Goal: Task Accomplishment & Management: Manage account settings

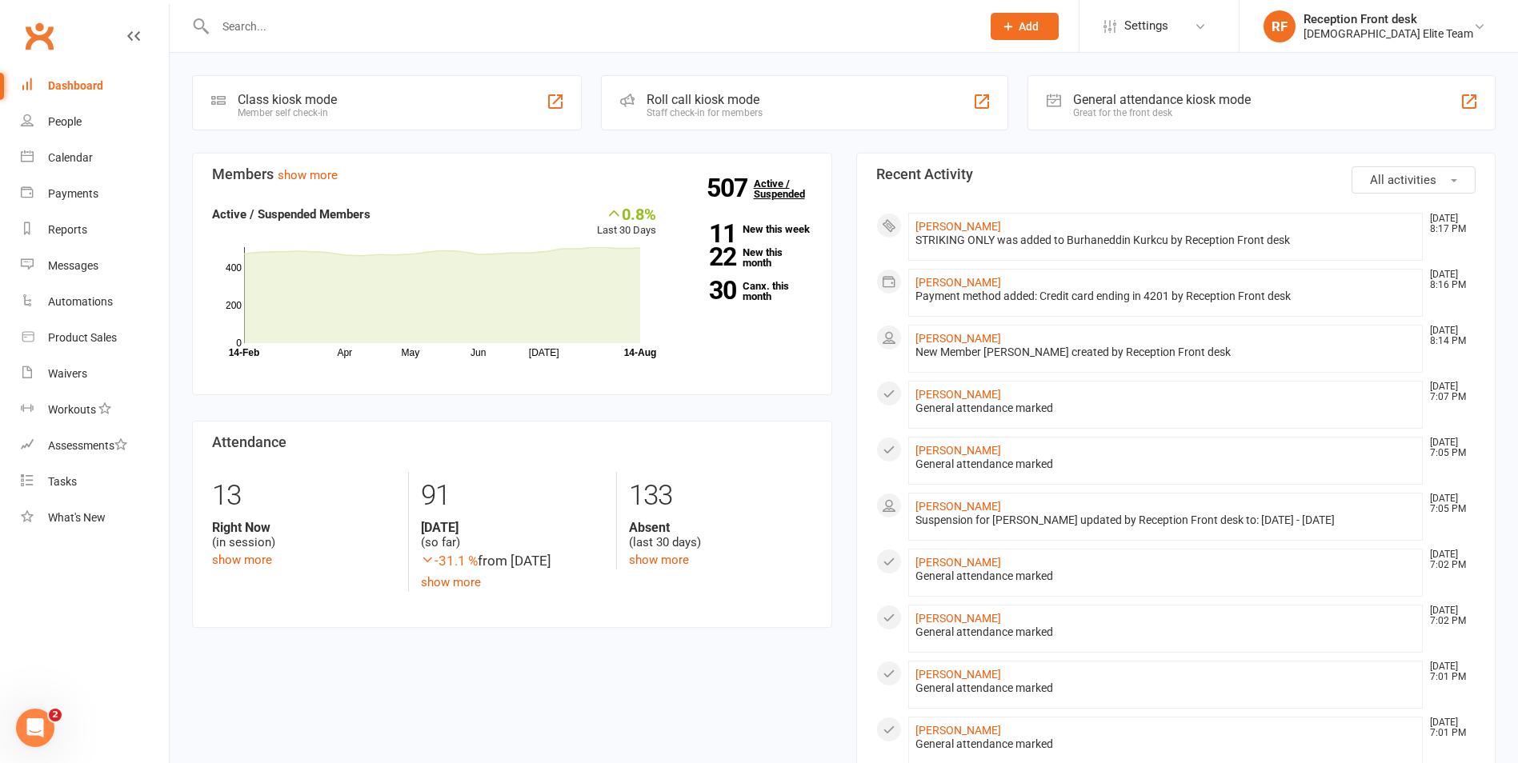
click at [776, 199] on link "507 Active / Suspended" at bounding box center [789, 188] width 70 height 45
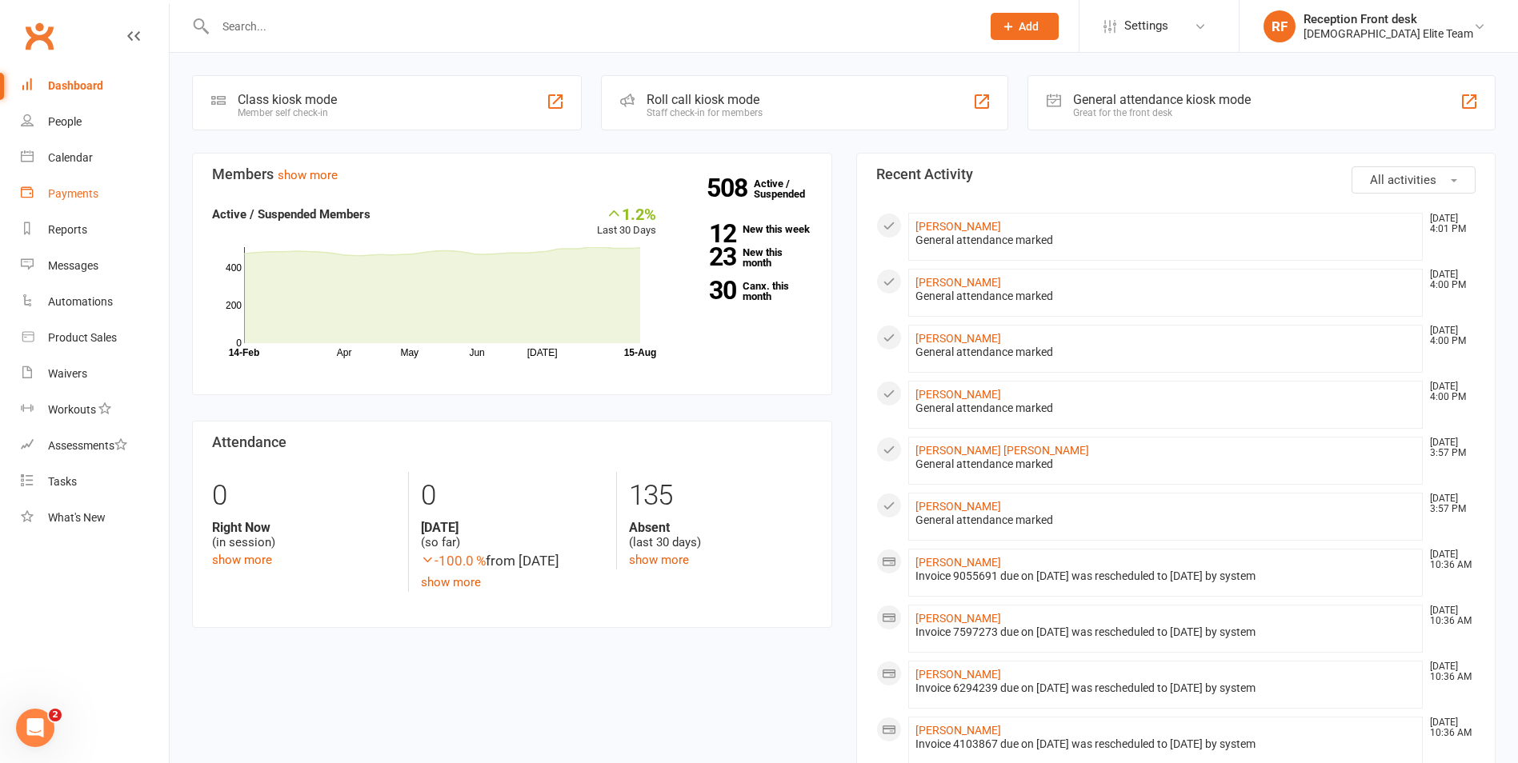
click at [78, 202] on link "Payments" at bounding box center [95, 194] width 148 height 36
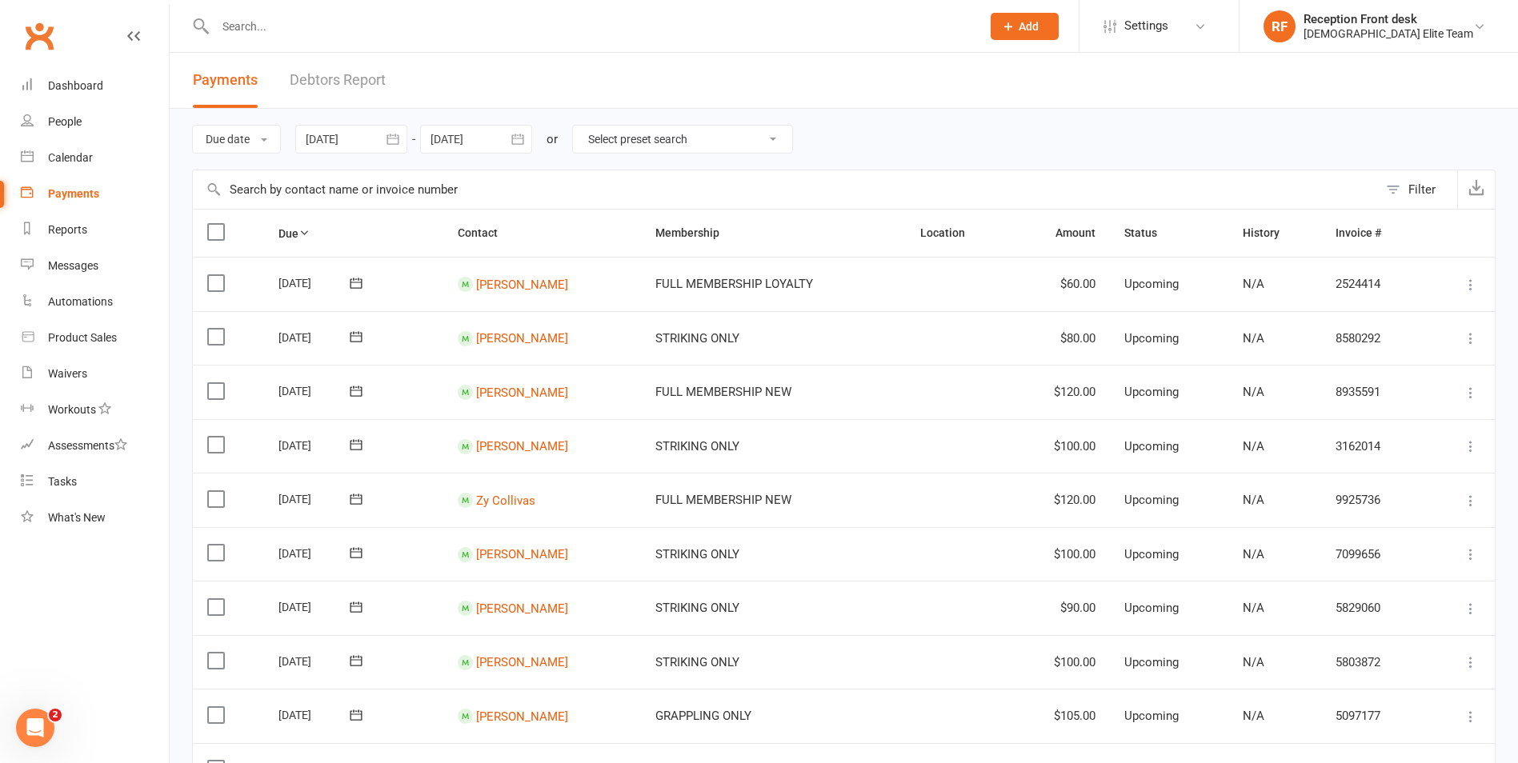
drag, startPoint x: 609, startPoint y: 141, endPoint x: 609, endPoint y: 155, distance: 14.4
click at [609, 141] on select "Select preset search All failures All skipped payments All pending payments Suc…" at bounding box center [682, 139] width 219 height 27
select select "0"
click at [585, 126] on select "Select preset search All failures All skipped payments All pending payments Suc…" at bounding box center [682, 139] width 219 height 27
type input "15 Aug 2025"
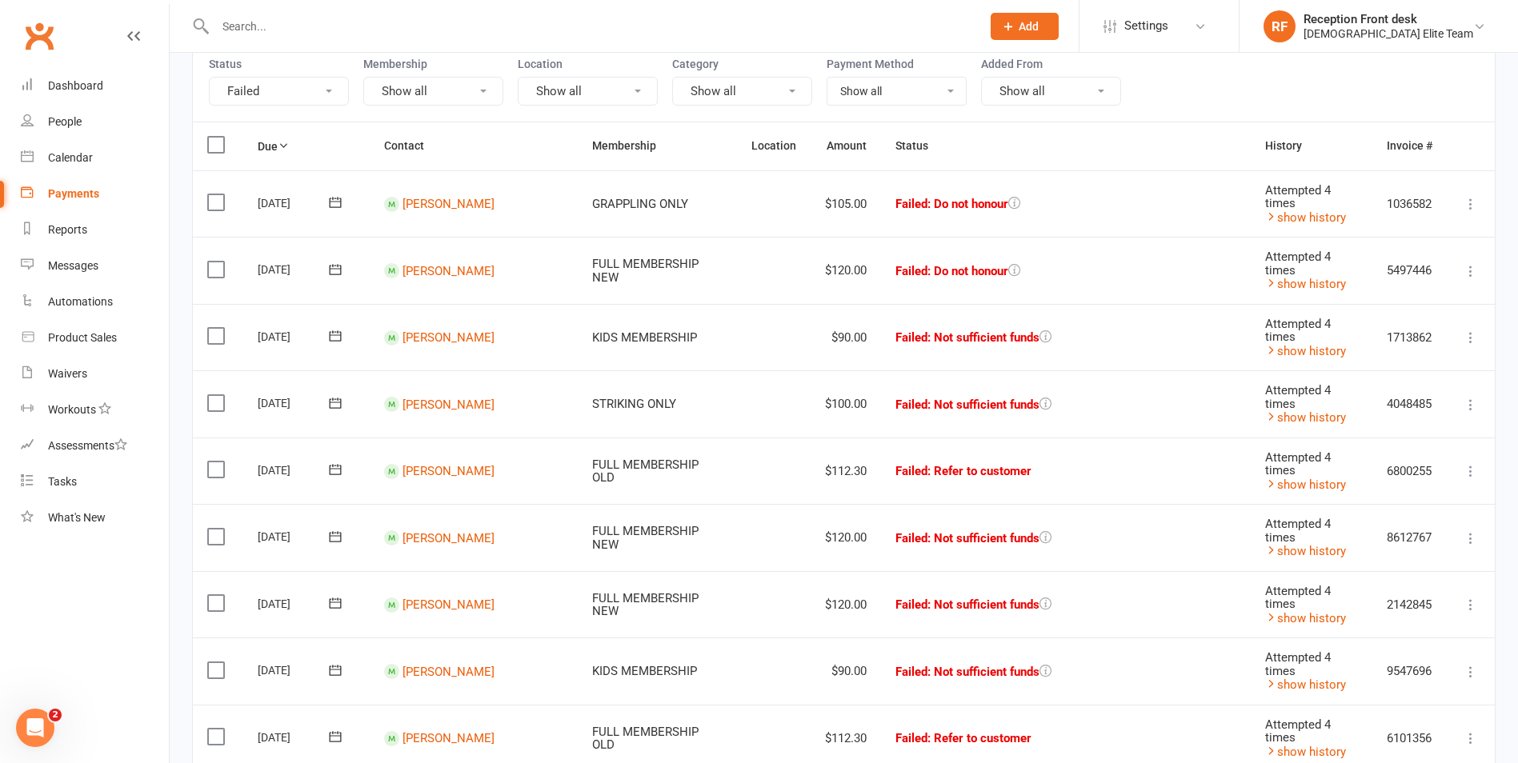
scroll to position [320, 0]
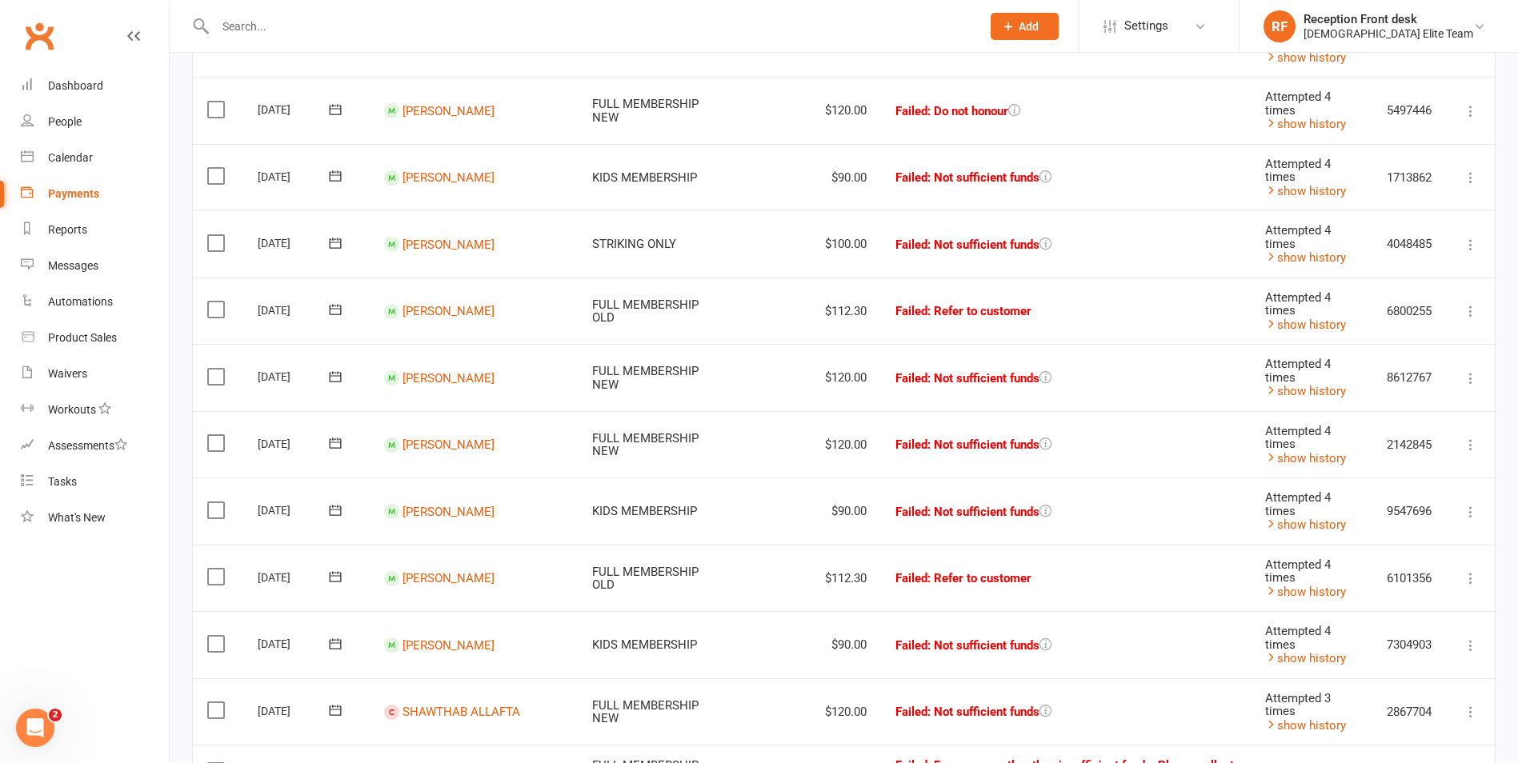
click at [1475, 378] on icon at bounding box center [1471, 378] width 16 height 16
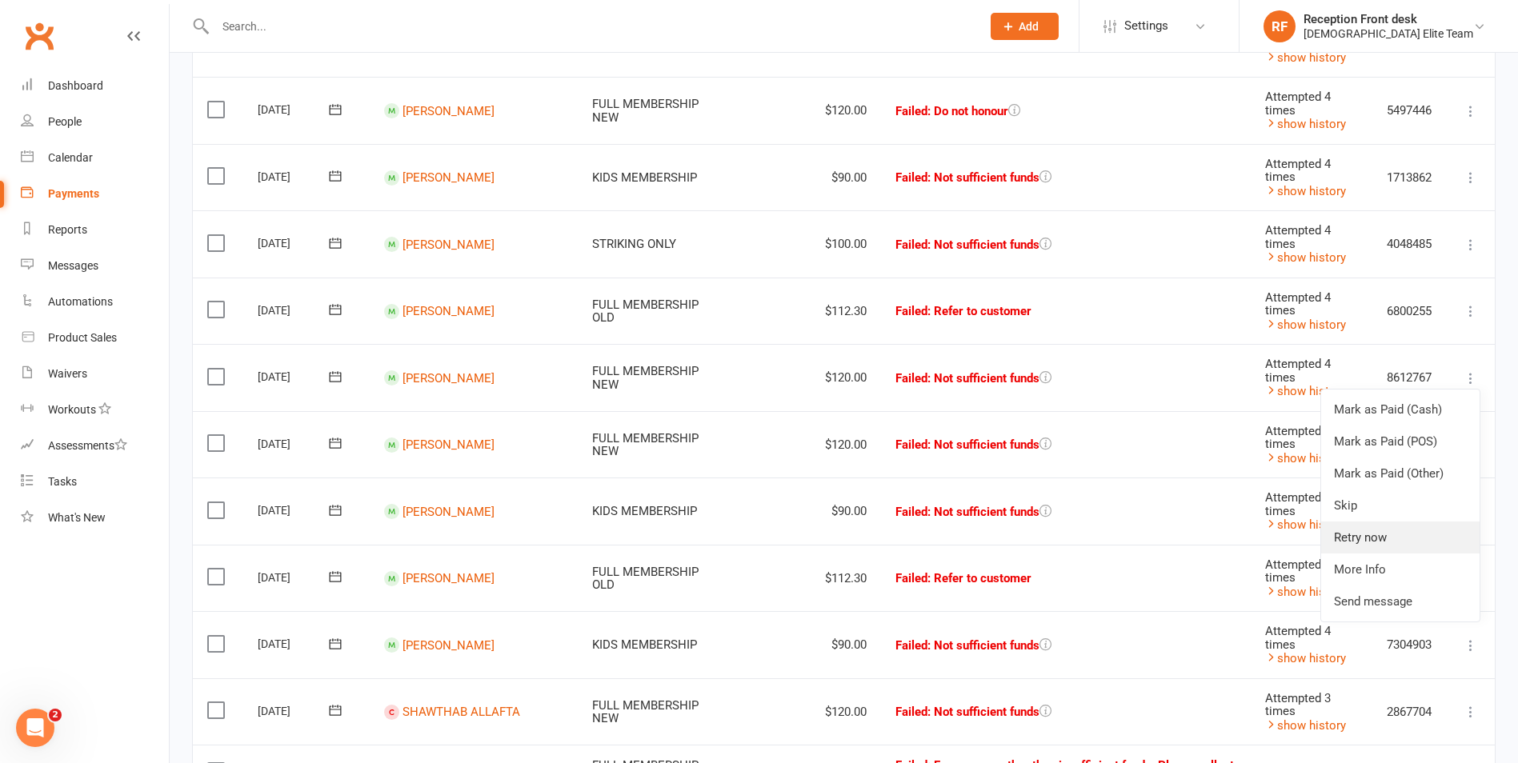
click at [1351, 537] on link "Retry now" at bounding box center [1400, 538] width 158 height 32
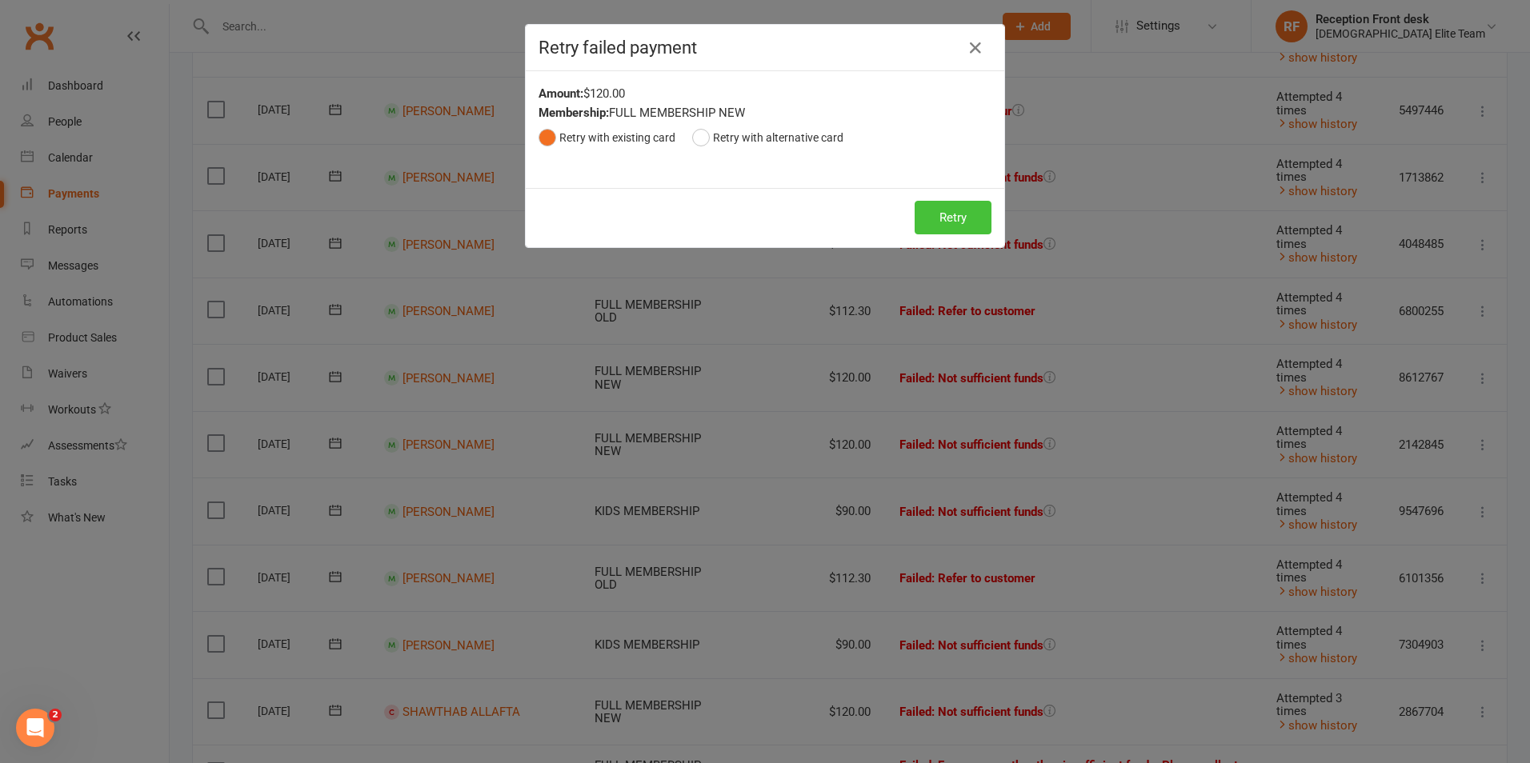
click at [927, 210] on button "Retry" at bounding box center [953, 218] width 77 height 34
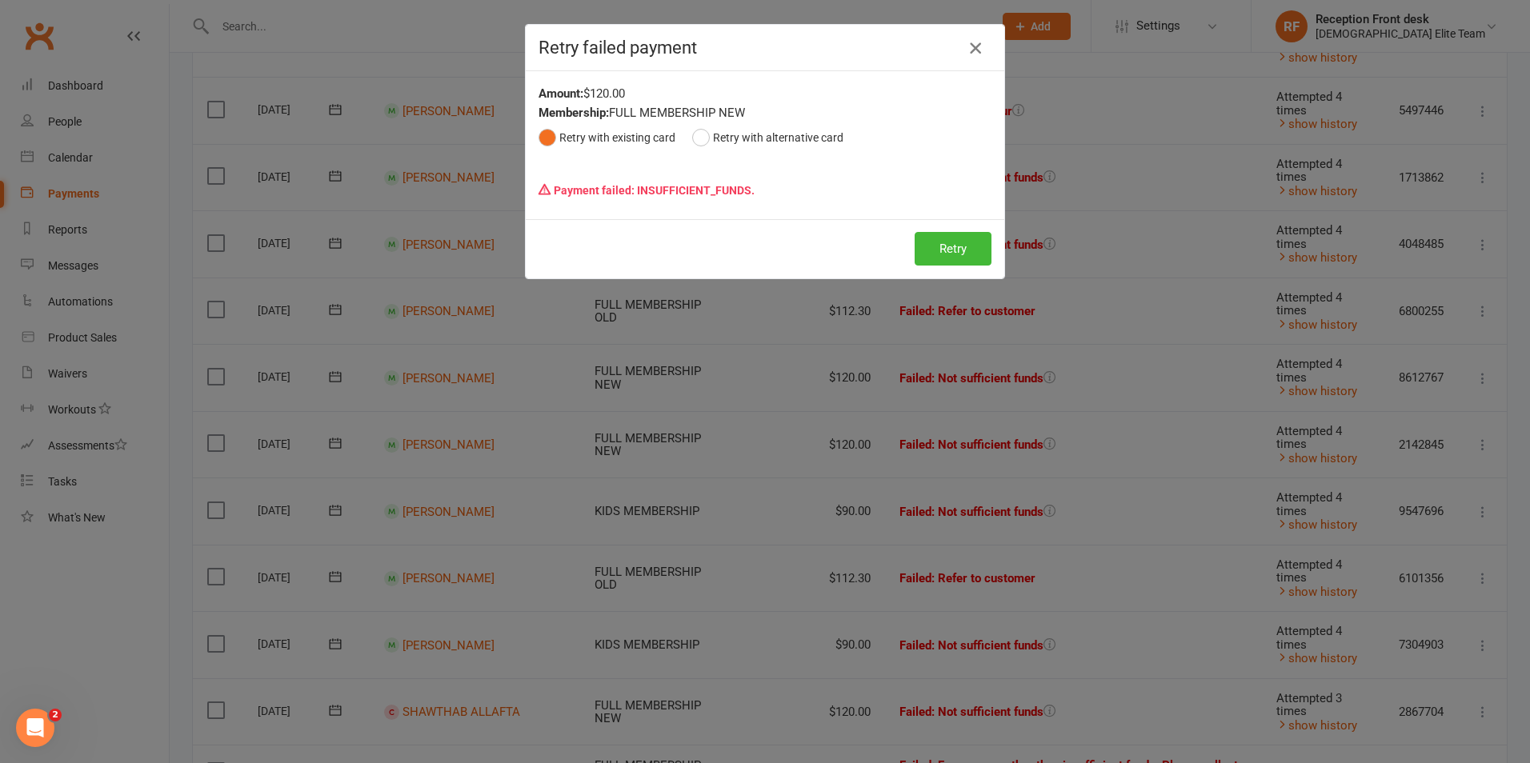
click at [974, 52] on icon "button" at bounding box center [975, 47] width 19 height 19
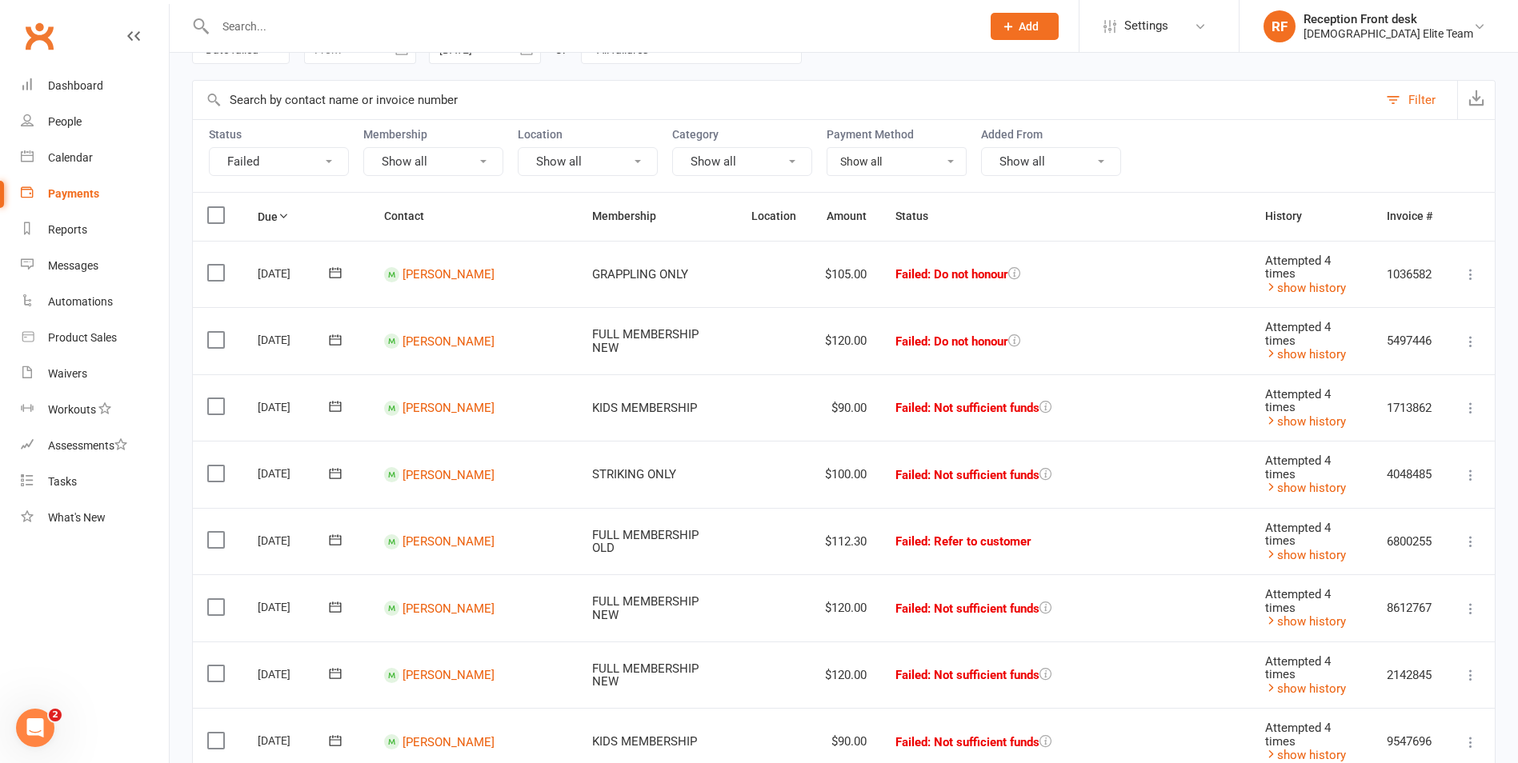
scroll to position [80, 0]
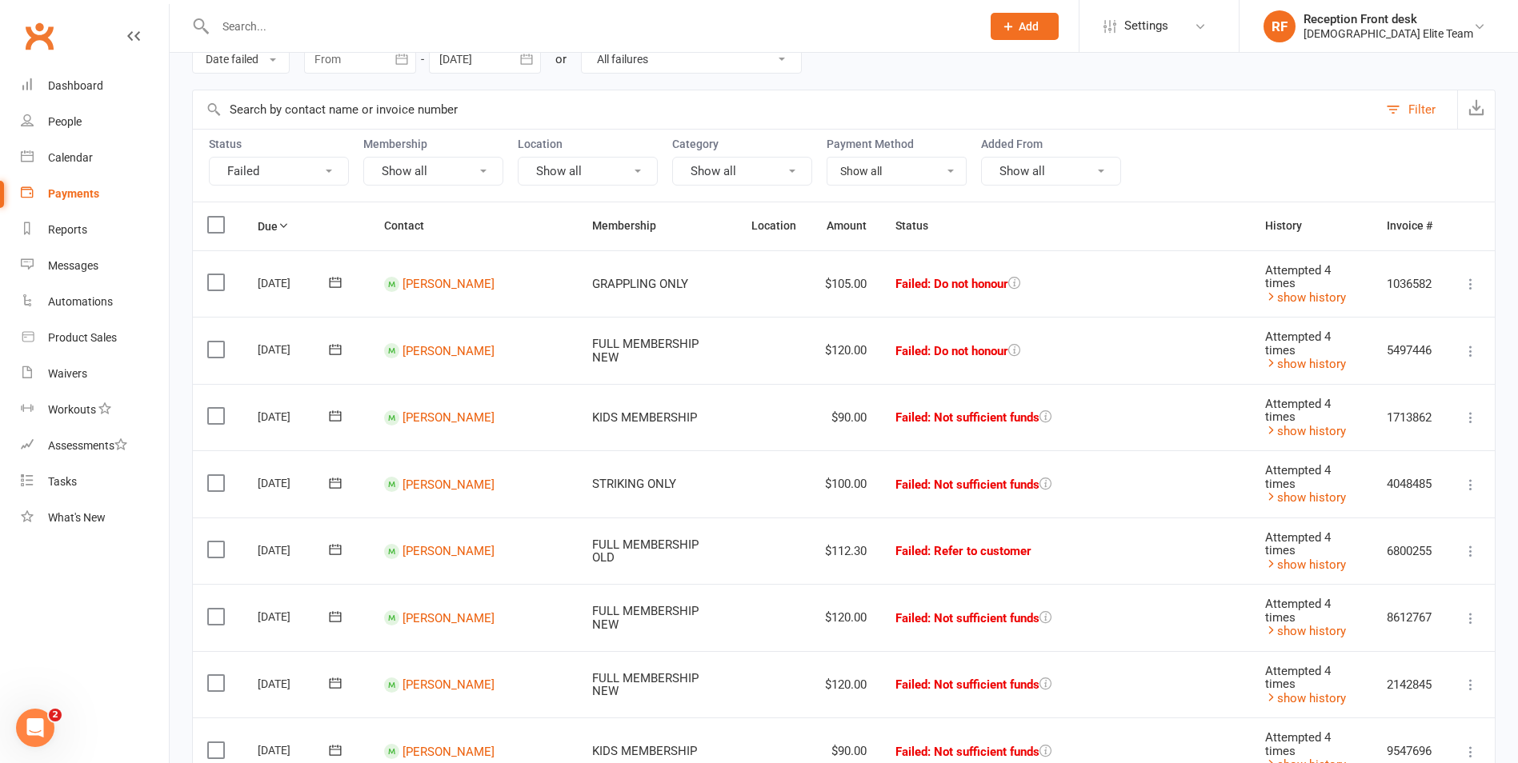
click at [1467, 287] on icon at bounding box center [1471, 284] width 16 height 16
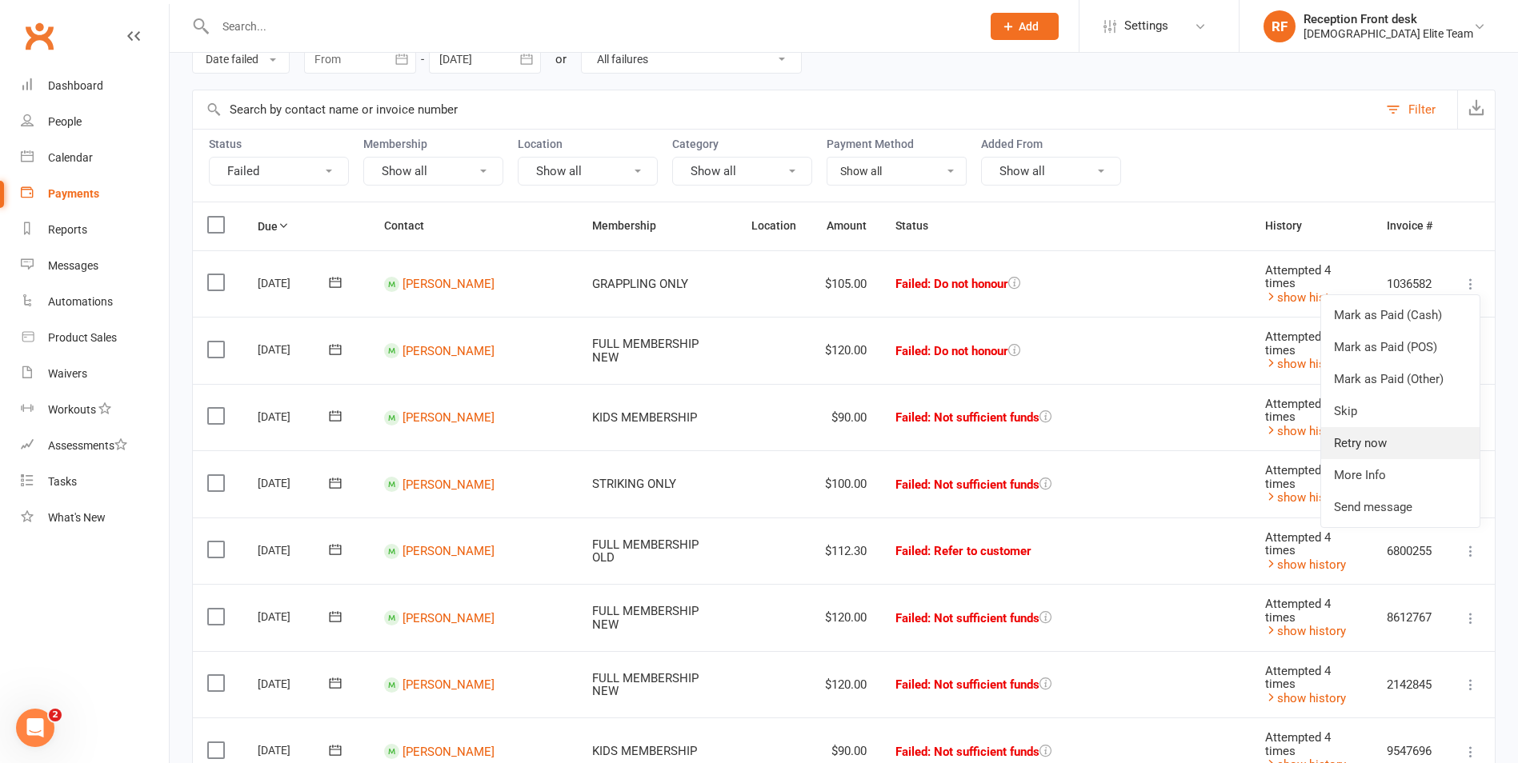
click at [1358, 450] on link "Retry now" at bounding box center [1400, 443] width 158 height 32
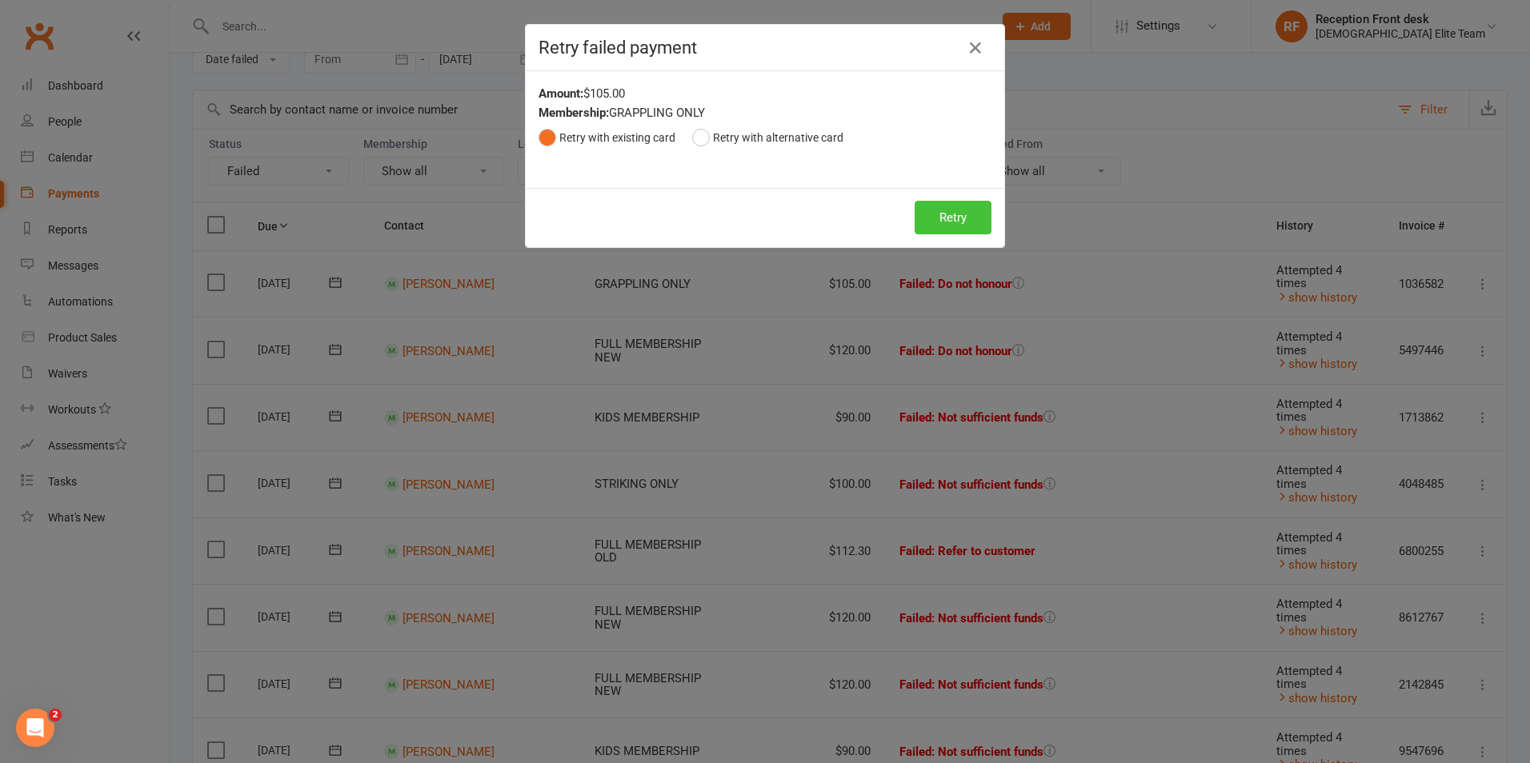
click at [945, 208] on button "Retry" at bounding box center [953, 218] width 77 height 34
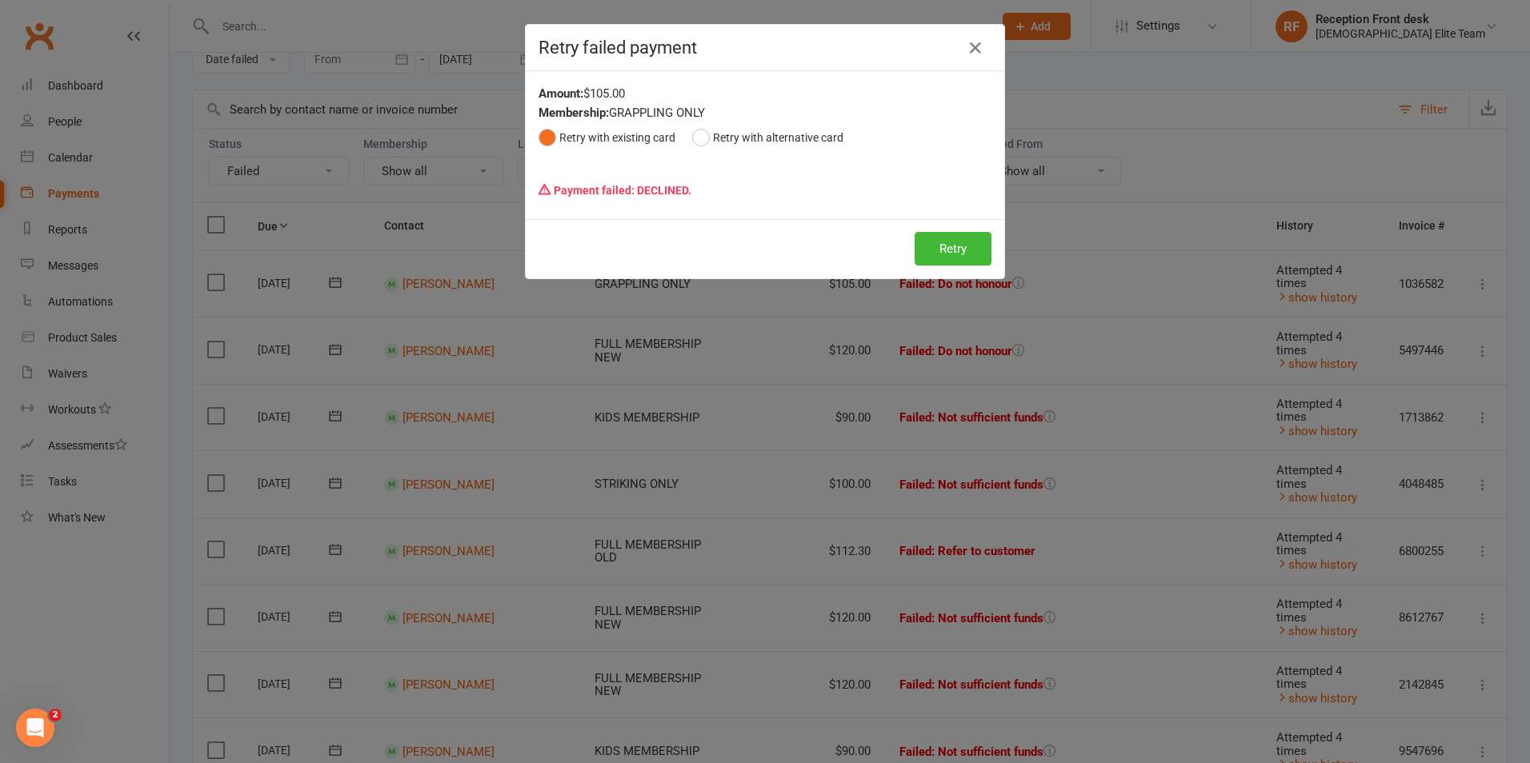
drag, startPoint x: 1047, startPoint y: 17, endPoint x: 1039, endPoint y: 24, distance: 10.2
click at [1044, 19] on div "Retry failed payment Amount: $105.00 Membership: GRAPPLING ONLY Retry with exis…" at bounding box center [765, 381] width 1530 height 763
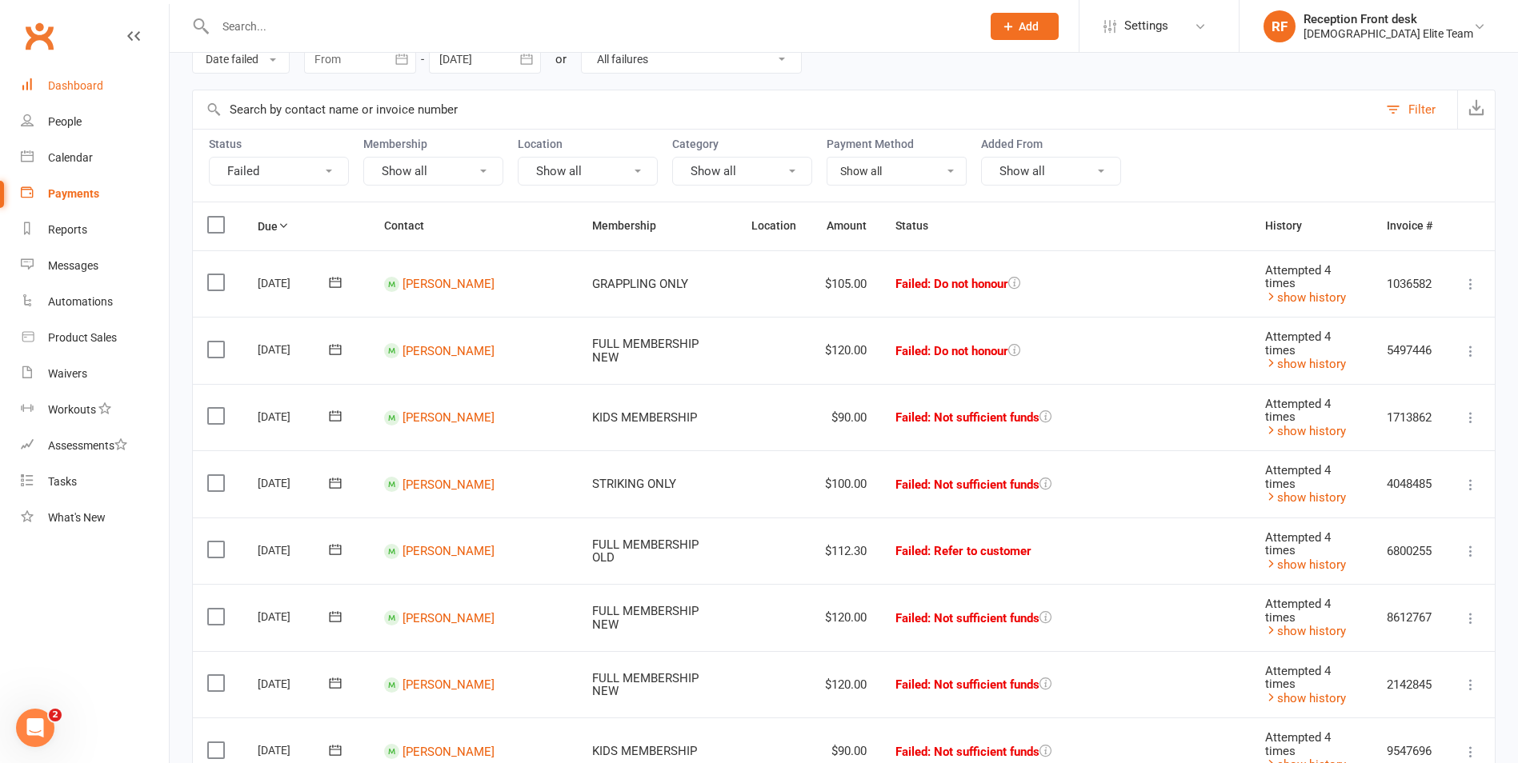
click at [92, 98] on link "Dashboard" at bounding box center [95, 86] width 148 height 36
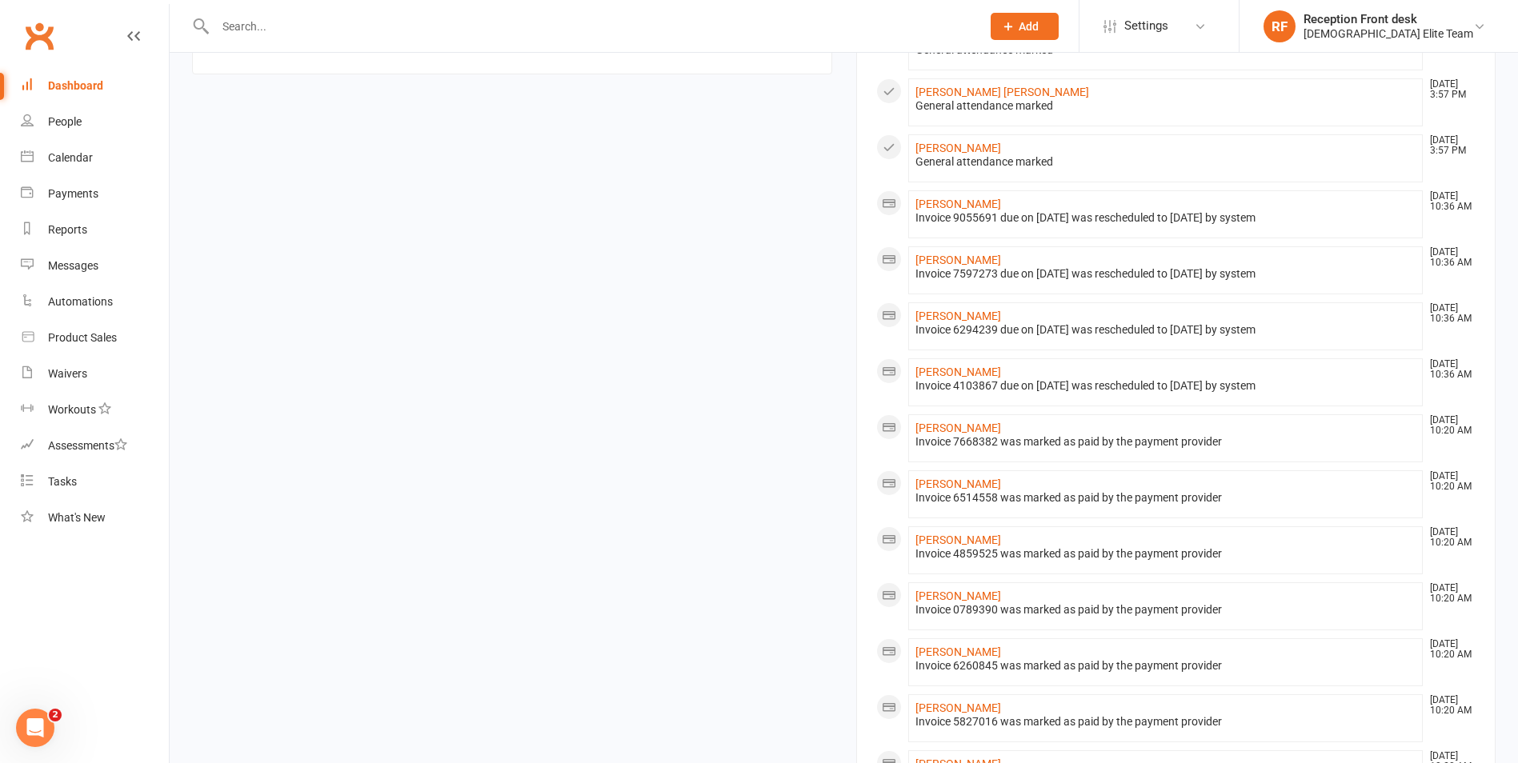
scroll to position [717, 0]
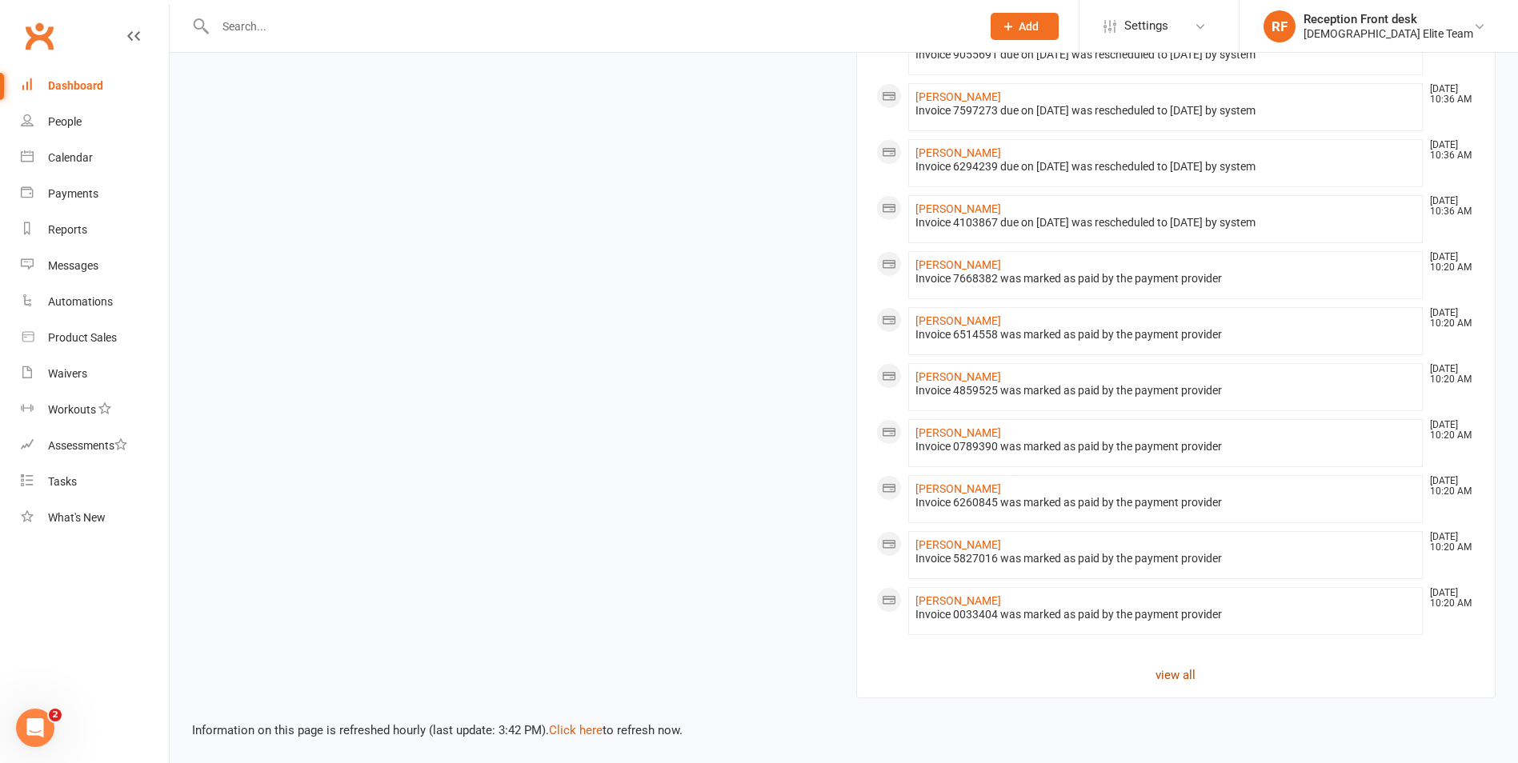
click at [1179, 682] on link "view all" at bounding box center [1176, 675] width 600 height 19
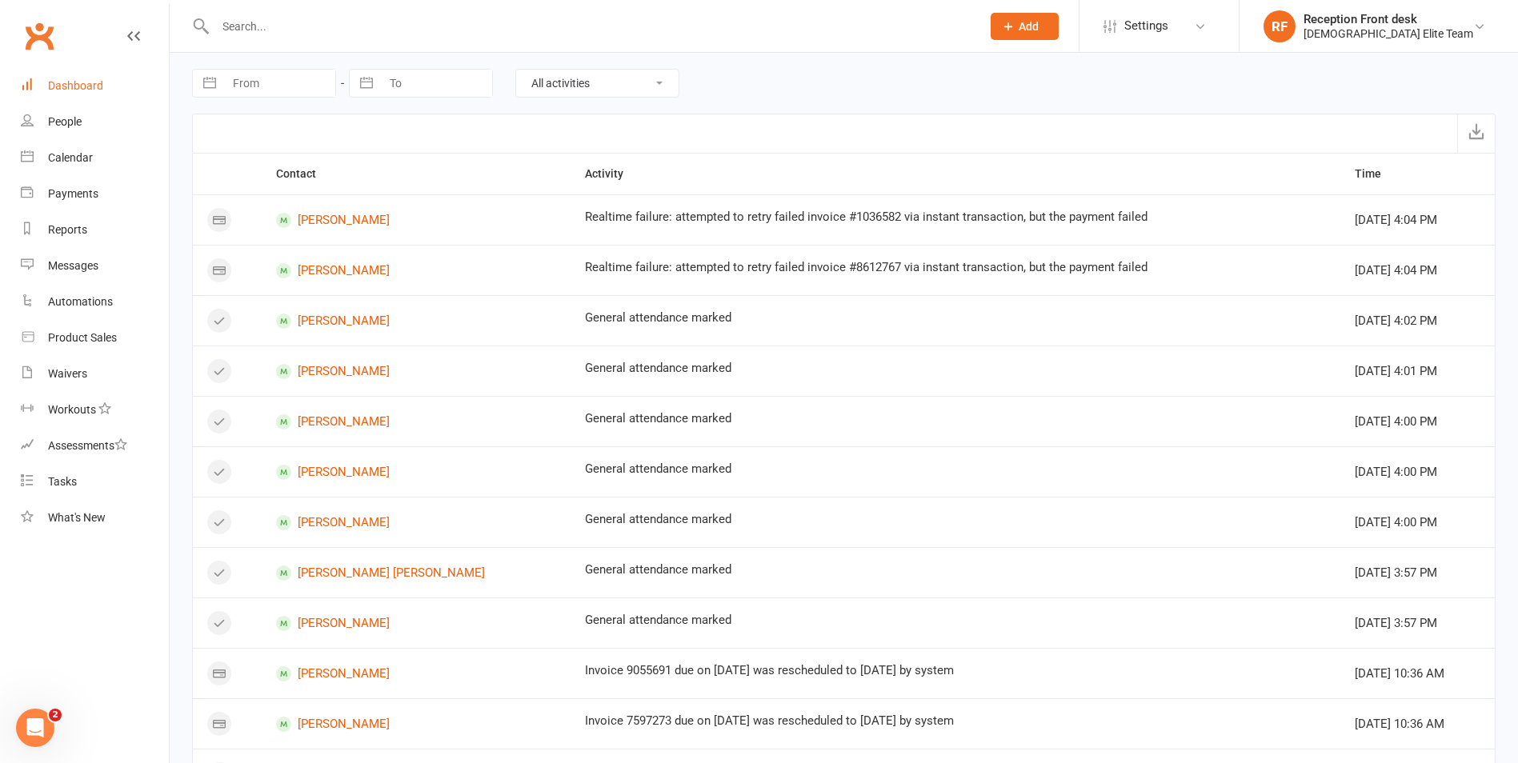
click at [64, 93] on link "Dashboard" at bounding box center [95, 86] width 148 height 36
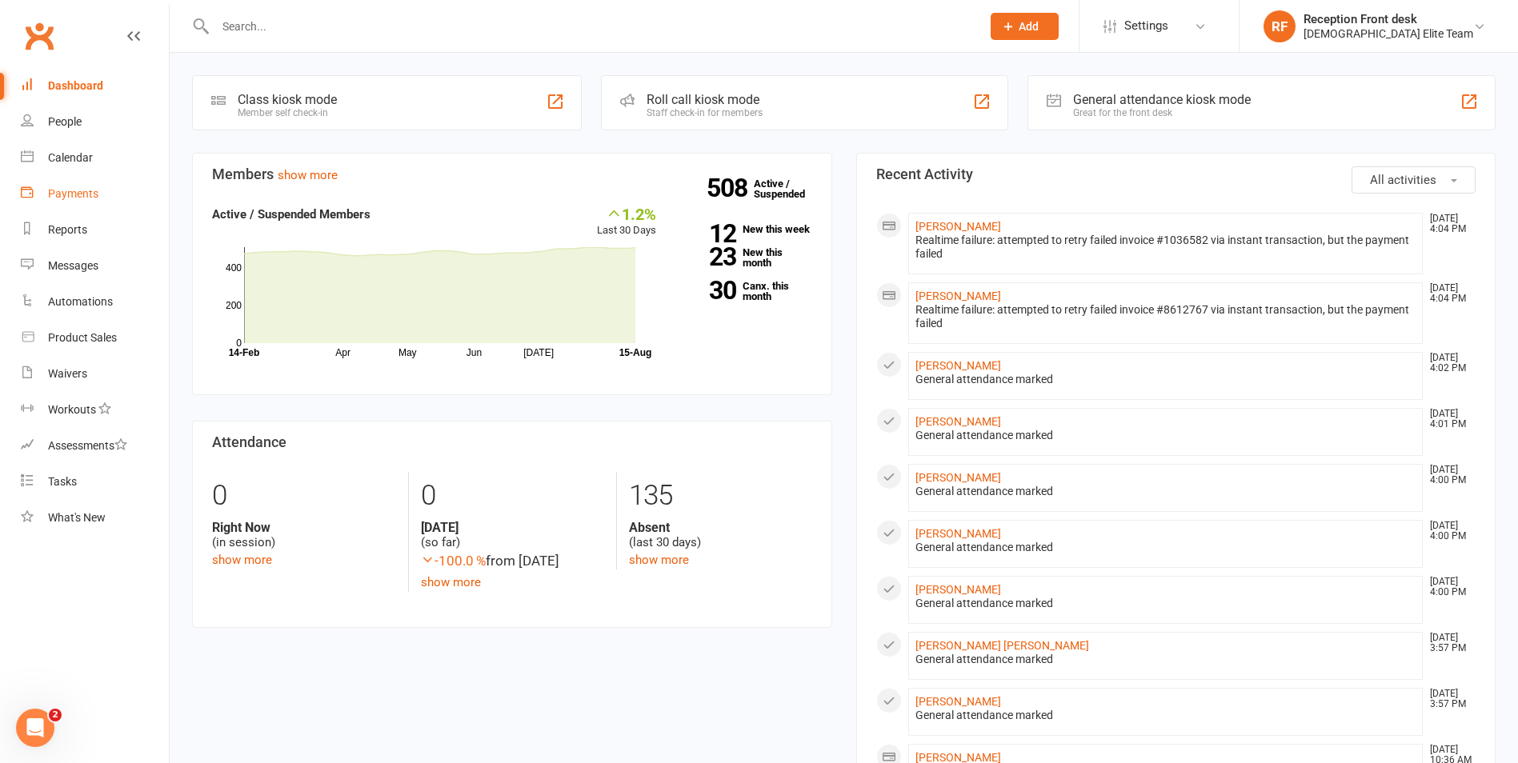
click at [84, 194] on div "Payments" at bounding box center [73, 193] width 50 height 13
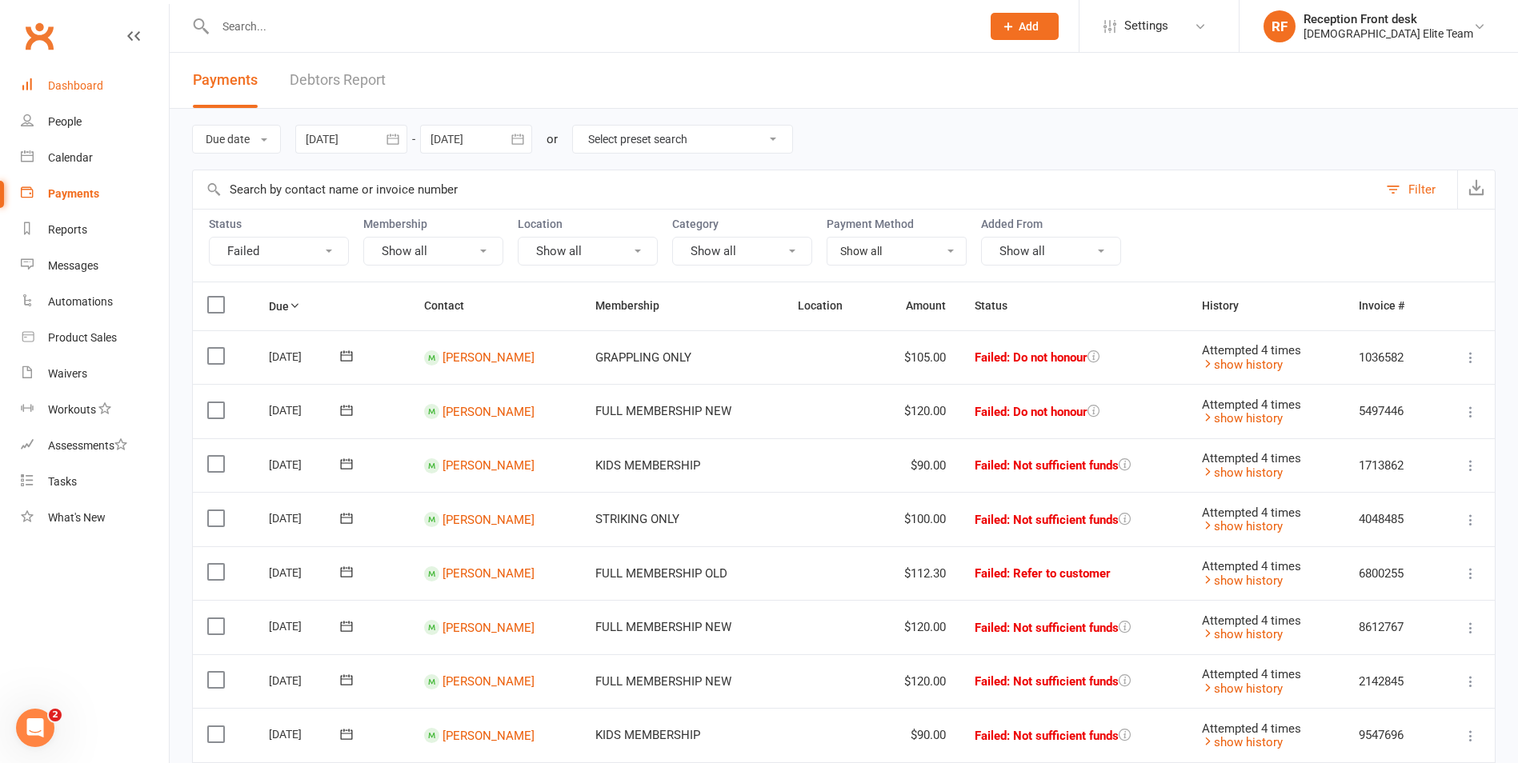
click at [85, 78] on link "Dashboard" at bounding box center [95, 86] width 148 height 36
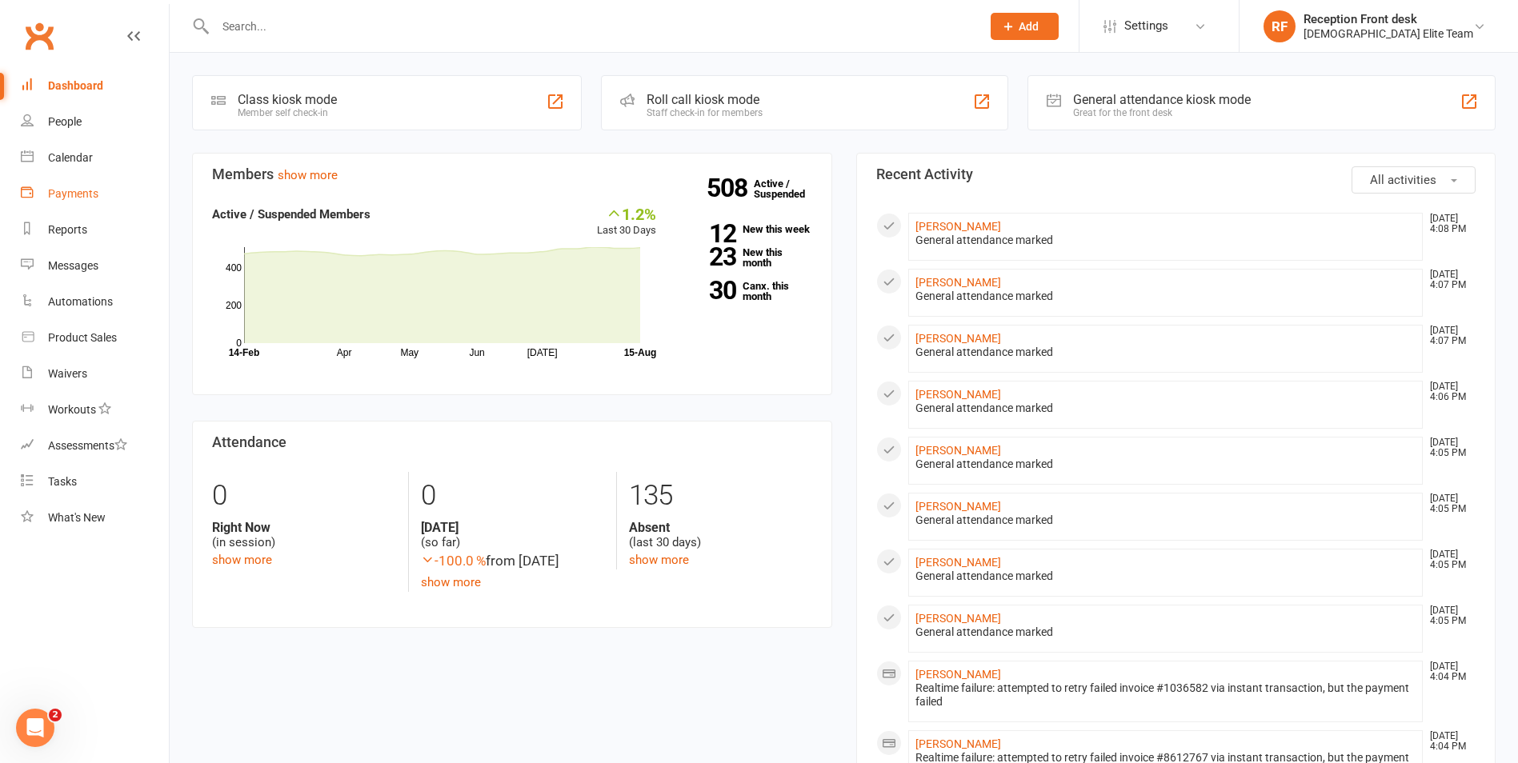
click at [78, 193] on div "Payments" at bounding box center [73, 193] width 50 height 13
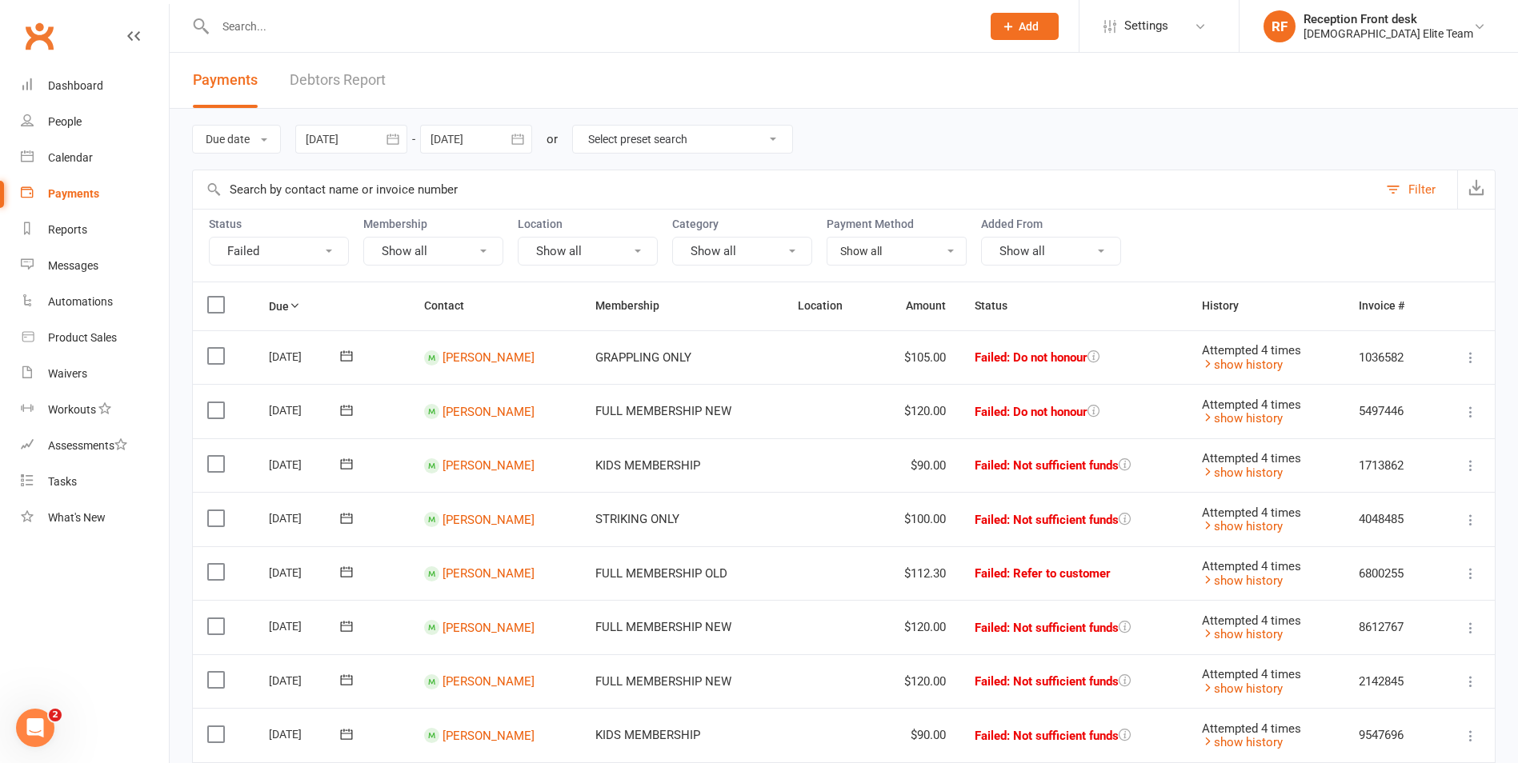
click at [354, 20] on input "text" at bounding box center [589, 26] width 759 height 22
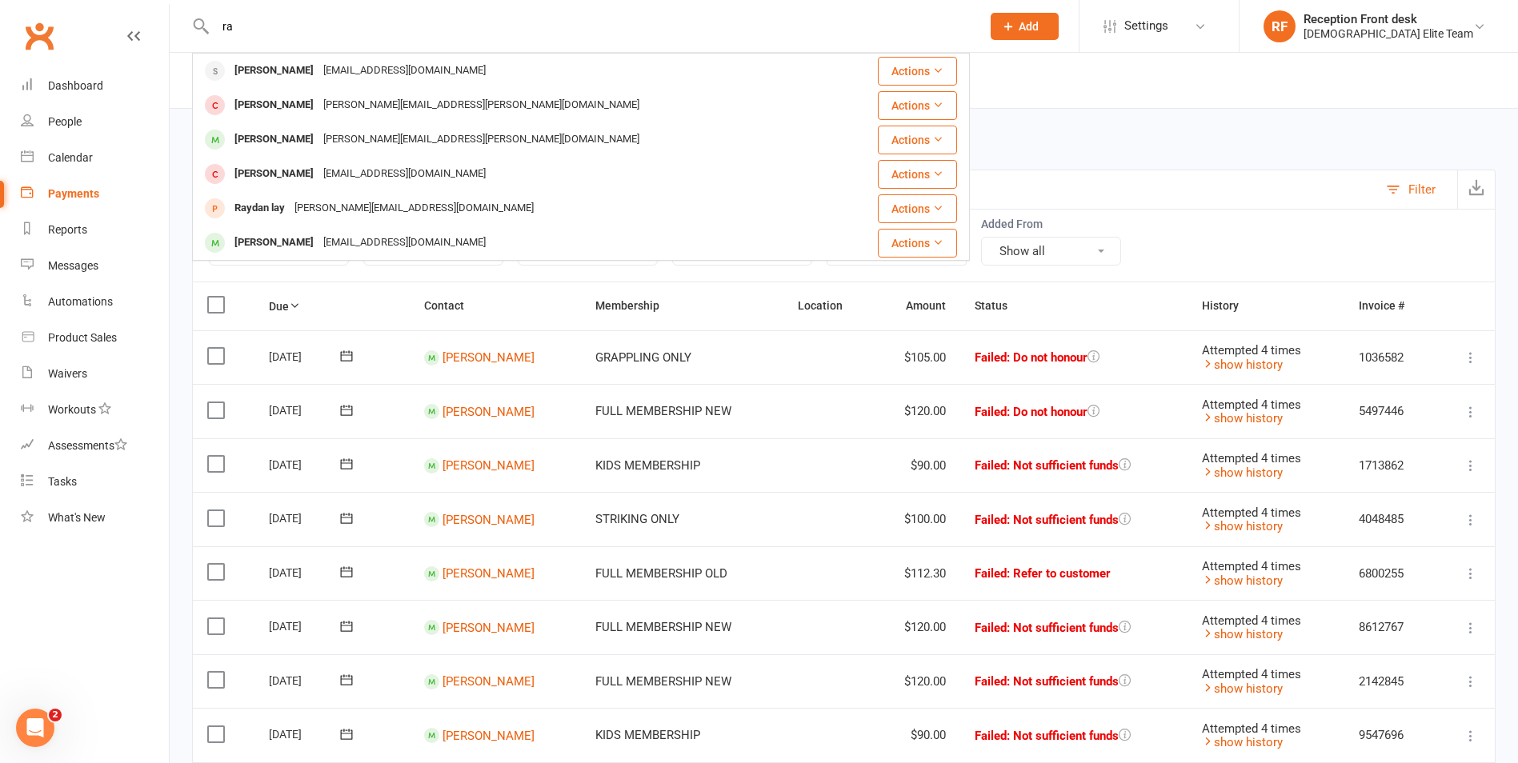
type input "r"
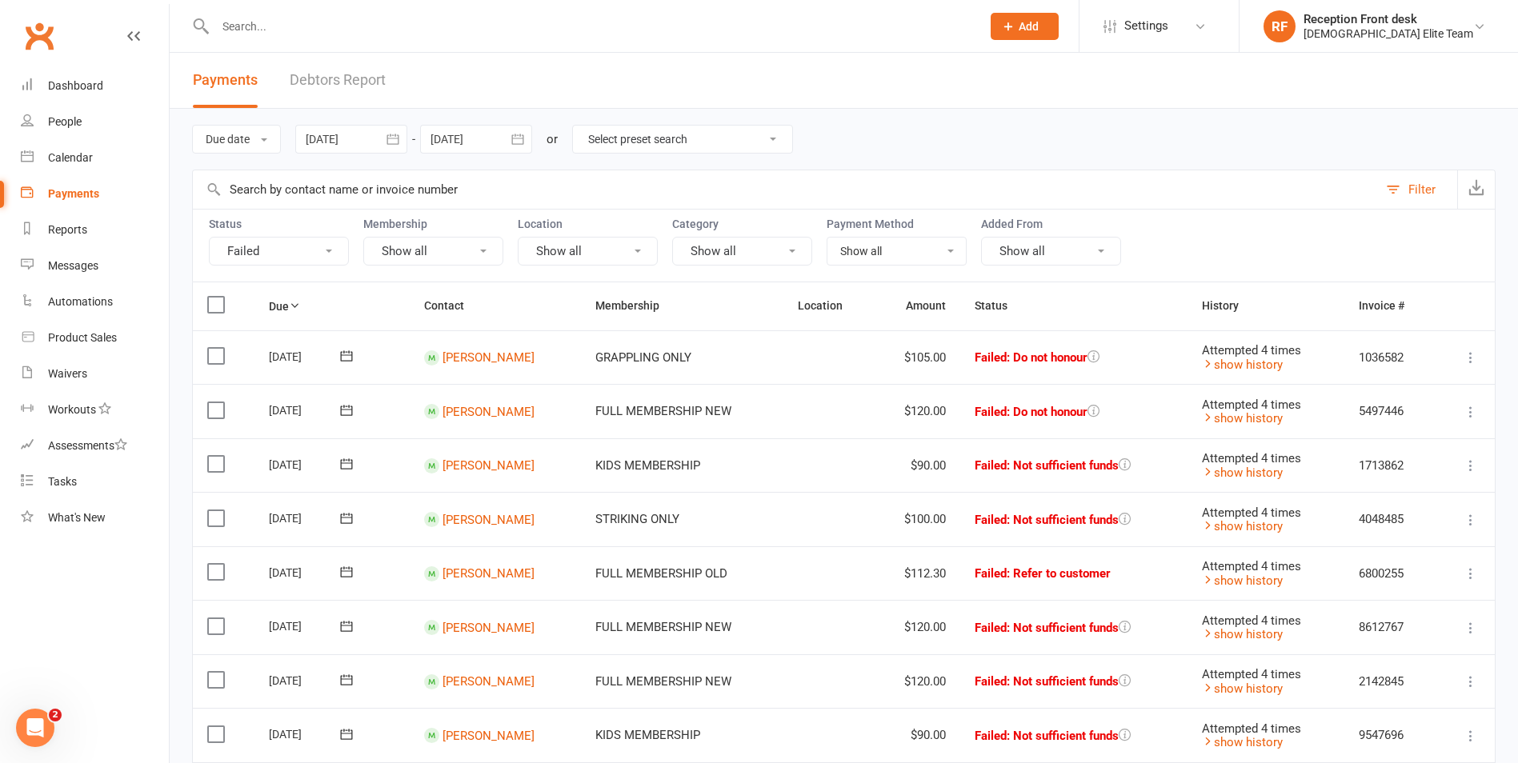
click at [271, 26] on input "text" at bounding box center [589, 26] width 759 height 22
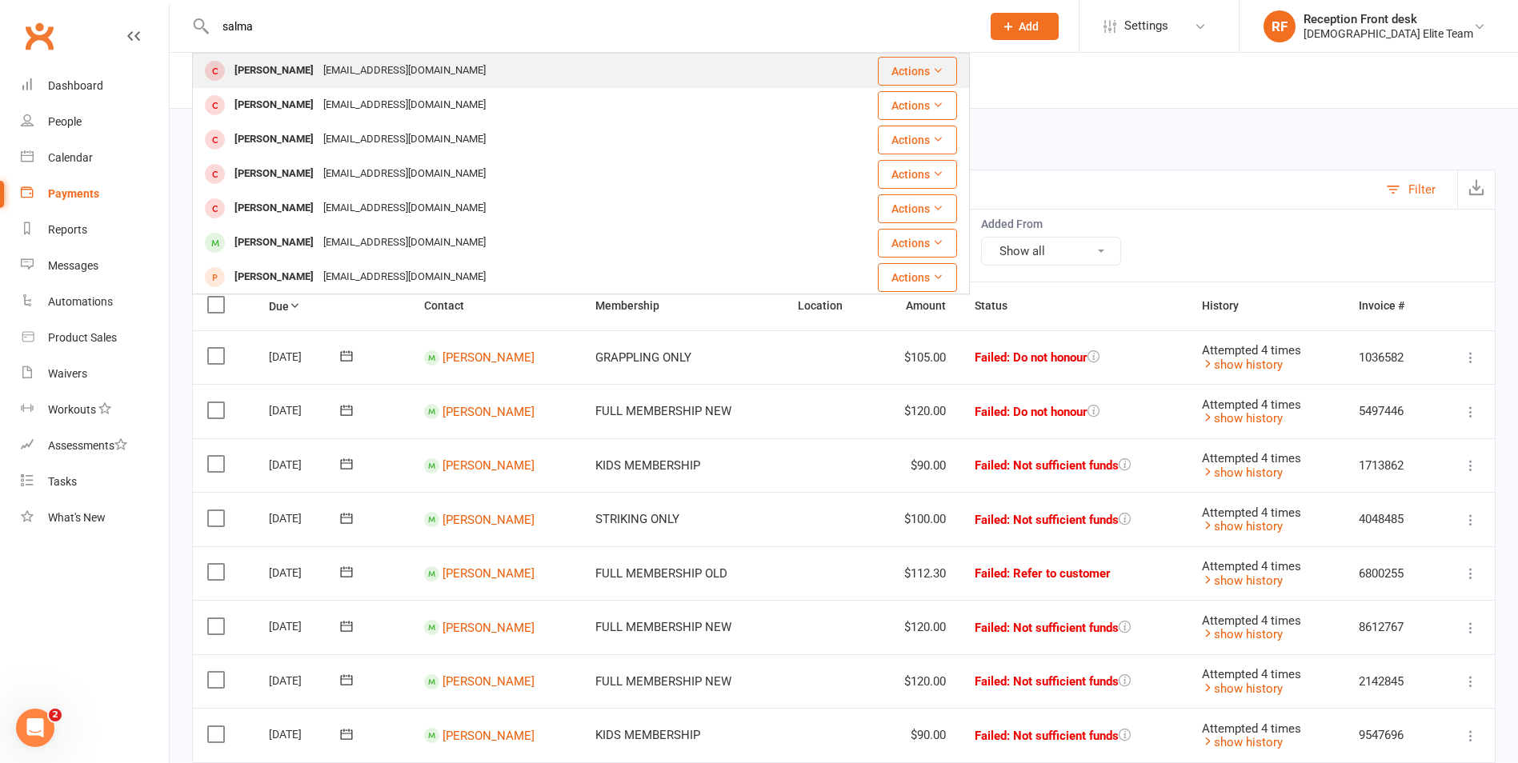
type input "salma"
click at [318, 68] on div "Shermaine Salma" at bounding box center [274, 70] width 89 height 23
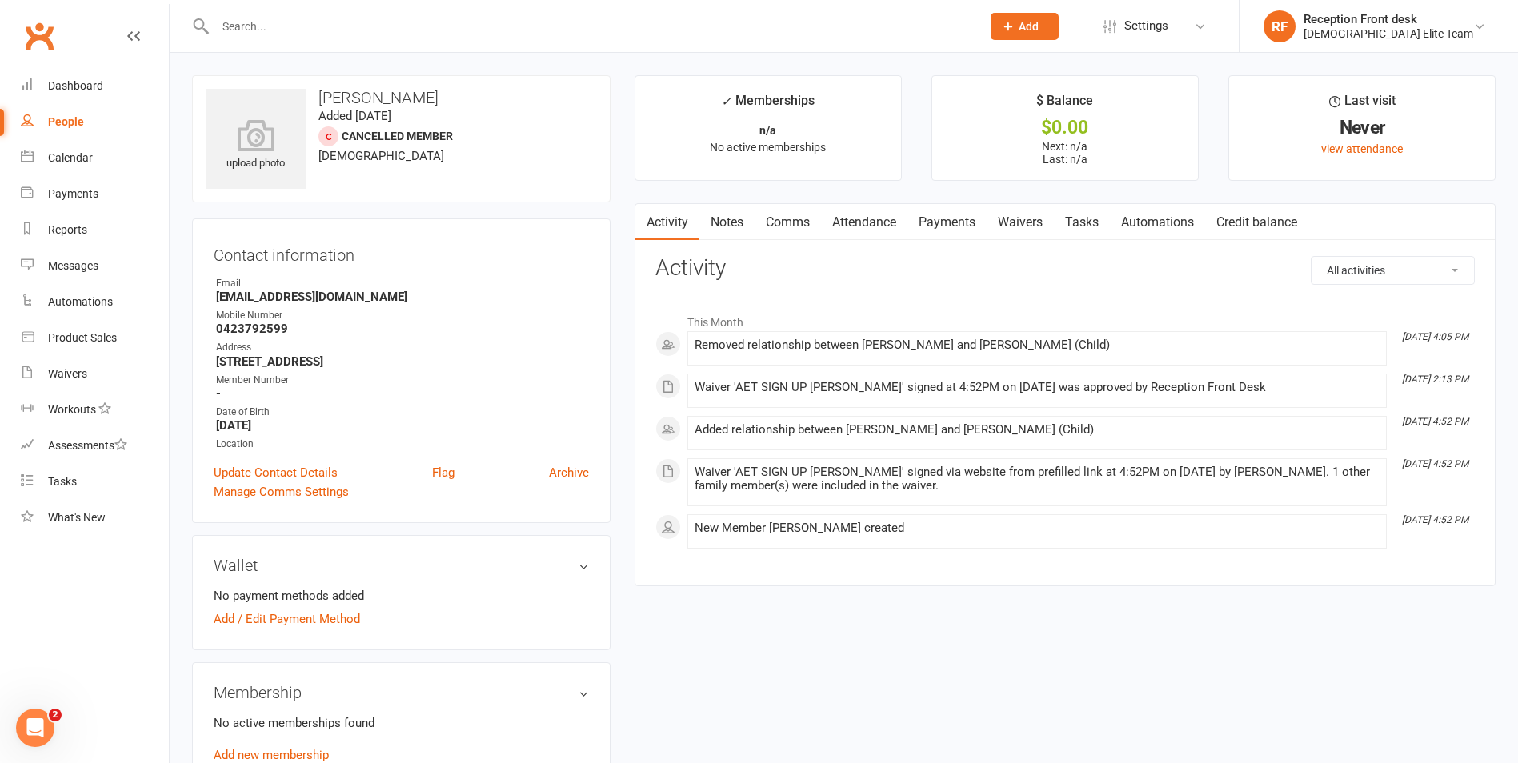
click at [306, 34] on input "text" at bounding box center [589, 26] width 759 height 22
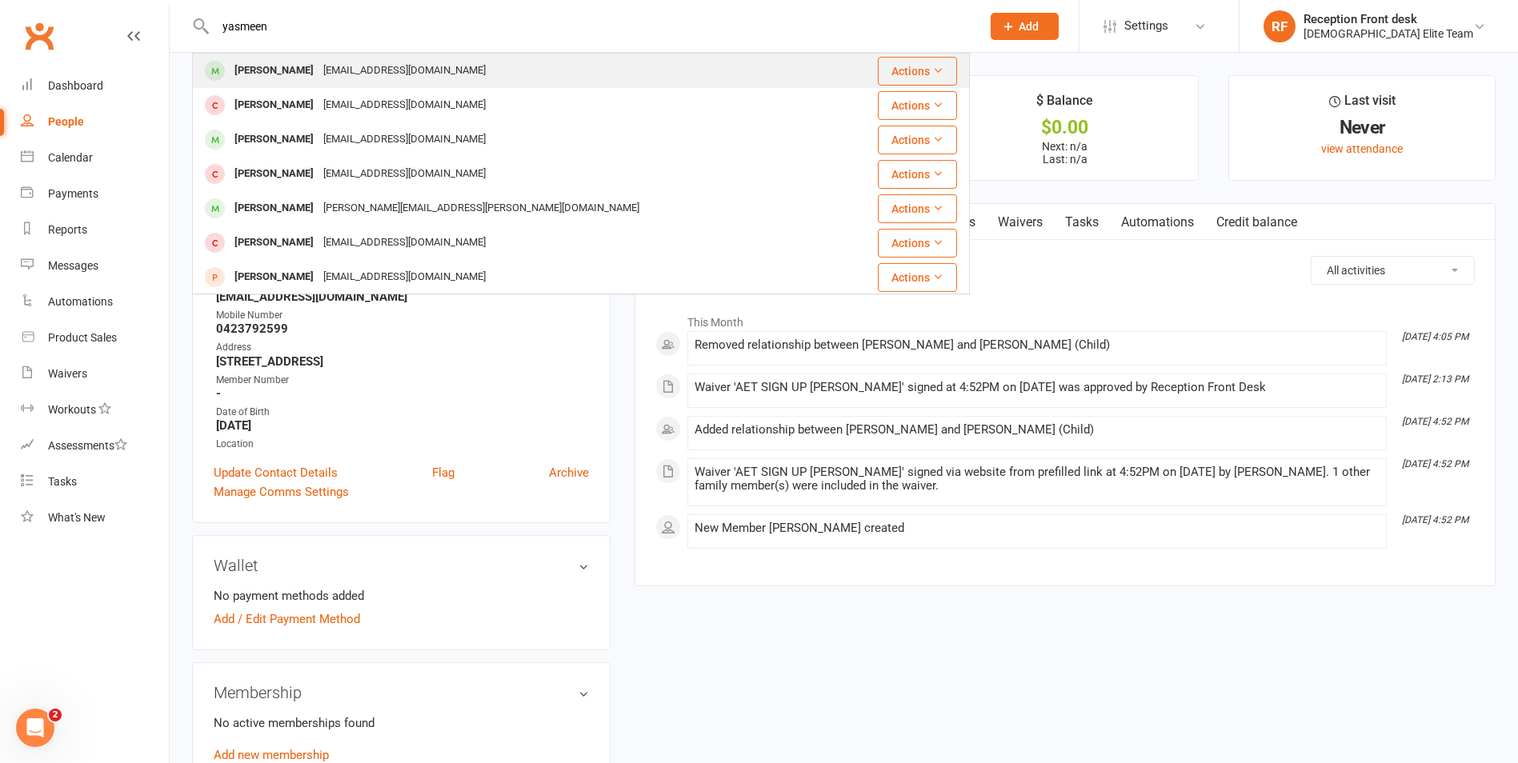
type input "yasmeen"
click at [313, 74] on div "Shermaine Alhaddad" at bounding box center [274, 70] width 89 height 23
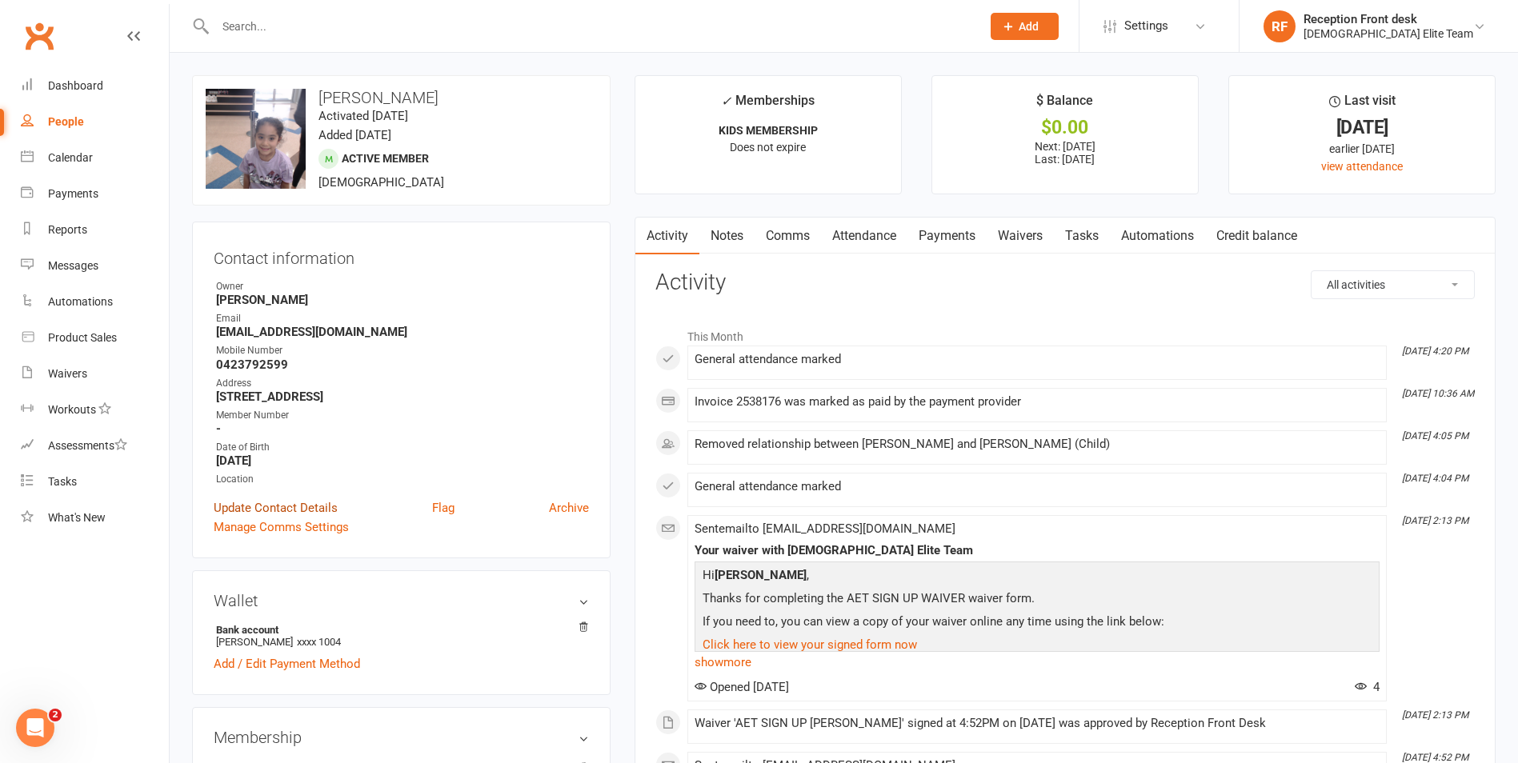
click at [230, 502] on link "Update Contact Details" at bounding box center [276, 507] width 124 height 19
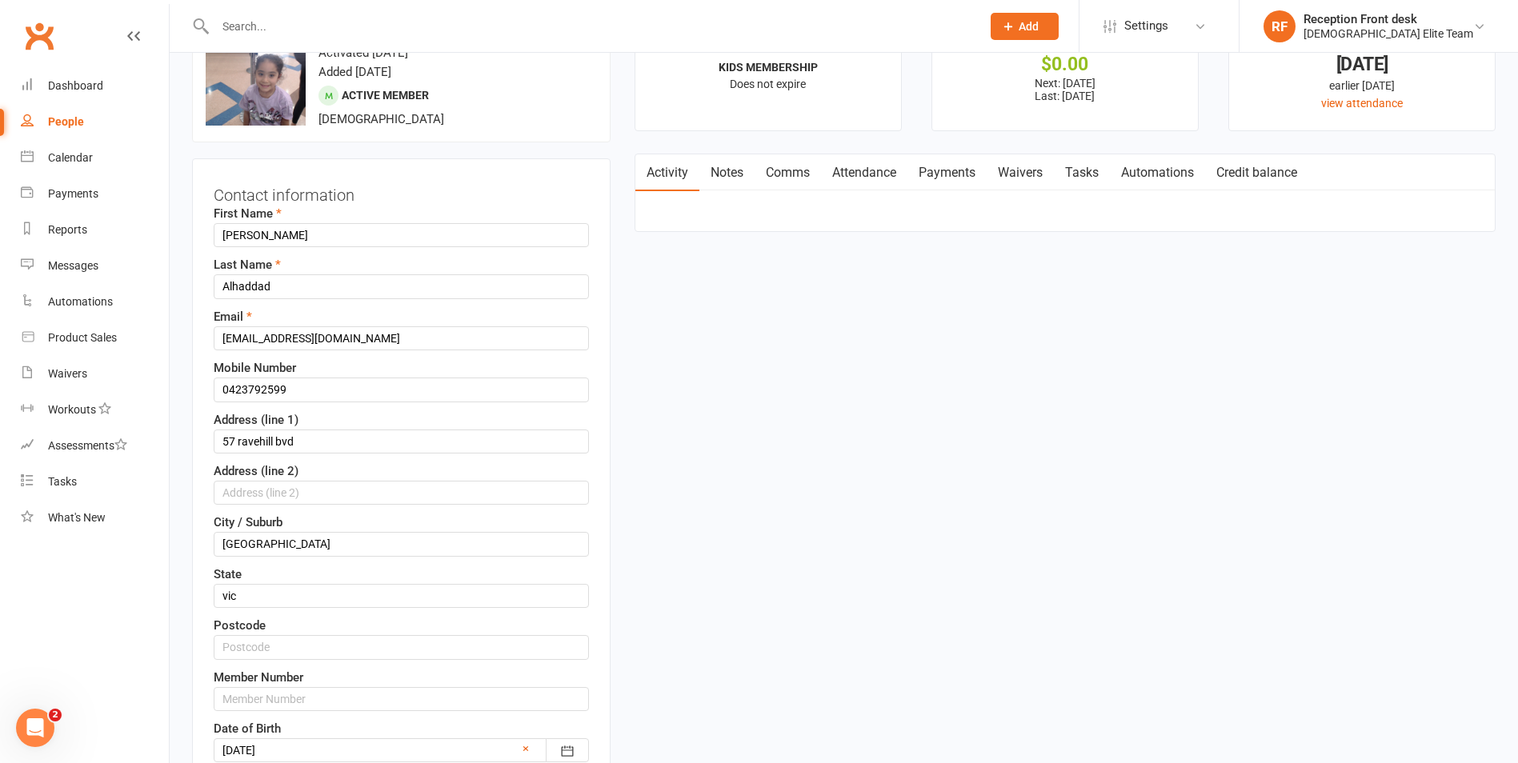
scroll to position [75, 0]
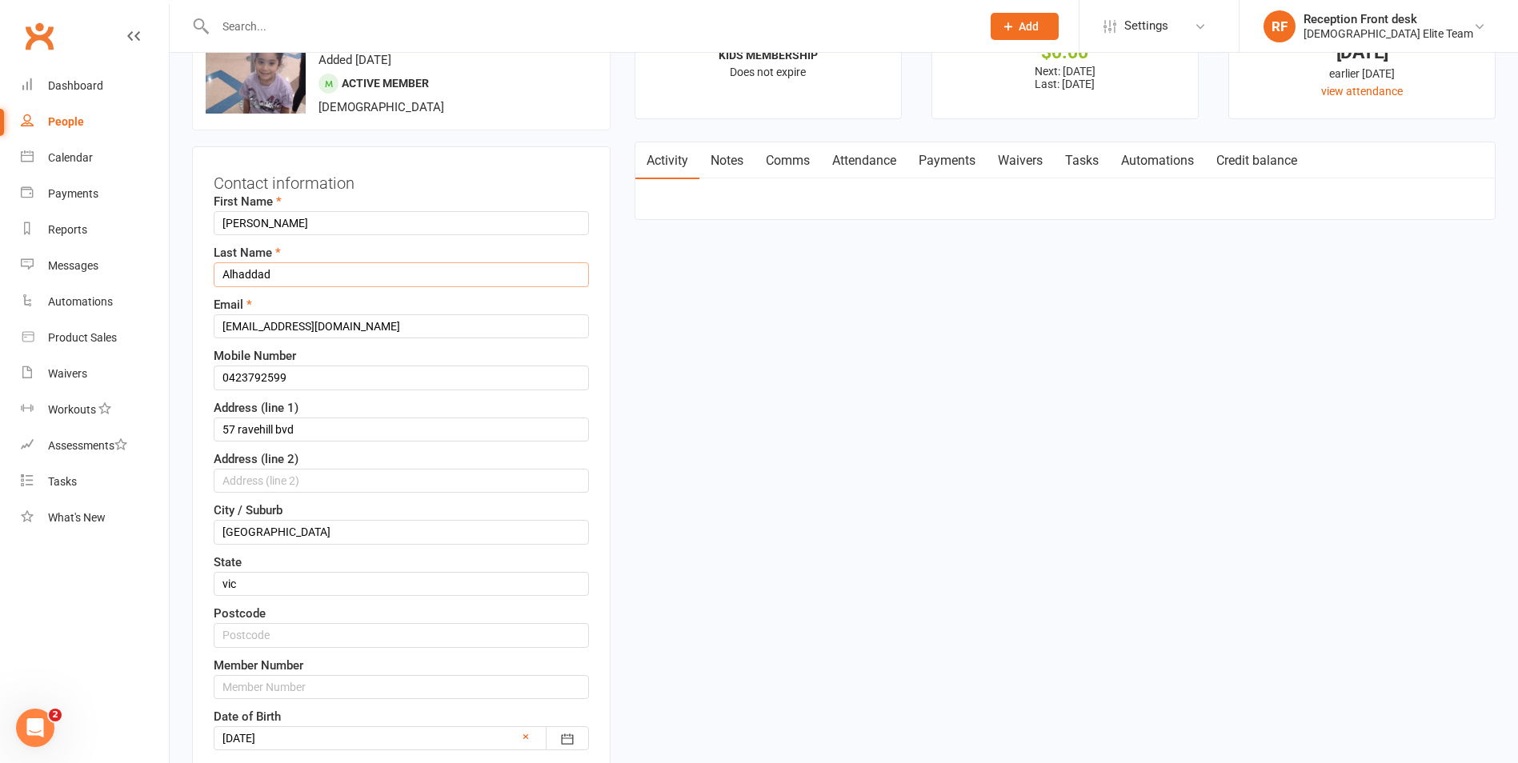
drag, startPoint x: 294, startPoint y: 276, endPoint x: 308, endPoint y: 274, distance: 13.7
click at [295, 276] on input "Alhaddad" at bounding box center [401, 274] width 375 height 24
drag, startPoint x: 308, startPoint y: 274, endPoint x: 100, endPoint y: 233, distance: 212.1
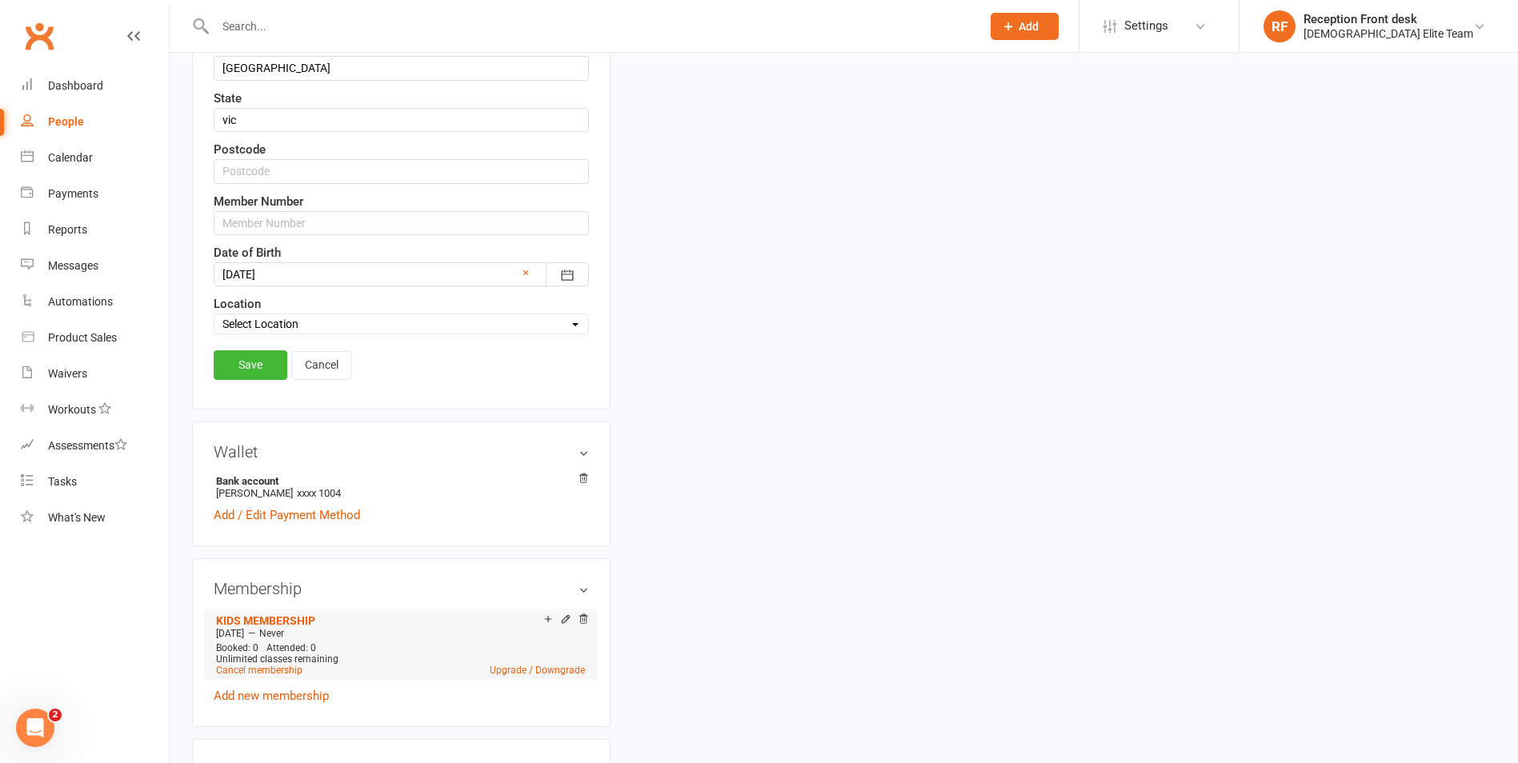
scroll to position [635, 0]
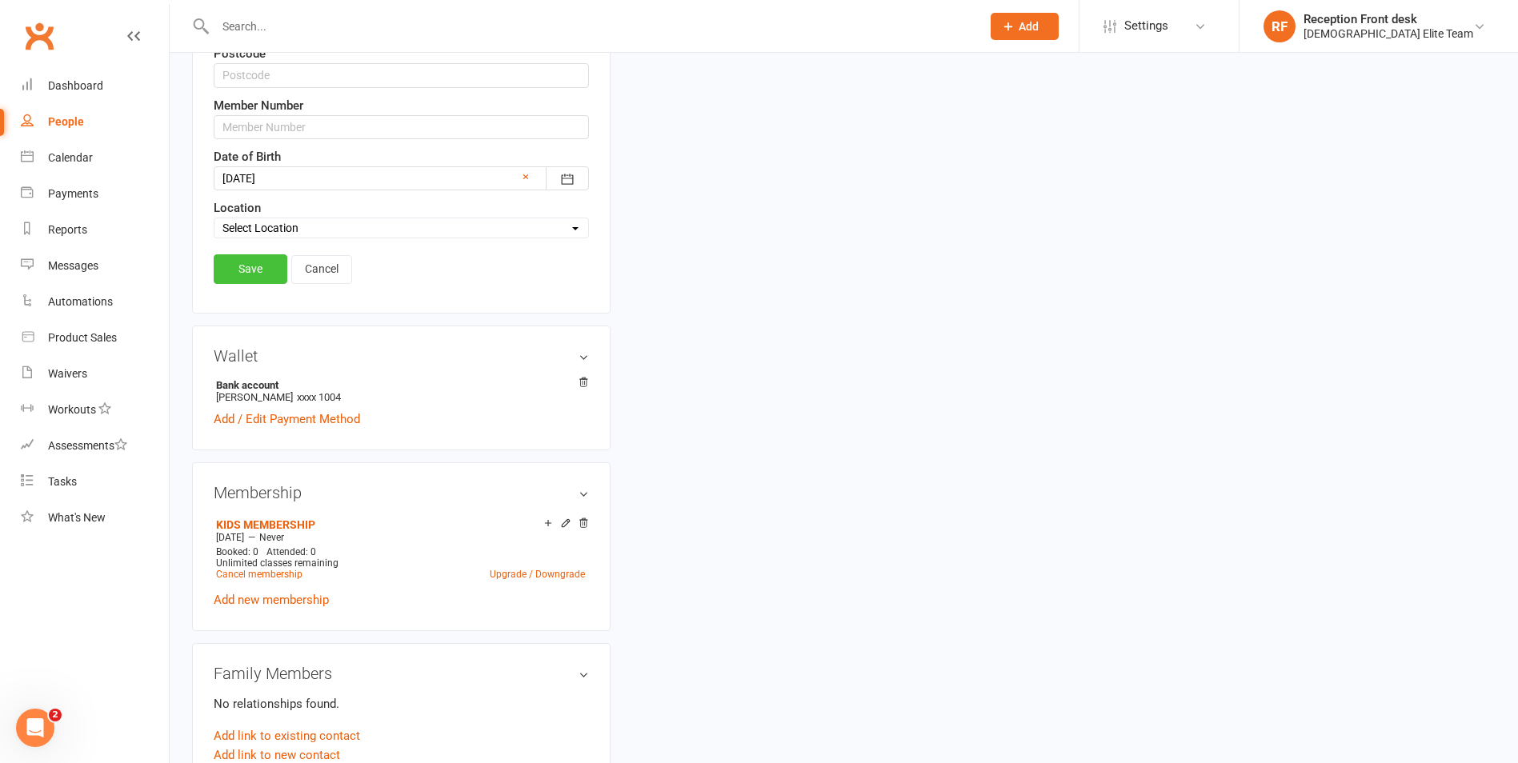
type input "Salma"
click at [238, 273] on link "Save" at bounding box center [251, 268] width 74 height 29
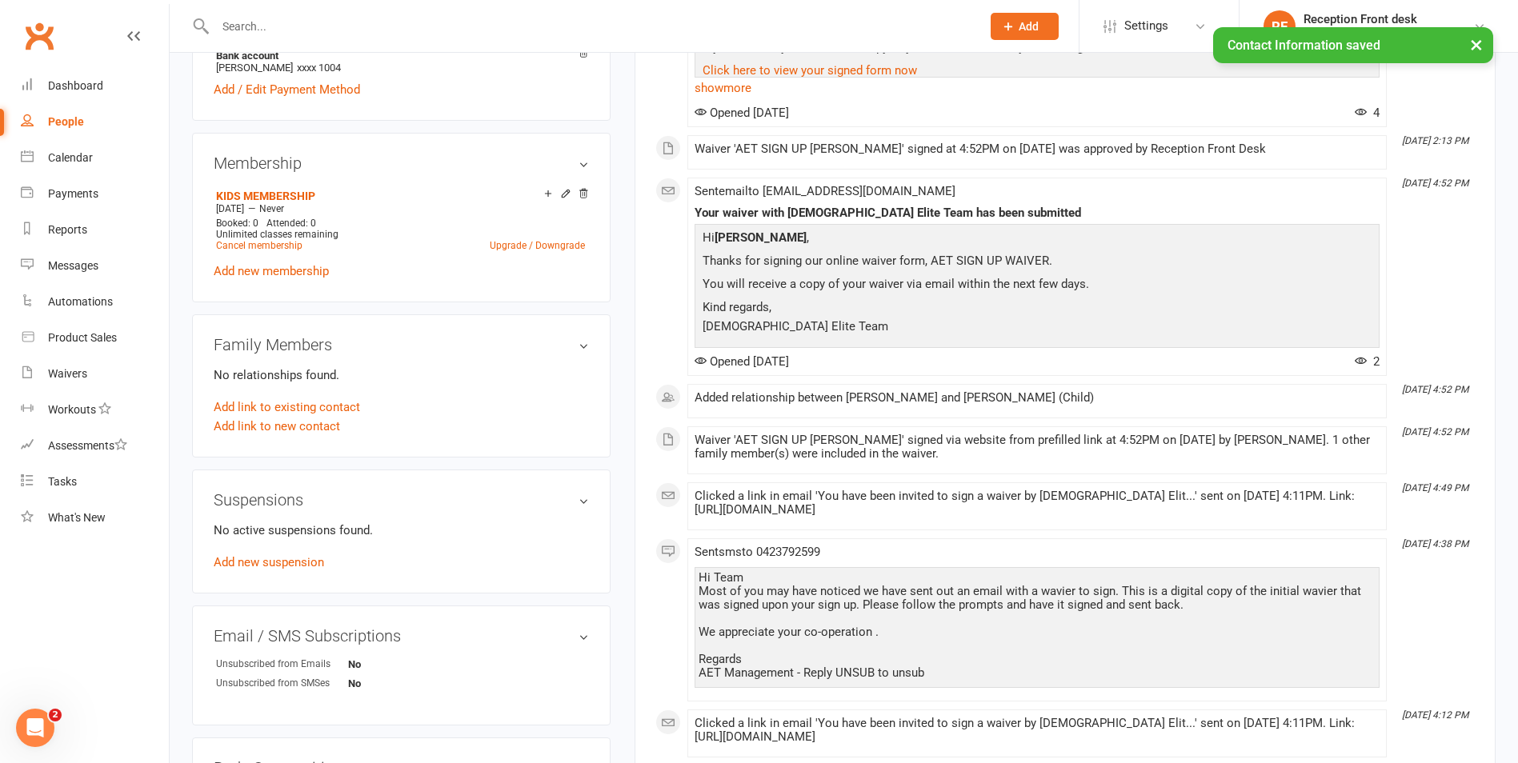
scroll to position [475, 0]
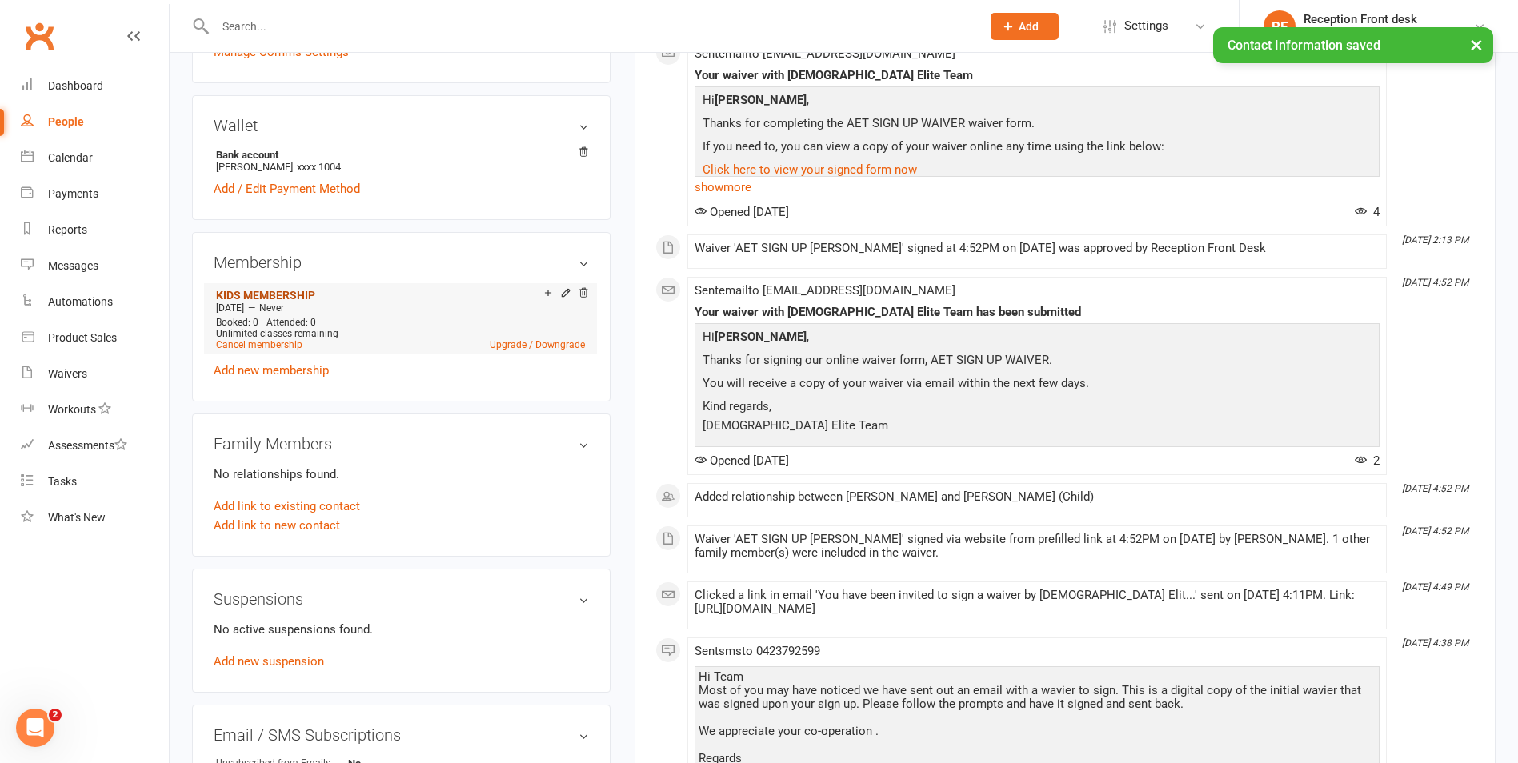
click at [256, 290] on link "KIDS MEMBERSHIP" at bounding box center [265, 295] width 99 height 13
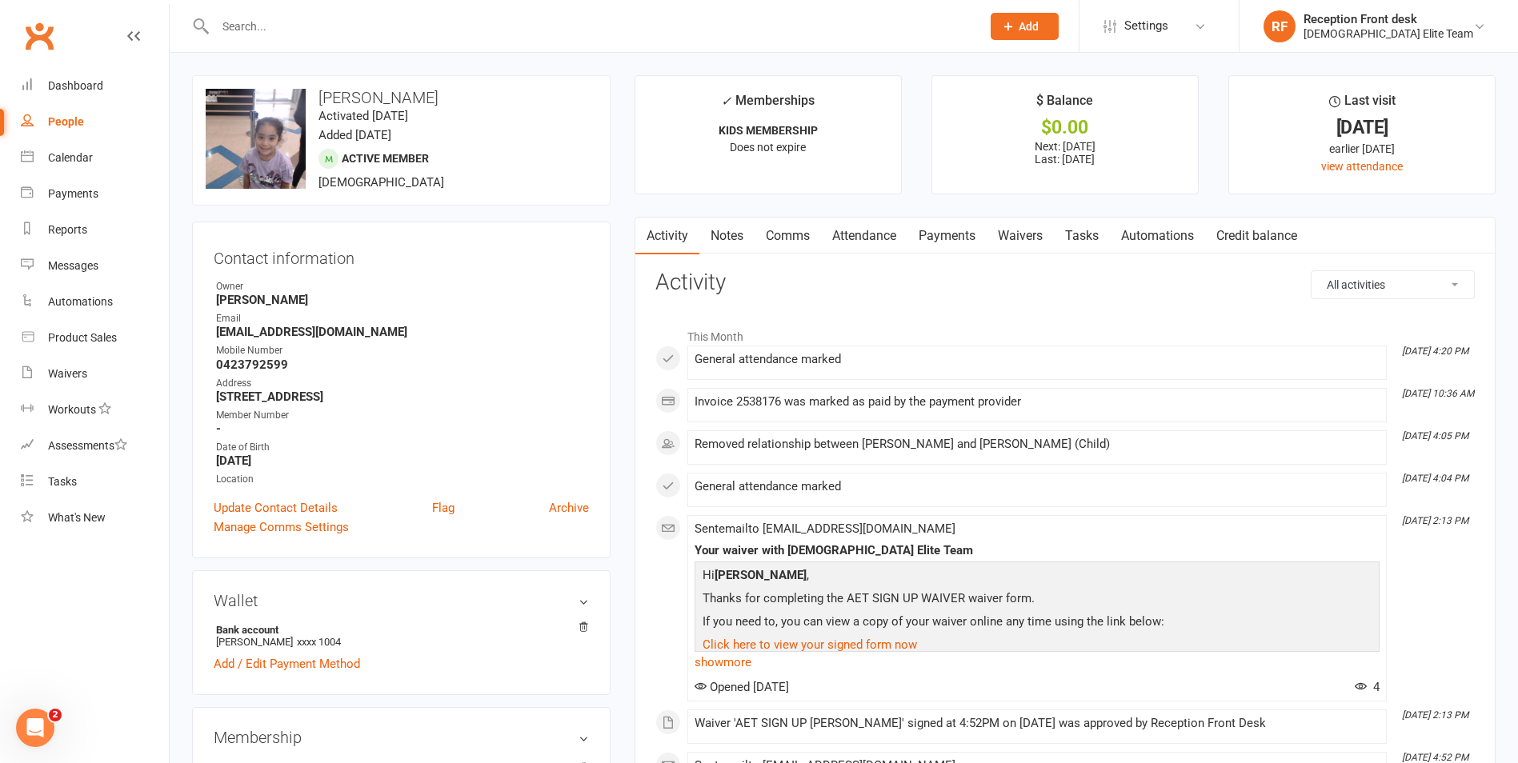
click at [258, 30] on input "text" at bounding box center [589, 26] width 759 height 22
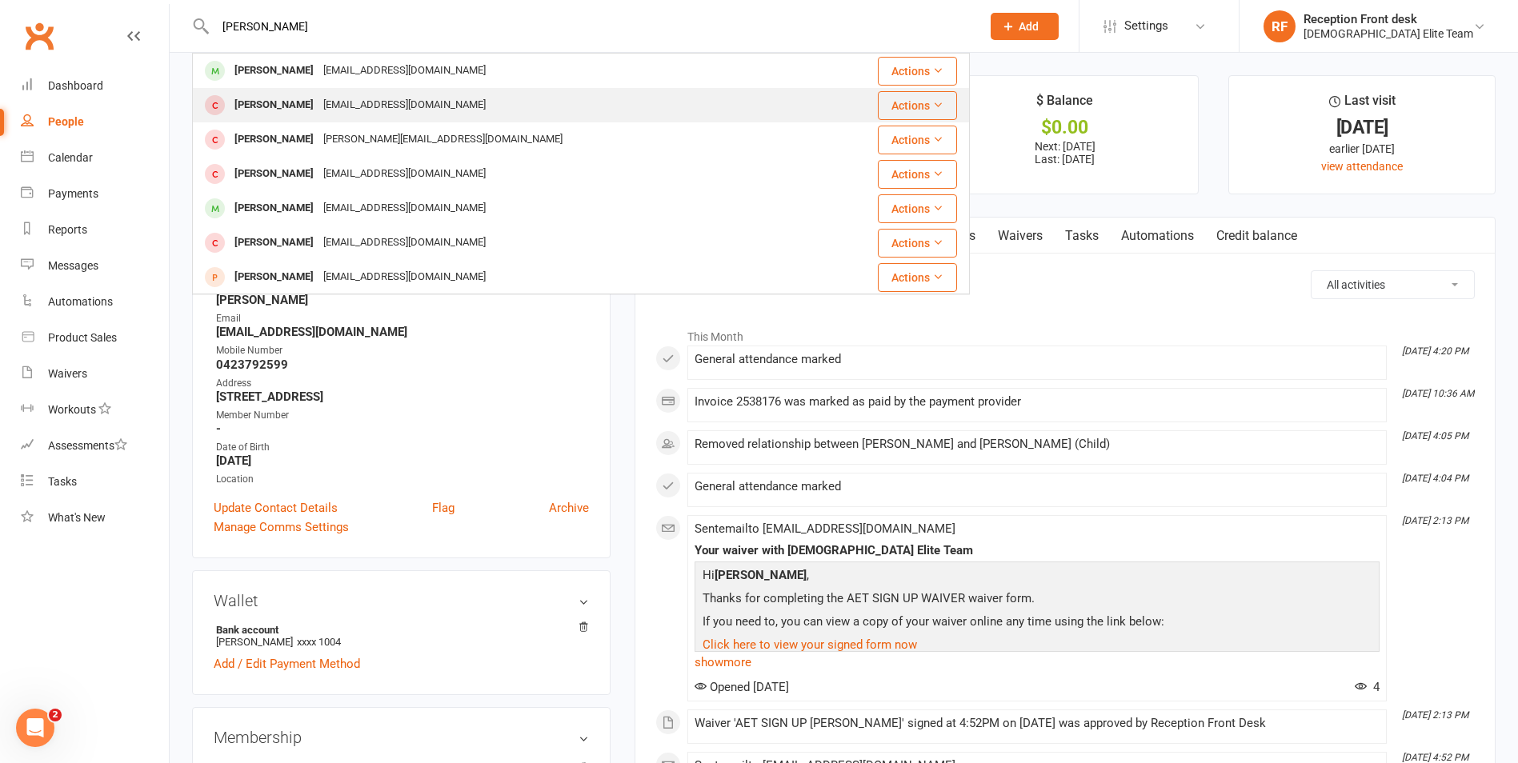
type input "shermaine"
click at [314, 108] on div "Shermaine Salma" at bounding box center [274, 105] width 89 height 23
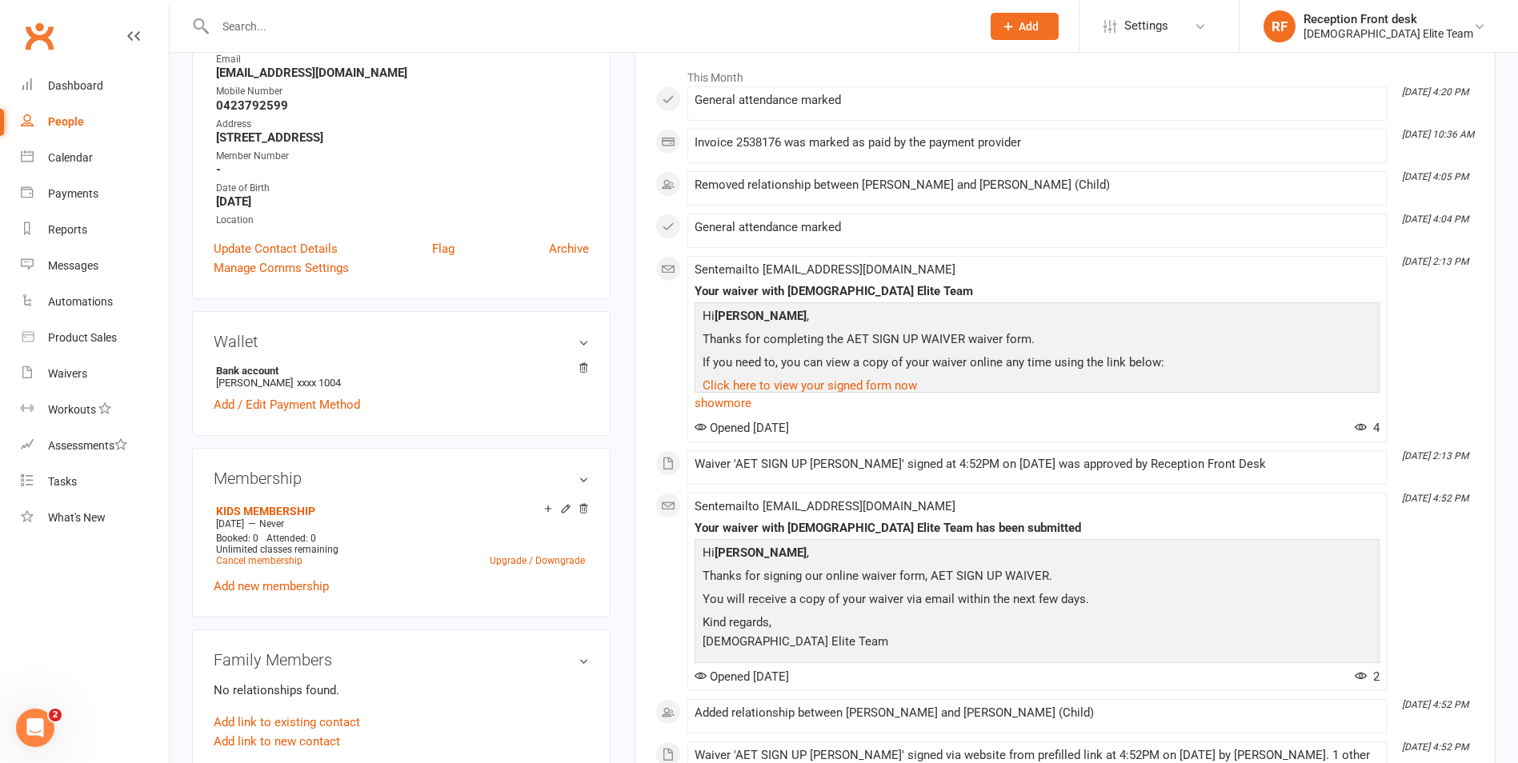
scroll to position [240, 0]
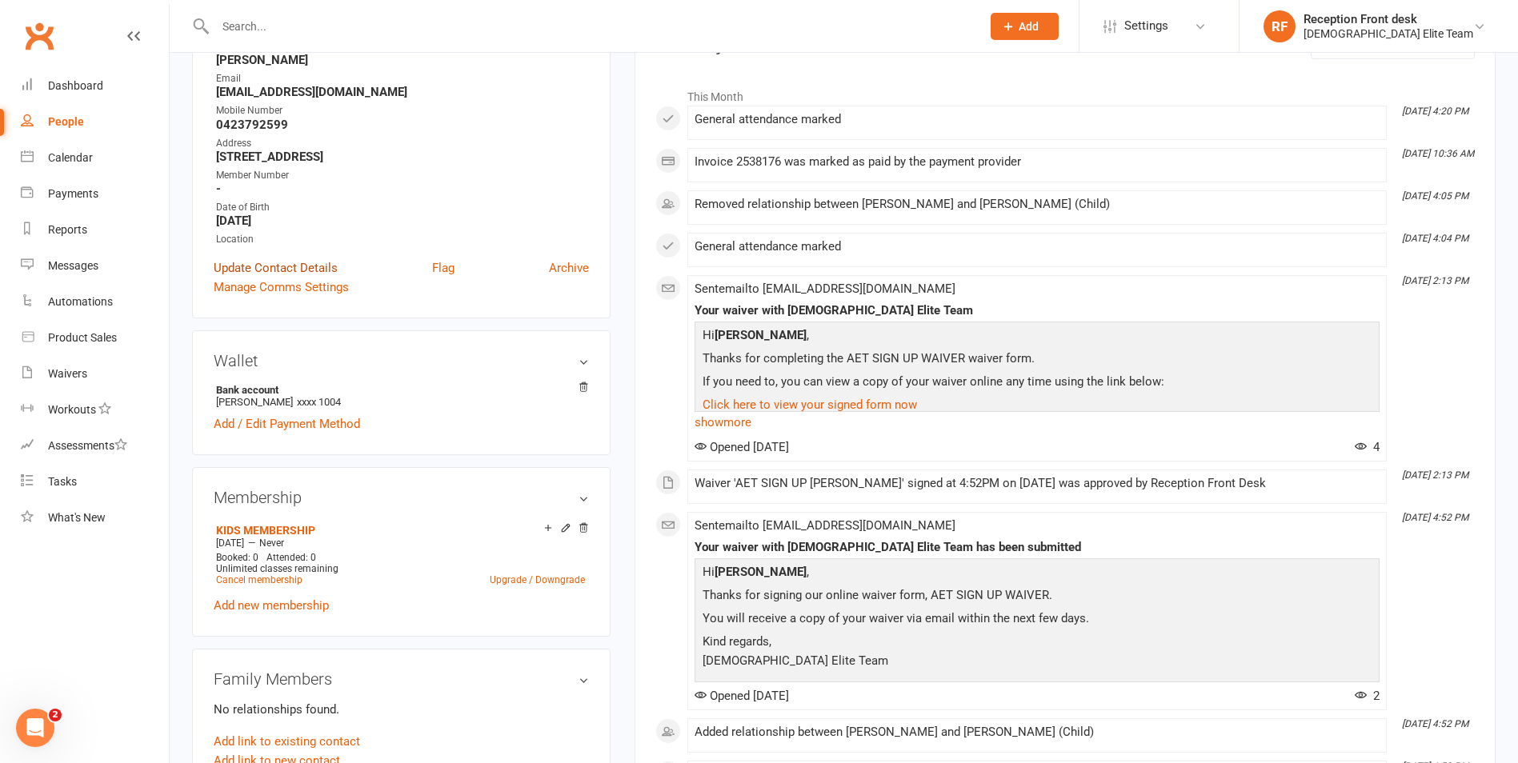
click at [244, 266] on link "Update Contact Details" at bounding box center [276, 267] width 124 height 19
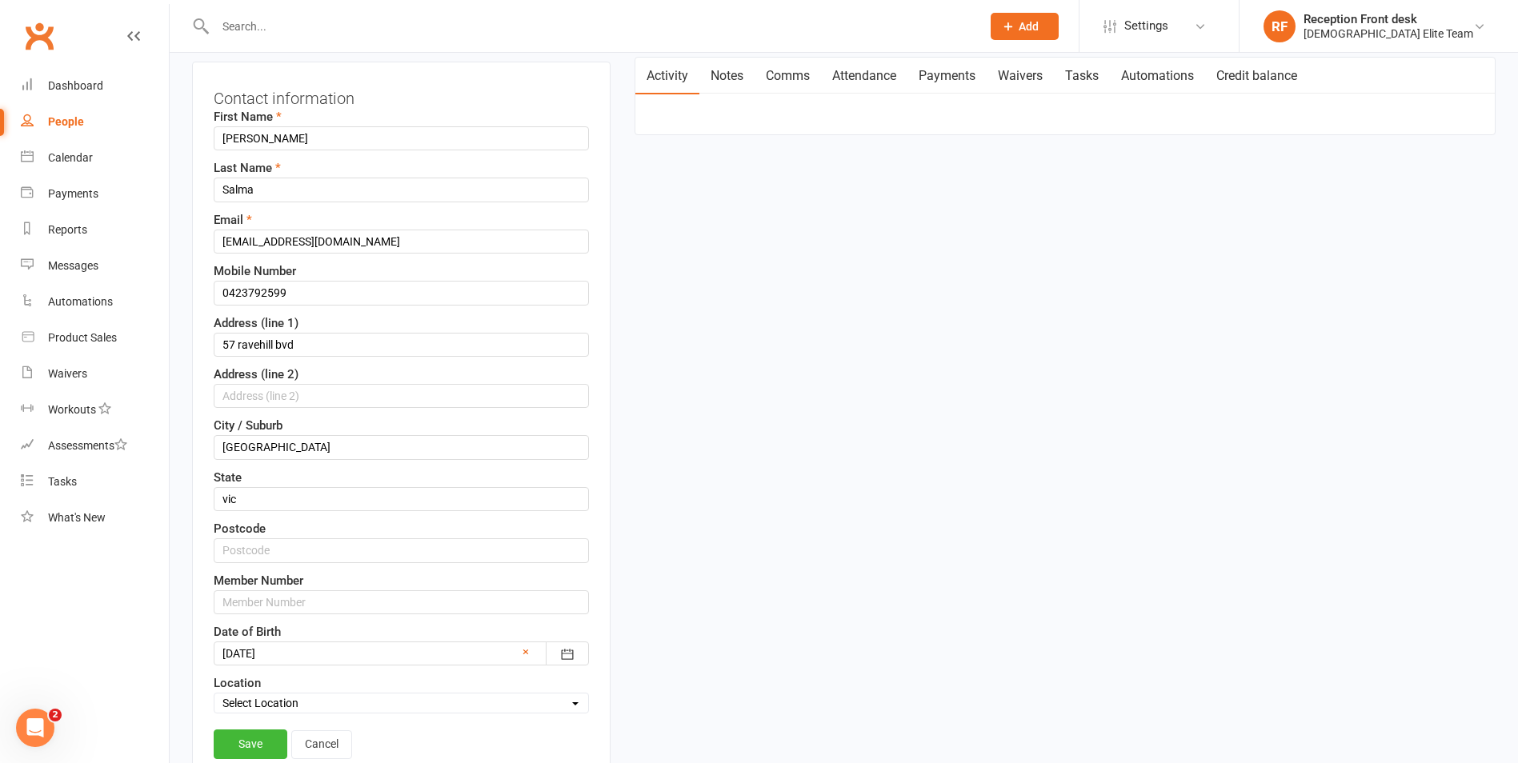
scroll to position [315, 0]
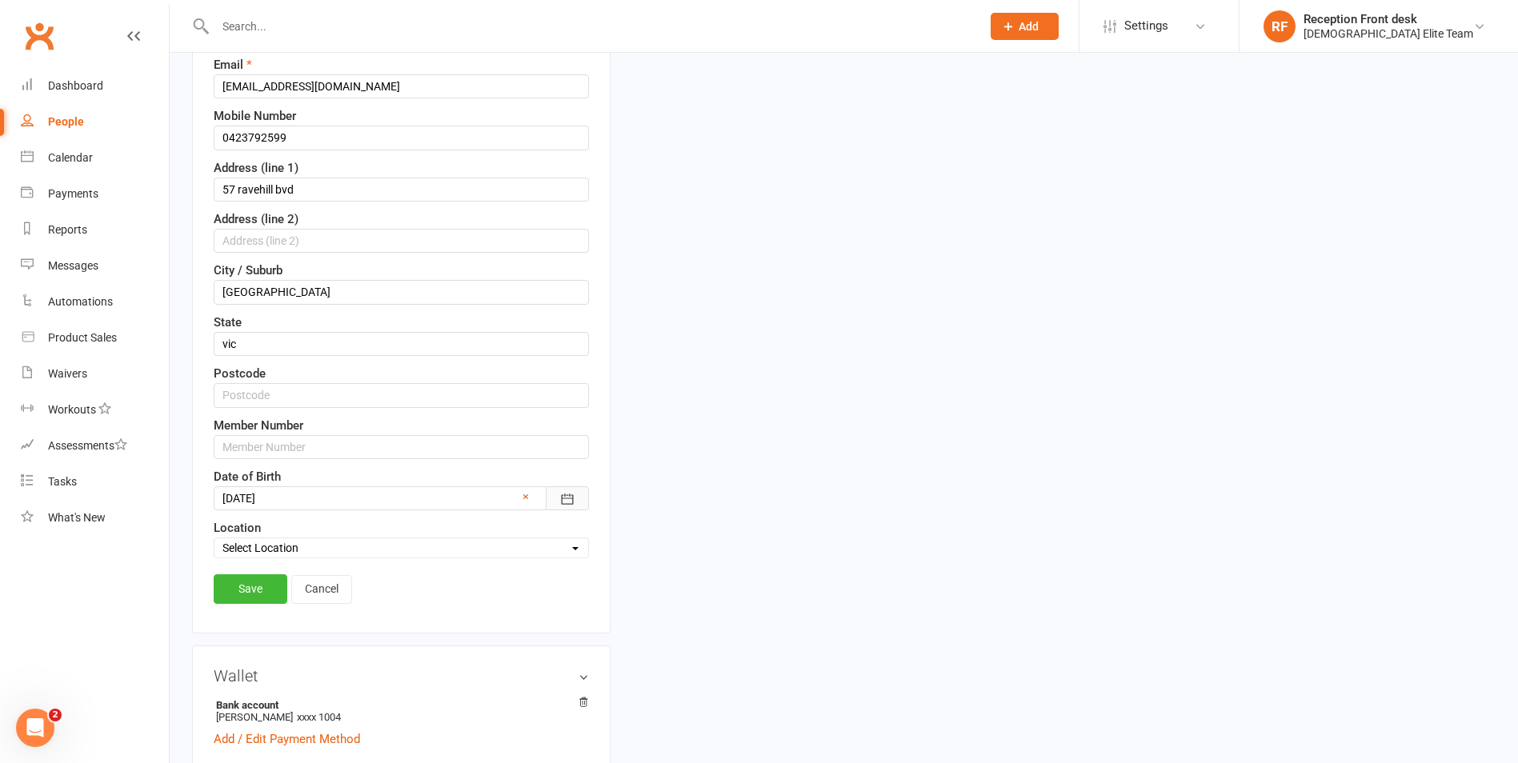
click at [572, 499] on icon "button" at bounding box center [567, 499] width 16 height 16
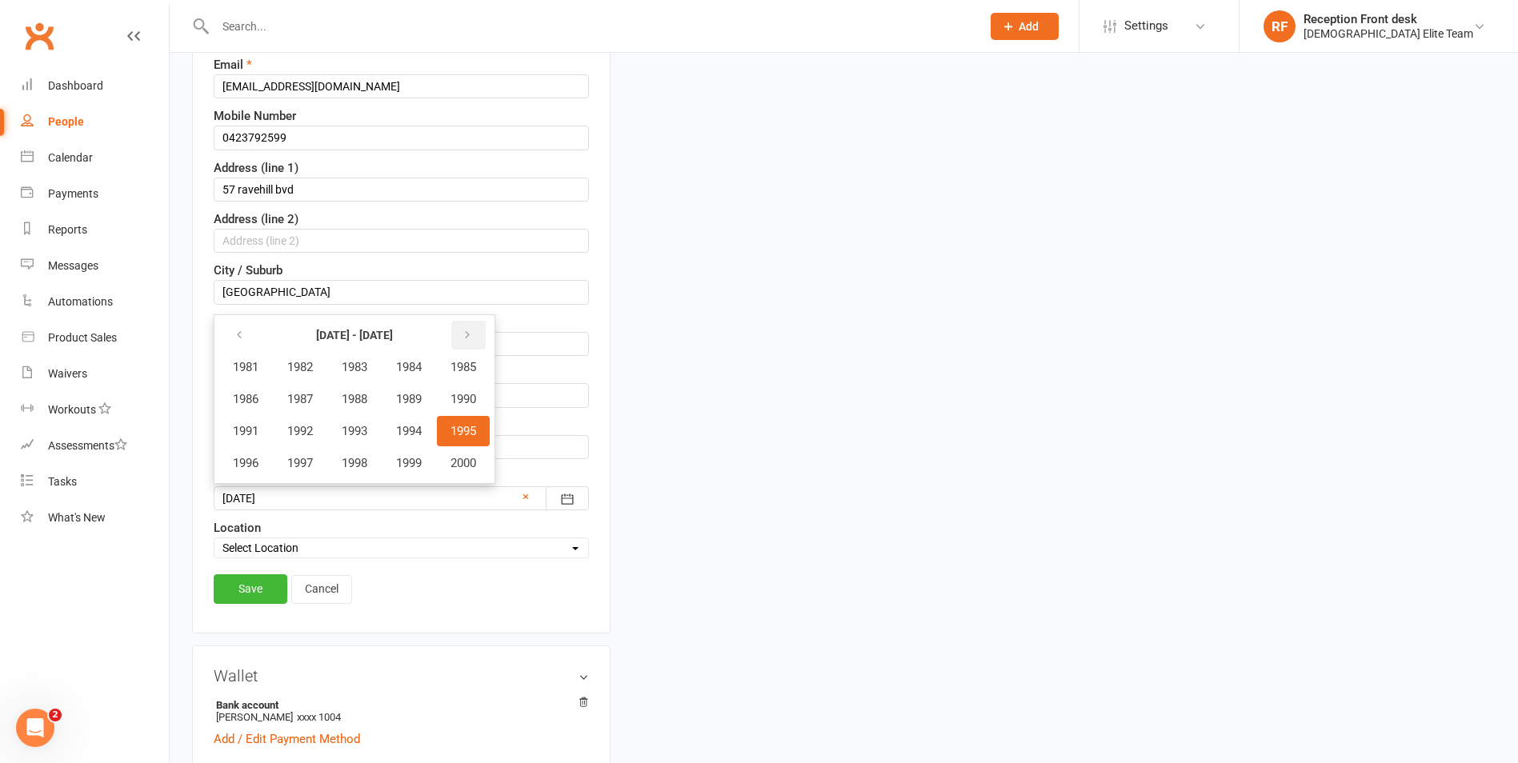
click at [469, 334] on icon "button" at bounding box center [467, 335] width 11 height 13
click at [468, 459] on span "2020" at bounding box center [463, 463] width 26 height 14
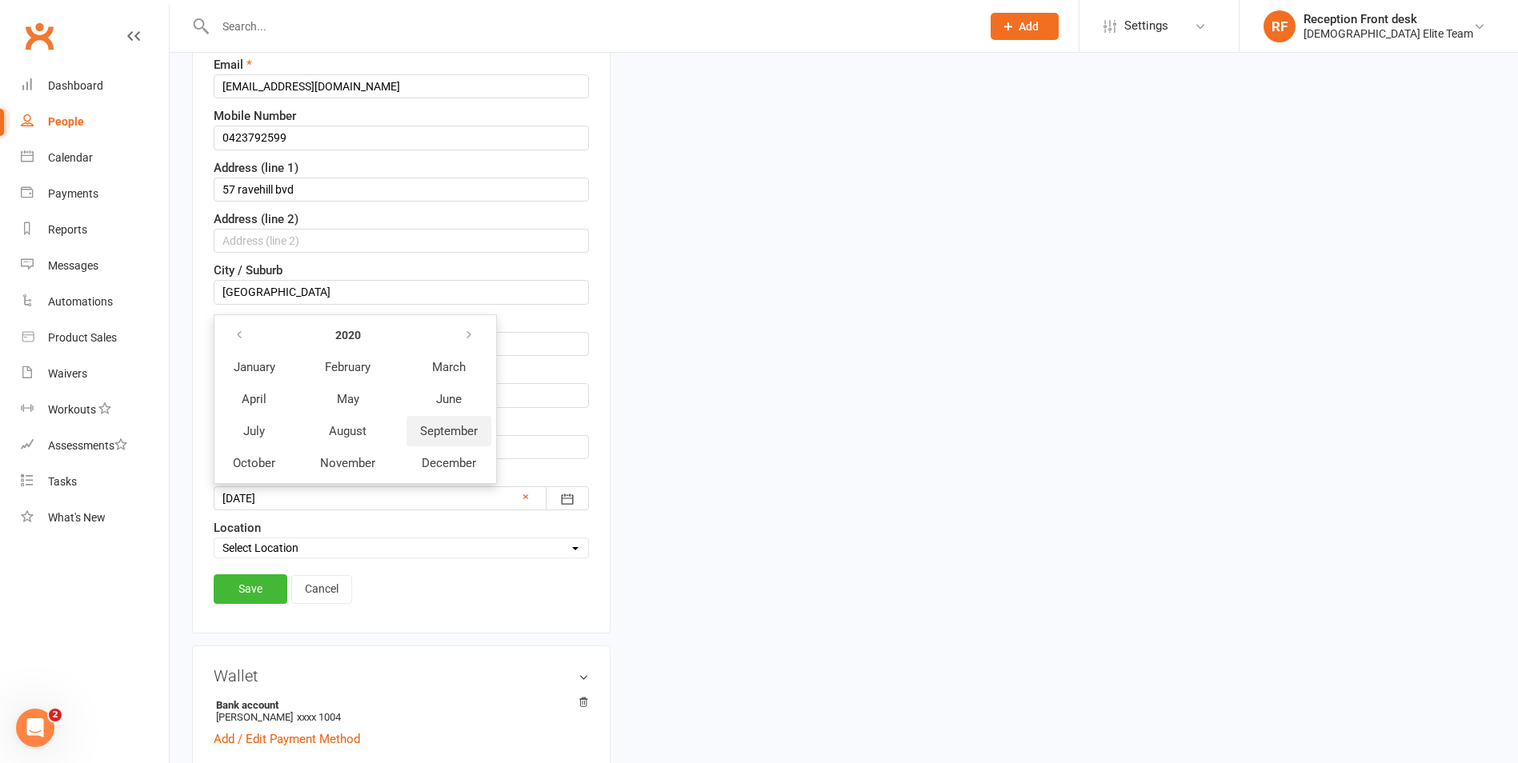
click at [449, 424] on span "September" at bounding box center [449, 431] width 58 height 14
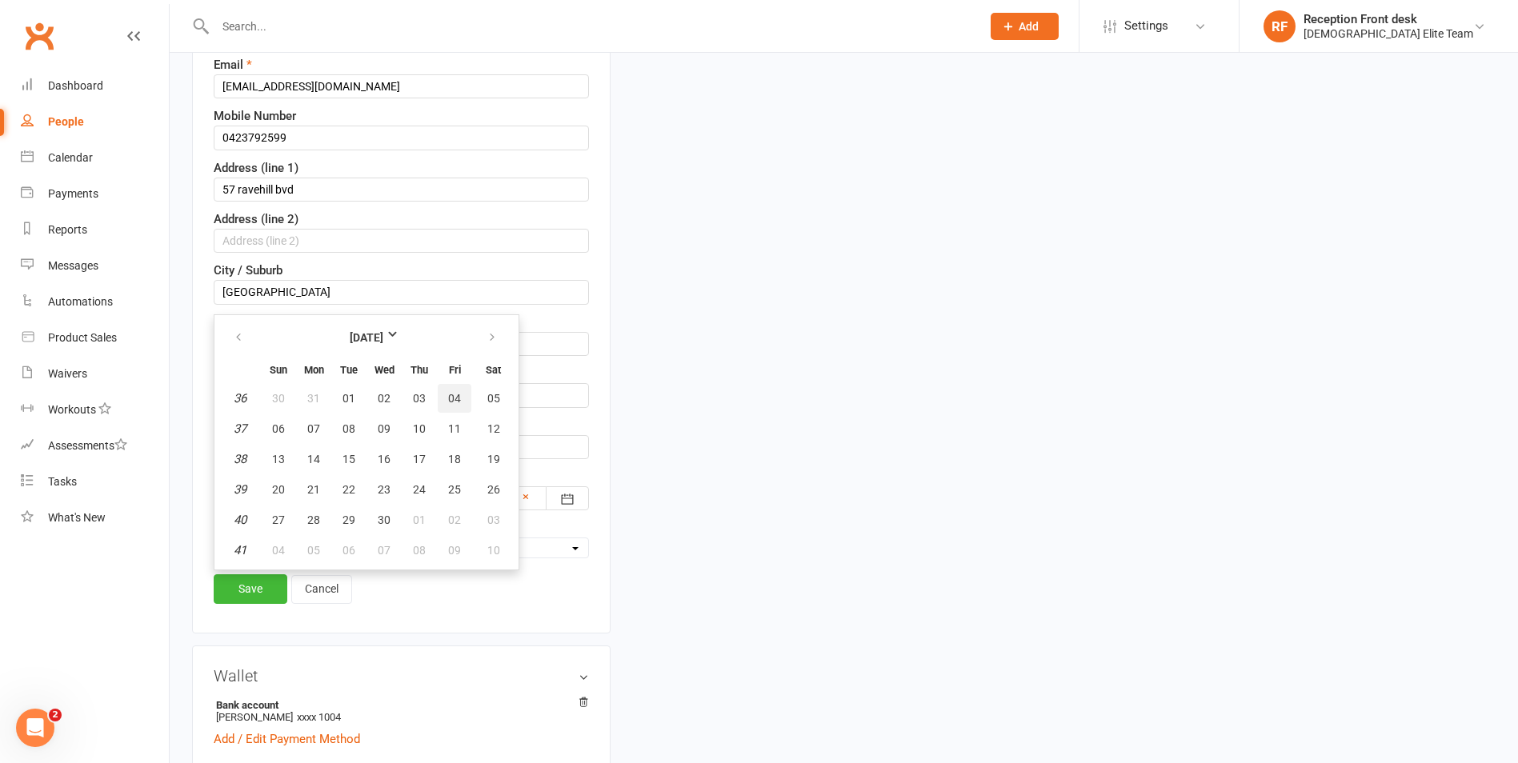
click at [450, 400] on span "04" at bounding box center [454, 398] width 13 height 13
type input "04 Sep 2020"
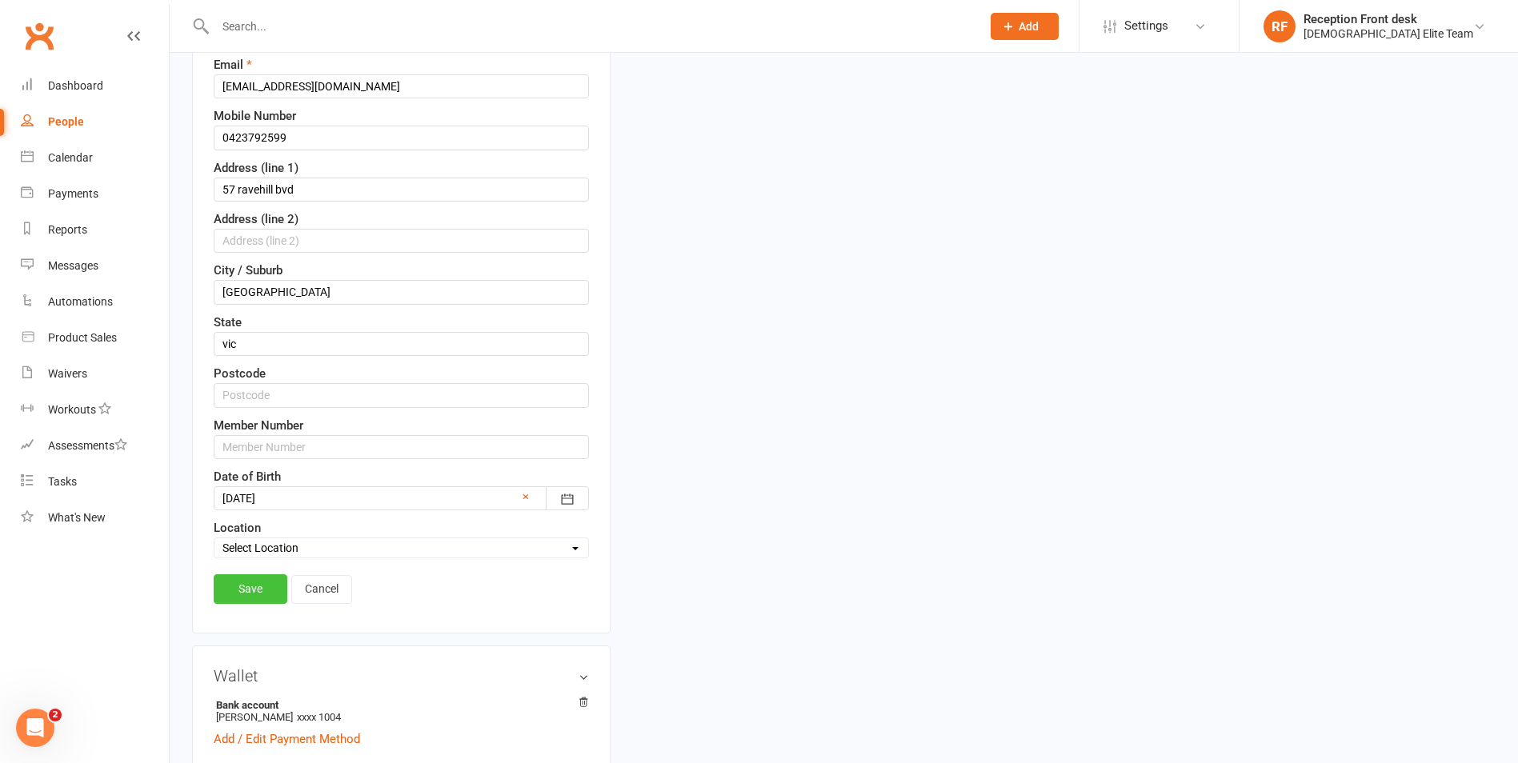
click at [243, 577] on link "Save" at bounding box center [251, 588] width 74 height 29
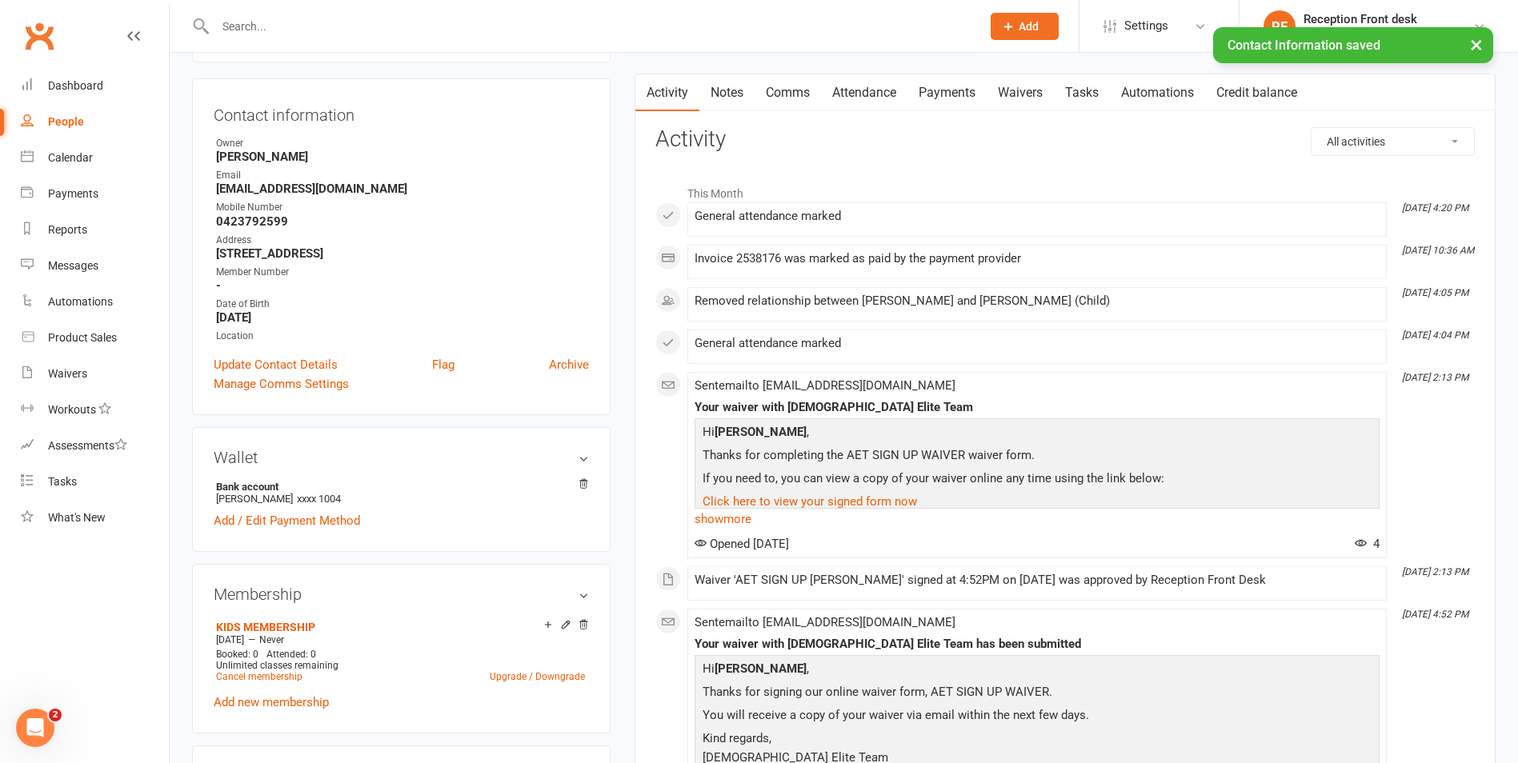
scroll to position [0, 0]
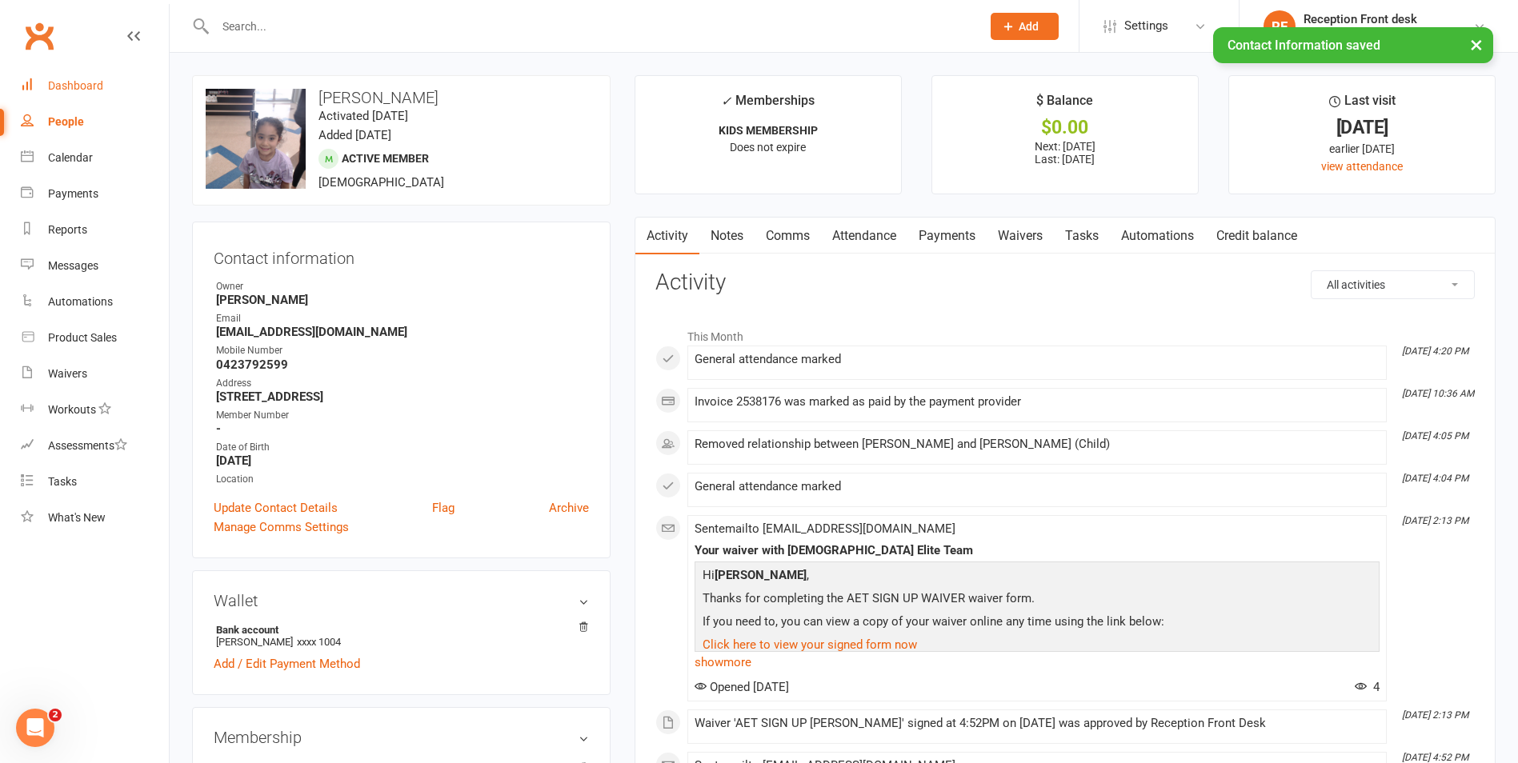
drag, startPoint x: 70, startPoint y: 82, endPoint x: 224, endPoint y: 82, distance: 153.6
click at [70, 82] on div "Dashboard" at bounding box center [75, 85] width 55 height 13
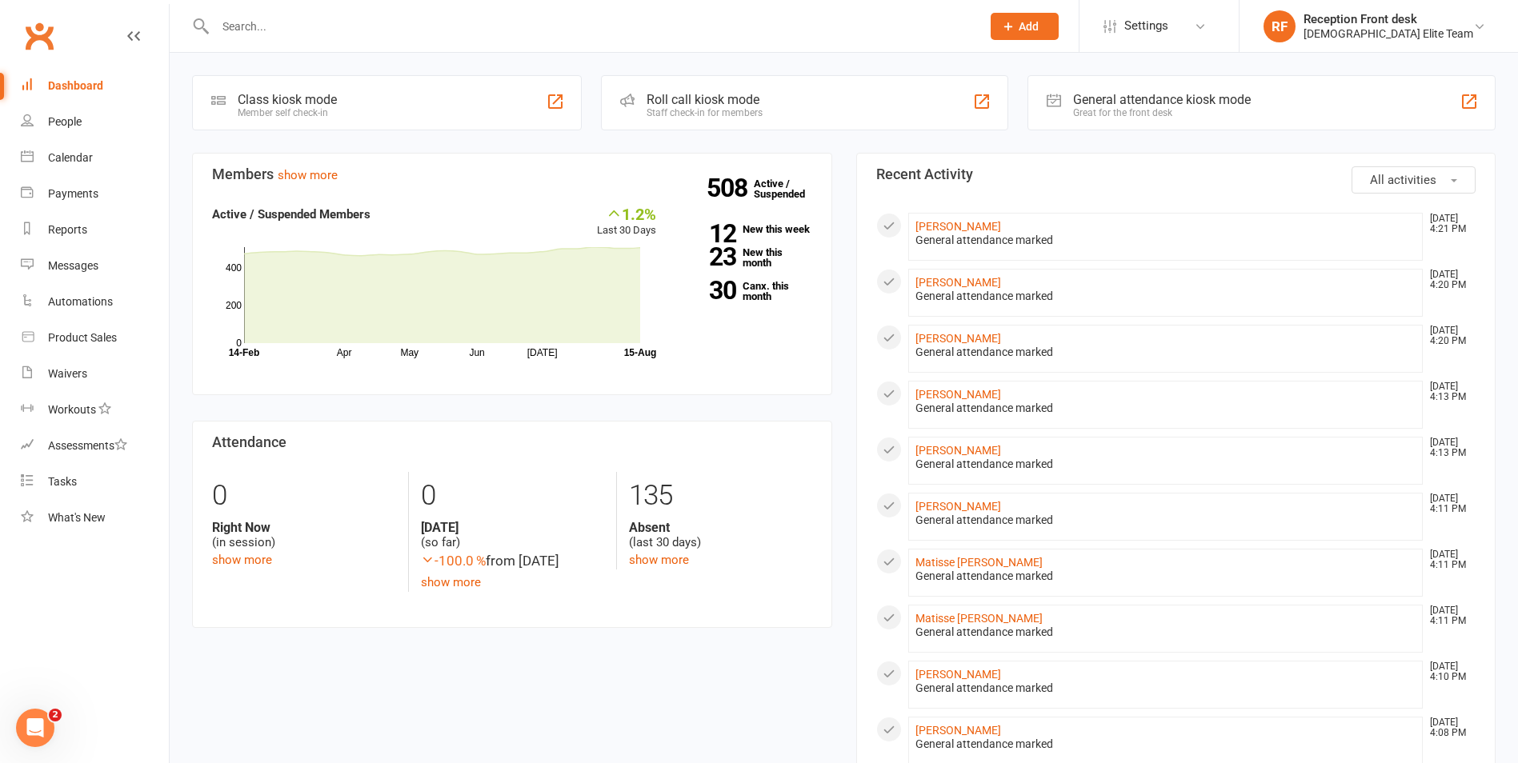
click at [262, 22] on input "text" at bounding box center [589, 26] width 759 height 22
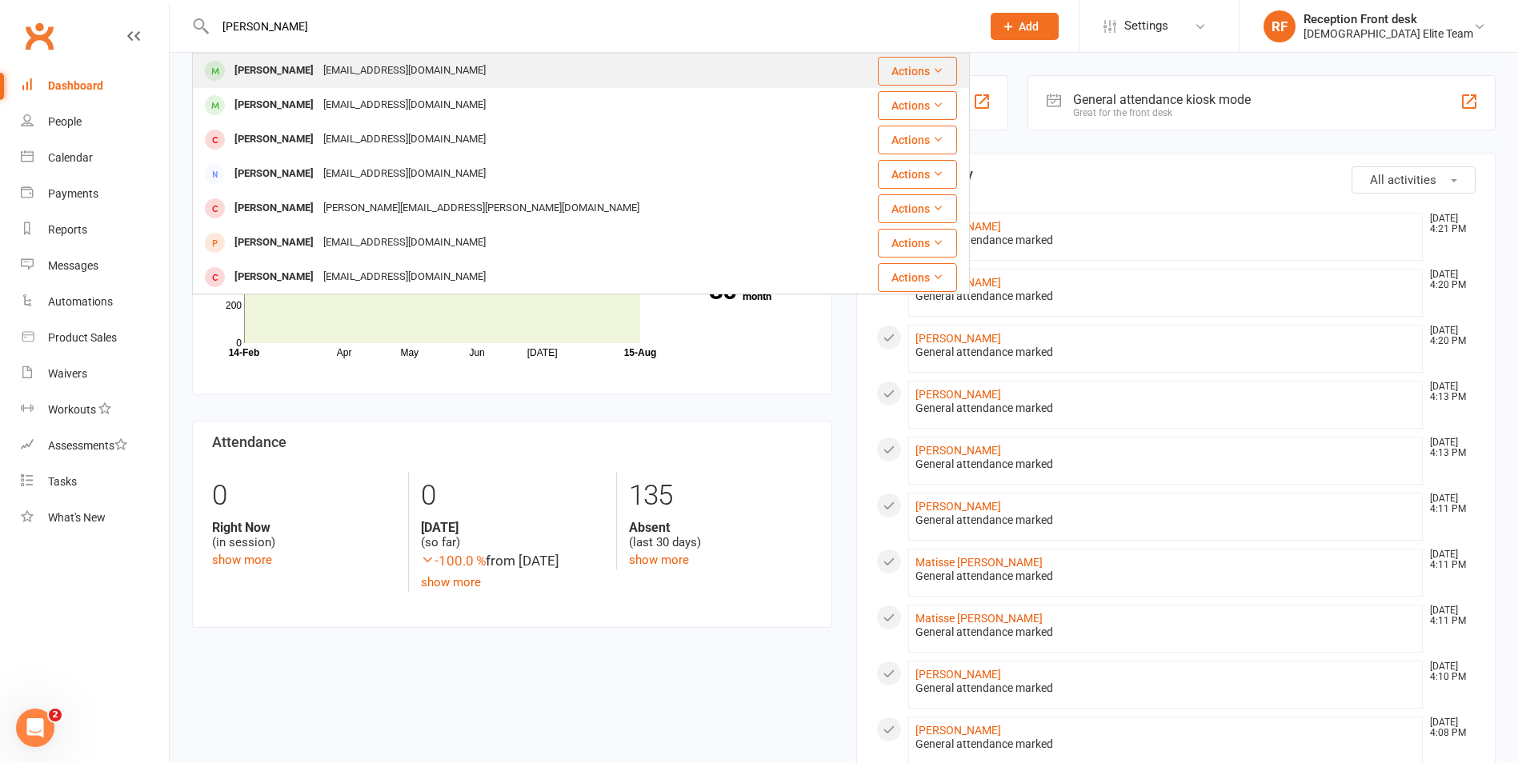
type input "omar mousta"
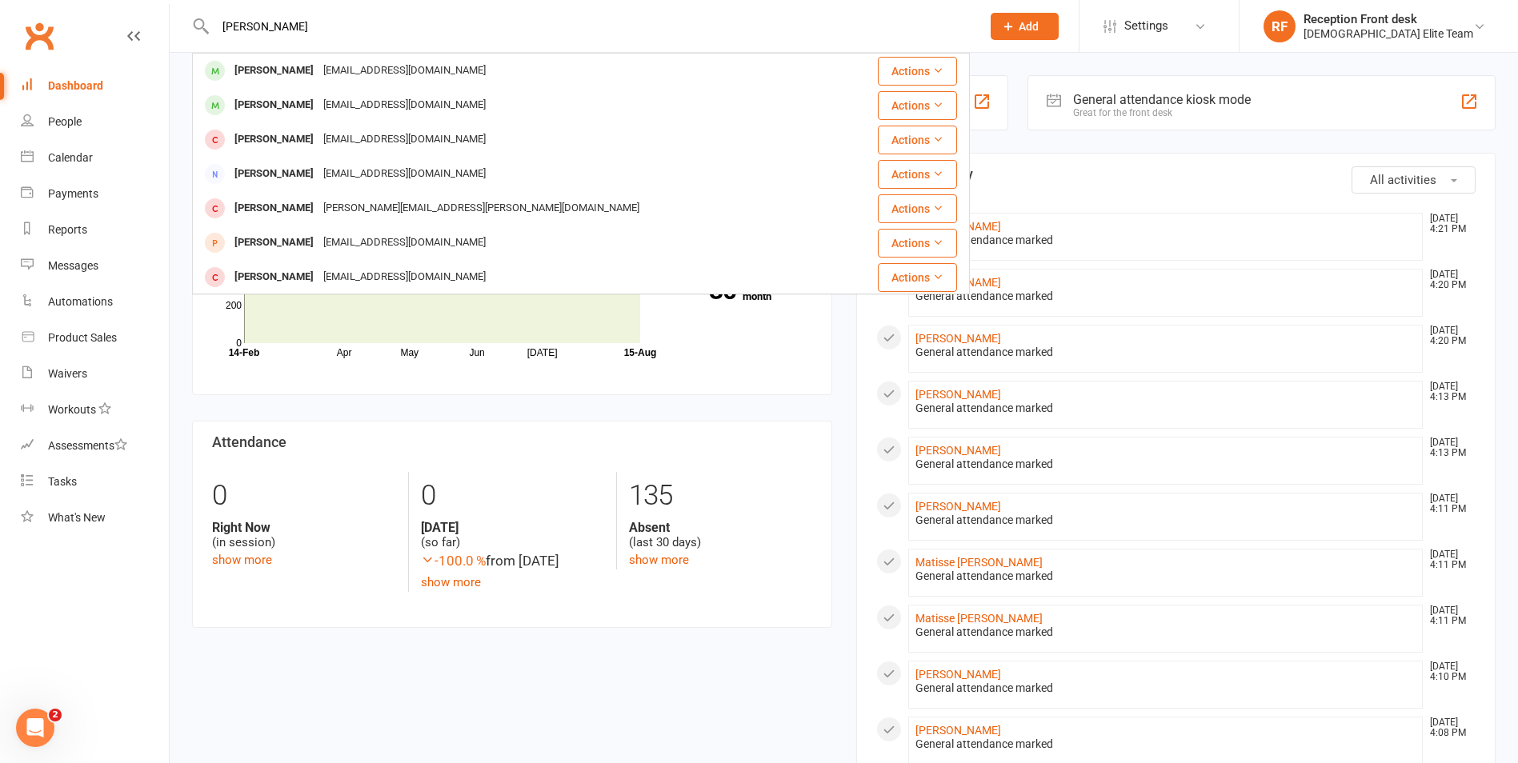
drag, startPoint x: 388, startPoint y: 78, endPoint x: 422, endPoint y: 84, distance: 34.9
click at [404, 78] on div "omar_moutafa2002@hotmail.com" at bounding box center [404, 70] width 172 height 23
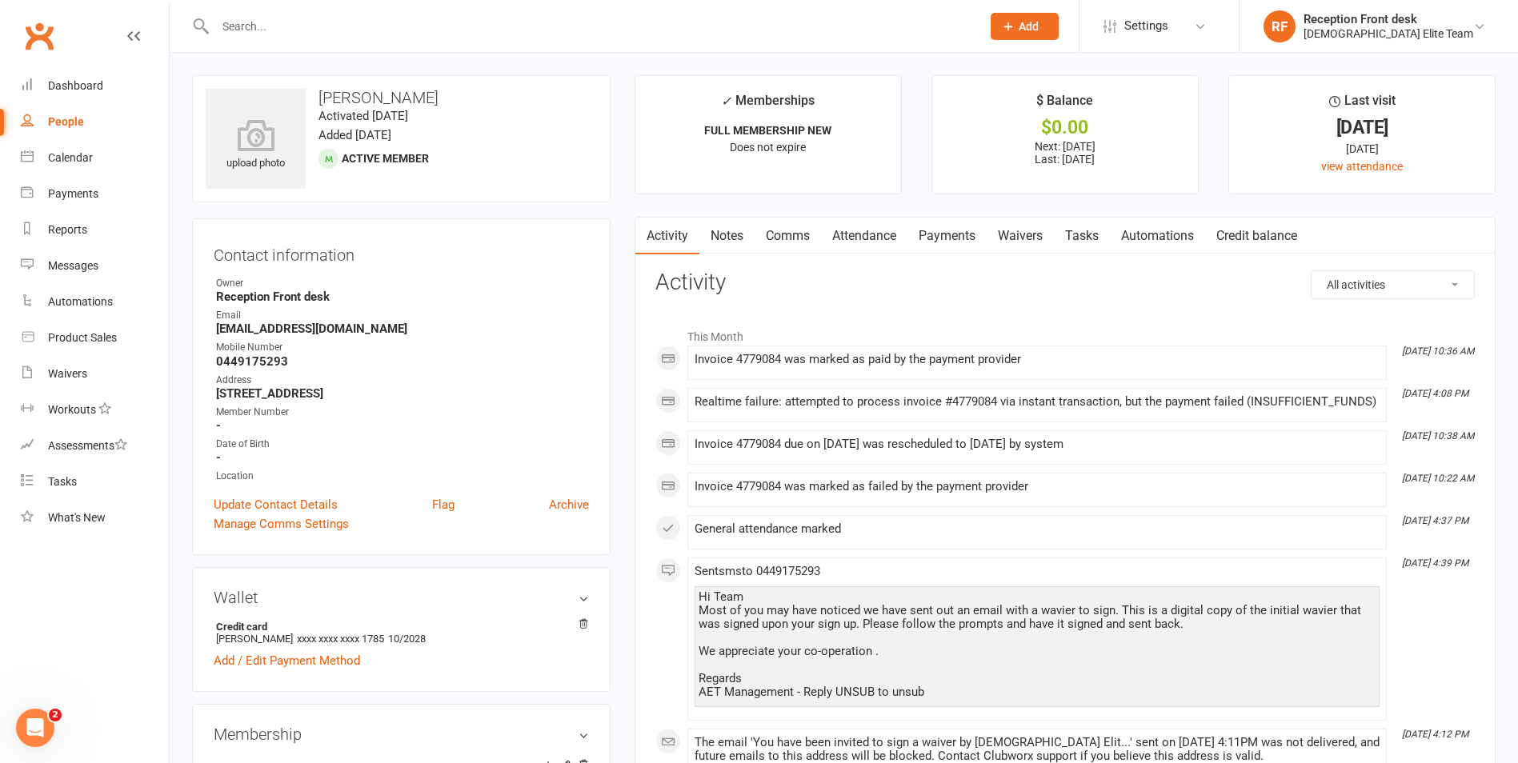
click at [965, 238] on link "Payments" at bounding box center [946, 236] width 79 height 37
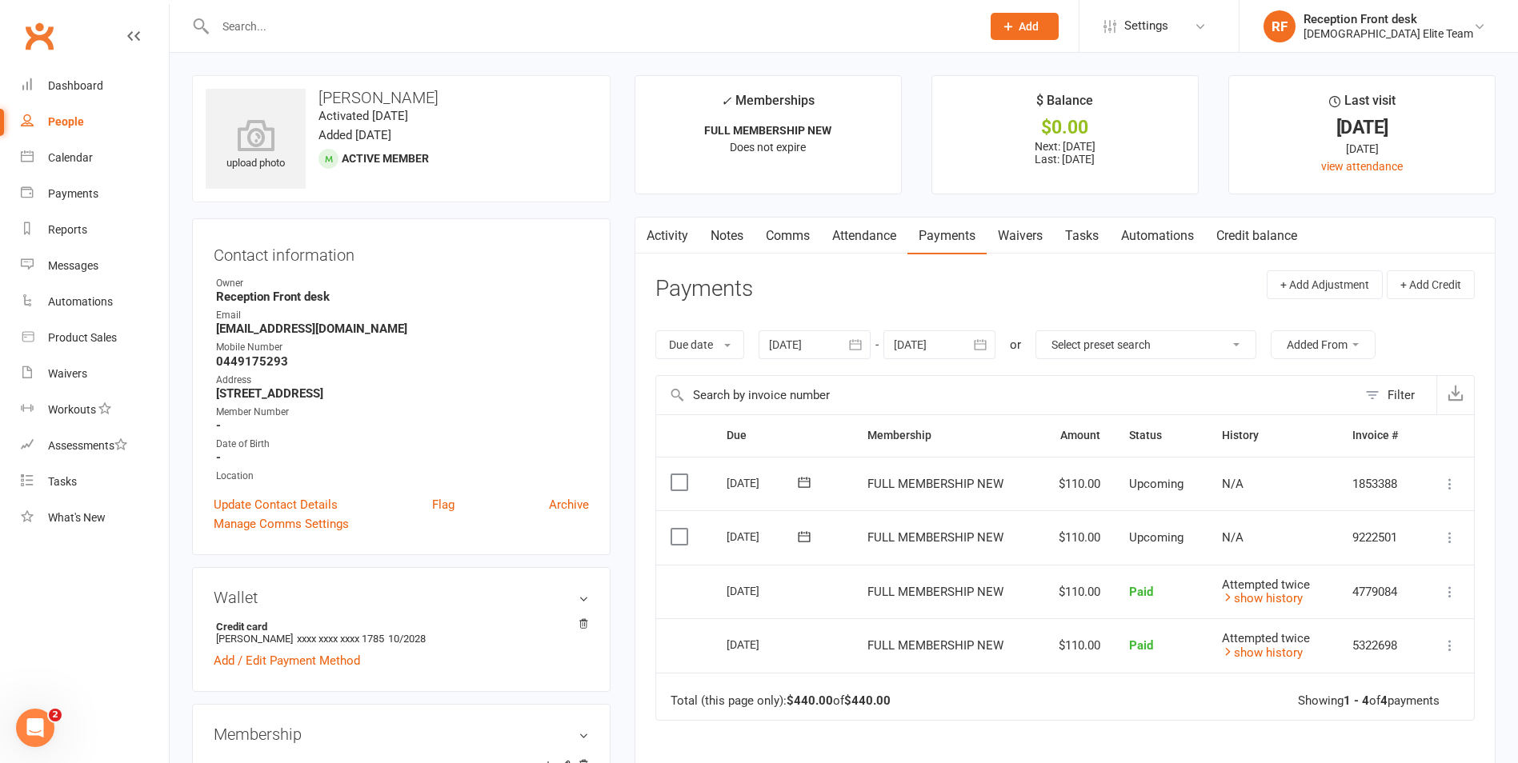
click at [861, 342] on icon "button" at bounding box center [856, 344] width 12 height 10
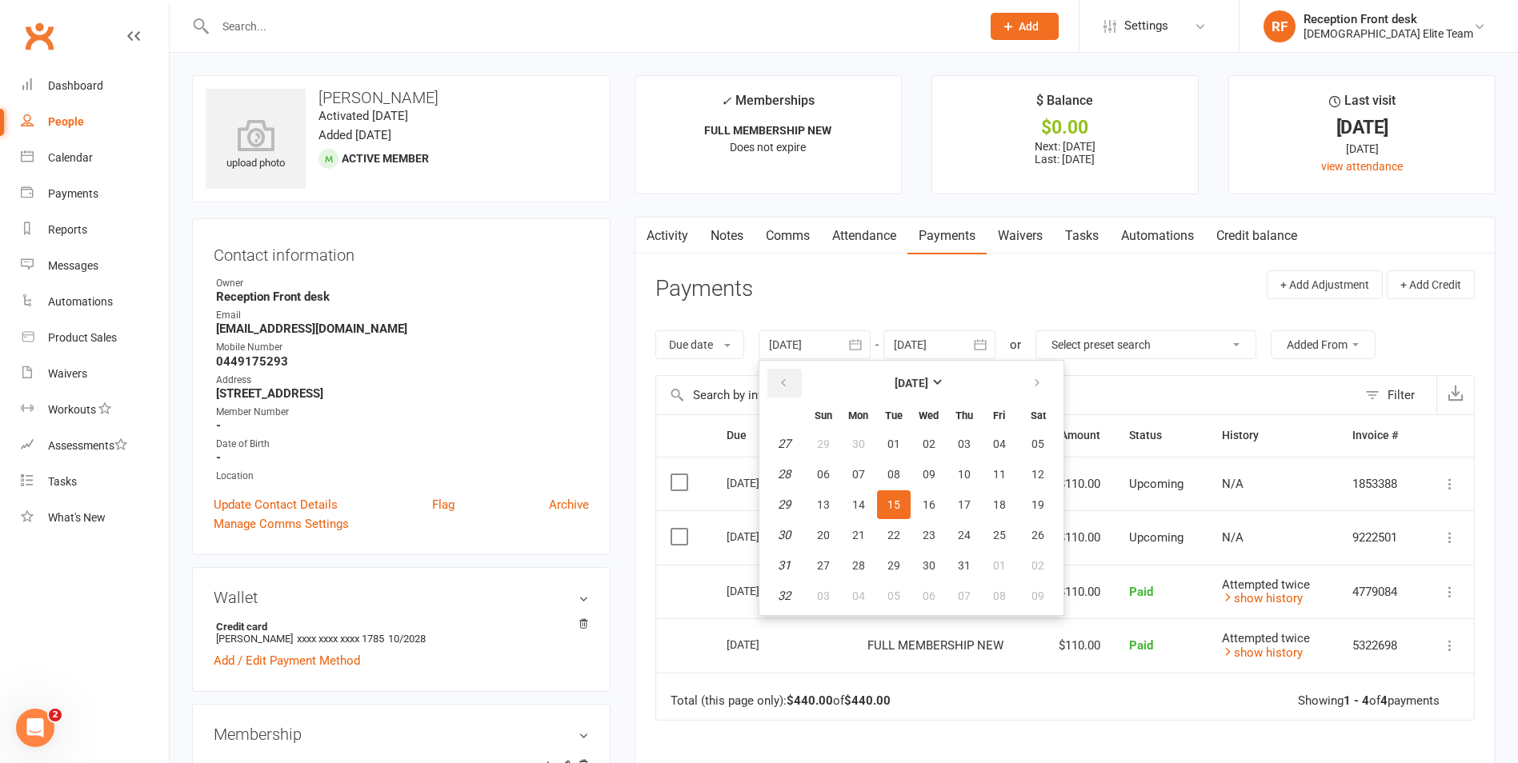
click at [789, 390] on button "button" at bounding box center [784, 383] width 34 height 29
click at [837, 503] on button "09" at bounding box center [823, 504] width 34 height 29
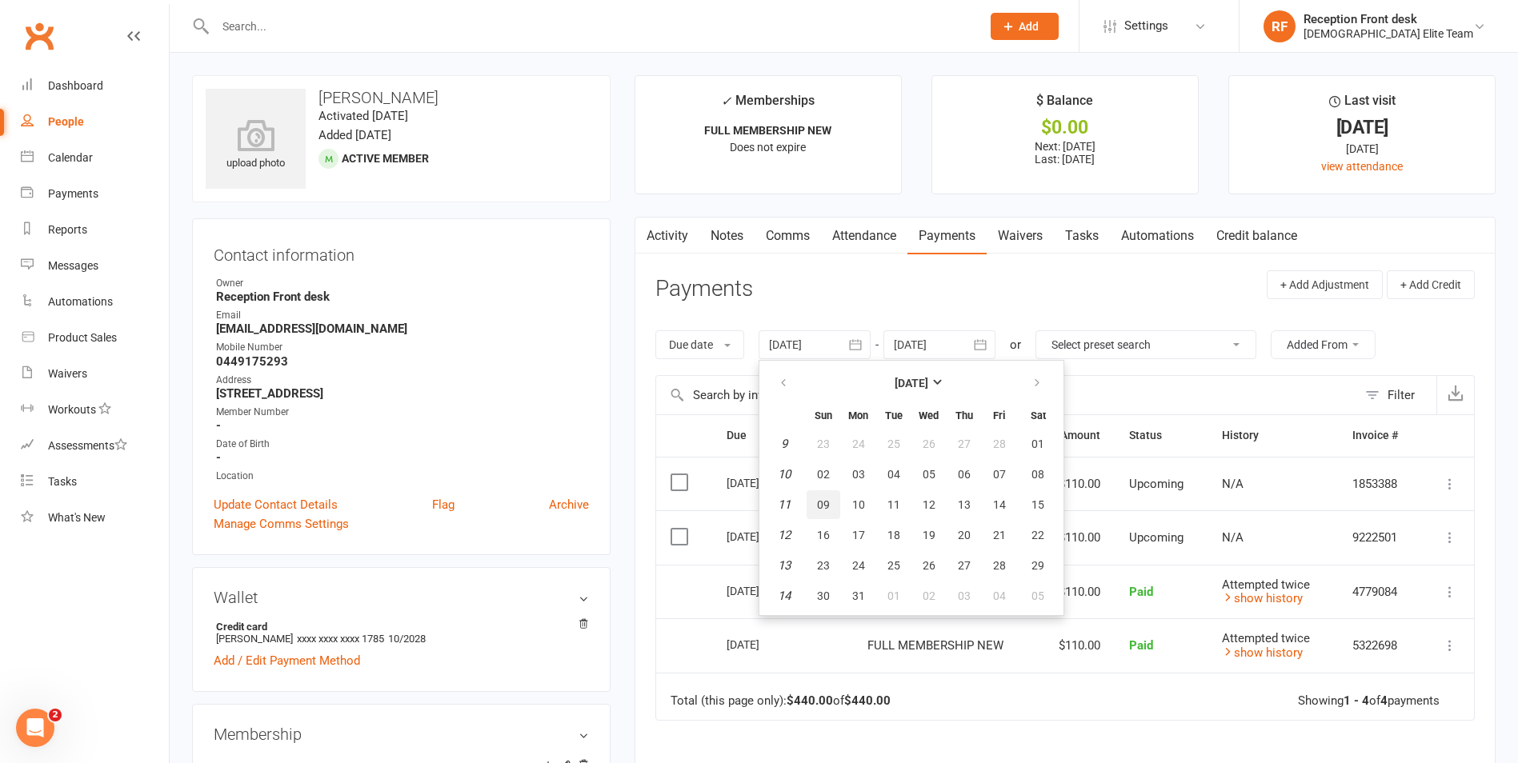
type input "09 Mar 2025"
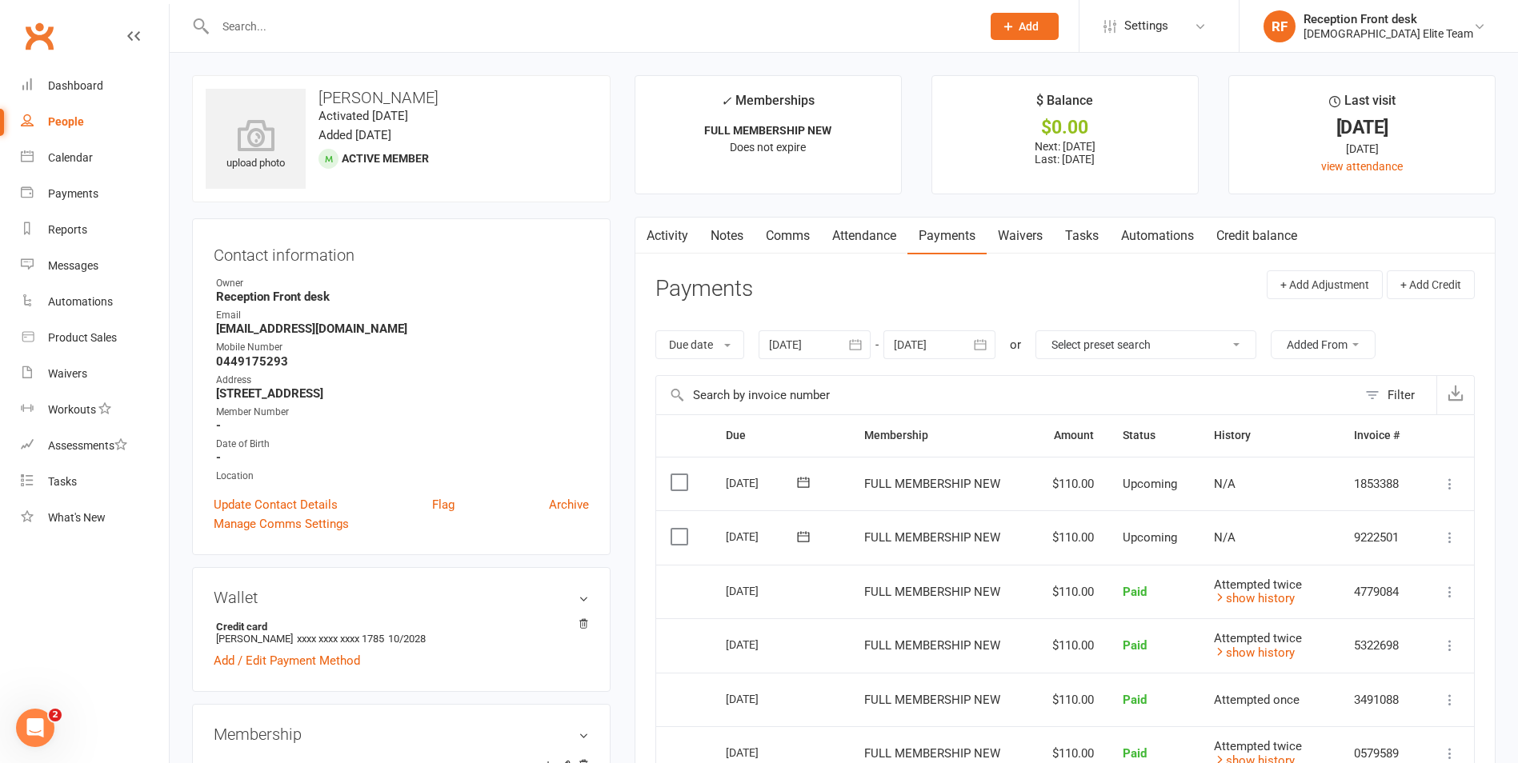
click at [851, 338] on icon "button" at bounding box center [855, 345] width 16 height 16
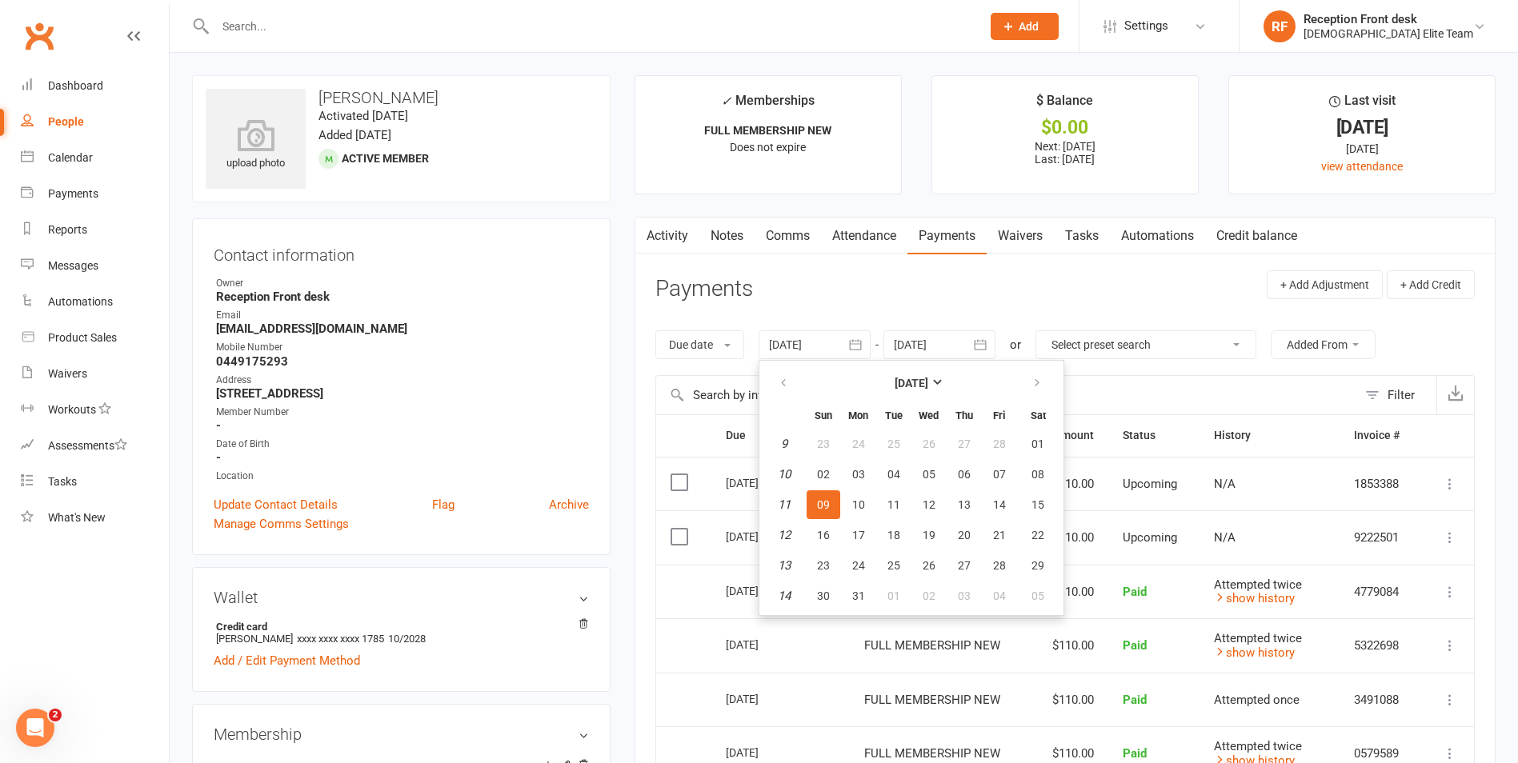
click at [782, 476] on em "10" at bounding box center [784, 474] width 13 height 14
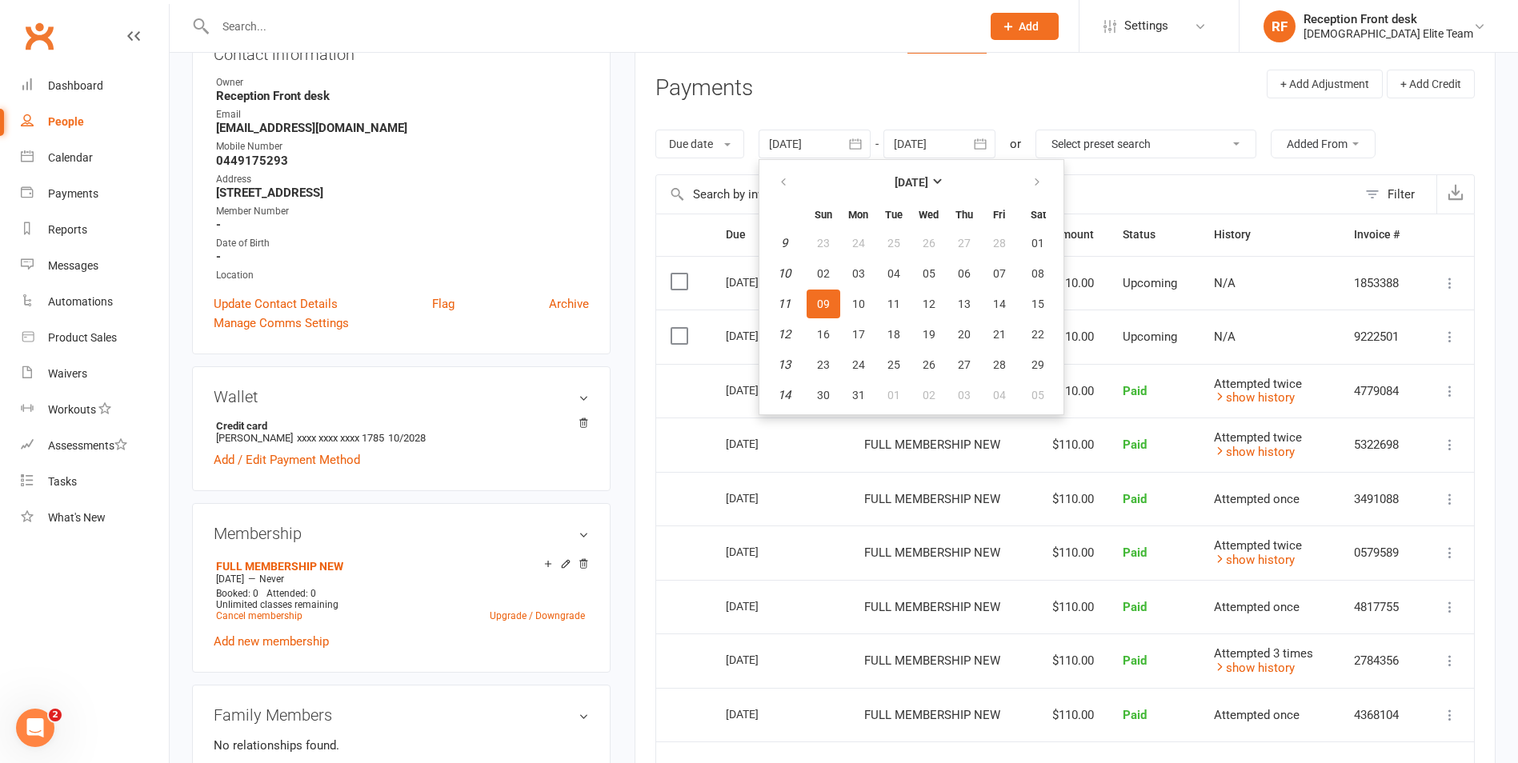
scroll to position [320, 0]
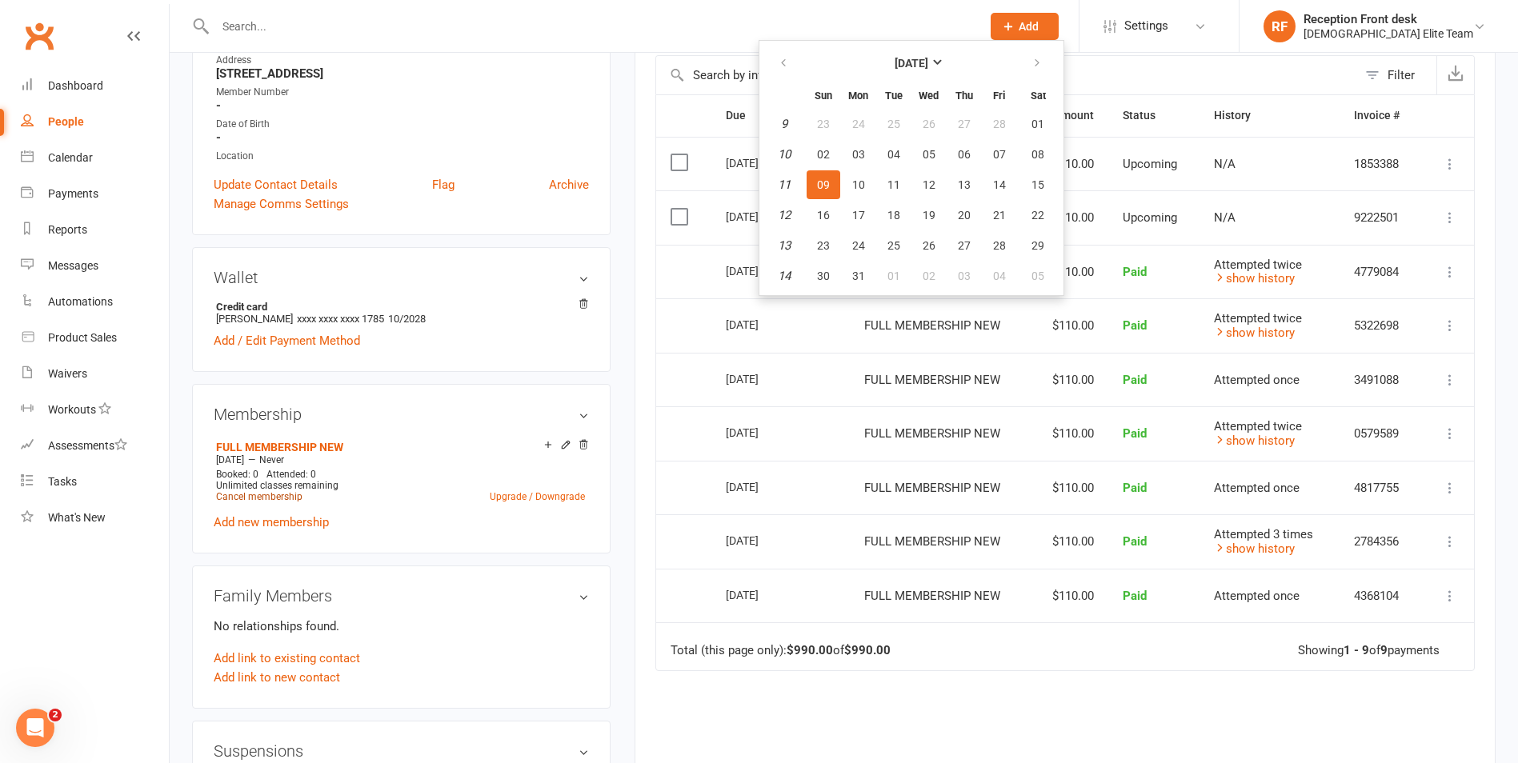
drag, startPoint x: 280, startPoint y: 498, endPoint x: 548, endPoint y: 474, distance: 269.1
click at [280, 498] on link "Cancel membership" at bounding box center [259, 496] width 86 height 11
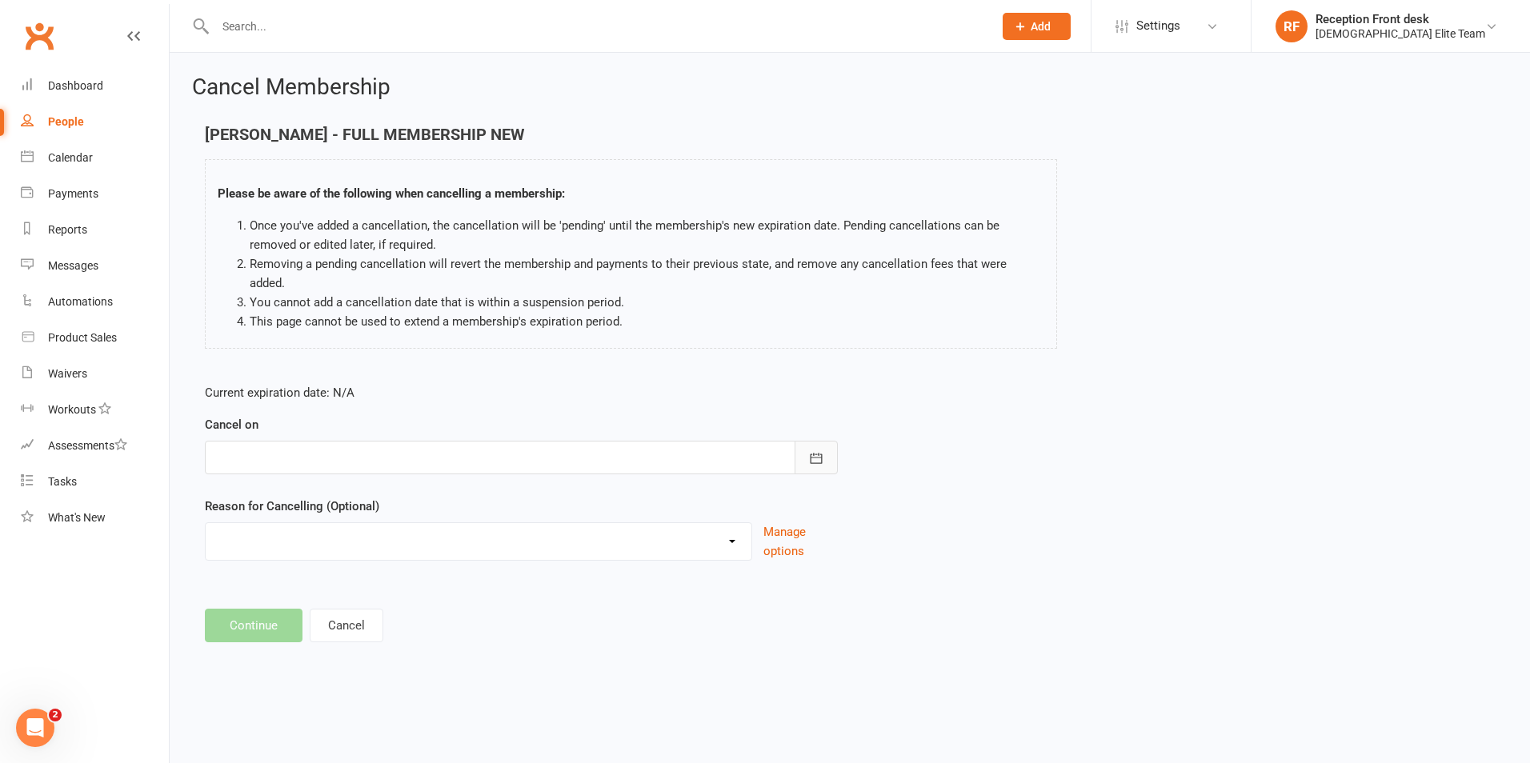
click at [819, 450] on icon "button" at bounding box center [816, 458] width 16 height 16
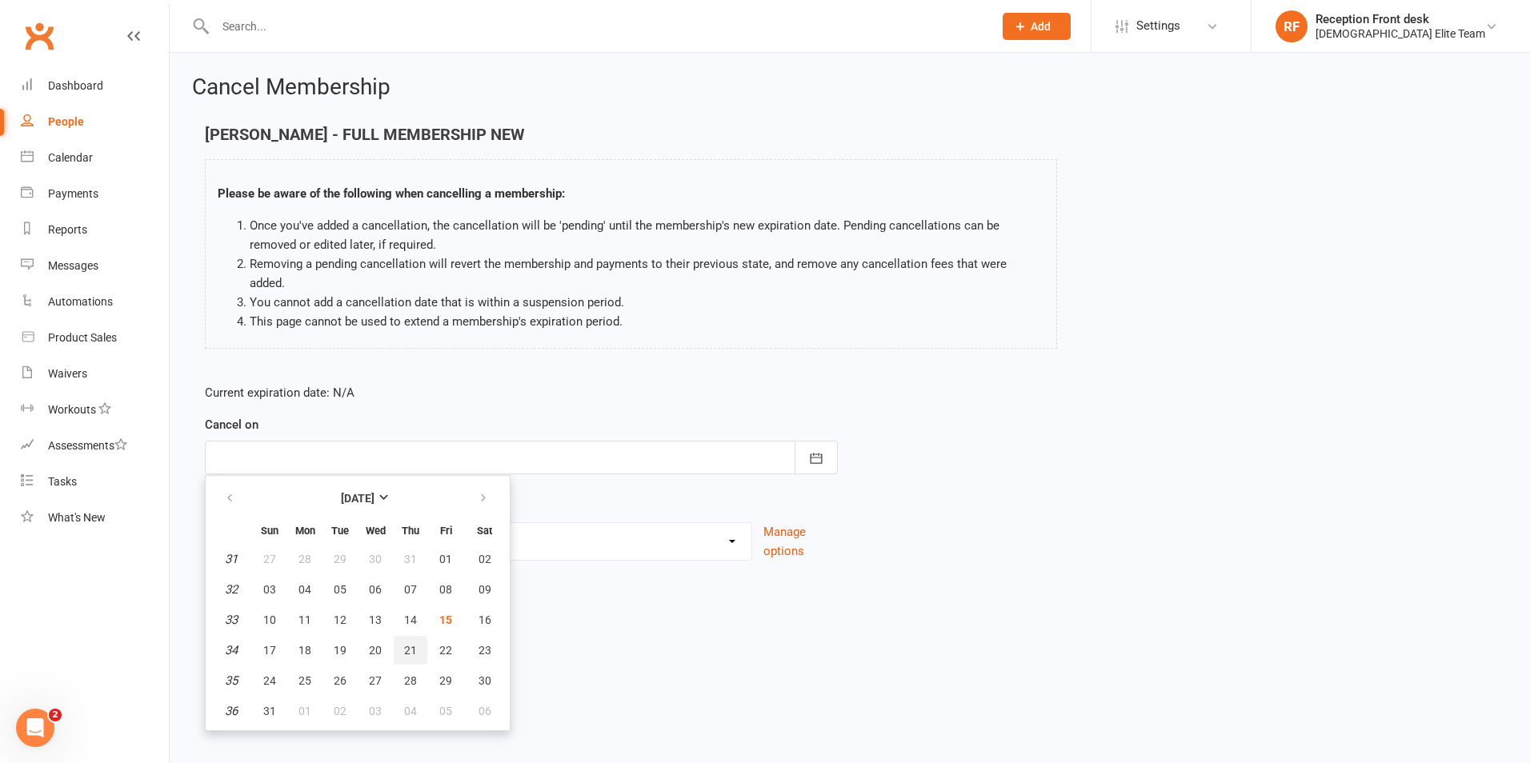
click at [404, 644] on span "21" at bounding box center [410, 650] width 13 height 13
type input "21 Aug 2025"
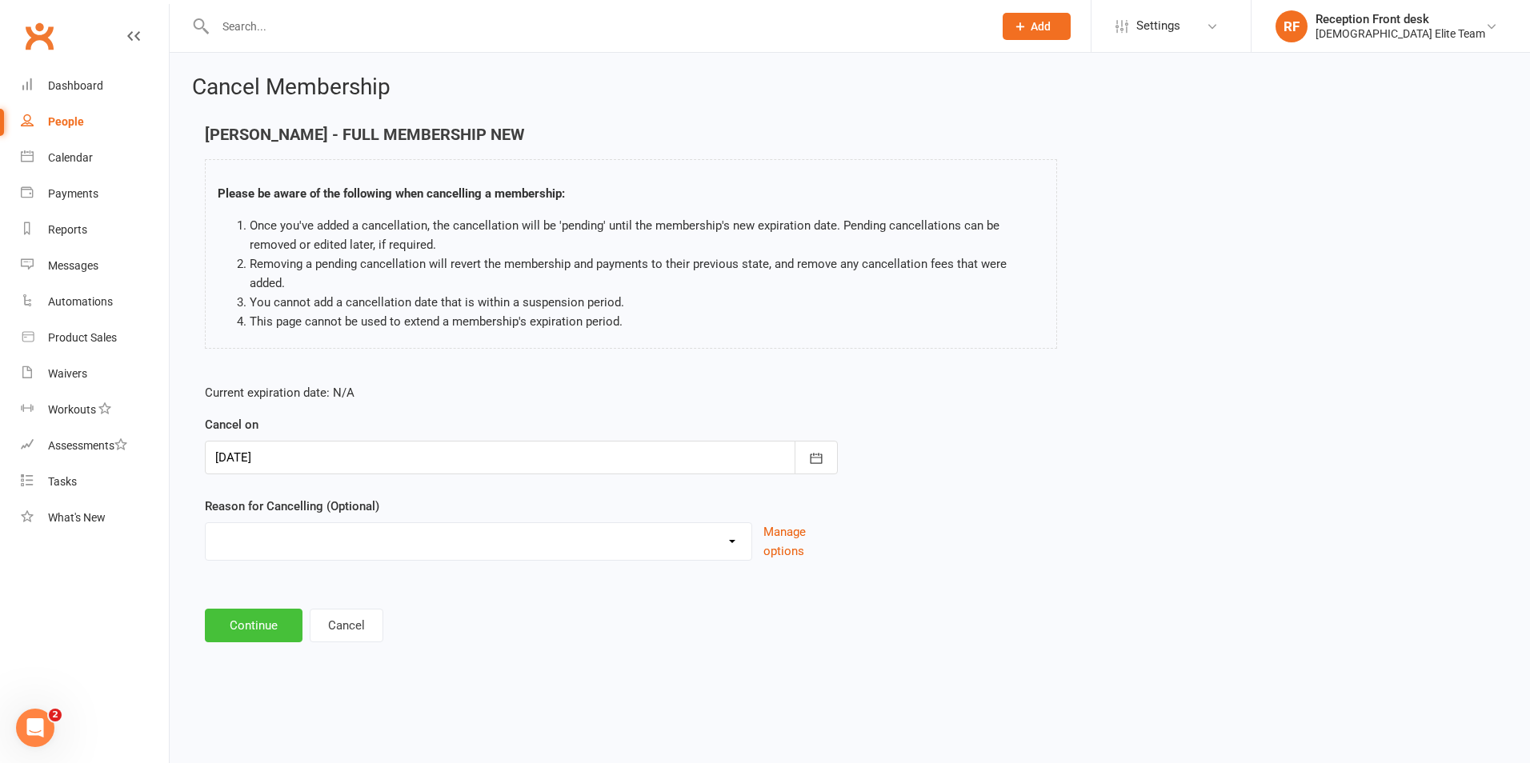
click at [272, 609] on button "Continue" at bounding box center [254, 626] width 98 height 34
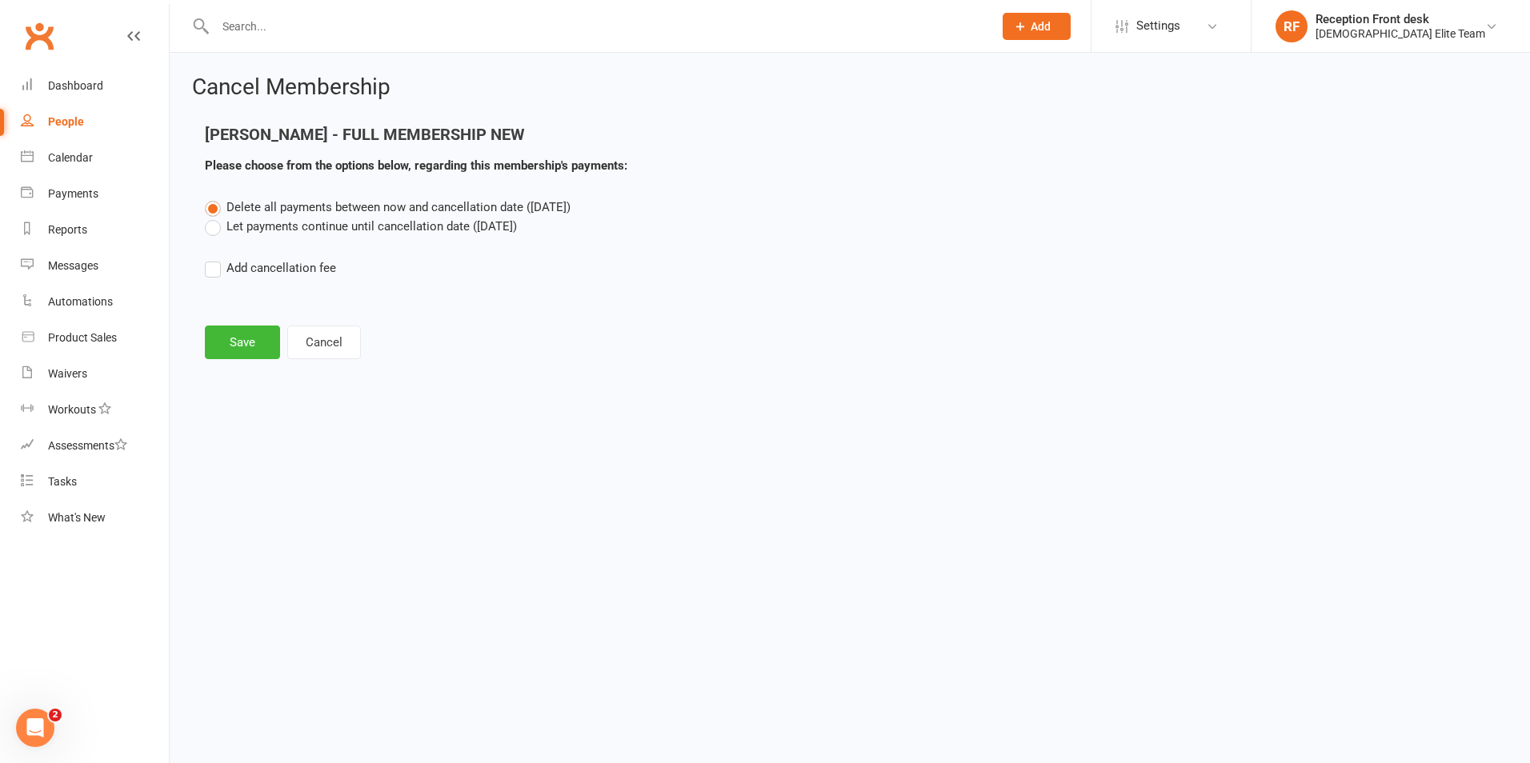
click at [294, 222] on label "Let payments continue until cancellation date (Aug 21, 2025)" at bounding box center [361, 226] width 312 height 19
click at [215, 217] on input "Let payments continue until cancellation date (Aug 21, 2025)" at bounding box center [210, 217] width 10 height 0
click at [247, 347] on button "Save" at bounding box center [242, 343] width 75 height 34
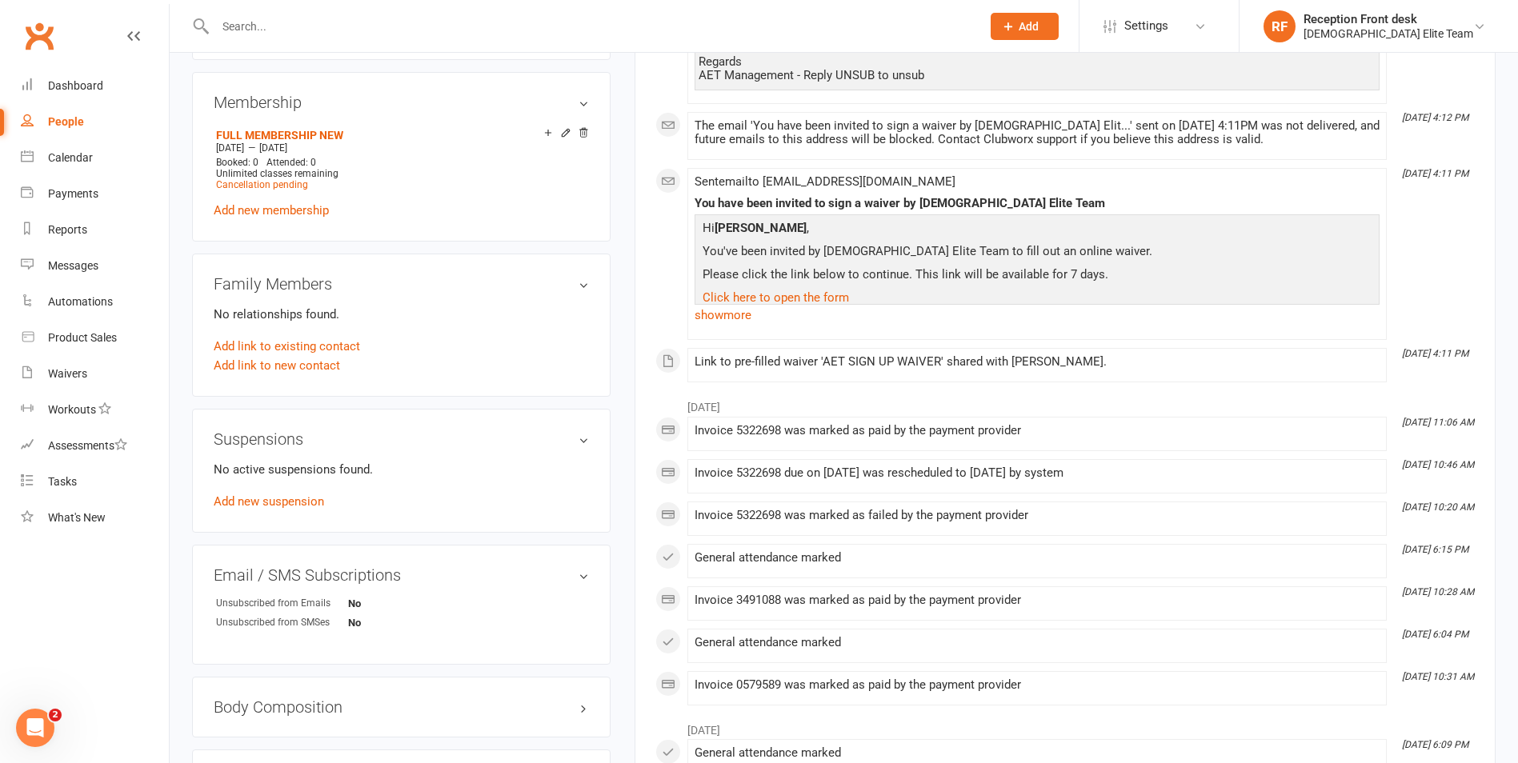
scroll to position [560, 0]
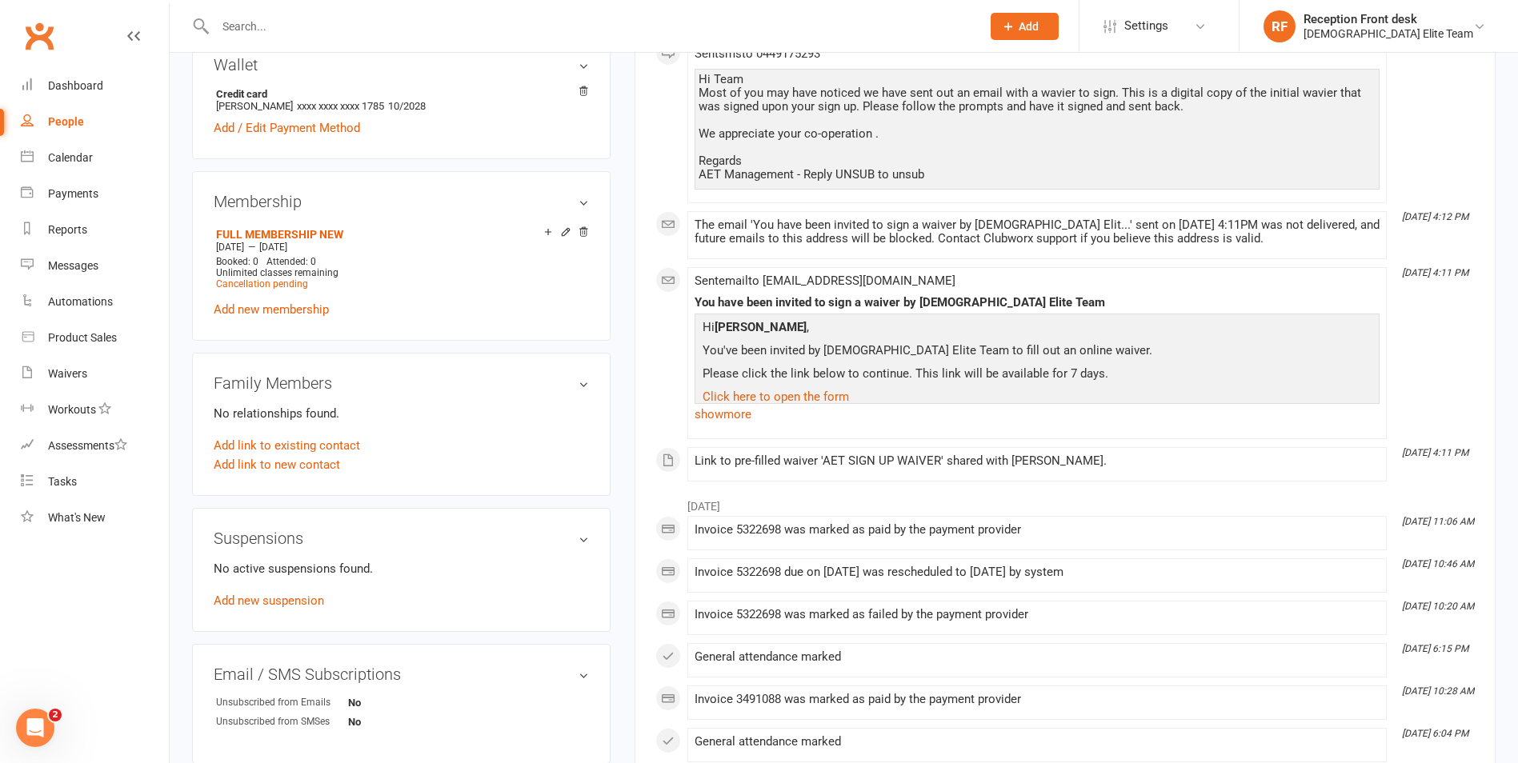
click at [566, 231] on icon at bounding box center [565, 231] width 11 height 11
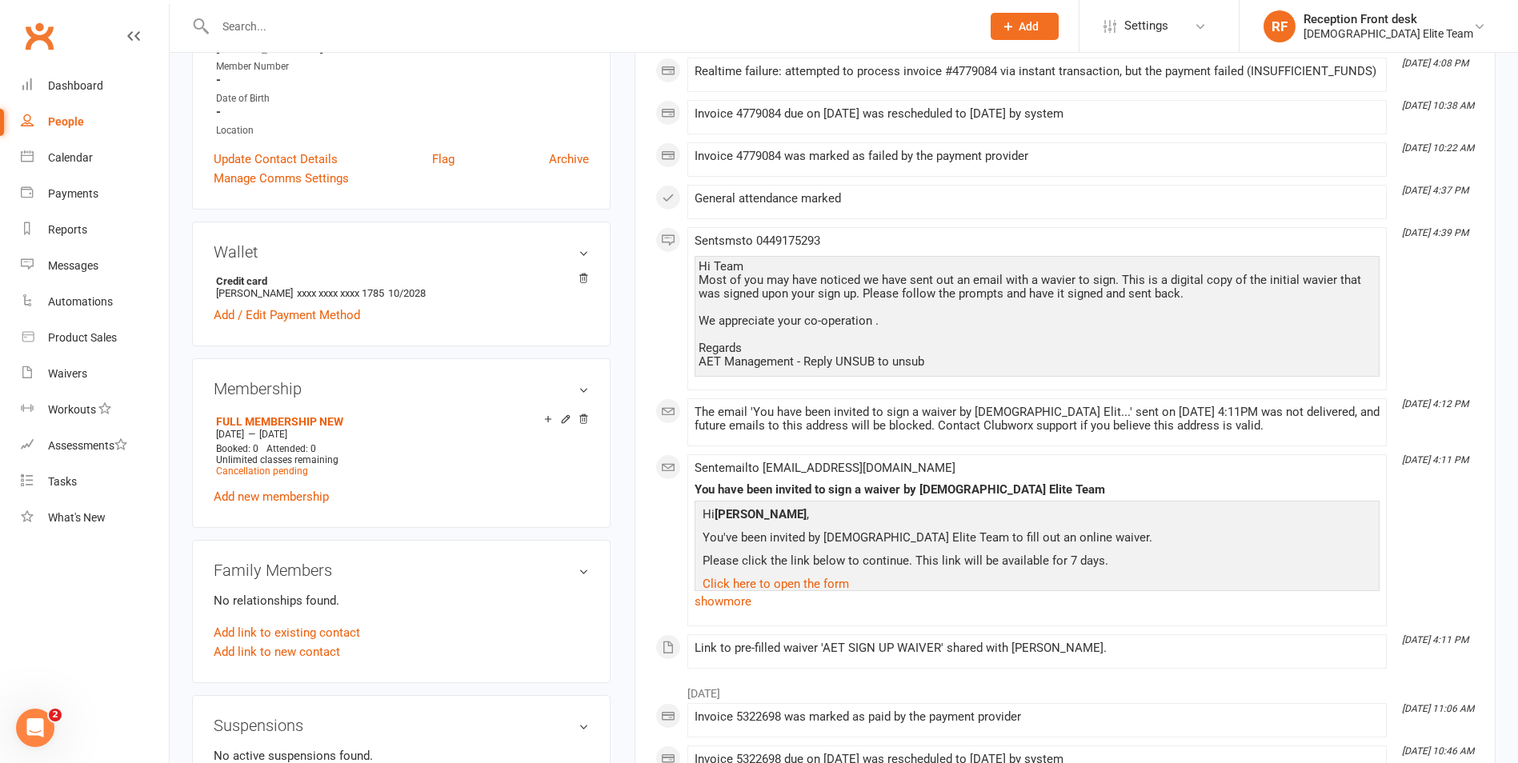
scroll to position [400, 0]
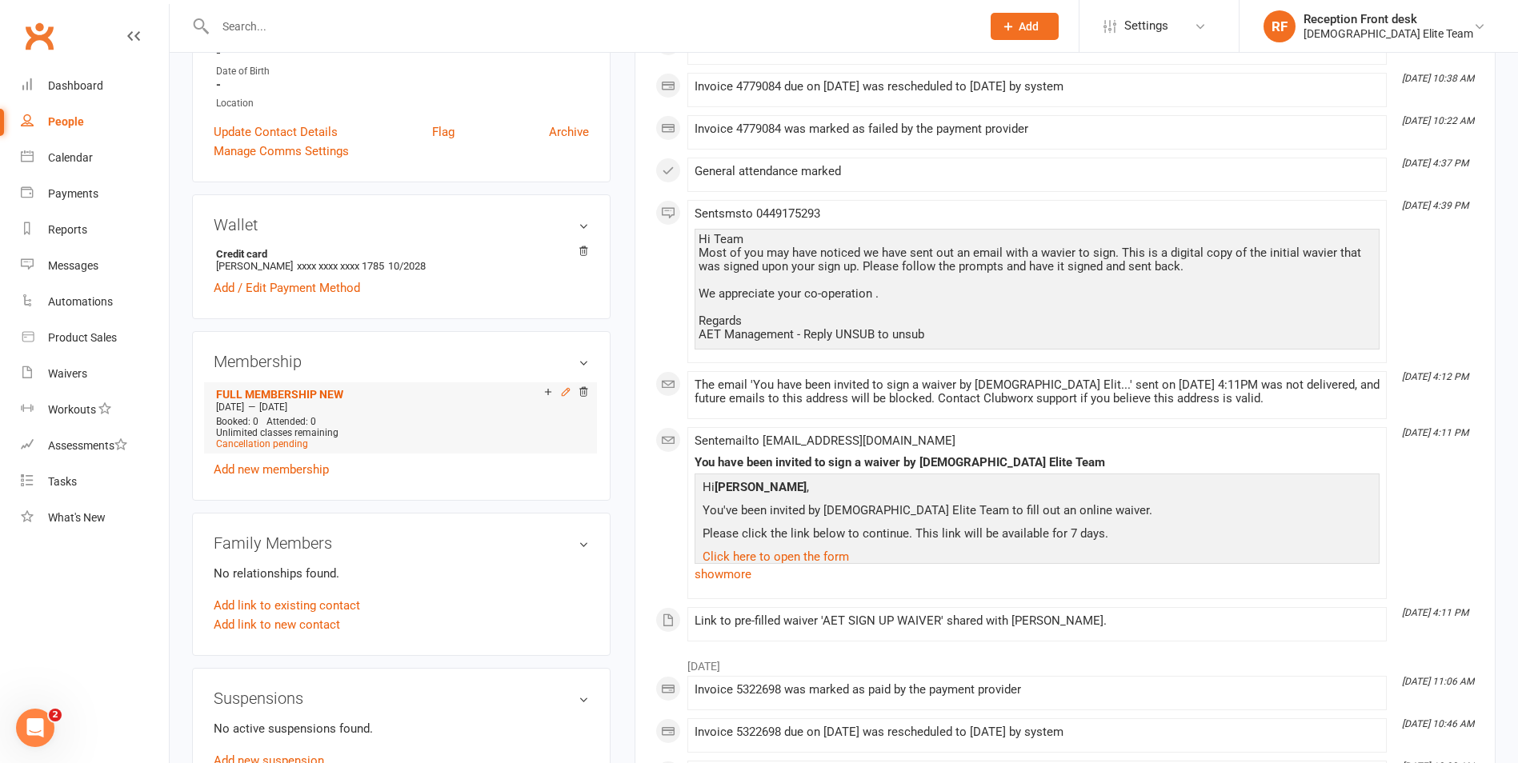
click at [566, 391] on icon at bounding box center [565, 391] width 11 height 11
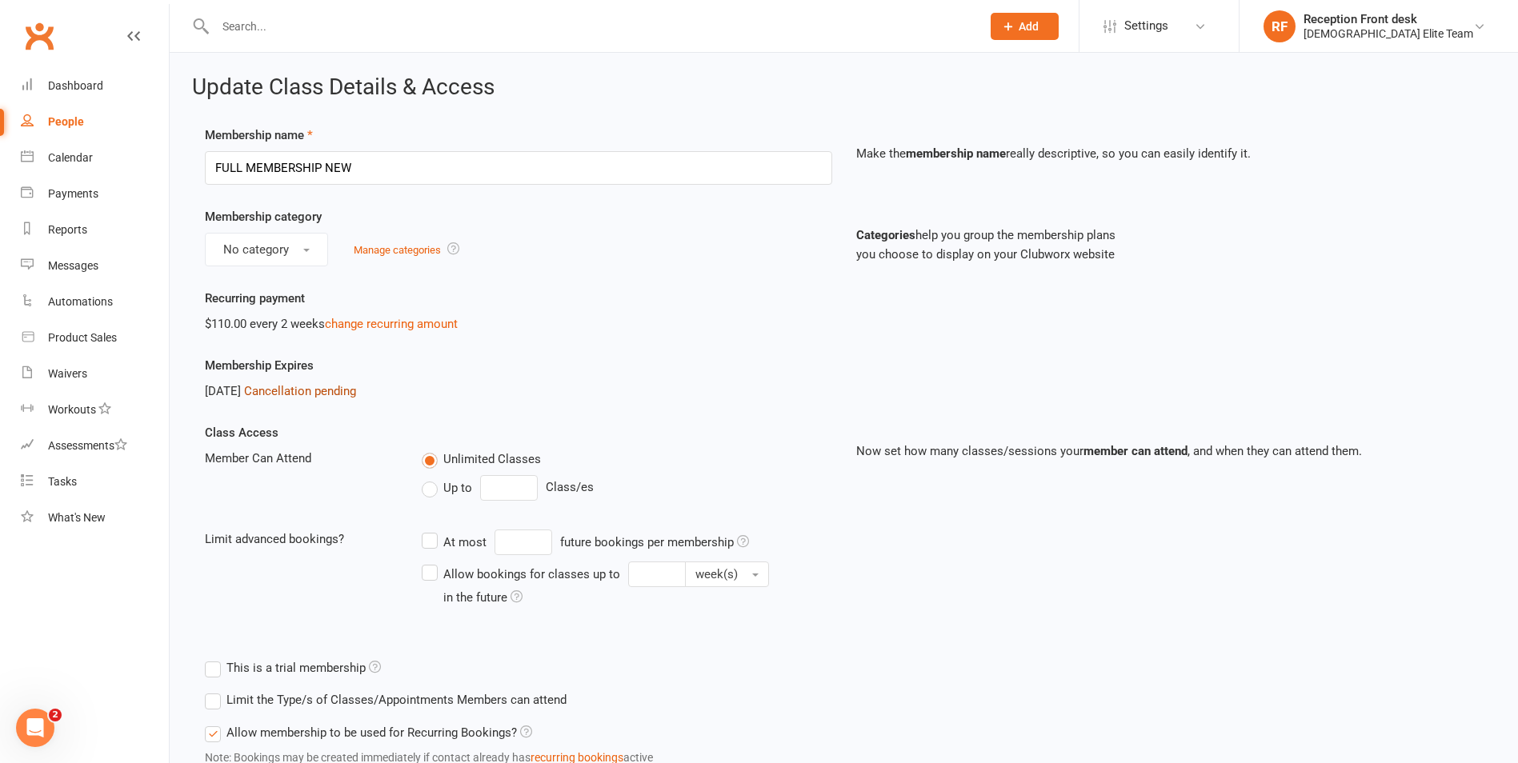
click at [294, 390] on link "Cancellation pending" at bounding box center [300, 391] width 112 height 14
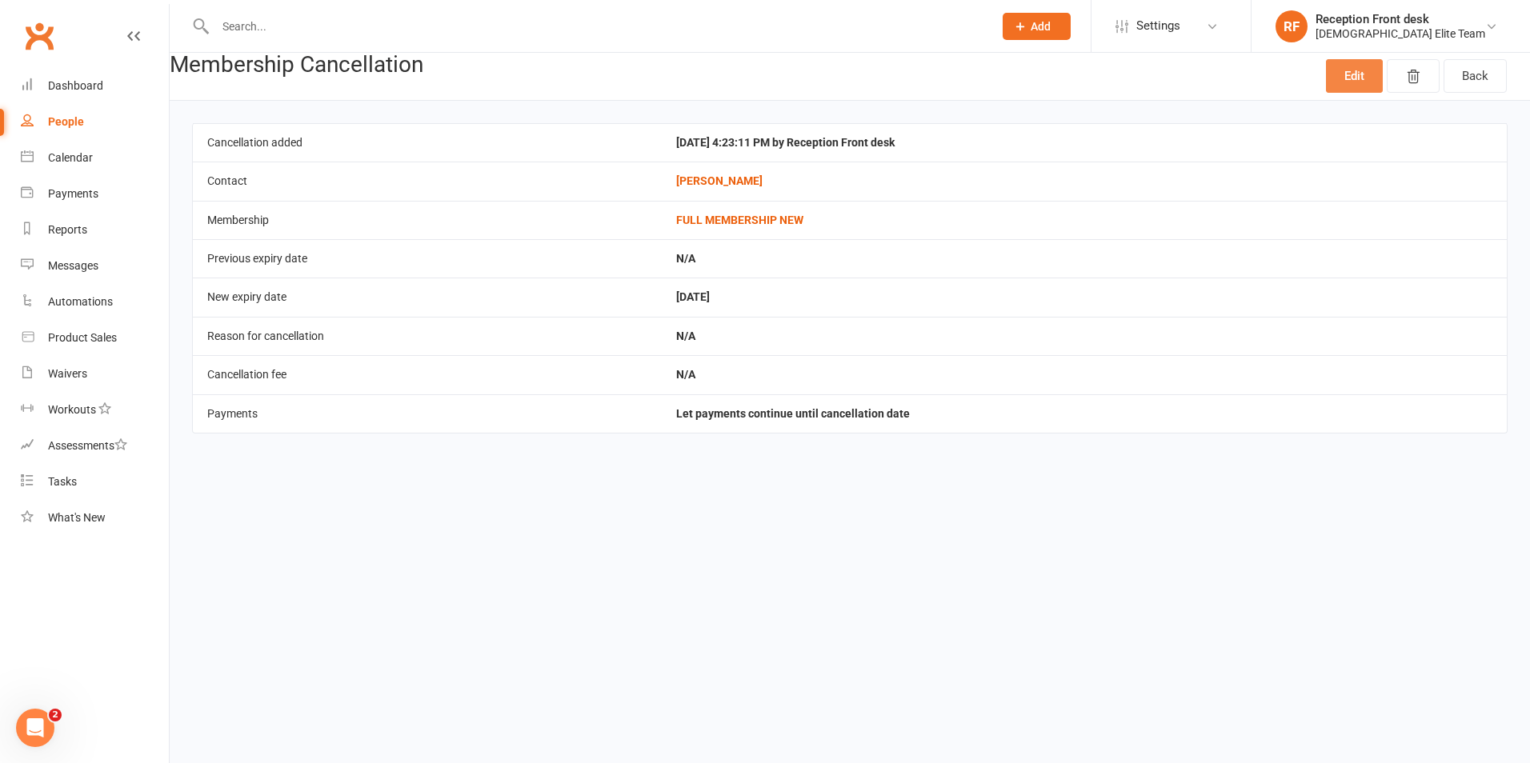
click at [1344, 75] on link "Edit" at bounding box center [1354, 76] width 57 height 34
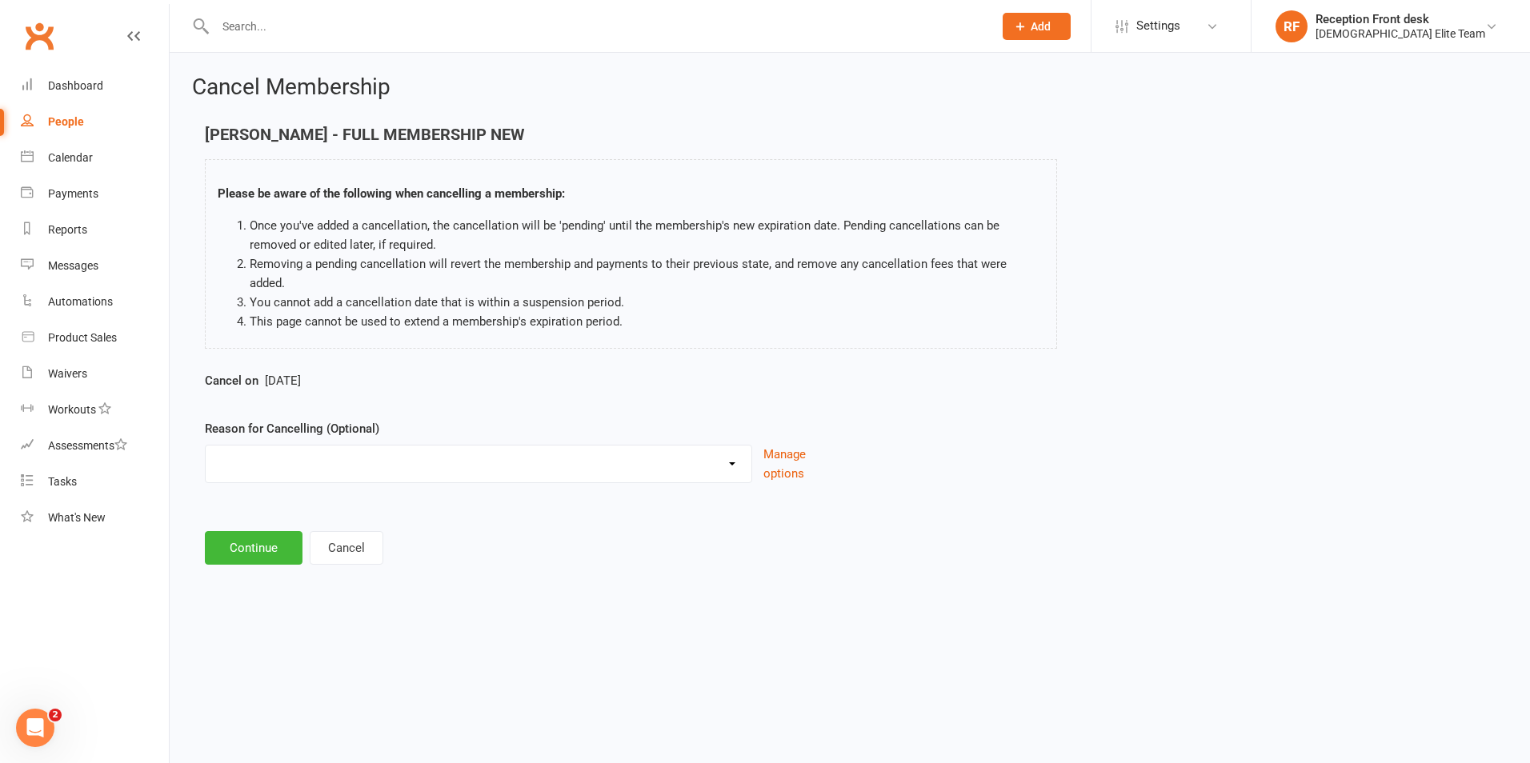
click at [740, 446] on select "Holiday Injury Other reason" at bounding box center [479, 462] width 546 height 32
click at [755, 320] on div "Please be aware of the following when cancelling a membership: Once you've adde…" at bounding box center [631, 254] width 852 height 190
click at [357, 531] on button "Cancel" at bounding box center [347, 548] width 74 height 34
click at [82, 86] on div "Dashboard" at bounding box center [75, 85] width 55 height 13
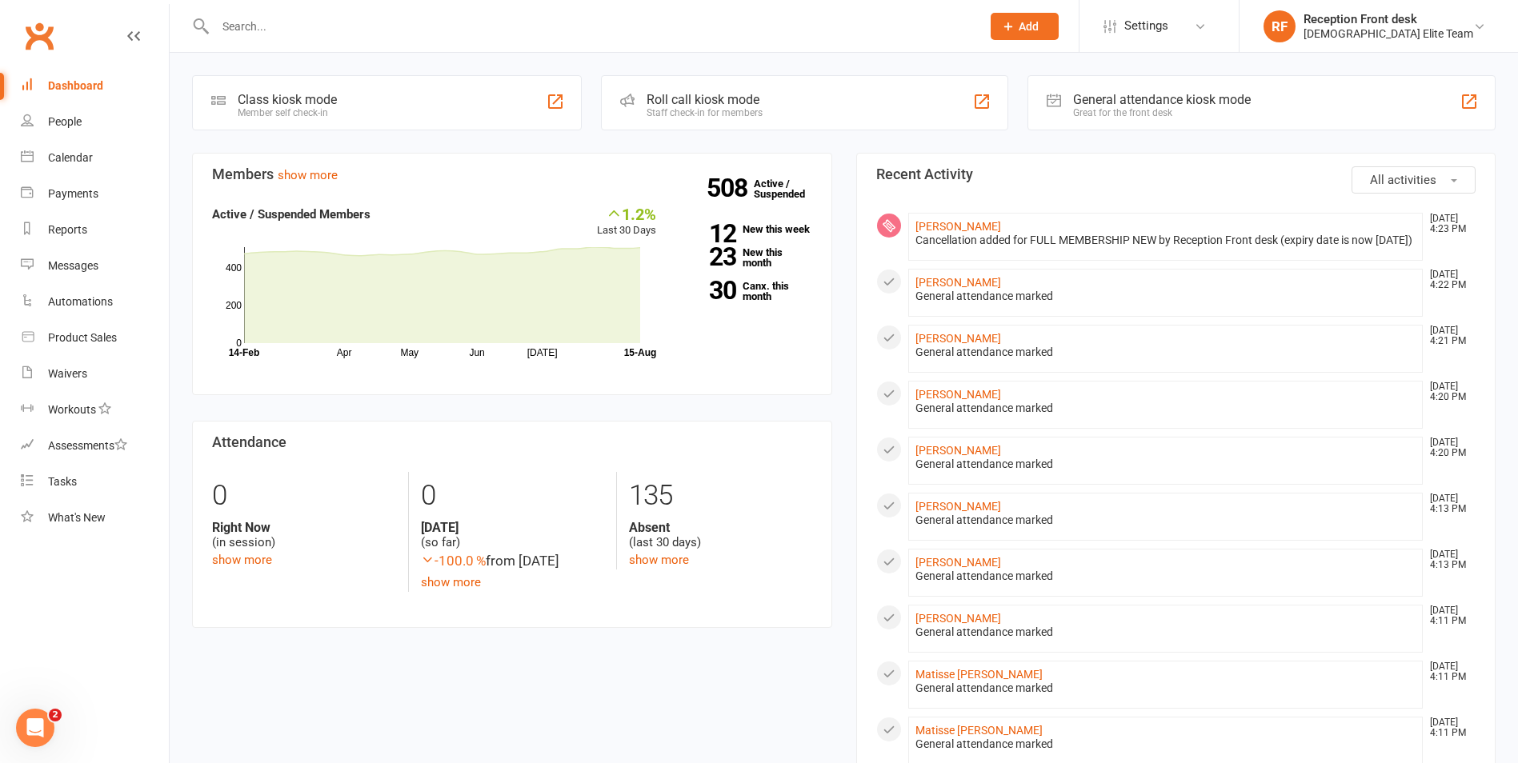
click at [366, 15] on div at bounding box center [581, 26] width 778 height 52
click at [366, 19] on input "text" at bounding box center [589, 26] width 759 height 22
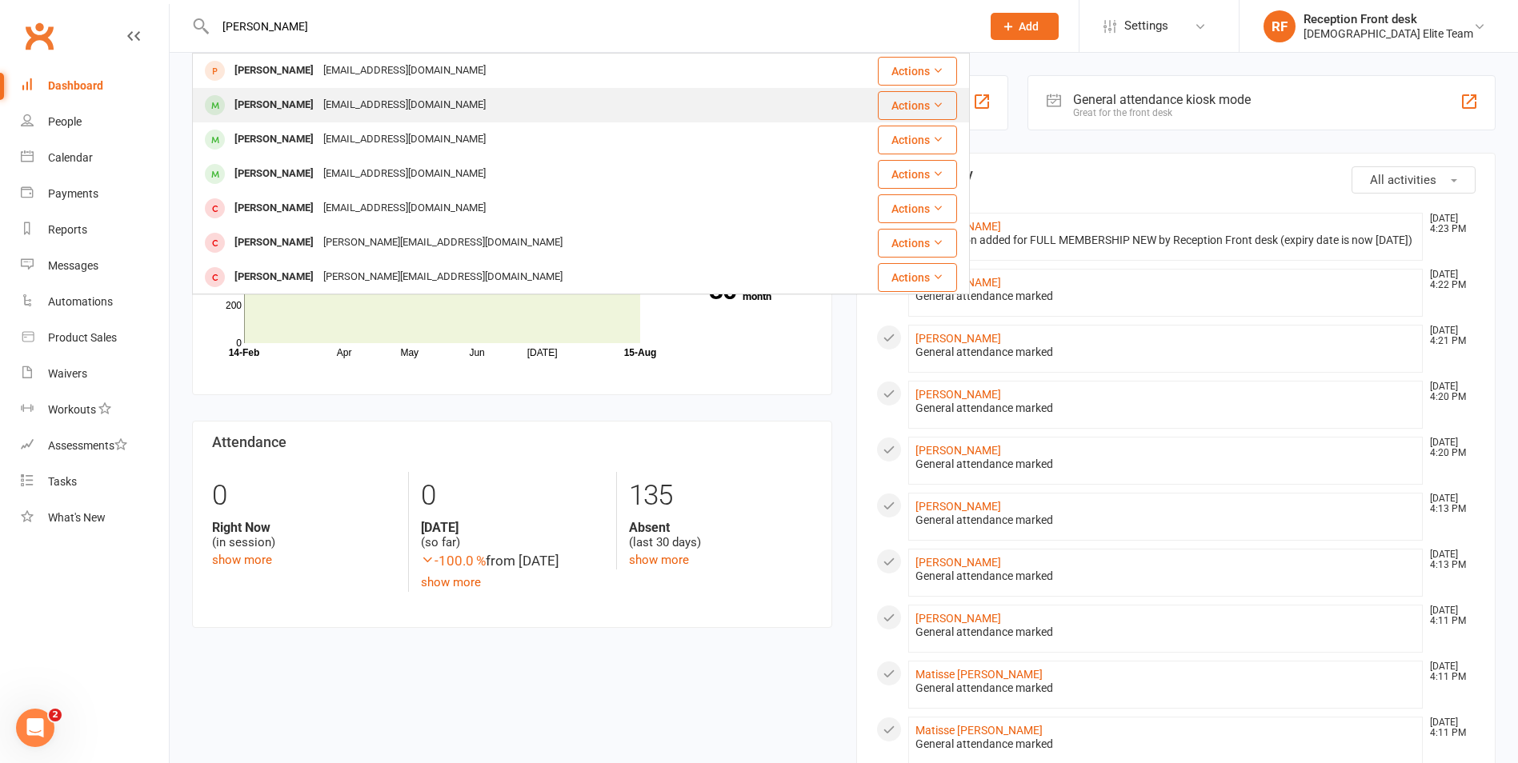
type input "alex"
click at [354, 102] on div "alex.elbazouni@gmail.com" at bounding box center [404, 105] width 172 height 23
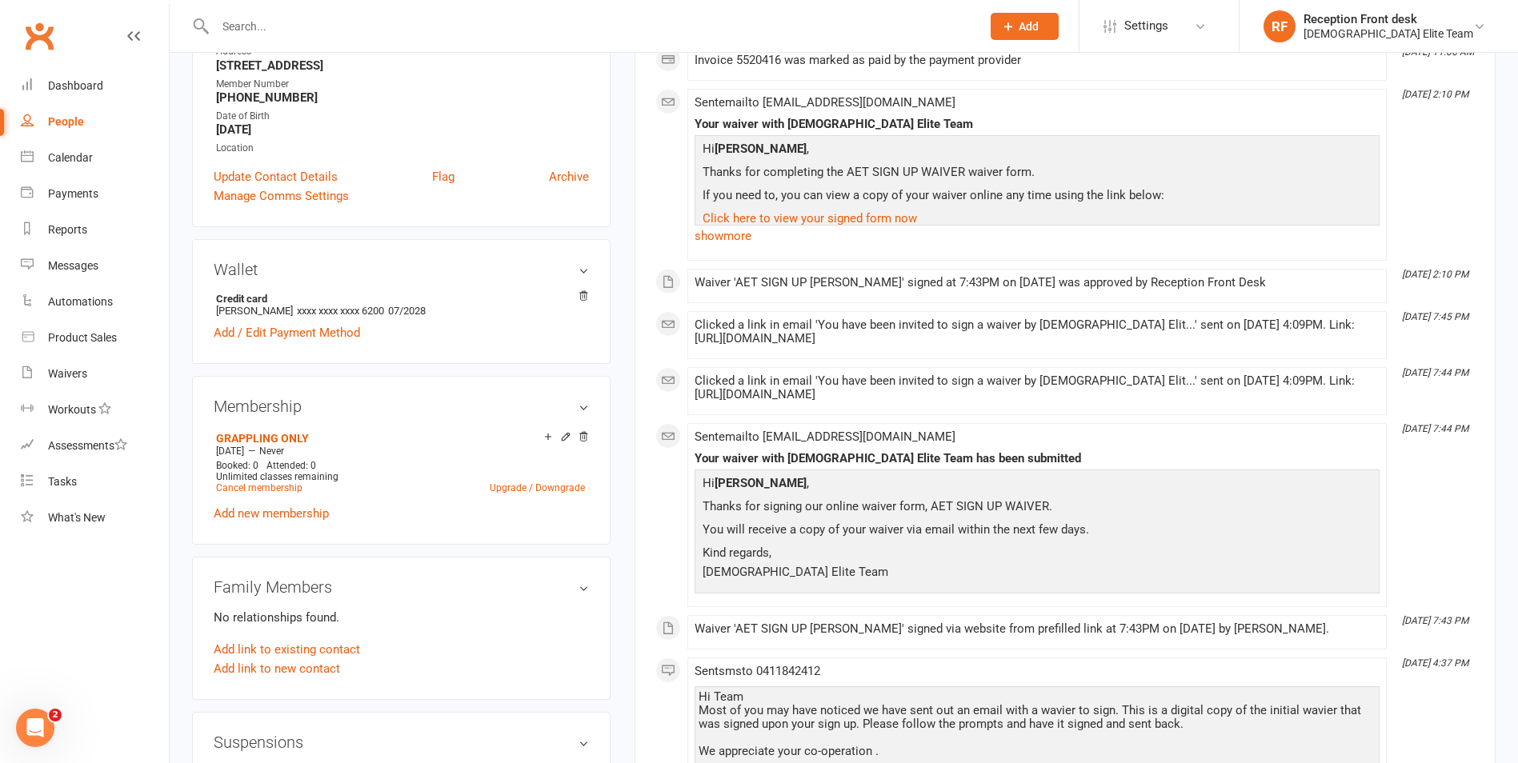
scroll to position [400, 0]
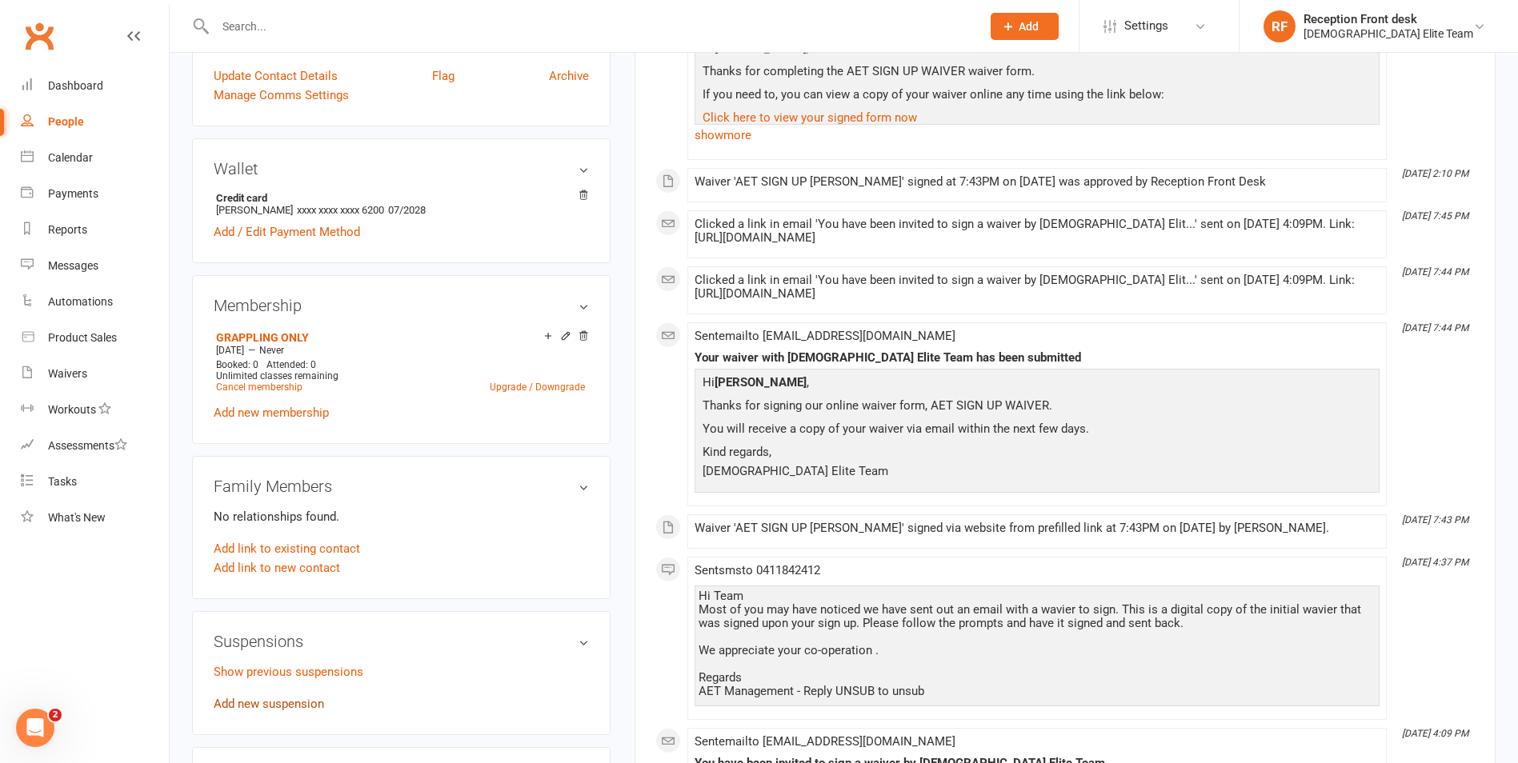
click at [257, 706] on link "Add new suspension" at bounding box center [269, 704] width 110 height 14
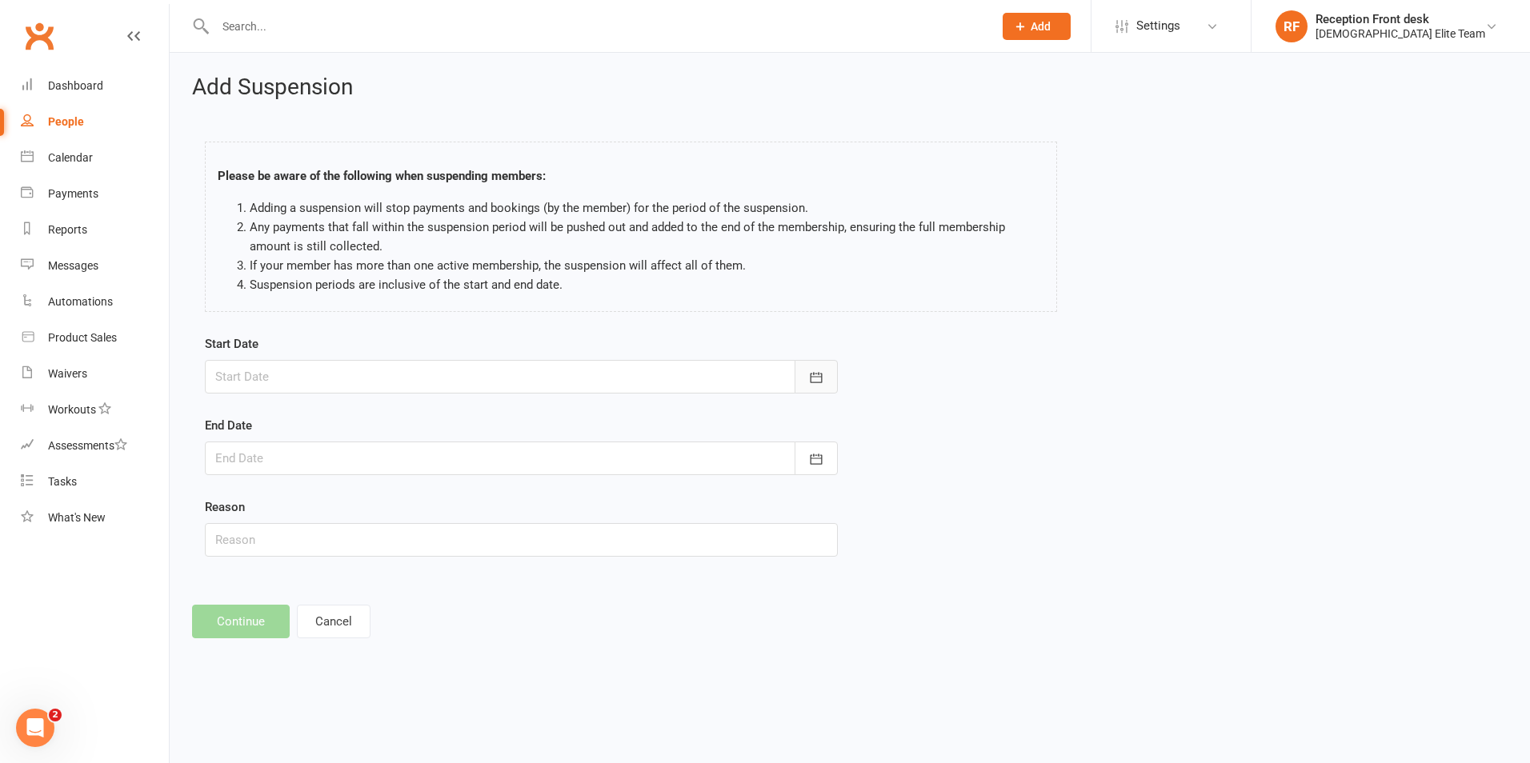
click at [822, 373] on icon "button" at bounding box center [816, 378] width 16 height 16
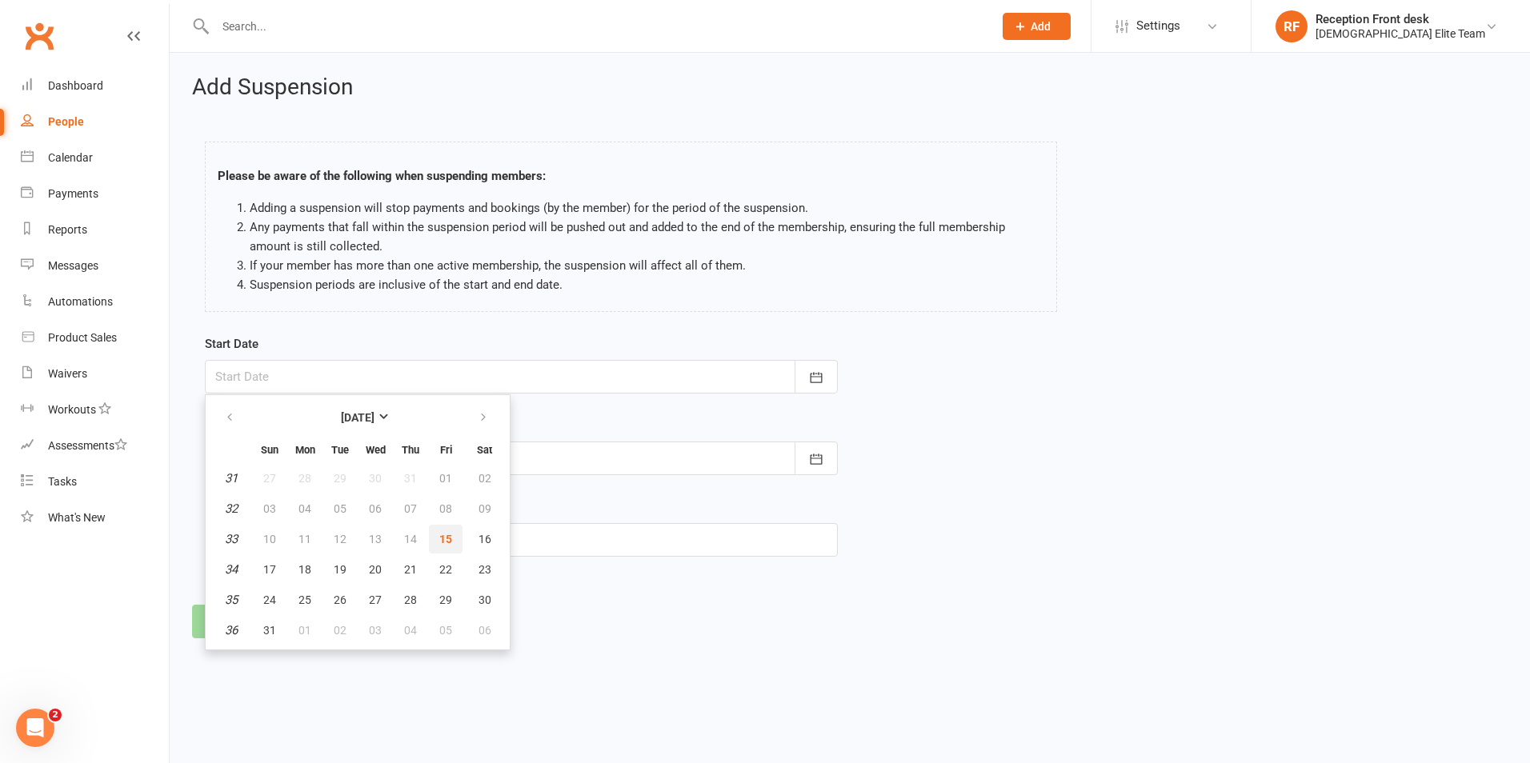
click at [434, 535] on button "15" at bounding box center [446, 539] width 34 height 29
type input "15 Aug 2025"
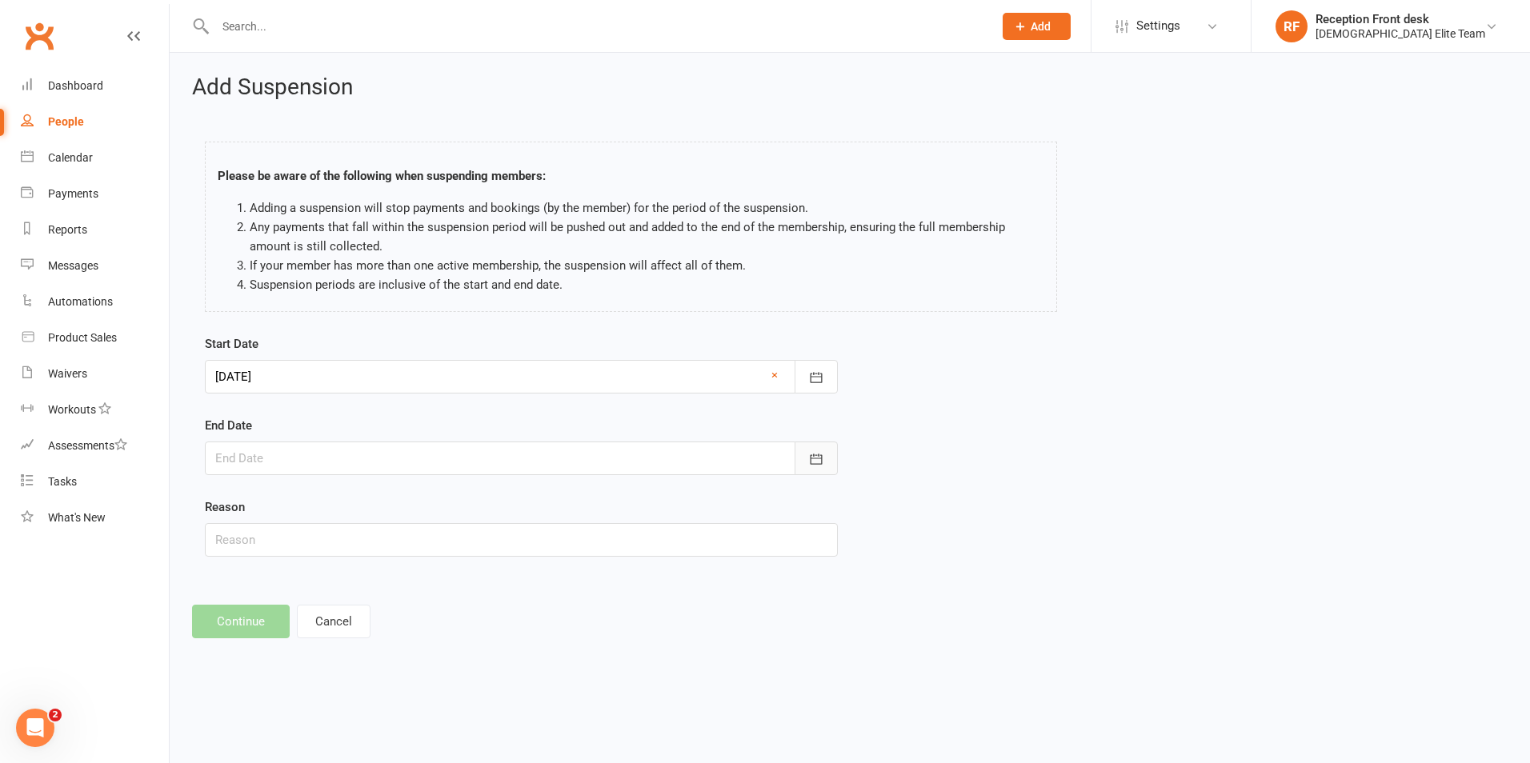
click at [823, 462] on icon "button" at bounding box center [816, 459] width 16 height 16
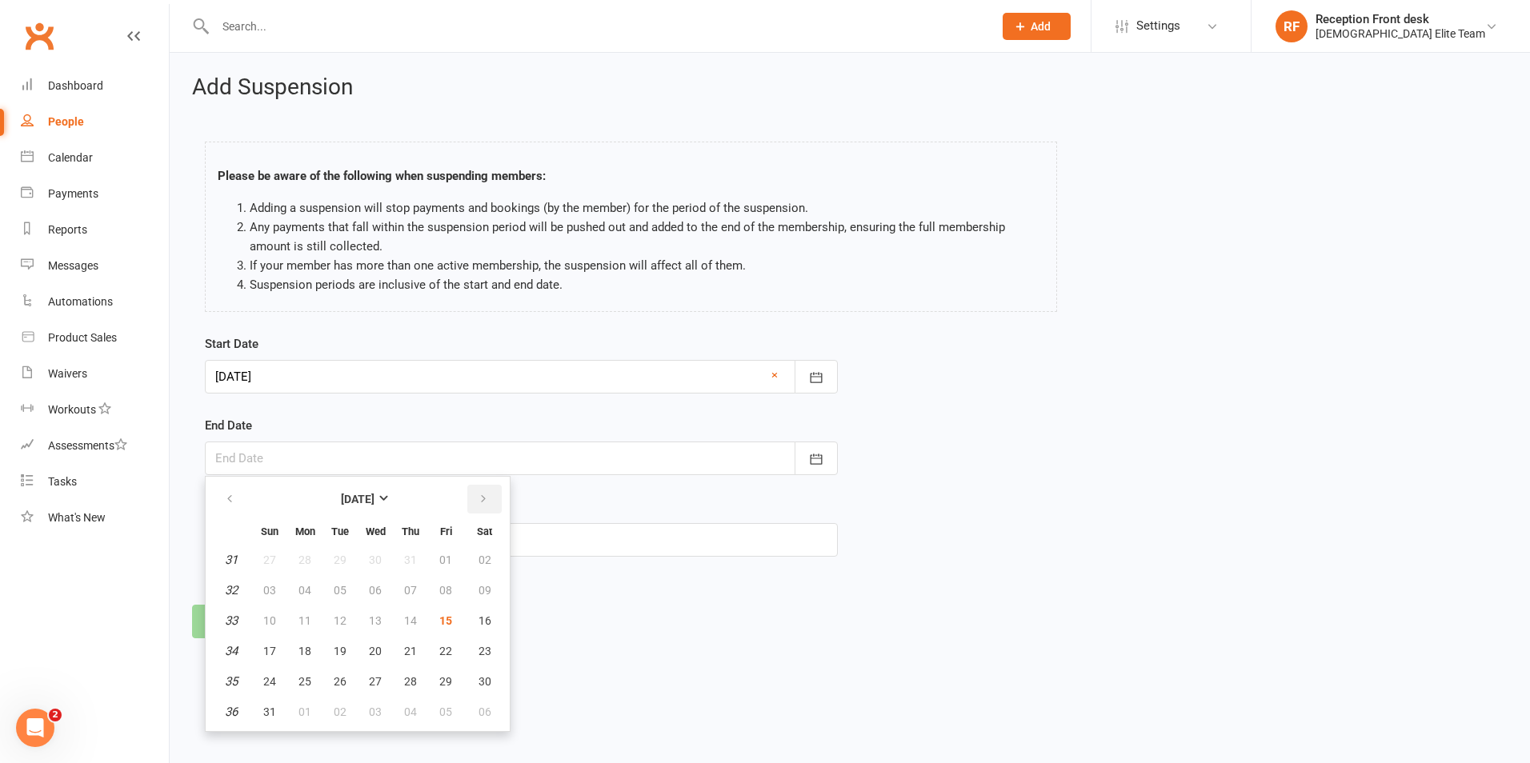
click at [487, 506] on icon "button" at bounding box center [483, 499] width 11 height 13
click at [449, 578] on button "12" at bounding box center [446, 590] width 34 height 29
type input "12 Sep 2025"
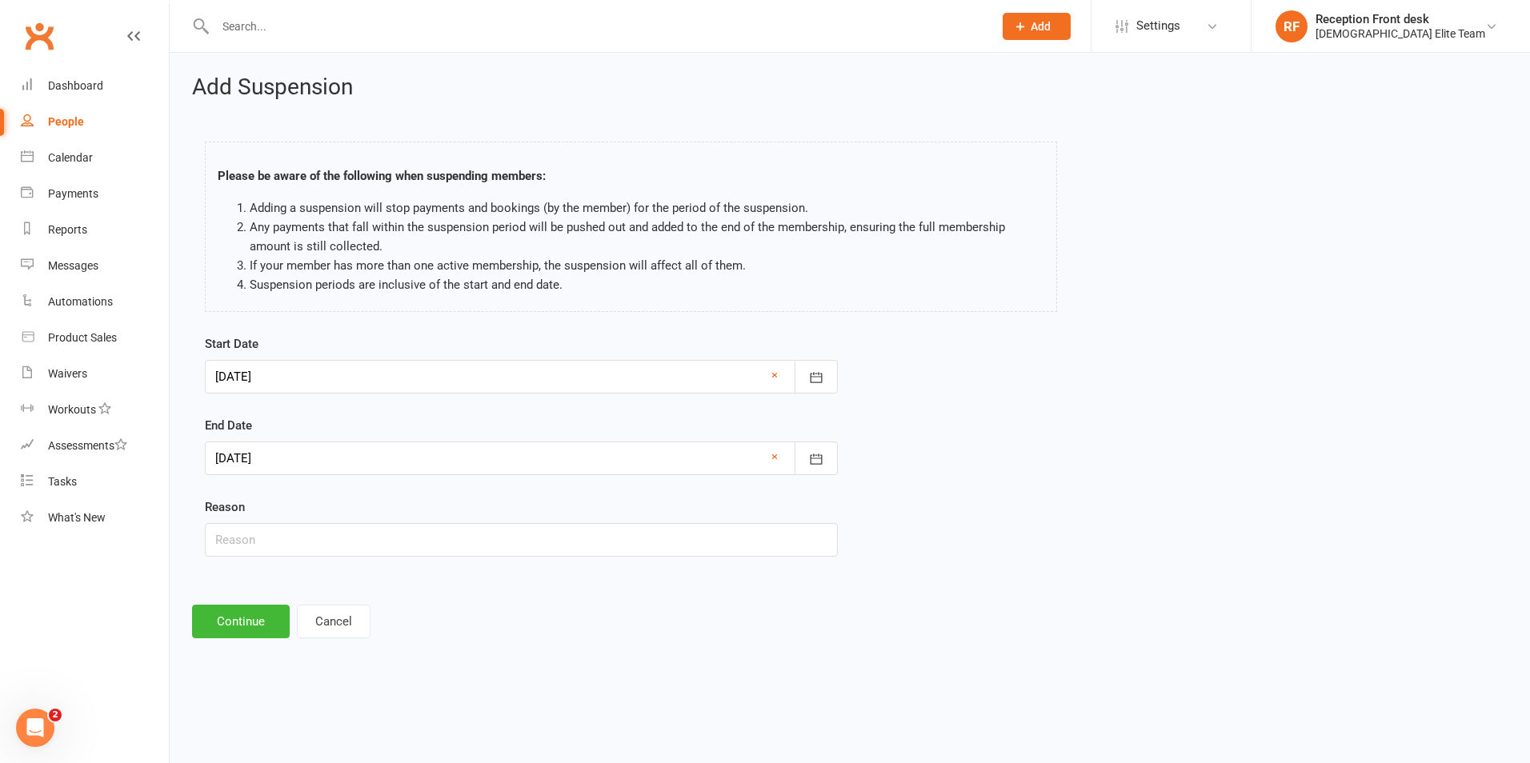
click at [244, 643] on div "Add Suspension Please be aware of the following when suspending members: Adding…" at bounding box center [850, 357] width 1360 height 608
click at [242, 626] on button "Continue" at bounding box center [241, 622] width 98 height 34
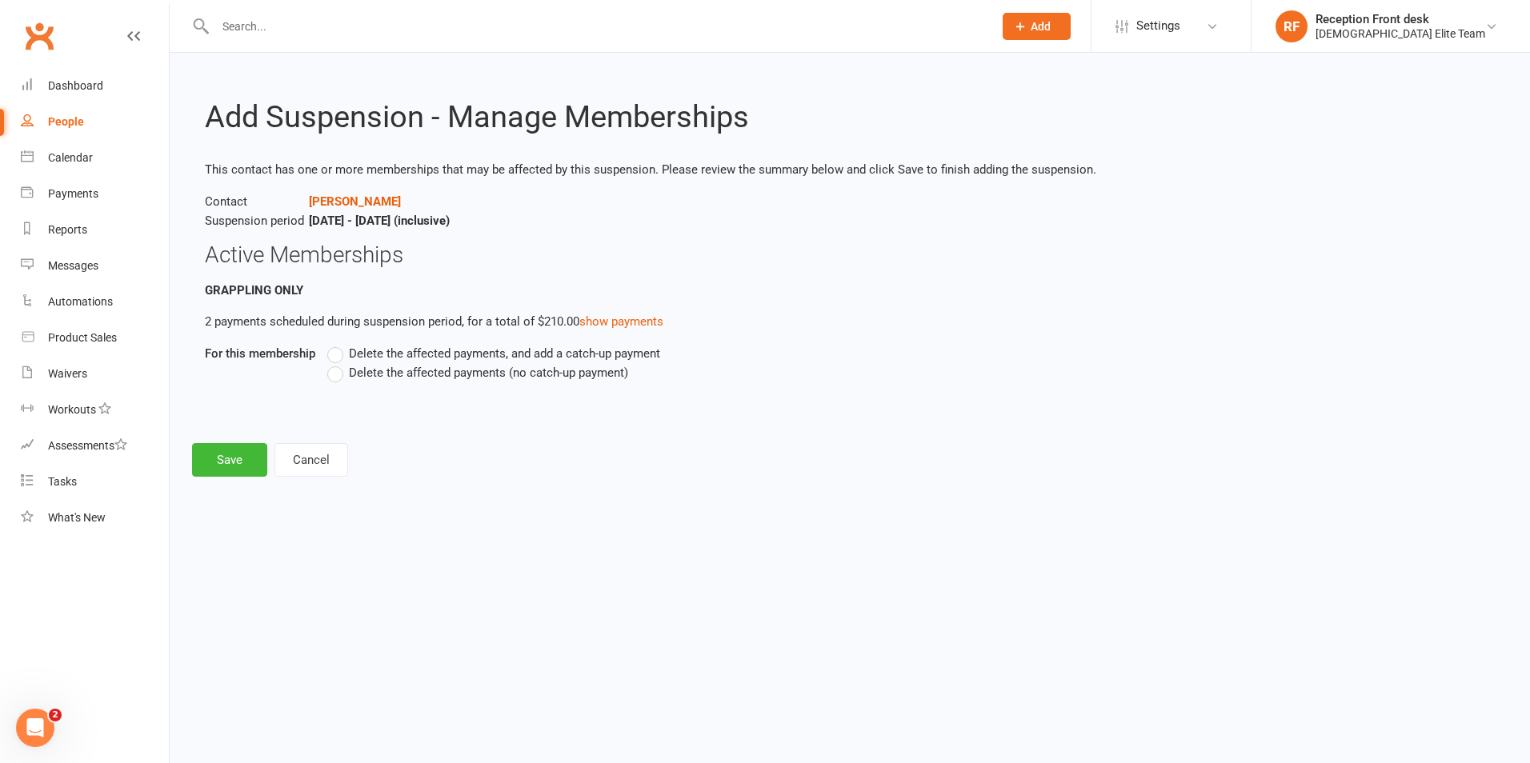
click at [402, 373] on span "Delete the affected payments (no catch-up payment)" at bounding box center [488, 371] width 279 height 17
click at [338, 363] on input "Delete the affected payments (no catch-up payment)" at bounding box center [332, 363] width 10 height 0
click at [224, 464] on button "Save" at bounding box center [229, 460] width 75 height 34
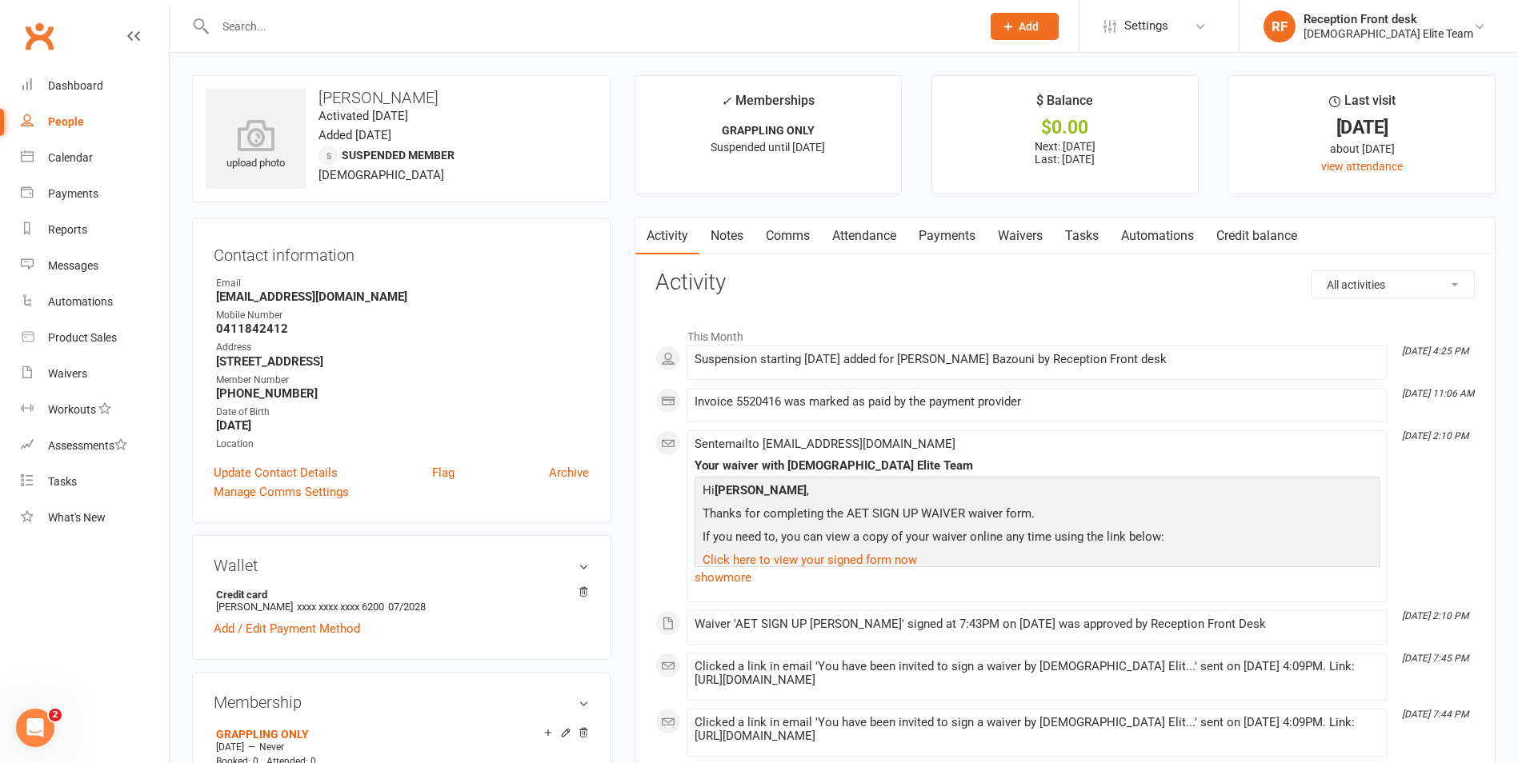
click at [267, 31] on input "text" at bounding box center [589, 26] width 759 height 22
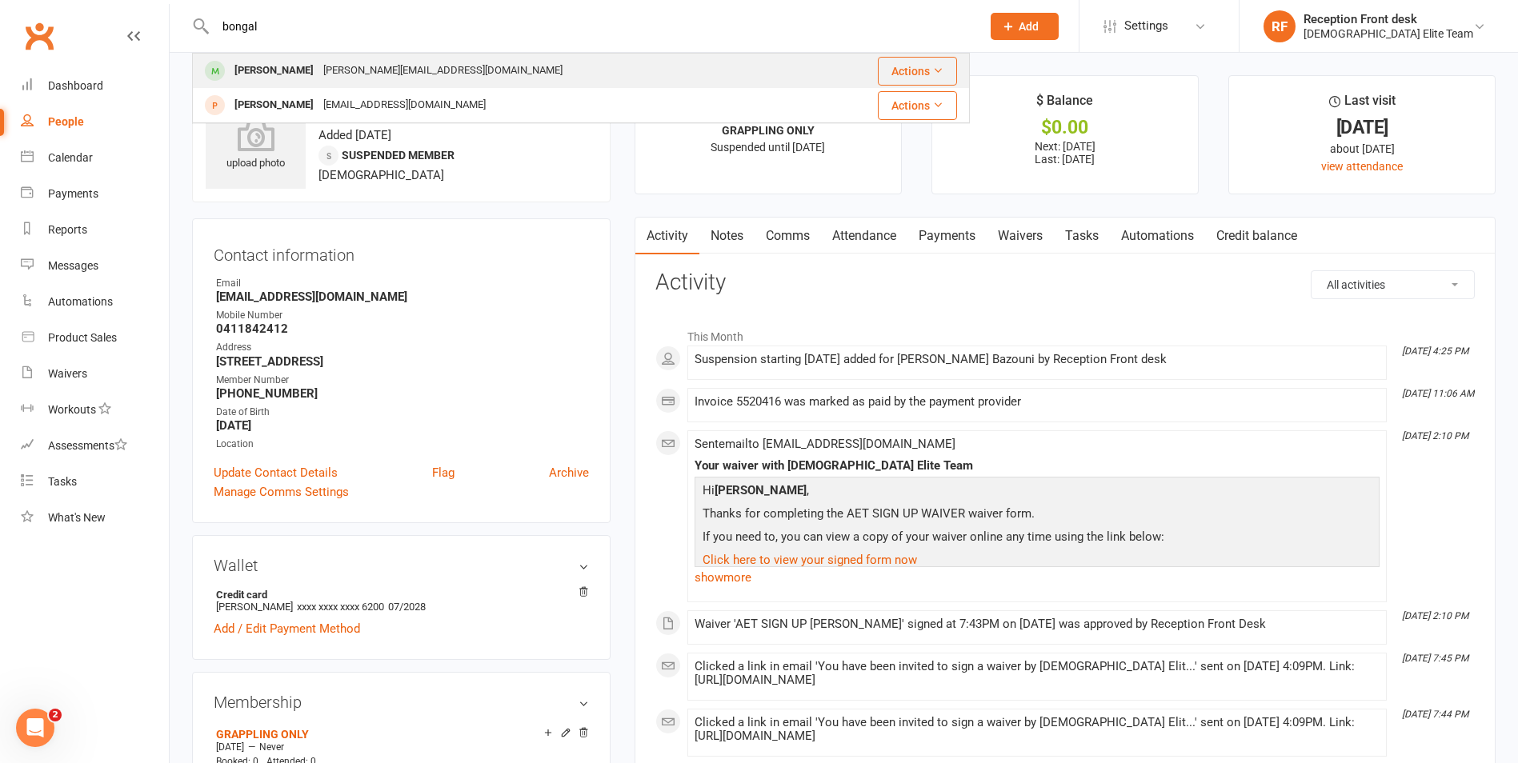
type input "bongal"
click at [296, 58] on div "Matthew Bongailas matthew.bongailas@hotmail.com" at bounding box center [506, 70] width 624 height 33
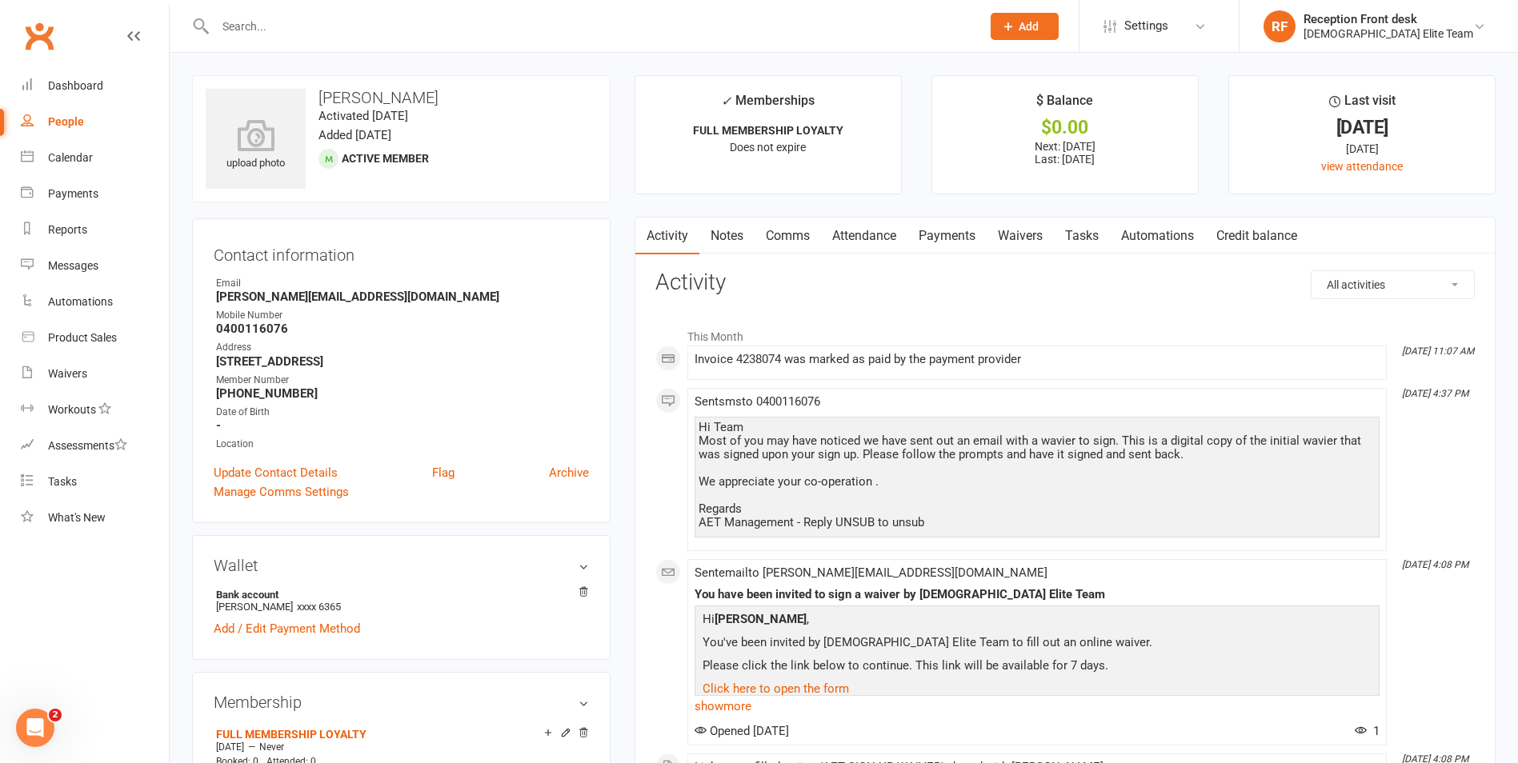
click at [967, 246] on link "Payments" at bounding box center [946, 236] width 79 height 37
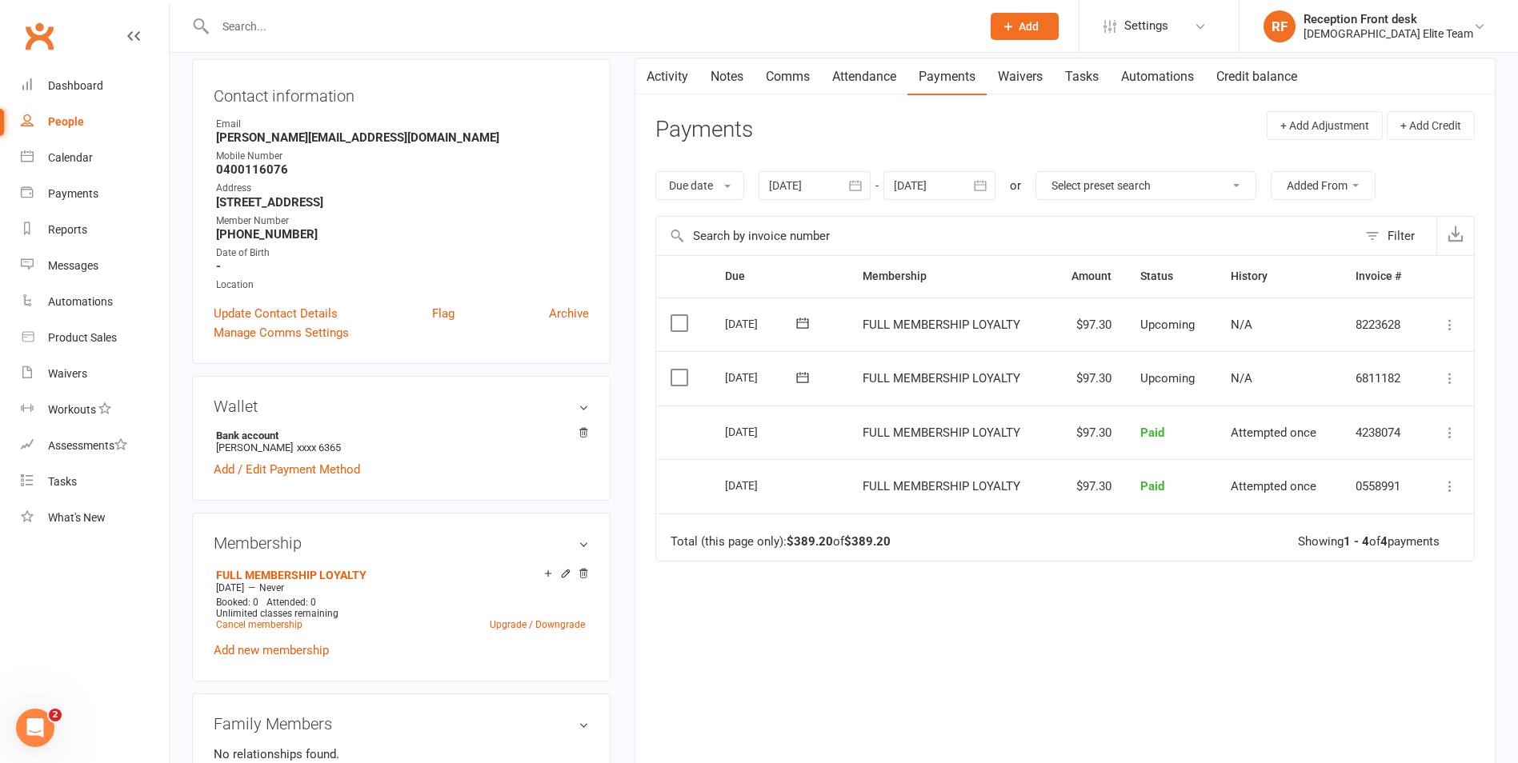
scroll to position [160, 0]
click at [860, 180] on icon "button" at bounding box center [855, 185] width 16 height 16
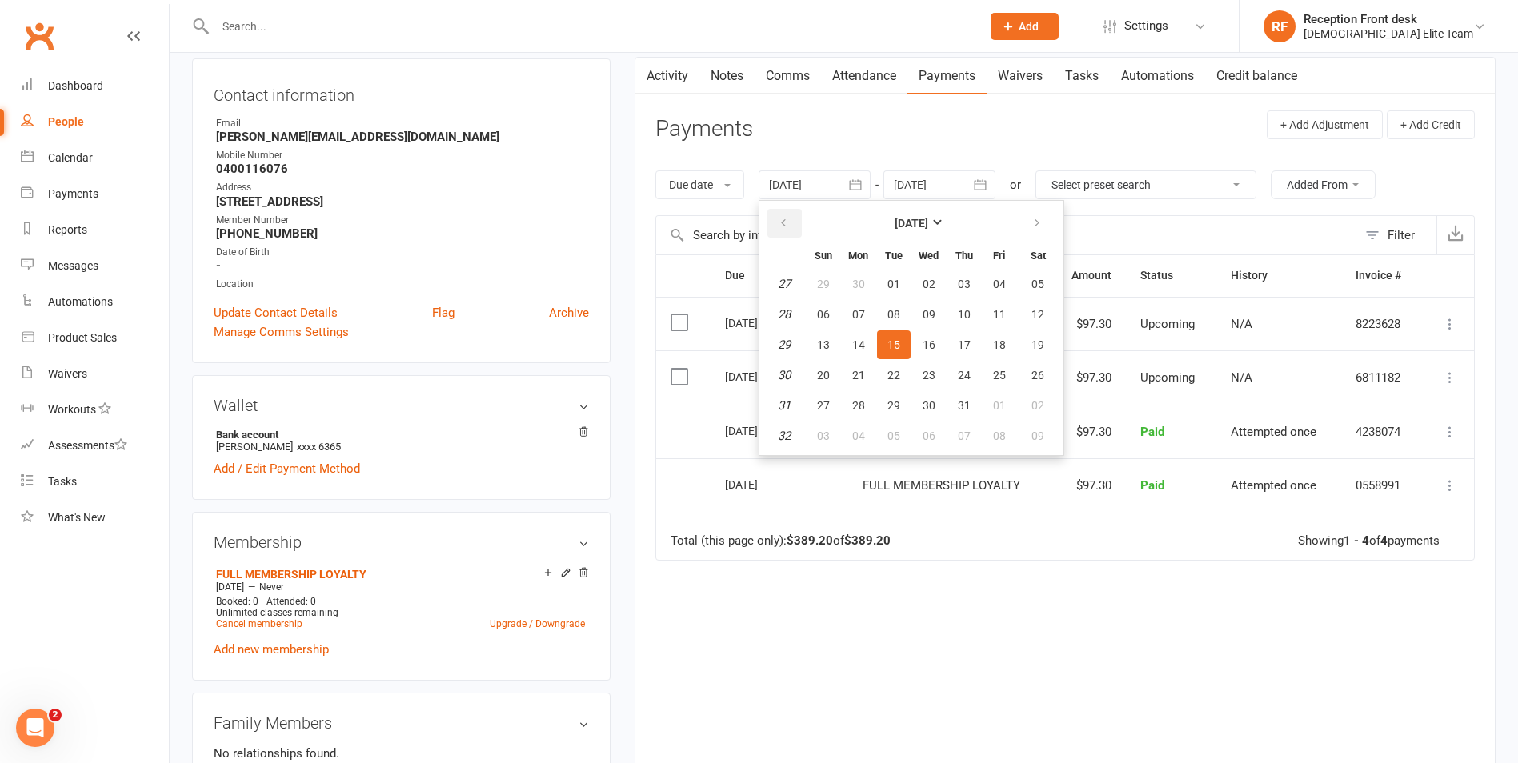
click at [776, 217] on button "button" at bounding box center [784, 223] width 34 height 29
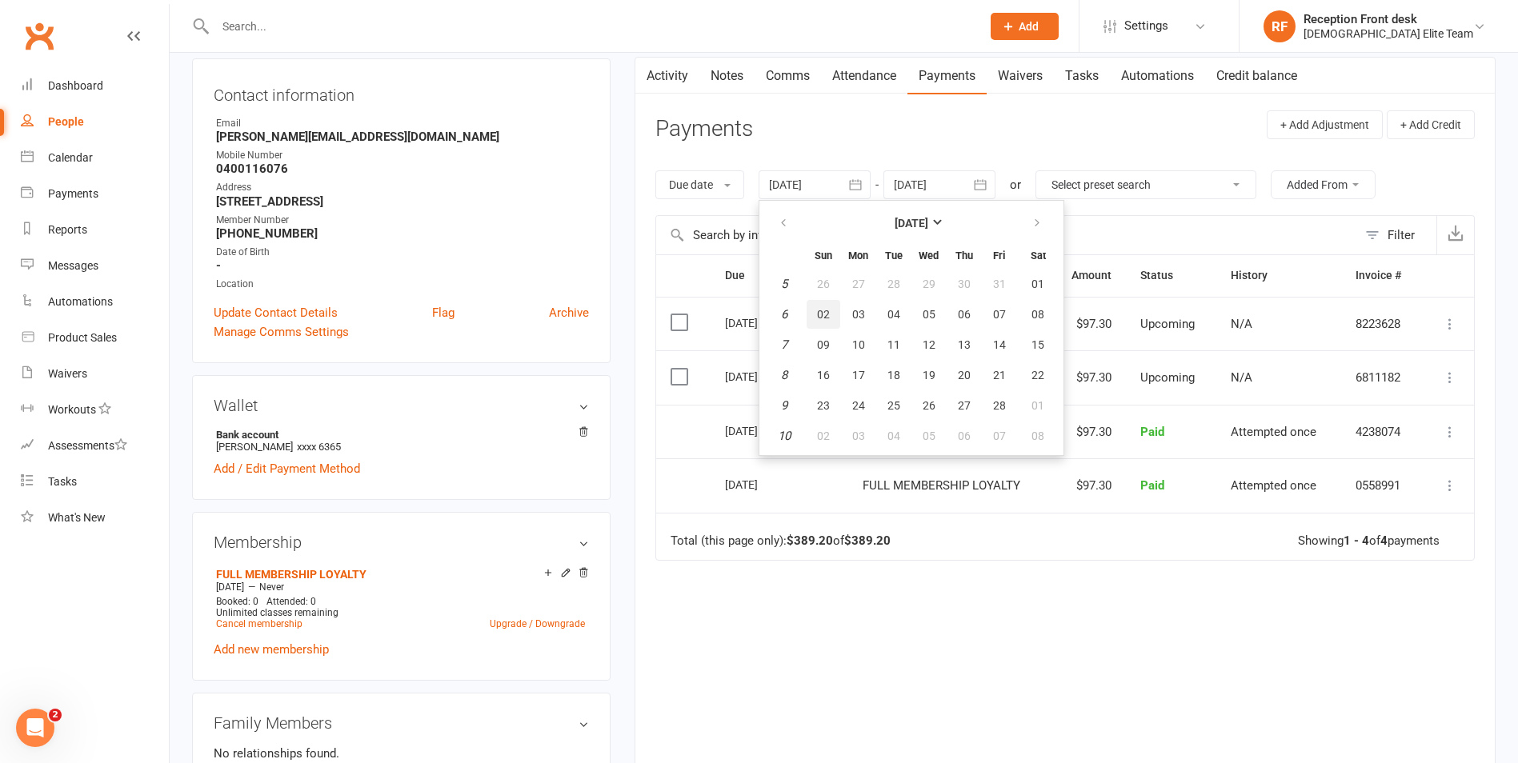
click at [822, 314] on span "02" at bounding box center [823, 314] width 13 height 13
type input "02 Feb 2025"
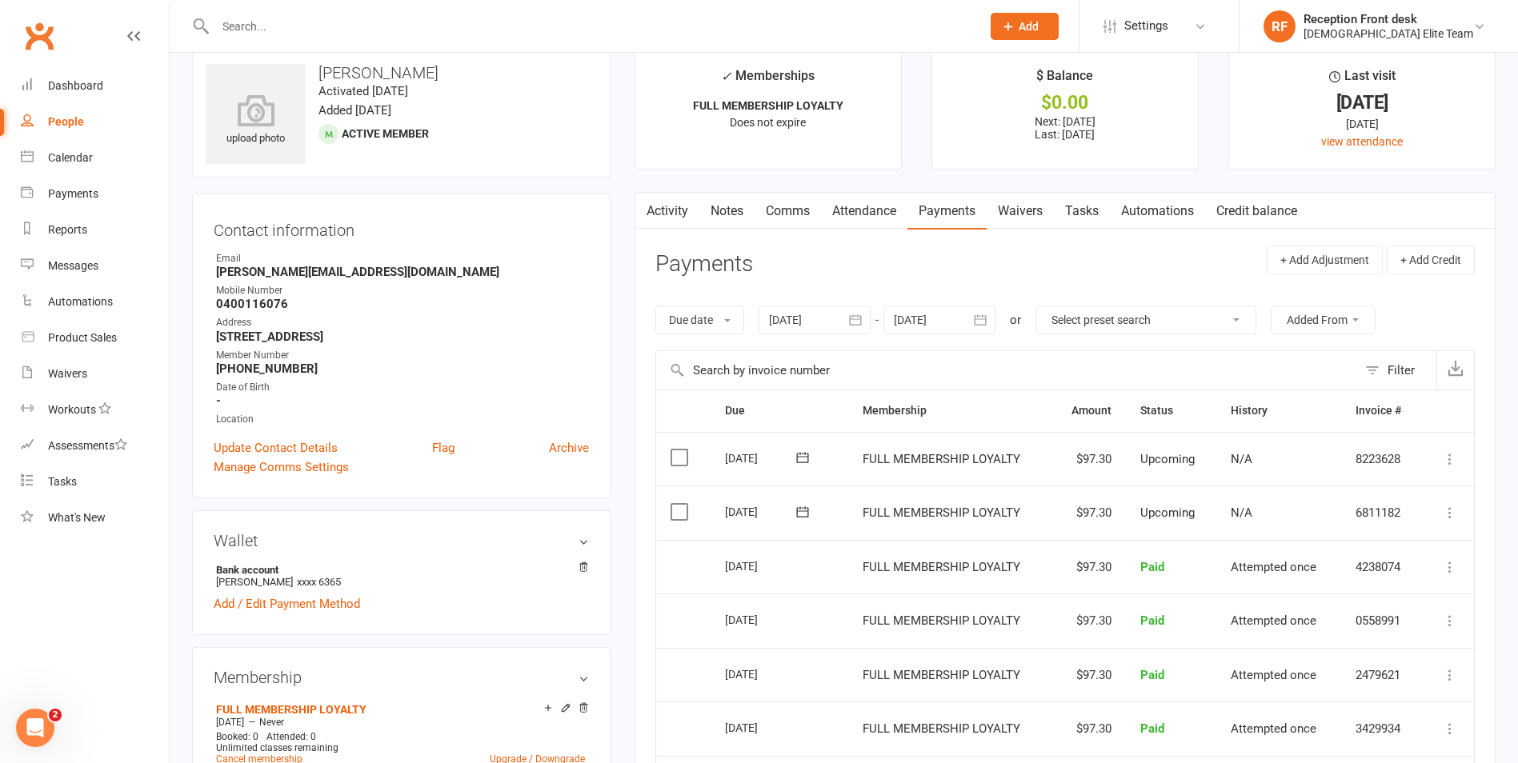
scroll to position [0, 0]
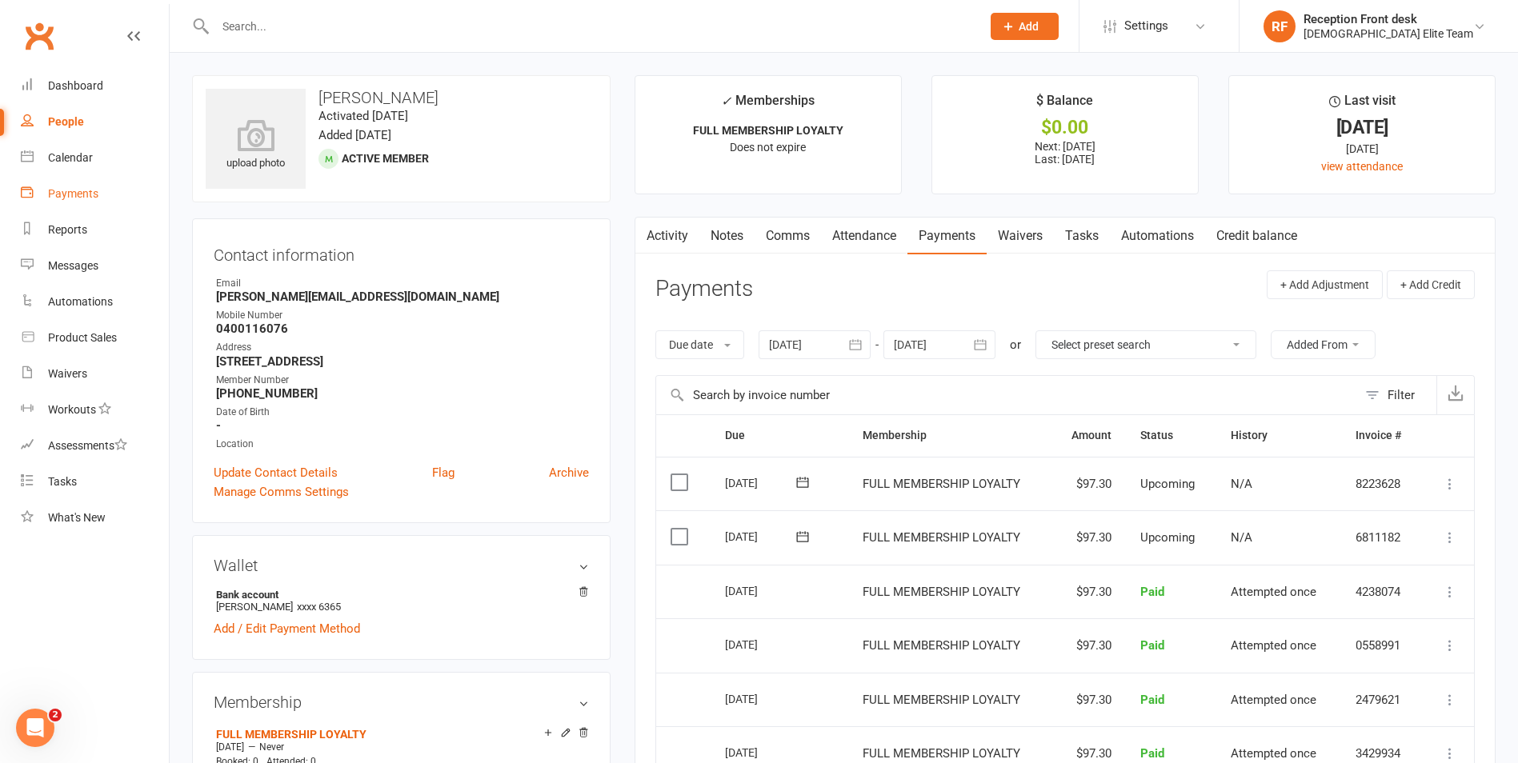
drag, startPoint x: 85, startPoint y: 189, endPoint x: 518, endPoint y: 199, distance: 433.8
click at [85, 189] on div "Payments" at bounding box center [73, 193] width 50 height 13
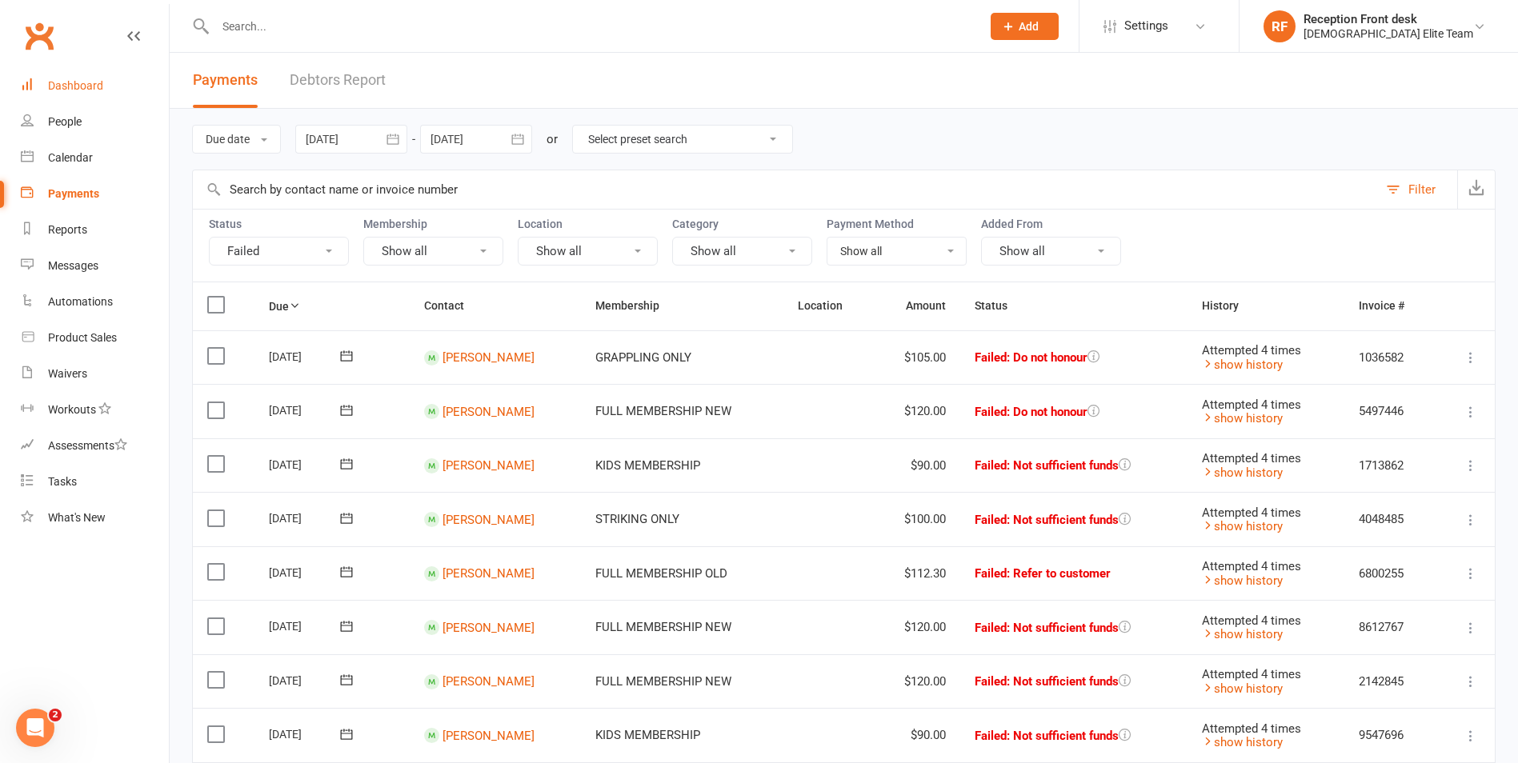
click at [74, 82] on div "Dashboard" at bounding box center [75, 85] width 55 height 13
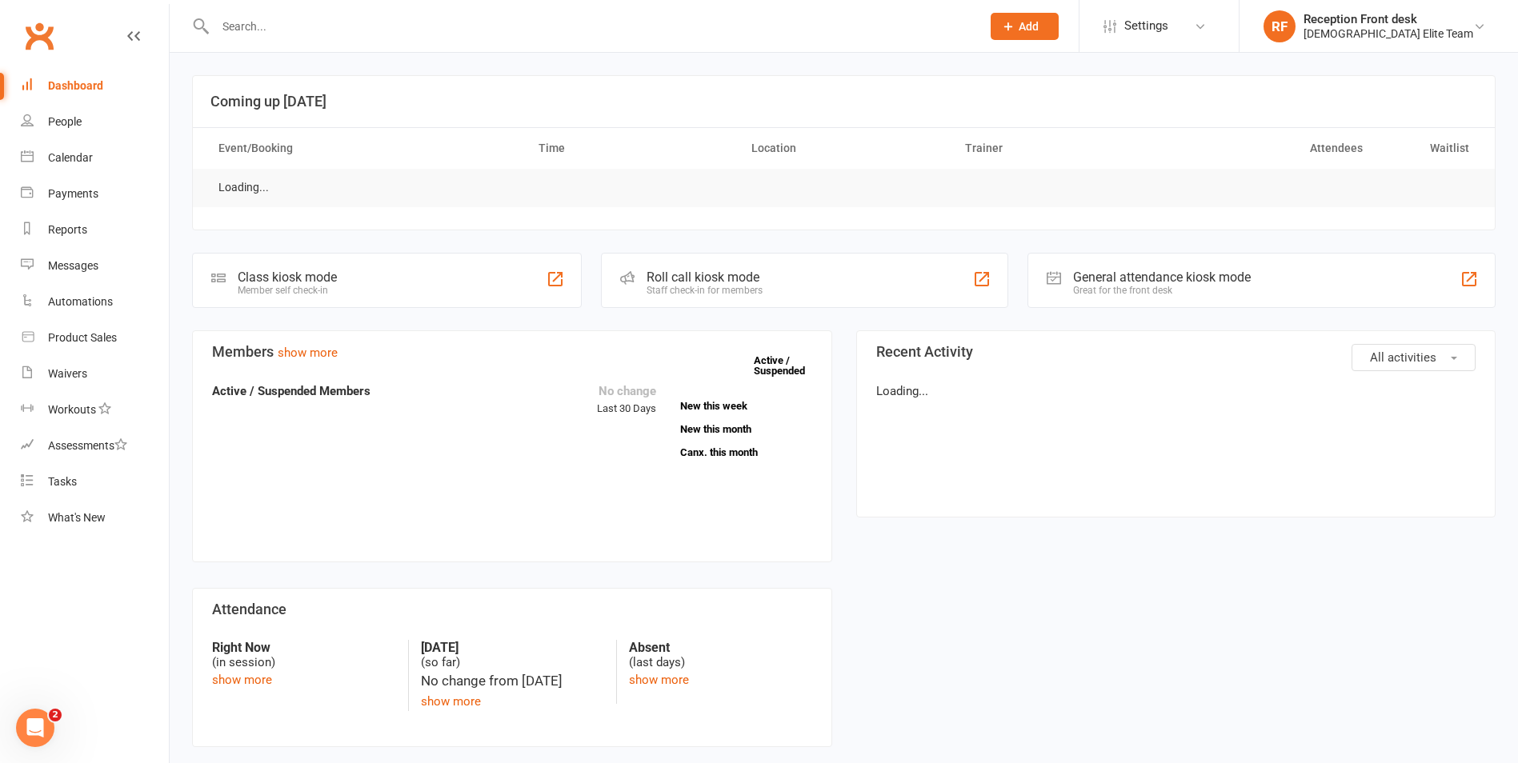
click at [295, 21] on input "text" at bounding box center [589, 26] width 759 height 22
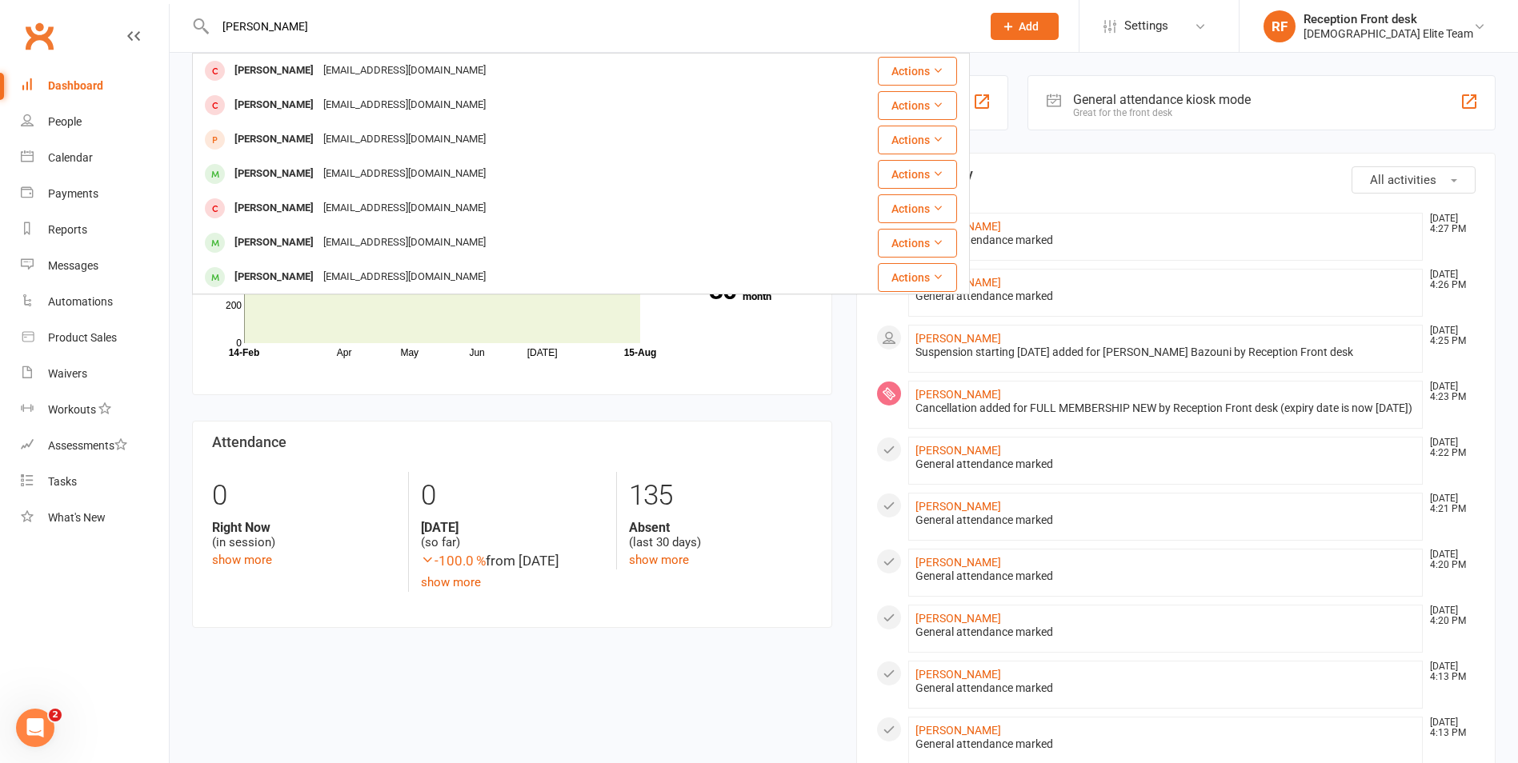
drag, startPoint x: 354, startPoint y: 25, endPoint x: 108, endPoint y: 34, distance: 246.6
click at [108, 4] on header "ahmad merh Majd Ahmad majd.a99@outlook.com Actions Kase Ahmad kaseahmad220@gmai…" at bounding box center [759, 4] width 1518 height 0
paste input "452666777"
type input "0452666777"
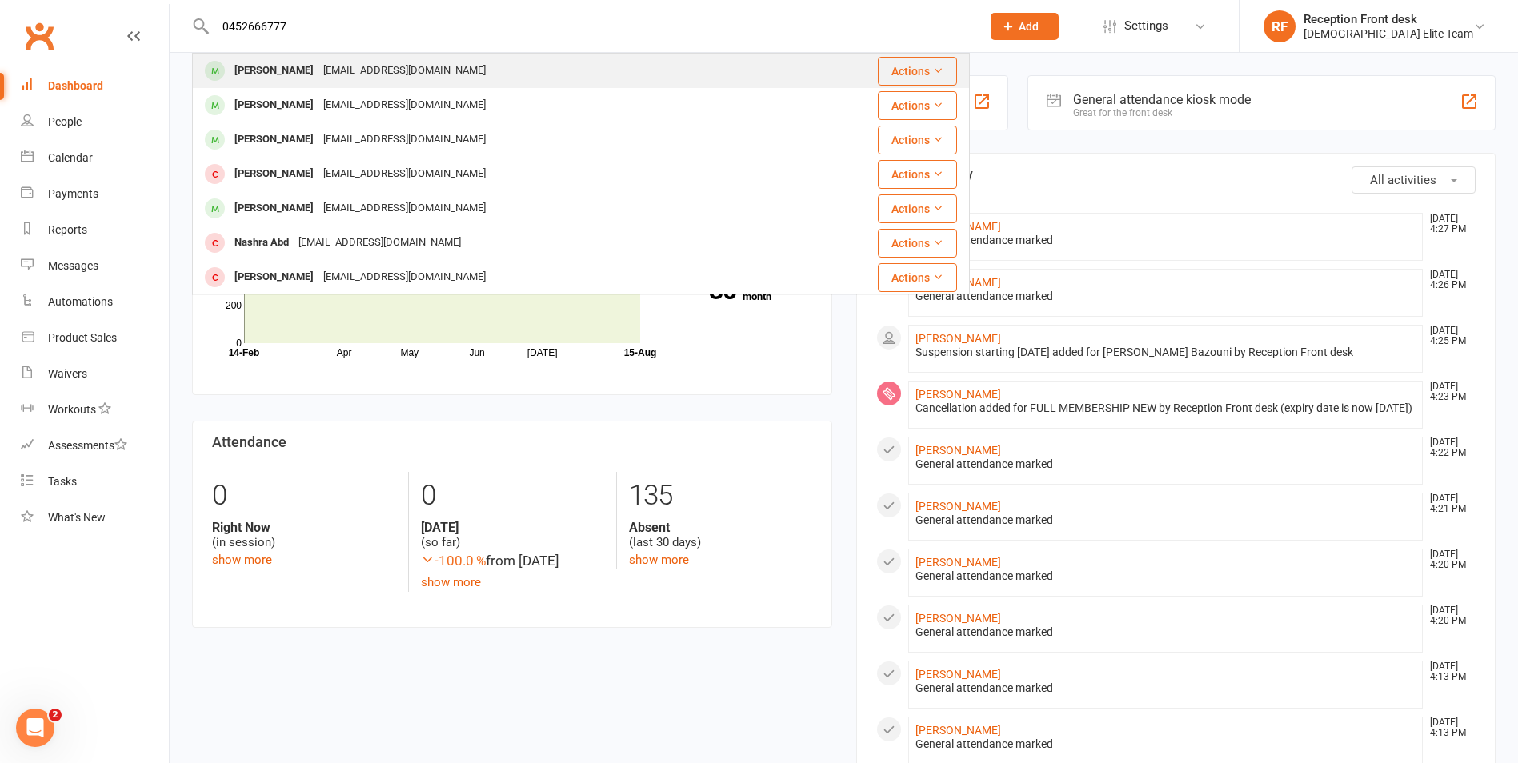
click at [318, 65] on div "baltaji77@hotmail.com" at bounding box center [404, 70] width 172 height 23
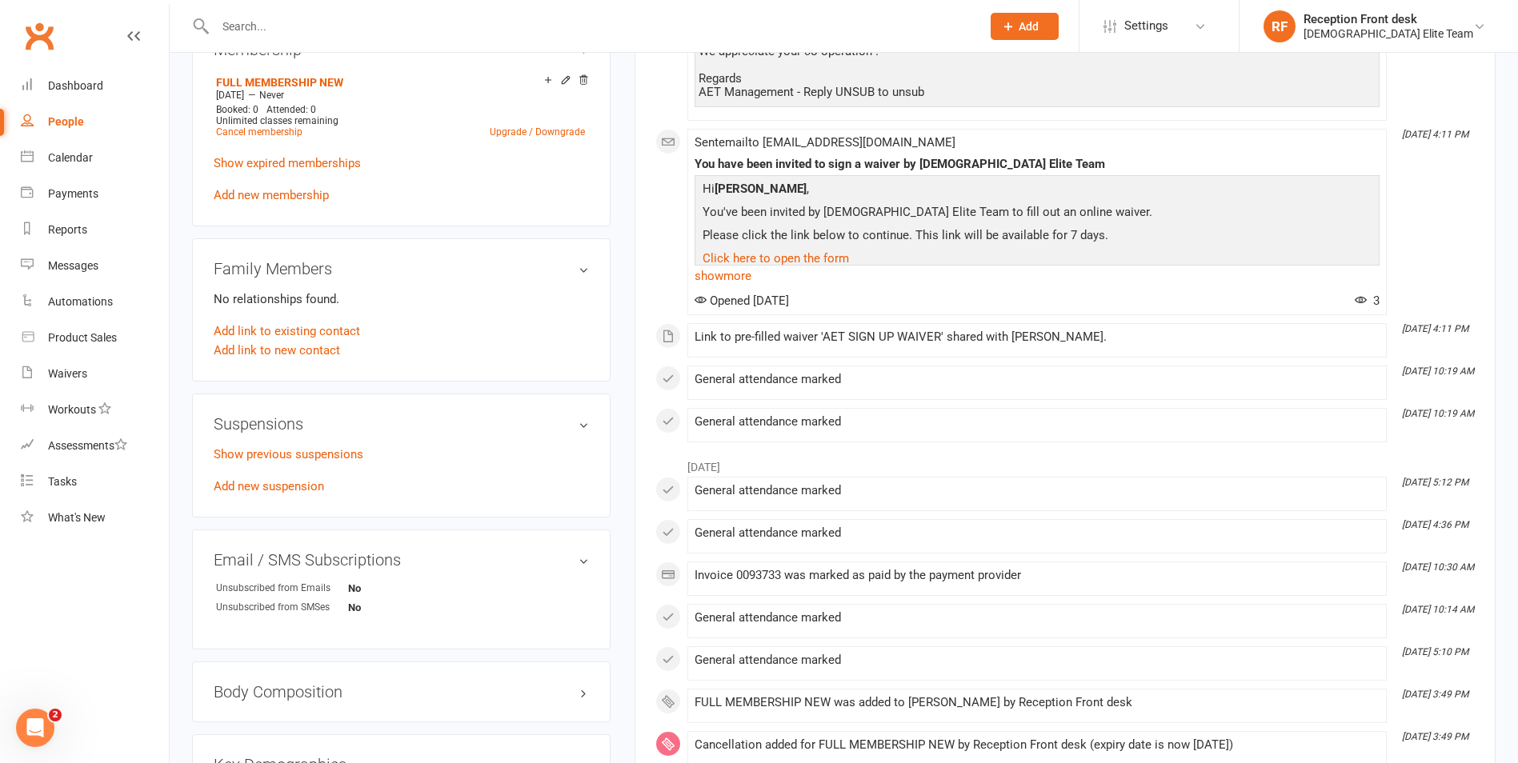
scroll to position [880, 0]
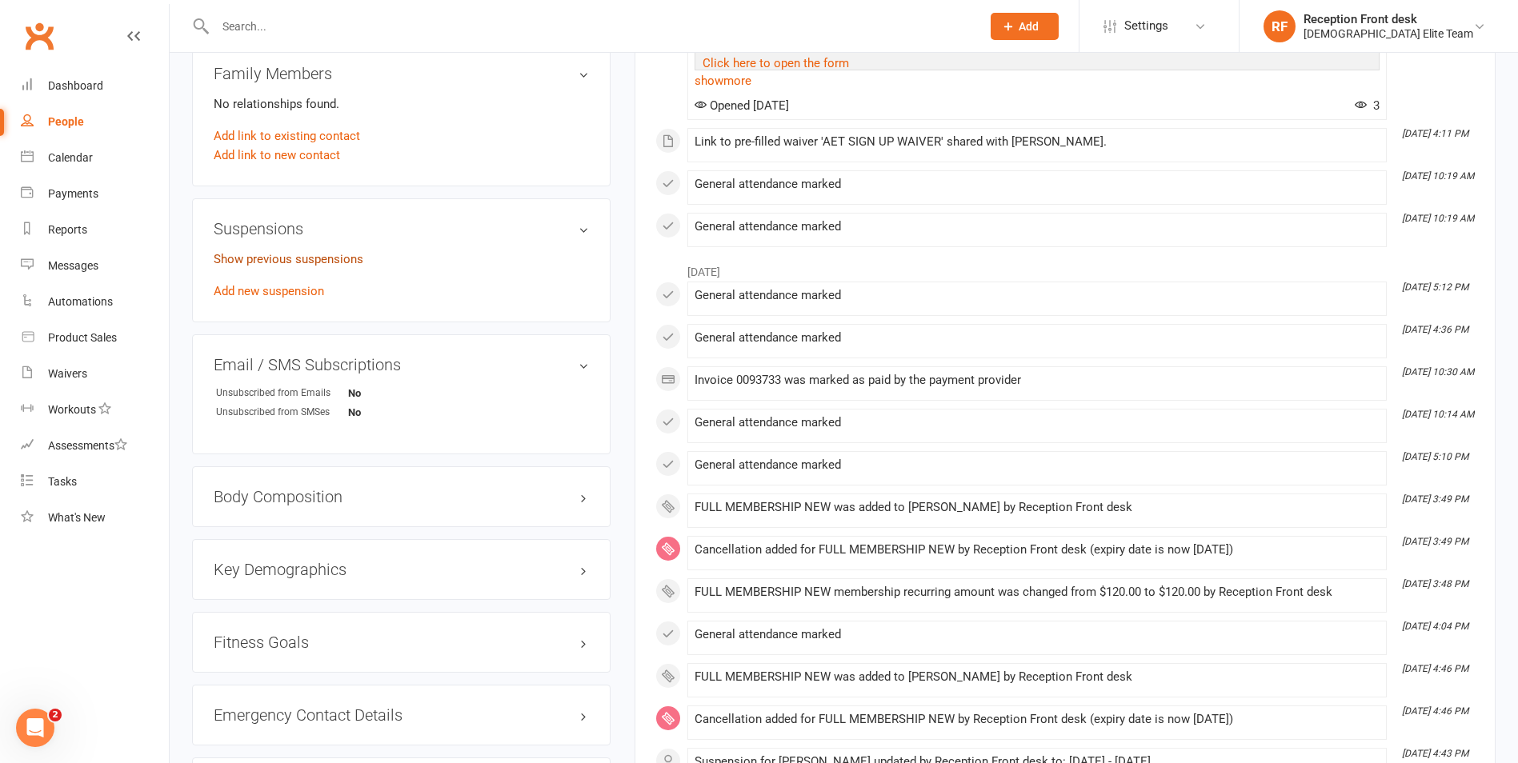
click at [333, 264] on link "Show previous suspensions" at bounding box center [289, 259] width 150 height 14
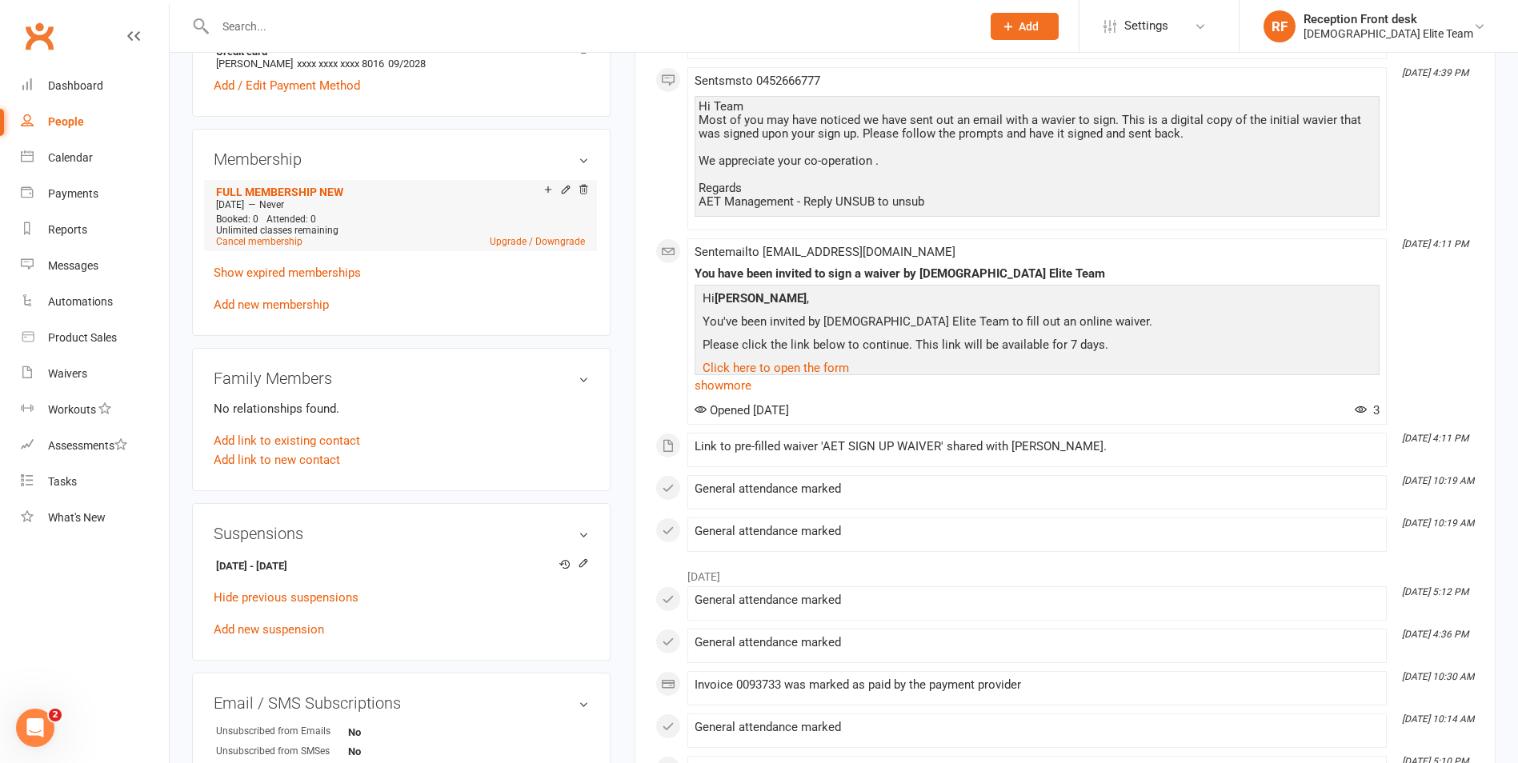
scroll to position [560, 0]
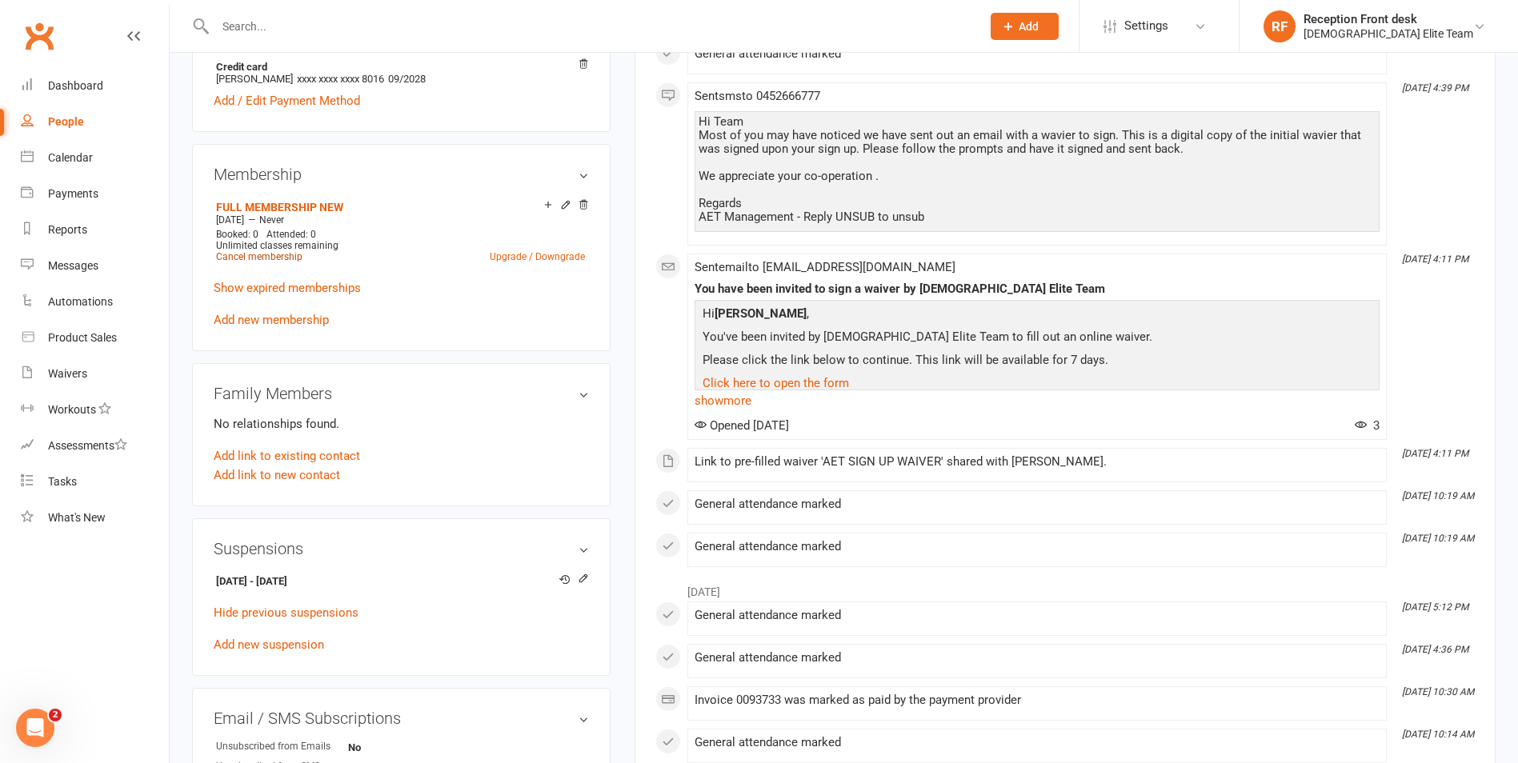
drag, startPoint x: 234, startPoint y: 257, endPoint x: 254, endPoint y: 254, distance: 20.3
click at [234, 257] on link "Cancel membership" at bounding box center [259, 256] width 86 height 11
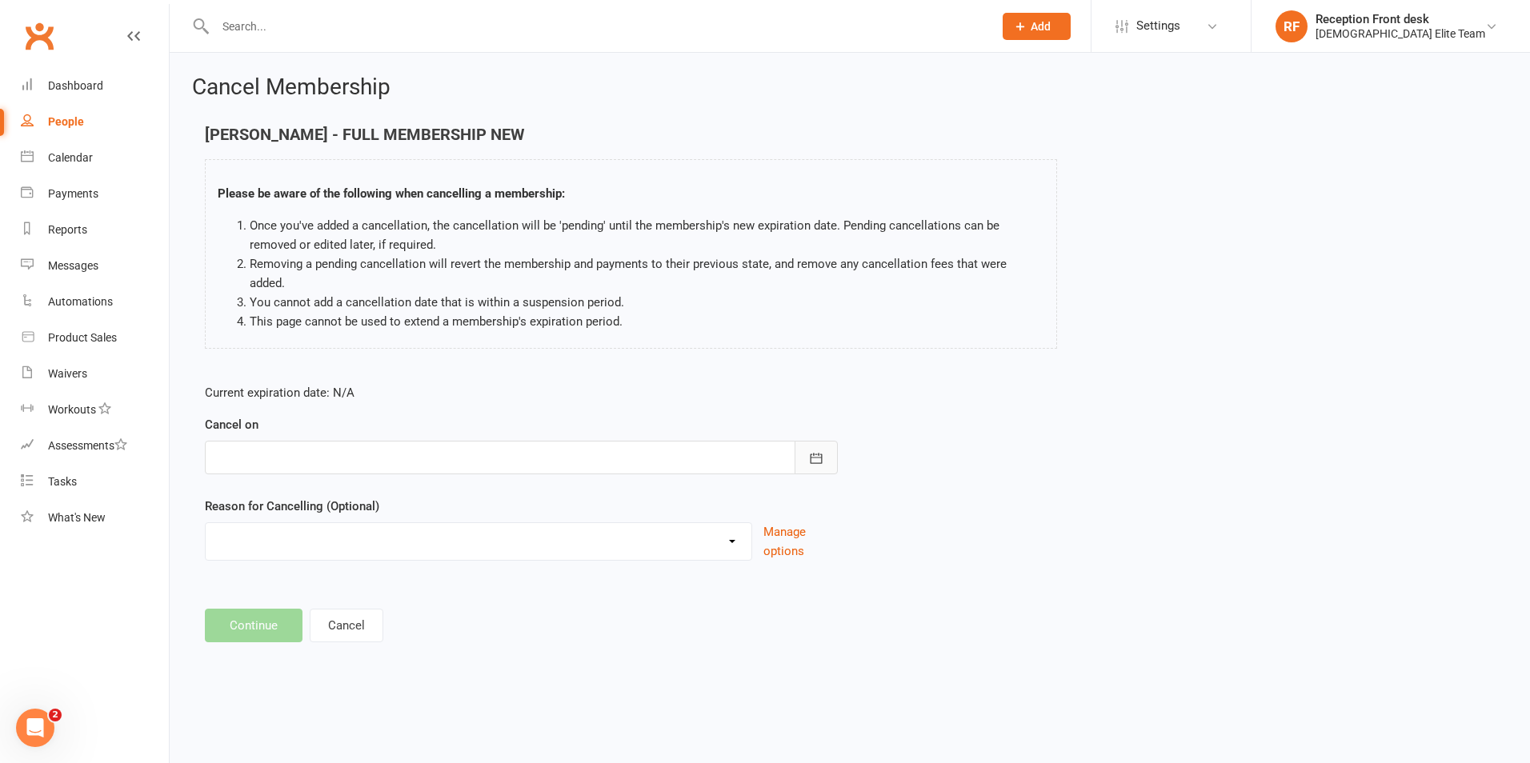
click at [799, 444] on button "button" at bounding box center [815, 458] width 43 height 34
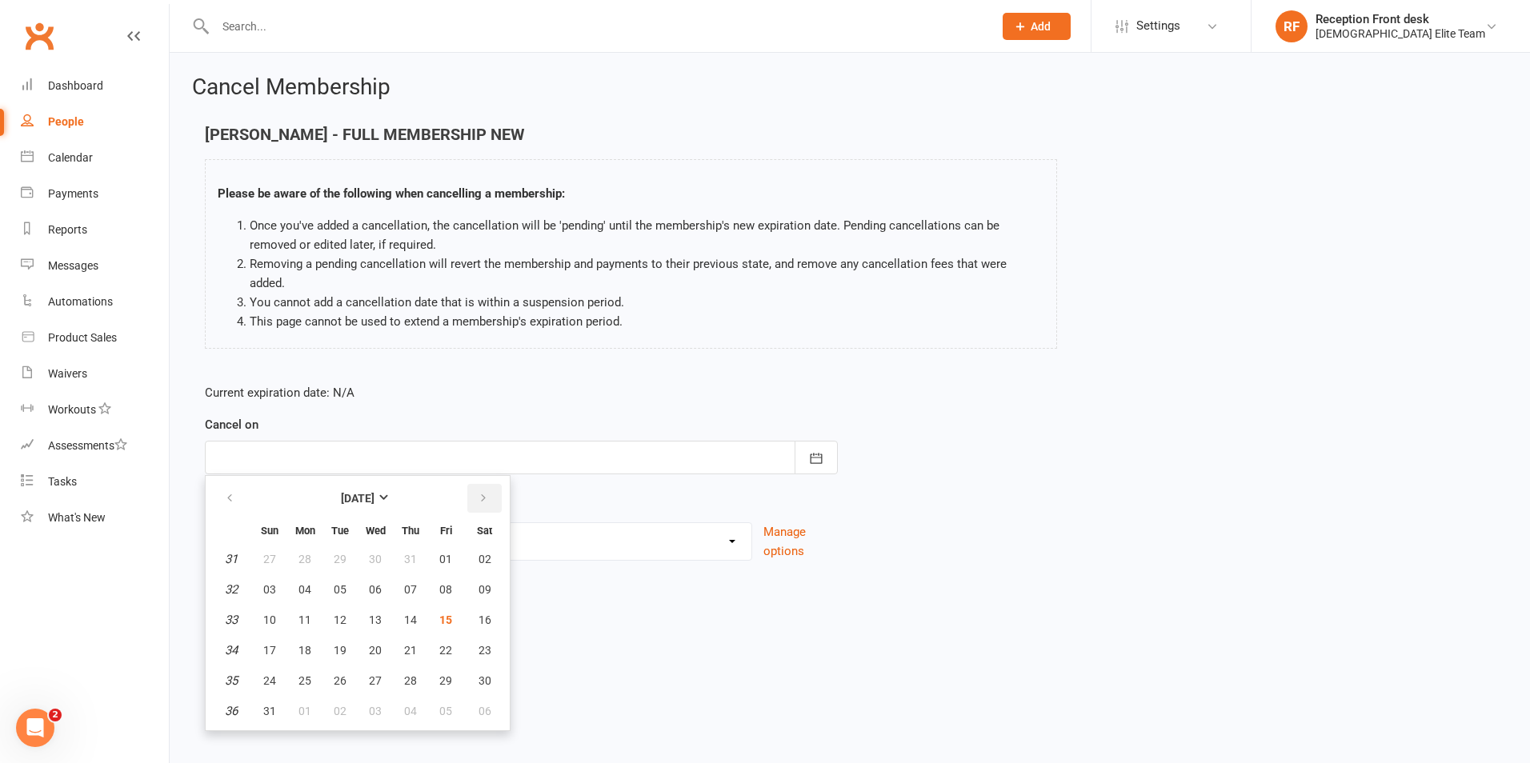
click at [483, 492] on icon "button" at bounding box center [483, 498] width 11 height 13
click at [451, 545] on button "05" at bounding box center [446, 559] width 34 height 29
type input "05 Sep 2025"
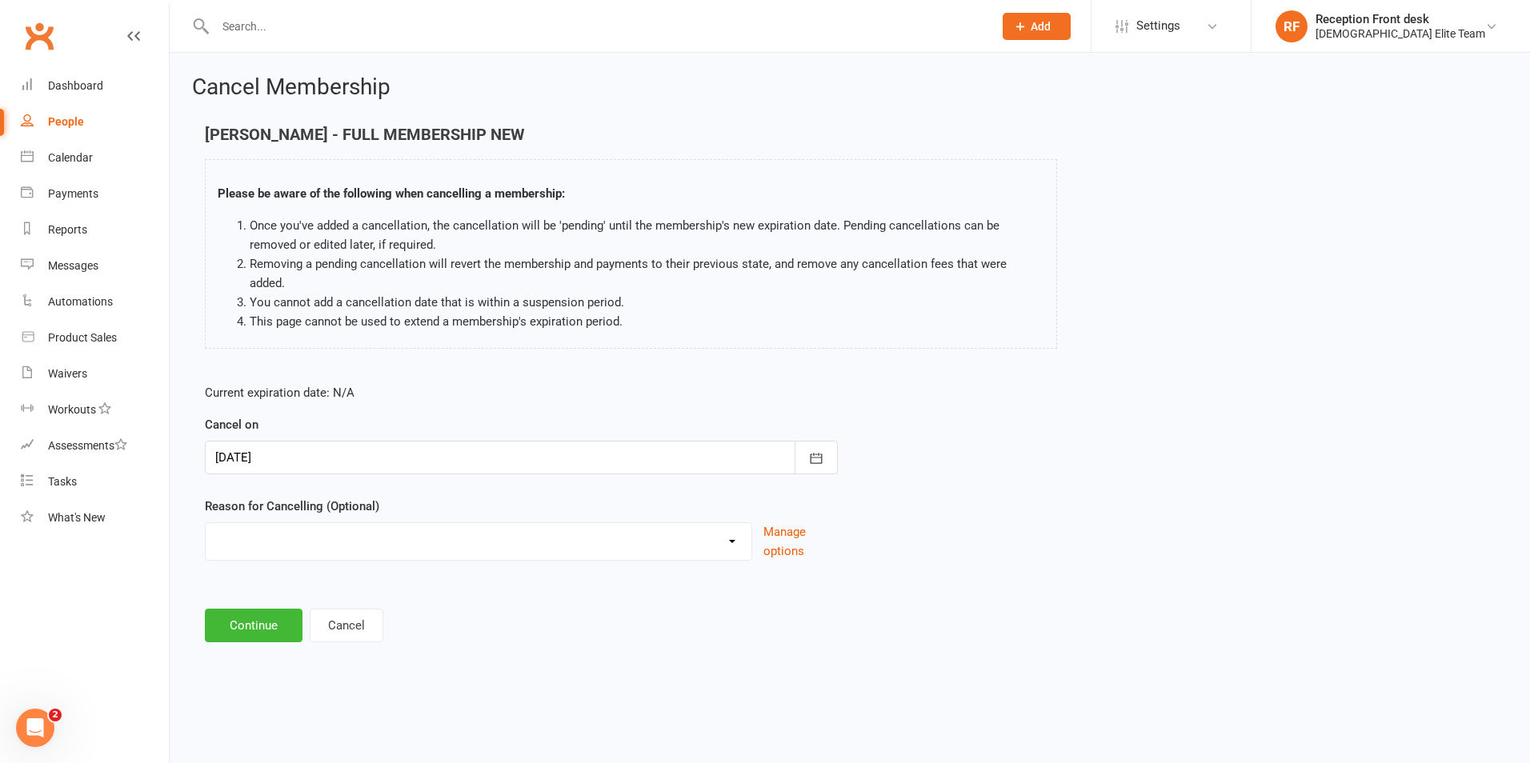
drag, startPoint x: 721, startPoint y: 526, endPoint x: 690, endPoint y: 538, distance: 32.7
click at [721, 526] on select "Holiday Injury Other reason" at bounding box center [479, 539] width 546 height 32
click at [1099, 546] on div "Current expiration date: N/A Cancel on 05 Sep 2025 September 2025 Sun Mon Tue W…" at bounding box center [850, 477] width 1314 height 212
click at [755, 449] on div at bounding box center [521, 458] width 633 height 34
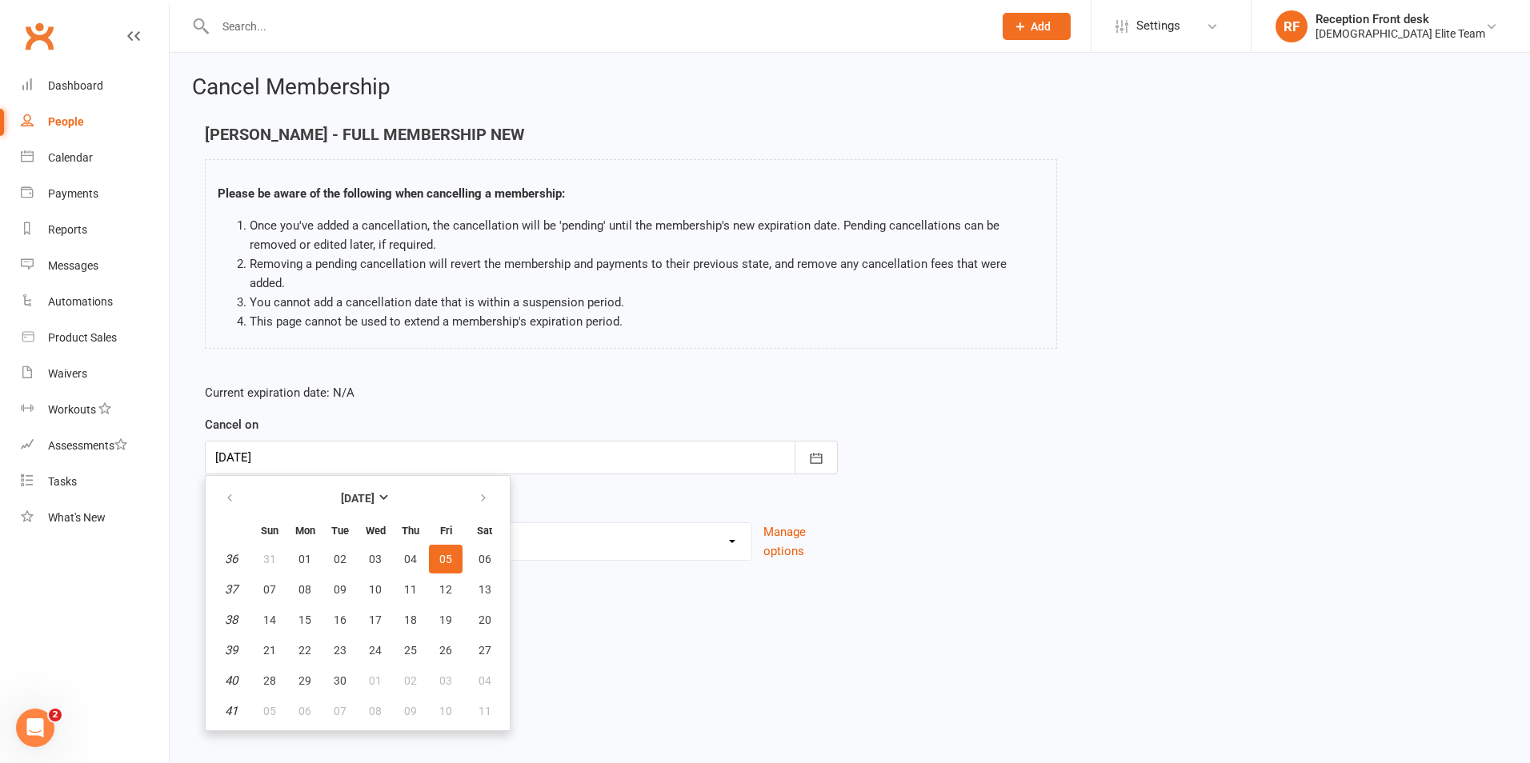
click at [204, 476] on div "Current expiration date: N/A Cancel on 05 Sep 2025 September 2025 Sun Mon Tue W…" at bounding box center [521, 477] width 657 height 212
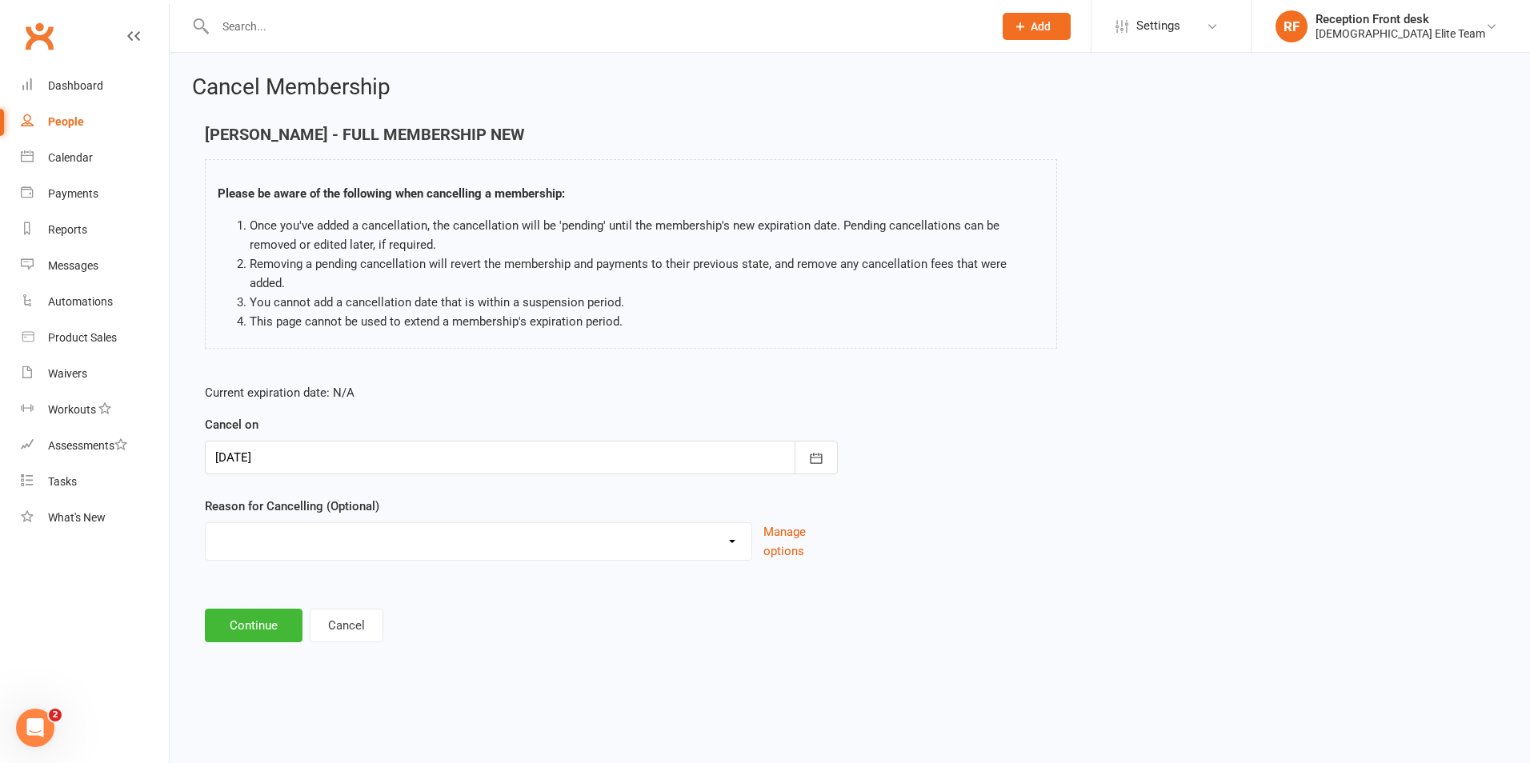
click at [336, 446] on div at bounding box center [521, 458] width 633 height 34
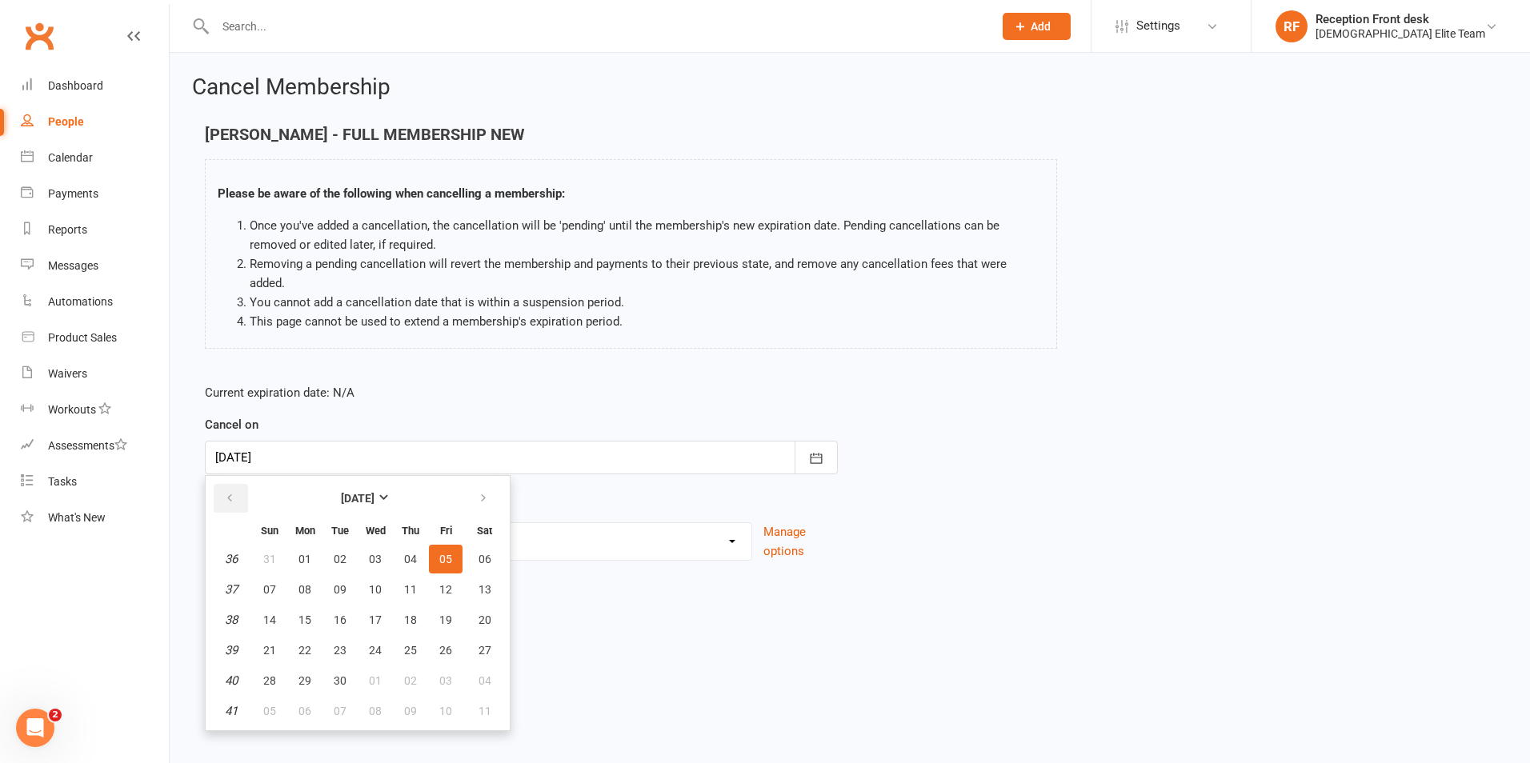
drag, startPoint x: 230, startPoint y: 488, endPoint x: 238, endPoint y: 494, distance: 10.2
click at [230, 489] on button "button" at bounding box center [231, 498] width 34 height 29
click at [432, 697] on button "05" at bounding box center [446, 711] width 34 height 29
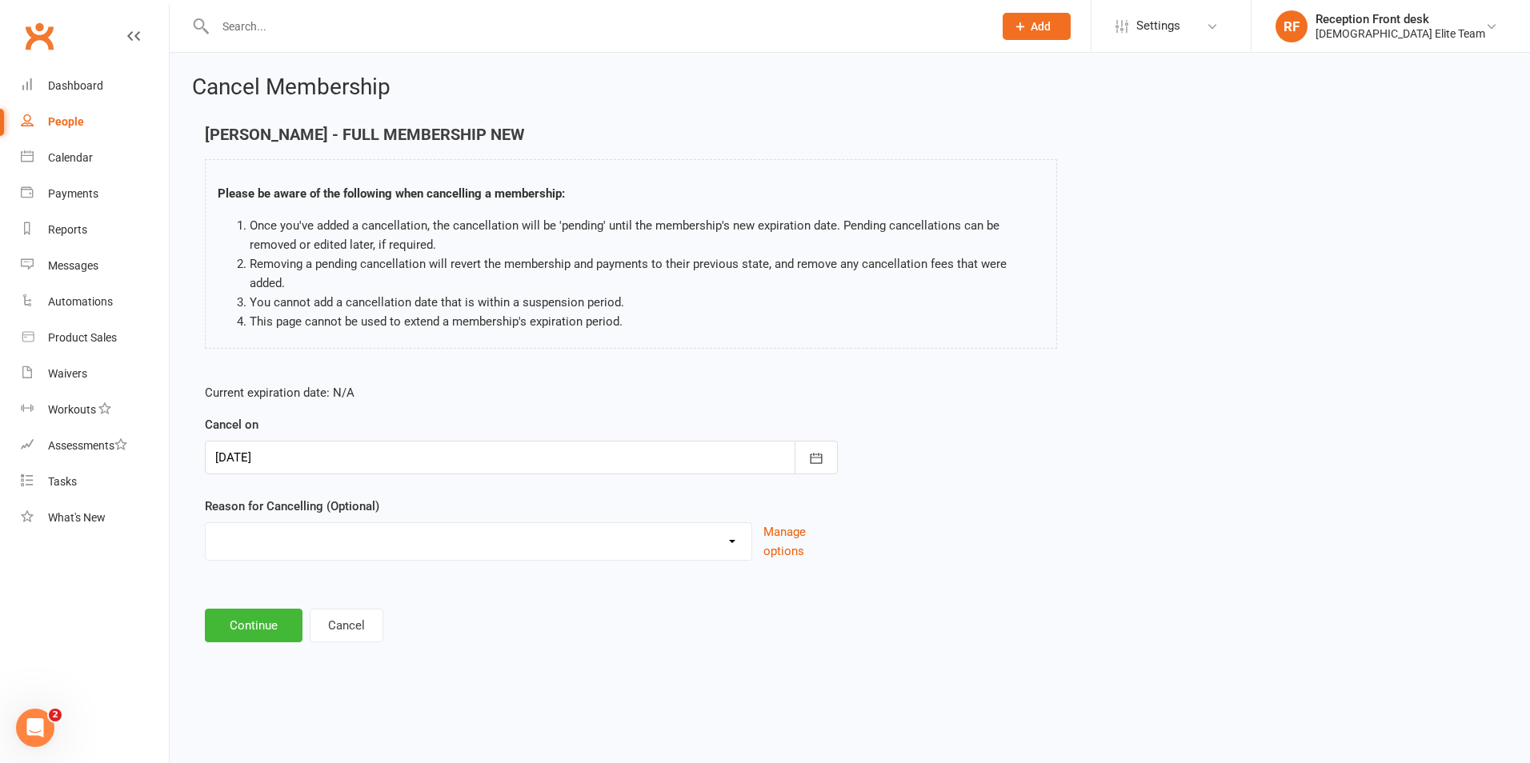
click at [273, 625] on div "Cancel Membership Ahmad Baltaji - FULL MEMBERSHIP NEW Please be aware of the fo…" at bounding box center [850, 360] width 1360 height 615
click at [266, 609] on button "Continue" at bounding box center [254, 626] width 98 height 34
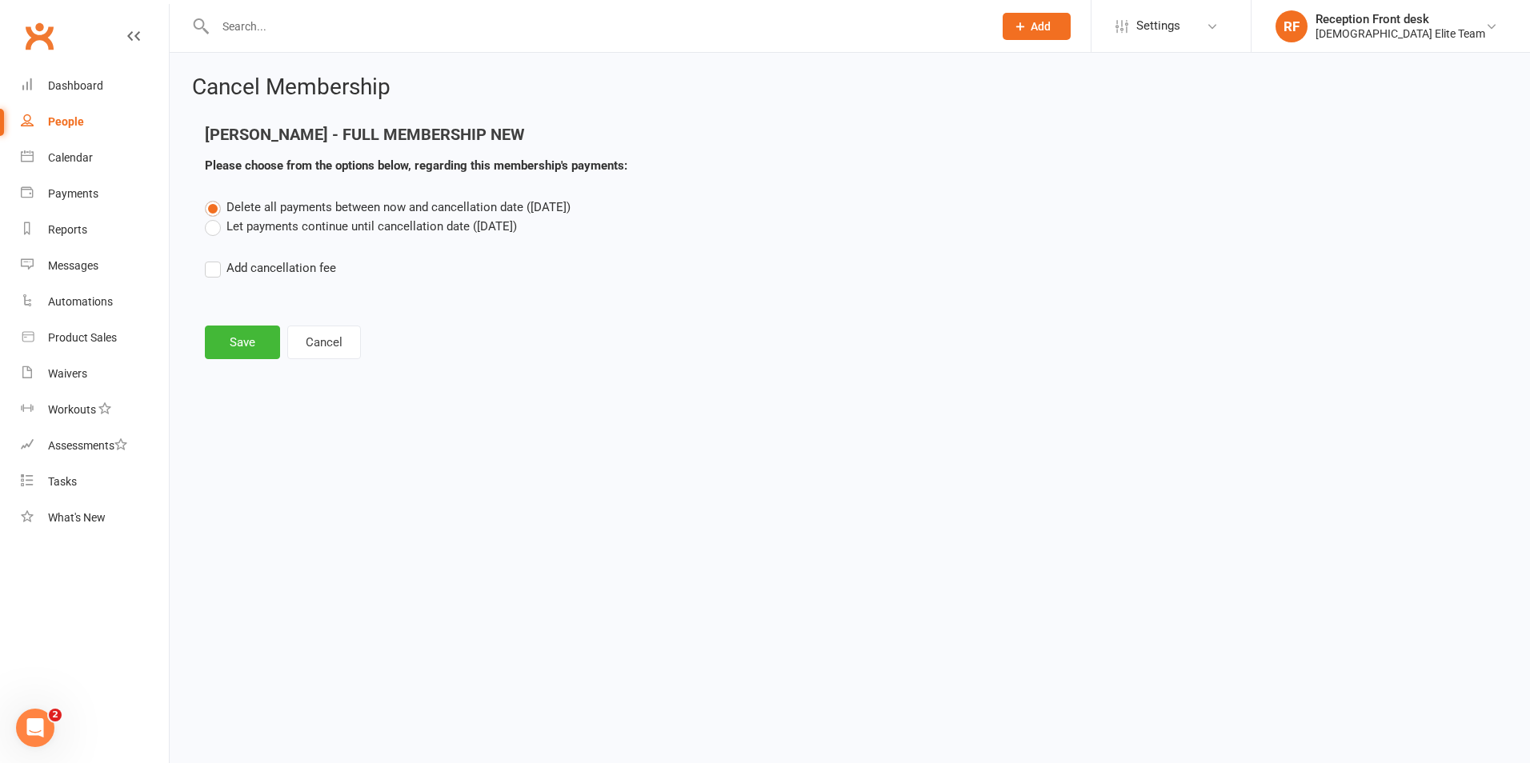
click at [256, 219] on label "Let payments continue until cancellation date (Sep 5, 2025)" at bounding box center [361, 226] width 312 height 19
click at [215, 217] on input "Let payments continue until cancellation date (Sep 5, 2025)" at bounding box center [210, 217] width 10 height 0
click at [250, 340] on button "Save" at bounding box center [242, 343] width 75 height 34
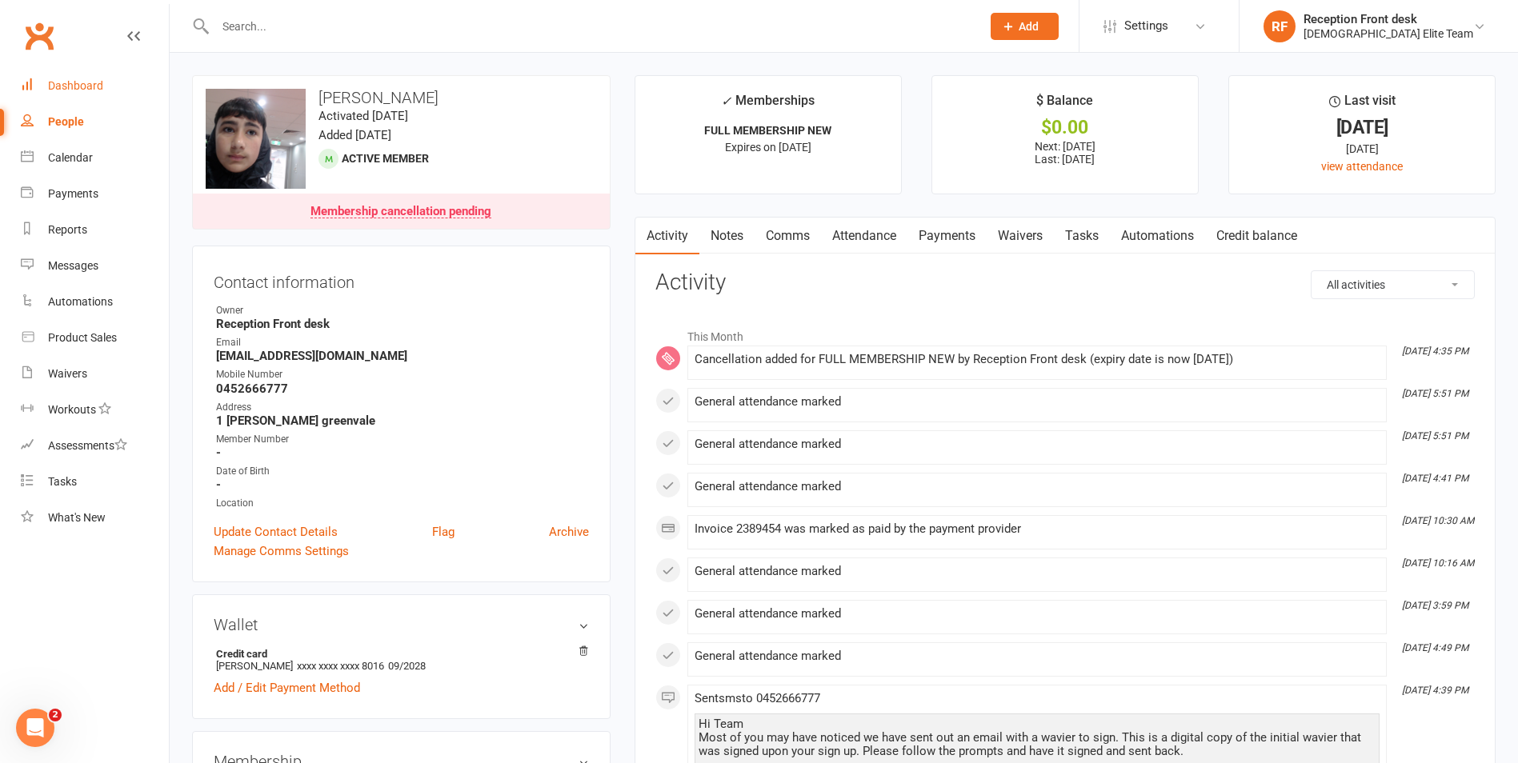
click at [62, 91] on div "Dashboard" at bounding box center [75, 85] width 55 height 13
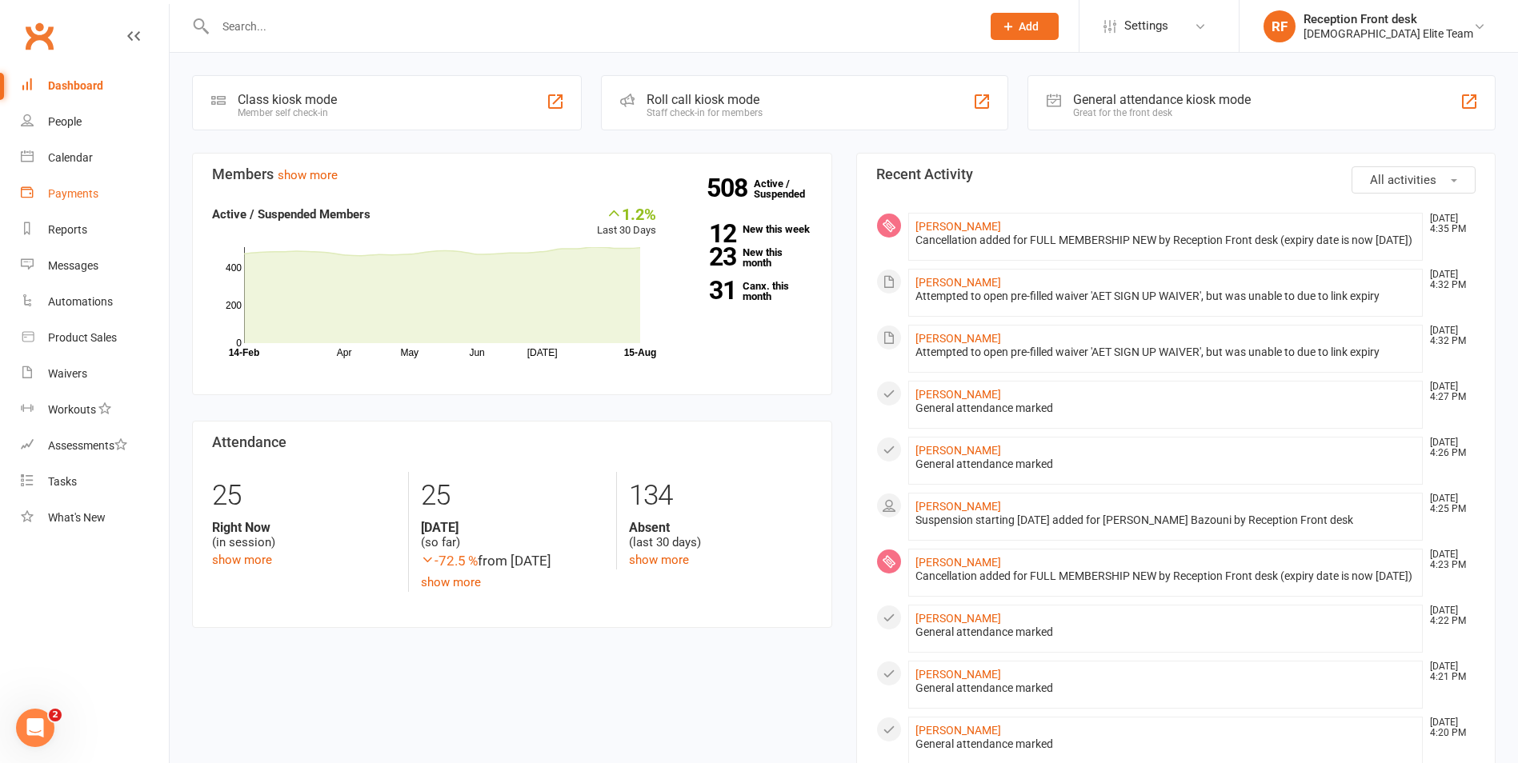
drag, startPoint x: 65, startPoint y: 193, endPoint x: 75, endPoint y: 194, distance: 10.4
click at [65, 193] on div "Payments" at bounding box center [73, 193] width 50 height 13
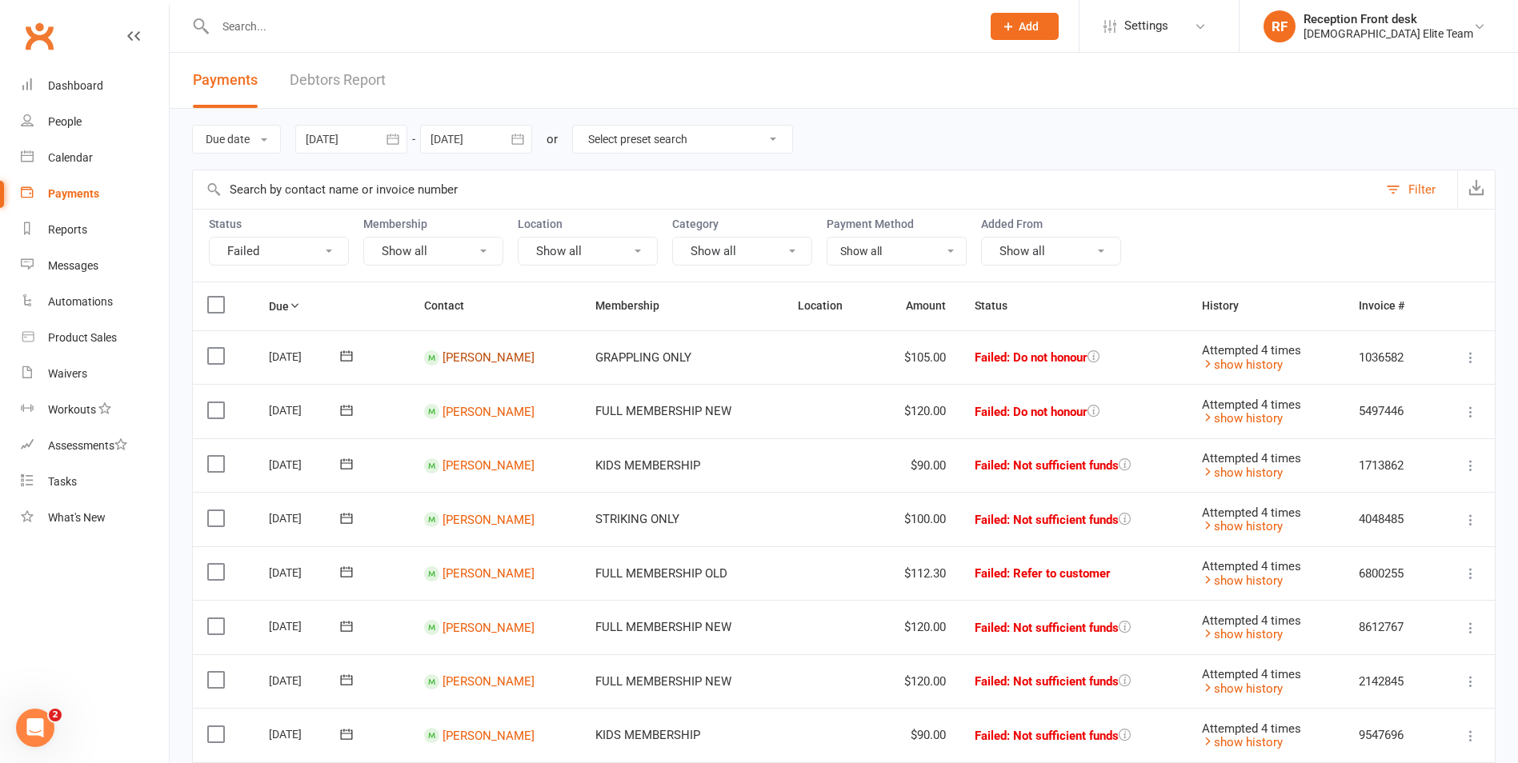
click at [470, 354] on link "Angelo Dinka" at bounding box center [488, 357] width 92 height 14
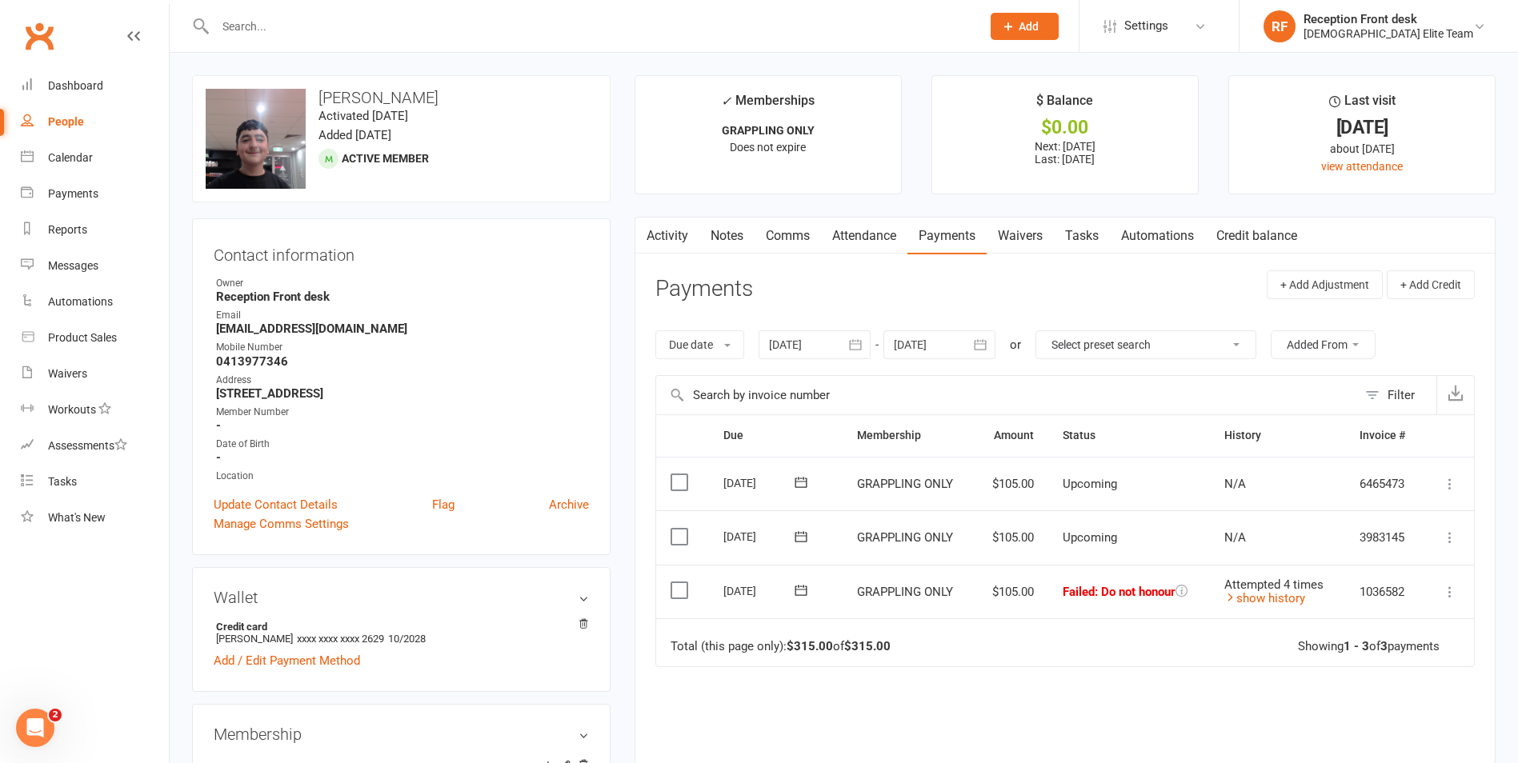
click at [862, 341] on icon "button" at bounding box center [856, 344] width 12 height 10
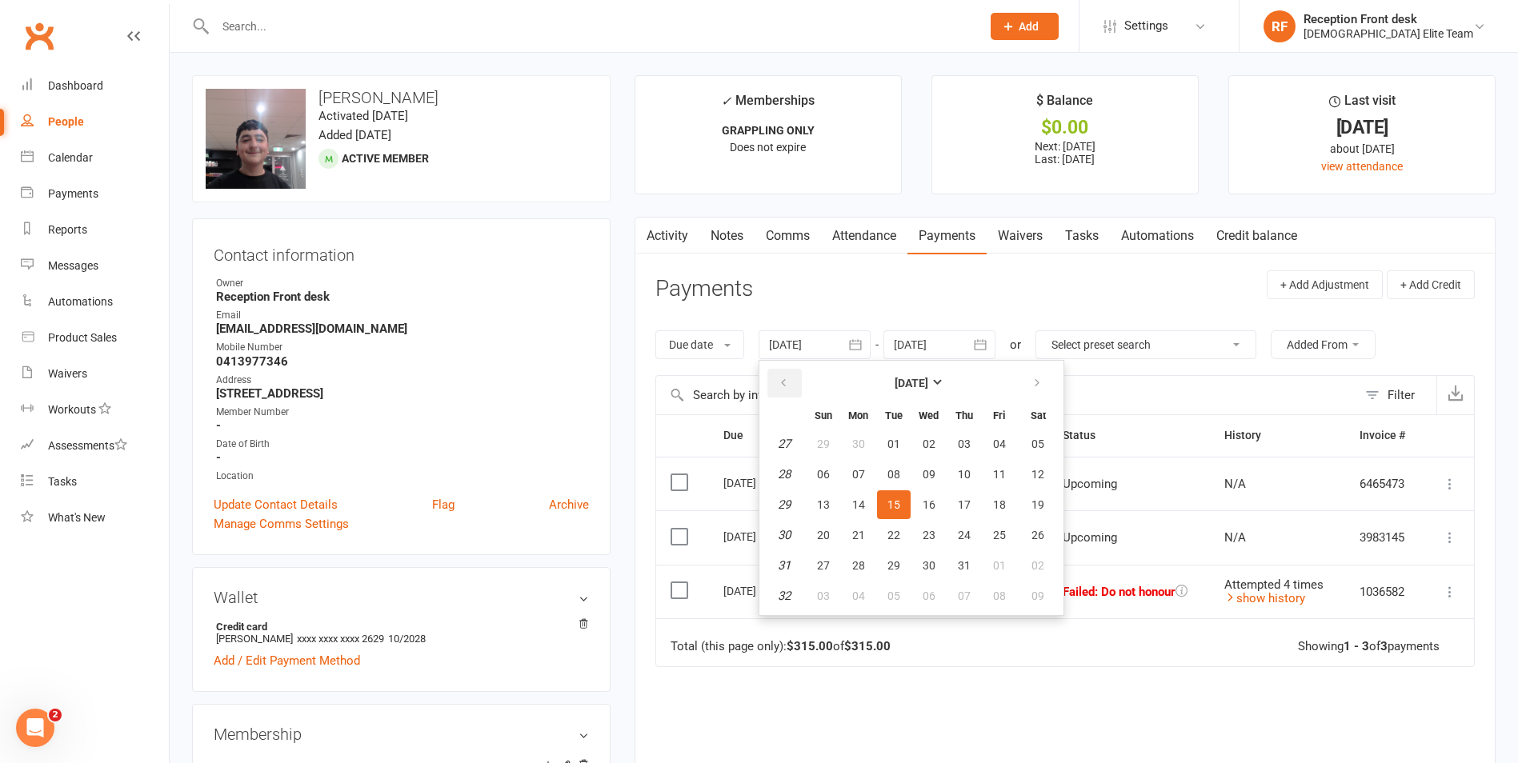
click at [796, 386] on button "button" at bounding box center [784, 383] width 34 height 29
click at [818, 471] on button "02" at bounding box center [823, 474] width 34 height 29
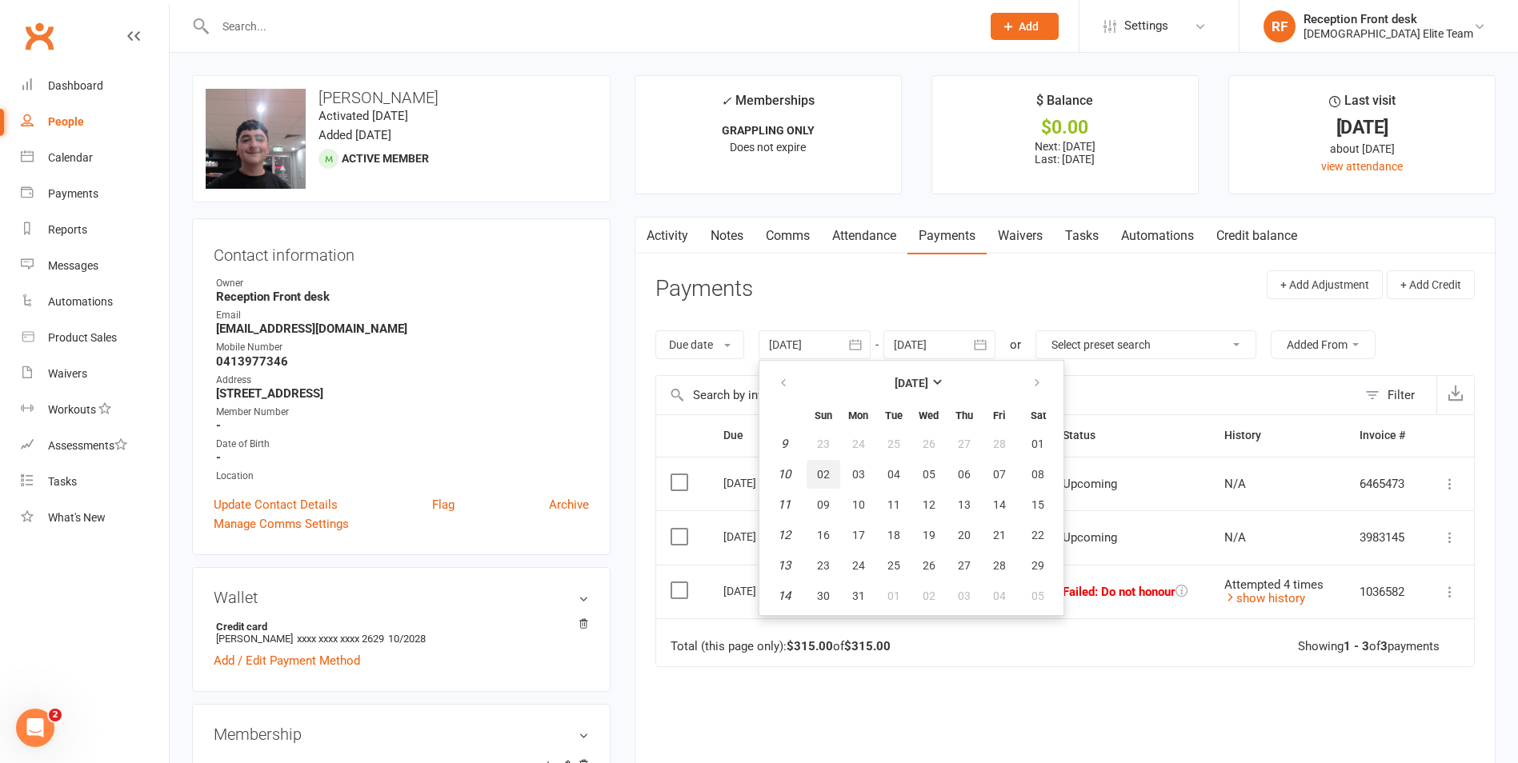
type input "02 Mar 2025"
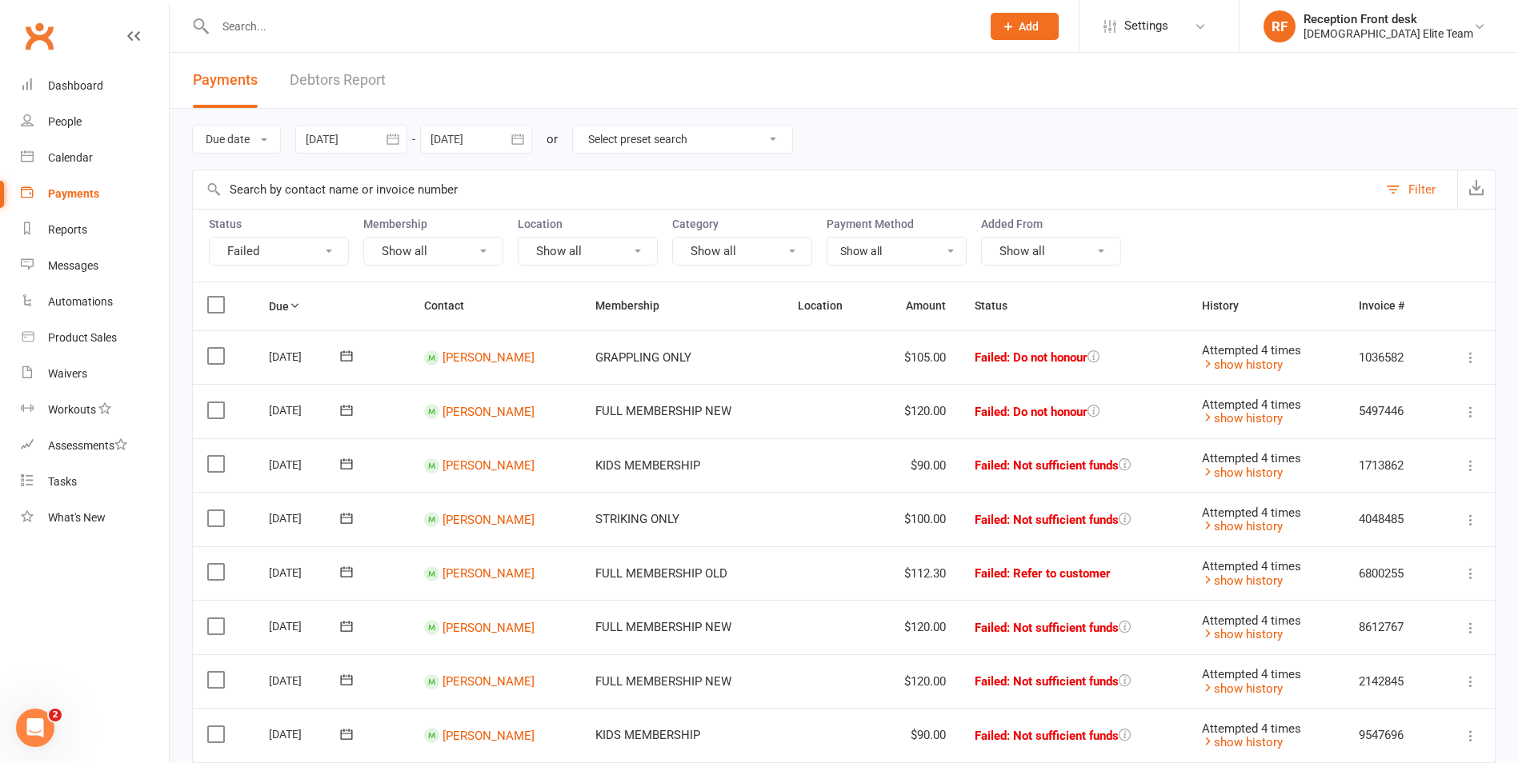
scroll to position [160, 0]
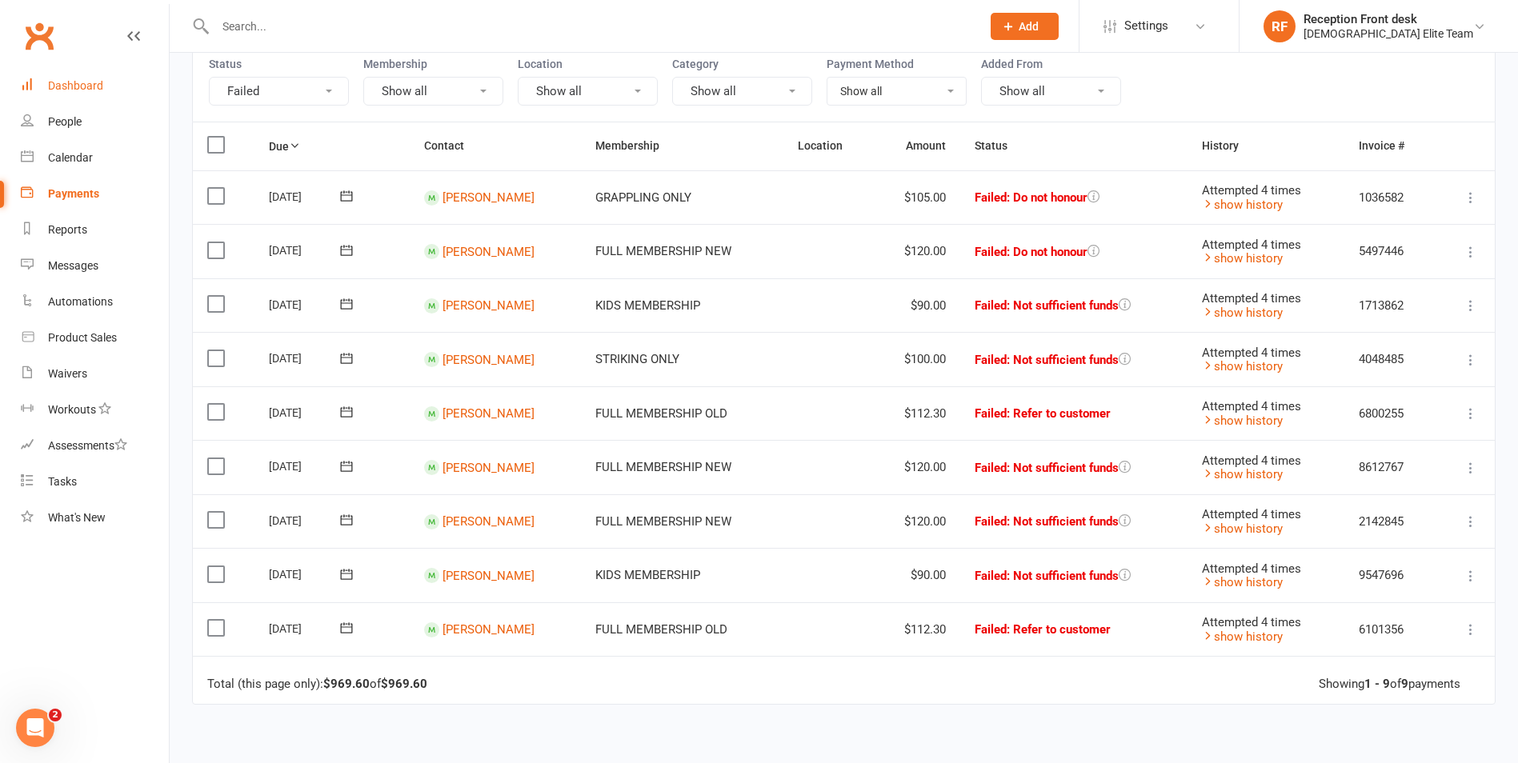
click at [53, 85] on div "Dashboard" at bounding box center [75, 85] width 55 height 13
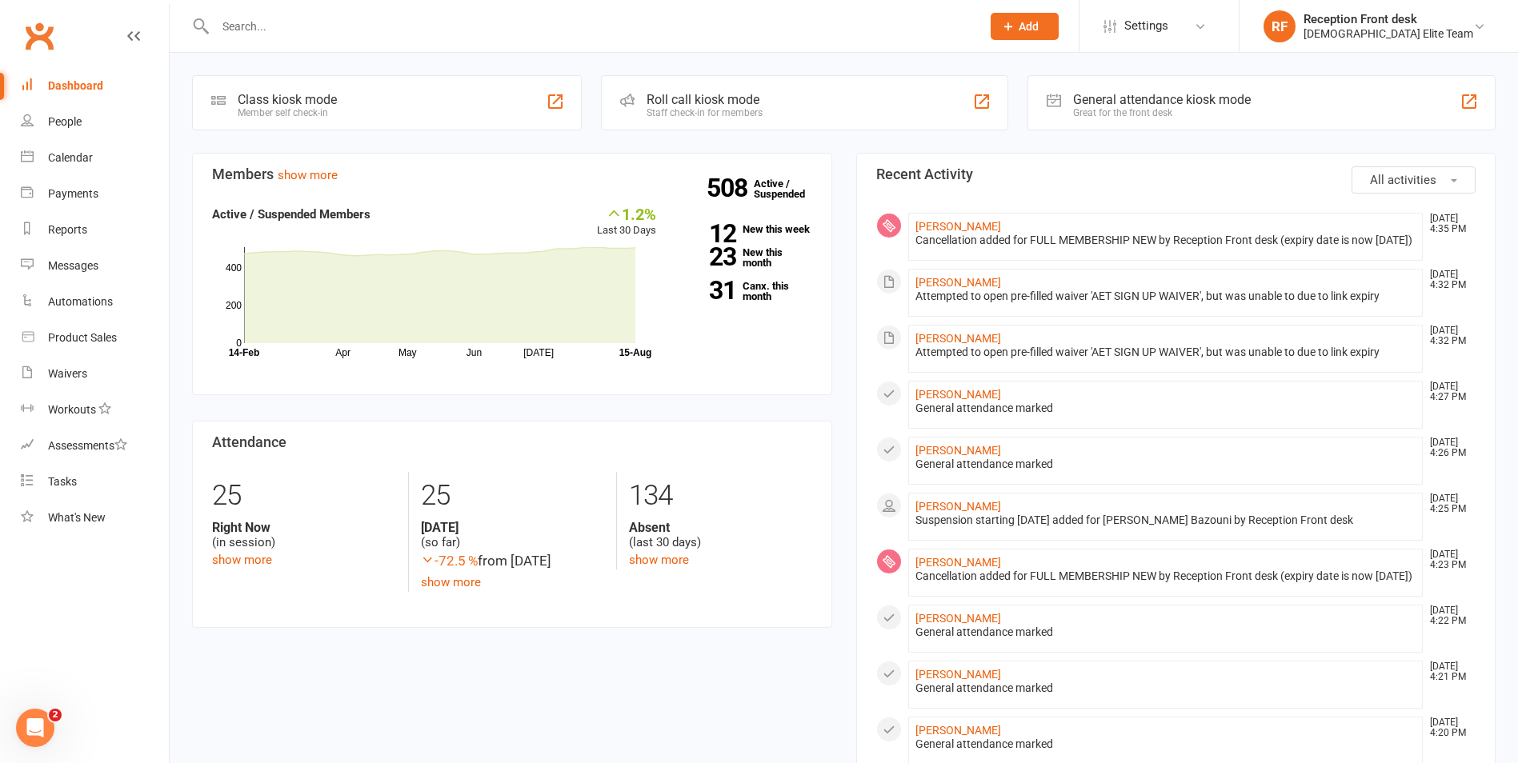
click at [848, 443] on div "All activities Recent Activity Ahmad Baltaji Aug 15, 4:35 PM Cancellation added…" at bounding box center [1176, 770] width 664 height 1235
click at [785, 186] on link "508 Active / Suspended" at bounding box center [789, 188] width 70 height 45
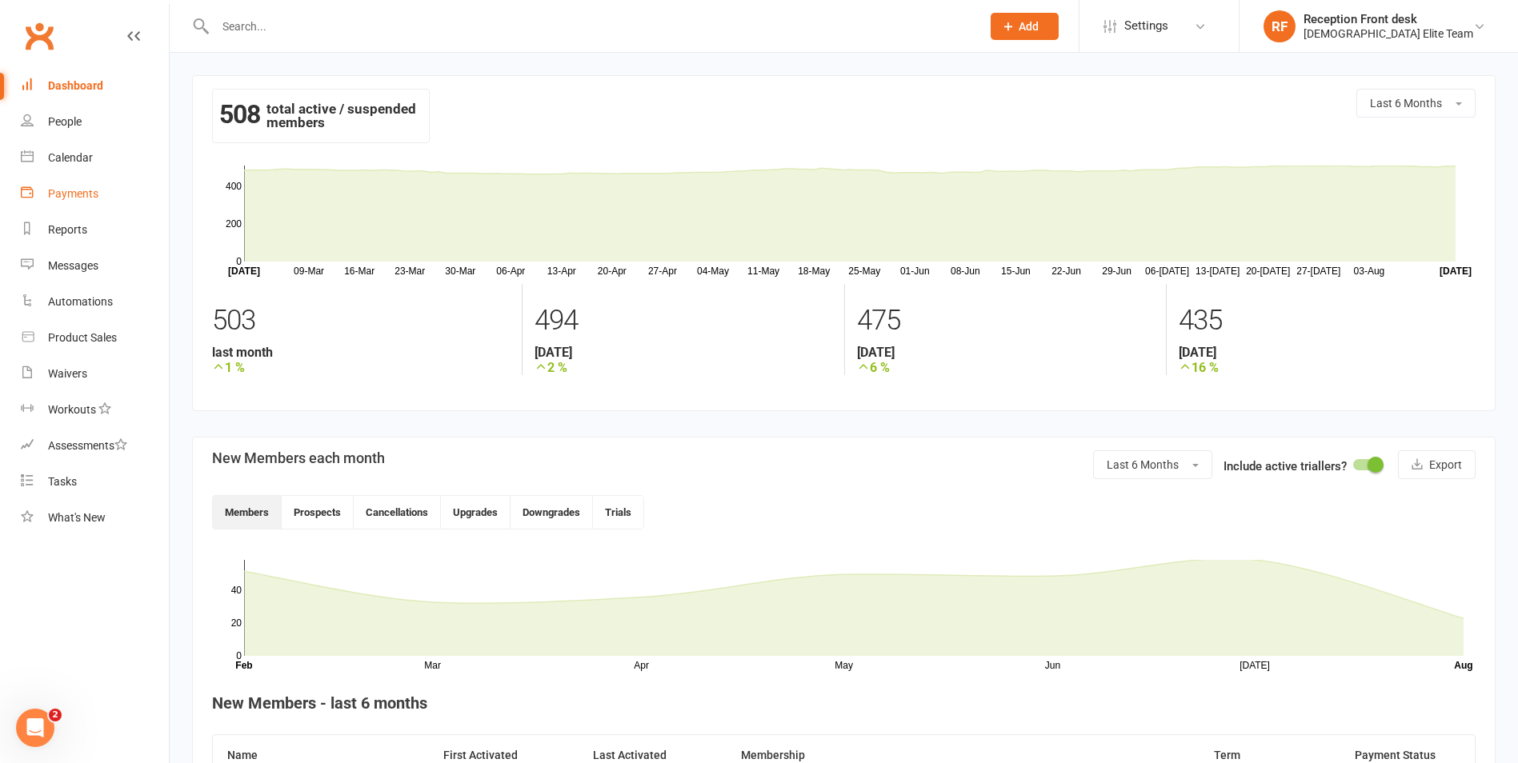
click at [66, 194] on div "Payments" at bounding box center [73, 193] width 50 height 13
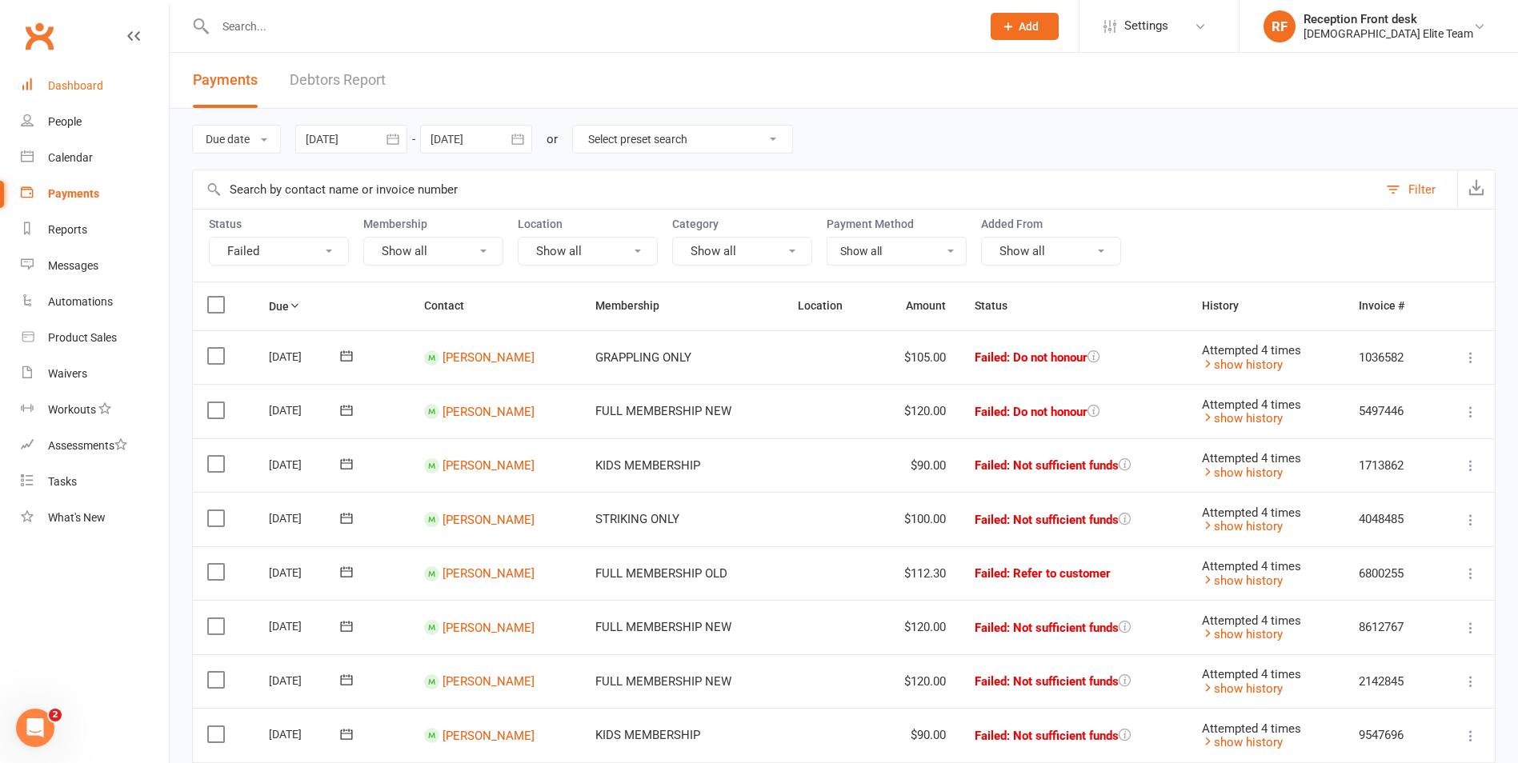
click at [58, 82] on div "Dashboard" at bounding box center [75, 85] width 55 height 13
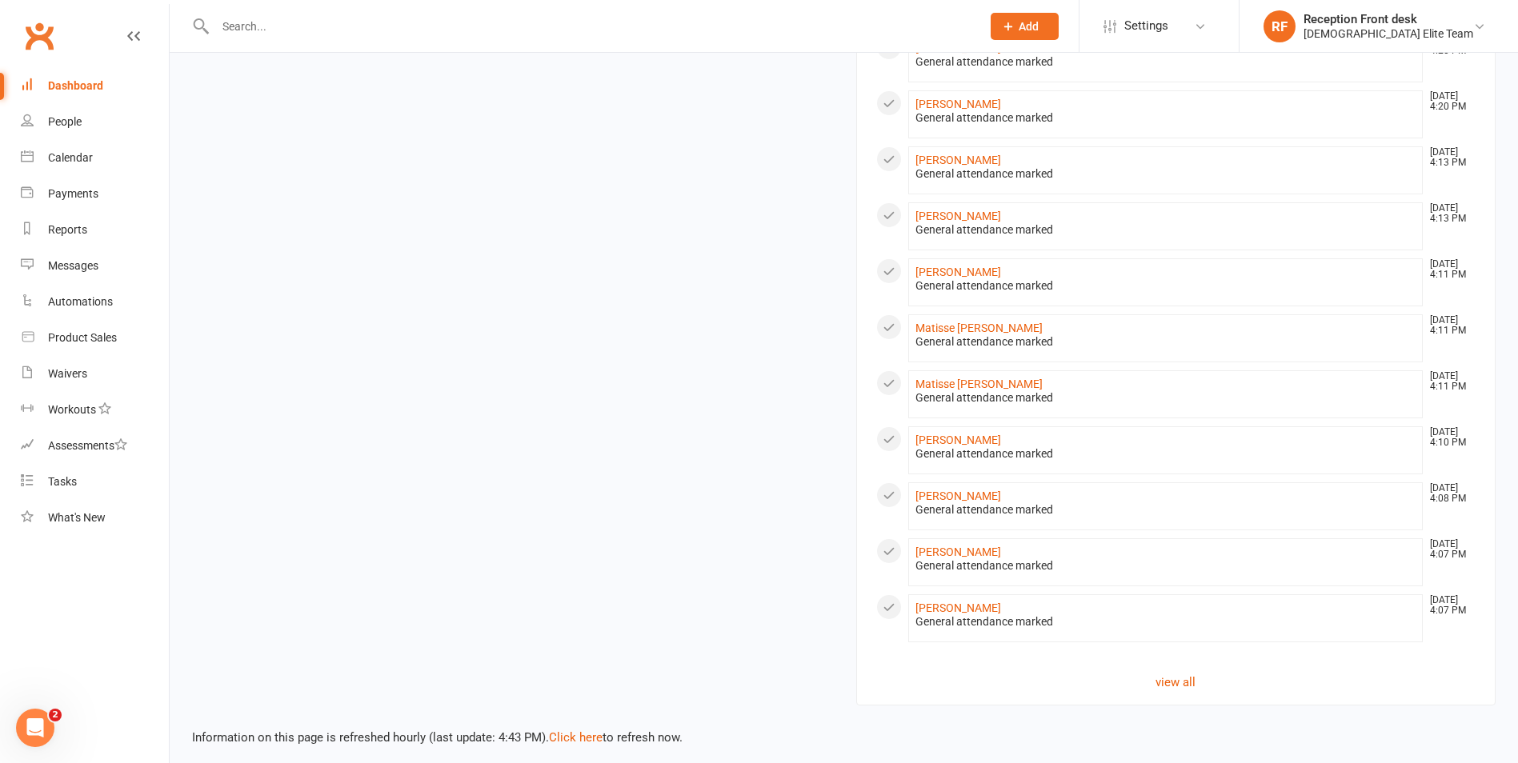
scroll to position [717, 0]
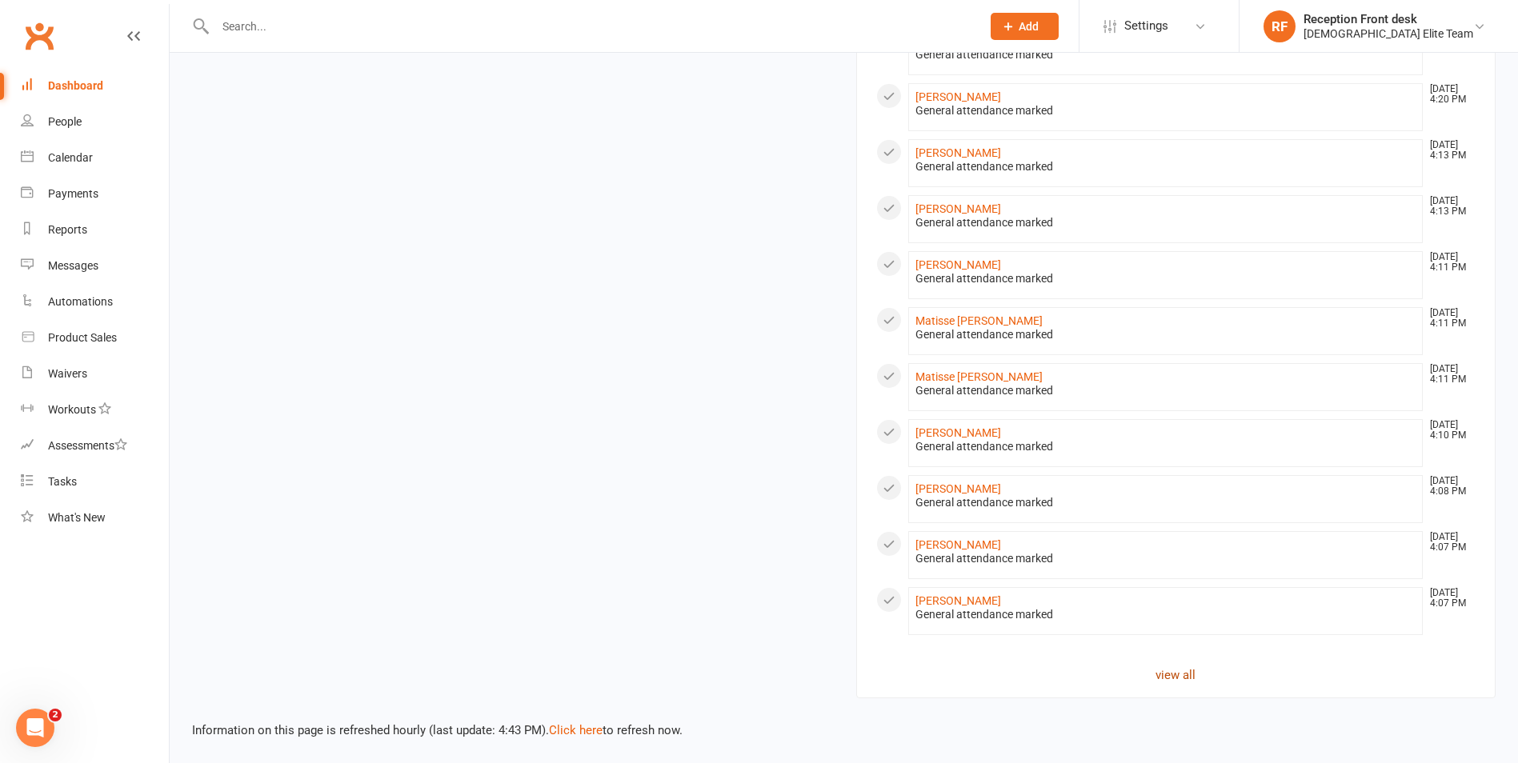
click at [1181, 674] on link "view all" at bounding box center [1176, 675] width 600 height 19
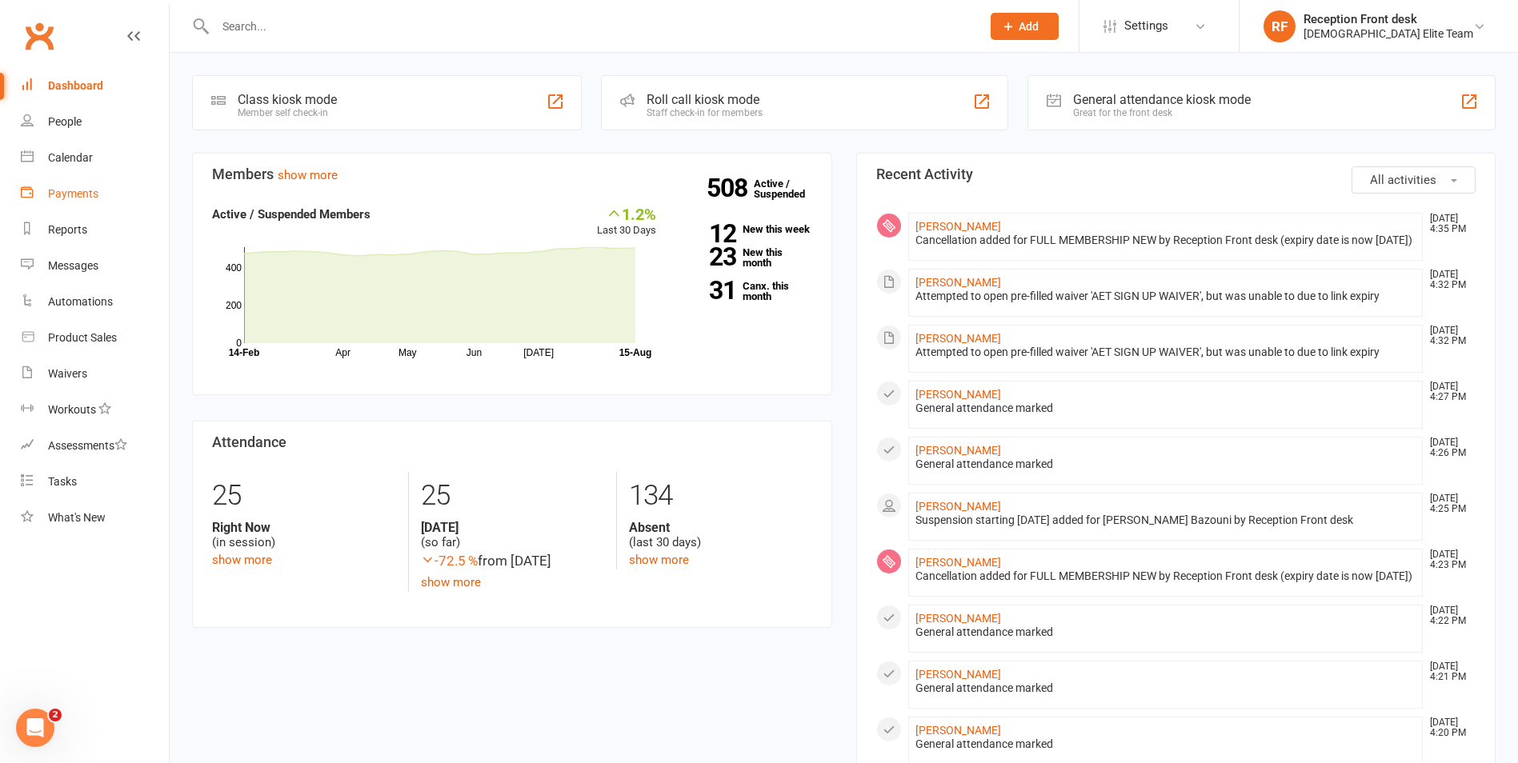
click at [76, 190] on div "Payments" at bounding box center [73, 193] width 50 height 13
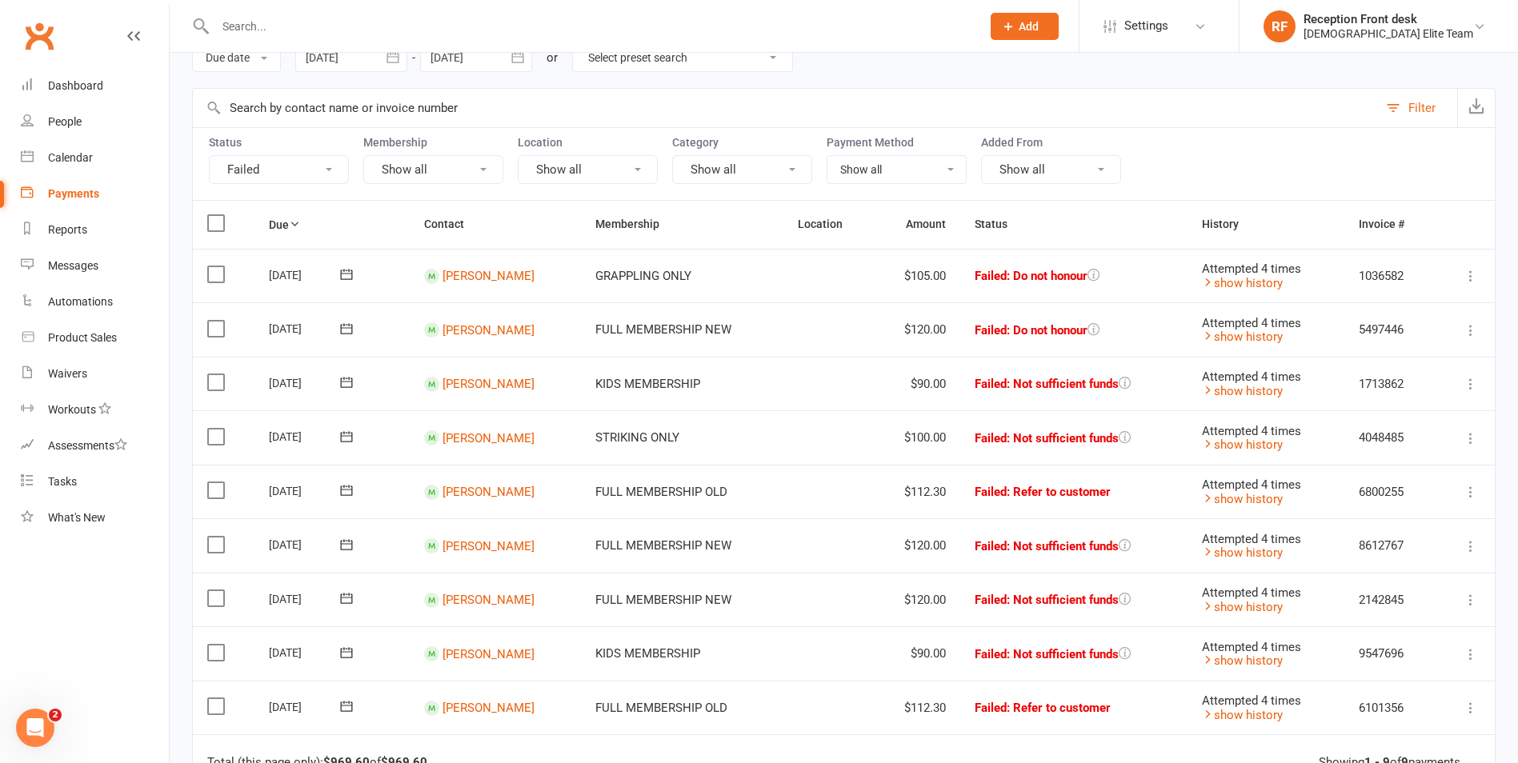
scroll to position [80, 0]
click at [82, 86] on div "Dashboard" at bounding box center [75, 85] width 55 height 13
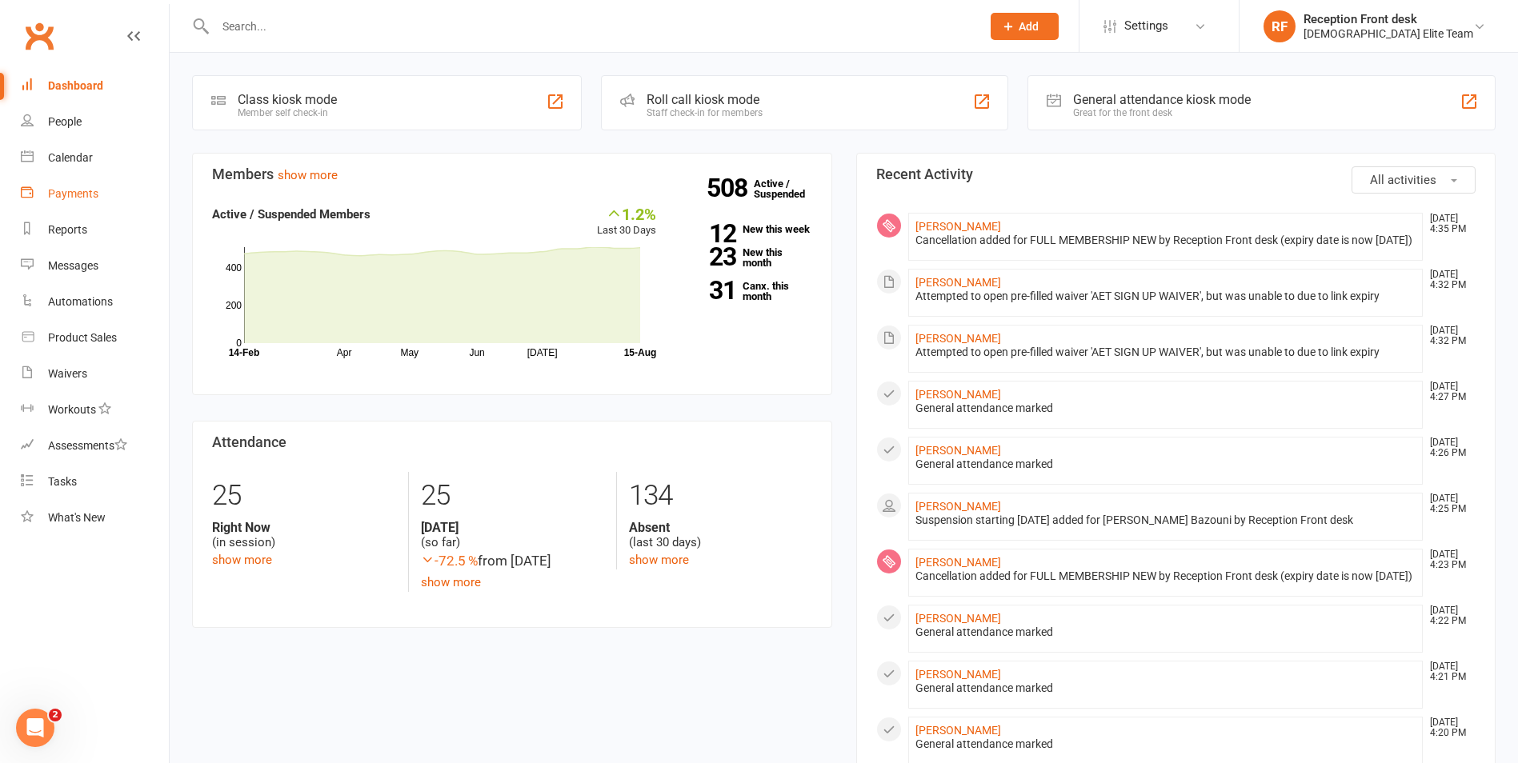
click at [50, 204] on link "Payments" at bounding box center [95, 194] width 148 height 36
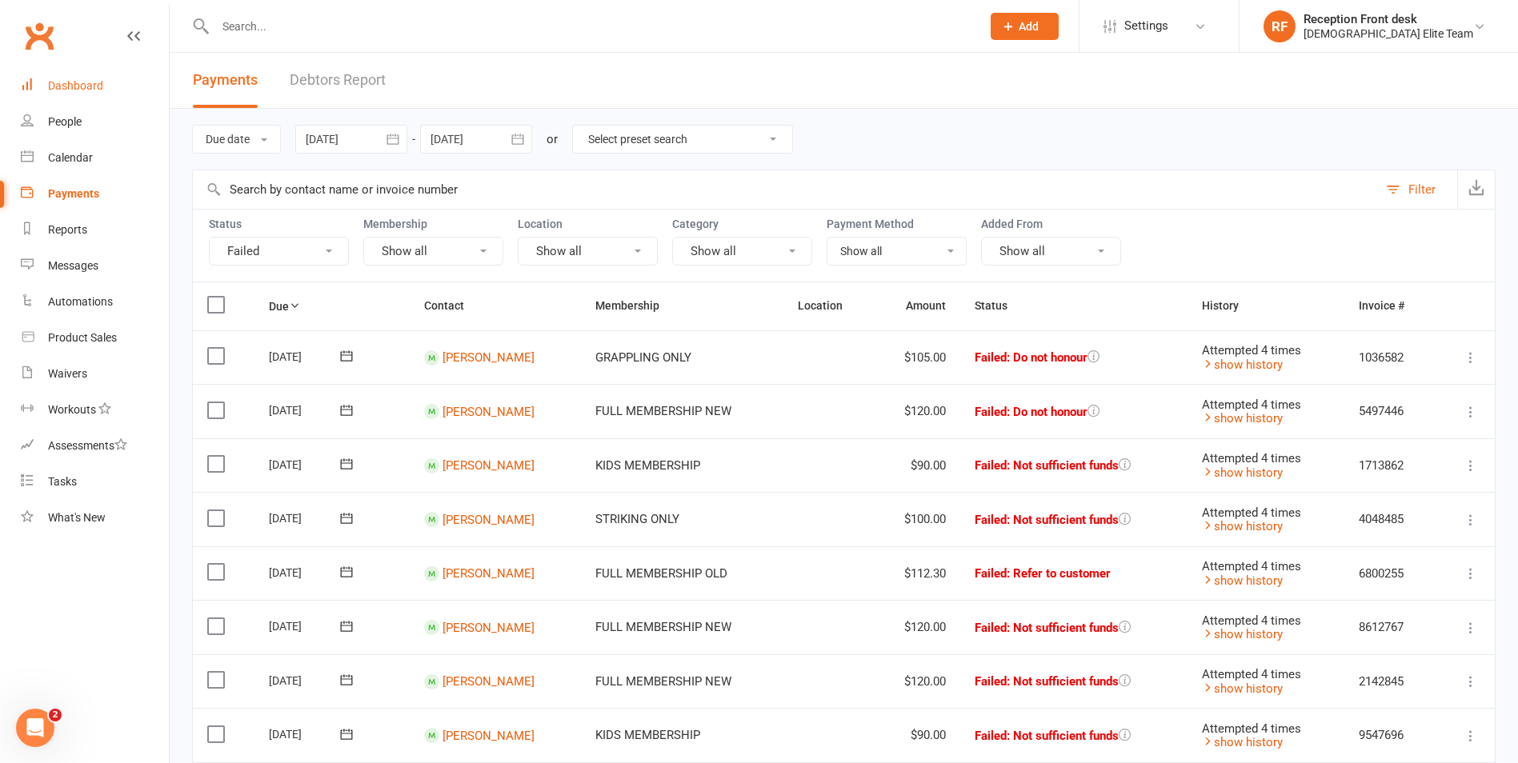
click at [69, 83] on div "Dashboard" at bounding box center [75, 85] width 55 height 13
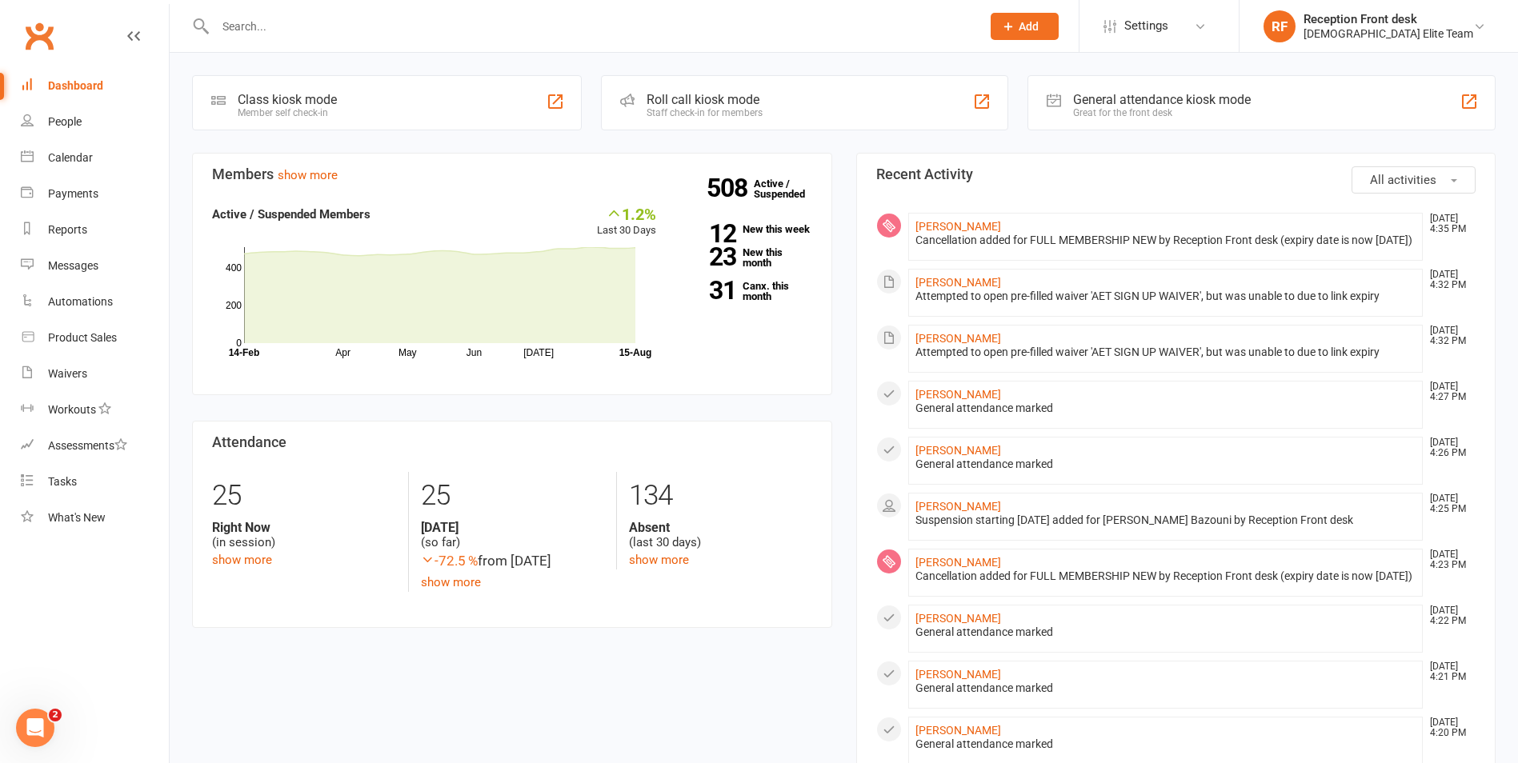
click at [841, 363] on div "Members show more 1.2% Last 30 Days Active / Suspended Members Apr May Jun Jul …" at bounding box center [512, 403] width 664 height 501
click at [51, 209] on link "Payments" at bounding box center [95, 194] width 148 height 36
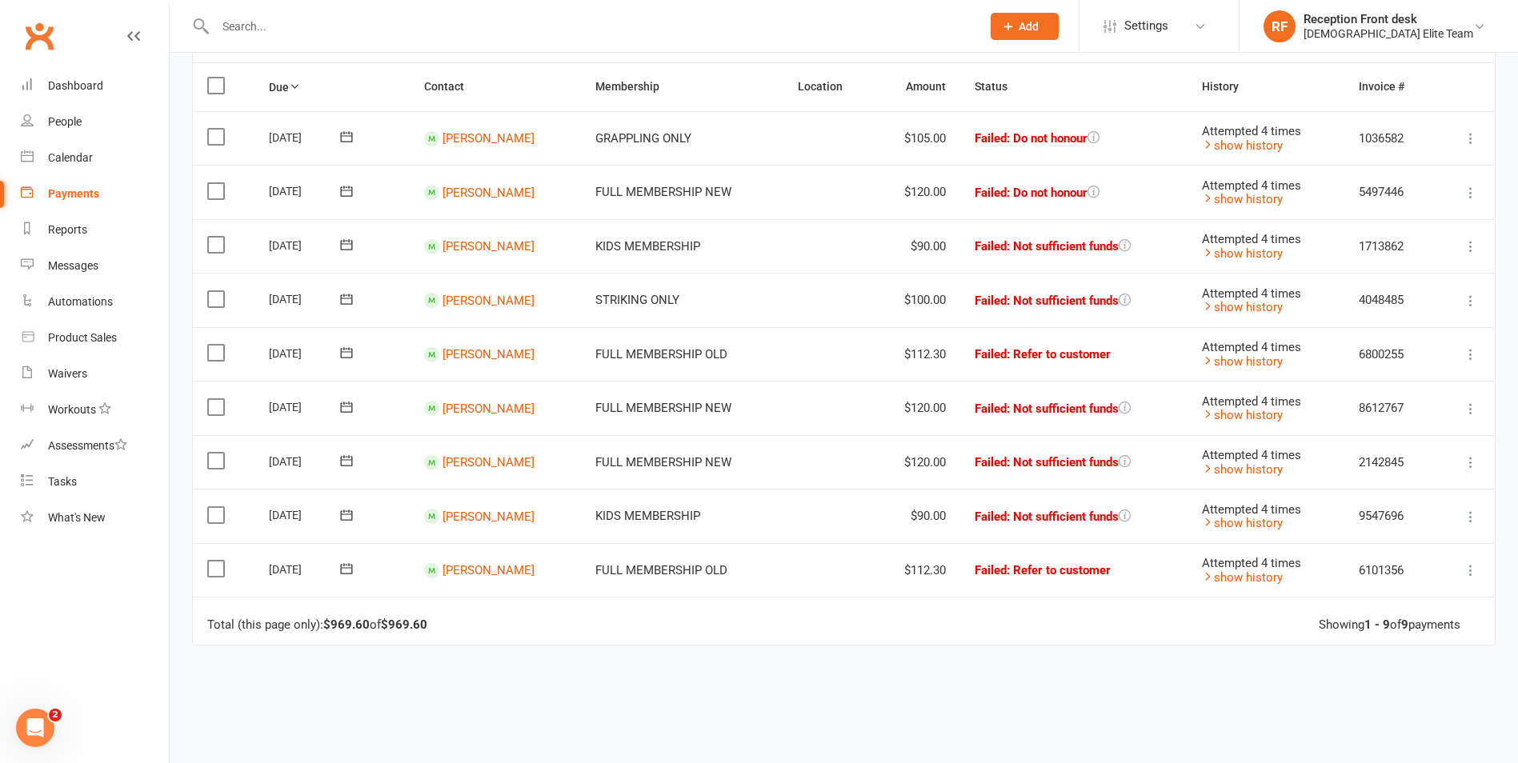
scroll to position [80, 0]
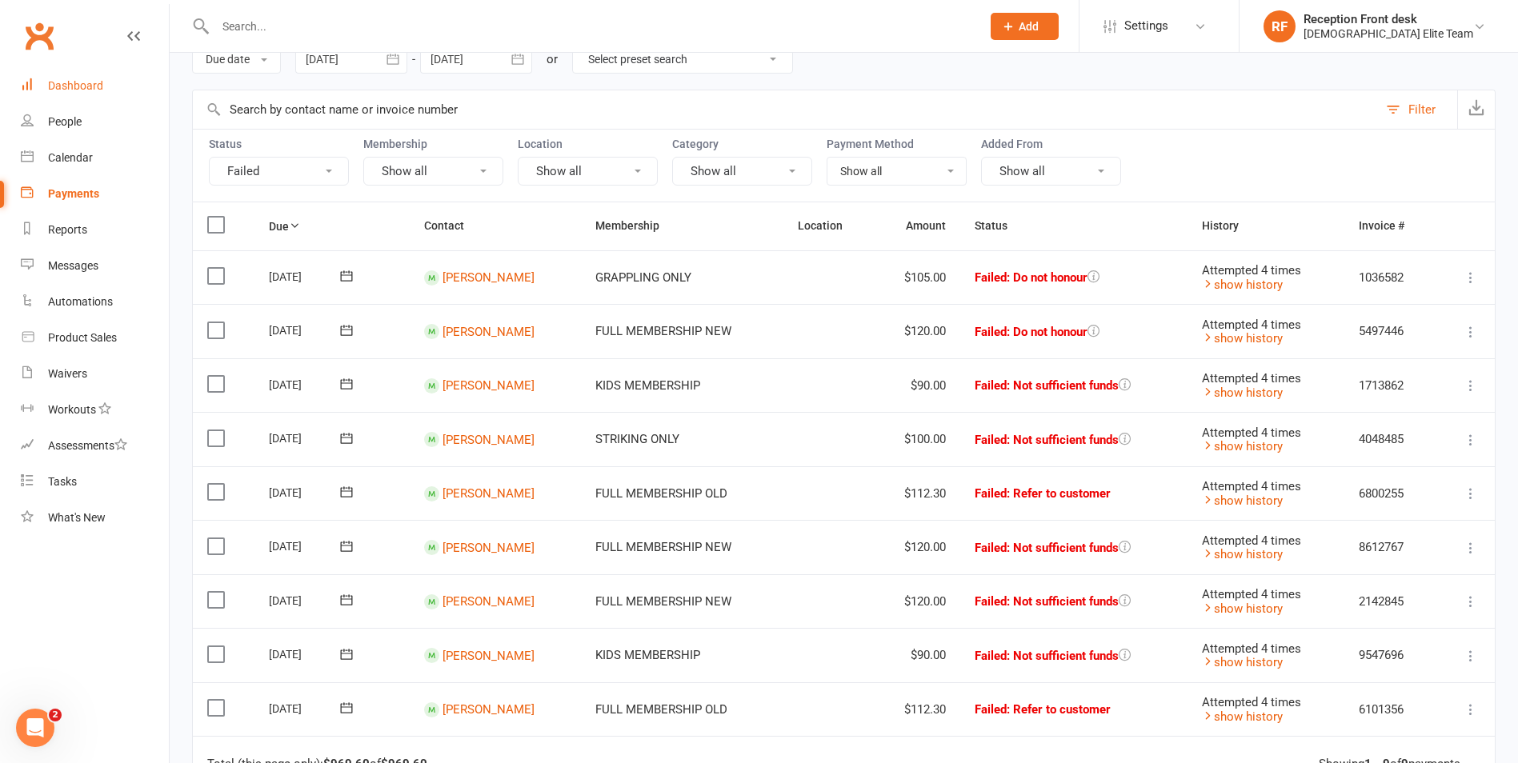
click at [82, 78] on link "Dashboard" at bounding box center [95, 86] width 148 height 36
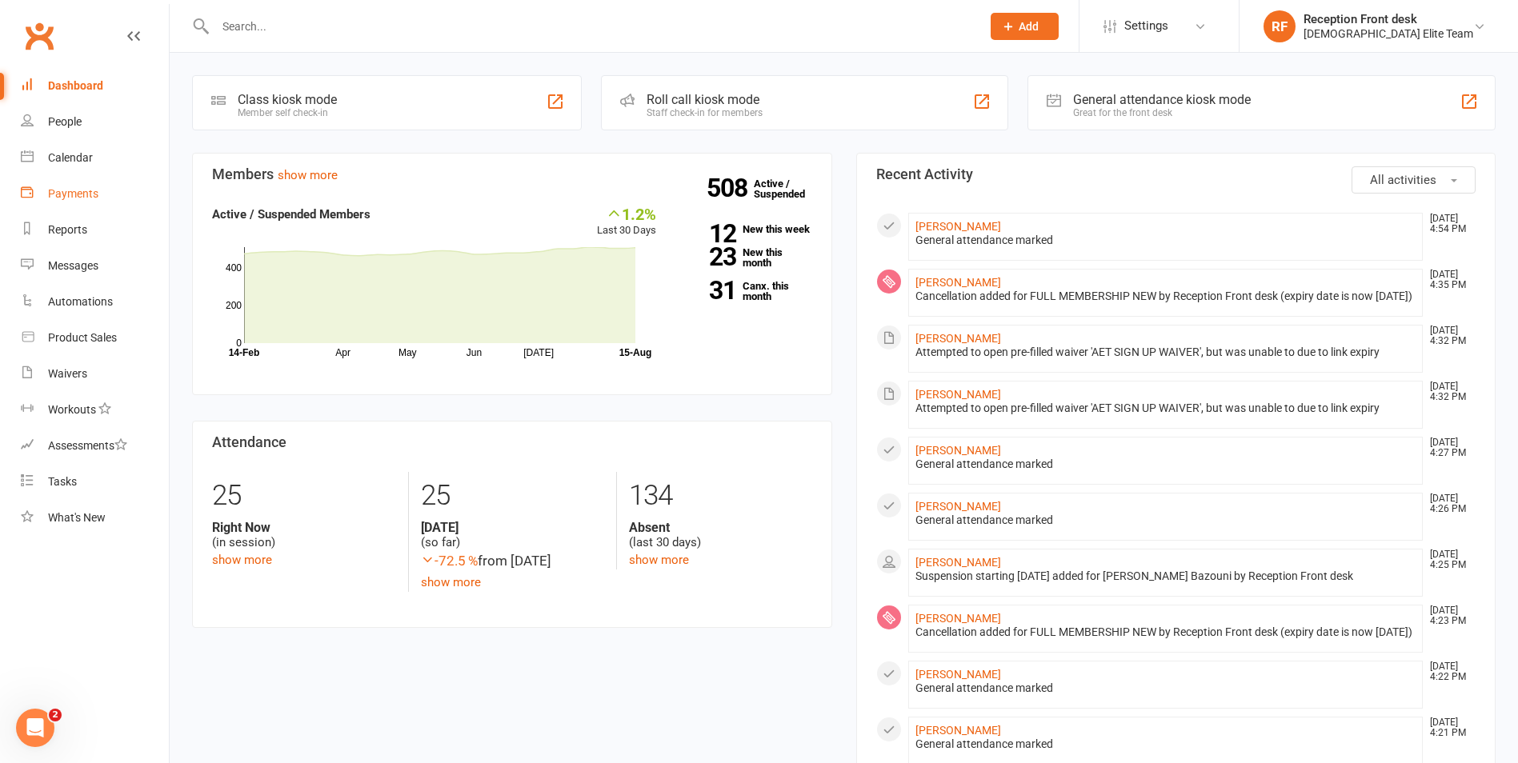
click at [64, 194] on div "Payments" at bounding box center [73, 193] width 50 height 13
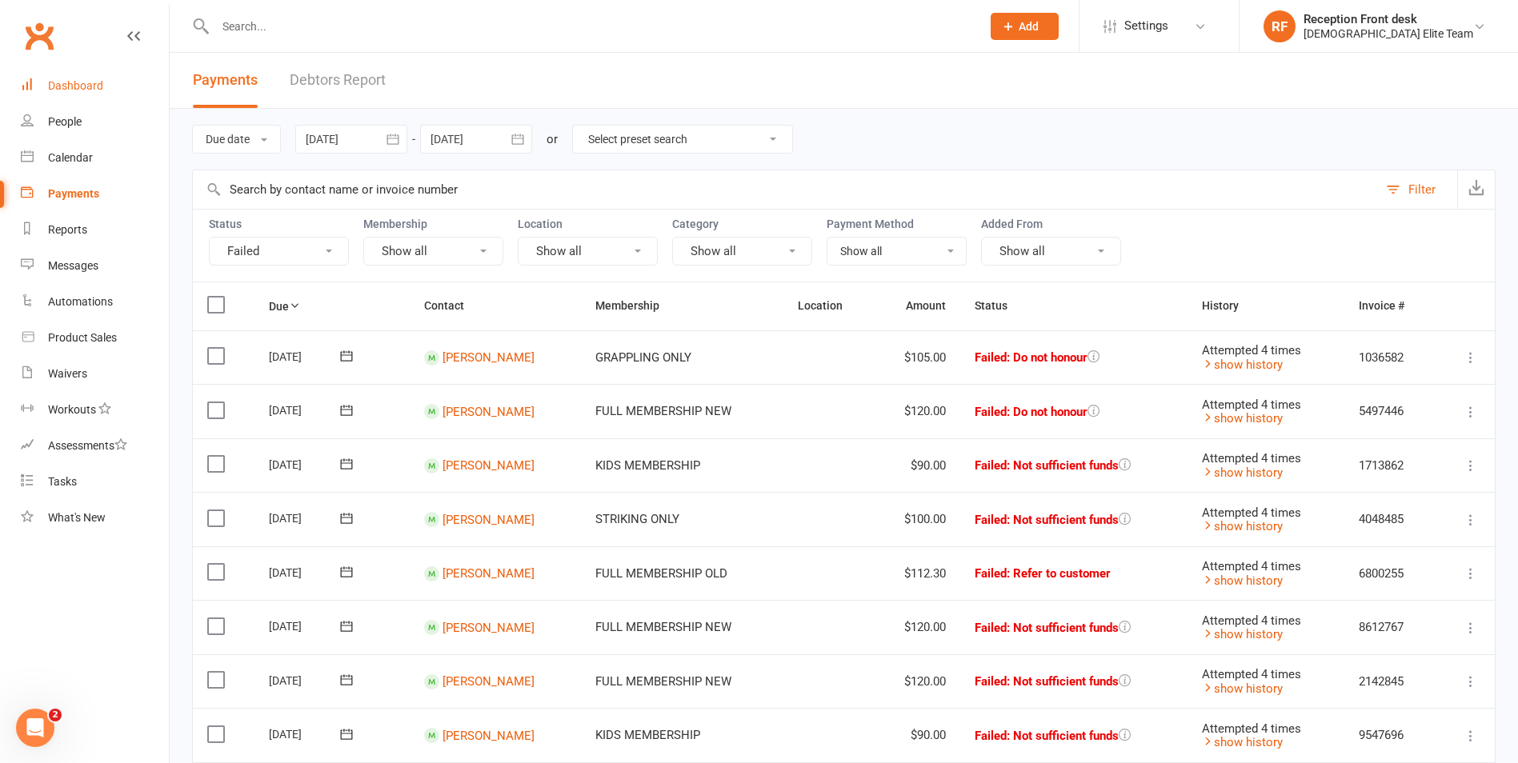
click at [62, 78] on link "Dashboard" at bounding box center [95, 86] width 148 height 36
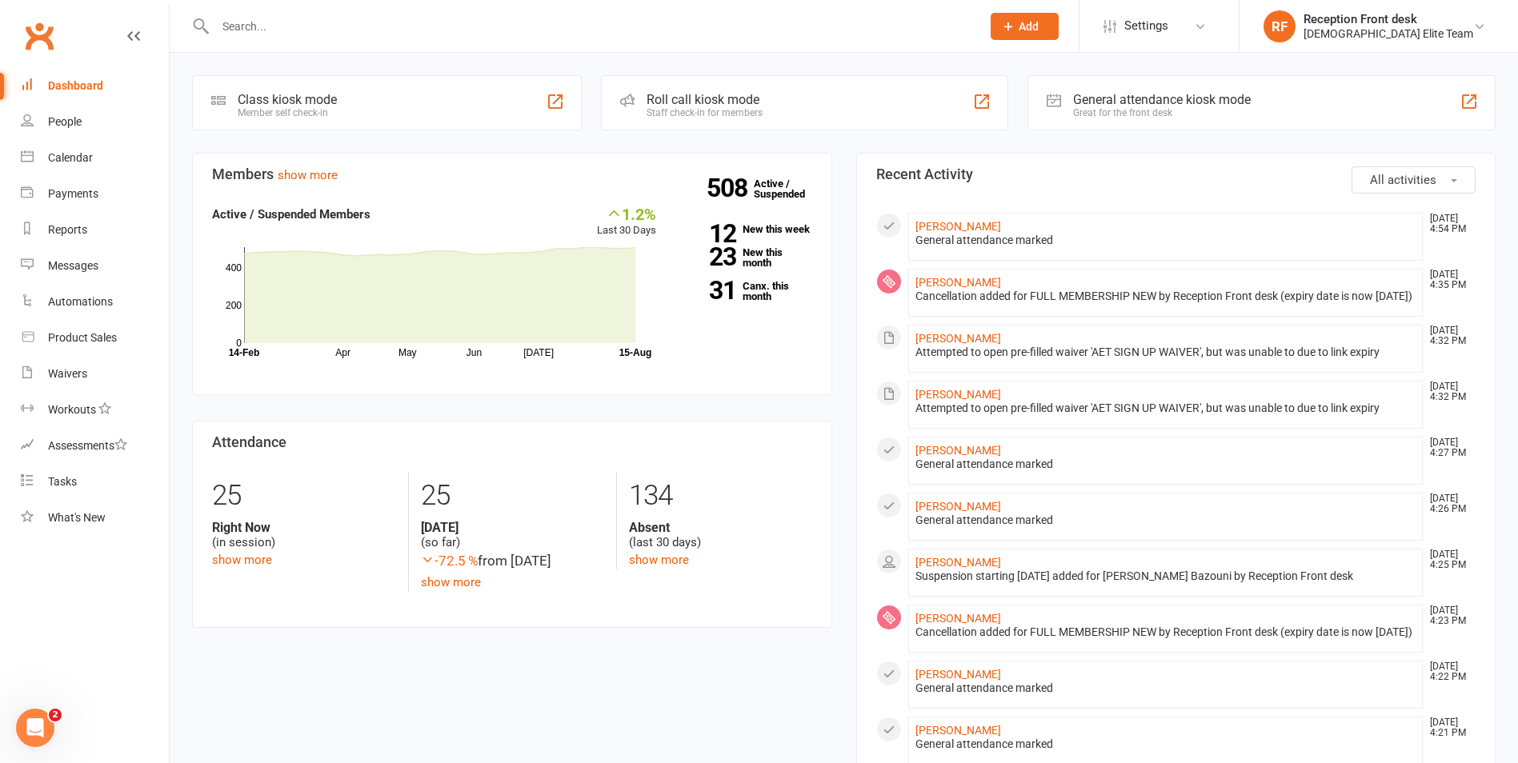
click at [365, 23] on input "text" at bounding box center [589, 26] width 759 height 22
type input "l"
click at [223, 21] on input "text" at bounding box center [589, 26] width 759 height 22
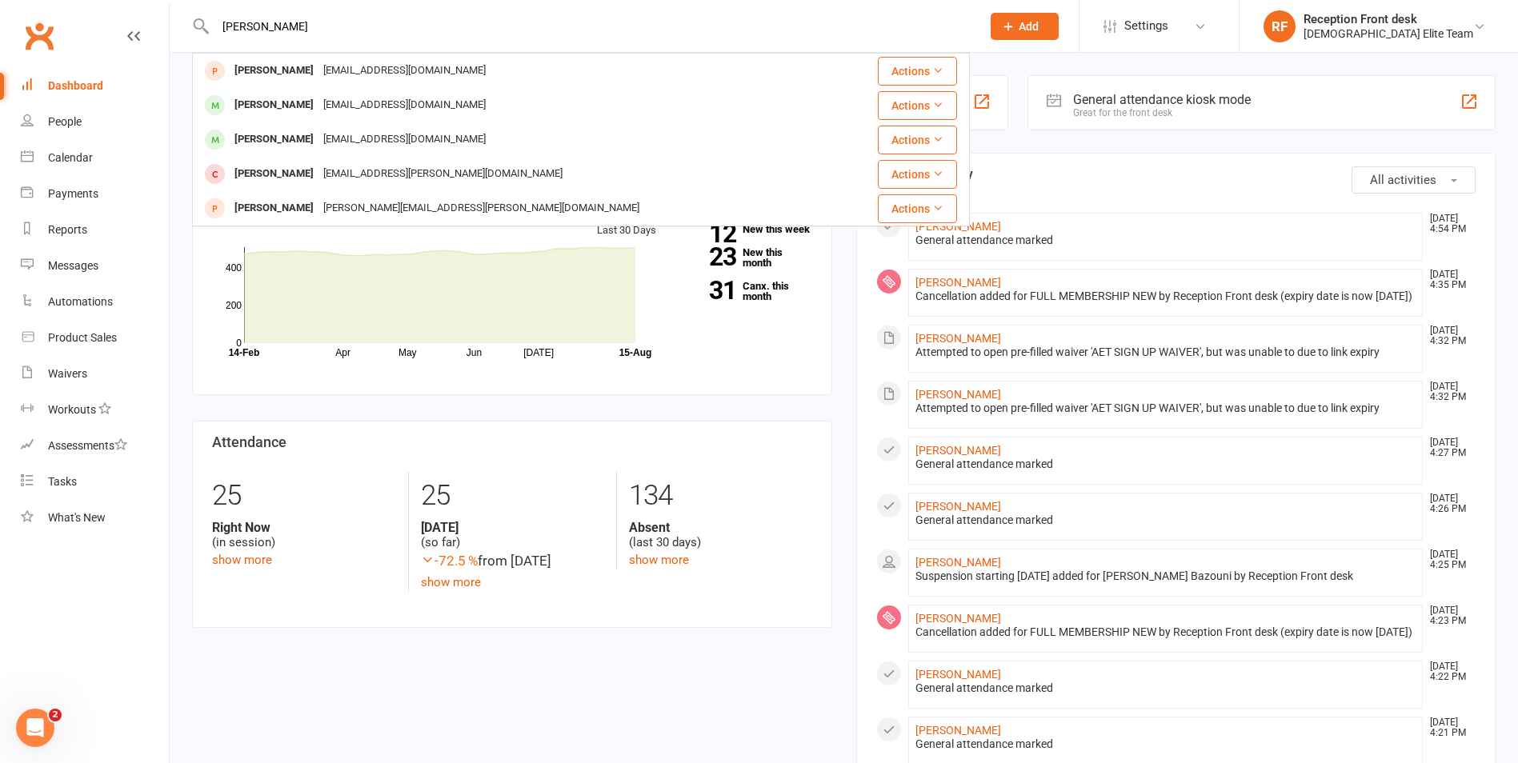
drag, startPoint x: 246, startPoint y: 28, endPoint x: 175, endPoint y: 26, distance: 71.2
click at [186, 23] on react-component "lenny loewen Leonard Lewer lennylewer@gmail.com Actions Lenny Sutherland s.alyc…" at bounding box center [485, 26] width 970 height 52
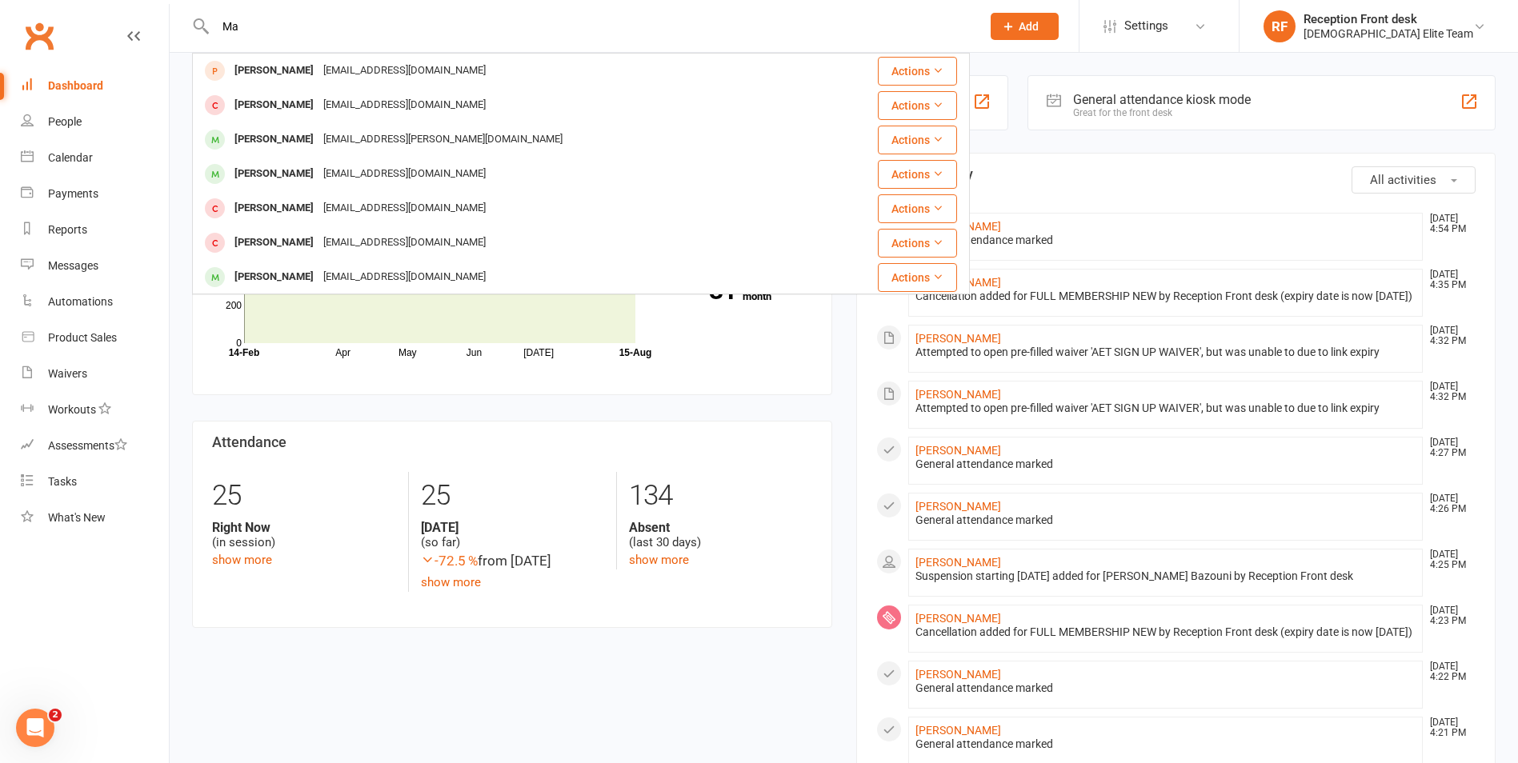
type input "M"
drag, startPoint x: 390, startPoint y: 27, endPoint x: 225, endPoint y: 28, distance: 165.6
click at [225, 28] on input "mgloewen@gmail.com" at bounding box center [589, 26] width 759 height 22
type input "mgloewen@gmail.com"
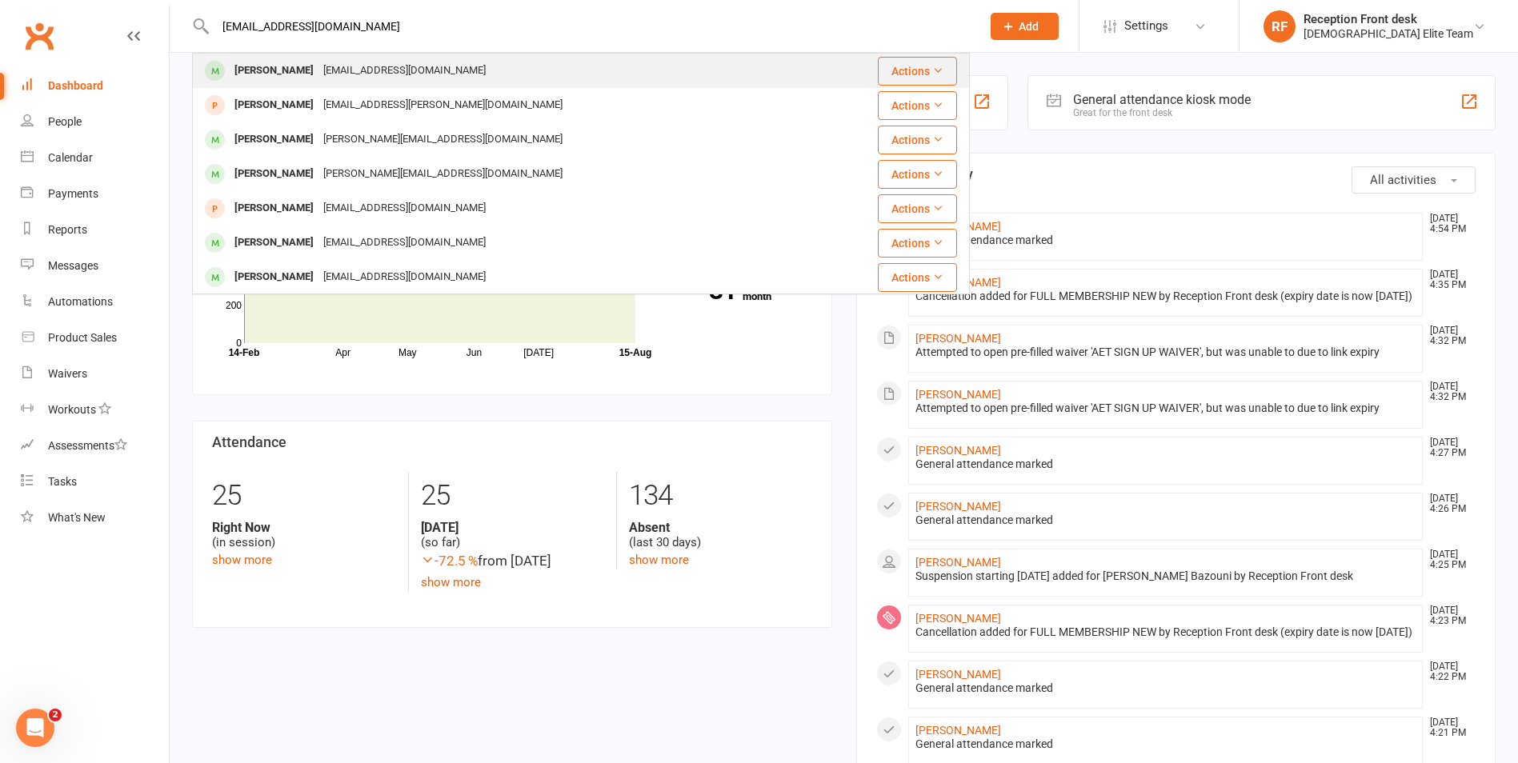
drag, startPoint x: 80, startPoint y: 81, endPoint x: 314, endPoint y: 75, distance: 234.5
click at [80, 81] on div "Dashboard" at bounding box center [75, 85] width 55 height 13
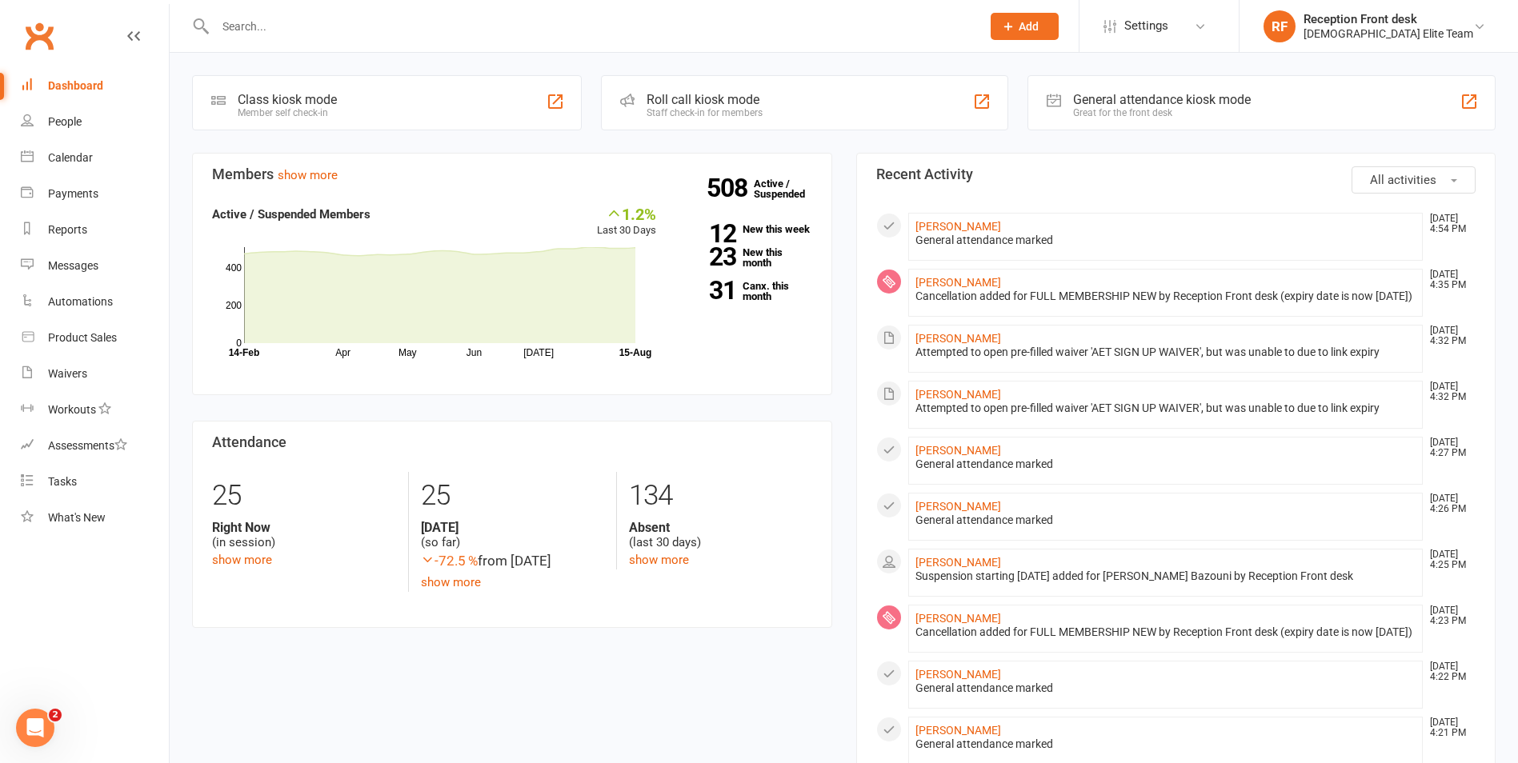
click at [256, 58] on div "Coming up Today Event/Booking Time Location Trainer Attendees Waitlist No event…" at bounding box center [844, 720] width 1348 height 1335
click at [1015, 28] on icon at bounding box center [1008, 26] width 14 height 14
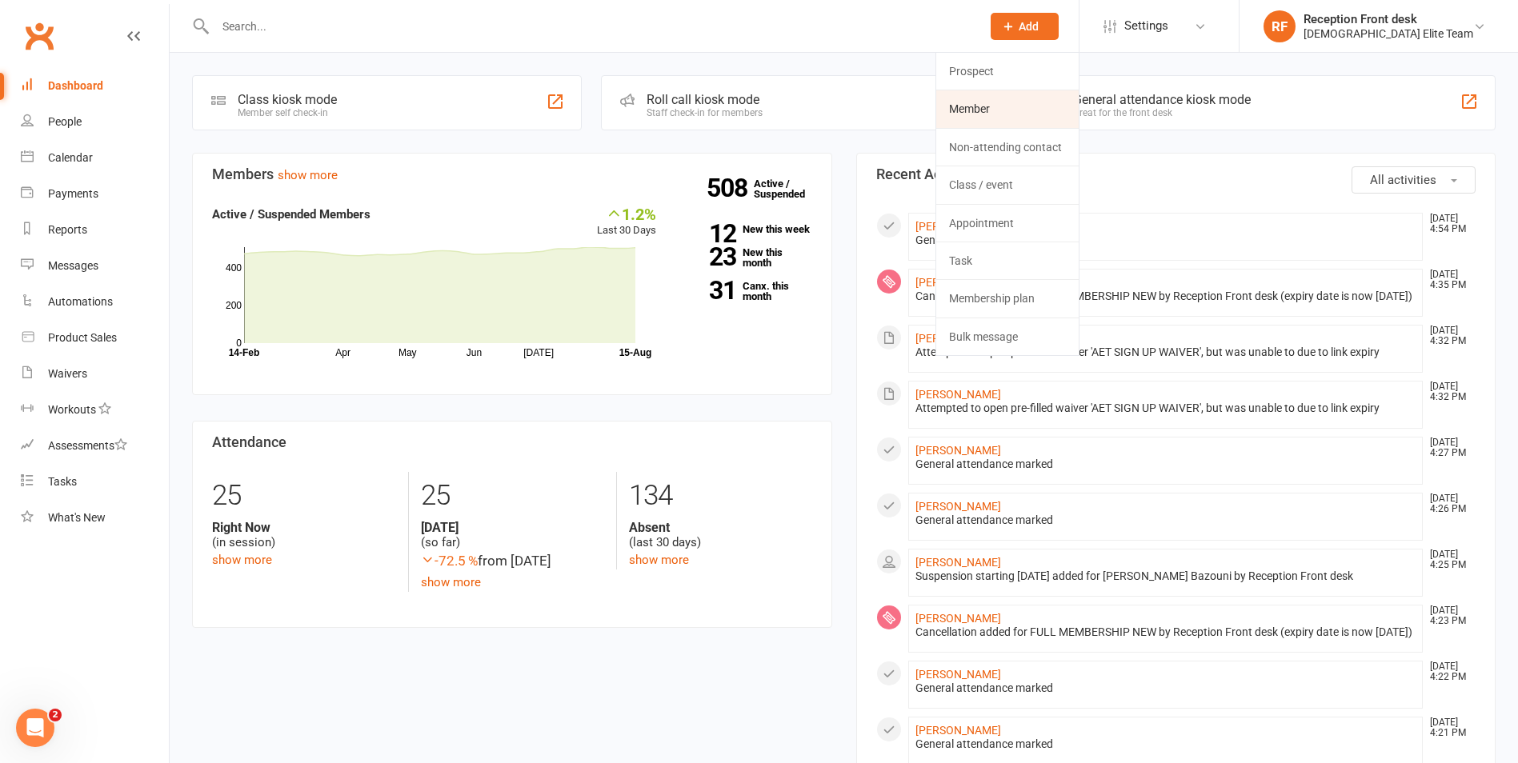
click at [999, 101] on link "Member" at bounding box center [1007, 108] width 142 height 37
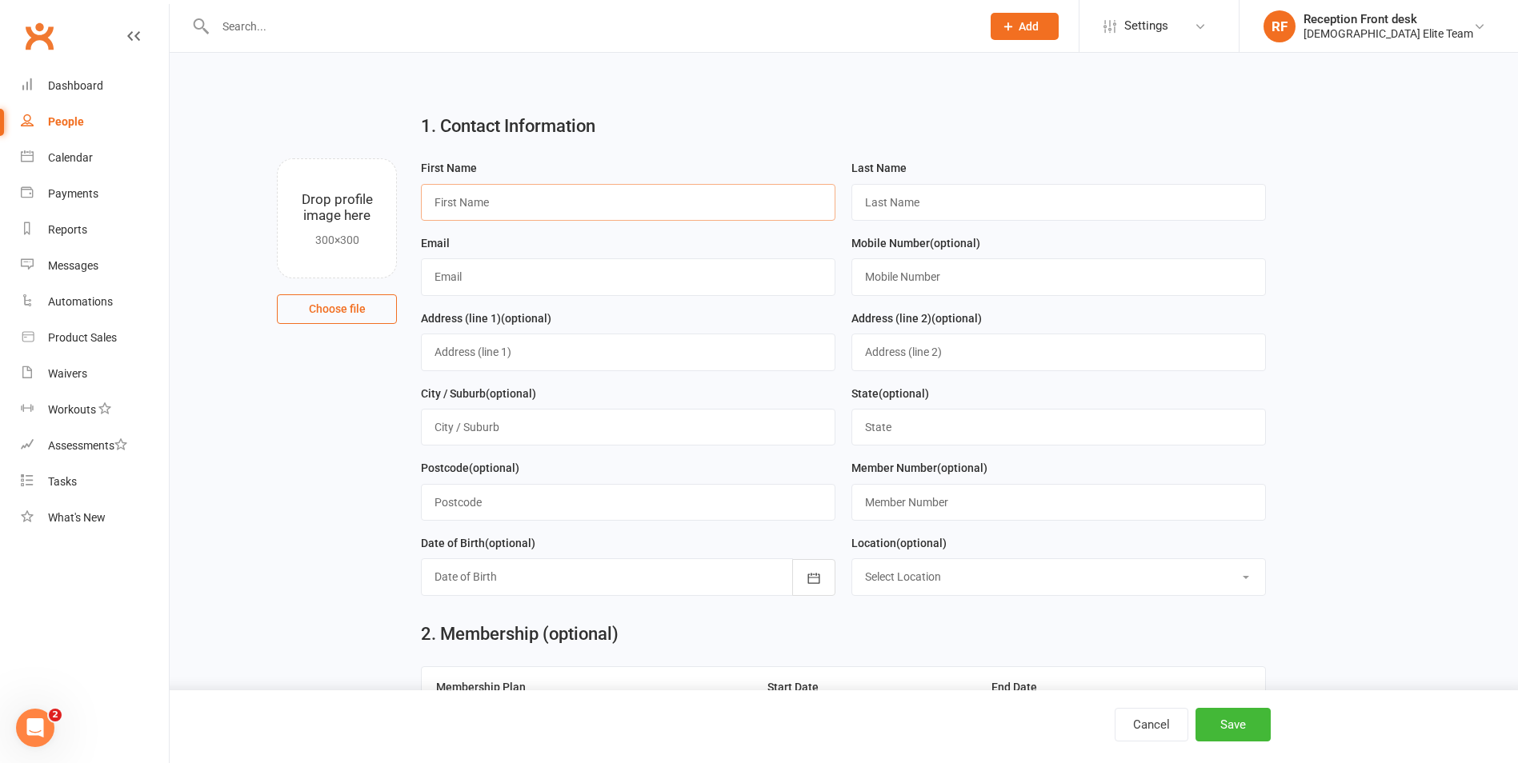
click at [494, 213] on input "text" at bounding box center [628, 202] width 414 height 37
type input "Lenny"
click at [991, 194] on input "text" at bounding box center [1058, 202] width 414 height 37
type input "Loewen"
drag, startPoint x: 420, startPoint y: 280, endPoint x: 482, endPoint y: 277, distance: 61.7
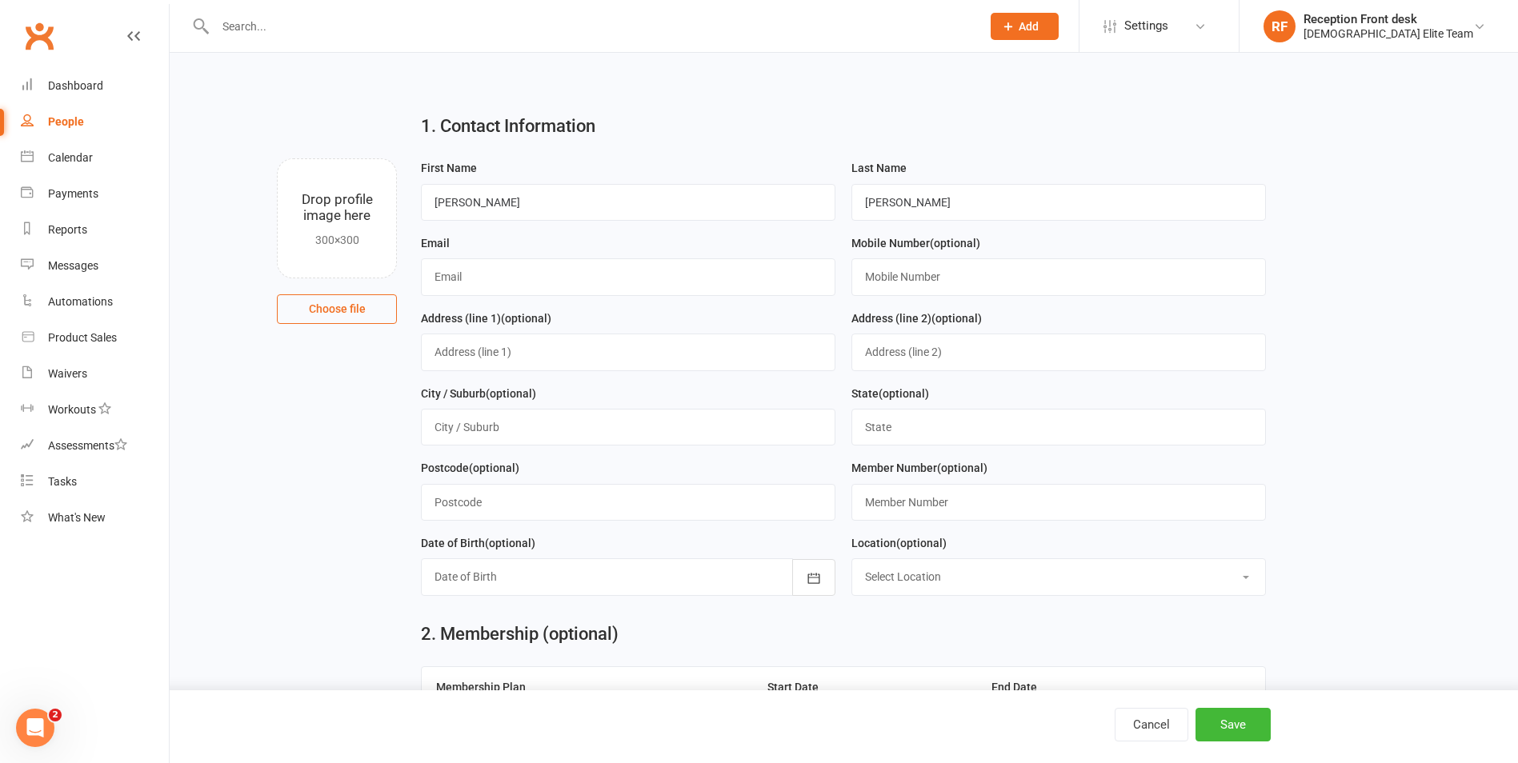
click at [461, 277] on div "Email" at bounding box center [628, 271] width 430 height 75
click at [484, 274] on input "text" at bounding box center [628, 276] width 414 height 37
type input "mglou"
click at [883, 205] on input "Loewen" at bounding box center [1058, 202] width 414 height 37
type input "Louwen"
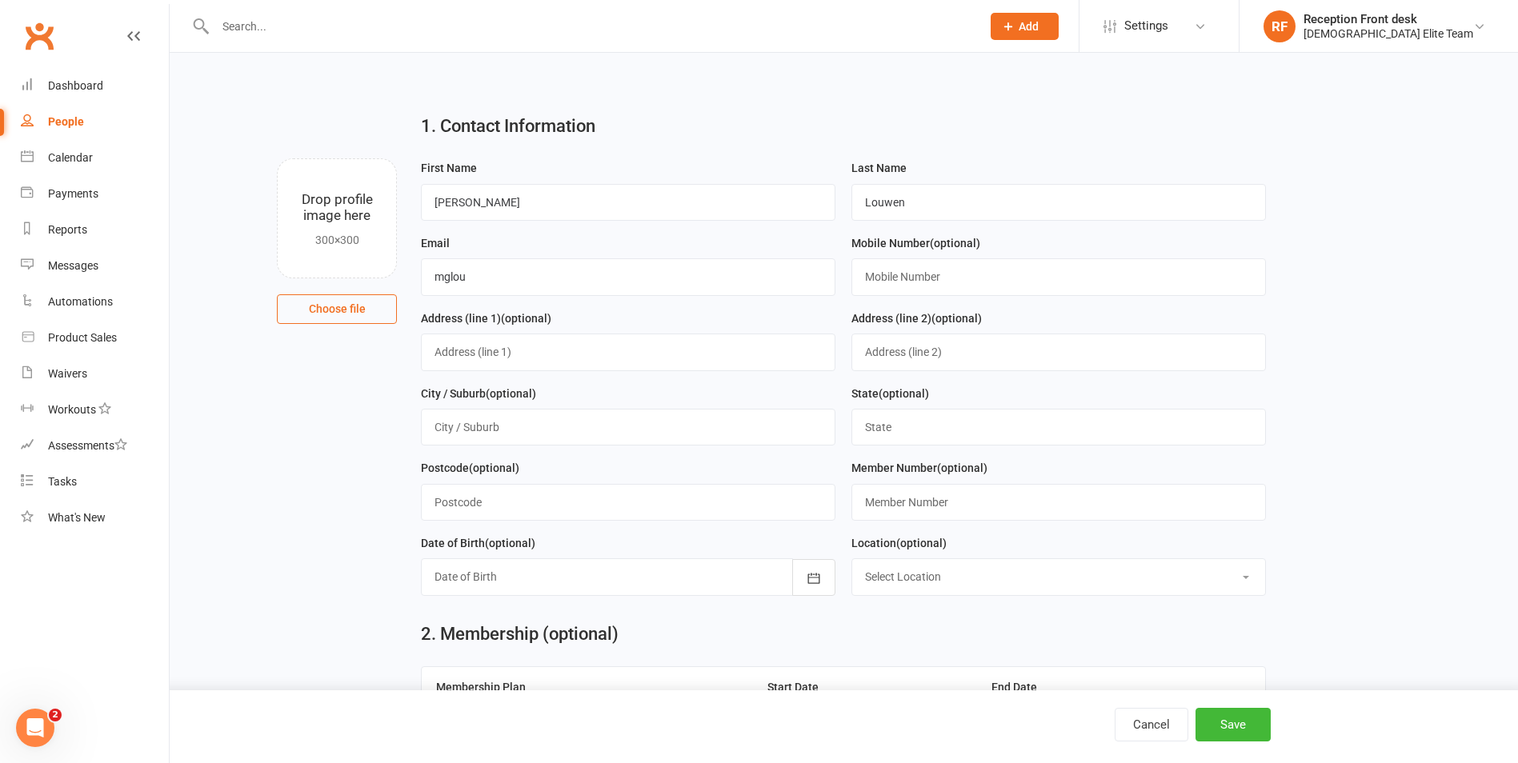
click at [468, 12] on div at bounding box center [581, 26] width 778 height 52
click at [261, 30] on input "text" at bounding box center [589, 26] width 759 height 22
type input "louwen"
click at [931, 212] on input "Louwen" at bounding box center [1058, 202] width 414 height 37
click at [538, 270] on input "mglou" at bounding box center [628, 276] width 414 height 37
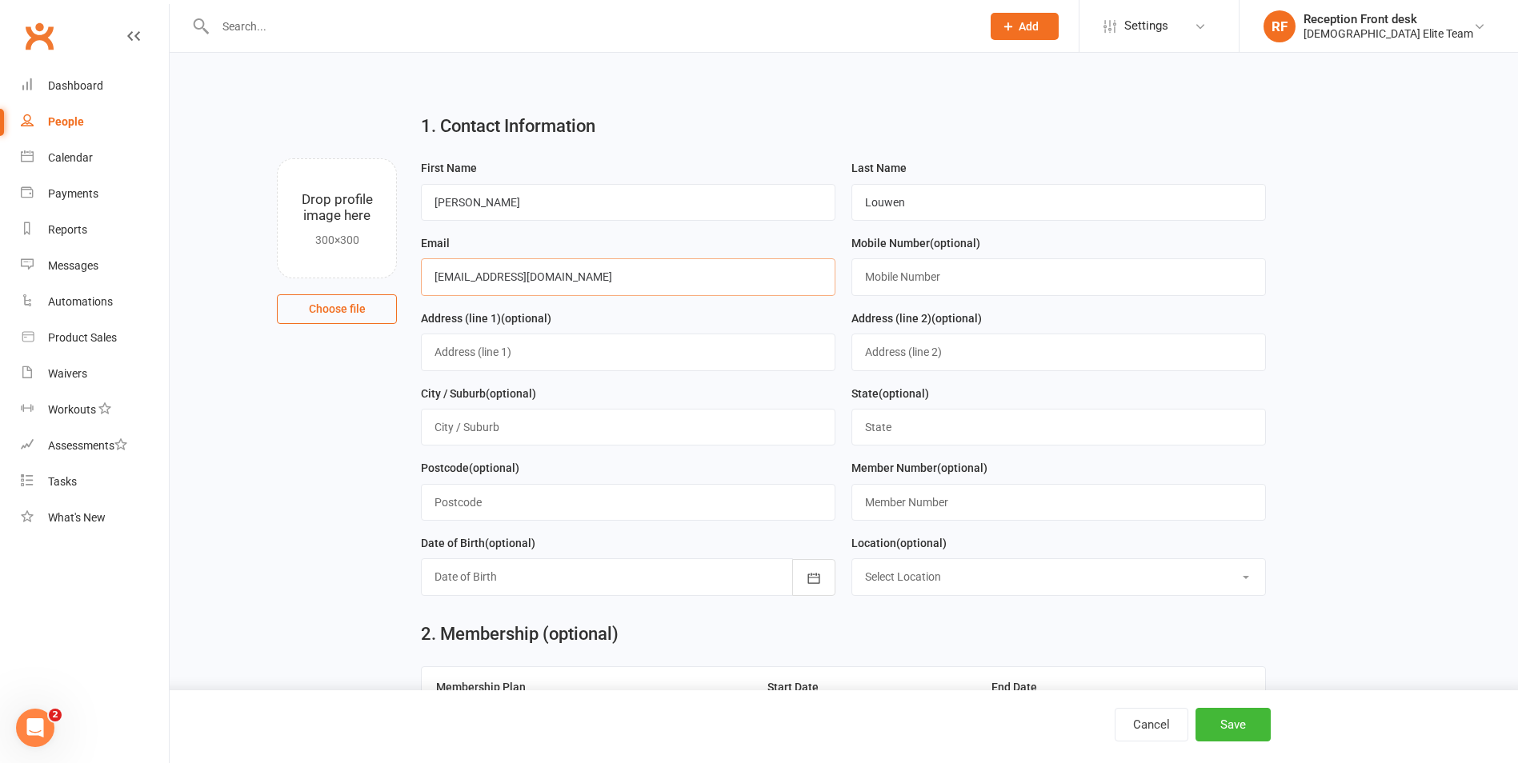
type input "mglouwen@gmail.com"
click at [970, 270] on input "text" at bounding box center [1058, 276] width 414 height 37
type input "0467984293"
click at [510, 361] on input "text" at bounding box center [628, 352] width 414 height 37
type input "8 Cook Place"
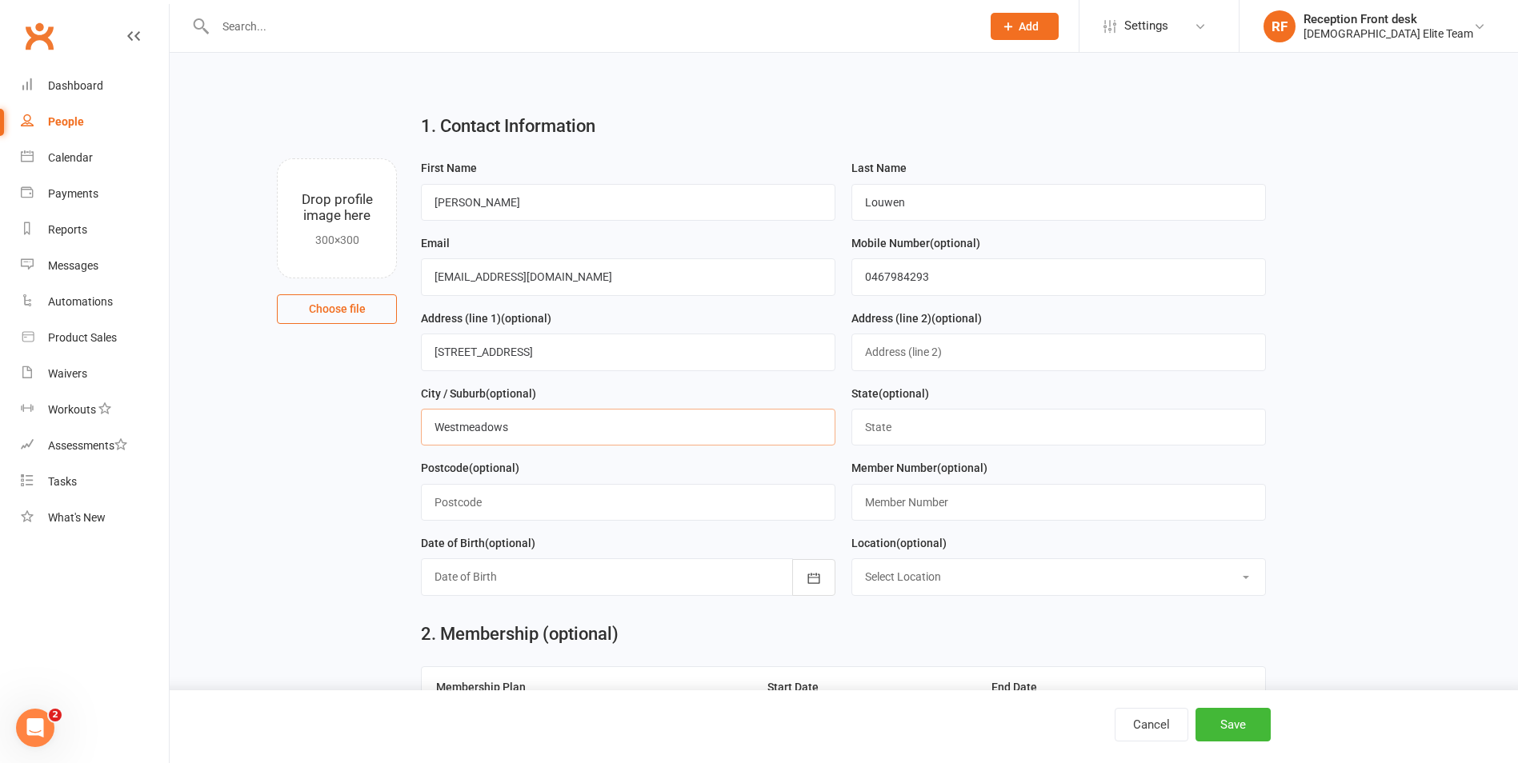
type input "Westmeadows"
type input "VIC"
click at [481, 488] on input "text" at bounding box center [628, 502] width 414 height 37
type input "3049"
click at [1239, 726] on button "Save" at bounding box center [1232, 725] width 75 height 34
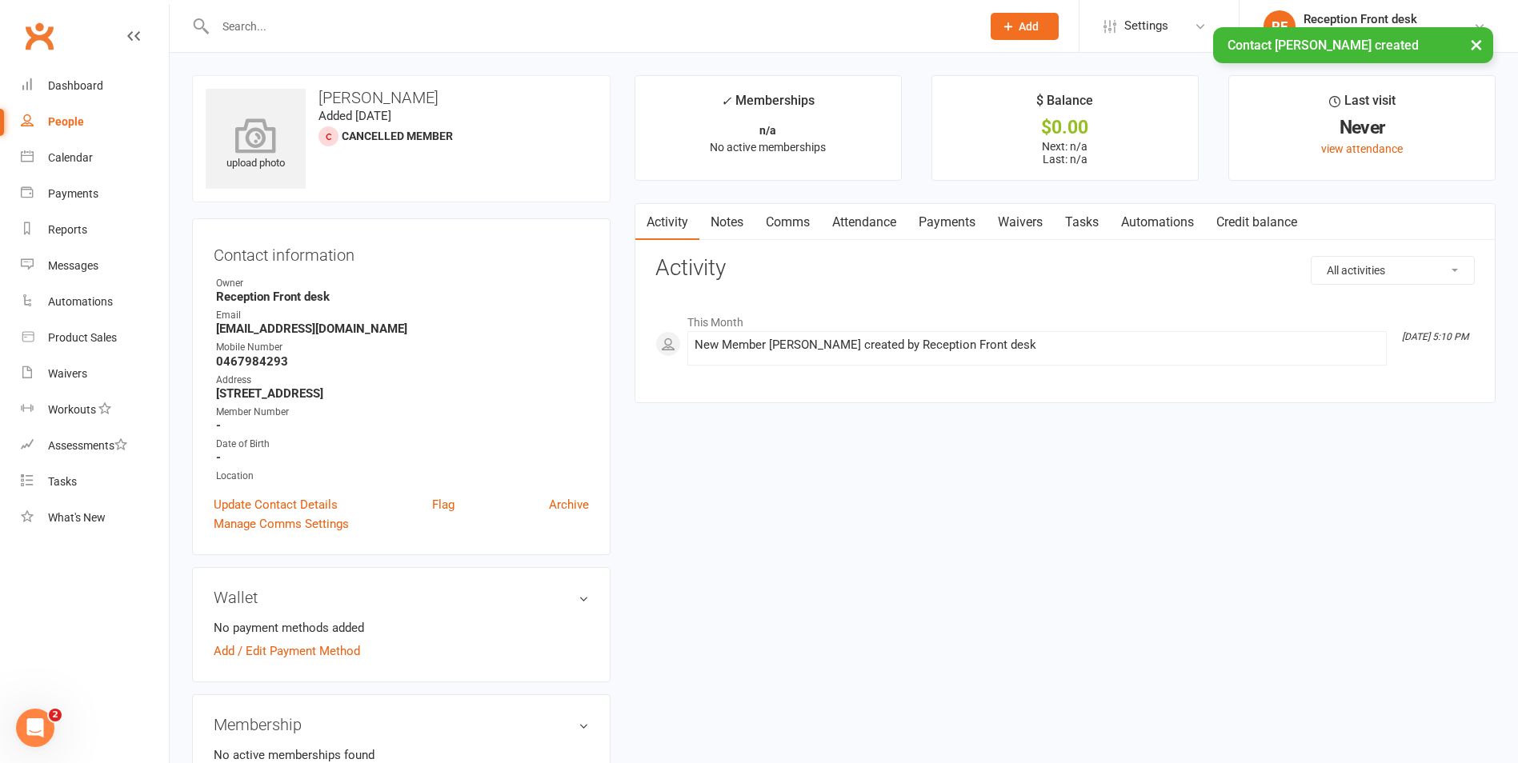
click at [258, 128] on icon at bounding box center [256, 135] width 110 height 35
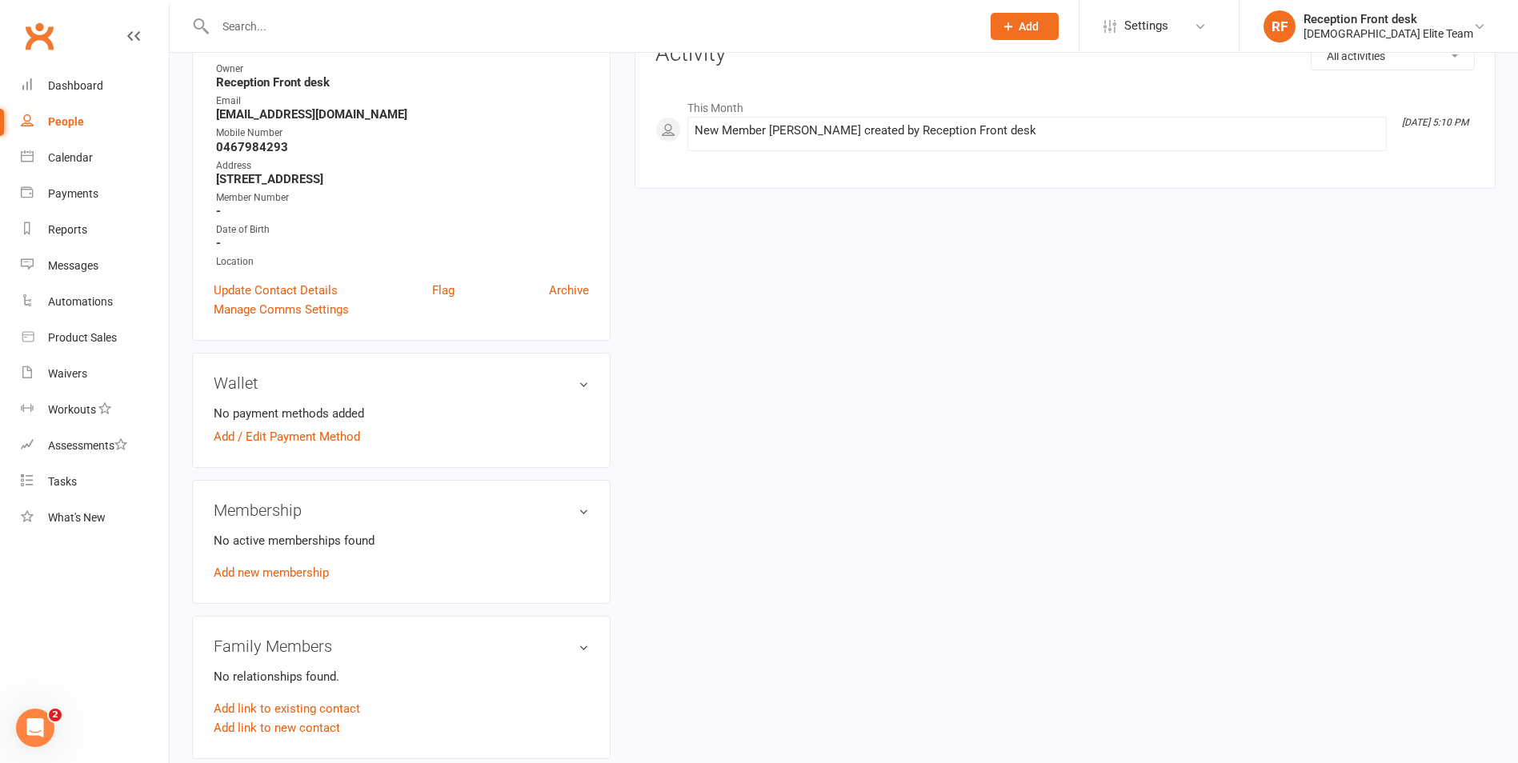
scroll to position [320, 0]
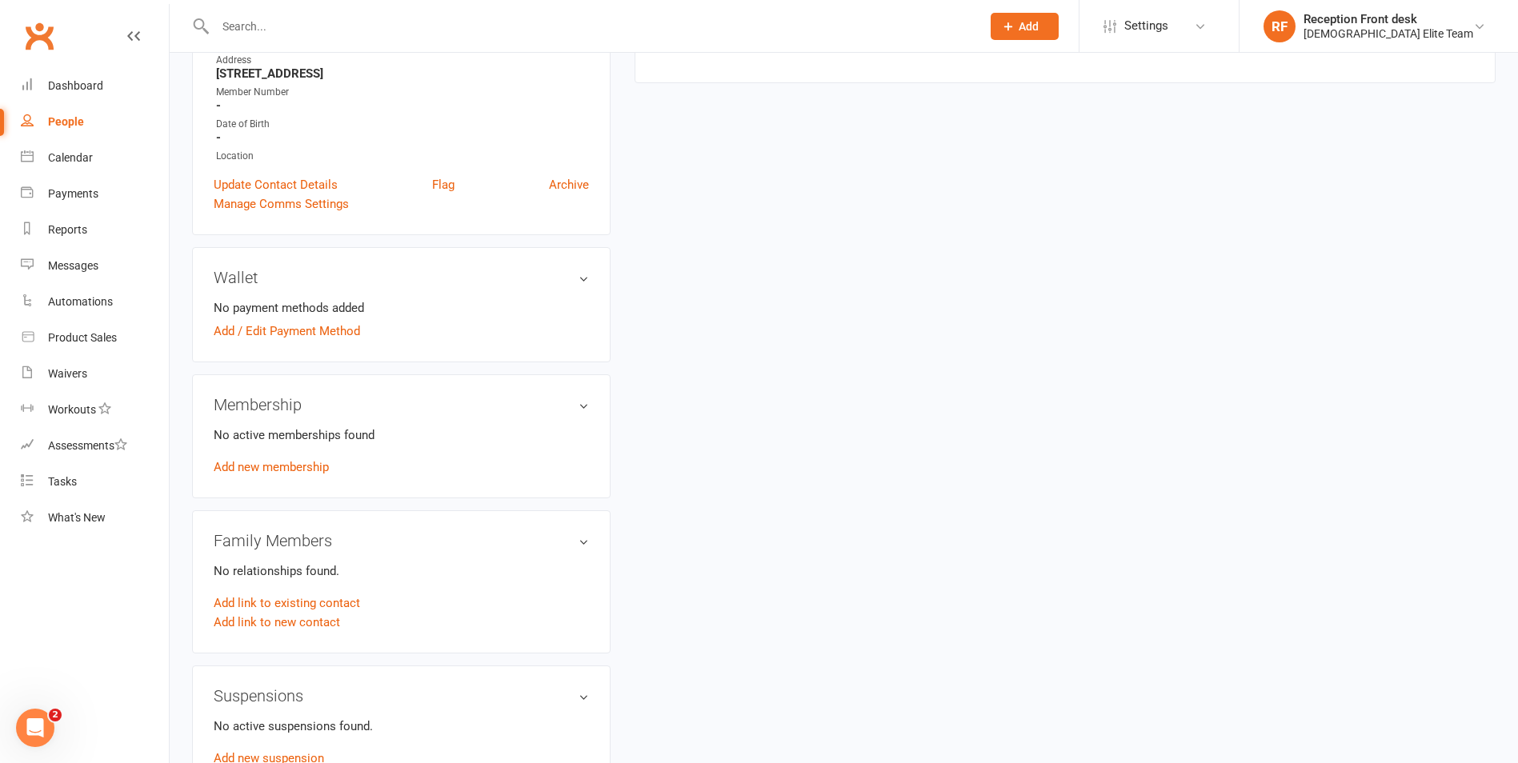
click at [243, 475] on div "No active memberships found Add new membership" at bounding box center [401, 451] width 375 height 51
click at [243, 472] on link "Add new membership" at bounding box center [271, 467] width 115 height 14
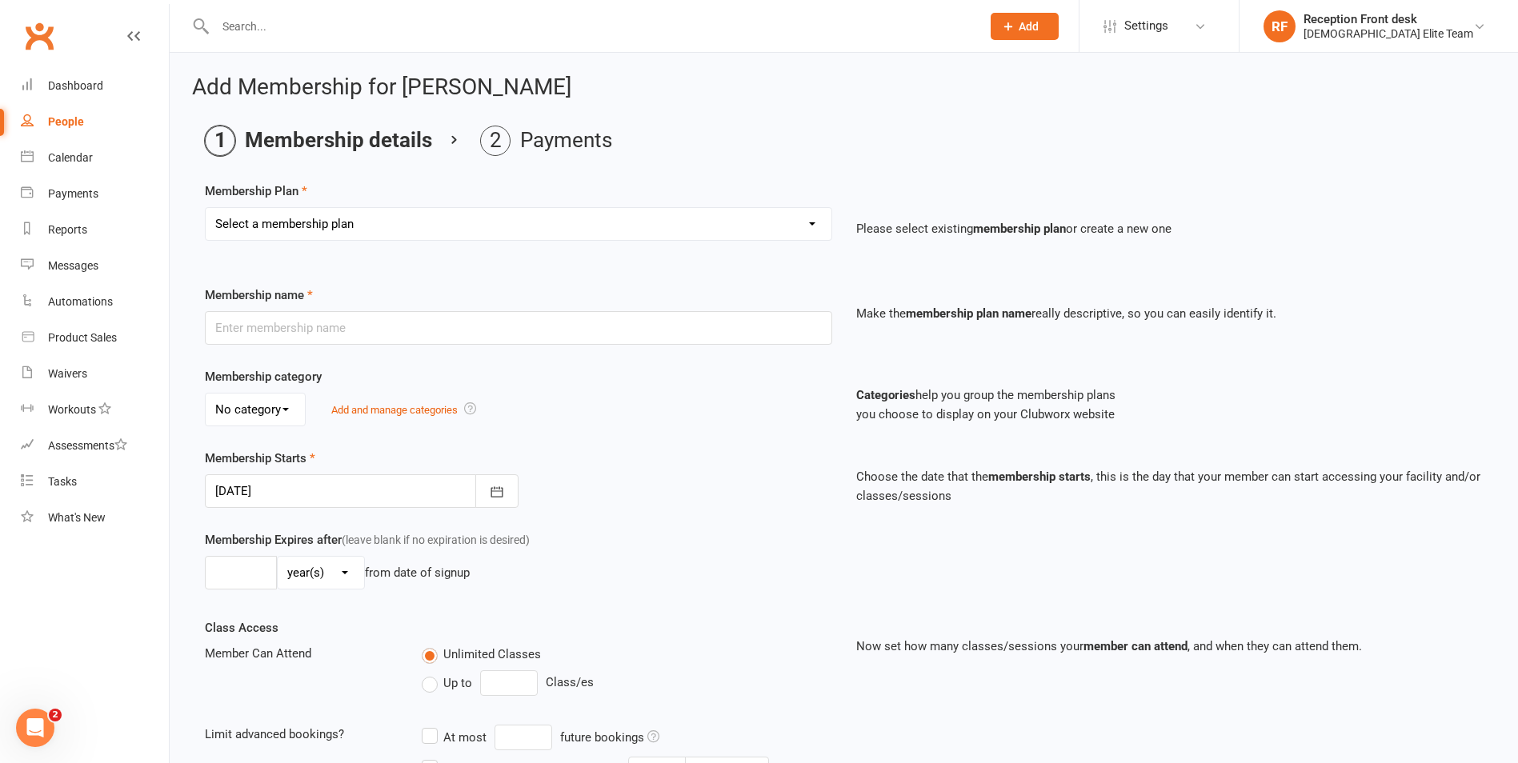
click at [734, 233] on select "Select a membership plan Create new Membership Plan FULL MEMBERSHIP LOYALTY FUL…" at bounding box center [519, 224] width 626 height 32
select select "6"
click at [206, 208] on select "Select a membership plan Create new Membership Plan FULL MEMBERSHIP LOYALTY FUL…" at bounding box center [519, 224] width 626 height 32
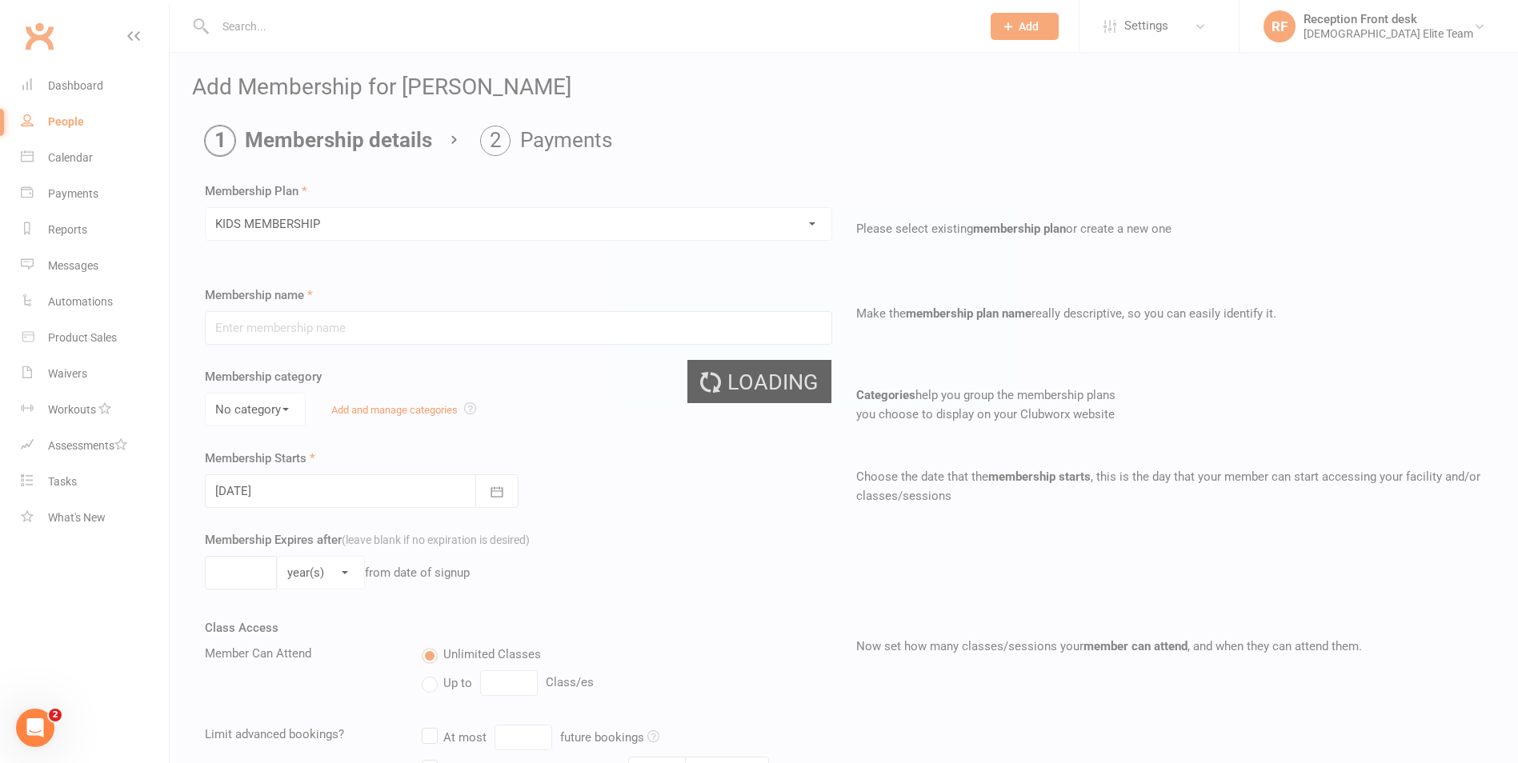
type input "KIDS MEMBERSHIP"
type input "0"
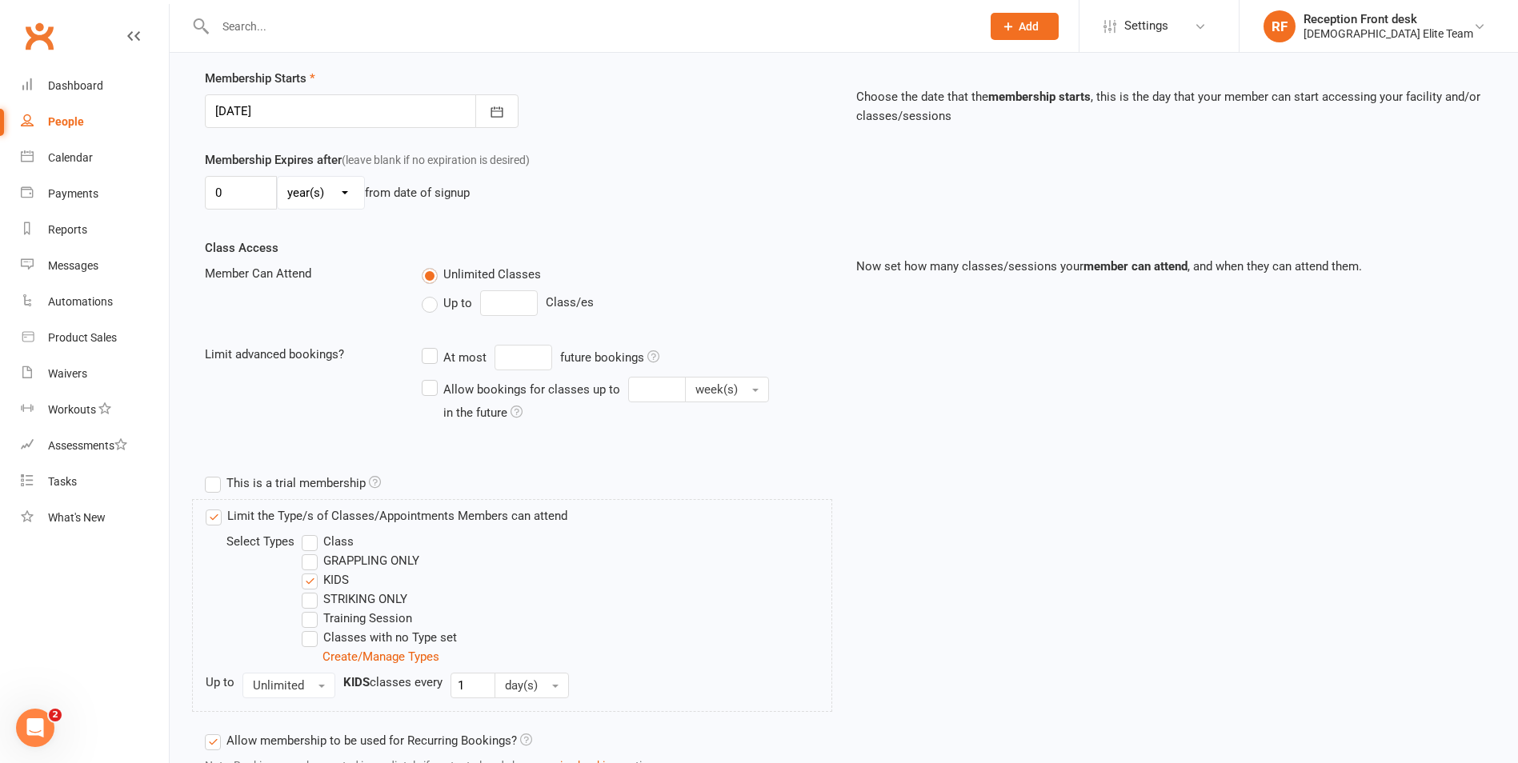
scroll to position [510, 0]
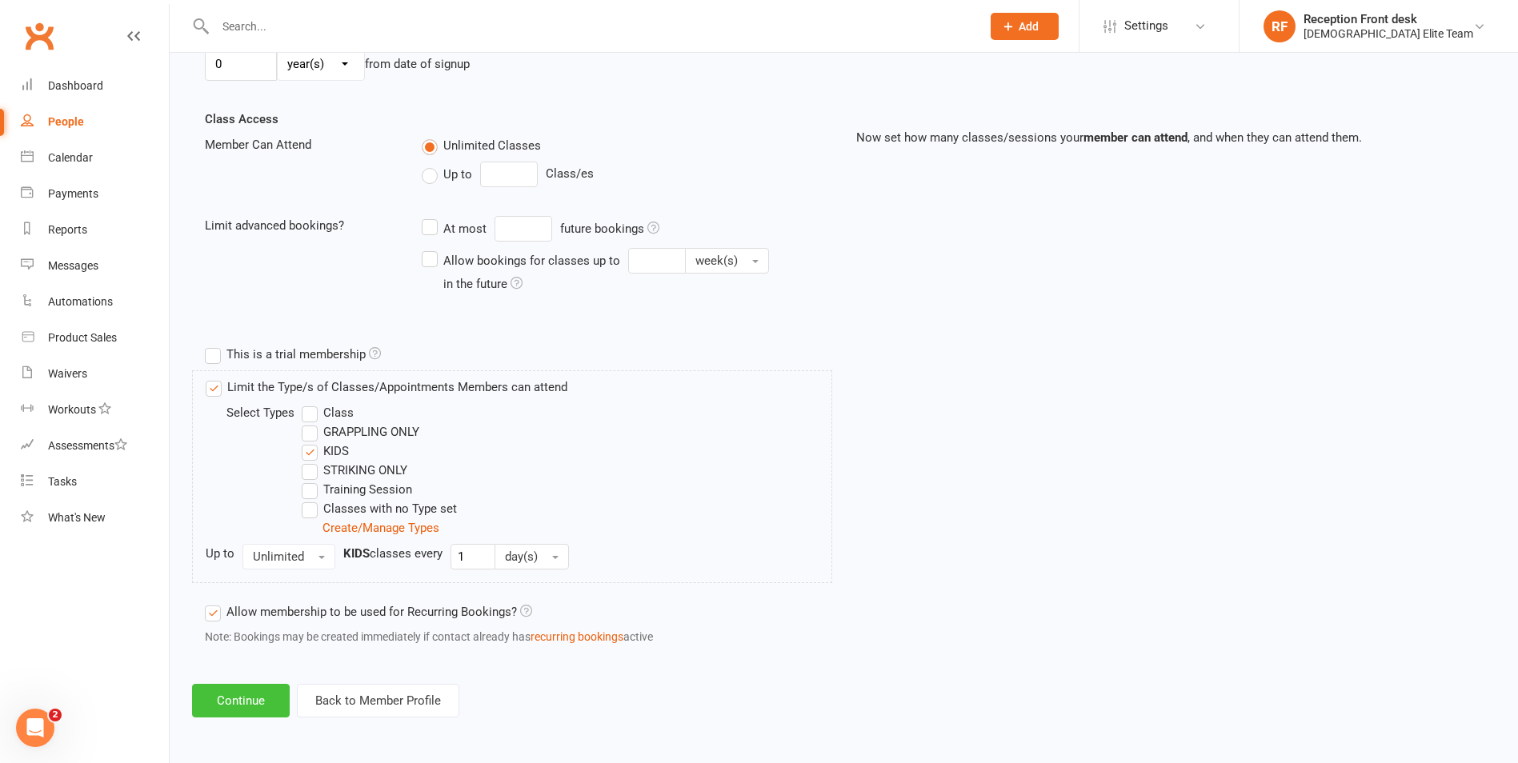
click at [234, 697] on button "Continue" at bounding box center [241, 701] width 98 height 34
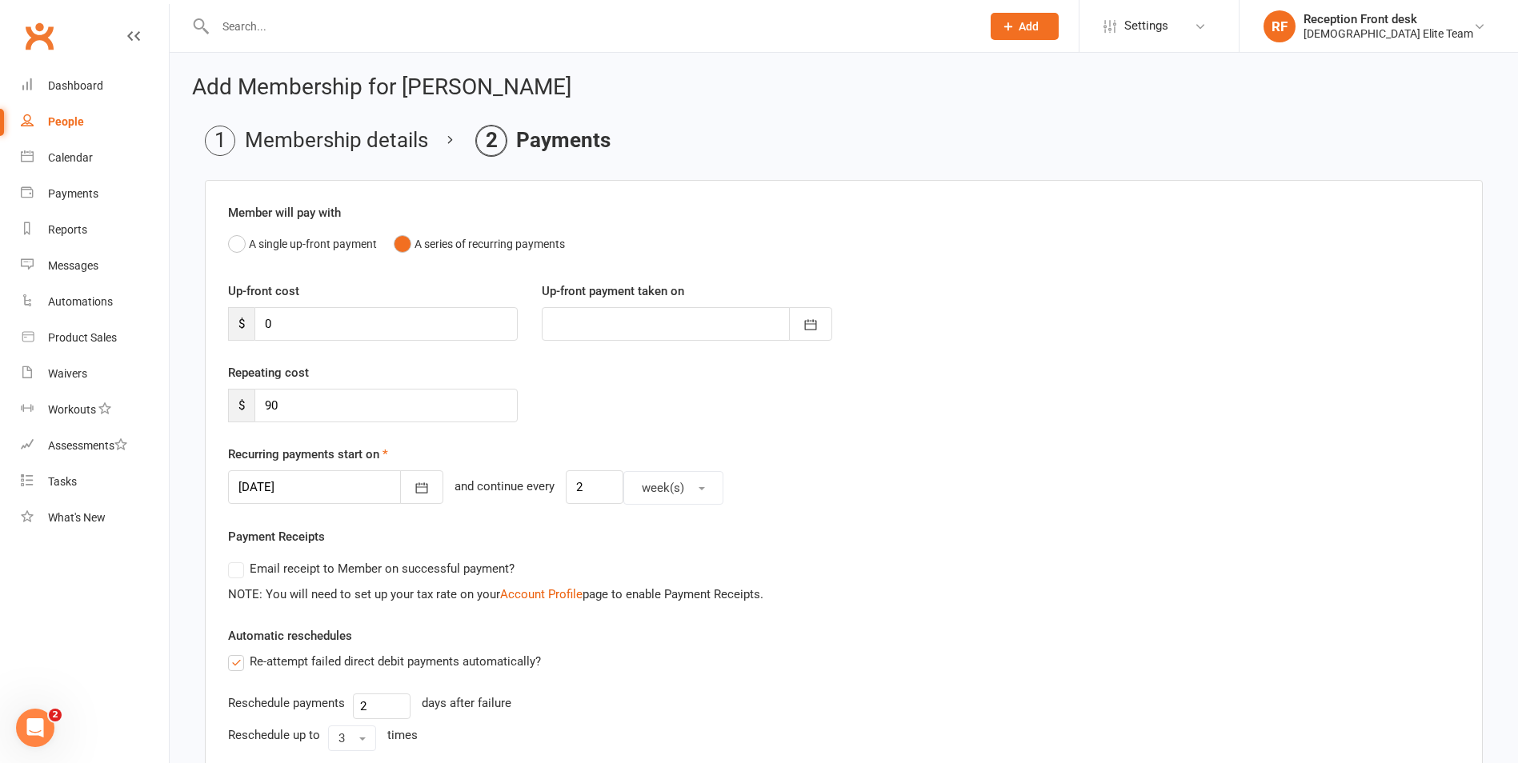
scroll to position [80, 0]
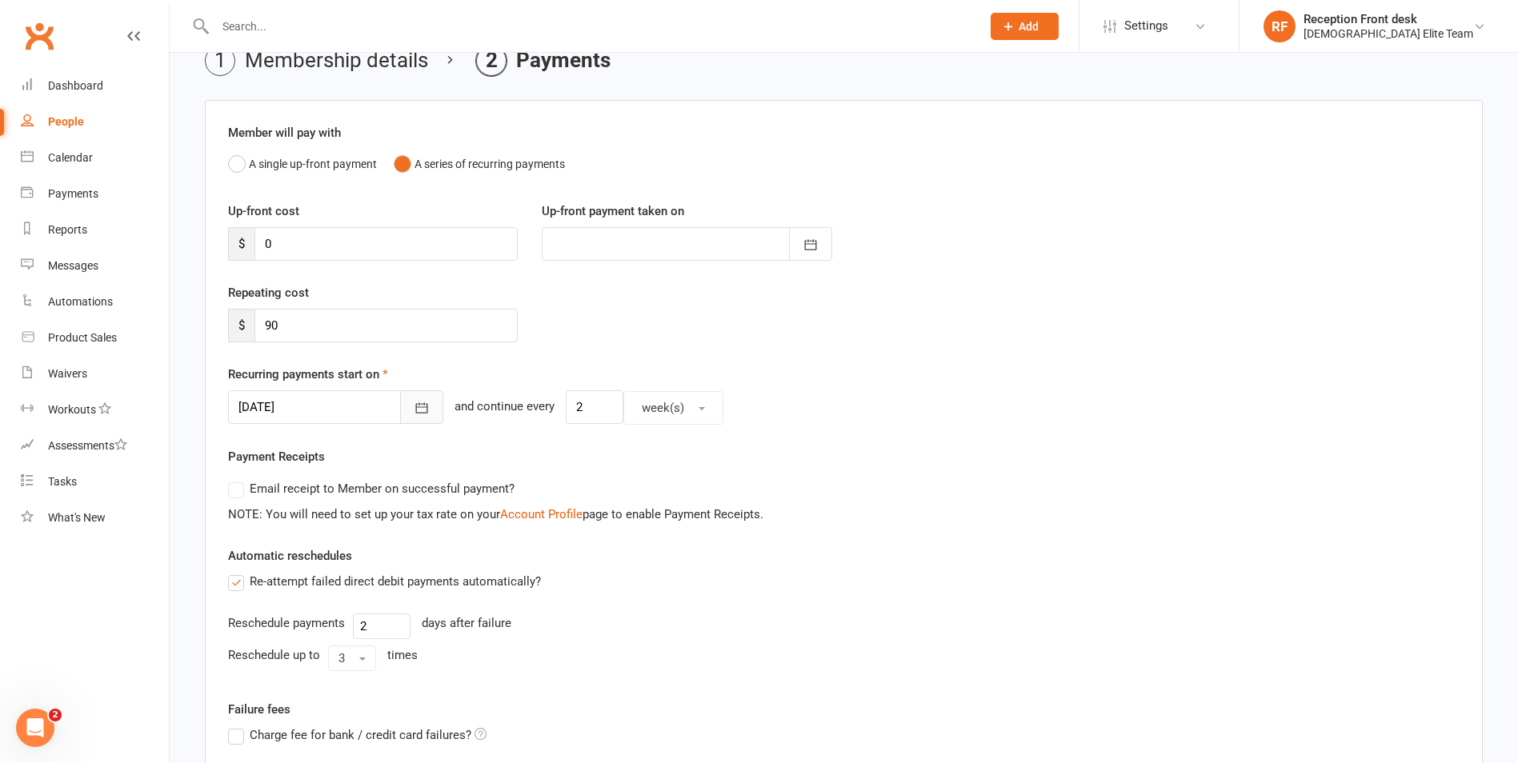
click at [410, 408] on button "button" at bounding box center [421, 407] width 43 height 34
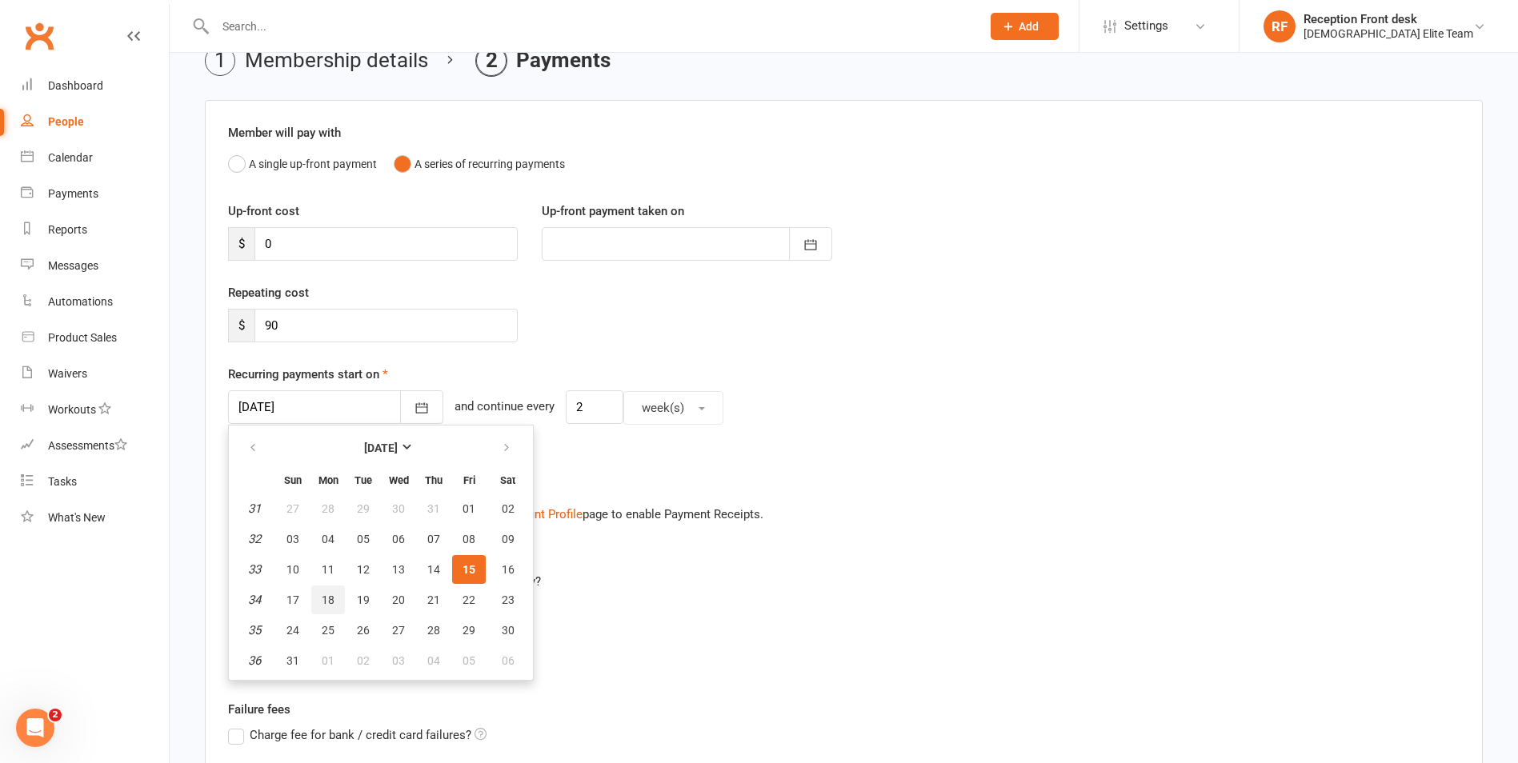
click at [322, 602] on span "18" at bounding box center [328, 600] width 13 height 13
type input "18 Aug 2025"
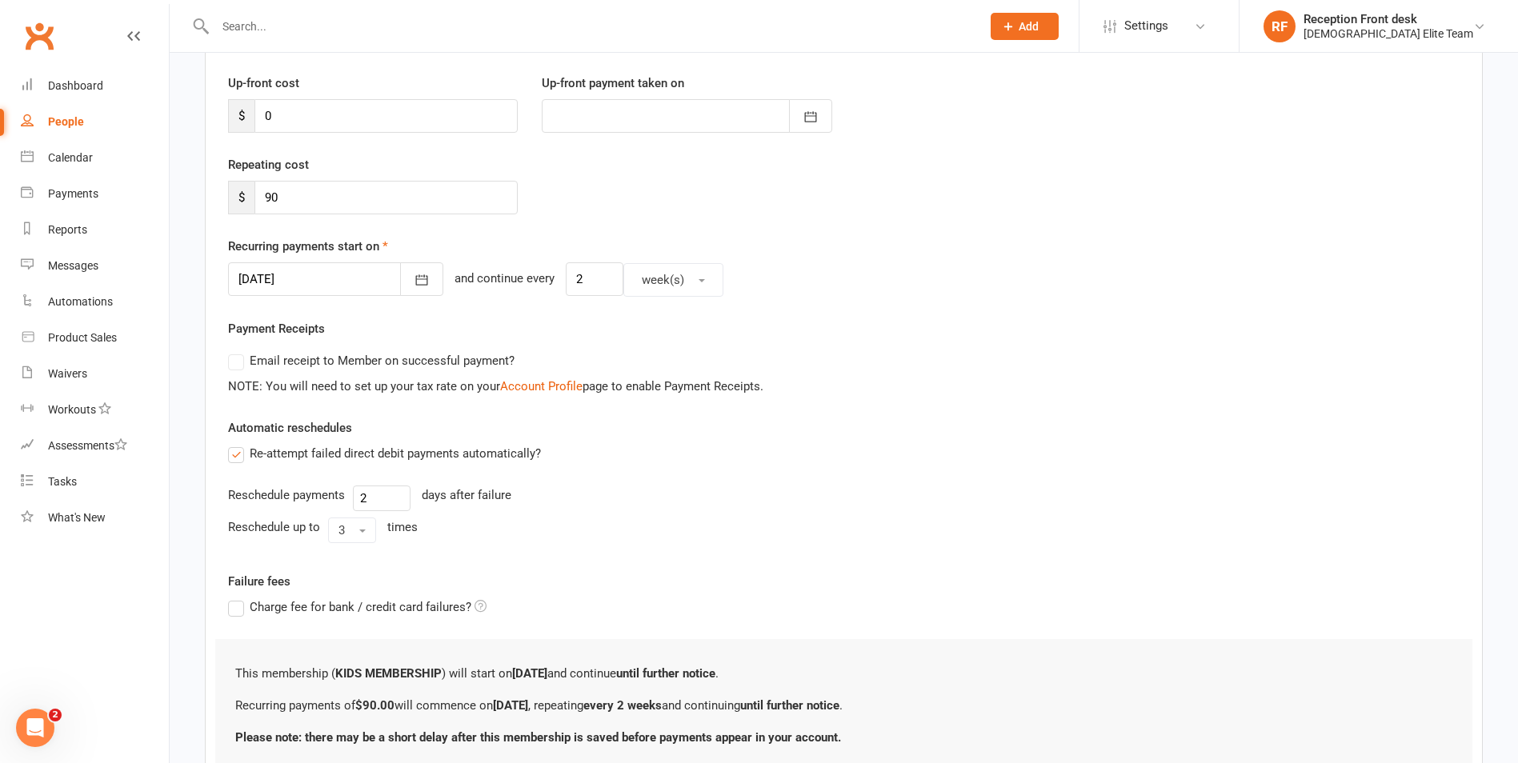
scroll to position [336, 0]
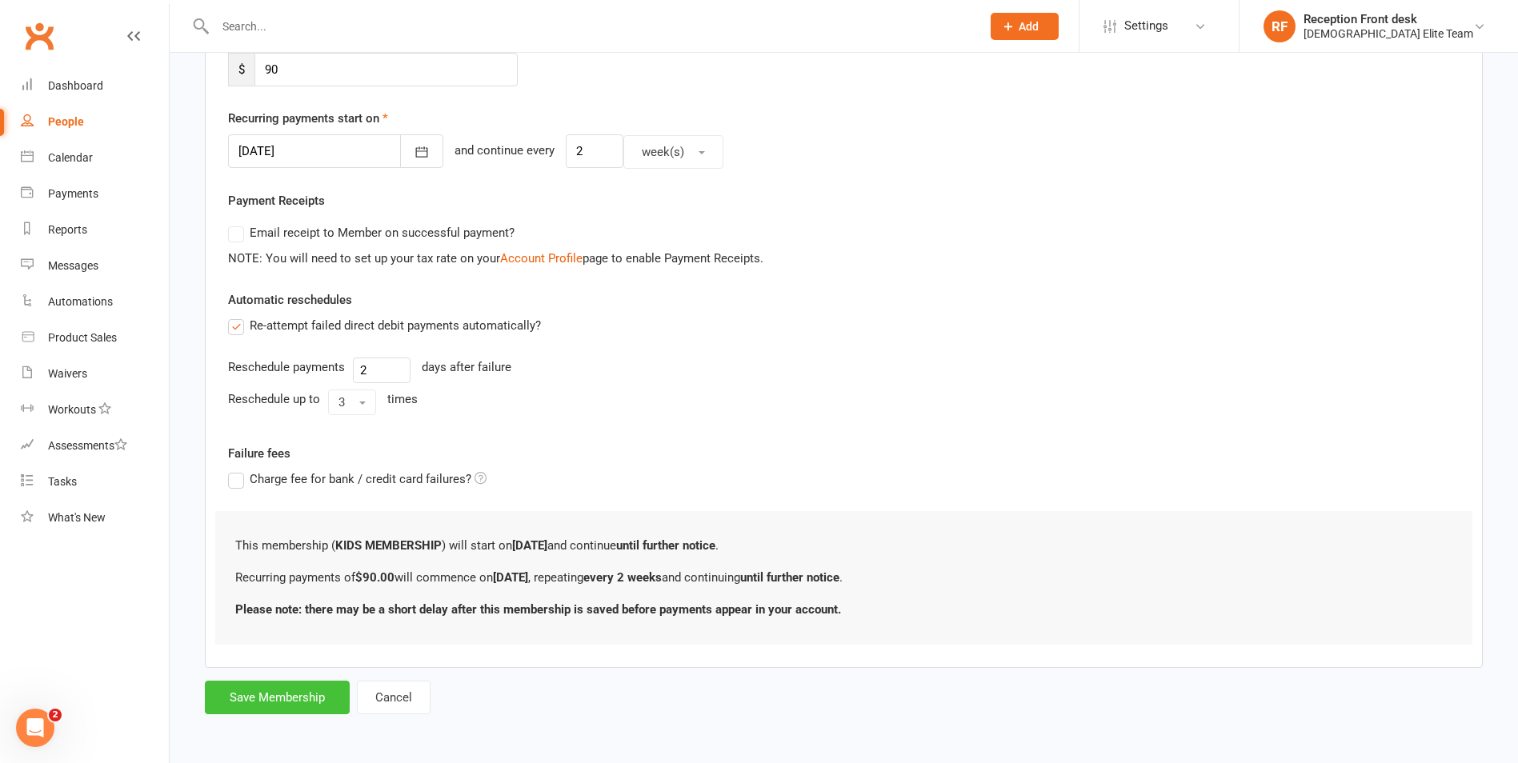
click at [294, 692] on button "Save Membership" at bounding box center [277, 698] width 145 height 34
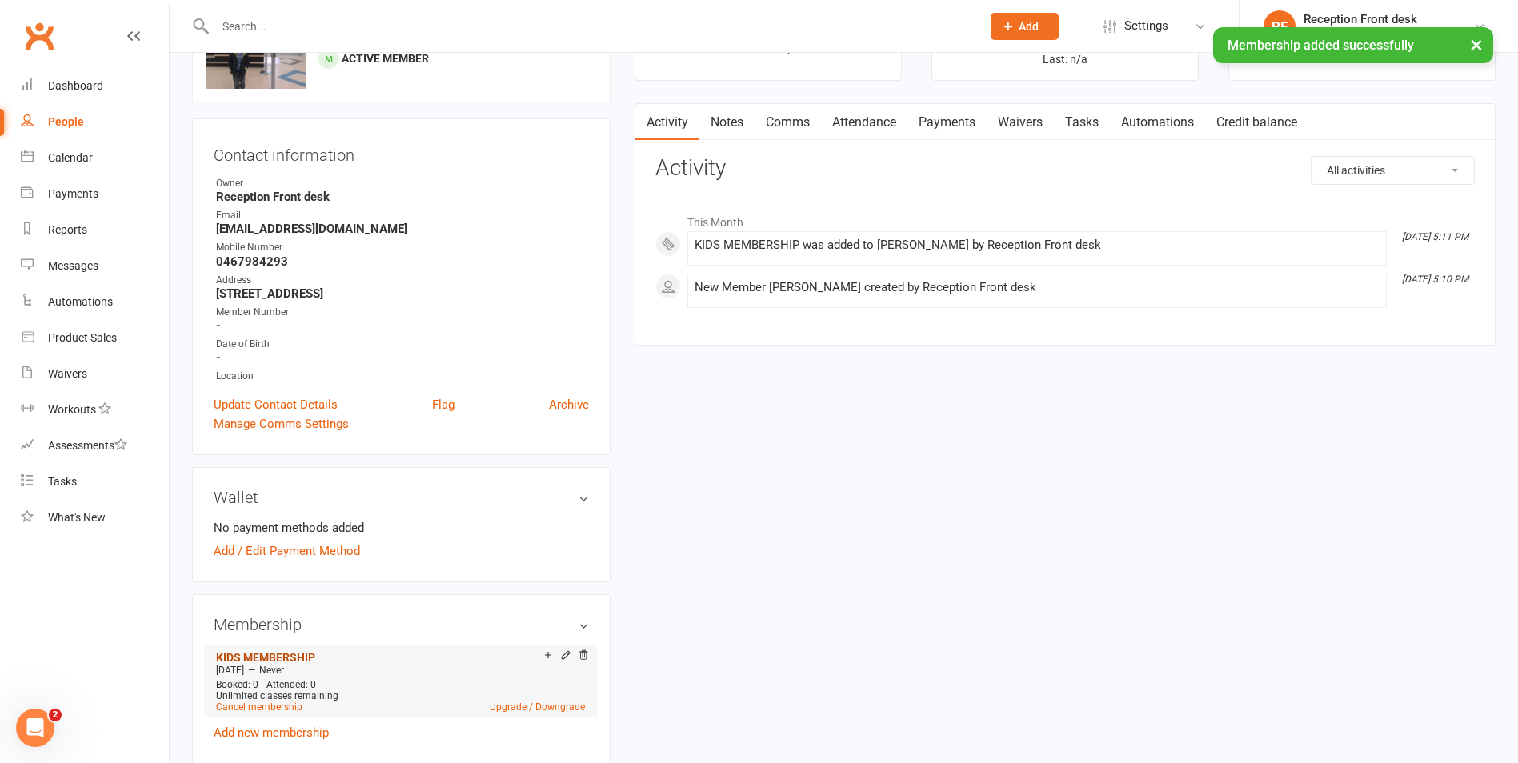
scroll to position [240, 0]
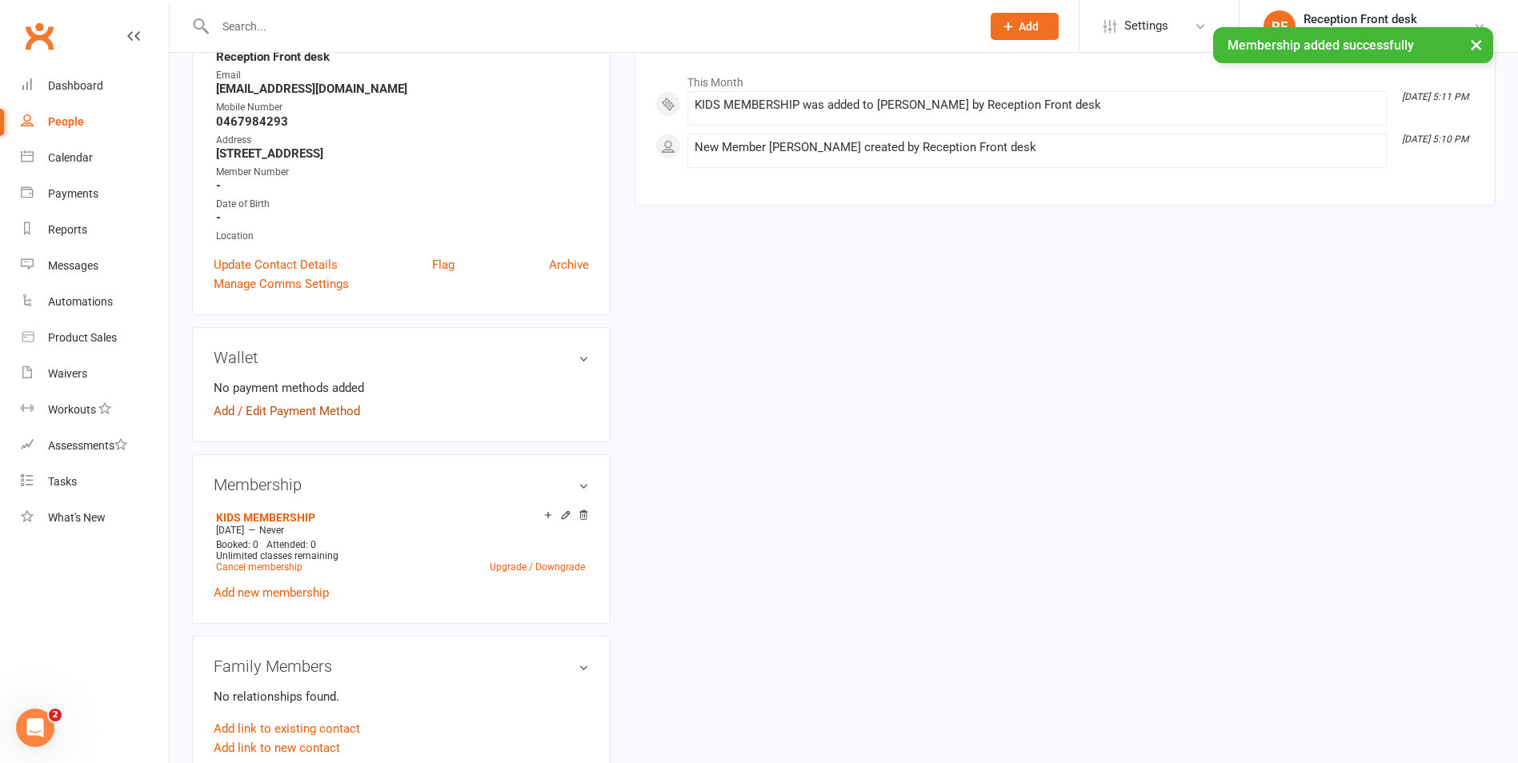
click at [268, 406] on link "Add / Edit Payment Method" at bounding box center [287, 411] width 146 height 19
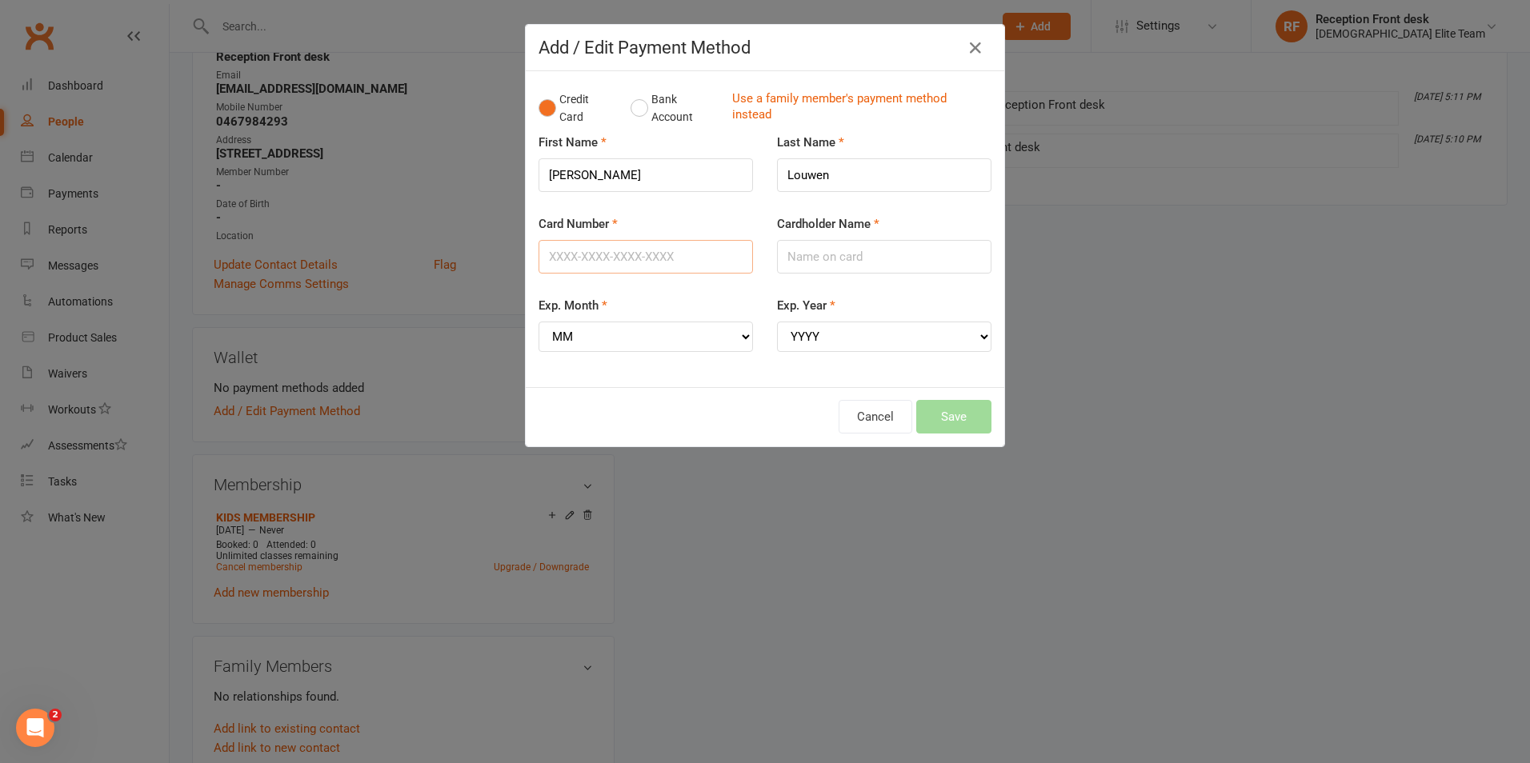
click at [645, 246] on input "Card Number" at bounding box center [645, 257] width 214 height 34
type input "5217291918439764"
click at [834, 257] on input "Cardholder Name" at bounding box center [884, 257] width 214 height 34
type input "Lenny Louwen"
click at [680, 330] on select "MM 01 02 03 04 05 06 07 08 09 10 11 12" at bounding box center [645, 337] width 214 height 30
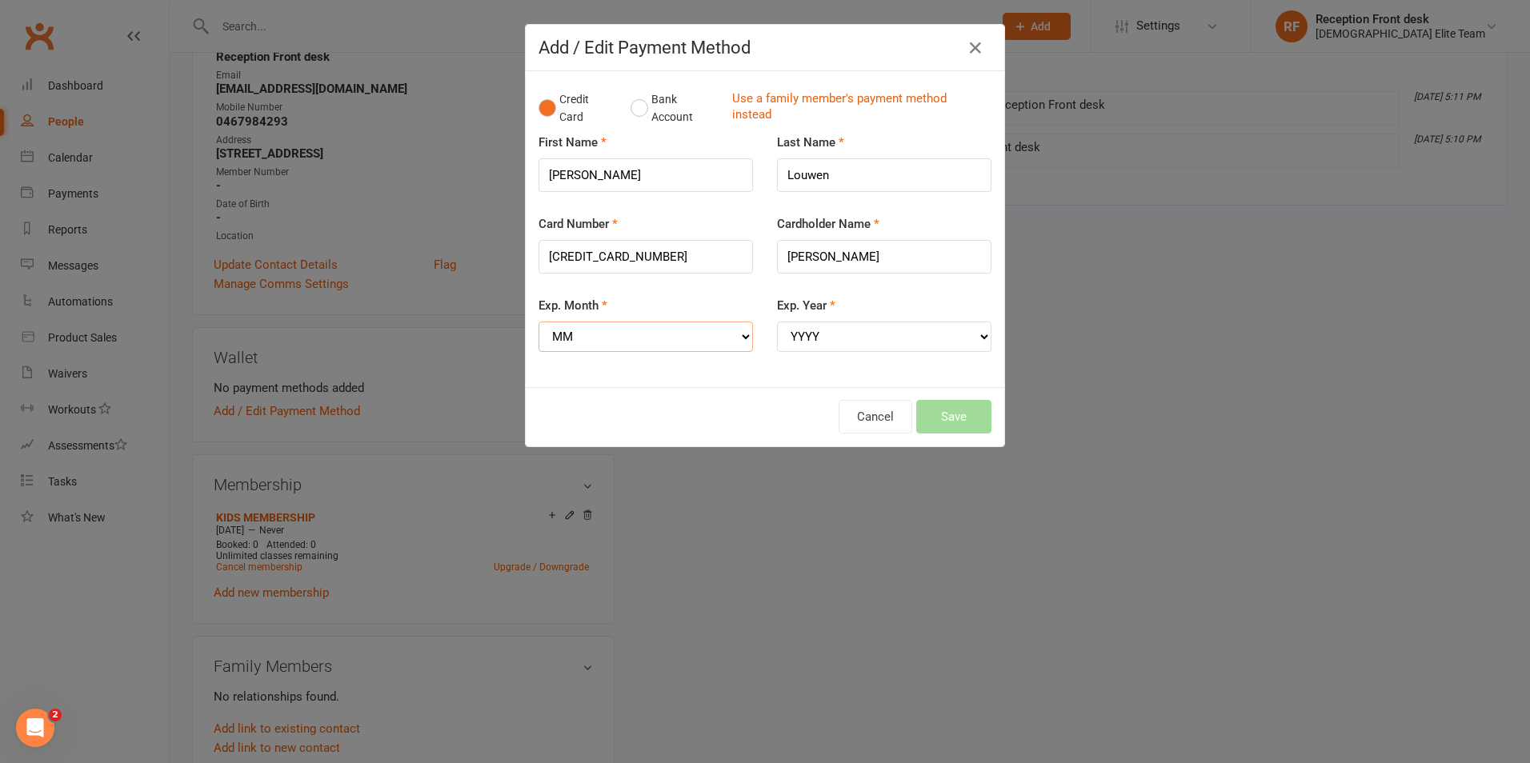
select select "04"
click at [538, 322] on select "MM 01 02 03 04 05 06 07 08 09 10 11 12" at bounding box center [645, 337] width 214 height 30
click at [811, 346] on div "Exp. Year YYYY 2025 2026 2027 2028 2029 2030 2031 2032 2033 2034" at bounding box center [884, 335] width 238 height 78
drag, startPoint x: 818, startPoint y: 338, endPoint x: 823, endPoint y: 347, distance: 10.4
click at [822, 327] on select "YYYY 2025 2026 2027 2028 2029 2030 2031 2032 2033 2034" at bounding box center [884, 337] width 214 height 30
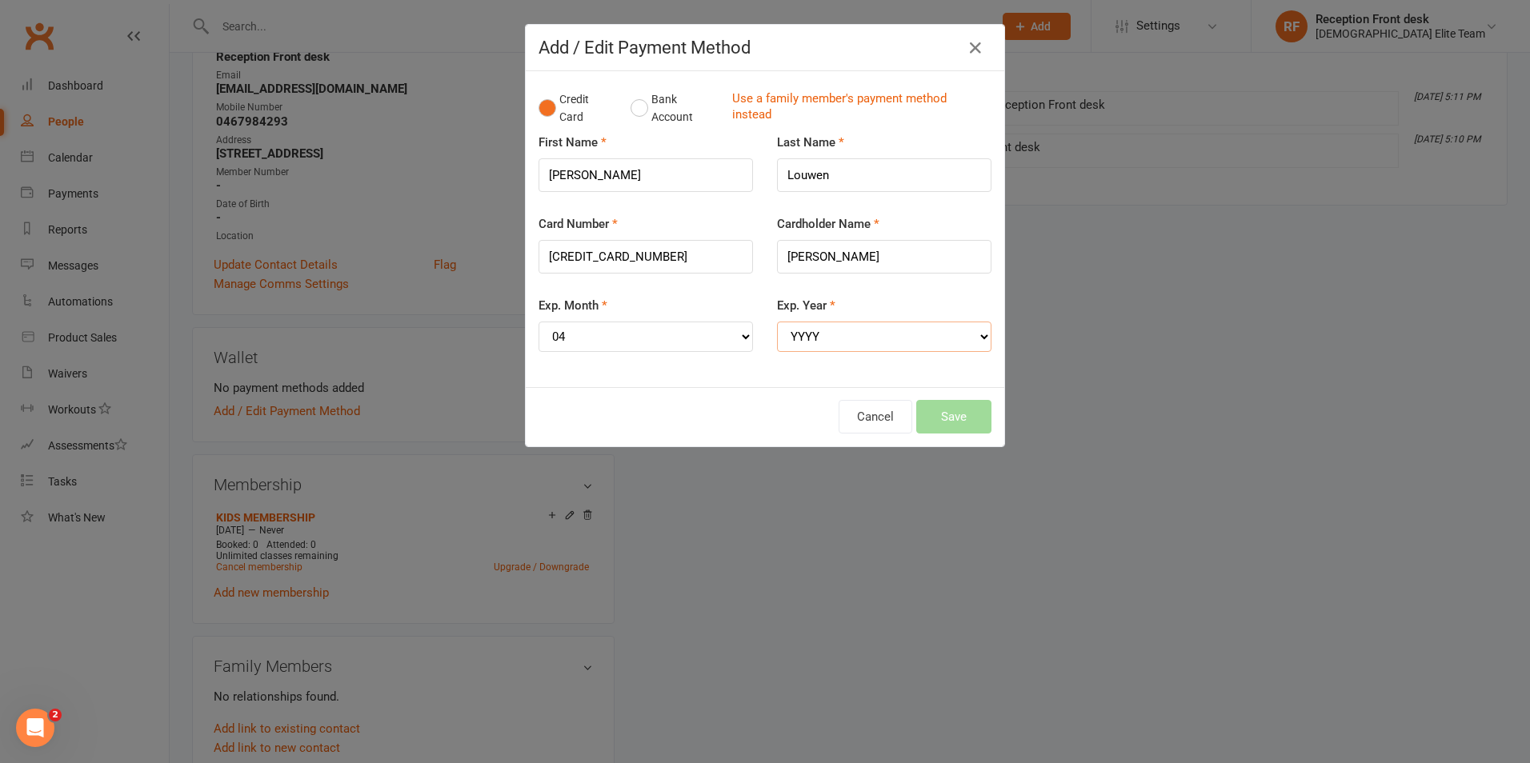
select select "2026"
click at [777, 322] on select "YYYY 2025 2026 2027 2028 2029 2030 2031 2032 2033 2034" at bounding box center [884, 337] width 214 height 30
click at [962, 407] on button "Save" at bounding box center [953, 417] width 75 height 34
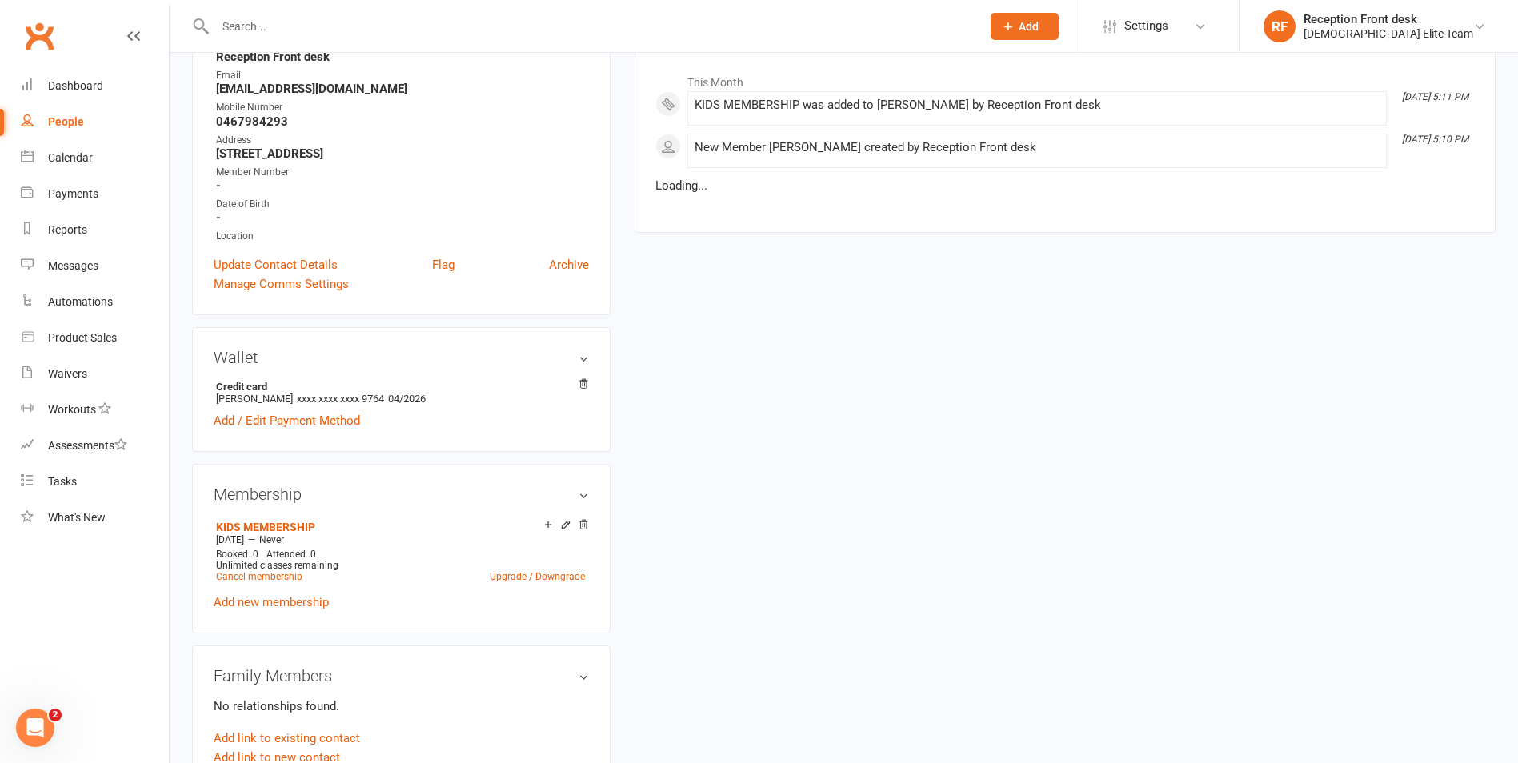
click at [294, 35] on input "text" at bounding box center [589, 26] width 759 height 22
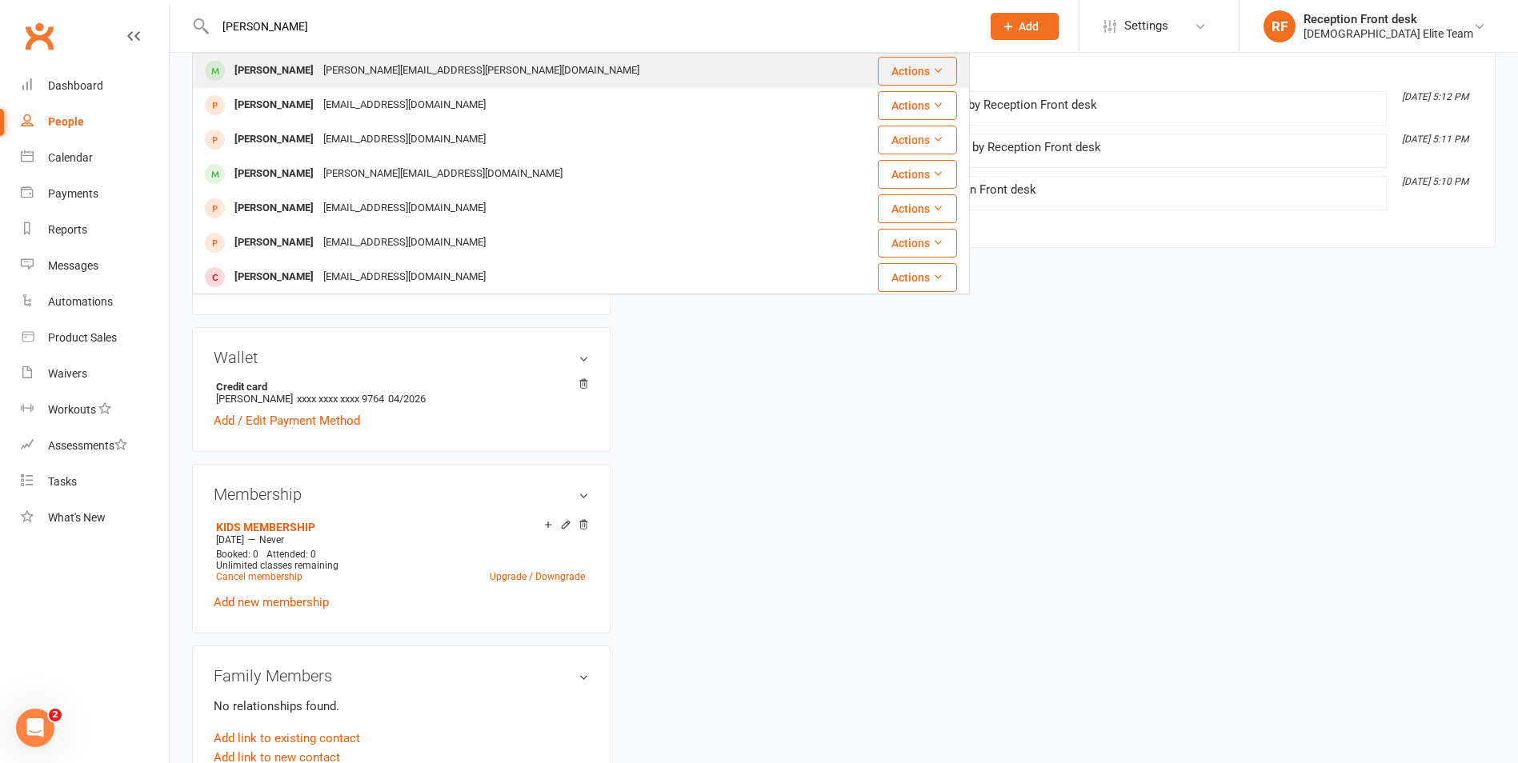
type input "charlie"
click at [369, 72] on div "charlie.attard@gmail.com" at bounding box center [481, 70] width 326 height 23
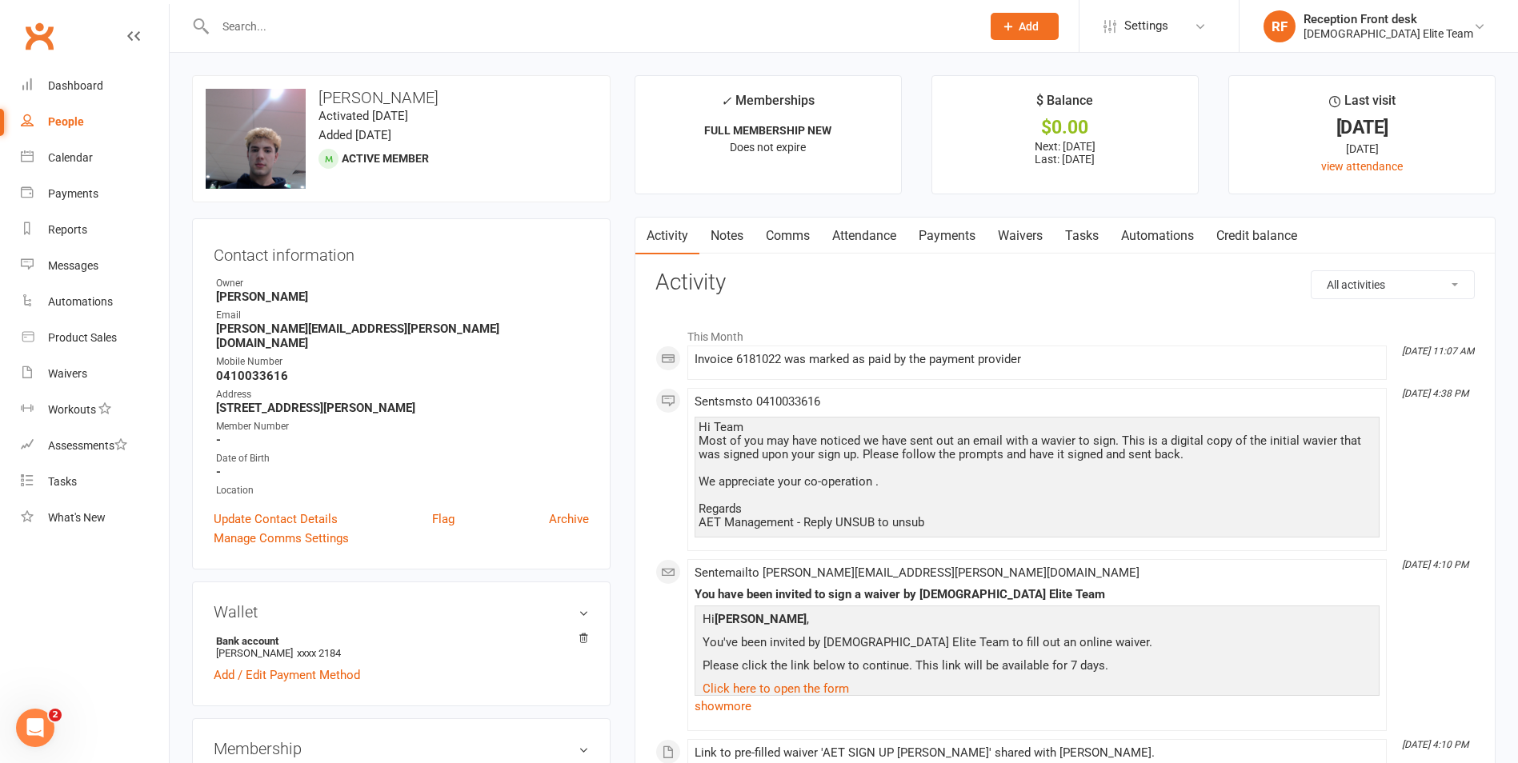
click at [946, 226] on link "Payments" at bounding box center [946, 236] width 79 height 37
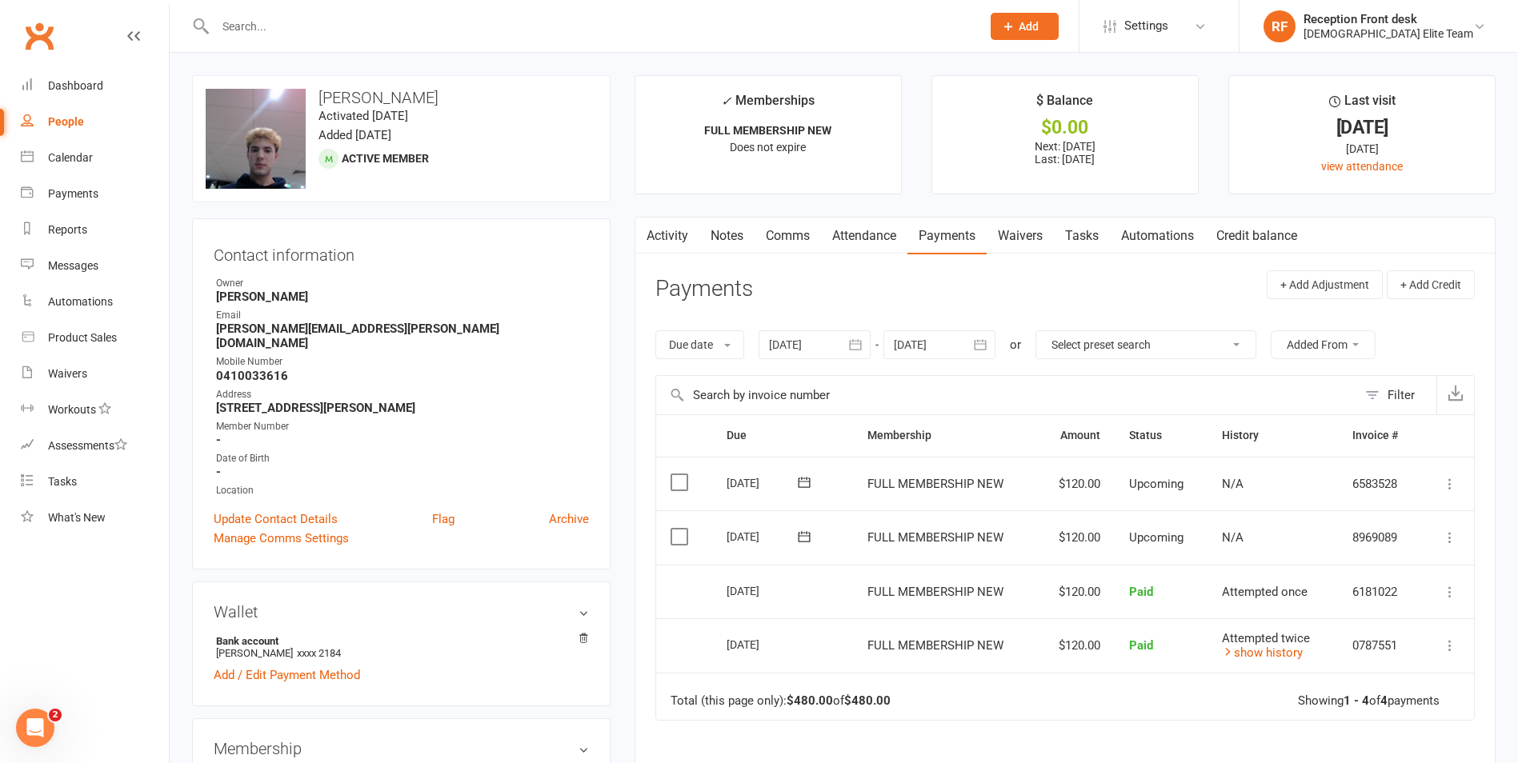
click at [863, 341] on icon "button" at bounding box center [855, 345] width 16 height 16
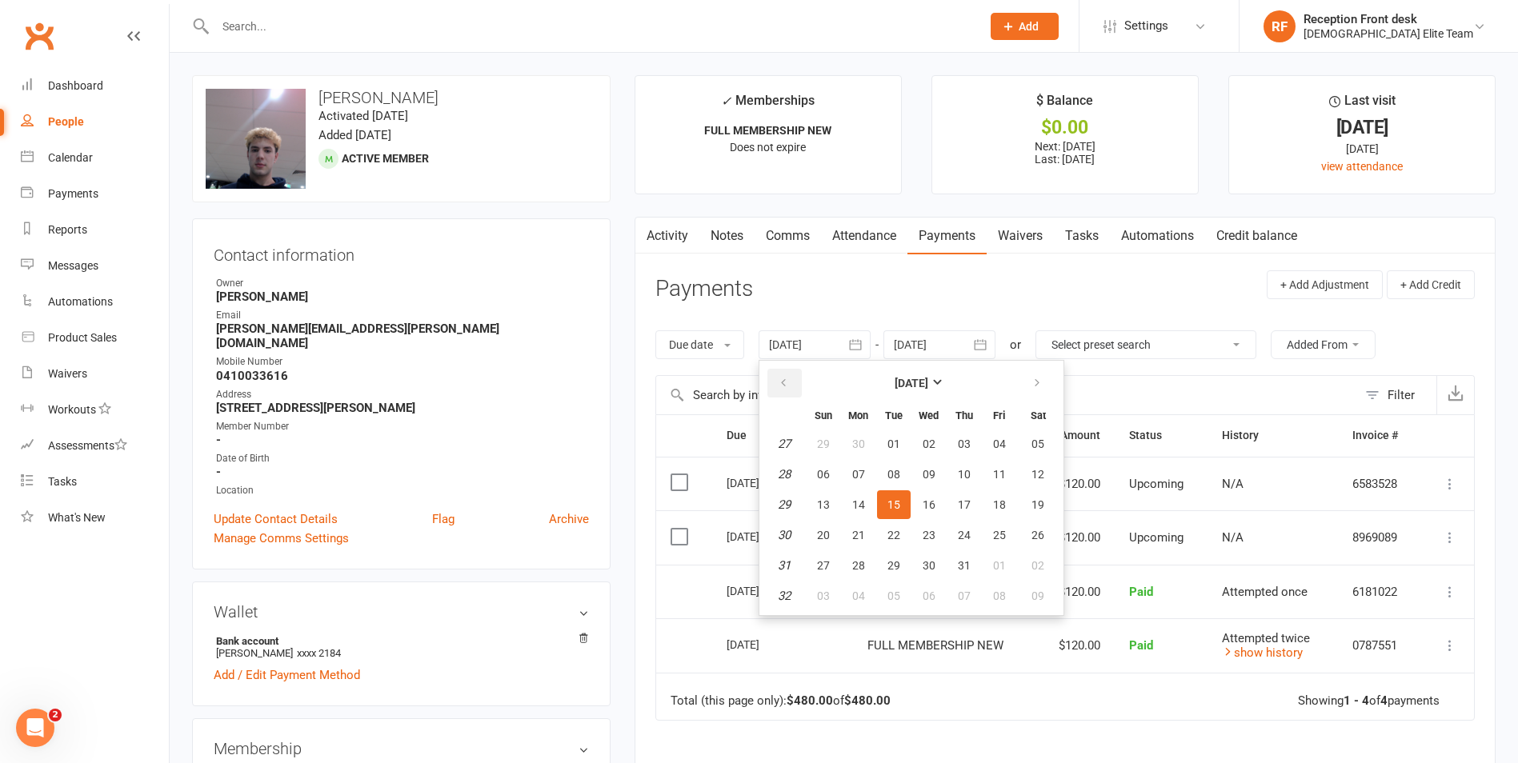
click at [789, 390] on icon "button" at bounding box center [783, 383] width 11 height 13
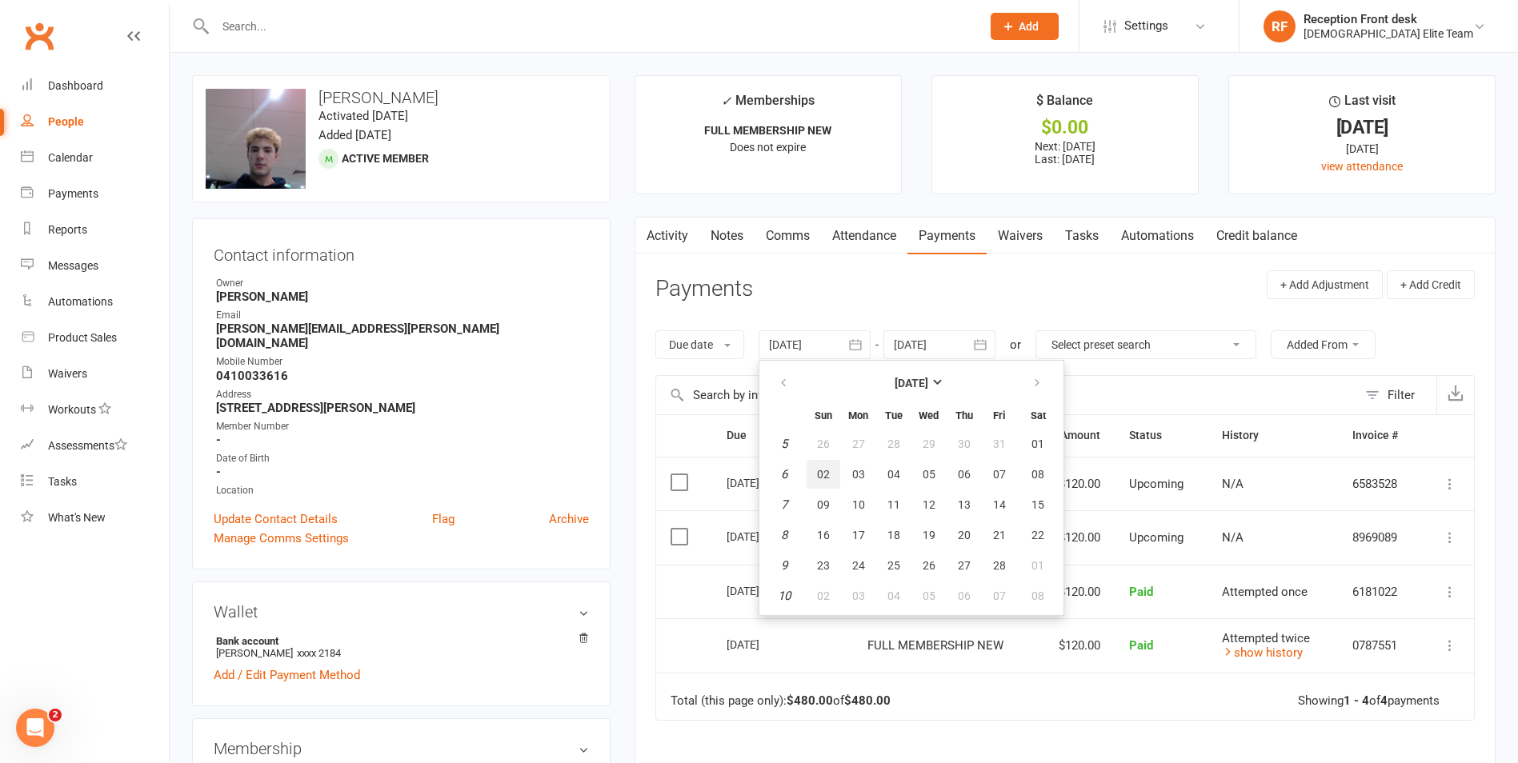
click at [812, 461] on button "02" at bounding box center [823, 474] width 34 height 29
type input "02 Feb 2025"
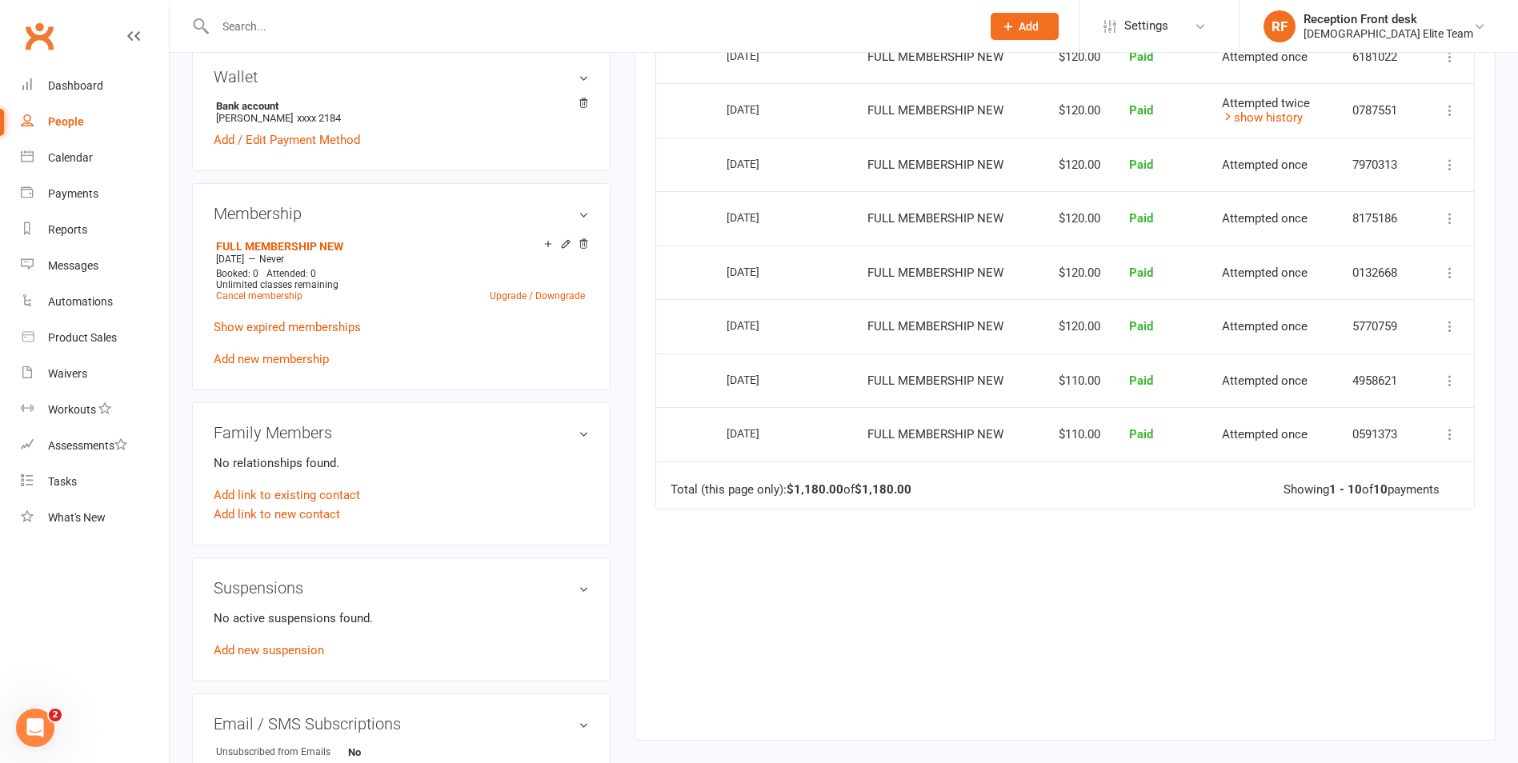
scroll to position [560, 0]
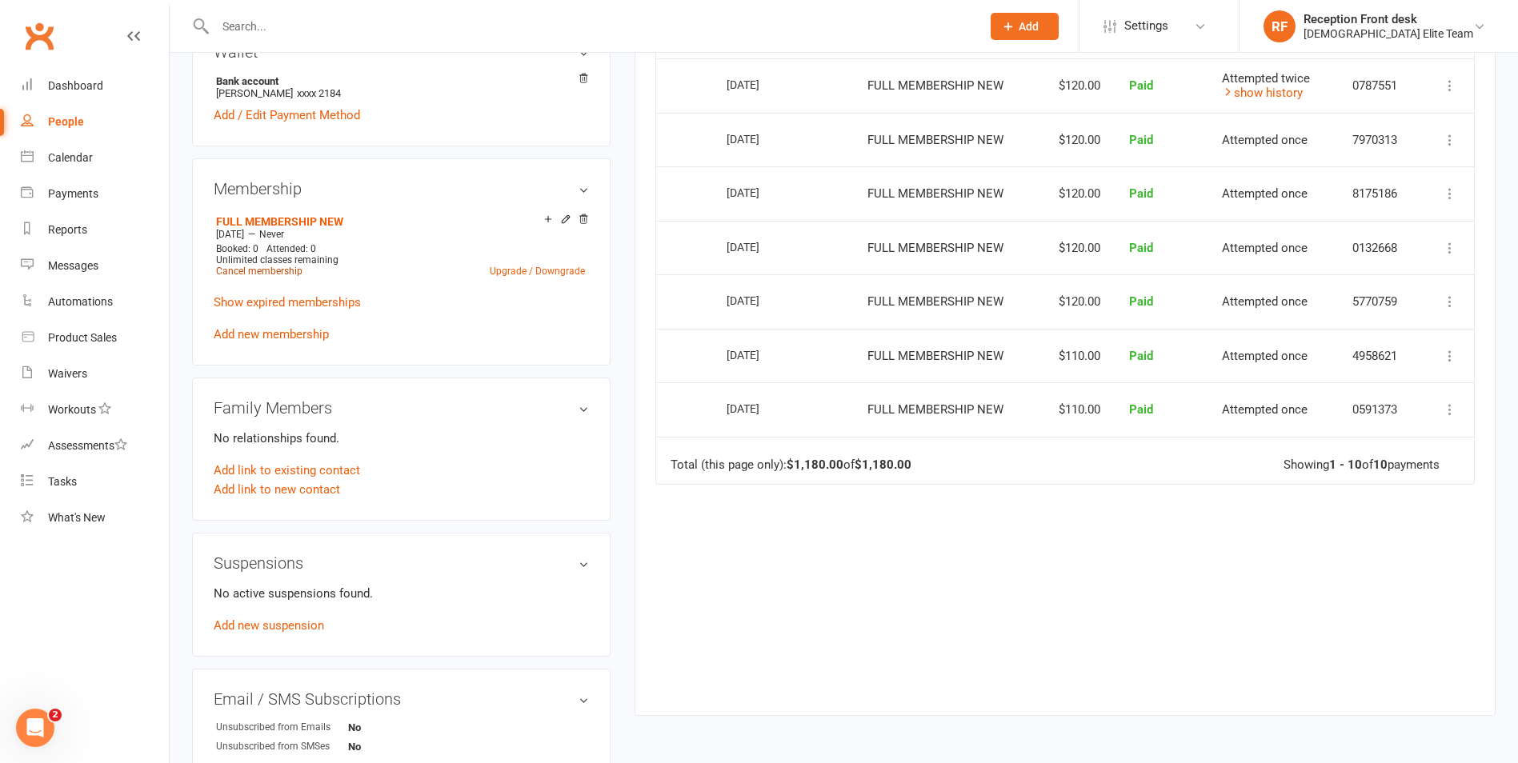
drag, startPoint x: 233, startPoint y: 255, endPoint x: 302, endPoint y: 266, distance: 70.4
click at [233, 266] on link "Cancel membership" at bounding box center [259, 271] width 86 height 11
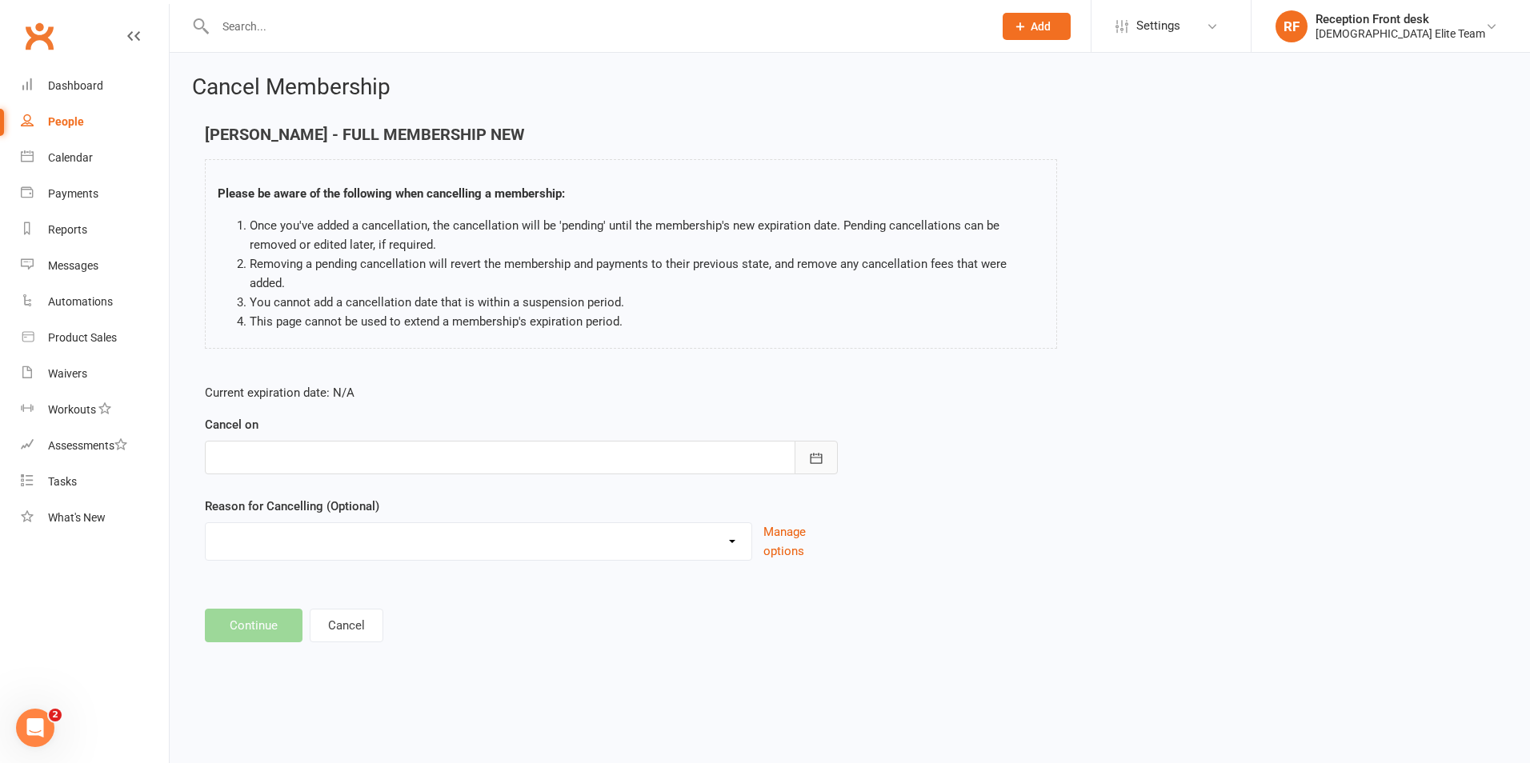
click at [810, 450] on icon "button" at bounding box center [816, 458] width 16 height 16
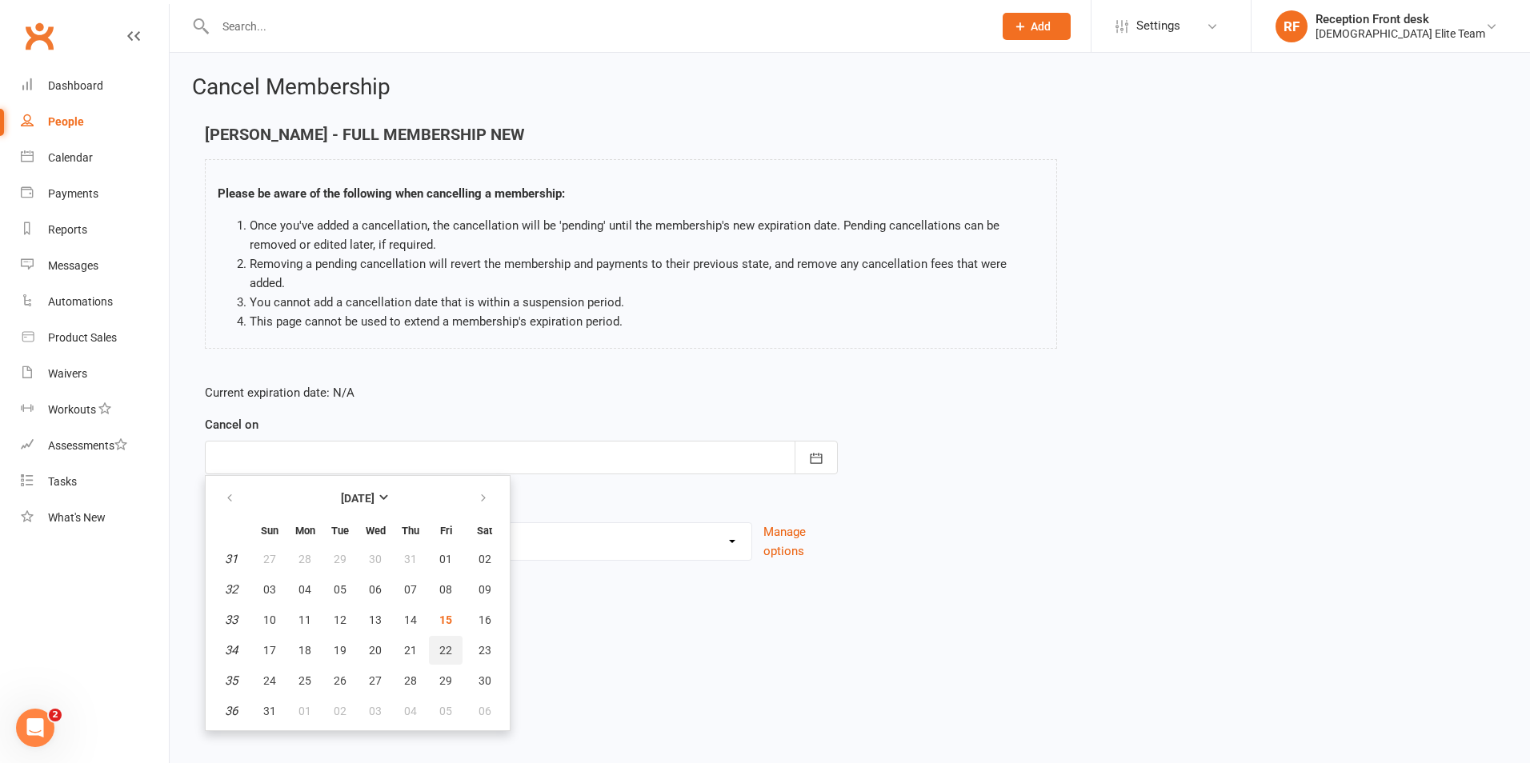
click at [442, 644] on span "22" at bounding box center [445, 650] width 13 height 13
type input "22 Aug 2025"
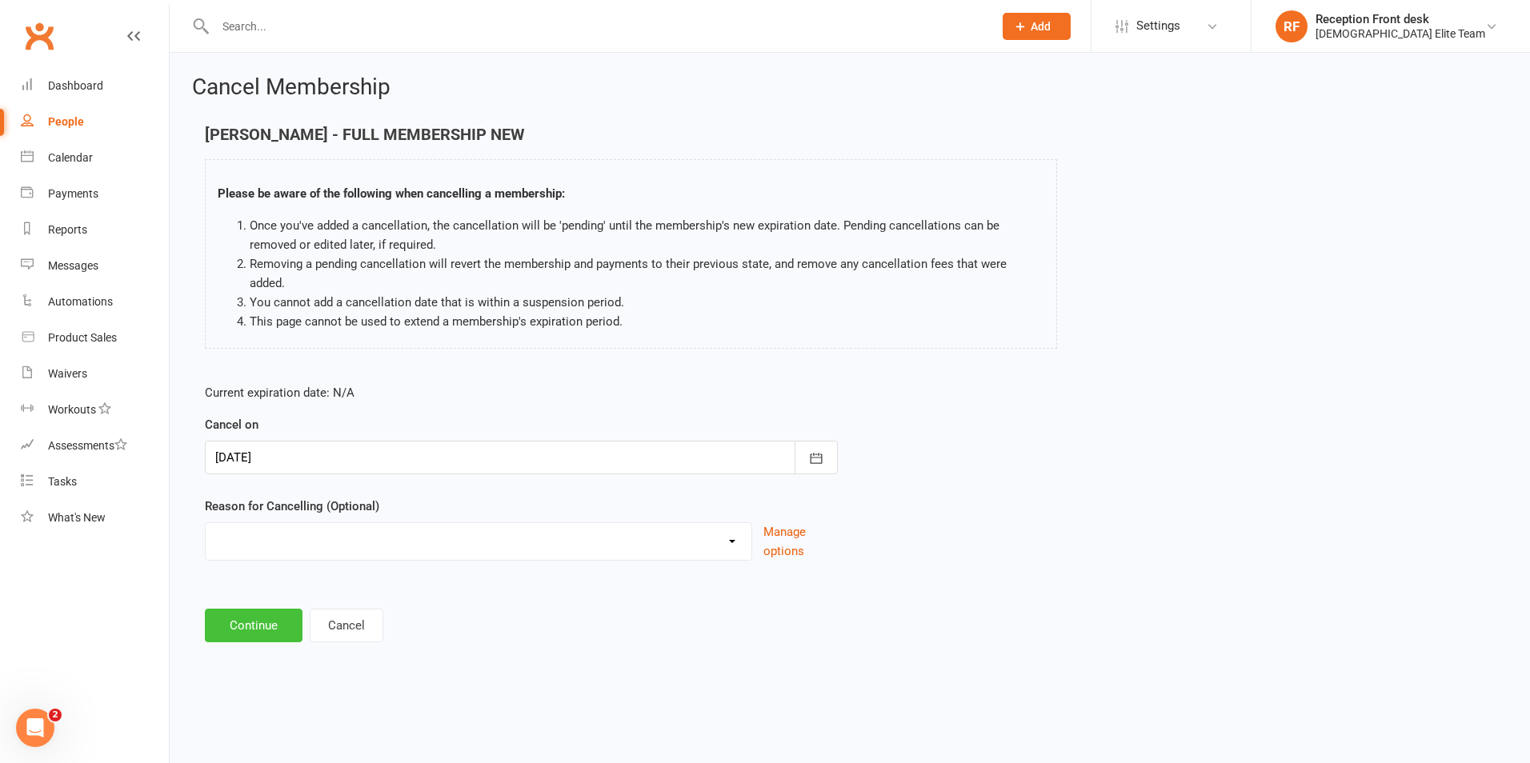
click at [238, 609] on button "Continue" at bounding box center [254, 626] width 98 height 34
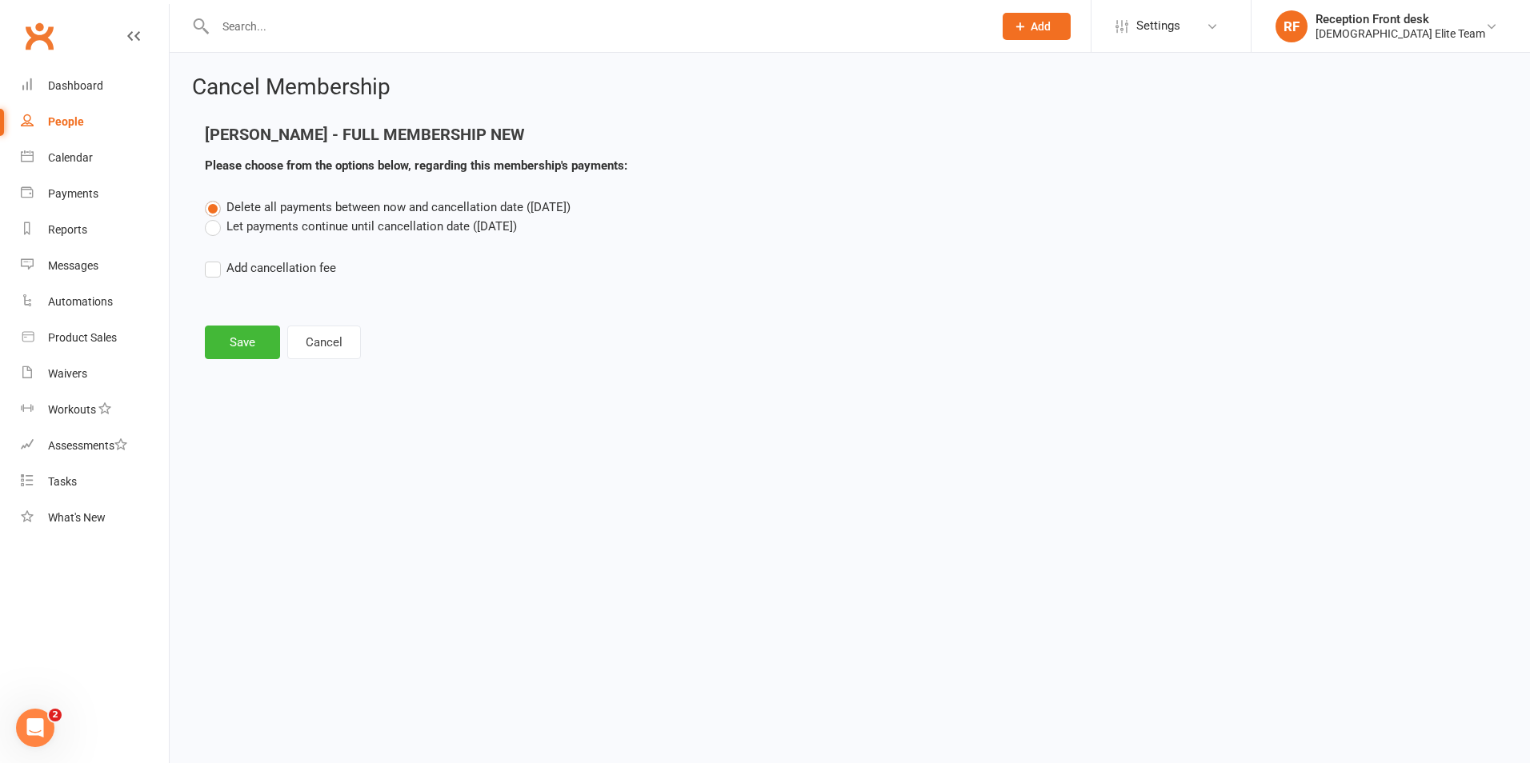
click at [319, 238] on div "Delete all payments between now and cancellation date (Aug 22, 2025) Let paymen…" at bounding box center [850, 249] width 1314 height 102
click at [317, 231] on label "Let payments continue until cancellation date (Aug 22, 2025)" at bounding box center [361, 226] width 312 height 19
click at [215, 217] on input "Let payments continue until cancellation date (Aug 22, 2025)" at bounding box center [210, 217] width 10 height 0
click at [237, 343] on button "Save" at bounding box center [242, 343] width 75 height 34
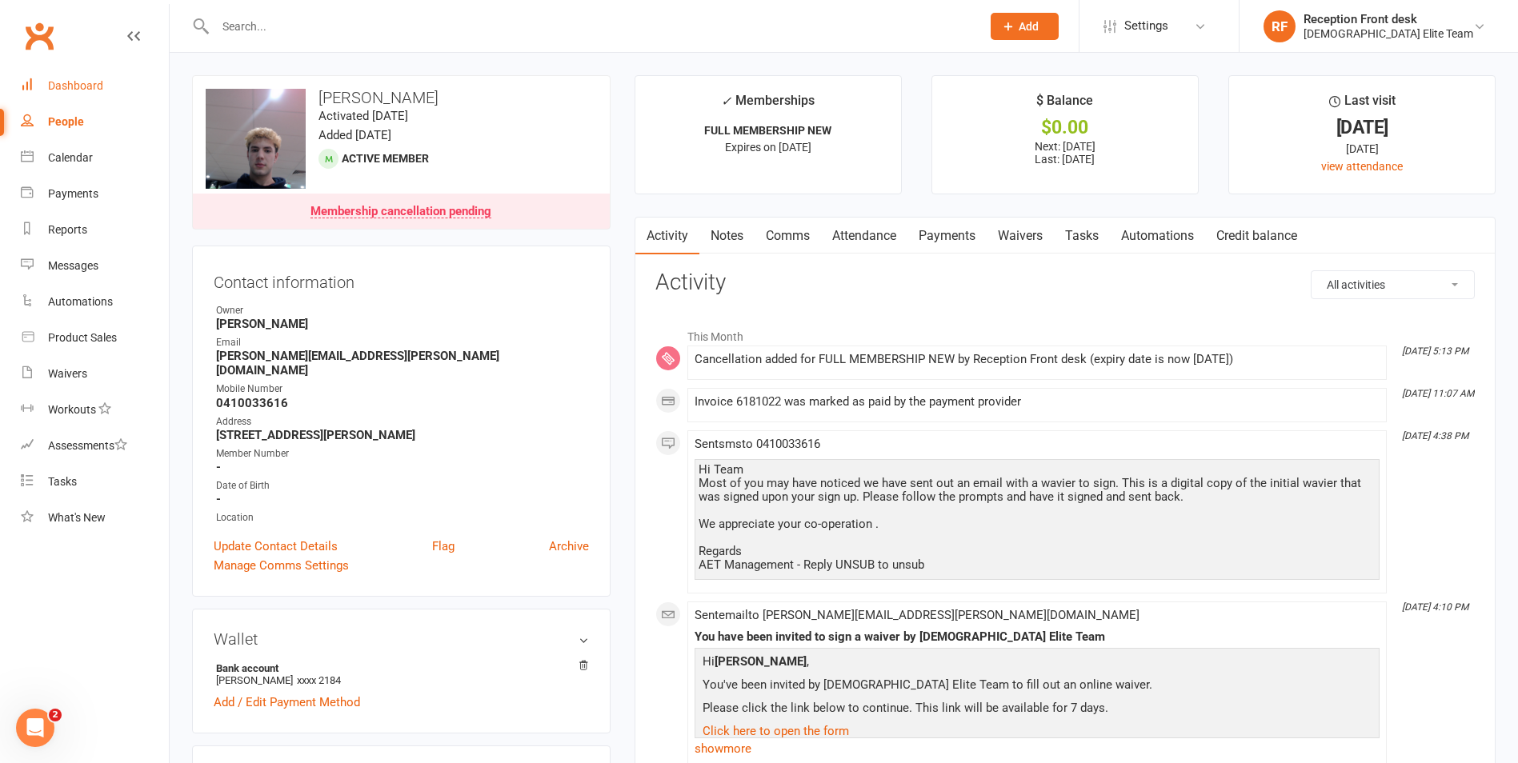
click at [89, 82] on div "Dashboard" at bounding box center [75, 85] width 55 height 13
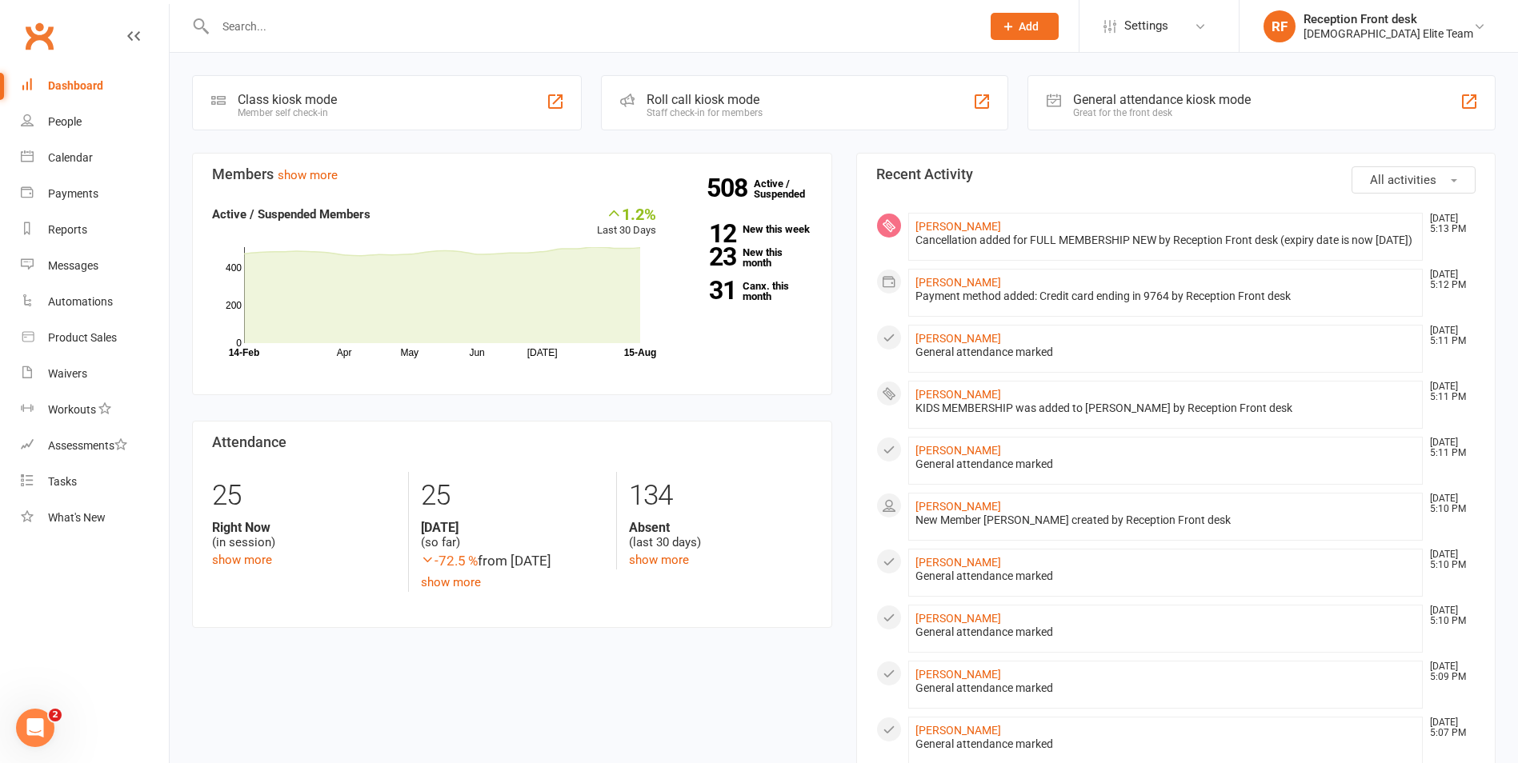
click at [234, 13] on div at bounding box center [581, 26] width 778 height 52
click at [251, 30] on input "text" at bounding box center [589, 26] width 759 height 22
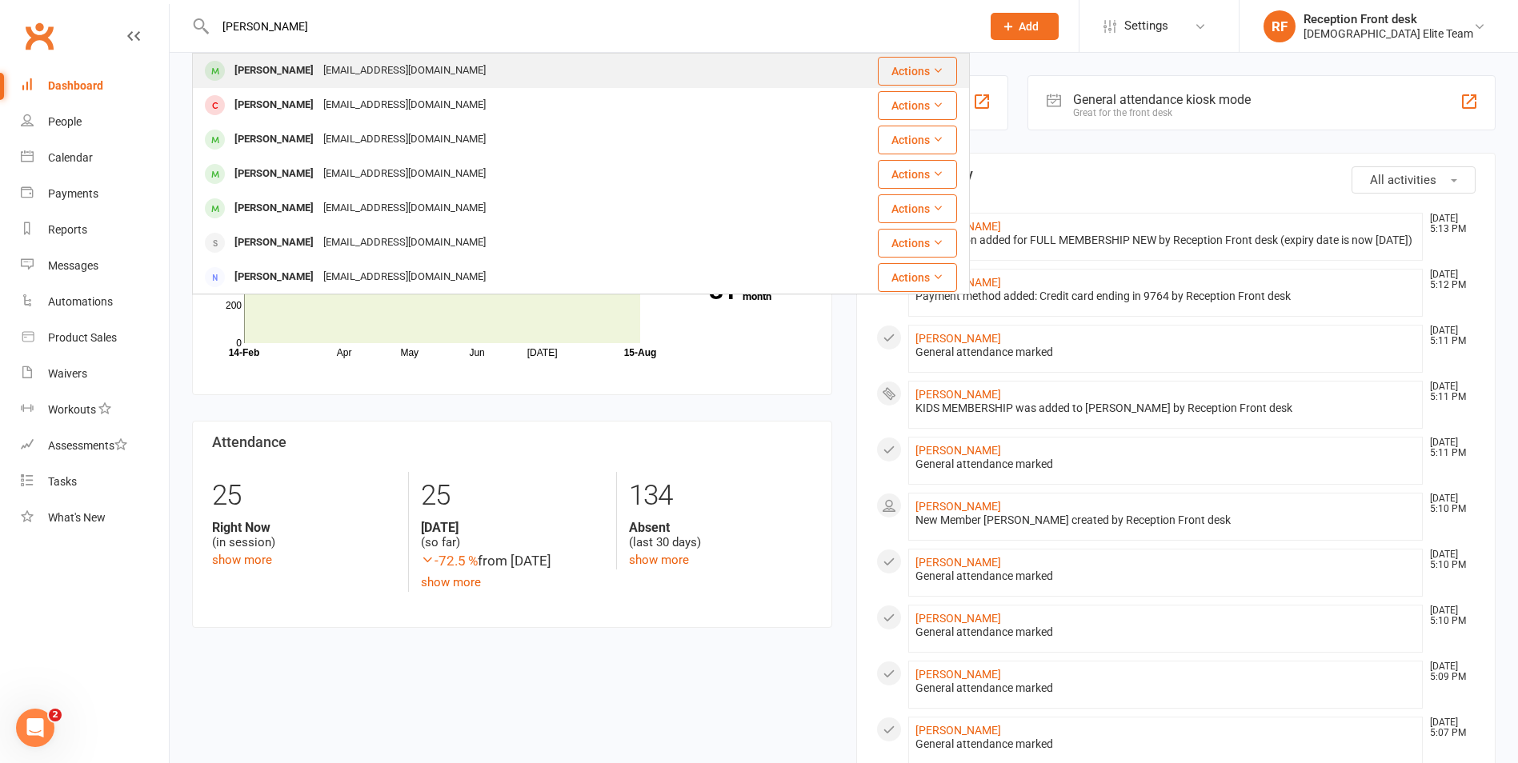
type input "daniel hirmi"
click at [272, 65] on div "Daniel Hormiz" at bounding box center [274, 70] width 89 height 23
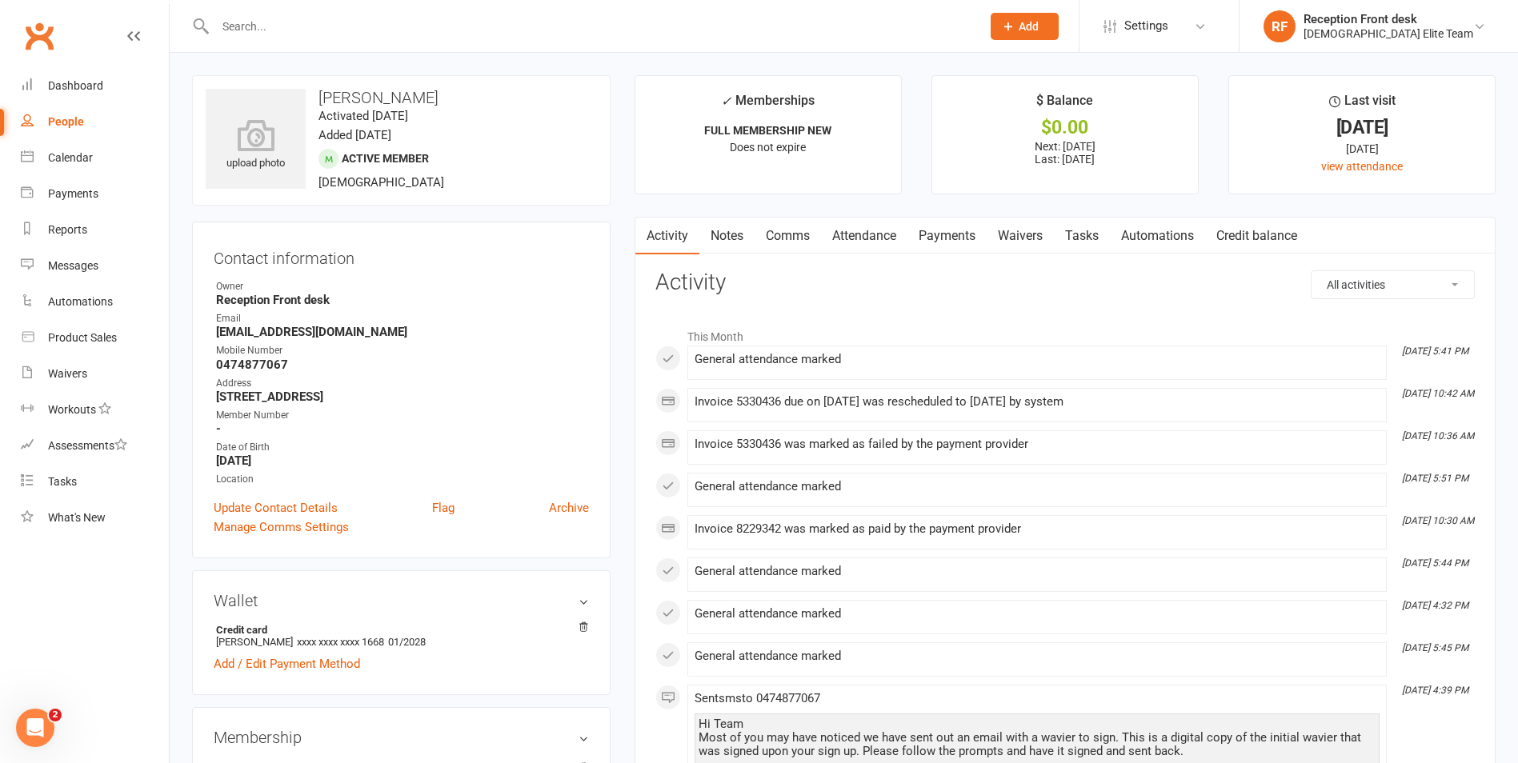
click at [952, 235] on link "Payments" at bounding box center [946, 236] width 79 height 37
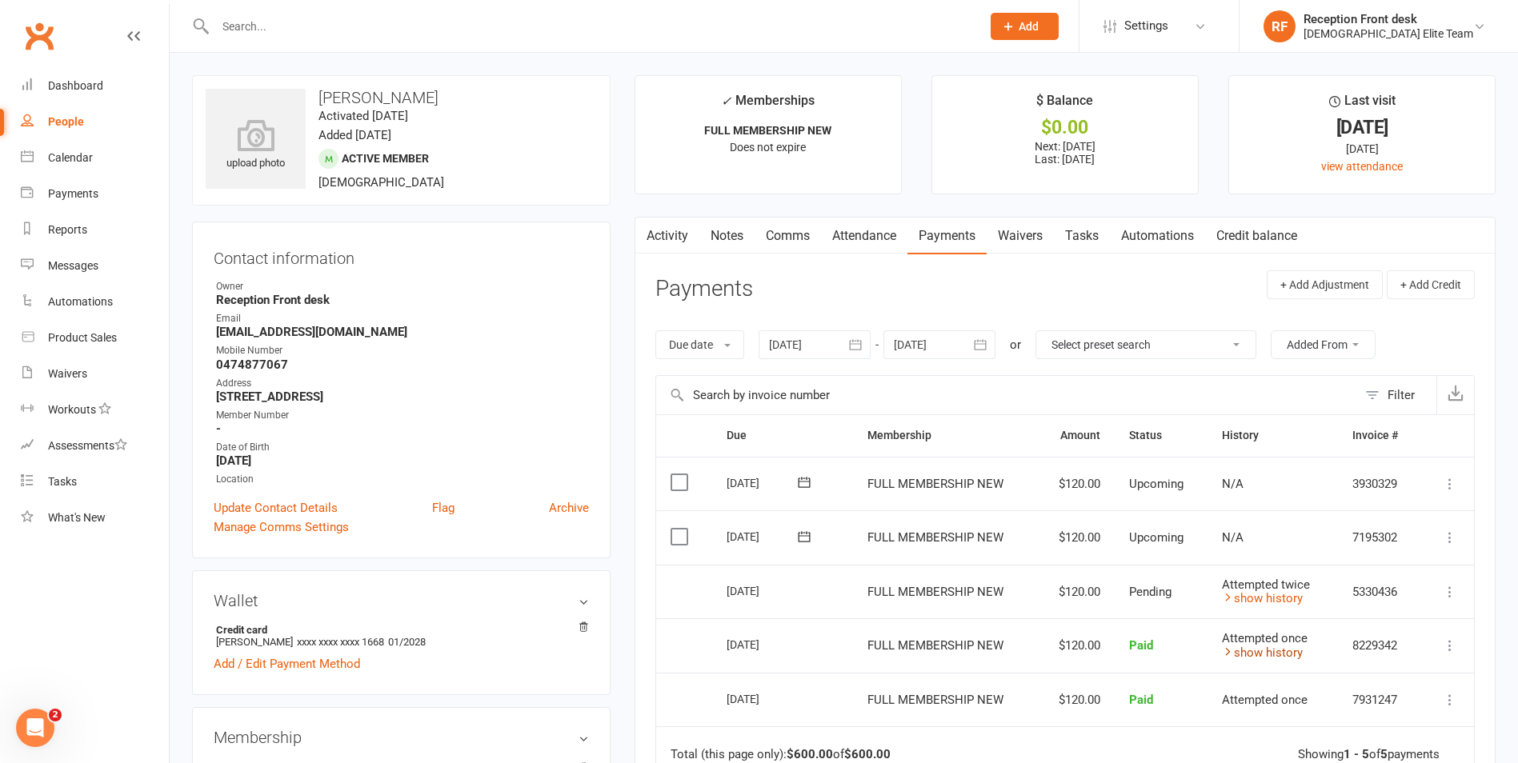
click at [1243, 655] on link "show history" at bounding box center [1262, 653] width 81 height 14
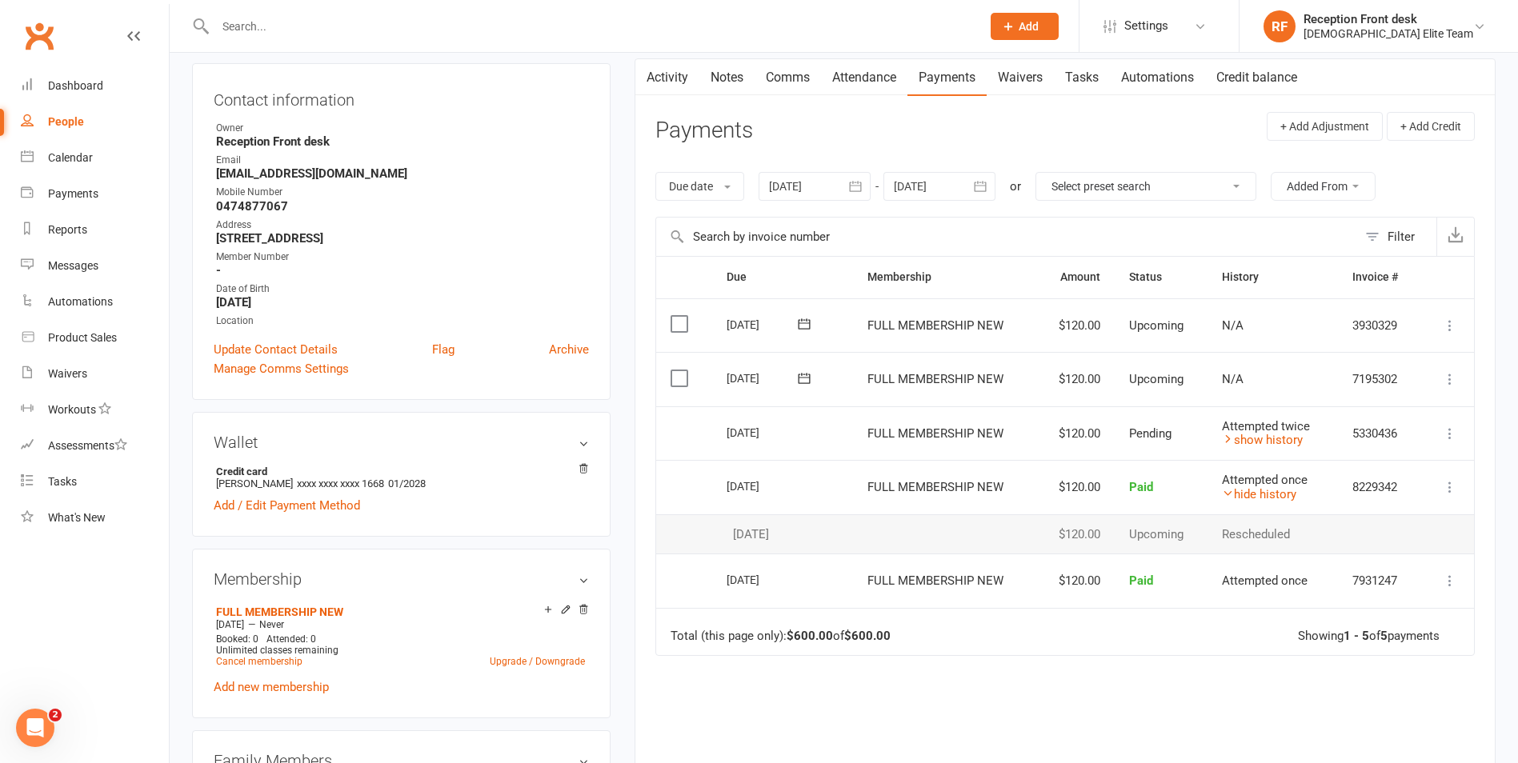
scroll to position [160, 0]
click at [806, 537] on div "30 Jul 2025" at bounding box center [782, 533] width 112 height 14
click at [1245, 482] on span "Attempted once" at bounding box center [1265, 478] width 86 height 14
click at [1246, 495] on link "hide history" at bounding box center [1259, 493] width 74 height 14
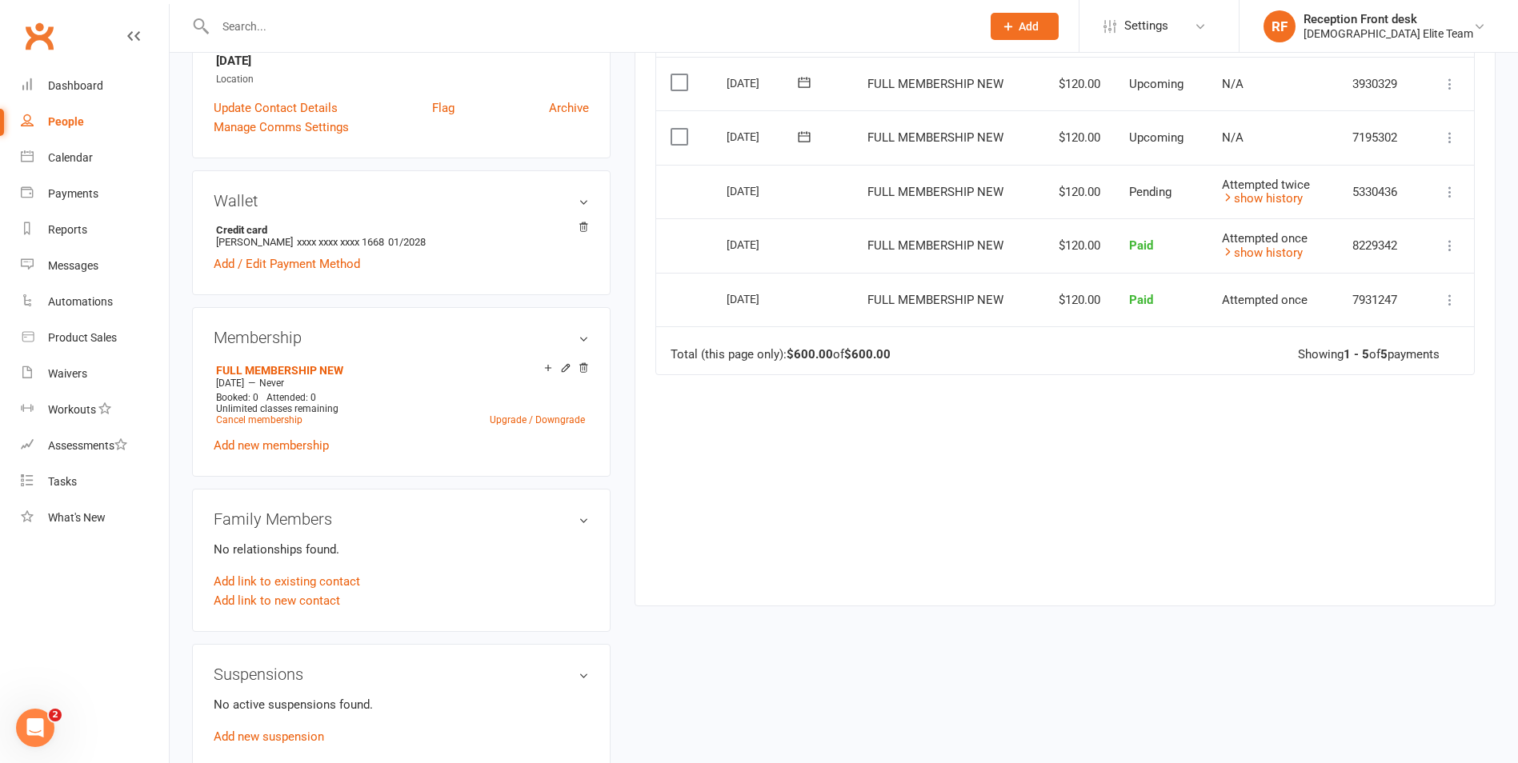
scroll to position [0, 0]
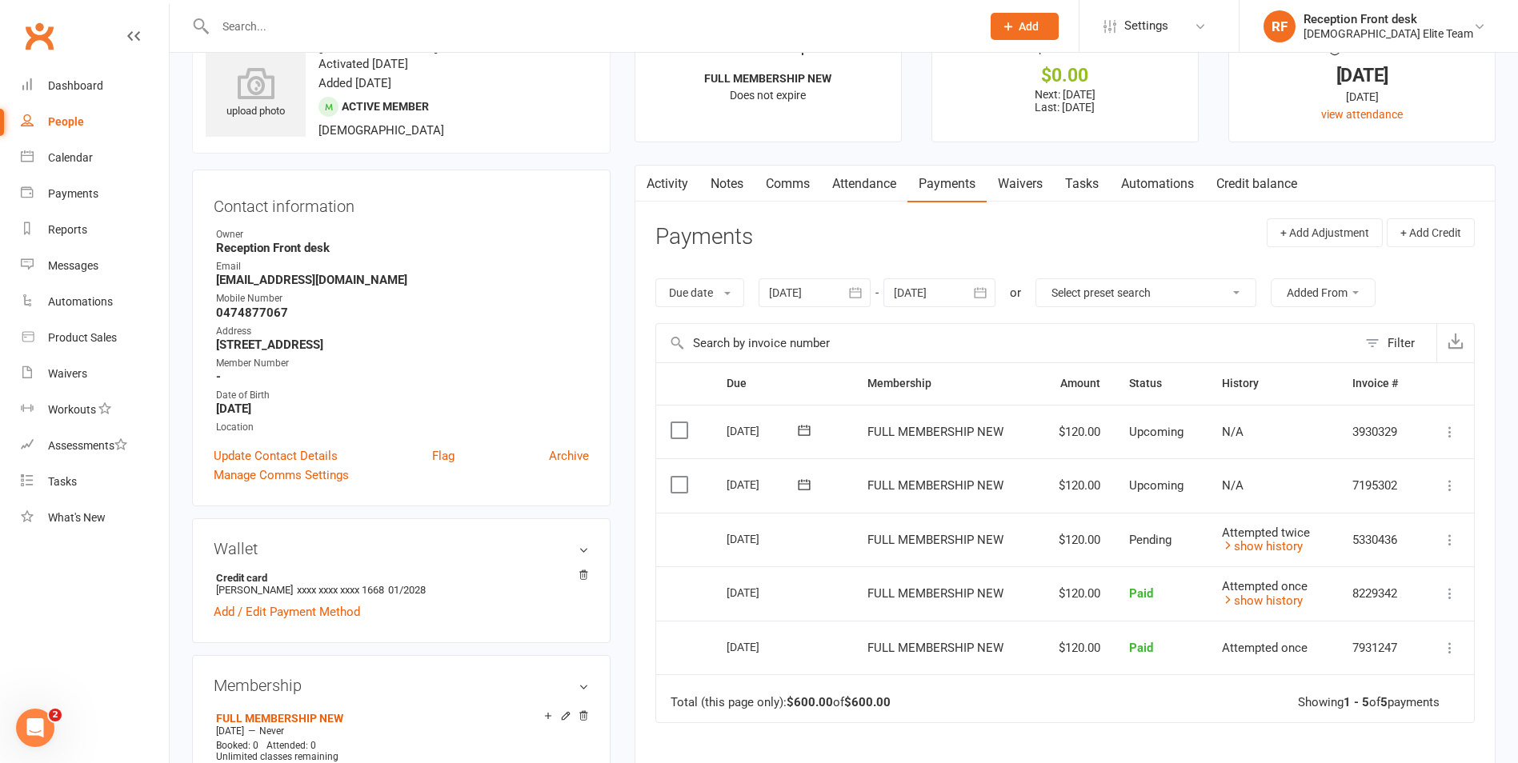
scroll to position [80, 0]
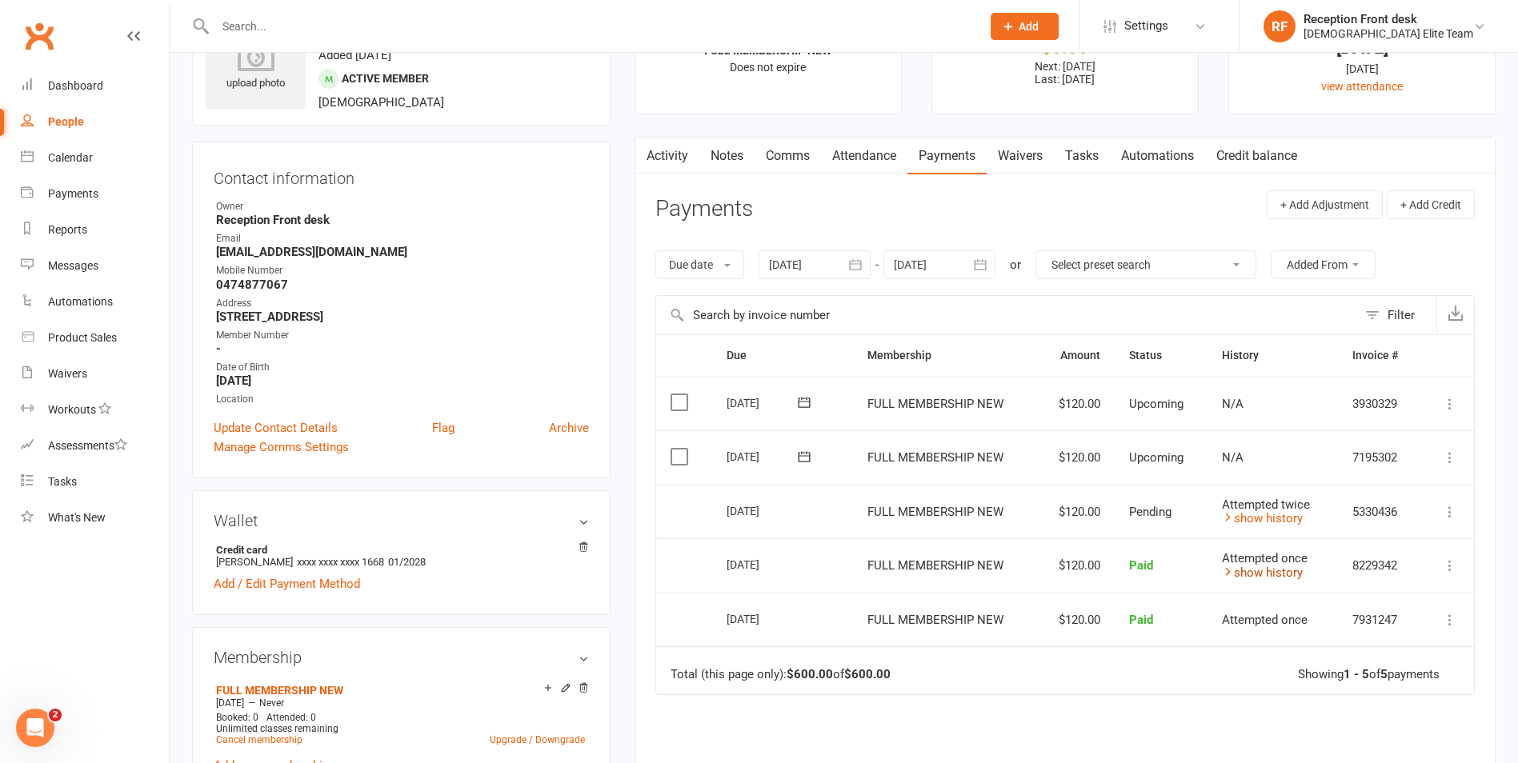
click at [1254, 576] on link "show history" at bounding box center [1262, 573] width 81 height 14
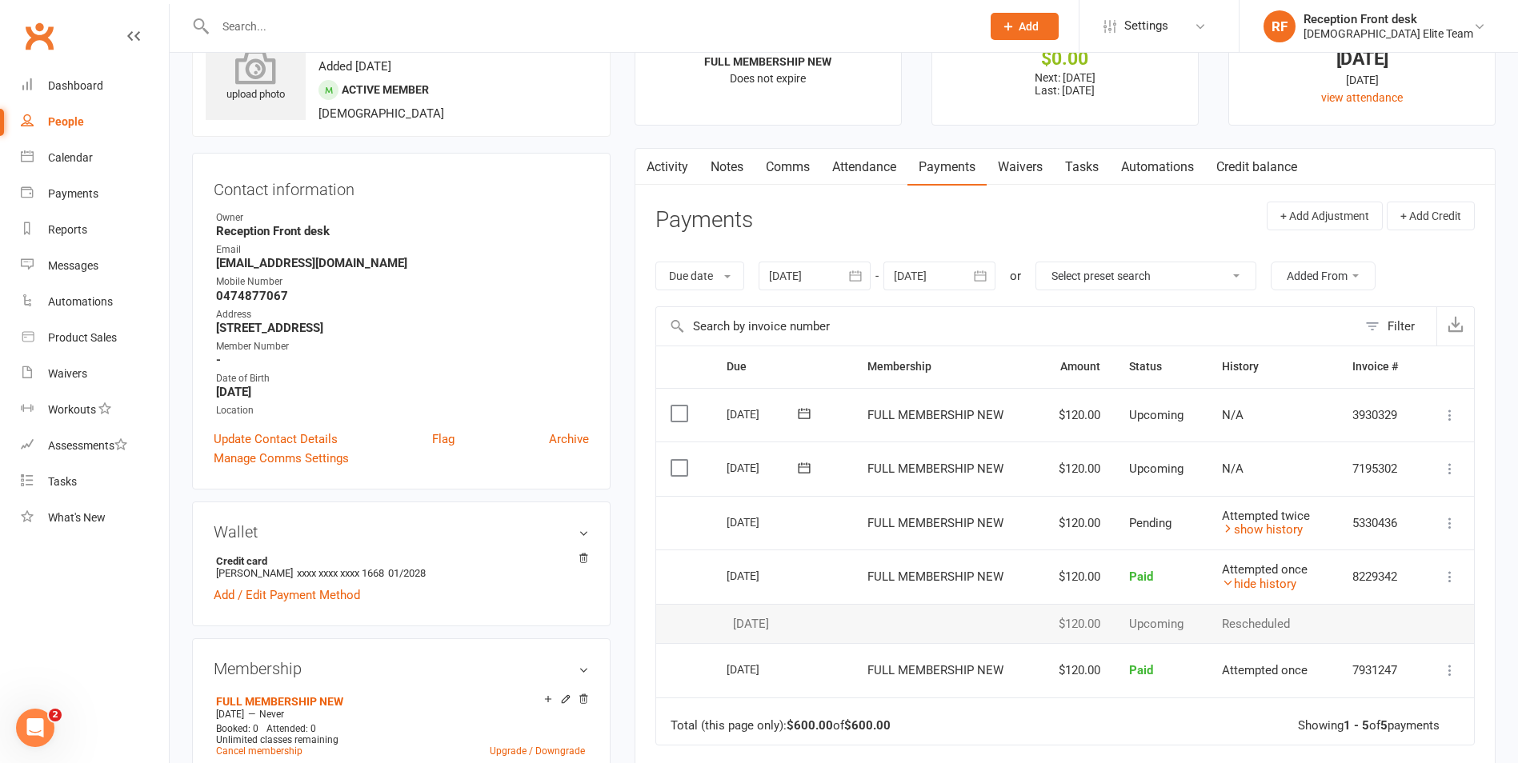
scroll to position [0, 0]
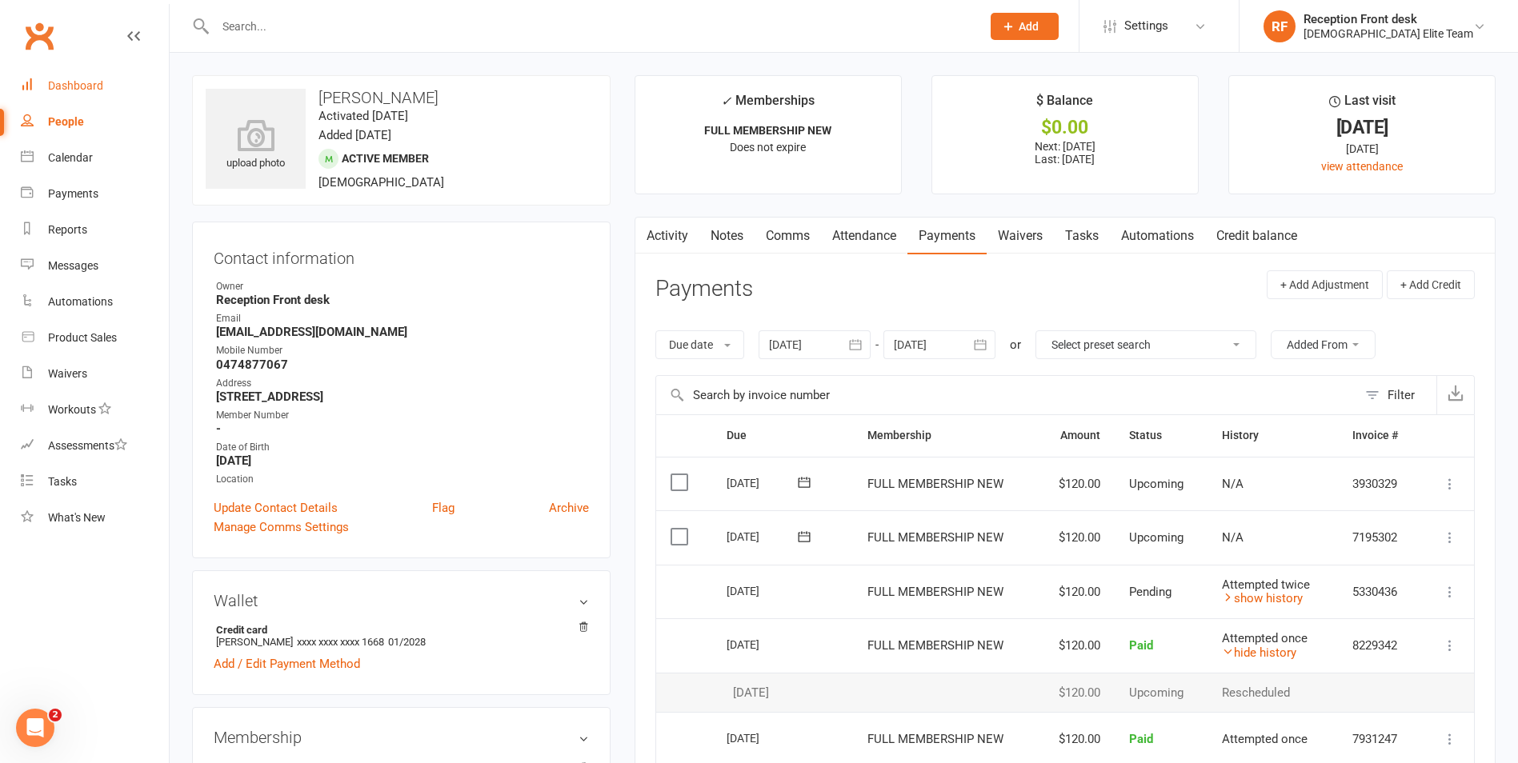
drag, startPoint x: 62, startPoint y: 78, endPoint x: 334, endPoint y: 127, distance: 276.5
click at [62, 78] on link "Dashboard" at bounding box center [95, 86] width 148 height 36
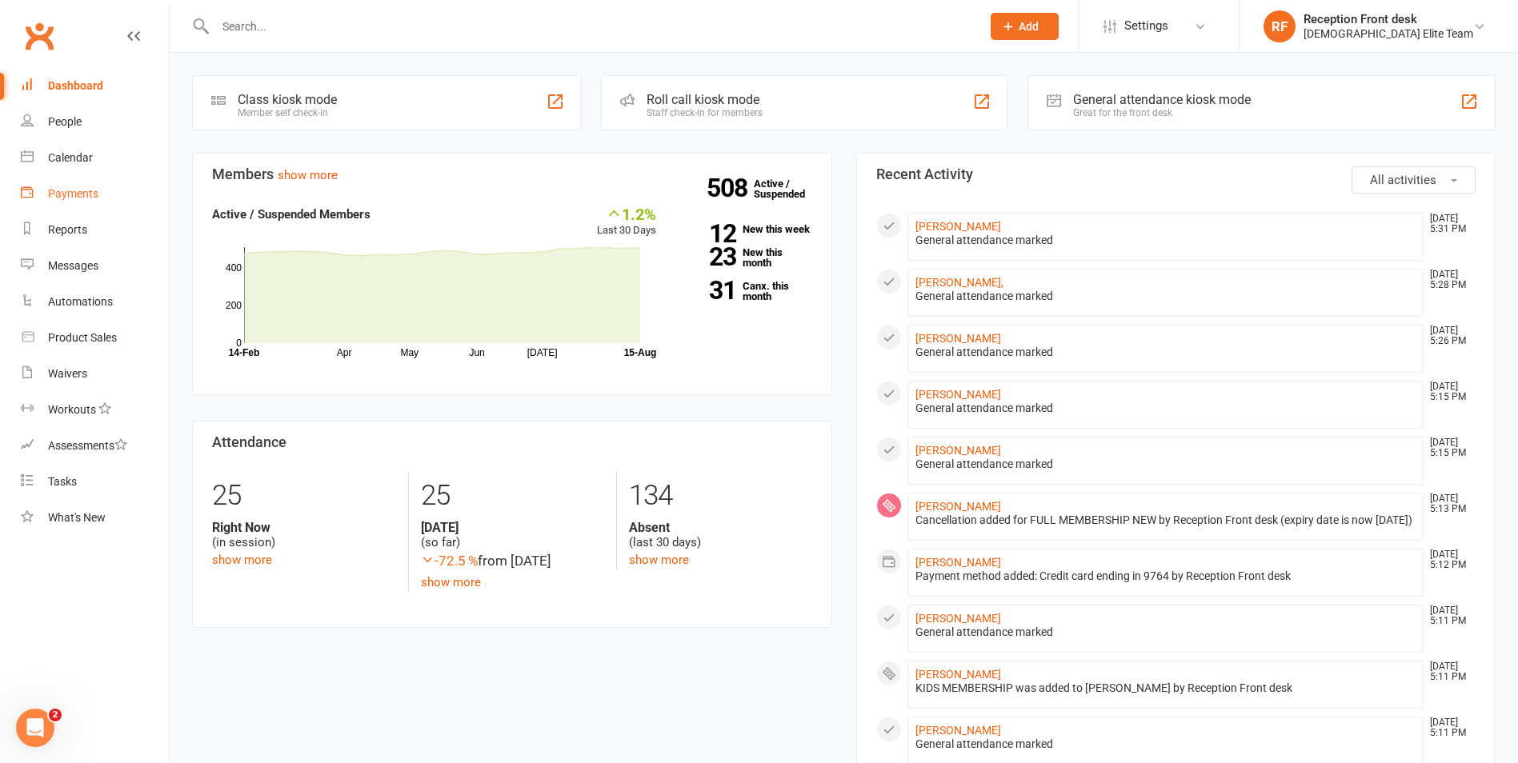
click at [83, 189] on div "Payments" at bounding box center [73, 193] width 50 height 13
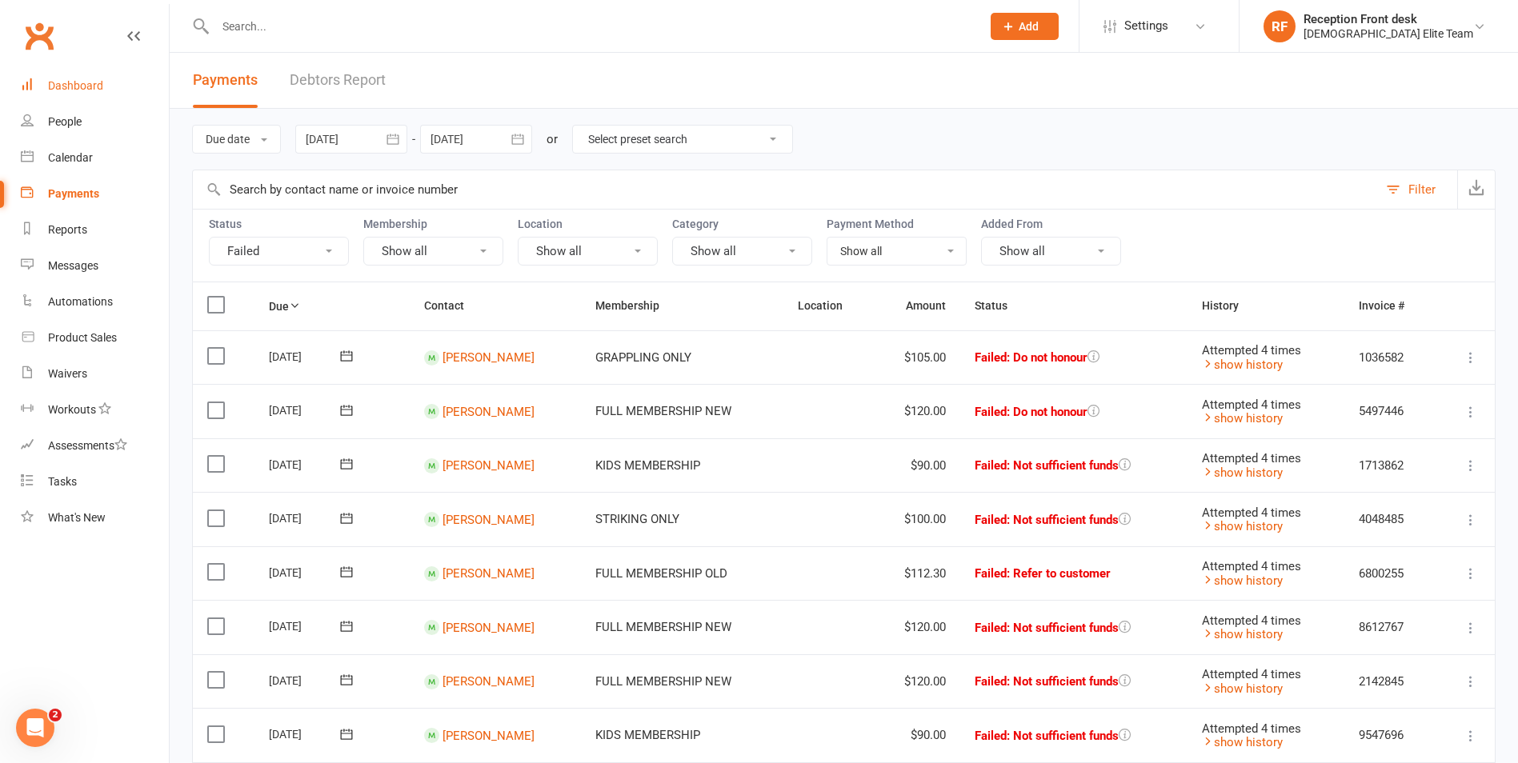
click at [90, 83] on div "Dashboard" at bounding box center [75, 85] width 55 height 13
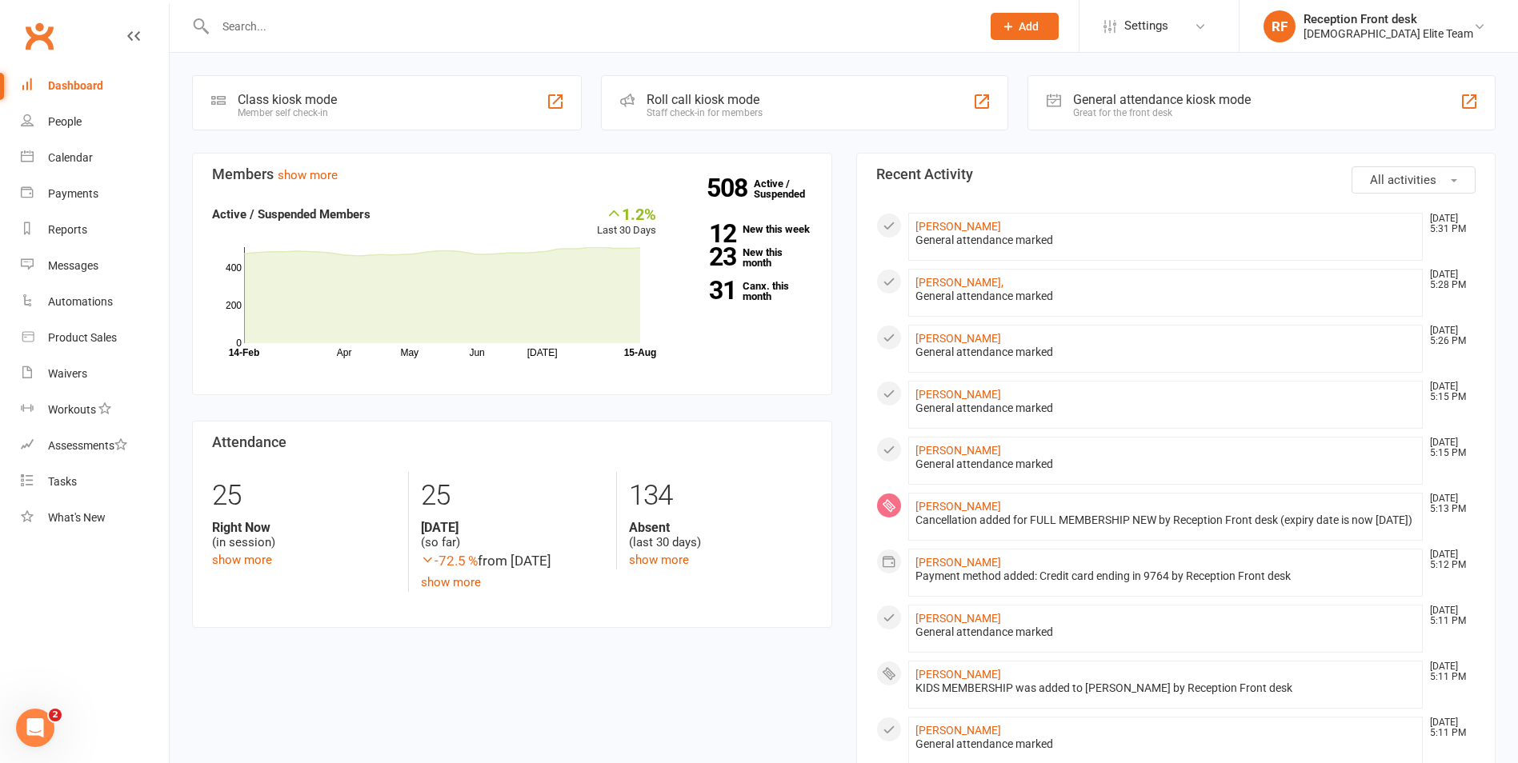
drag, startPoint x: 842, startPoint y: 410, endPoint x: 839, endPoint y: 434, distance: 25.0
click at [839, 434] on div "Members show more 1.2% Last 30 Days Active / Suspended Members Apr May Jun Jul …" at bounding box center [512, 403] width 664 height 501
click at [72, 194] on div "Payments" at bounding box center [73, 193] width 50 height 13
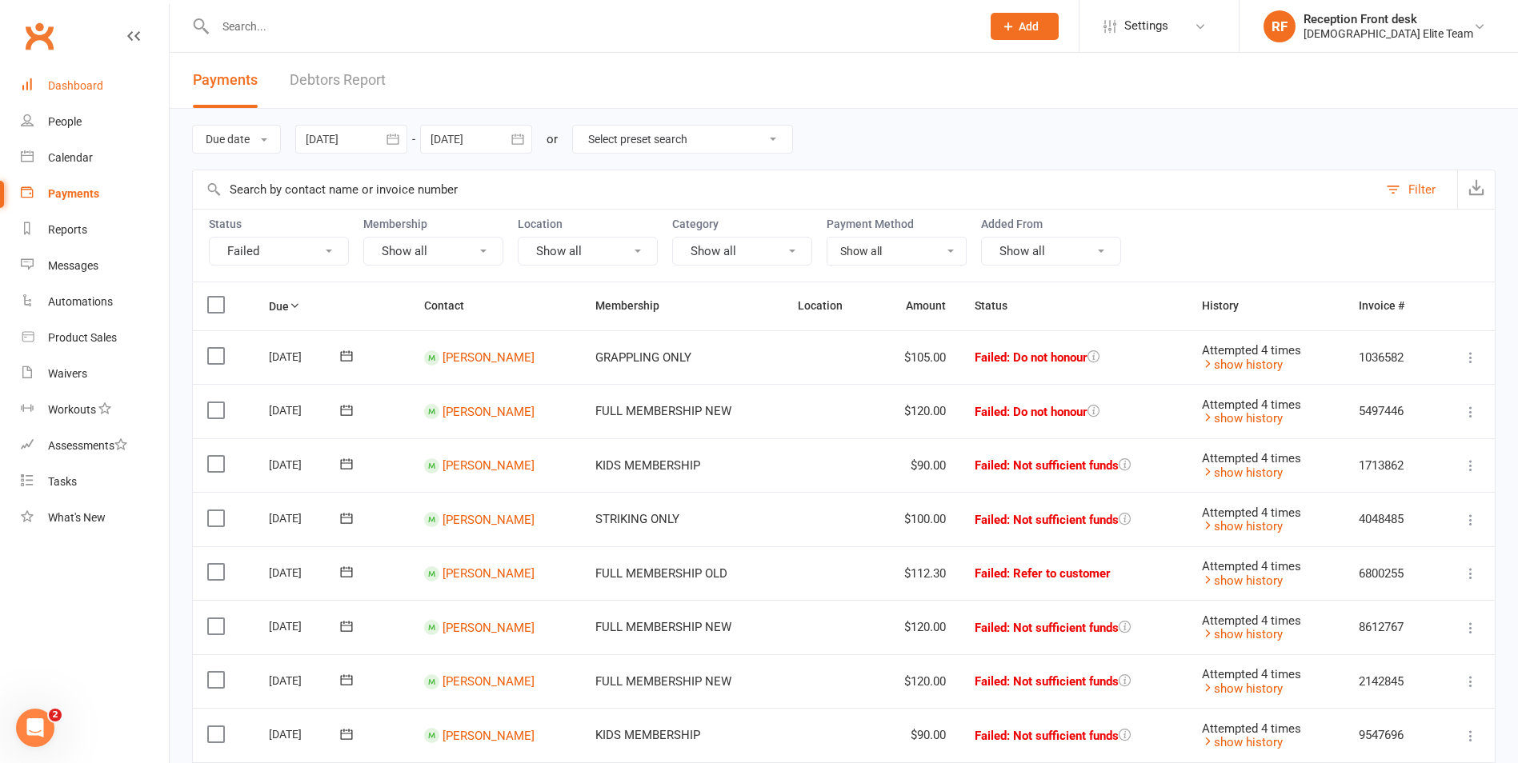
click at [39, 84] on link "Dashboard" at bounding box center [95, 86] width 148 height 36
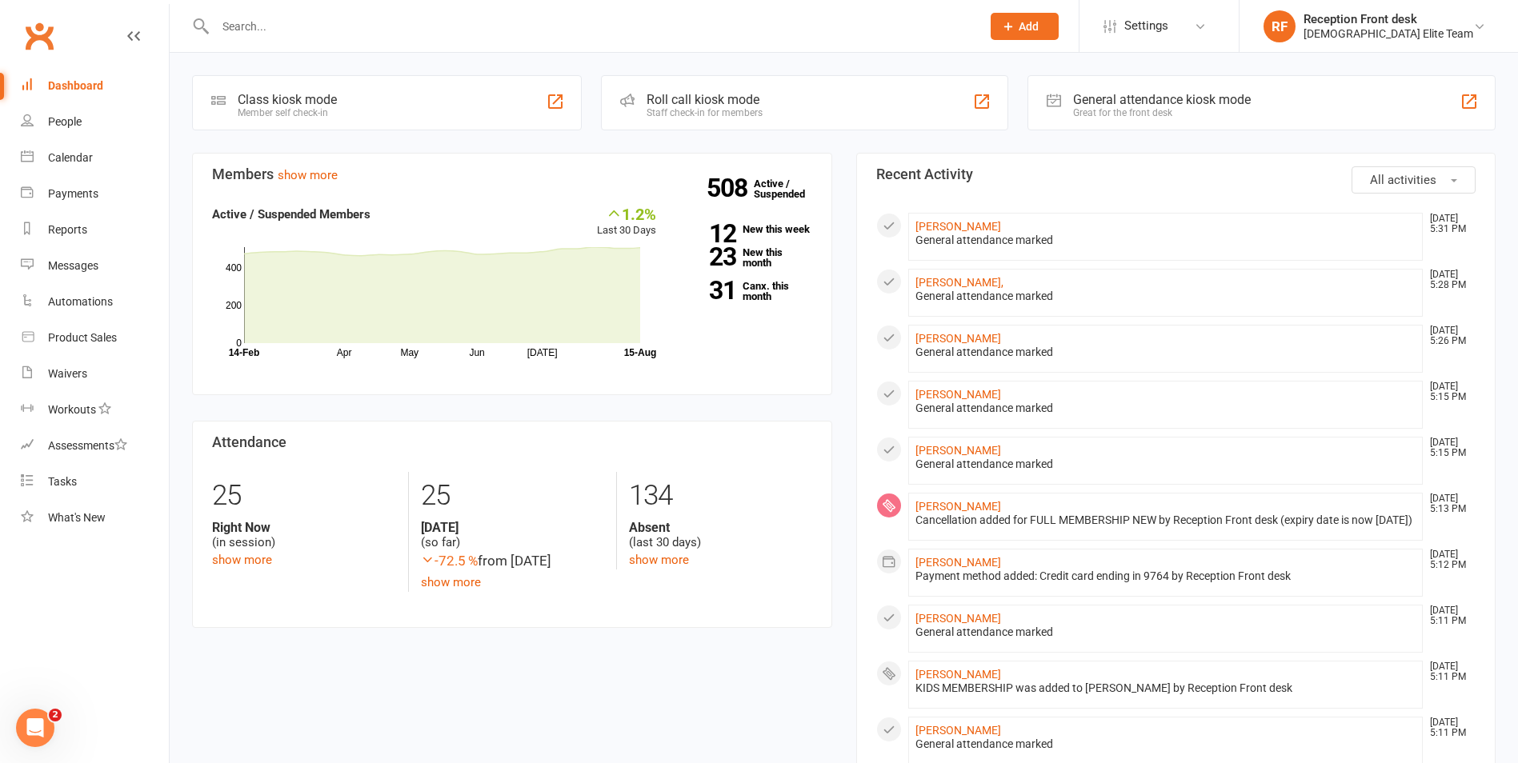
drag, startPoint x: 845, startPoint y: 411, endPoint x: 834, endPoint y: 403, distance: 13.8
click at [818, 406] on div "Members show more 1.2% Last 30 Days Active / Suspended Members Apr May Jun Jul …" at bounding box center [512, 403] width 664 height 501
click at [838, 410] on div "Members show more 1.2% Last 30 Days Active / Suspended Members Apr May Jun Jul …" at bounding box center [512, 403] width 664 height 501
drag, startPoint x: 839, startPoint y: 143, endPoint x: 787, endPoint y: 134, distance: 52.9
click at [787, 134] on div "Coming up Today Event/Booking Time Location Trainer Attendees Waitlist No event…" at bounding box center [844, 720] width 1348 height 1335
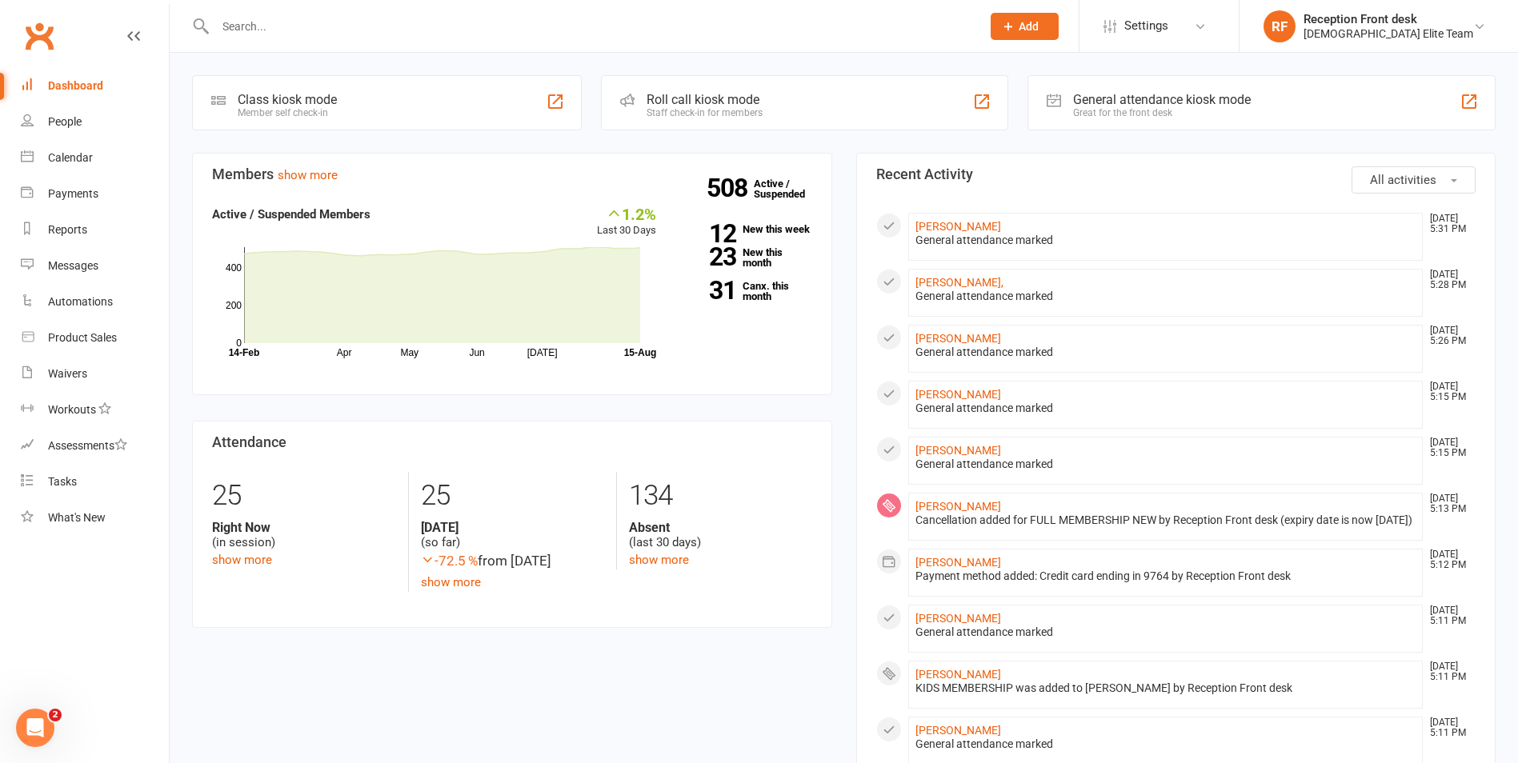
drag, startPoint x: 837, startPoint y: 142, endPoint x: 586, endPoint y: 139, distance: 251.2
drag, startPoint x: 586, startPoint y: 139, endPoint x: 897, endPoint y: 143, distance: 311.3
click at [967, 136] on div "Coming up Today Event/Booking Time Location Trainer Attendees Waitlist No event…" at bounding box center [844, 720] width 1348 height 1335
drag, startPoint x: 851, startPoint y: 147, endPoint x: 805, endPoint y: 141, distance: 46.8
click at [805, 141] on div "Coming up Today Event/Booking Time Location Trainer Attendees Waitlist No event…" at bounding box center [844, 720] width 1348 height 1335
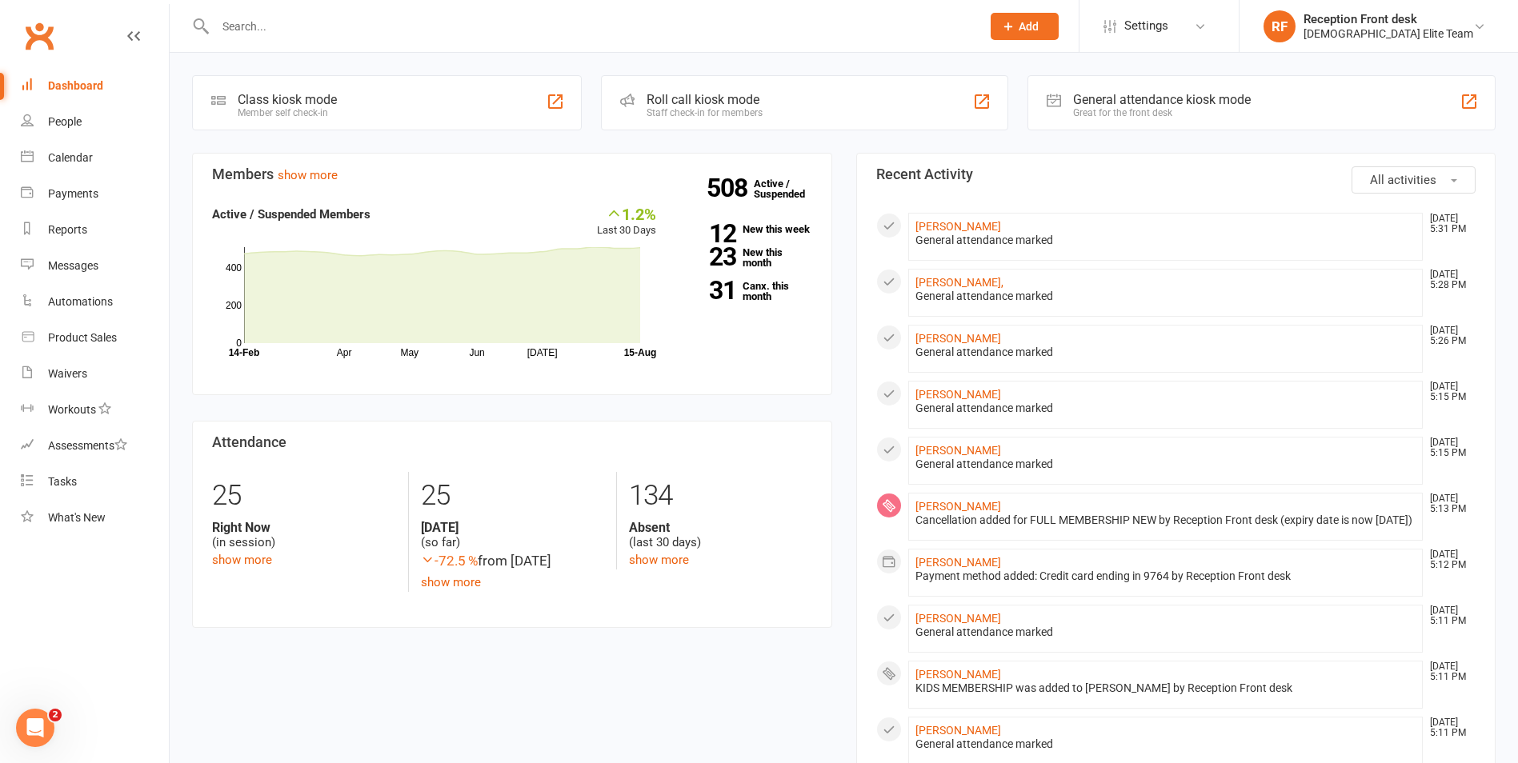
drag, startPoint x: 842, startPoint y: 155, endPoint x: 769, endPoint y: 140, distance: 75.2
click at [769, 140] on div "Coming up Today Event/Booking Time Location Trainer Attendees Waitlist No event…" at bounding box center [844, 720] width 1348 height 1335
click at [252, 29] on input "text" at bounding box center [589, 26] width 759 height 22
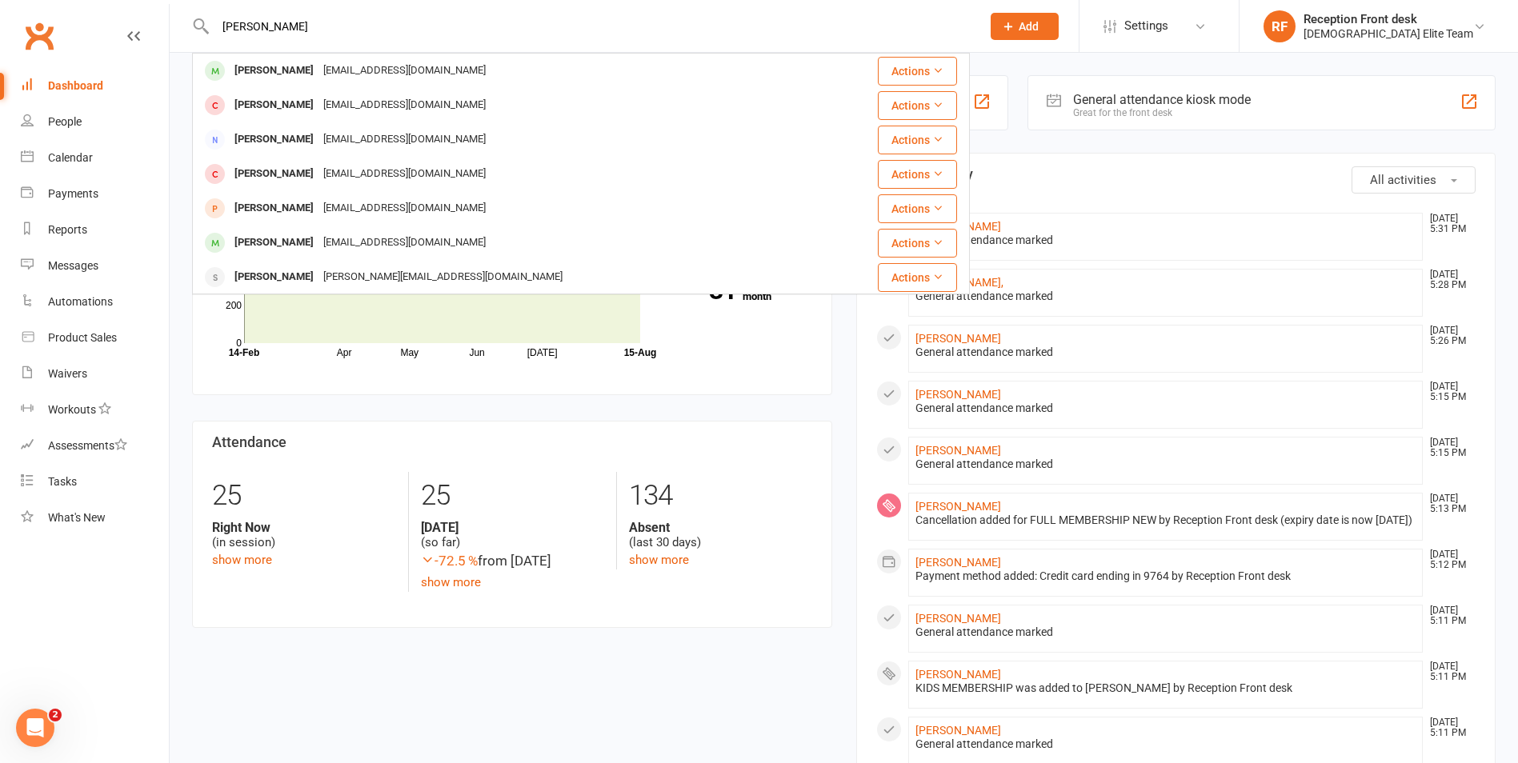
drag, startPoint x: 344, startPoint y: 35, endPoint x: 453, endPoint y: 46, distance: 109.4
click at [183, 18] on react-component "ryan elias Larsin Elias larsinelias@gmail.com Actions Stavro Elias stavroelias5…" at bounding box center [485, 26] width 970 height 52
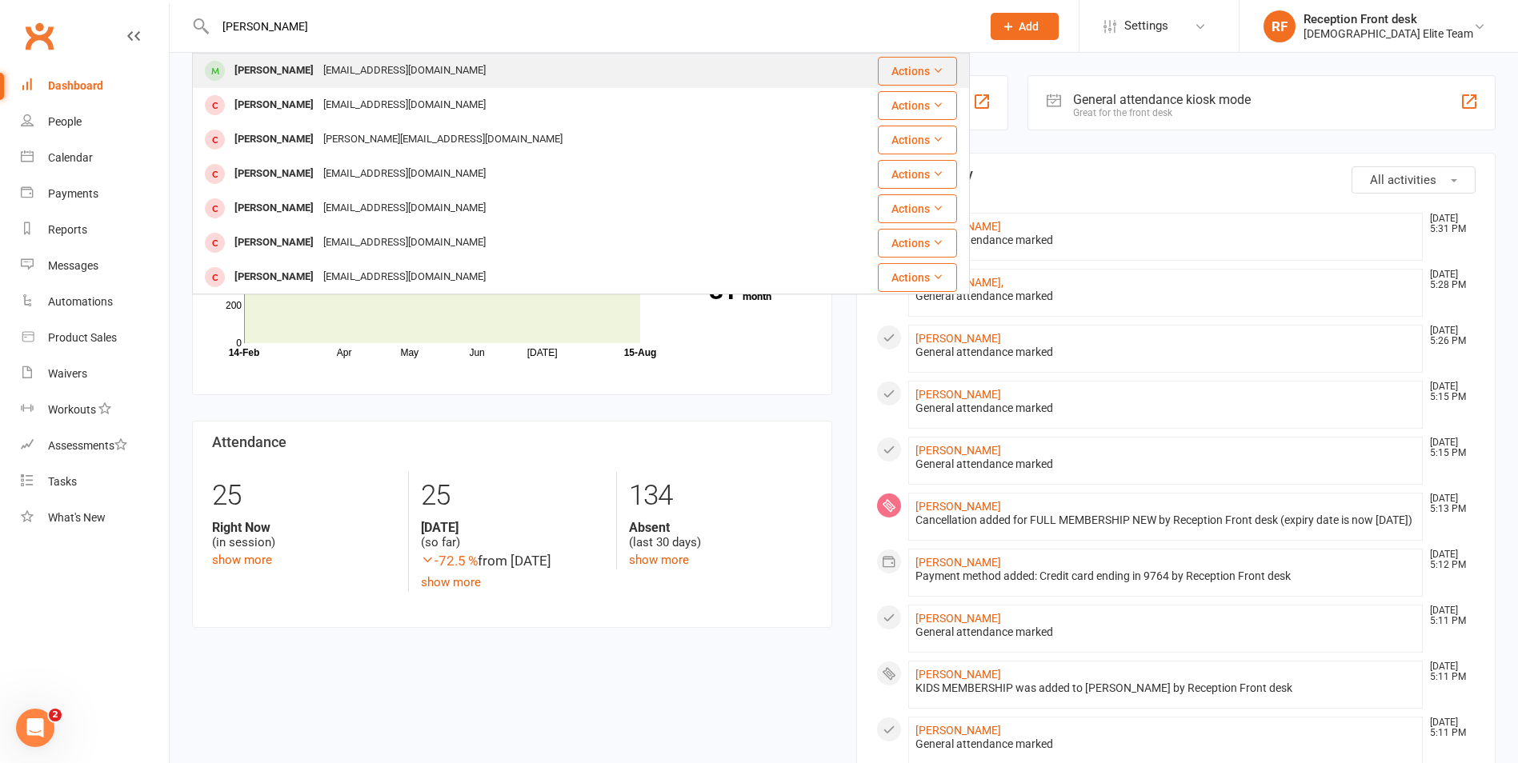
type input "lukas pat"
click at [337, 73] on div "lukaspat44@gmail.com" at bounding box center [404, 70] width 172 height 23
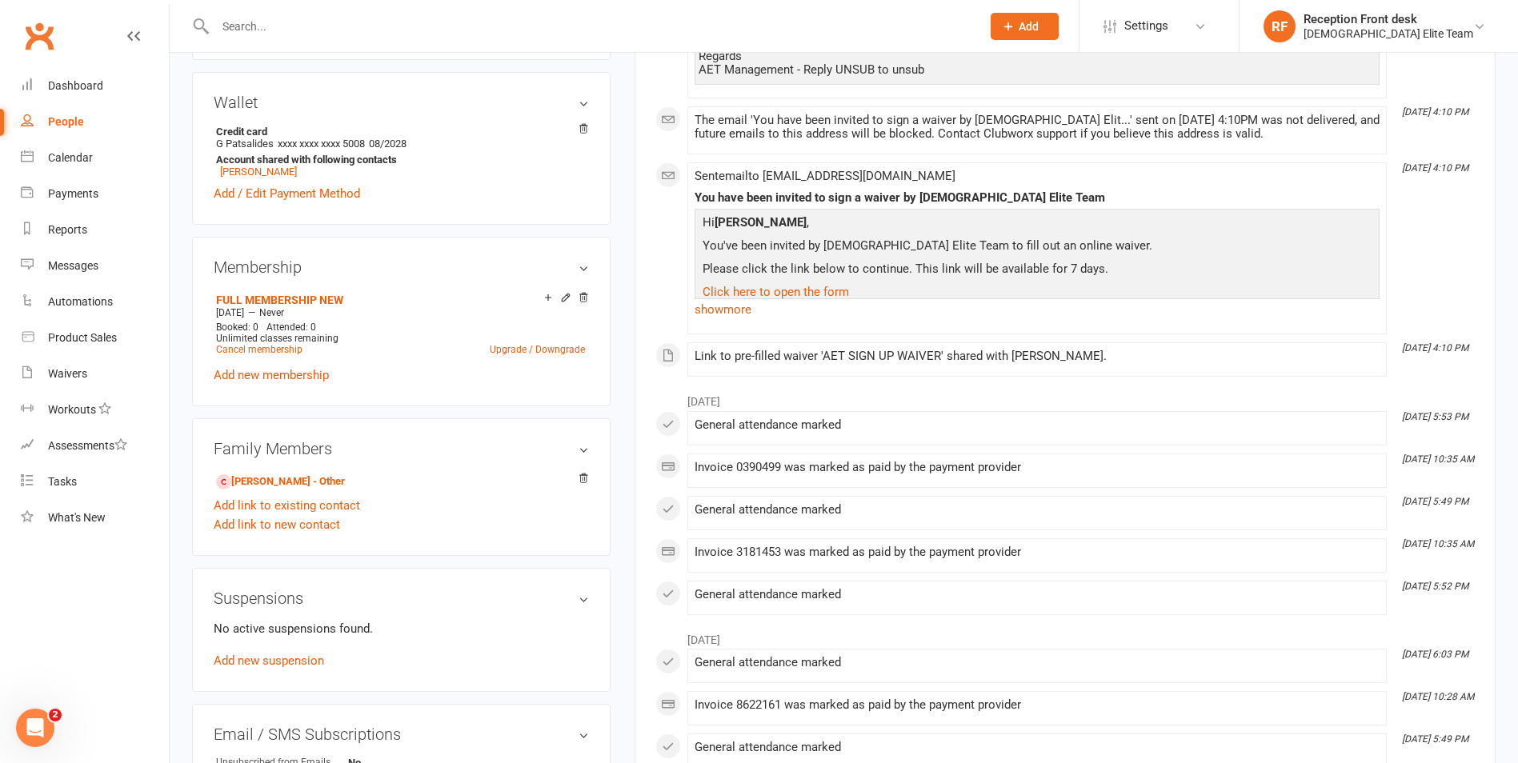
scroll to position [640, 0]
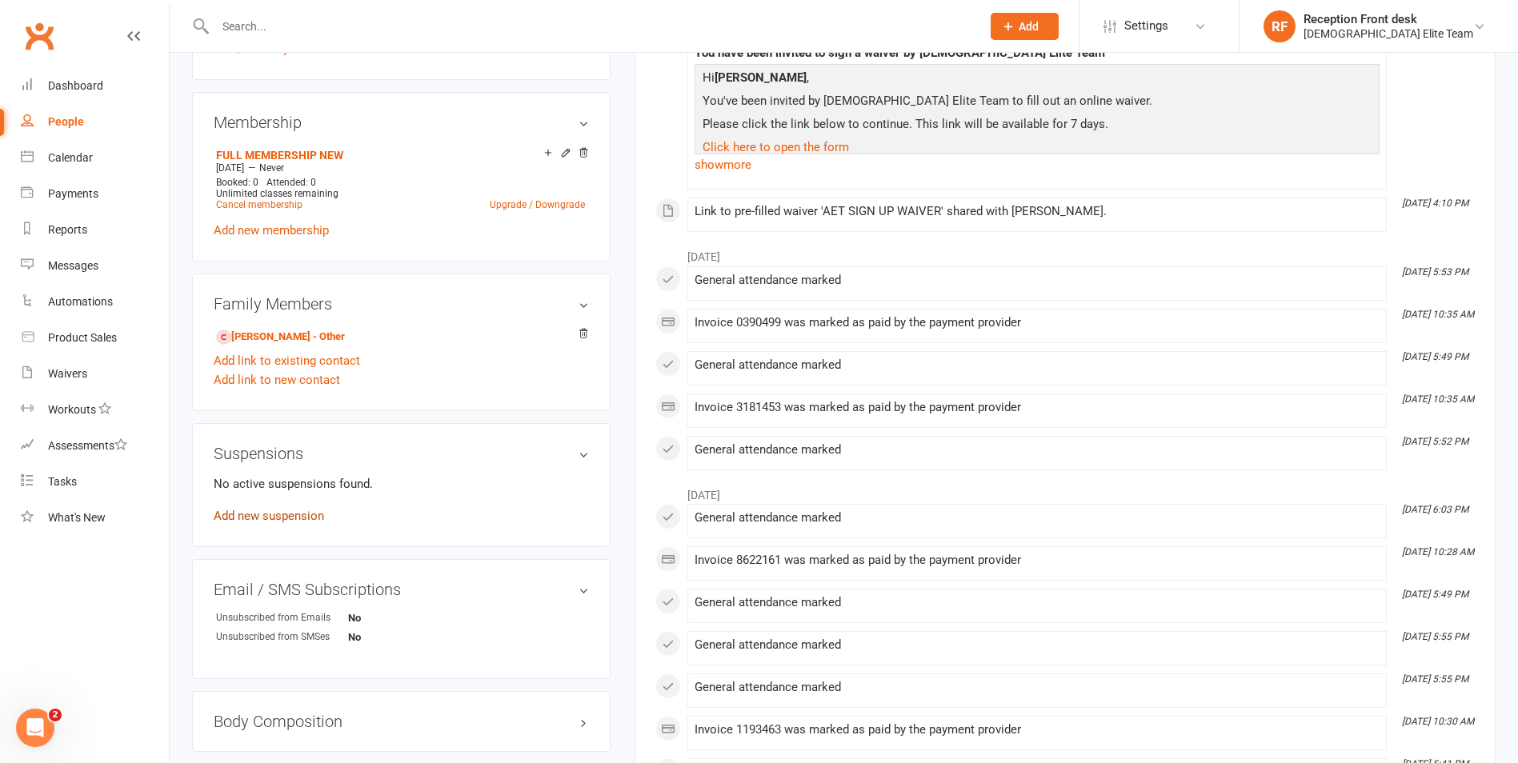
click at [258, 512] on link "Add new suspension" at bounding box center [269, 516] width 110 height 14
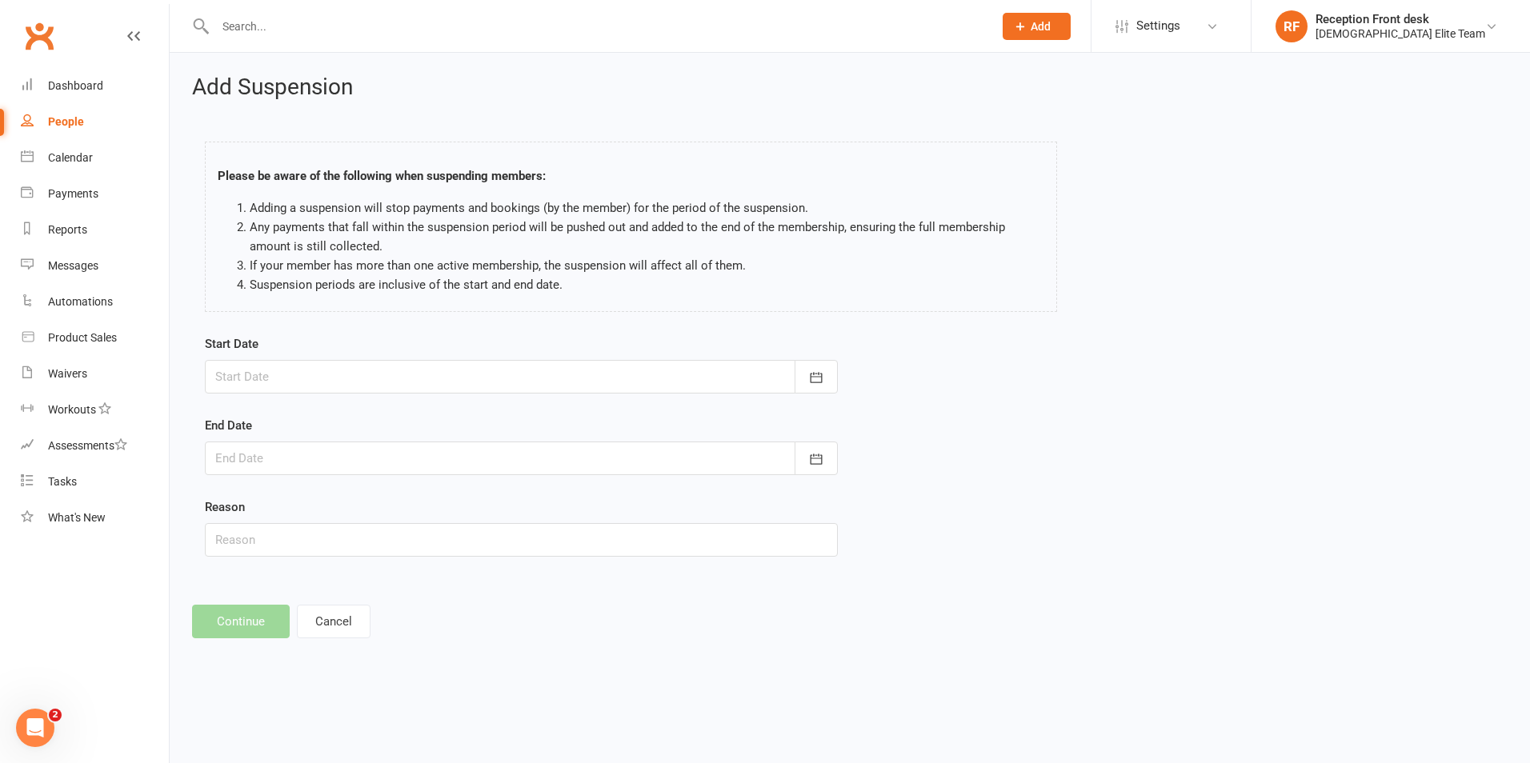
drag, startPoint x: 753, startPoint y: 374, endPoint x: 762, endPoint y: 373, distance: 9.6
click at [759, 375] on div at bounding box center [521, 377] width 633 height 34
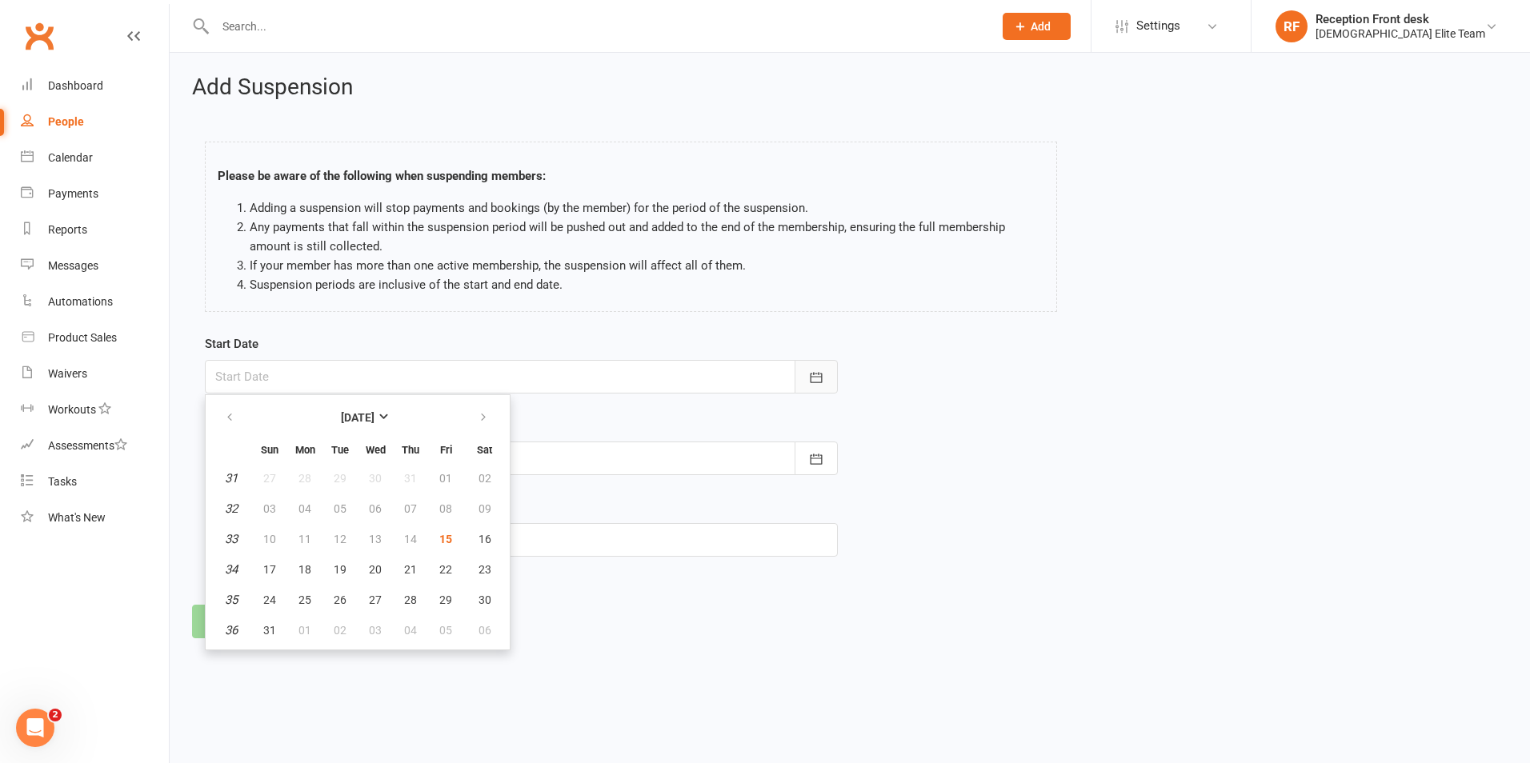
click at [816, 374] on icon "button" at bounding box center [816, 378] width 16 height 16
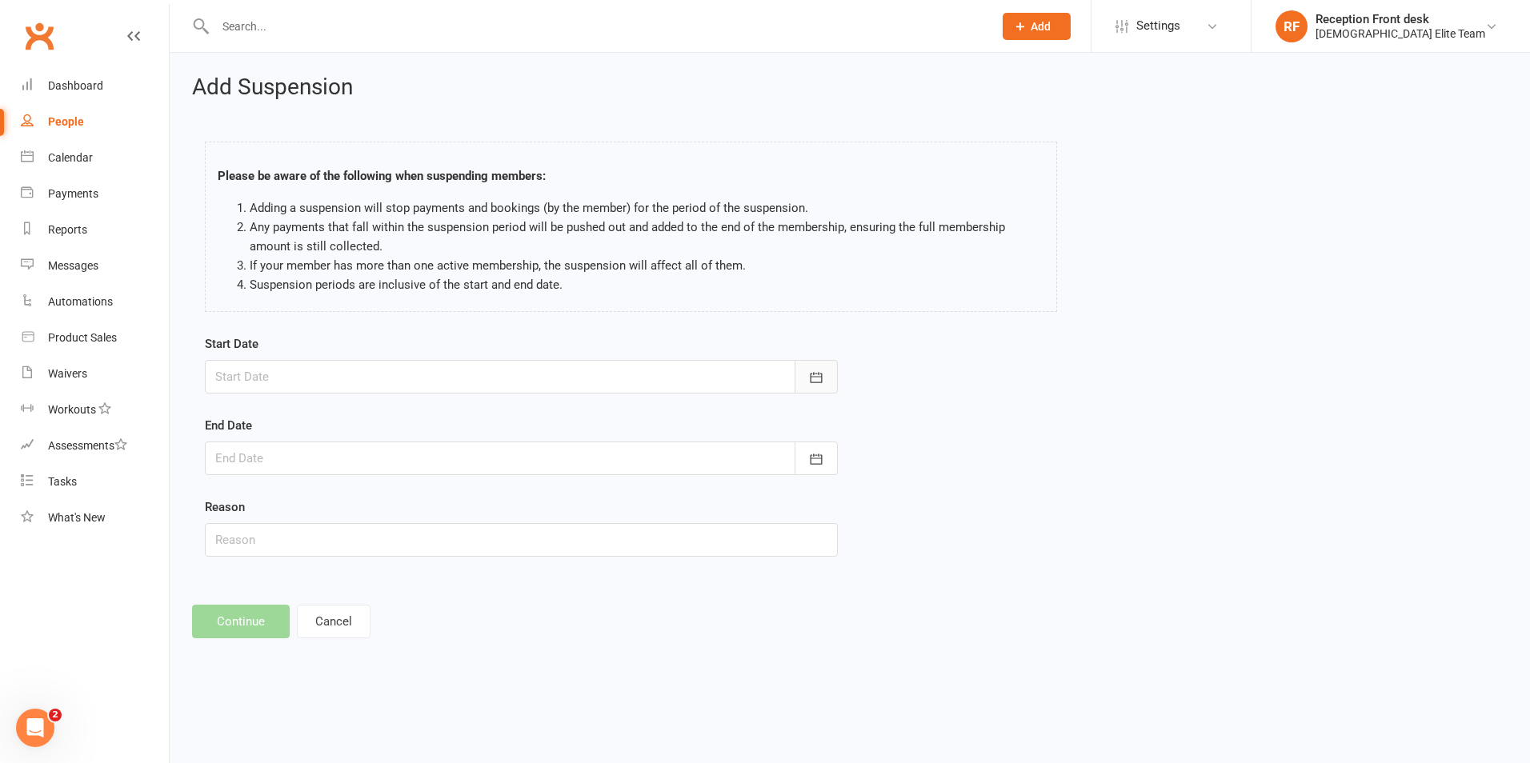
click at [816, 374] on icon "button" at bounding box center [816, 378] width 16 height 16
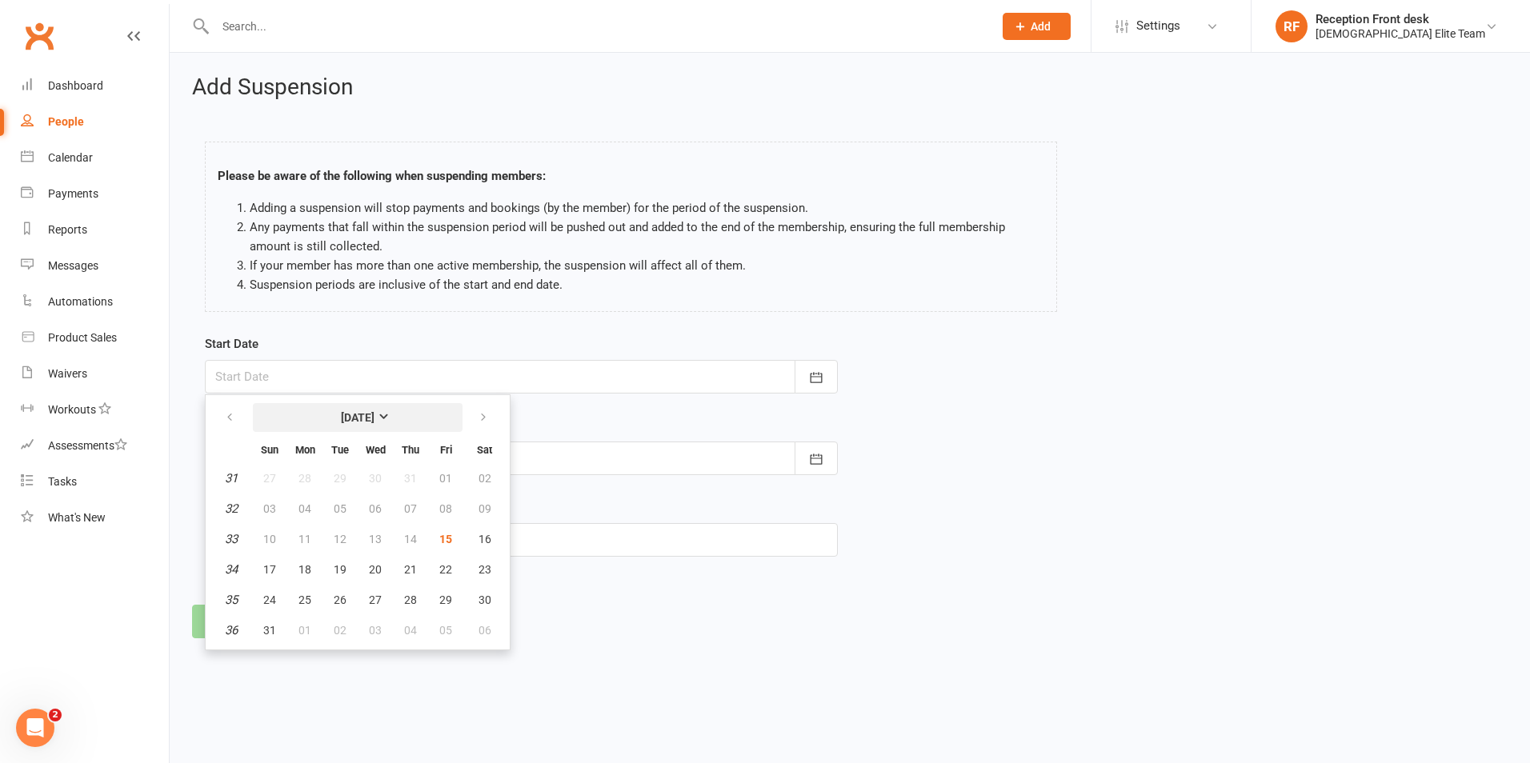
click at [374, 413] on strong "August 2025" at bounding box center [358, 417] width 34 height 13
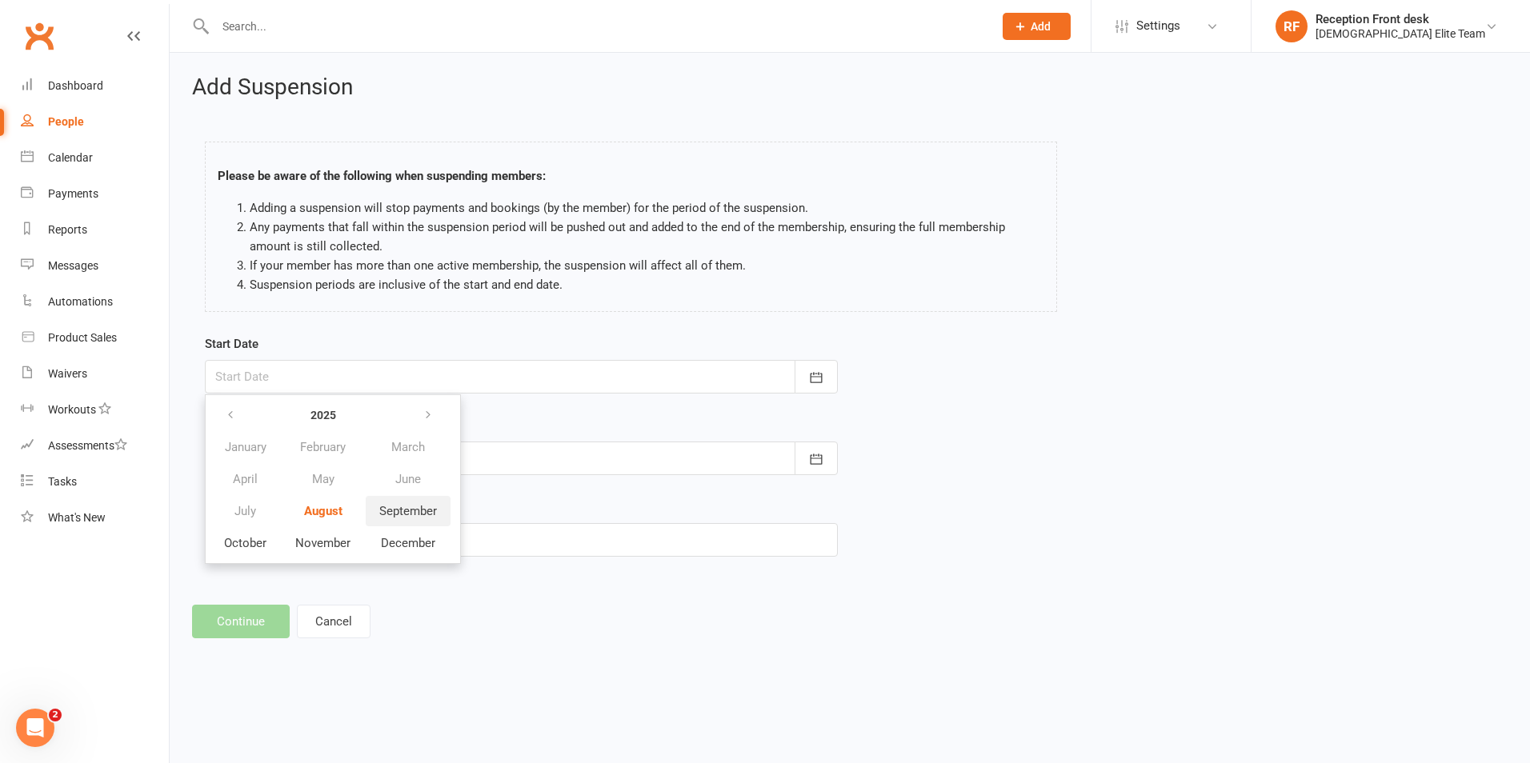
click at [390, 524] on button "September" at bounding box center [408, 511] width 85 height 30
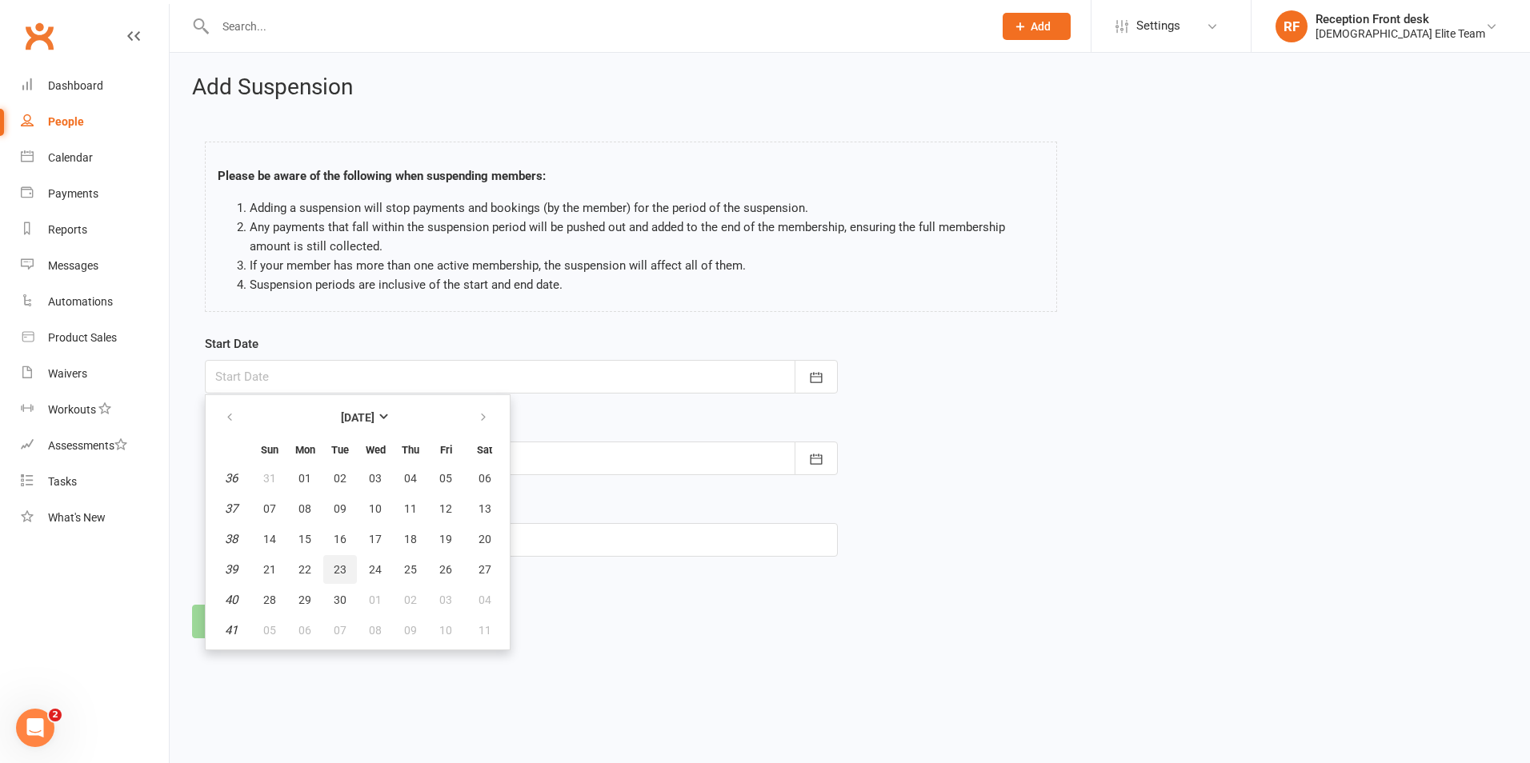
click at [342, 569] on span "23" at bounding box center [340, 569] width 13 height 13
type input "23 Sep 2025"
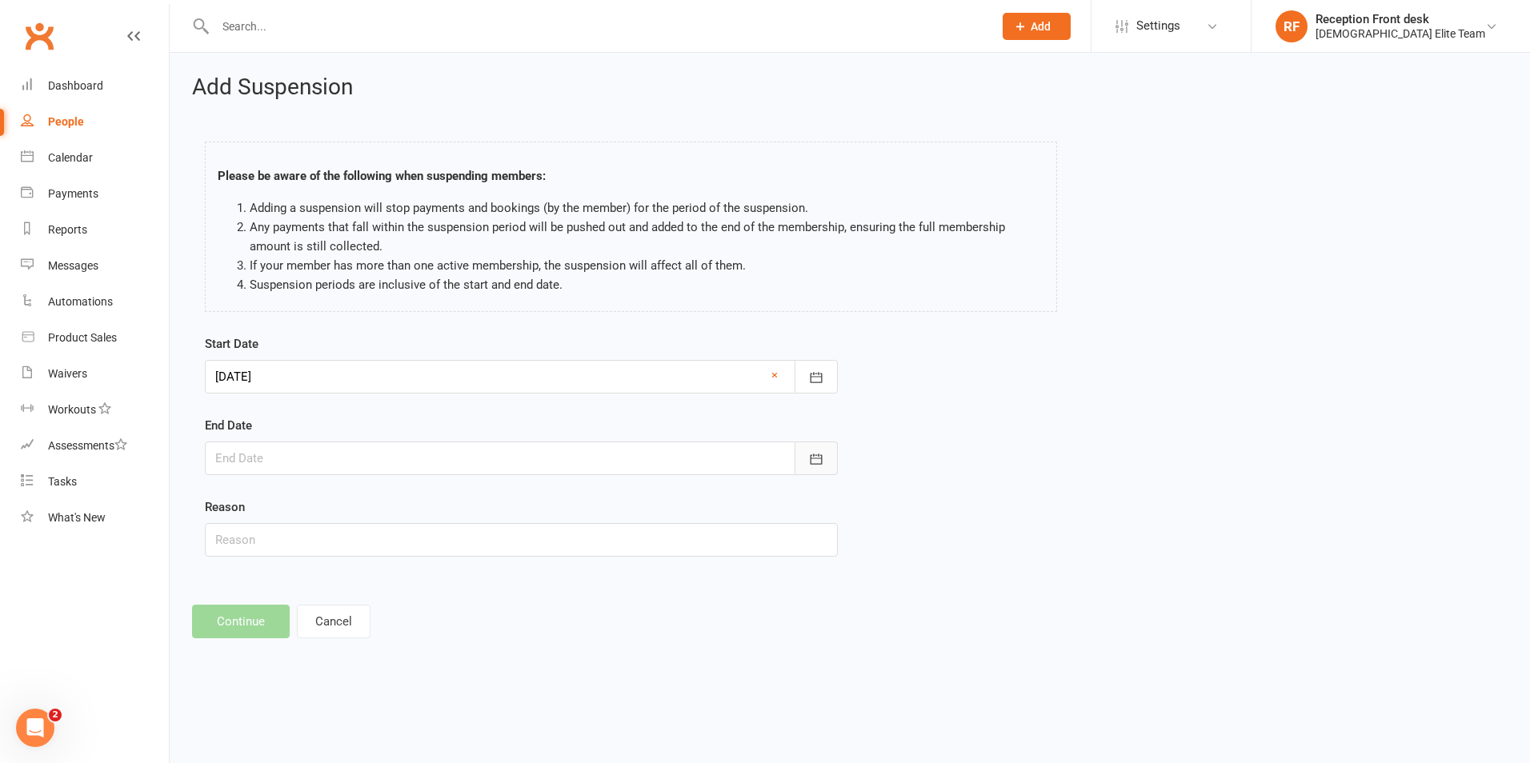
click at [818, 462] on icon "button" at bounding box center [816, 459] width 16 height 16
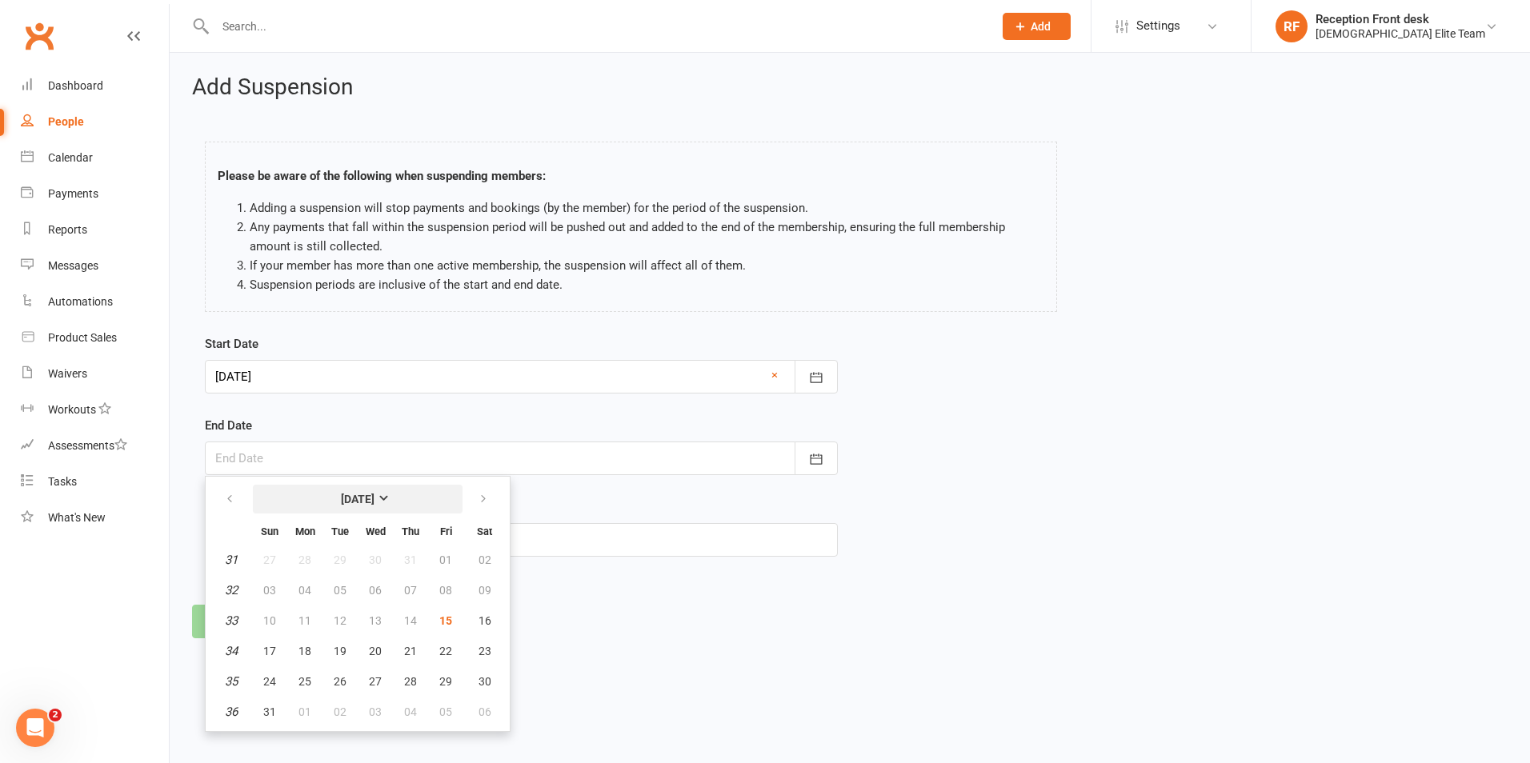
click at [373, 498] on strong "August 2025" at bounding box center [358, 499] width 34 height 13
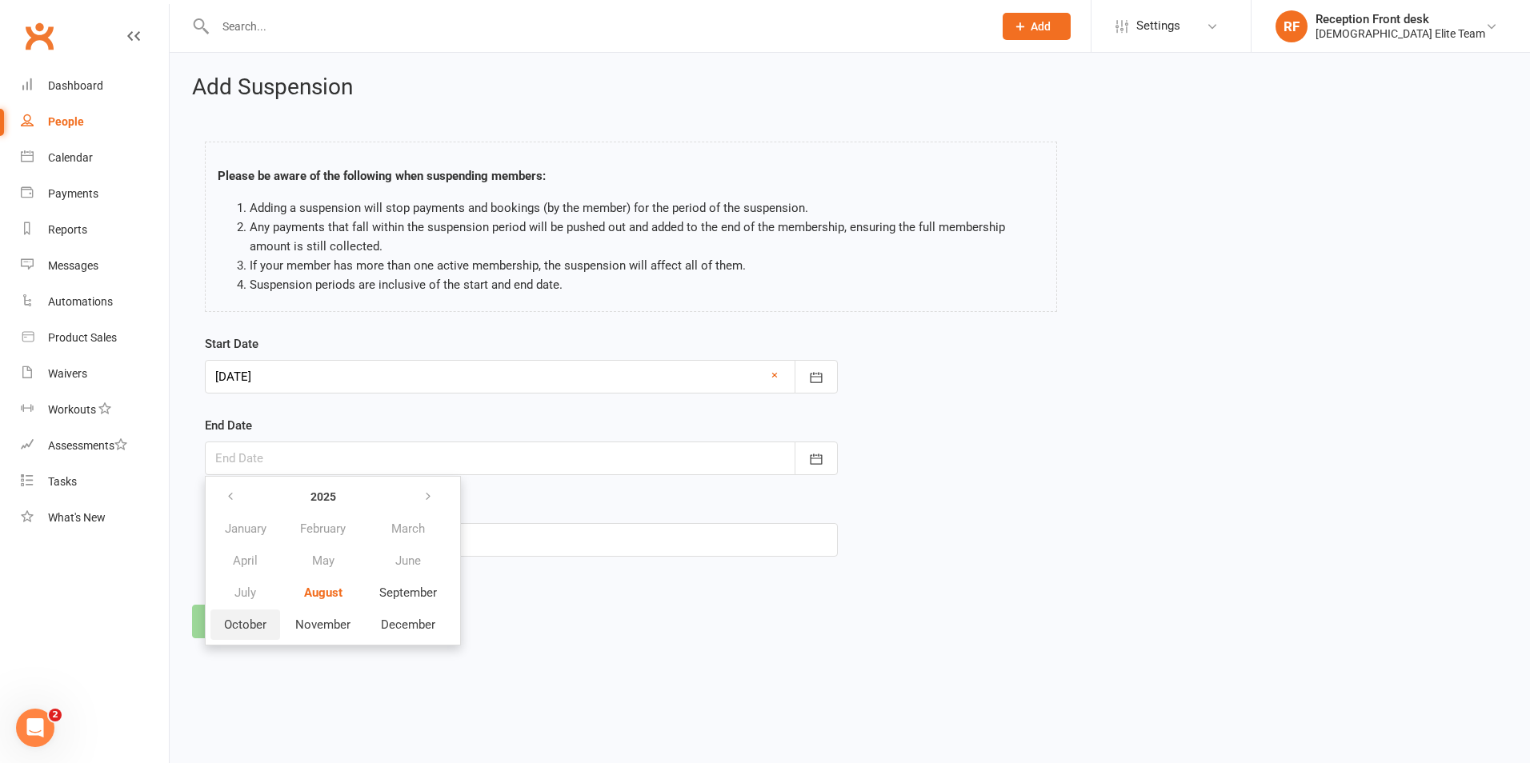
click at [236, 620] on span "October" at bounding box center [245, 625] width 42 height 14
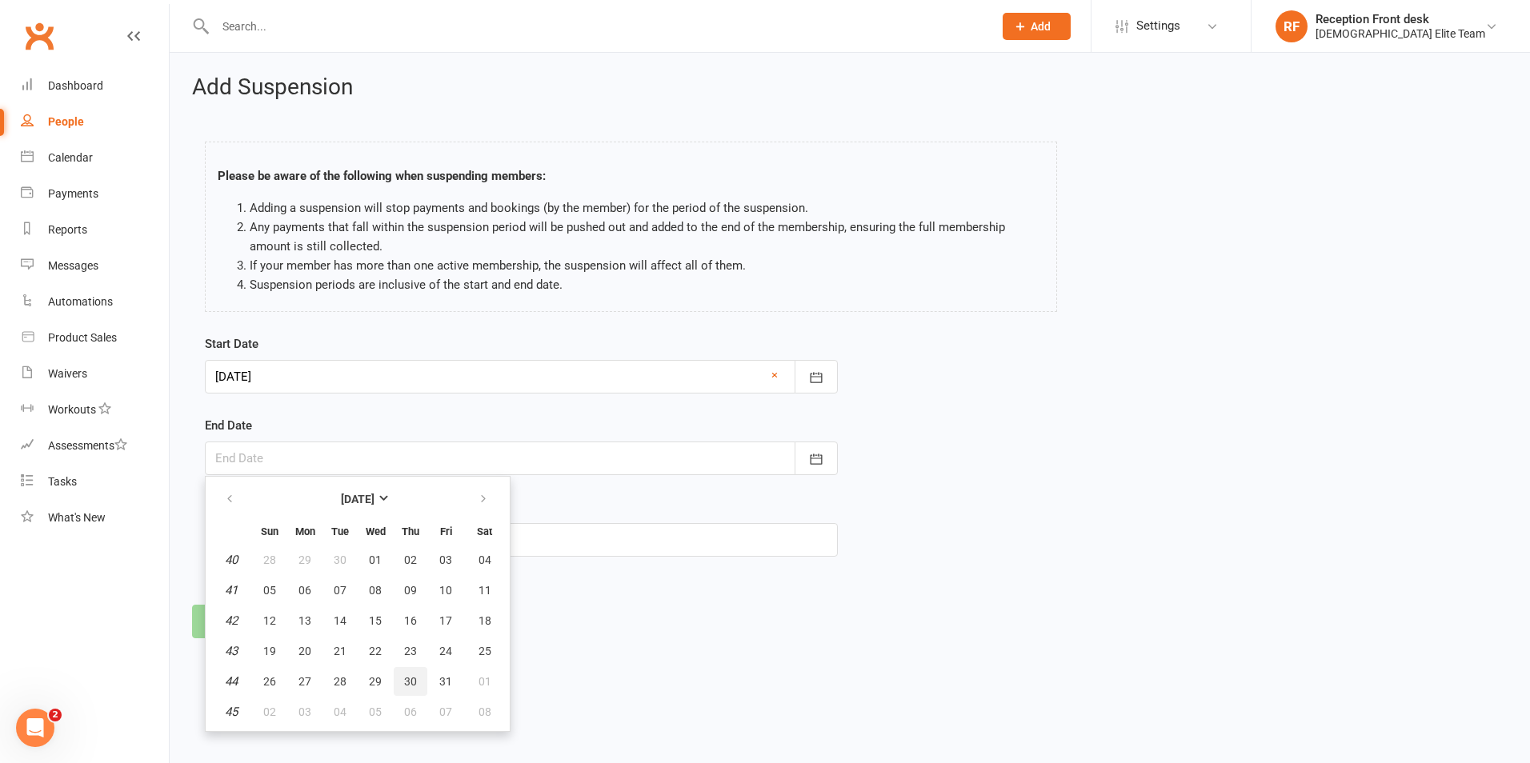
click at [412, 679] on span "30" at bounding box center [410, 681] width 13 height 13
type input "30 Oct 2025"
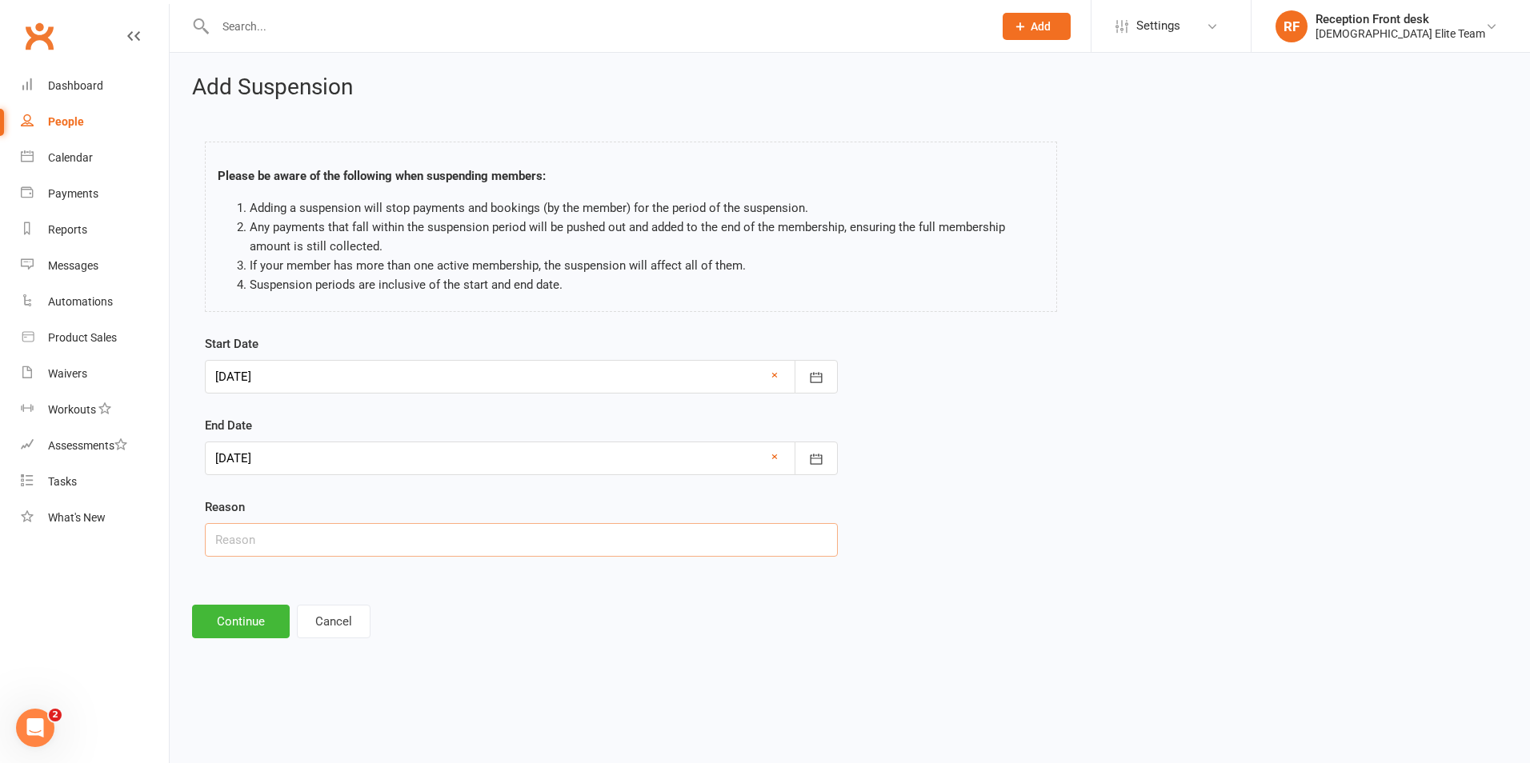
click at [322, 546] on input "text" at bounding box center [521, 540] width 633 height 34
type input "Holiday"
drag, startPoint x: 203, startPoint y: 618, endPoint x: 379, endPoint y: 582, distance: 179.5
click at [203, 617] on button "Continue" at bounding box center [241, 622] width 98 height 34
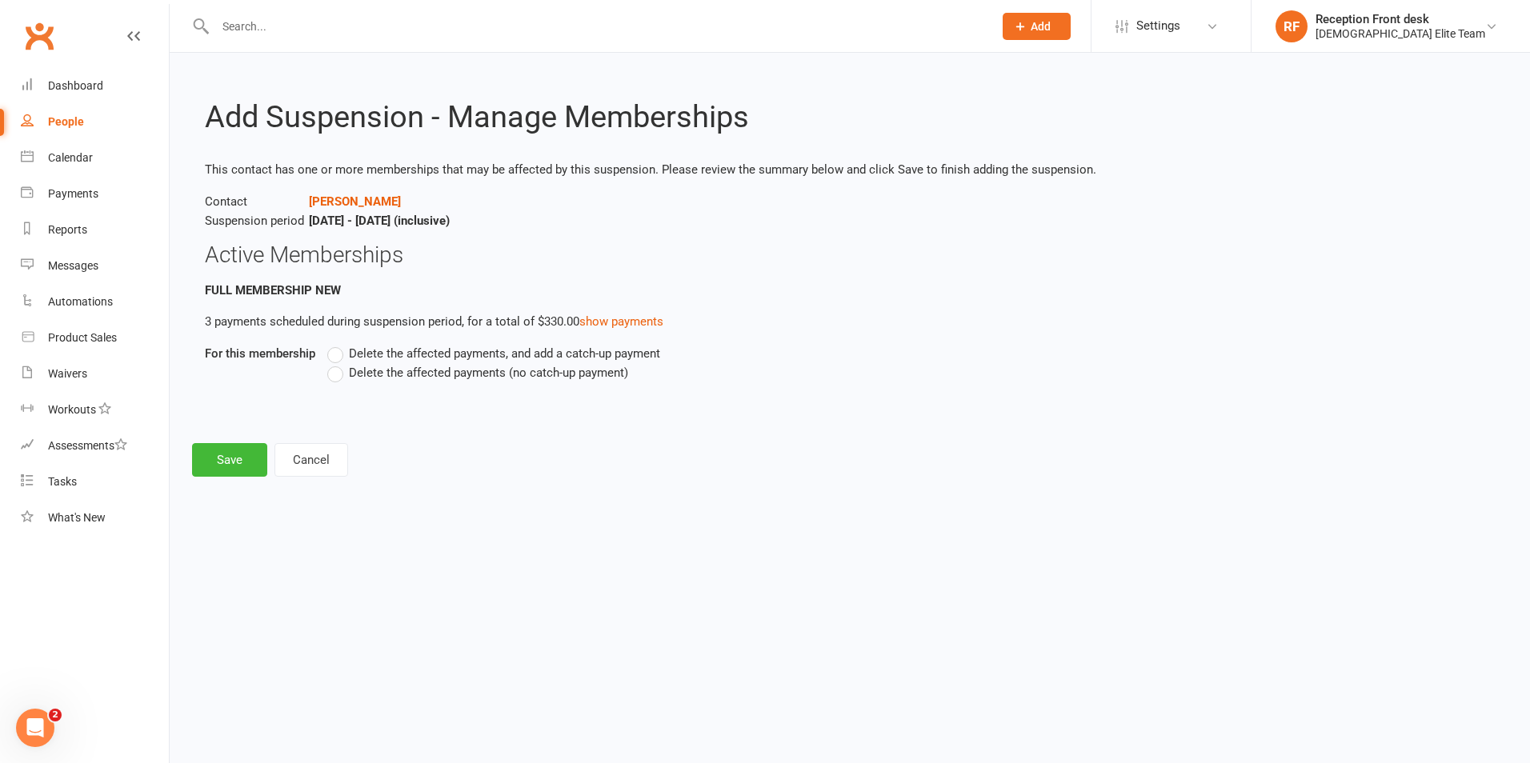
click at [361, 375] on span "Delete the affected payments (no catch-up payment)" at bounding box center [488, 371] width 279 height 17
click at [338, 363] on input "Delete the affected payments (no catch-up payment)" at bounding box center [332, 363] width 10 height 0
click at [242, 458] on button "Save" at bounding box center [229, 460] width 75 height 34
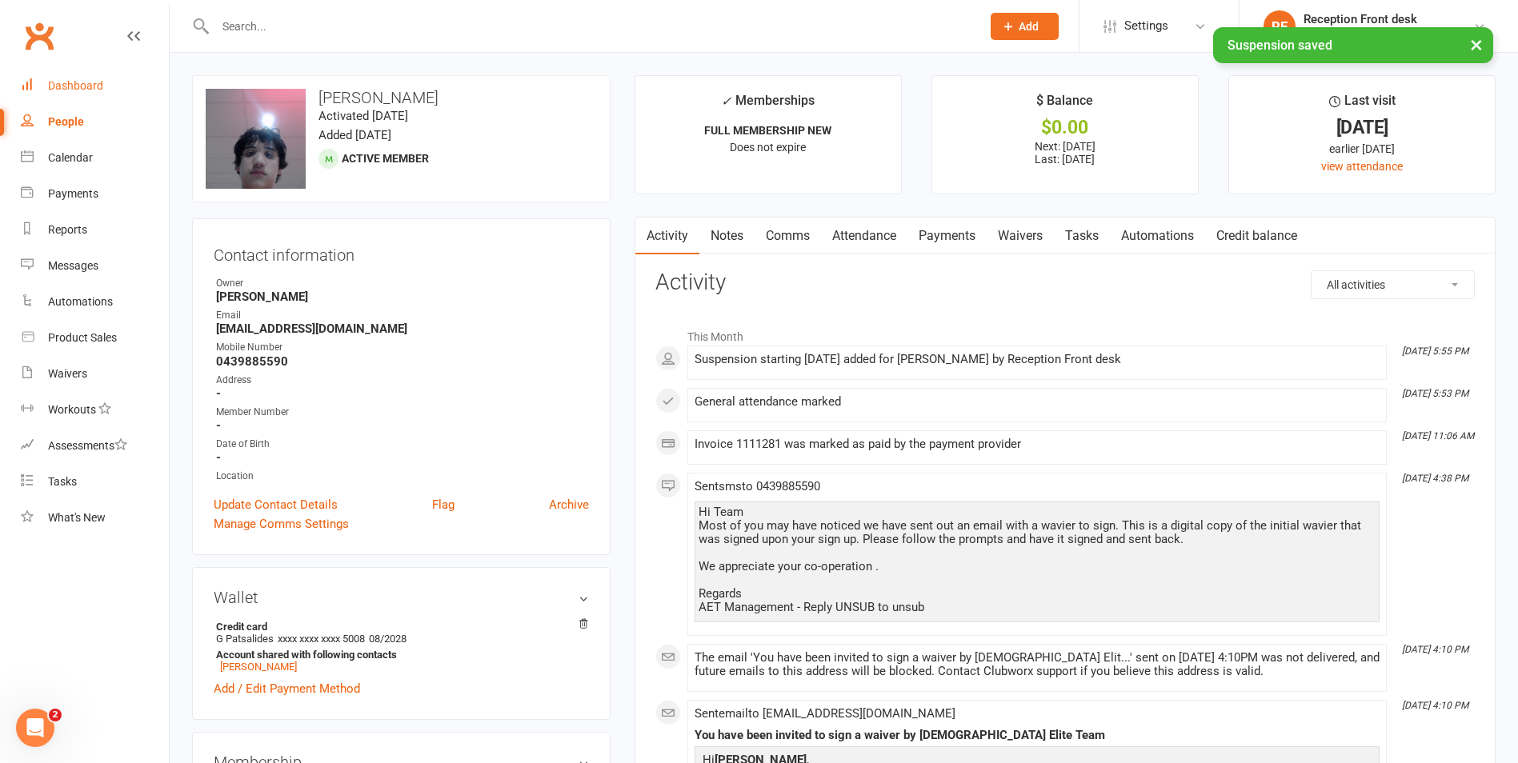
drag, startPoint x: 74, startPoint y: 88, endPoint x: 218, endPoint y: 26, distance: 157.7
click at [74, 88] on div "Dashboard" at bounding box center [75, 85] width 55 height 13
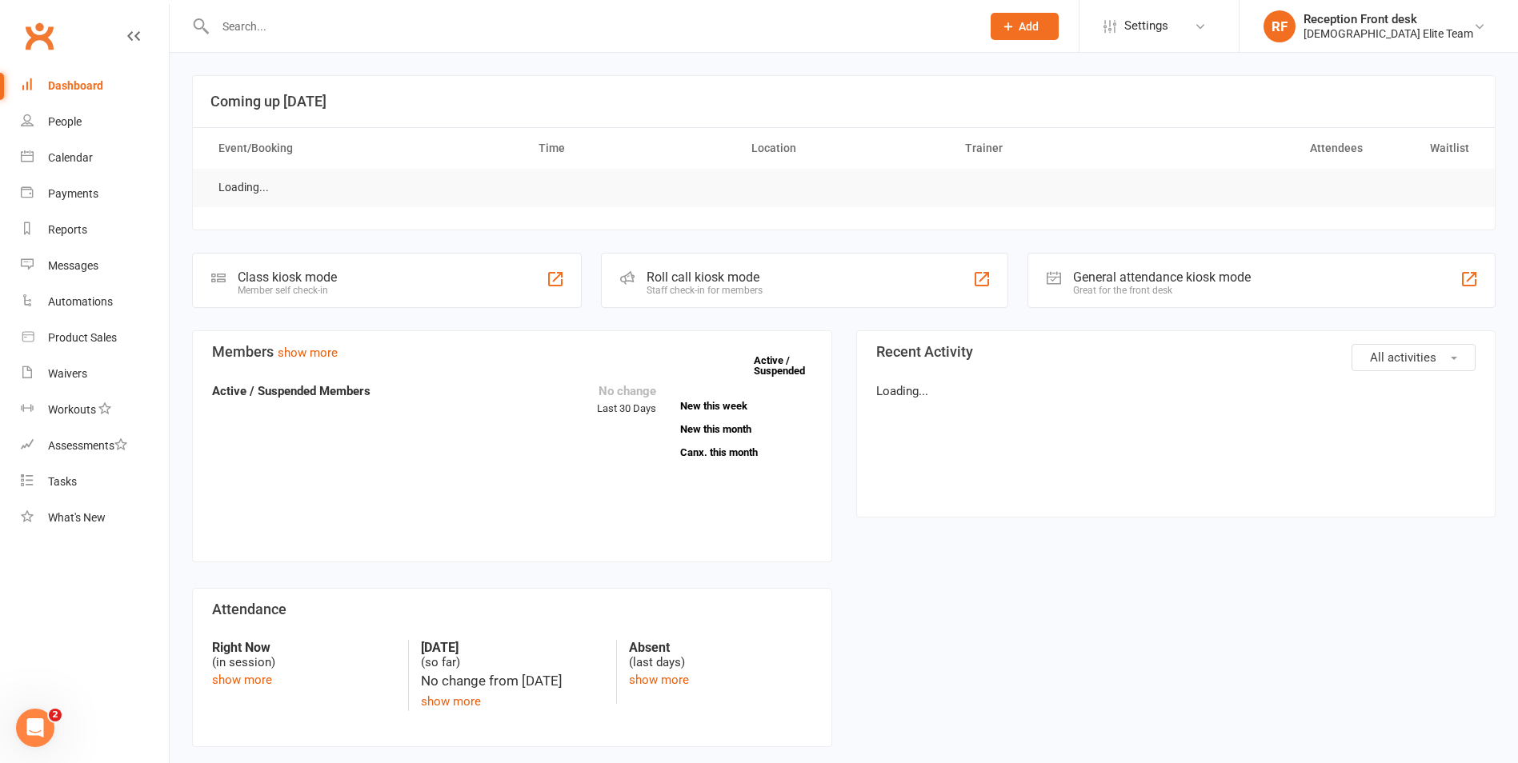
click at [314, 19] on input "text" at bounding box center [589, 26] width 759 height 22
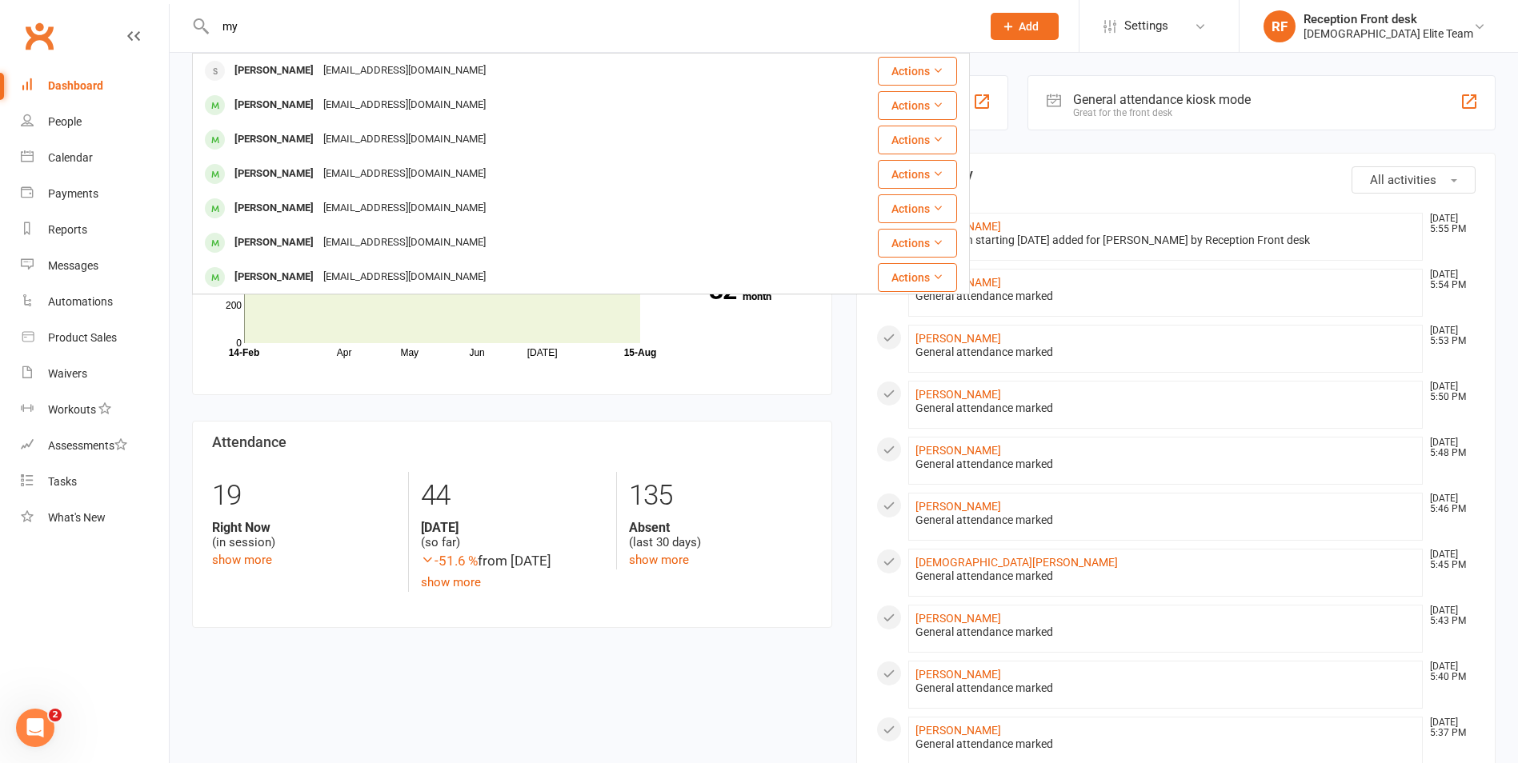
type input "m"
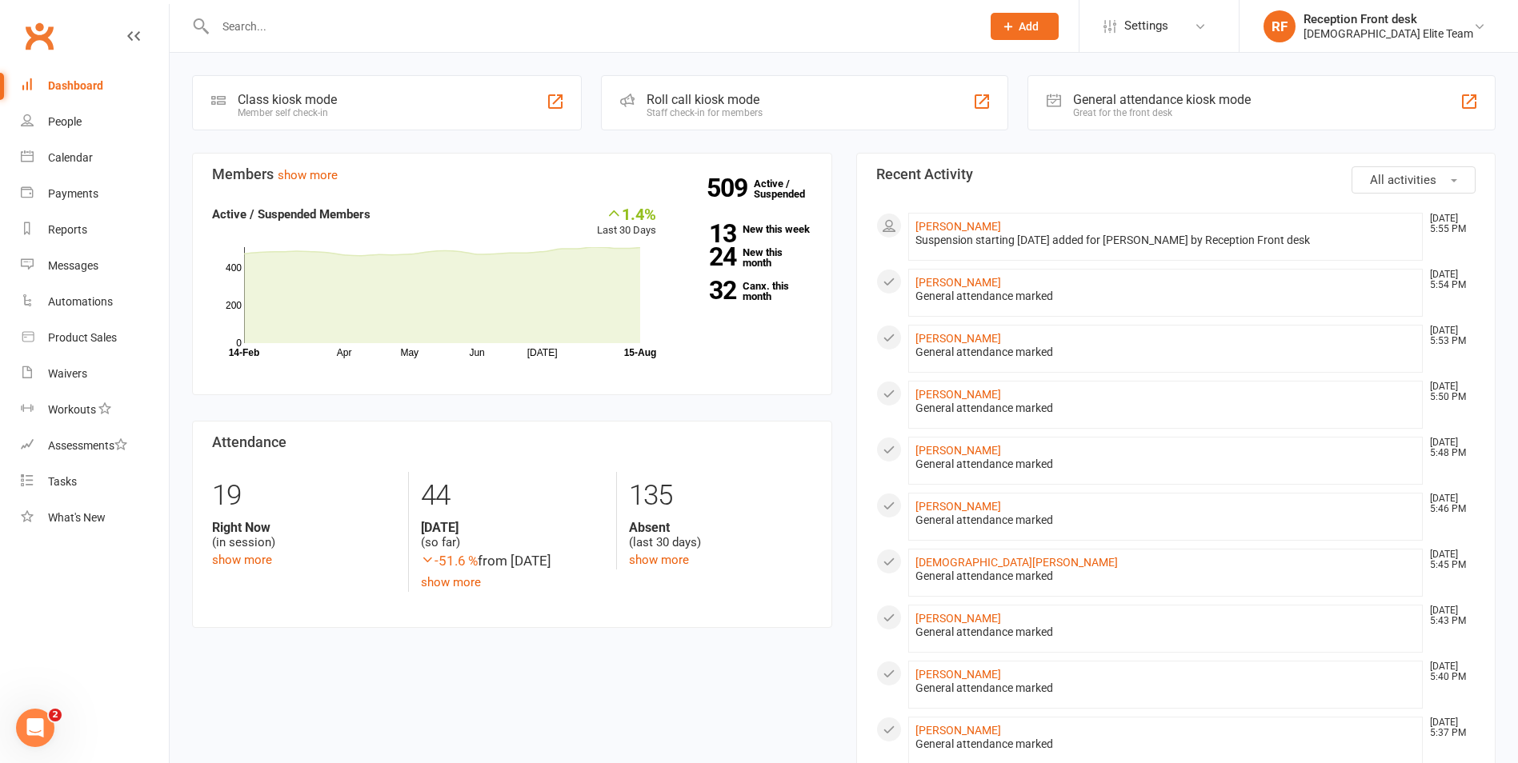
click at [1059, 35] on button "Add" at bounding box center [1025, 26] width 68 height 27
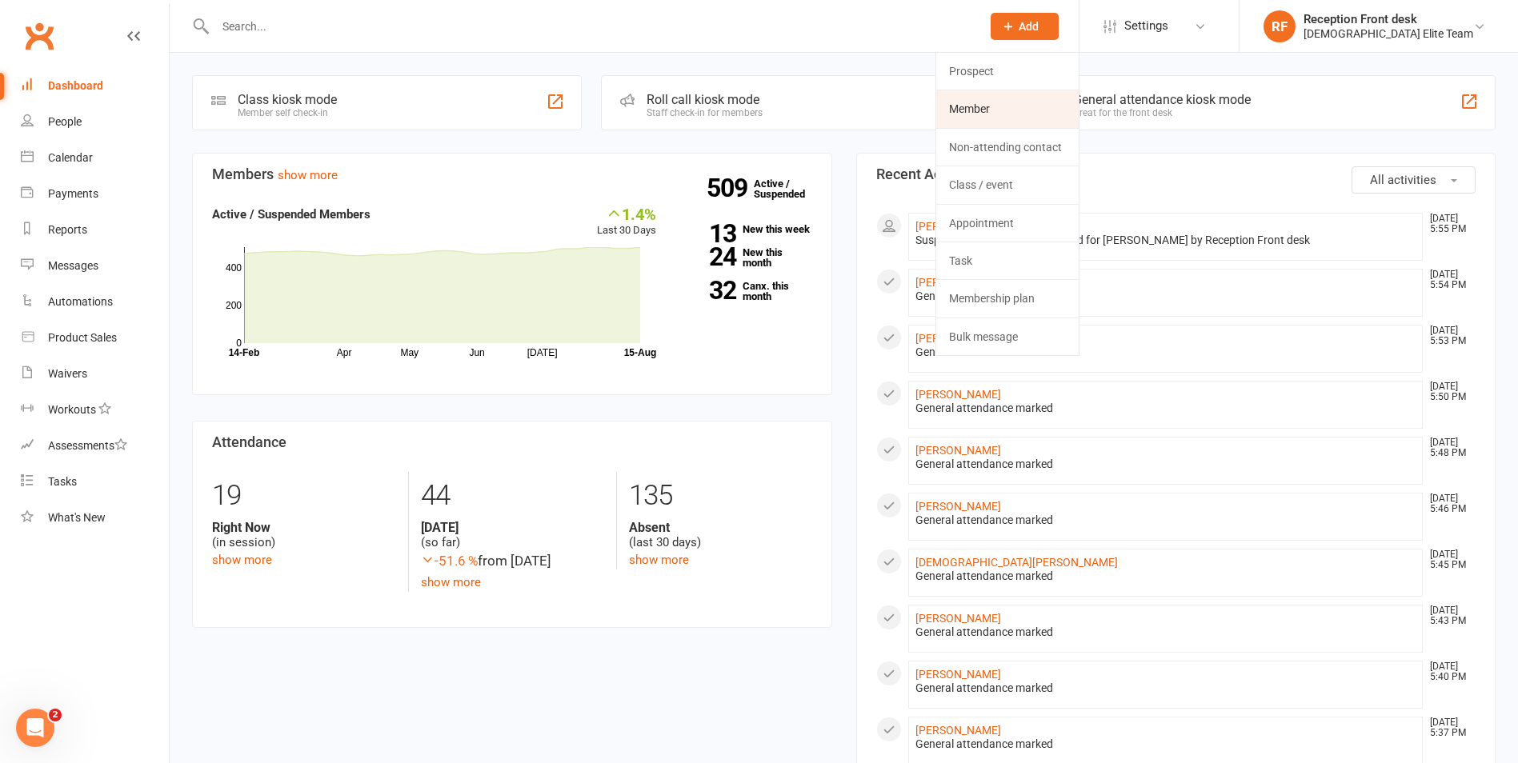
click at [997, 102] on link "Member" at bounding box center [1007, 108] width 142 height 37
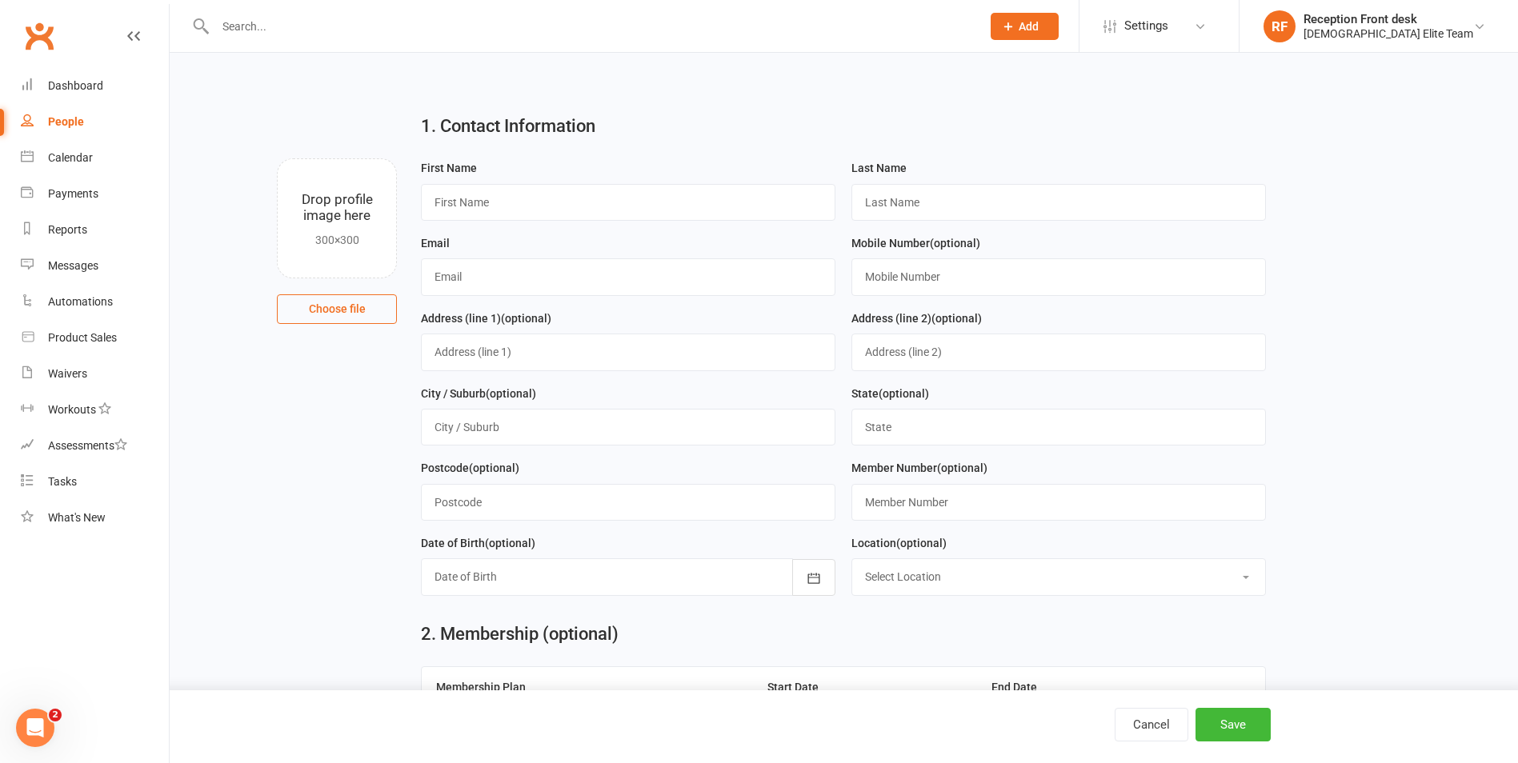
click at [366, 211] on input "file" at bounding box center [337, 218] width 118 height 118
type input "C:\fakepath\WIN_20250815_17_52_32_Pro.jpg"
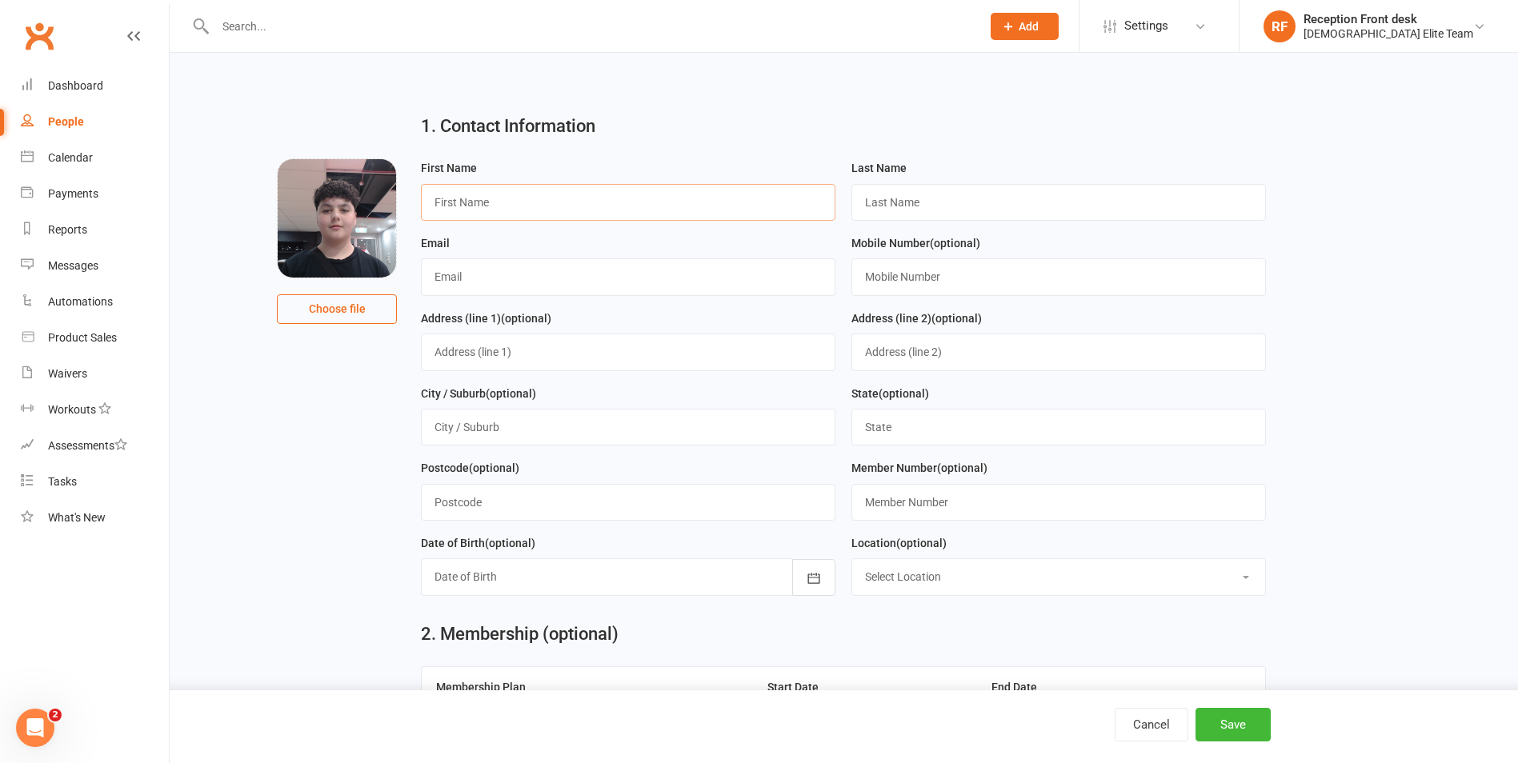
drag, startPoint x: 521, startPoint y: 209, endPoint x: 513, endPoint y: 203, distance: 9.8
click at [521, 209] on input "text" at bounding box center [628, 202] width 414 height 37
type input "Ryan"
type input "Elias"
type input "myssar.balu@hotmail.com"
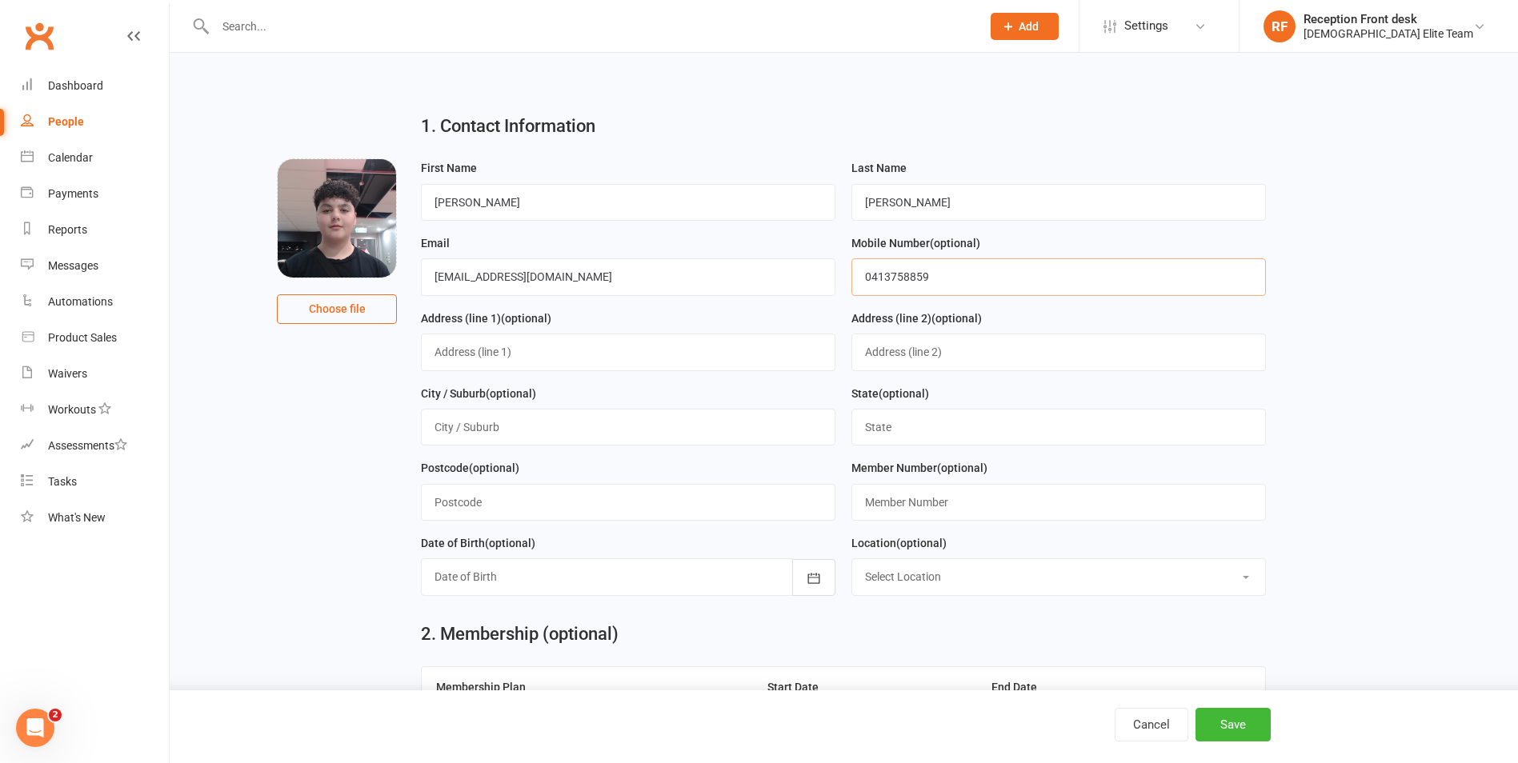
type input "0413758859"
click at [601, 363] on input "text" at bounding box center [628, 352] width 414 height 37
type input "27 Cockatoo Road"
type input "Greenvale"
type input "VIC"
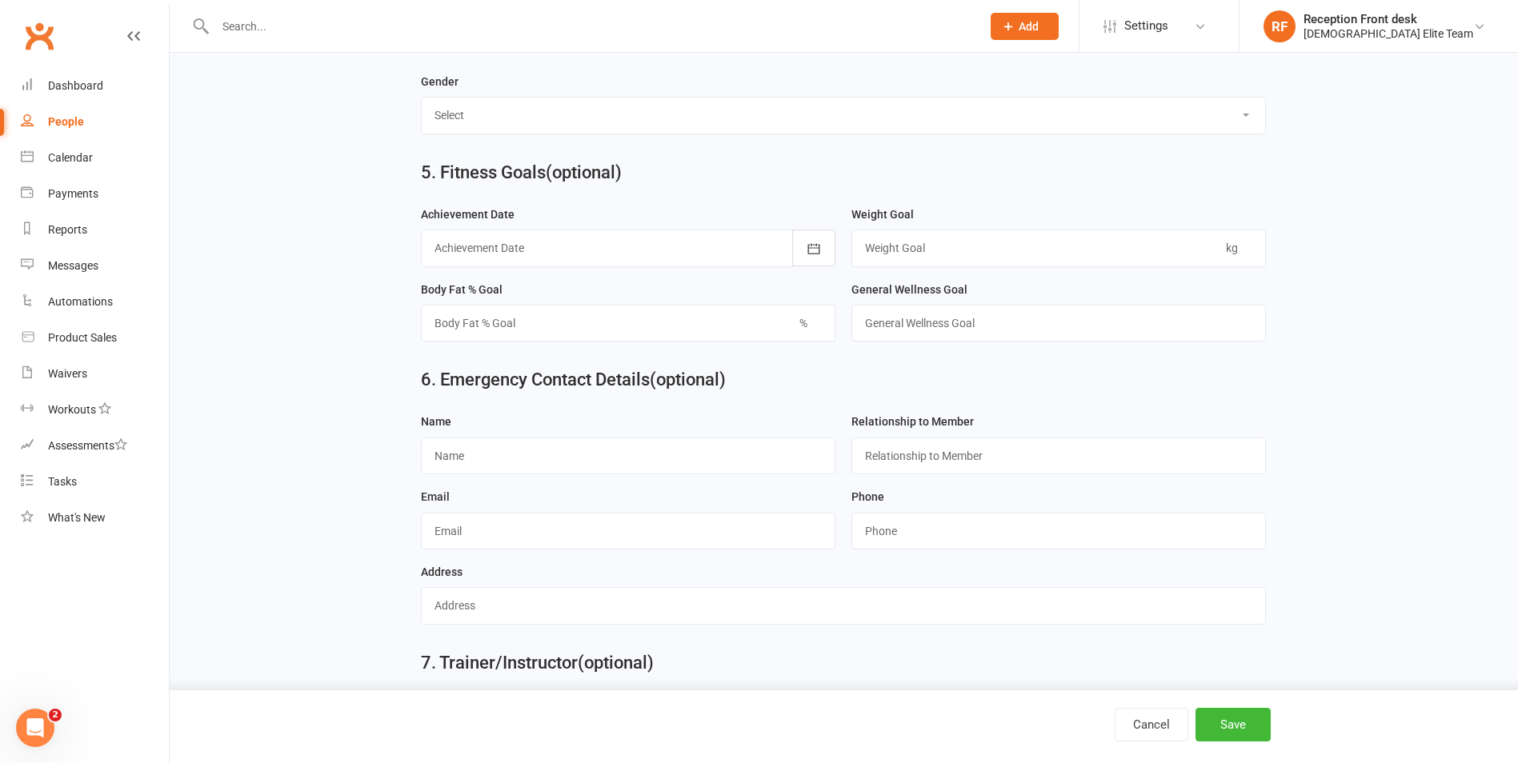
scroll to position [1310, 0]
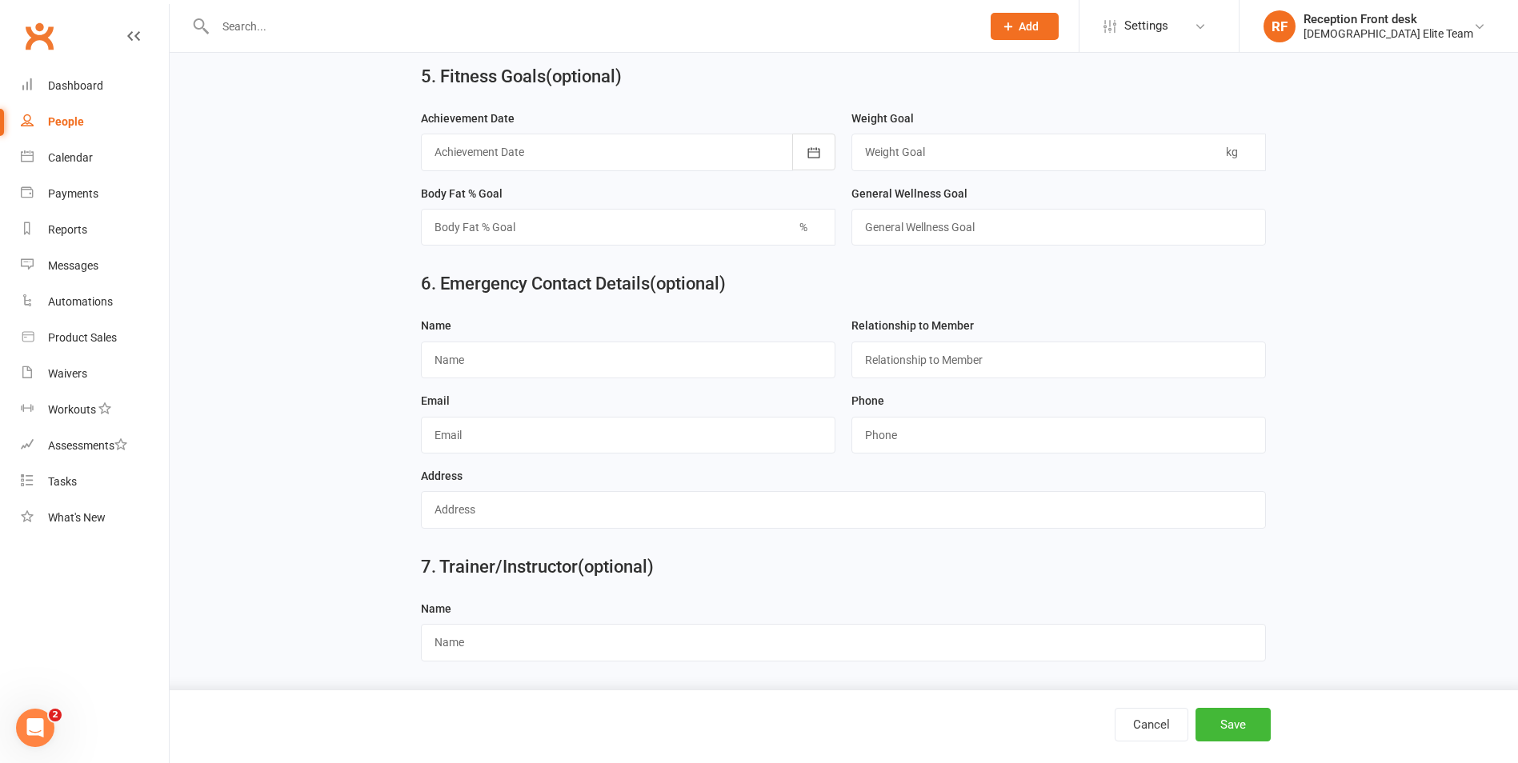
type input "3059"
click at [507, 355] on input "text" at bounding box center [628, 360] width 414 height 37
type input "Rana Mikhael"
drag, startPoint x: 803, startPoint y: 362, endPoint x: 530, endPoint y: 360, distance: 272.8
click at [528, 360] on form "Name Rana Mikhael Relationship to Member 0403179337 Email Phone Address" at bounding box center [843, 428] width 861 height 225
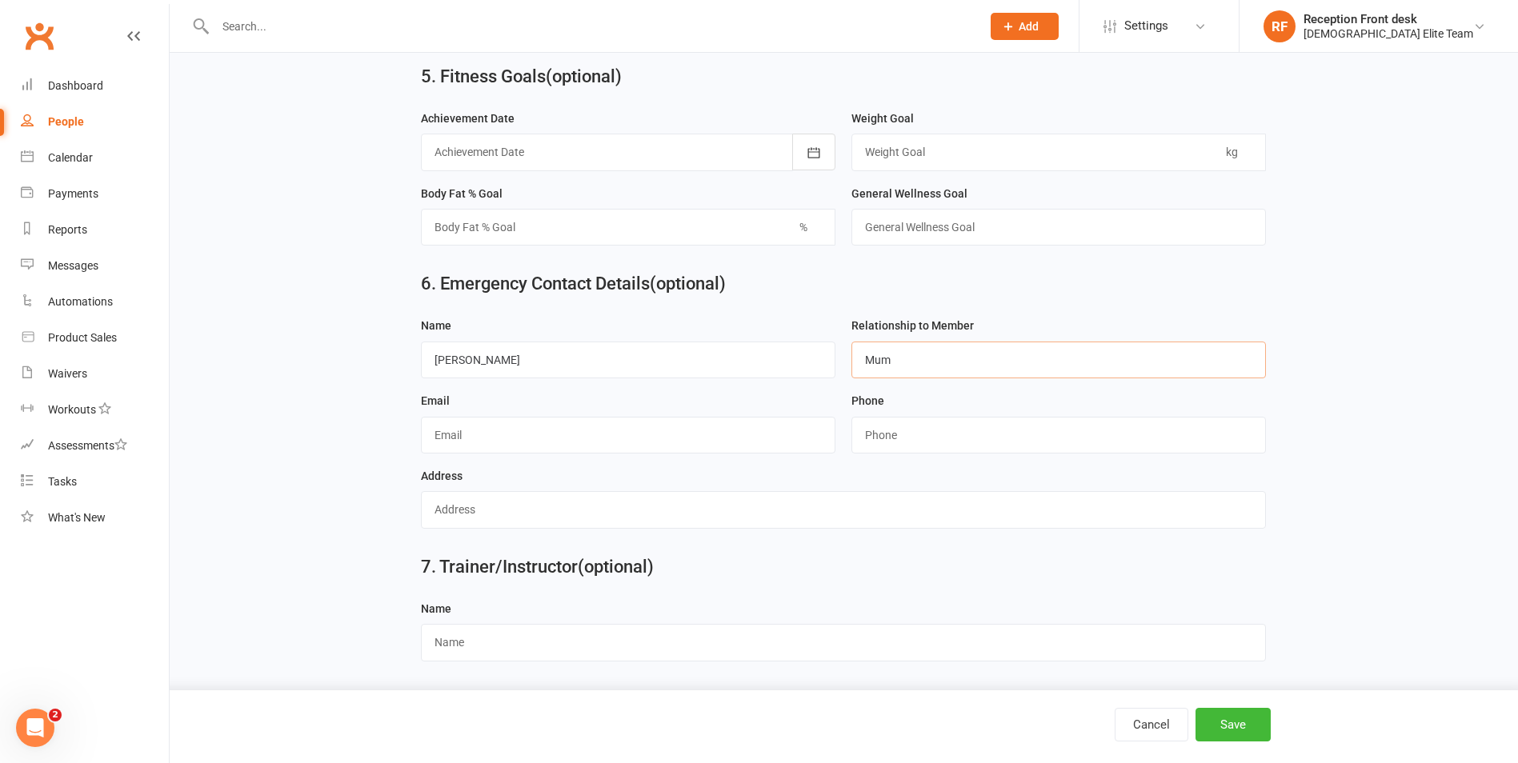
type input "Mum"
click at [871, 436] on input "string" at bounding box center [1058, 435] width 414 height 37
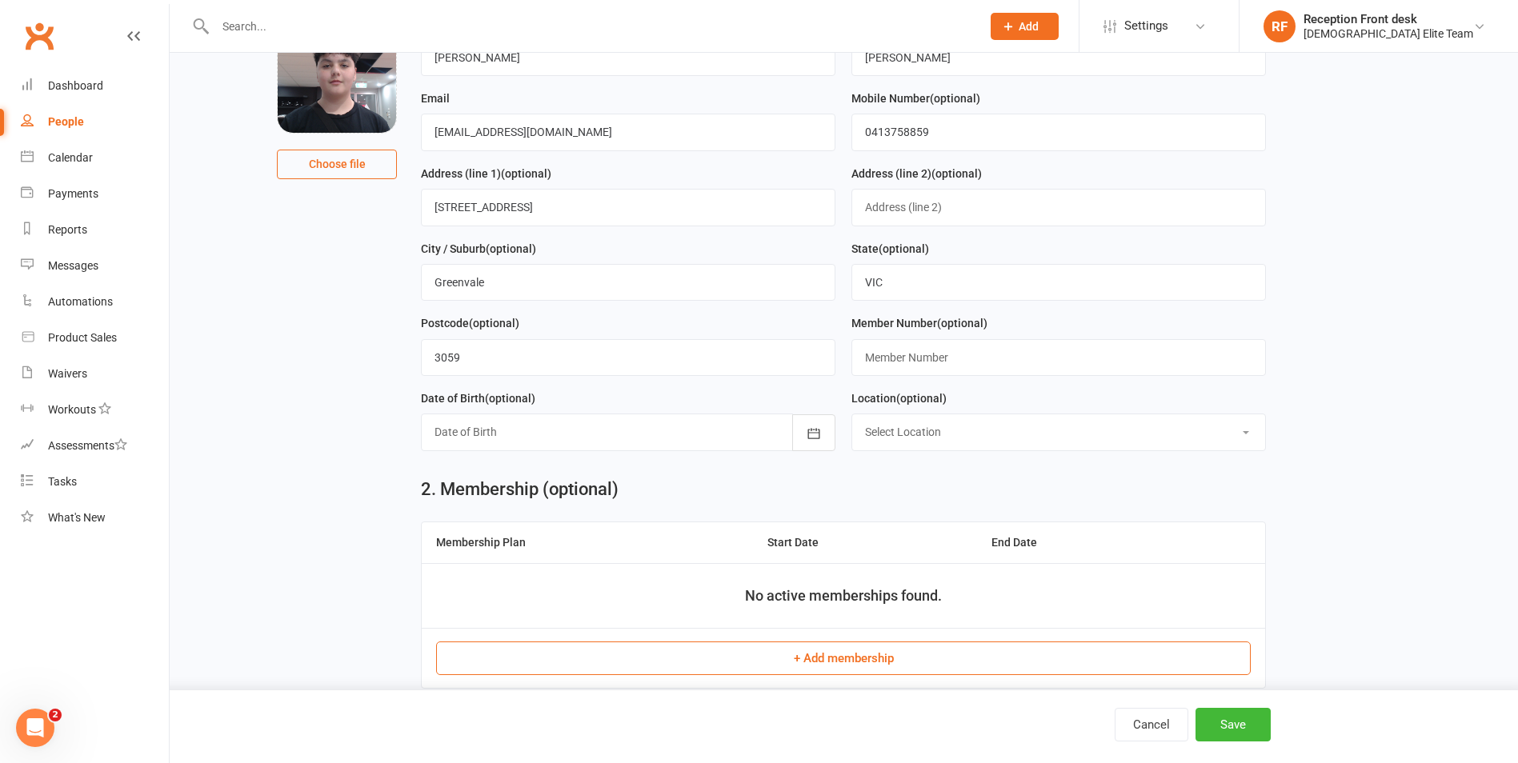
scroll to position [400, 0]
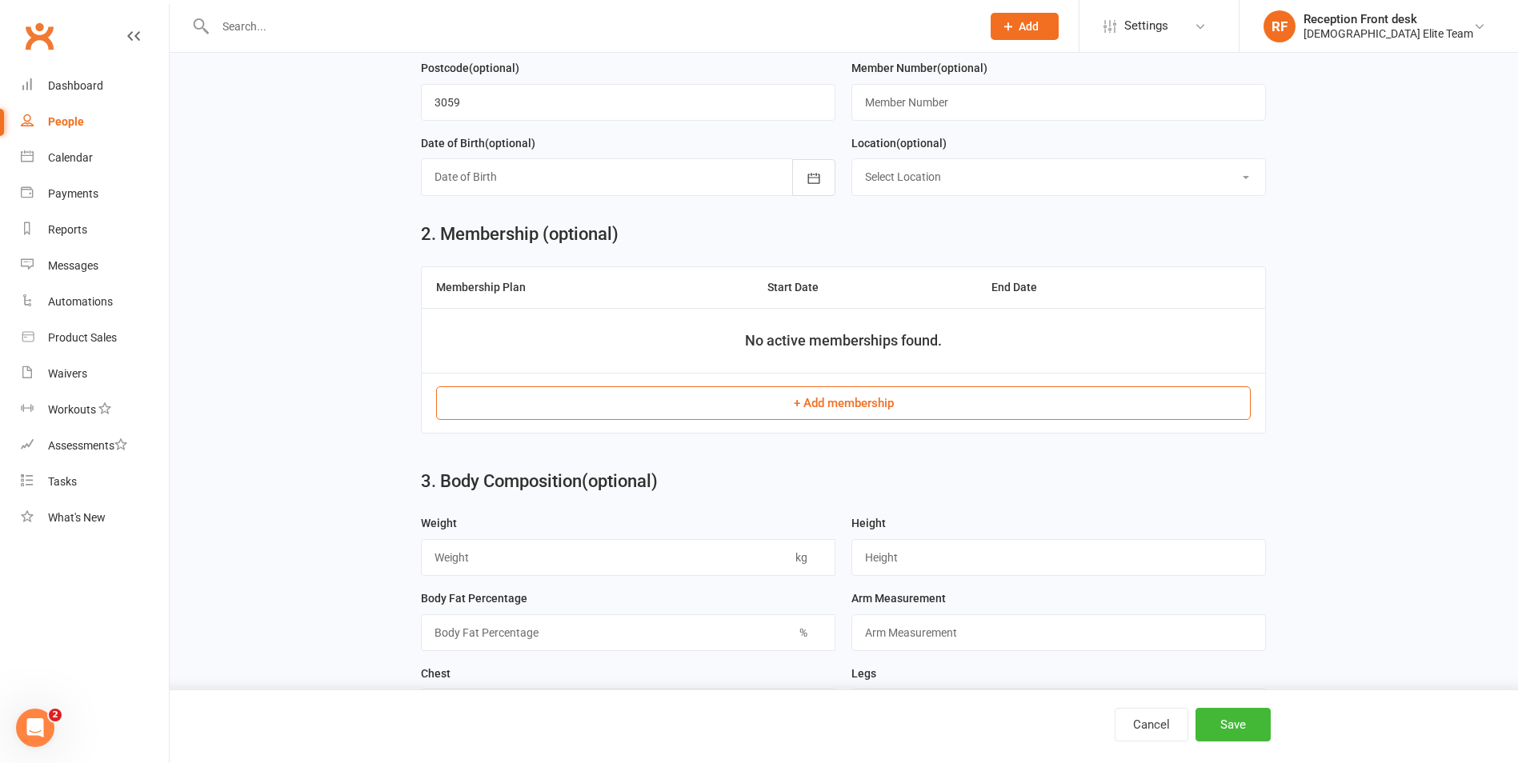
type input "0403179337"
click at [832, 407] on button "+ Add membership" at bounding box center [843, 403] width 814 height 34
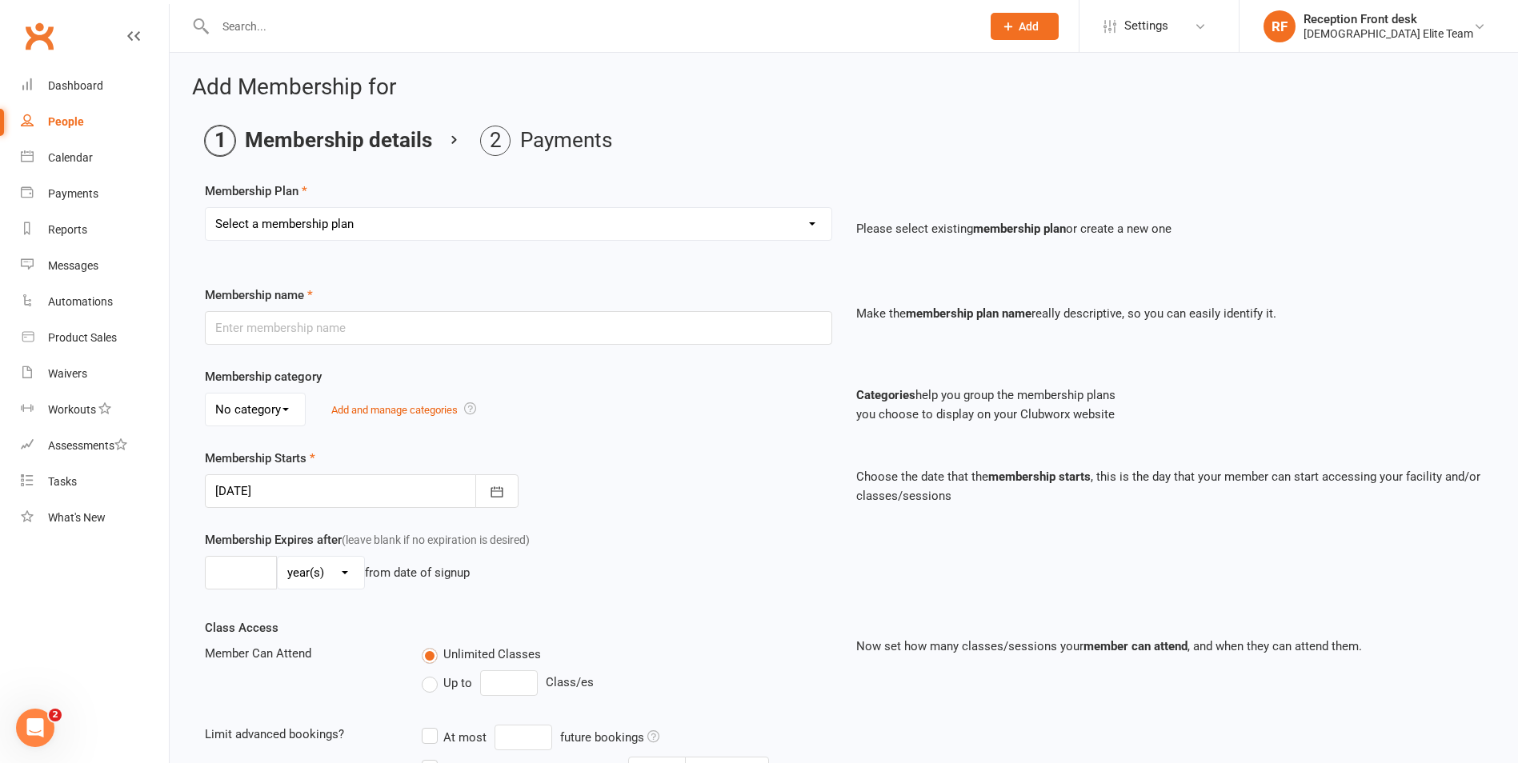
drag, startPoint x: 782, startPoint y: 270, endPoint x: 800, endPoint y: 258, distance: 20.9
click at [790, 265] on div "Membership Plan Select a membership plan Create new Membership Plan FULL MEMBER…" at bounding box center [844, 578] width 1278 height 792
drag, startPoint x: 803, startPoint y: 239, endPoint x: 803, endPoint y: 222, distance: 17.6
click at [803, 222] on div "Select a membership plan Create new Membership Plan FULL MEMBERSHIP LOYALTY FUL…" at bounding box center [518, 235] width 651 height 56
click at [800, 219] on select "Select a membership plan Create new Membership Plan FULL MEMBERSHIP LOYALTY FUL…" at bounding box center [519, 224] width 626 height 32
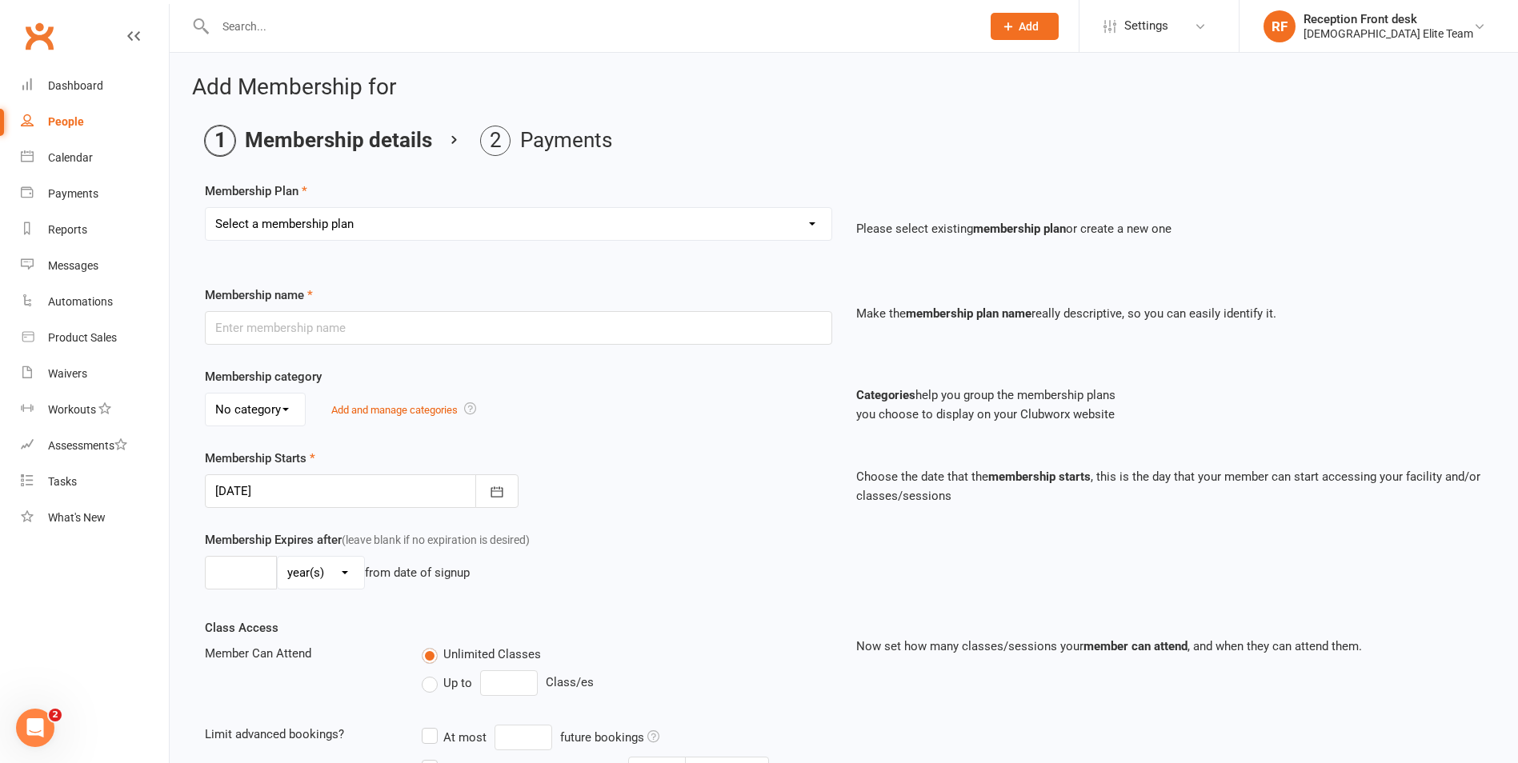
select select "2"
click at [206, 208] on select "Select a membership plan Create new Membership Plan FULL MEMBERSHIP LOYALTY FUL…" at bounding box center [519, 224] width 626 height 32
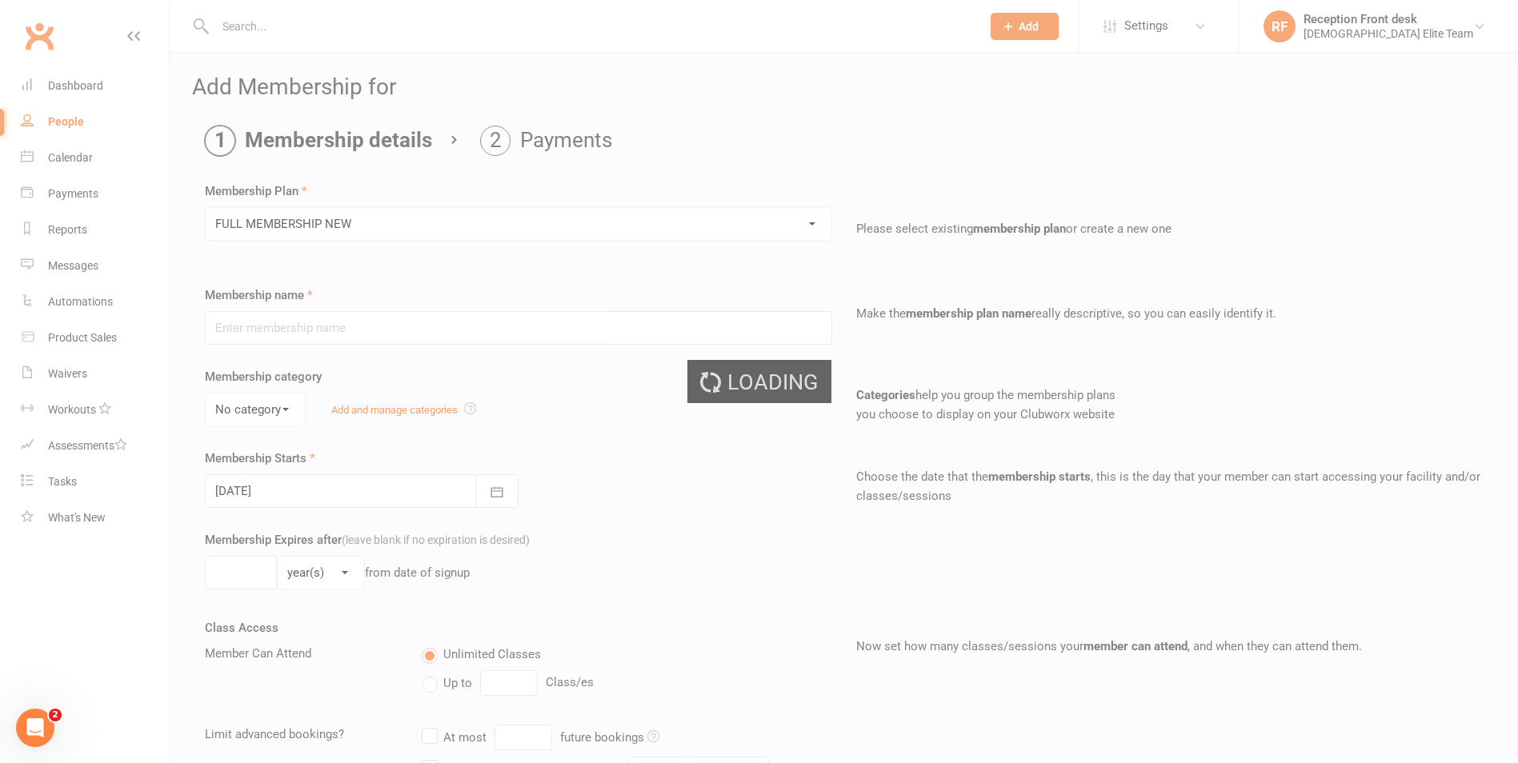
type input "FULL MEMBERSHIP NEW"
type input "0"
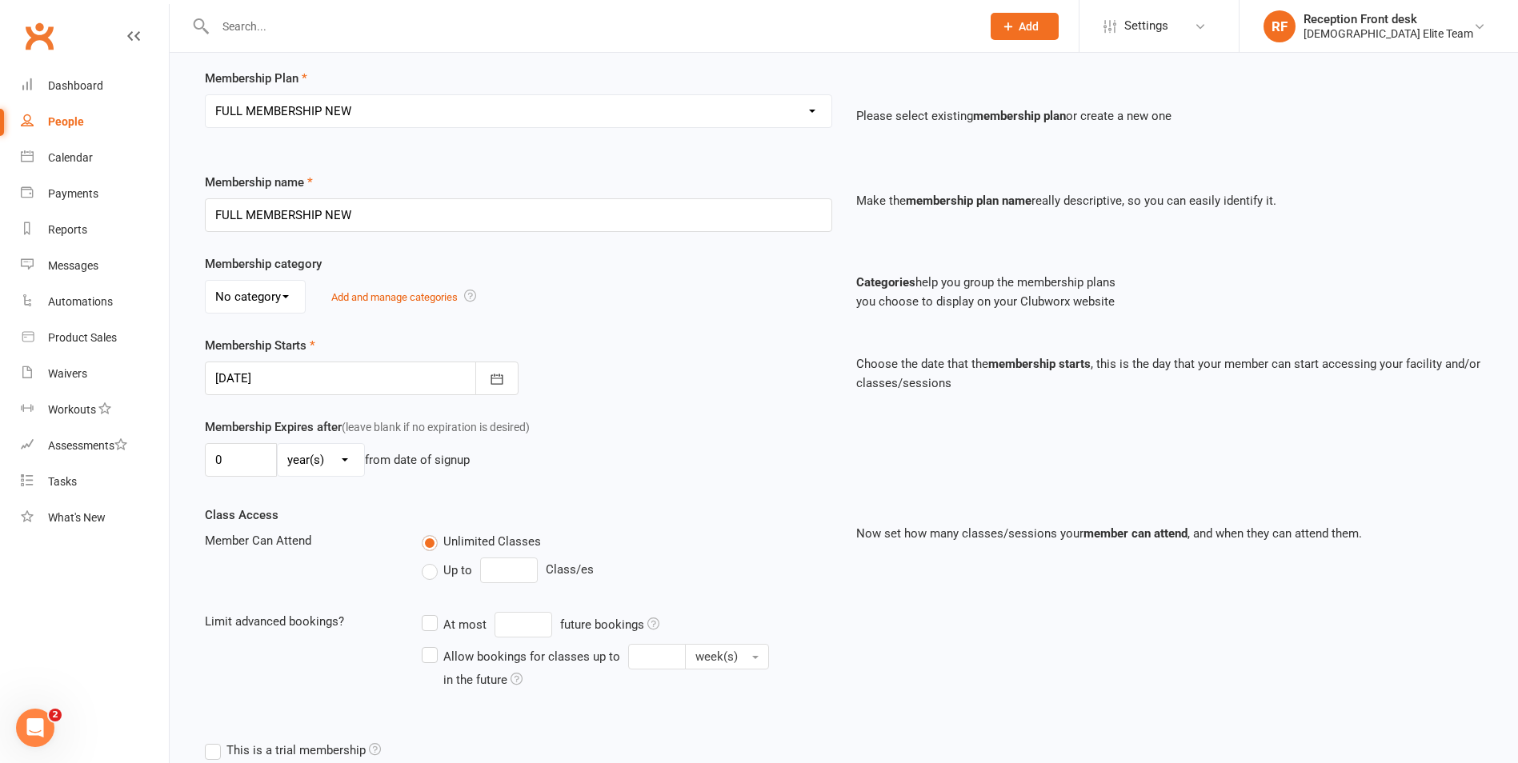
scroll to position [316, 0]
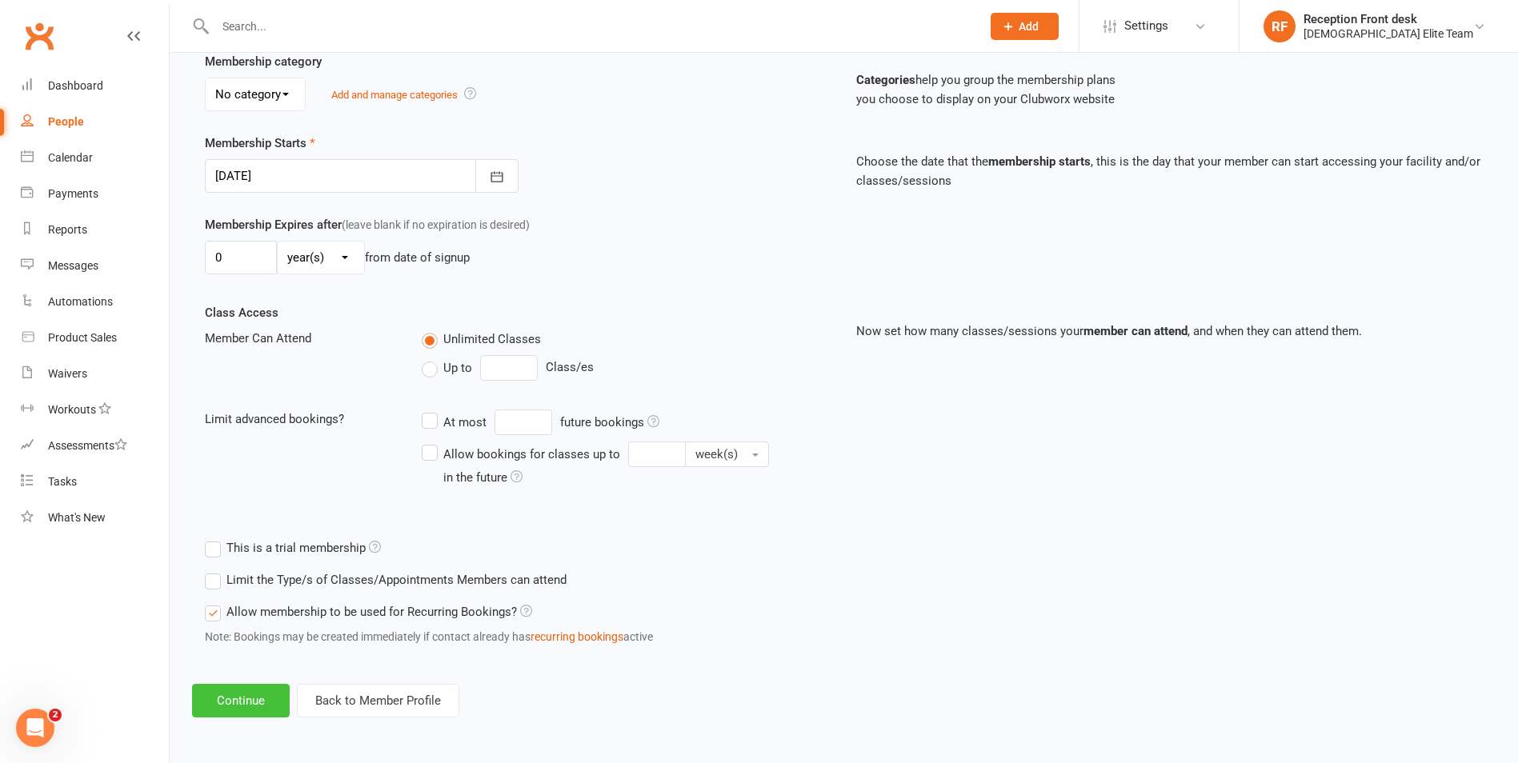
click at [275, 698] on button "Continue" at bounding box center [241, 701] width 98 height 34
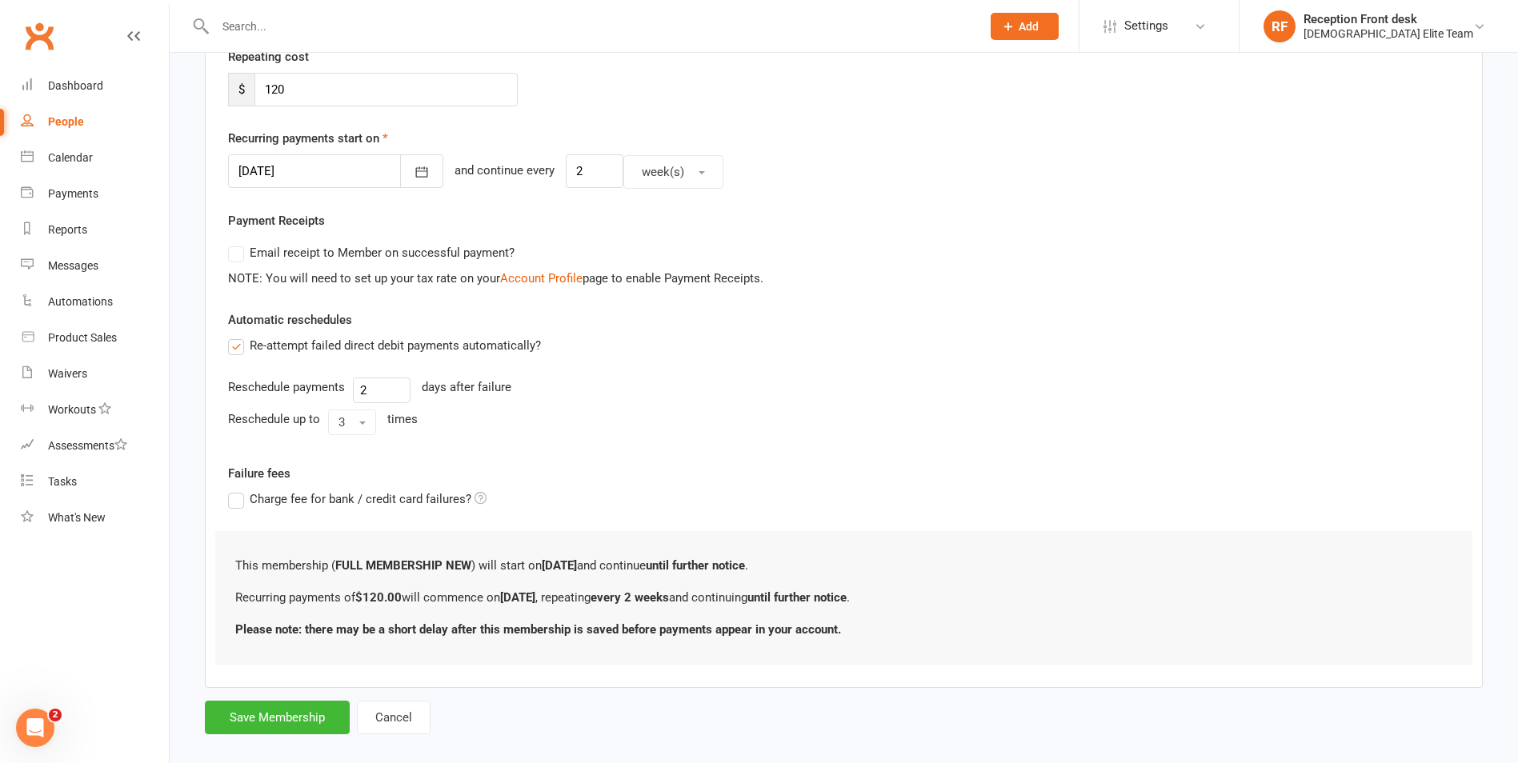
scroll to position [0, 0]
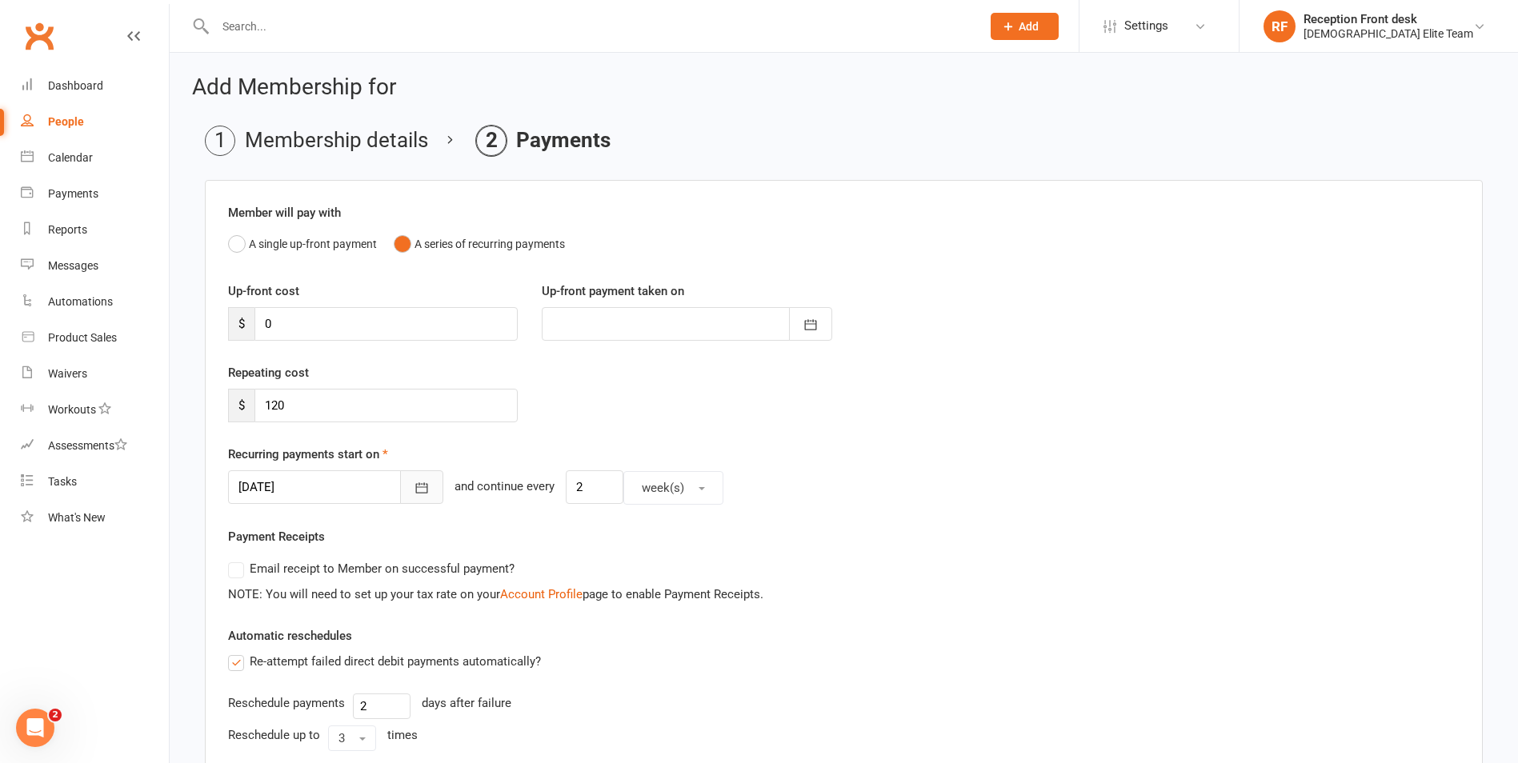
click at [400, 482] on button "button" at bounding box center [421, 487] width 43 height 34
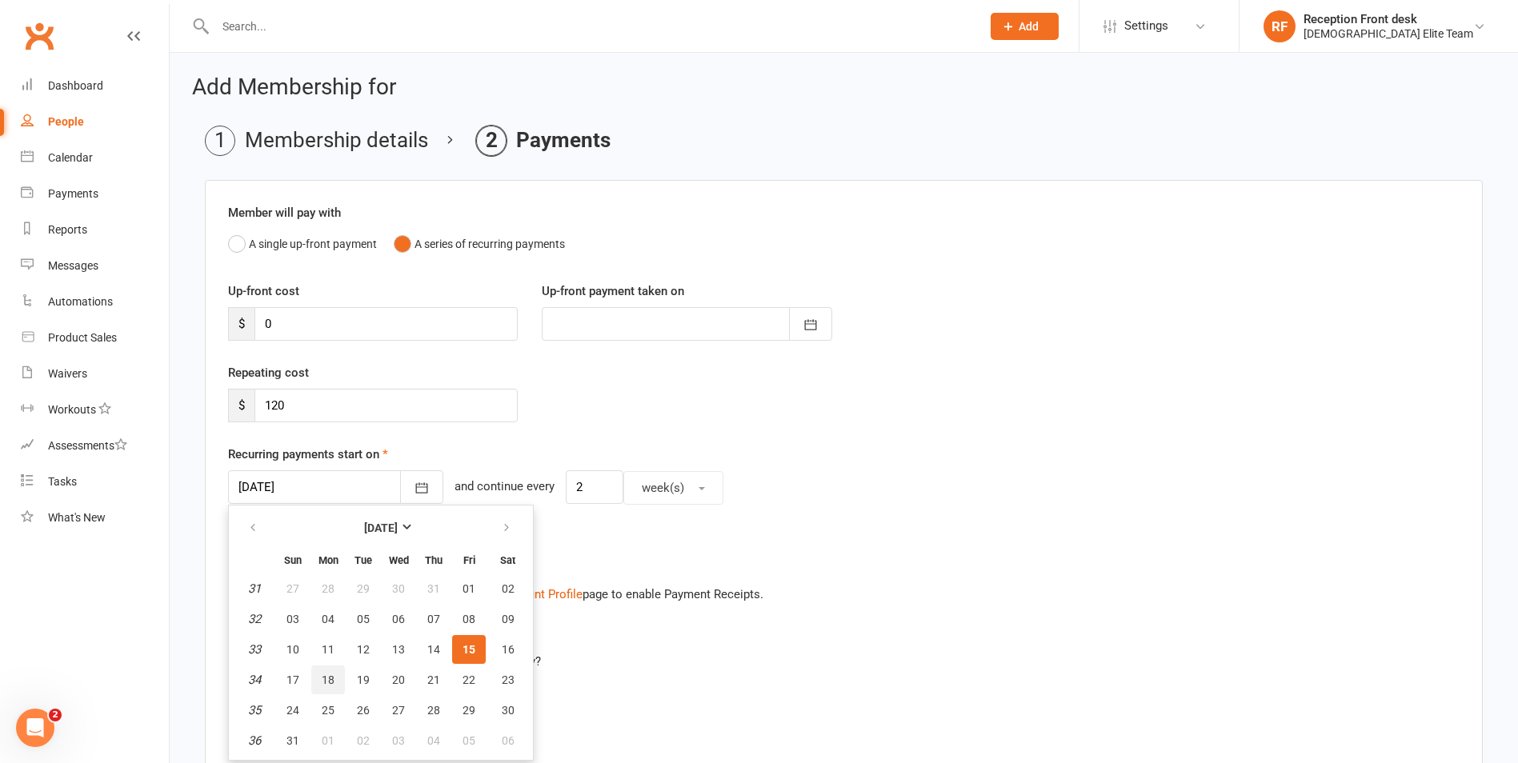
click at [318, 682] on button "18" at bounding box center [328, 680] width 34 height 29
type input "18 Aug 2025"
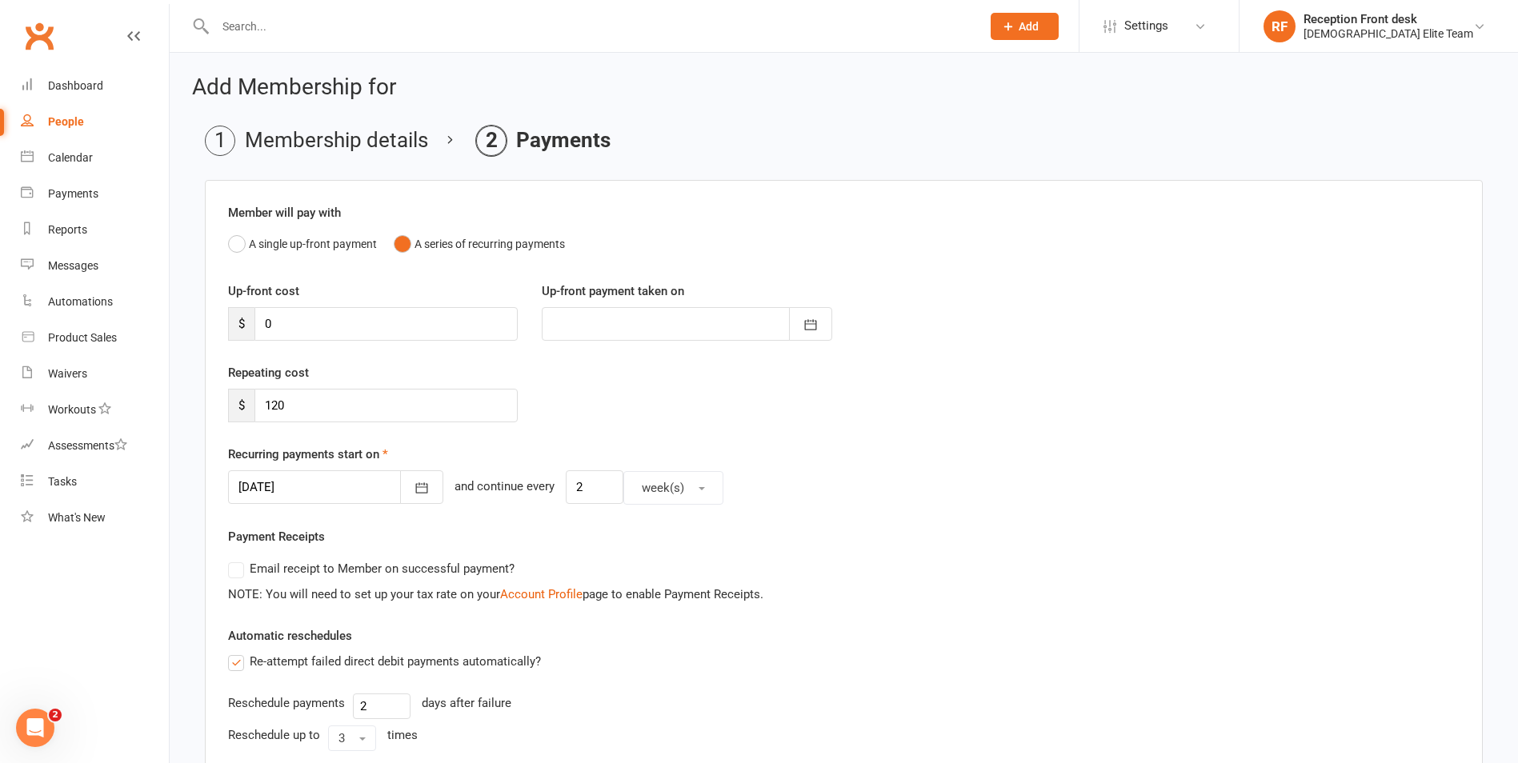
scroll to position [336, 0]
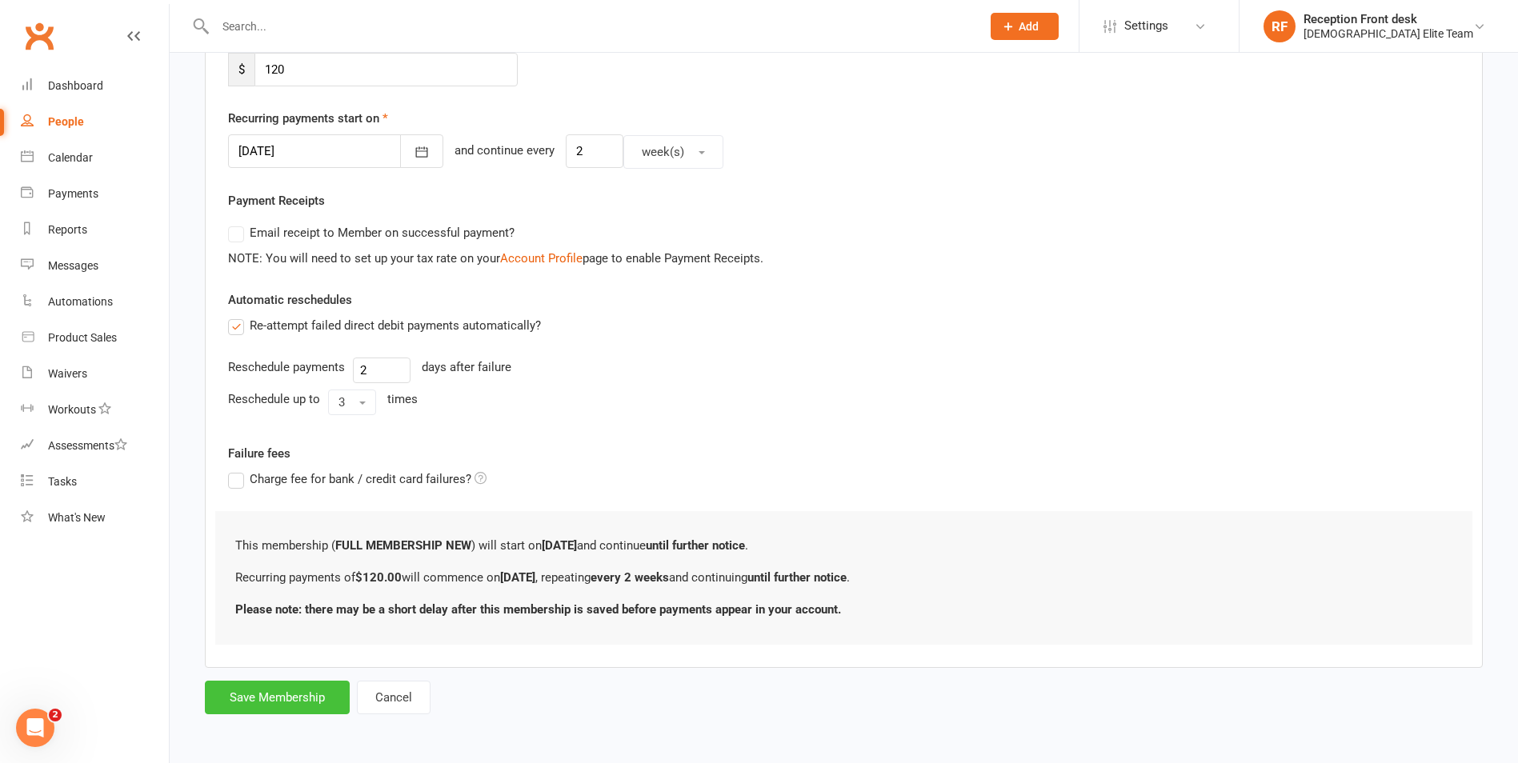
click at [301, 695] on button "Save Membership" at bounding box center [277, 698] width 145 height 34
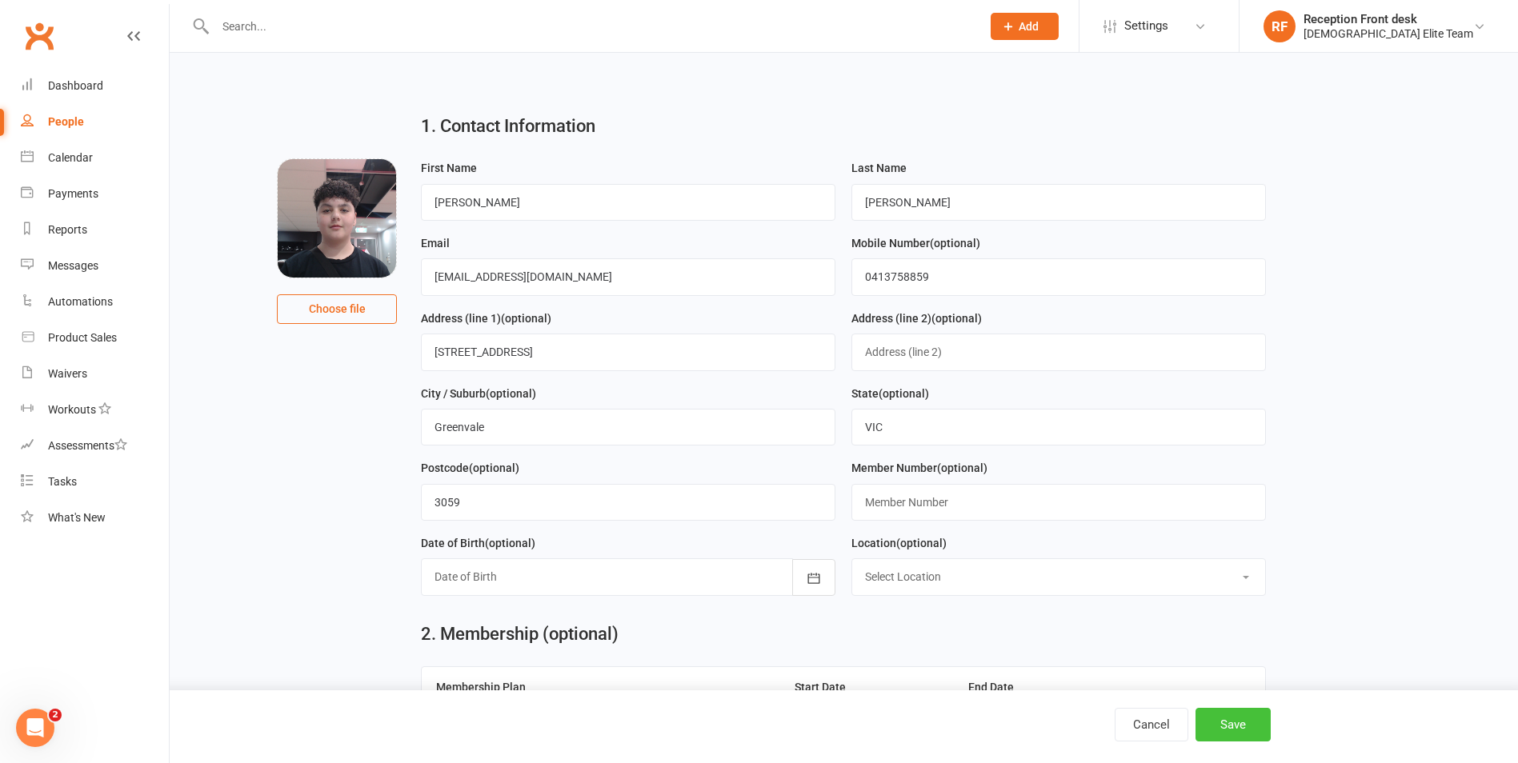
click at [1215, 718] on button "Save" at bounding box center [1232, 725] width 75 height 34
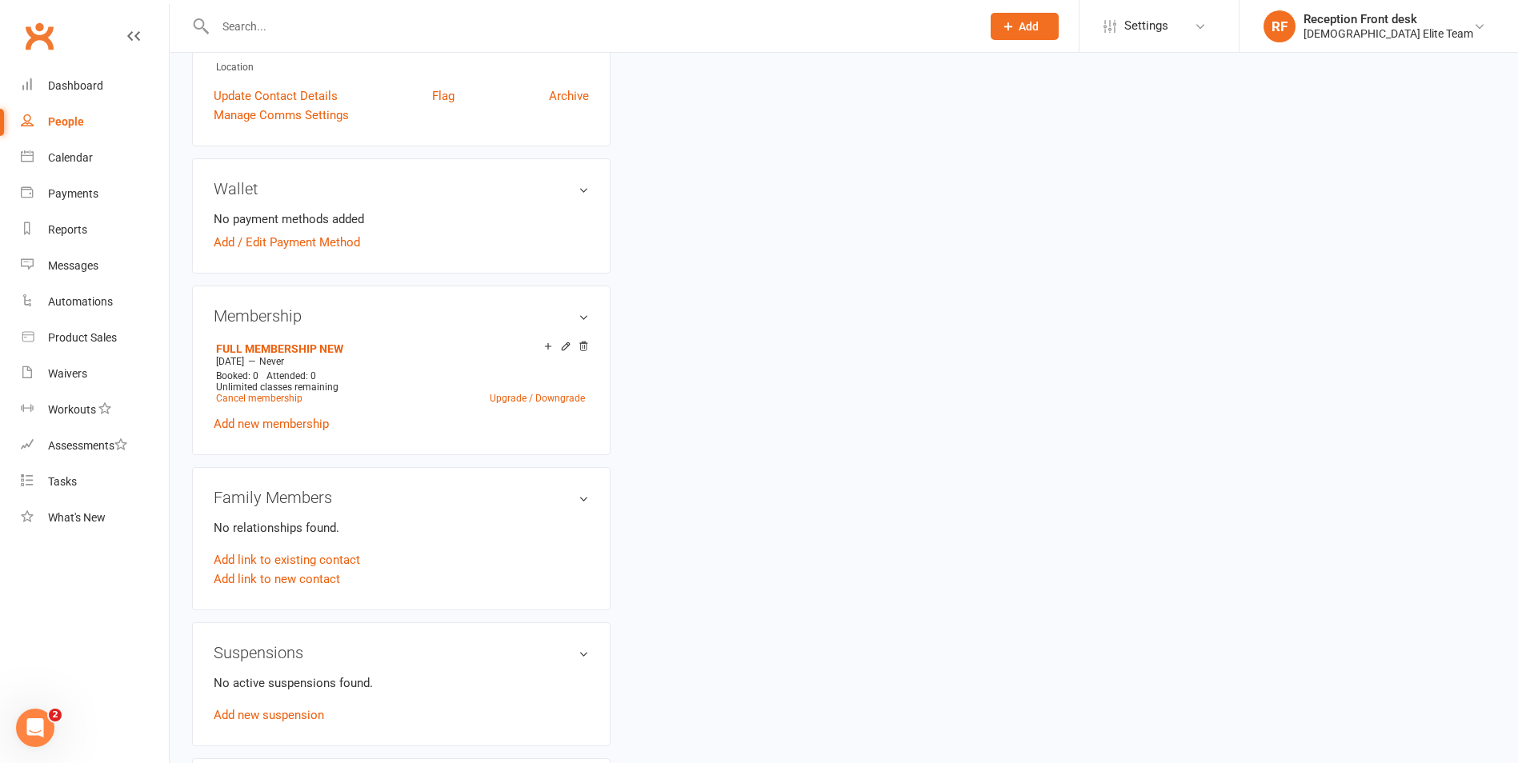
scroll to position [400, 0]
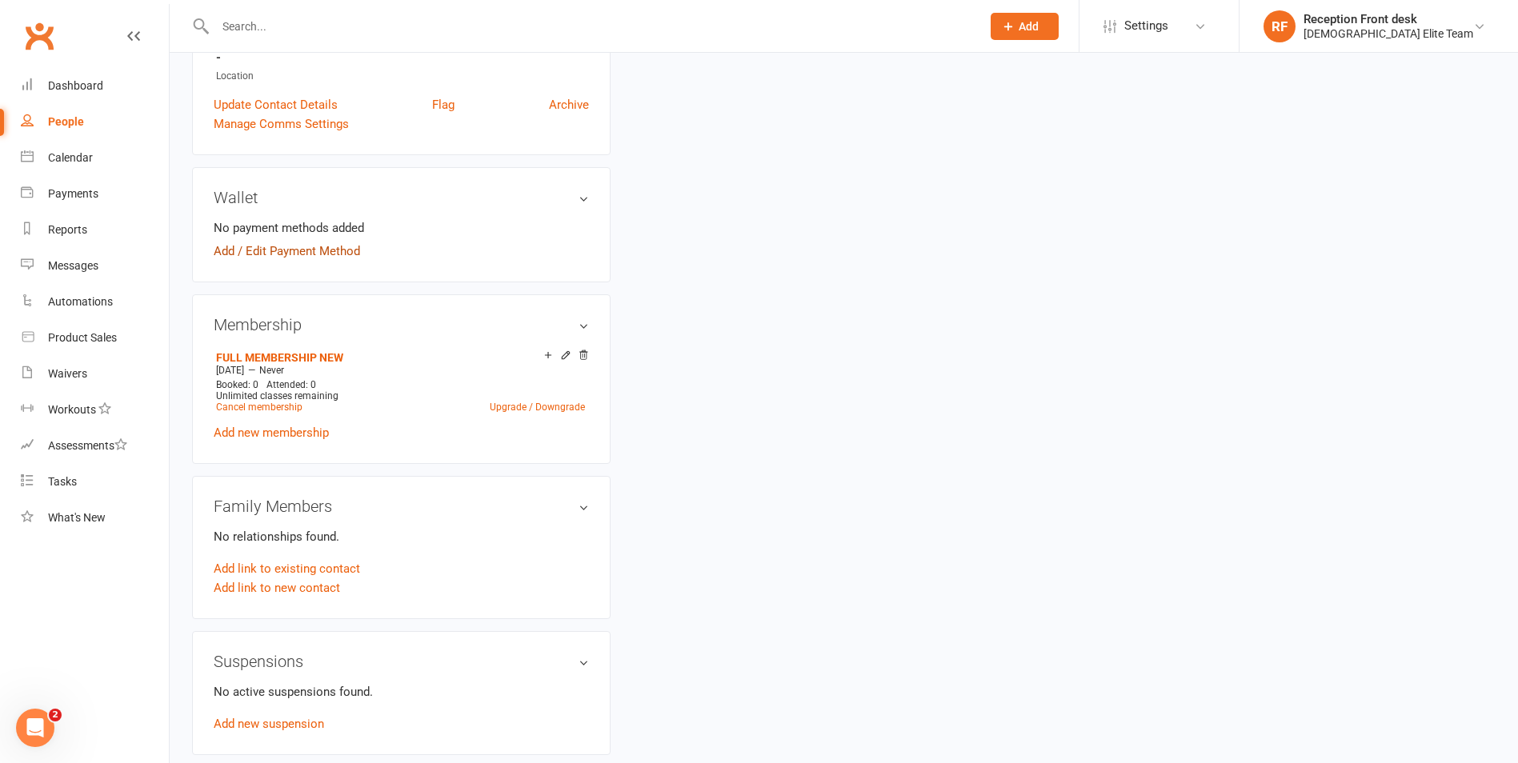
click at [295, 242] on link "Add / Edit Payment Method" at bounding box center [287, 251] width 146 height 19
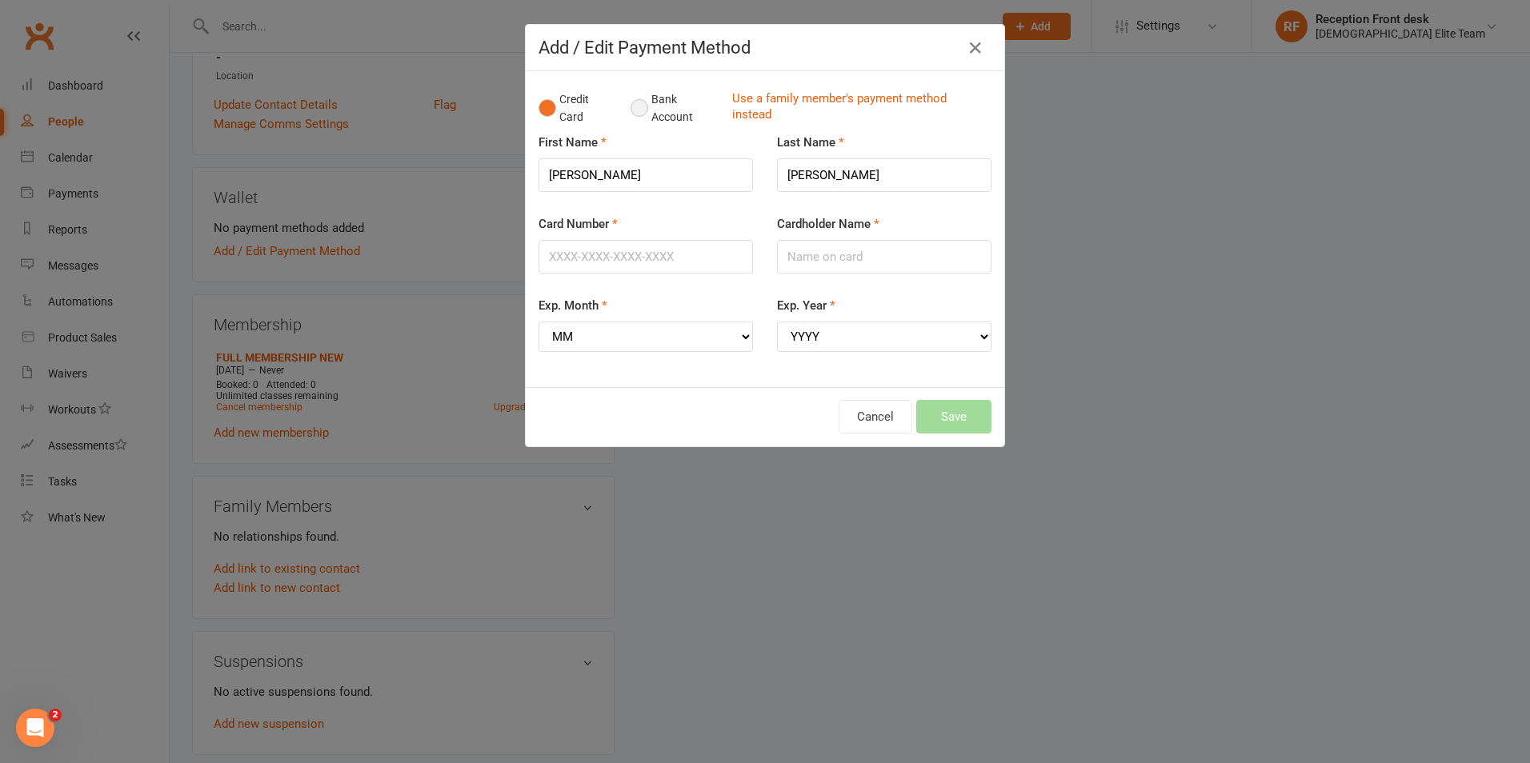
click at [674, 103] on button "Bank Account" at bounding box center [674, 108] width 89 height 49
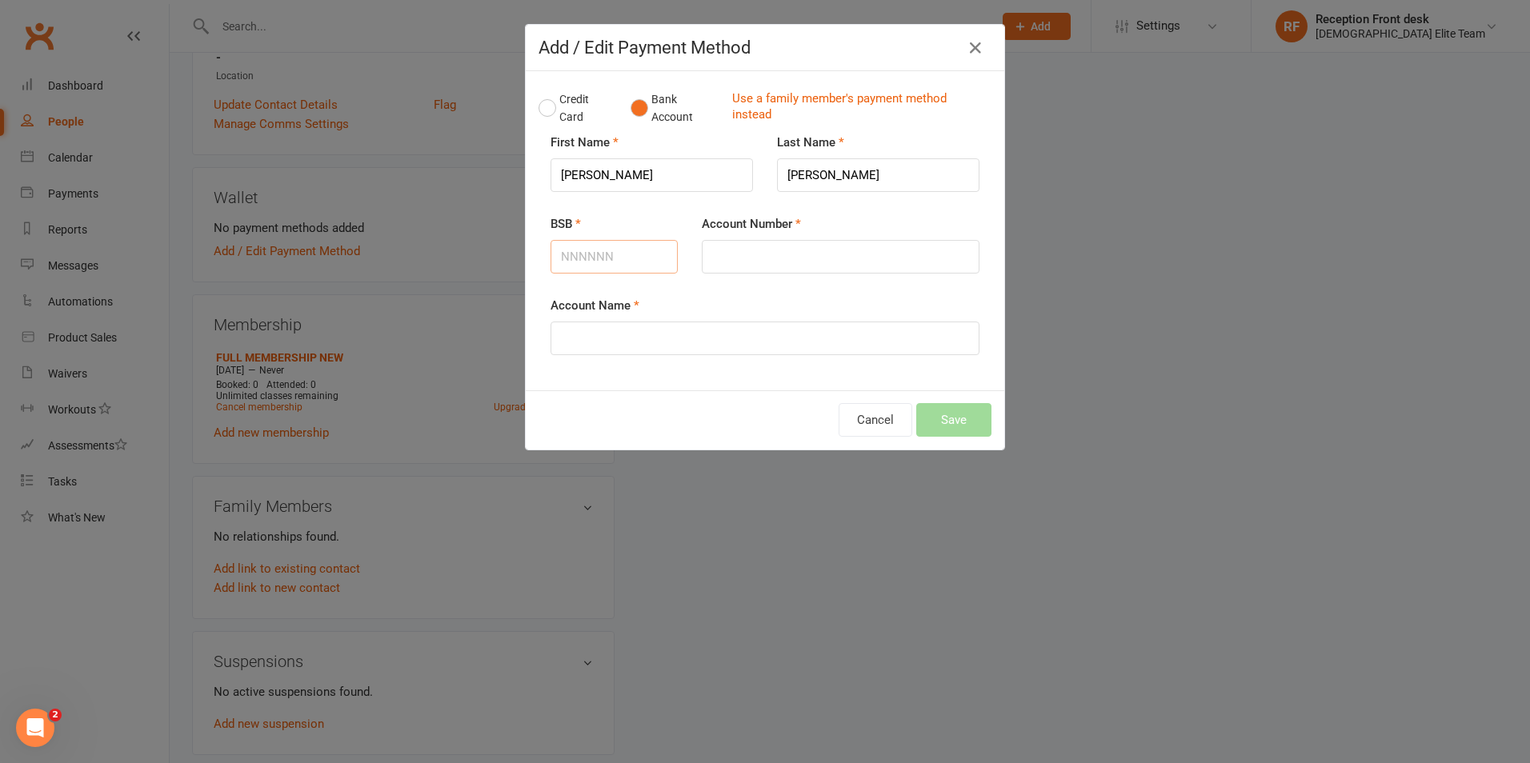
click at [607, 252] on input "BSB" at bounding box center [613, 257] width 127 height 34
type input "732713"
type input "703463"
click at [731, 335] on input "Account Name" at bounding box center [764, 339] width 429 height 34
type input "Myssar Elias"
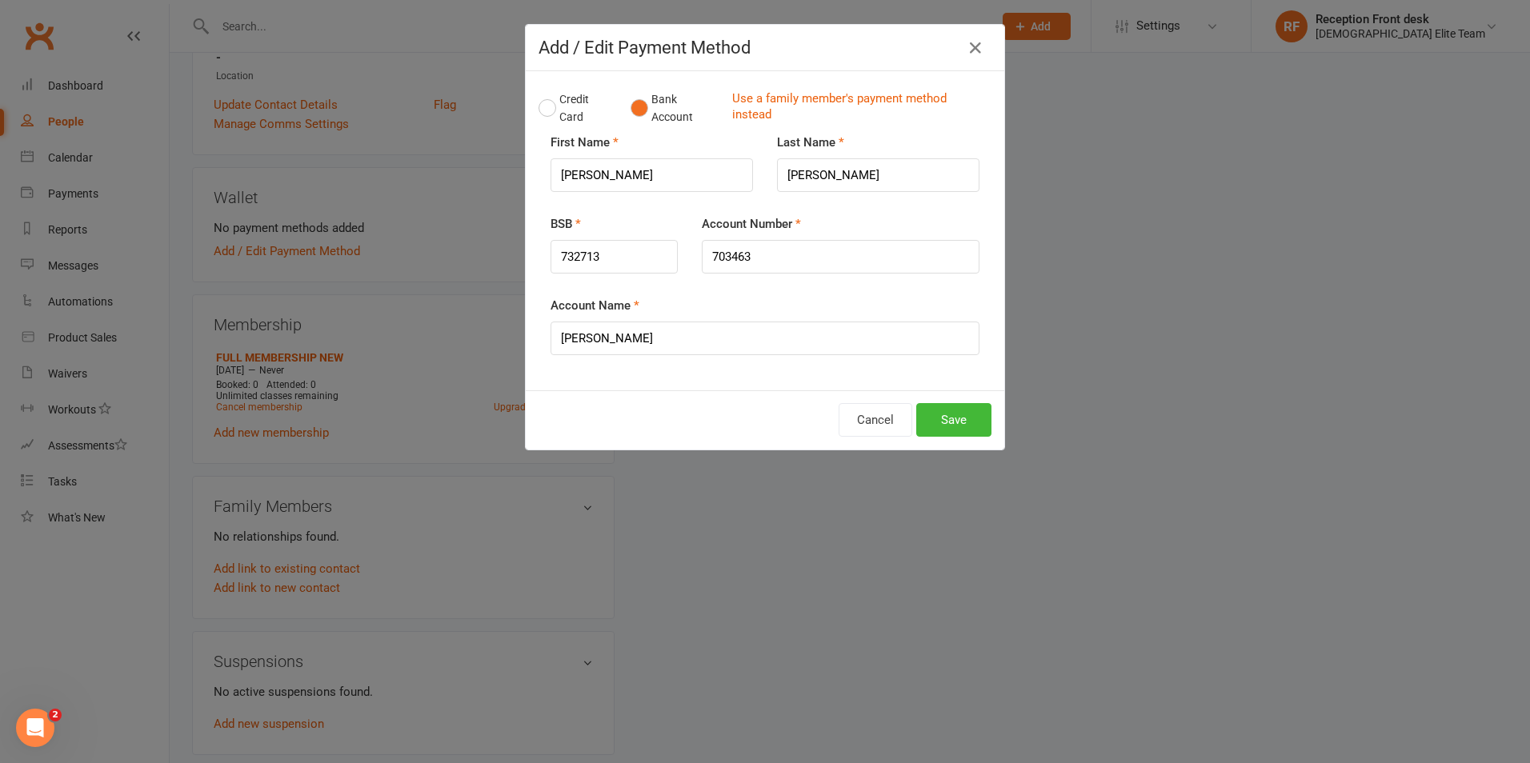
click at [935, 400] on div "Cancel Save" at bounding box center [765, 419] width 478 height 59
click at [927, 410] on button "Save" at bounding box center [953, 420] width 75 height 34
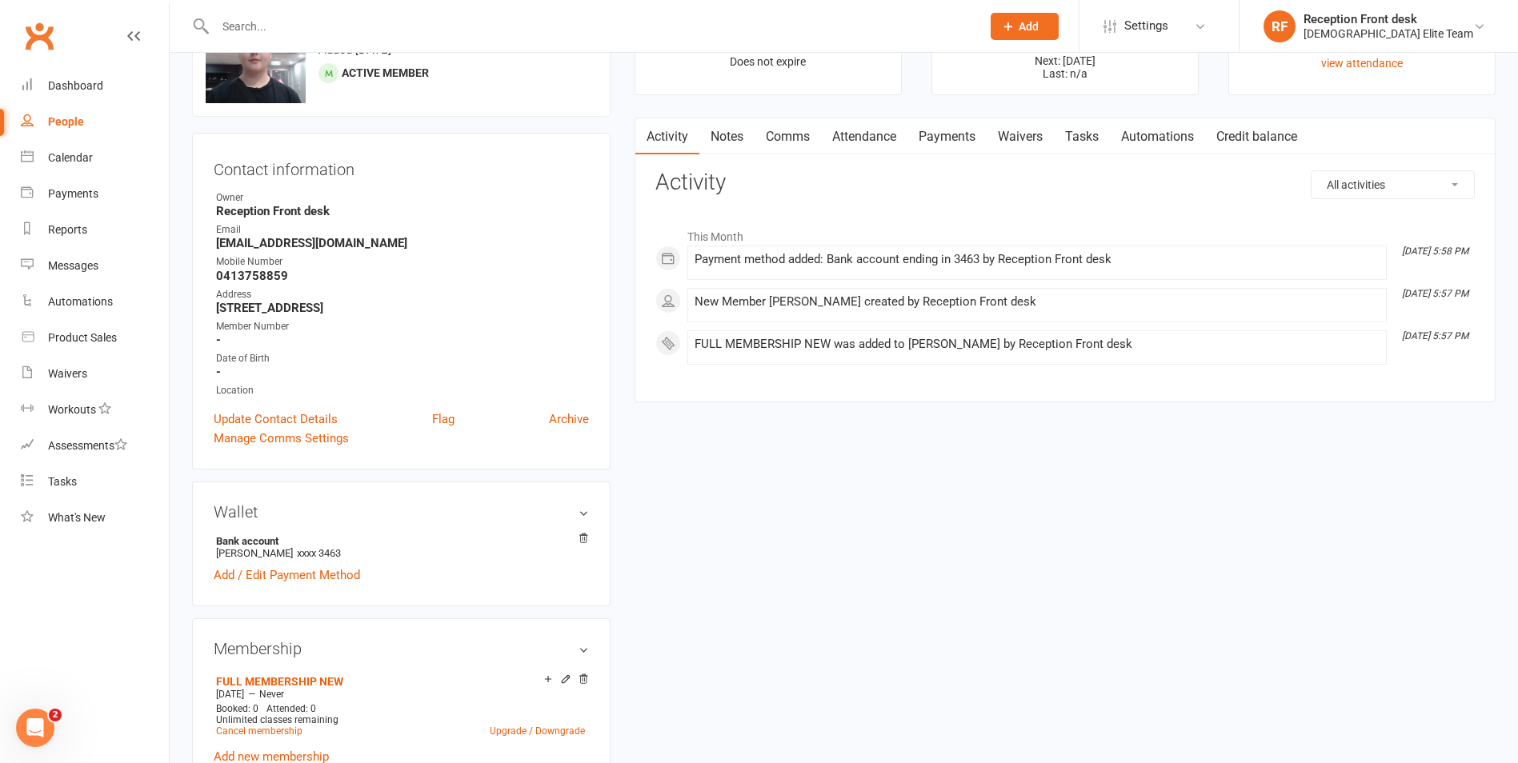
scroll to position [0, 0]
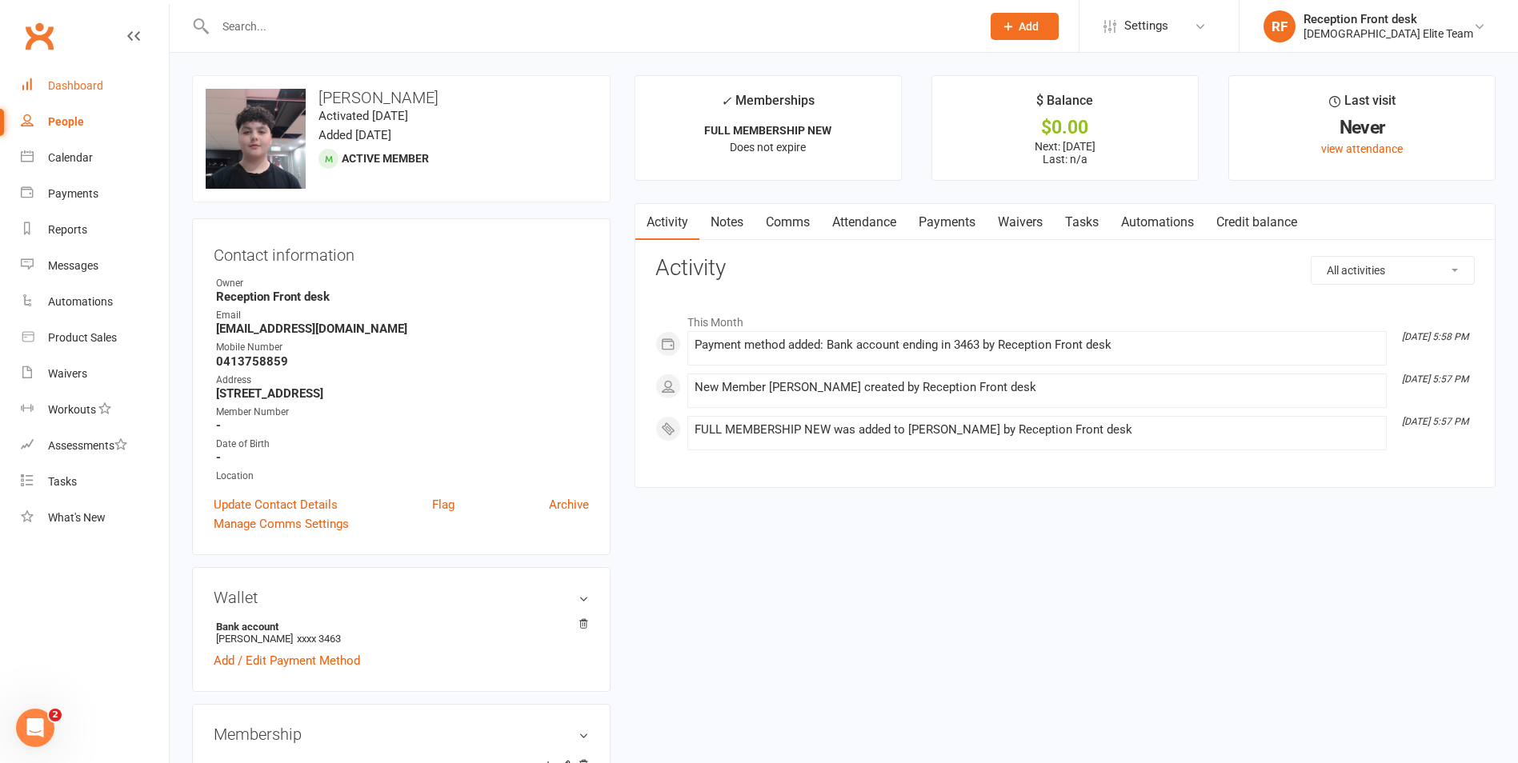
click at [58, 82] on div "Dashboard" at bounding box center [75, 85] width 55 height 13
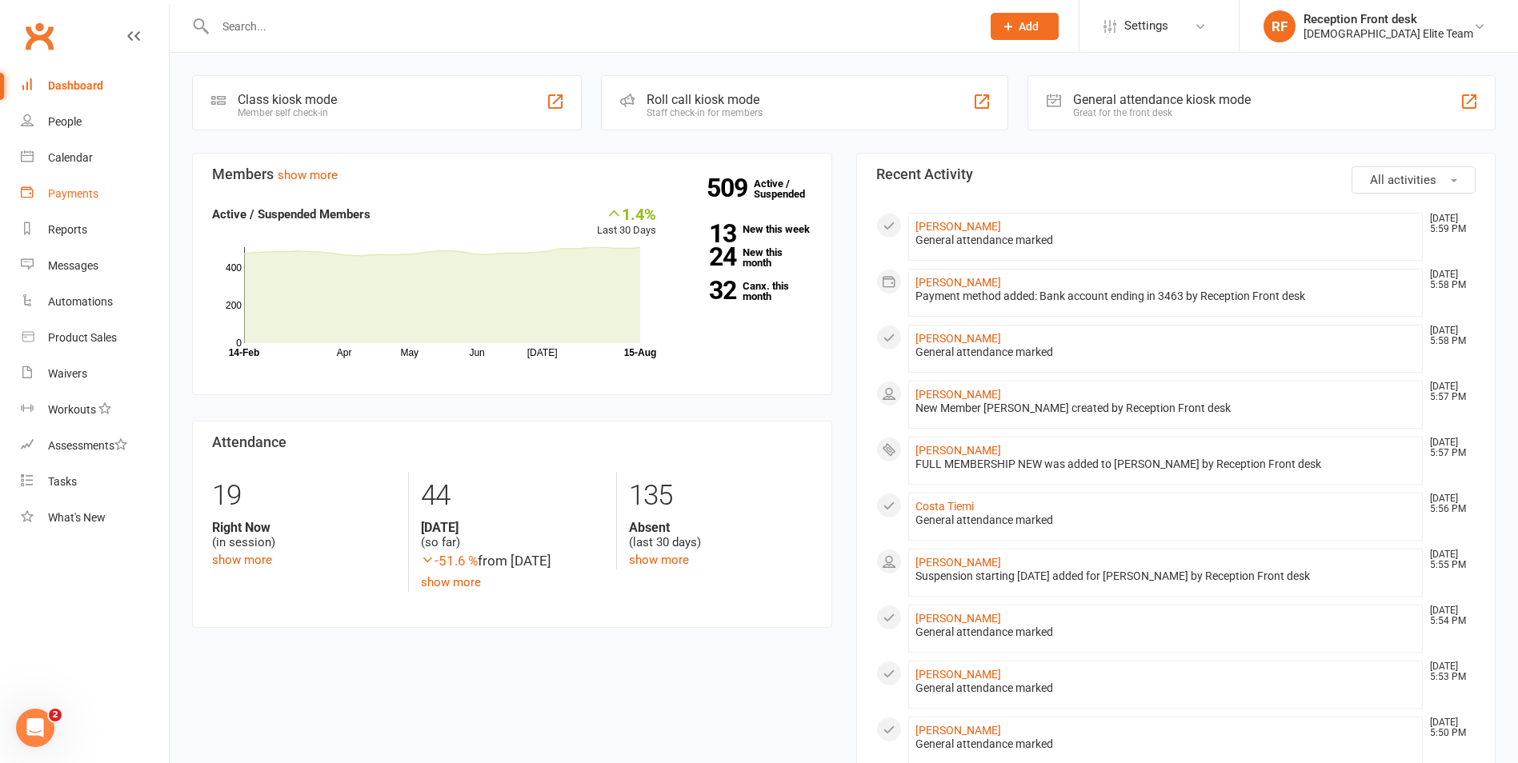
drag, startPoint x: 88, startPoint y: 198, endPoint x: 1131, endPoint y: 123, distance: 1046.0
click at [88, 198] on div "Payments" at bounding box center [73, 193] width 50 height 13
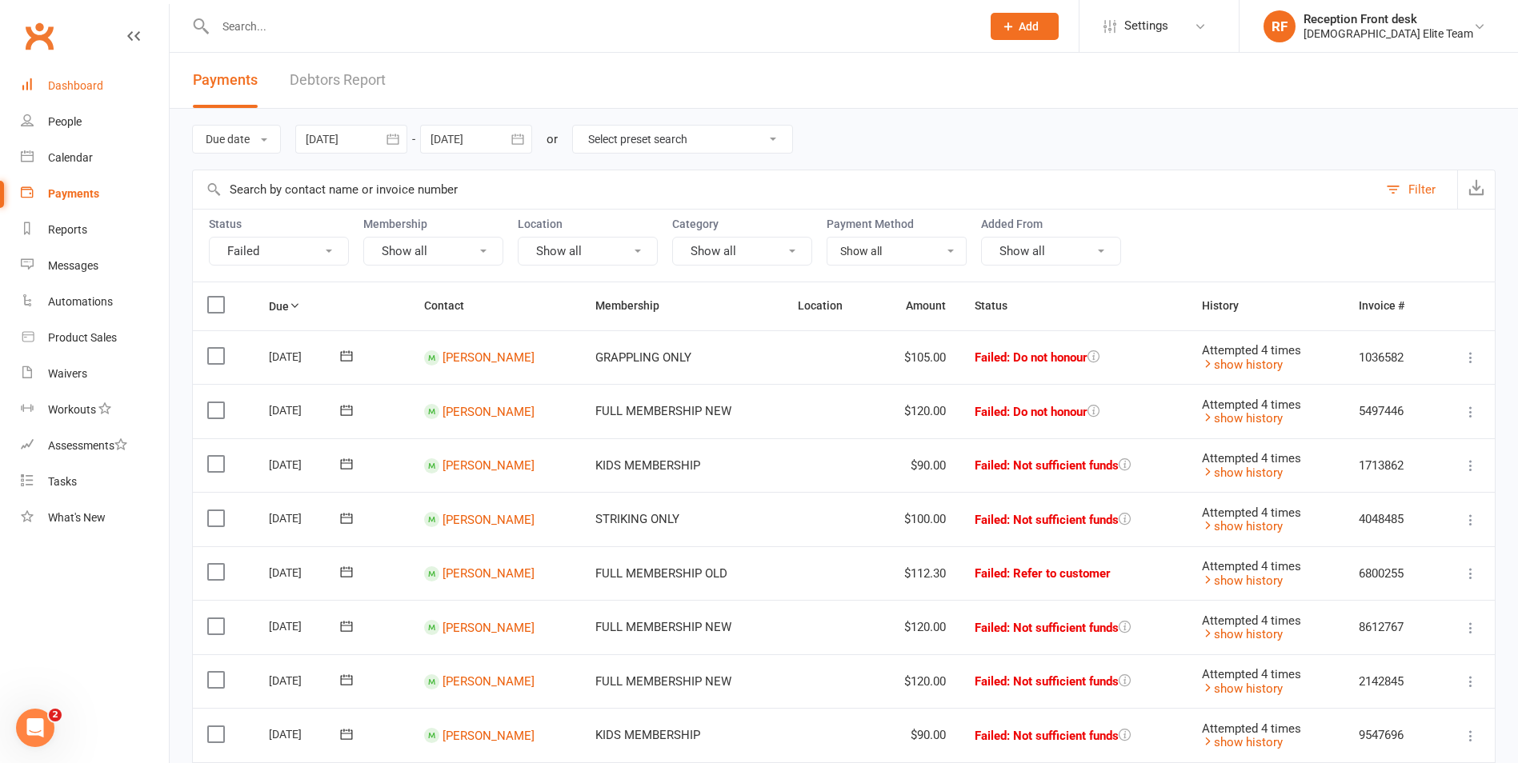
click at [64, 94] on link "Dashboard" at bounding box center [95, 86] width 148 height 36
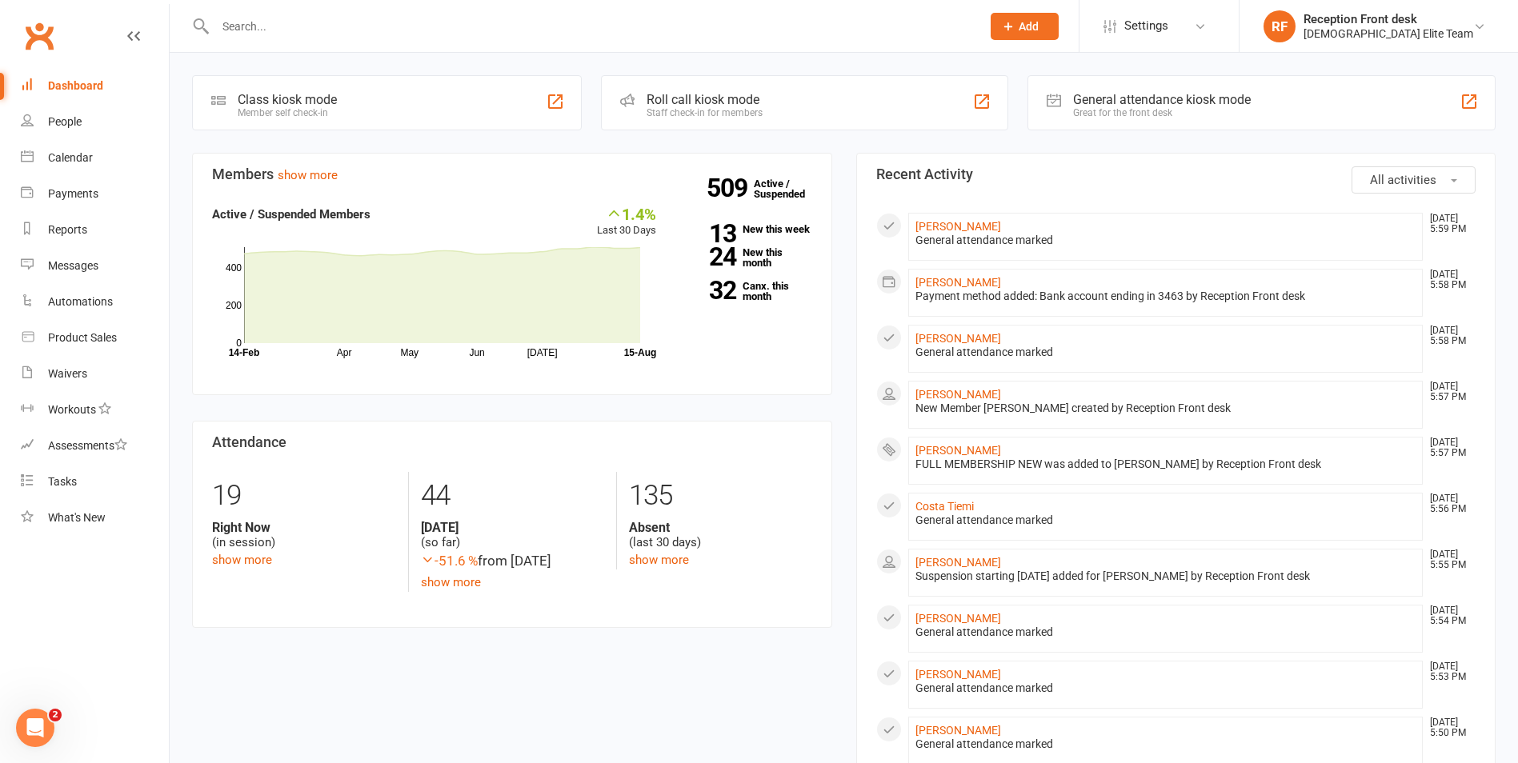
click at [856, 345] on section "All activities Recent Activity Jordan Kumar Aug 15, 5:59 PM General attendance …" at bounding box center [1176, 770] width 640 height 1235
click at [767, 203] on link "509 Active / Suspended" at bounding box center [789, 188] width 70 height 45
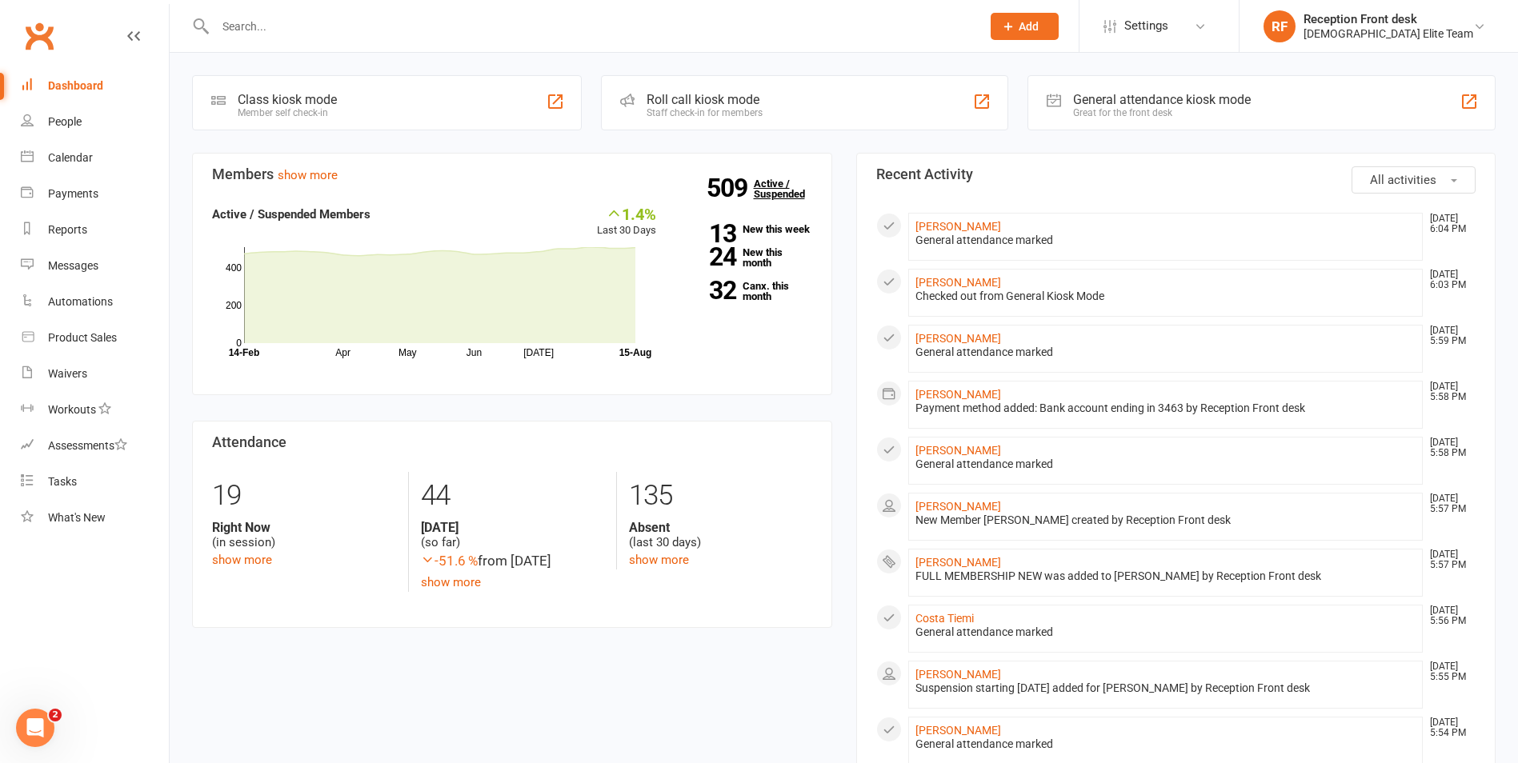
click at [756, 189] on link "509 Active / Suspended" at bounding box center [789, 188] width 70 height 45
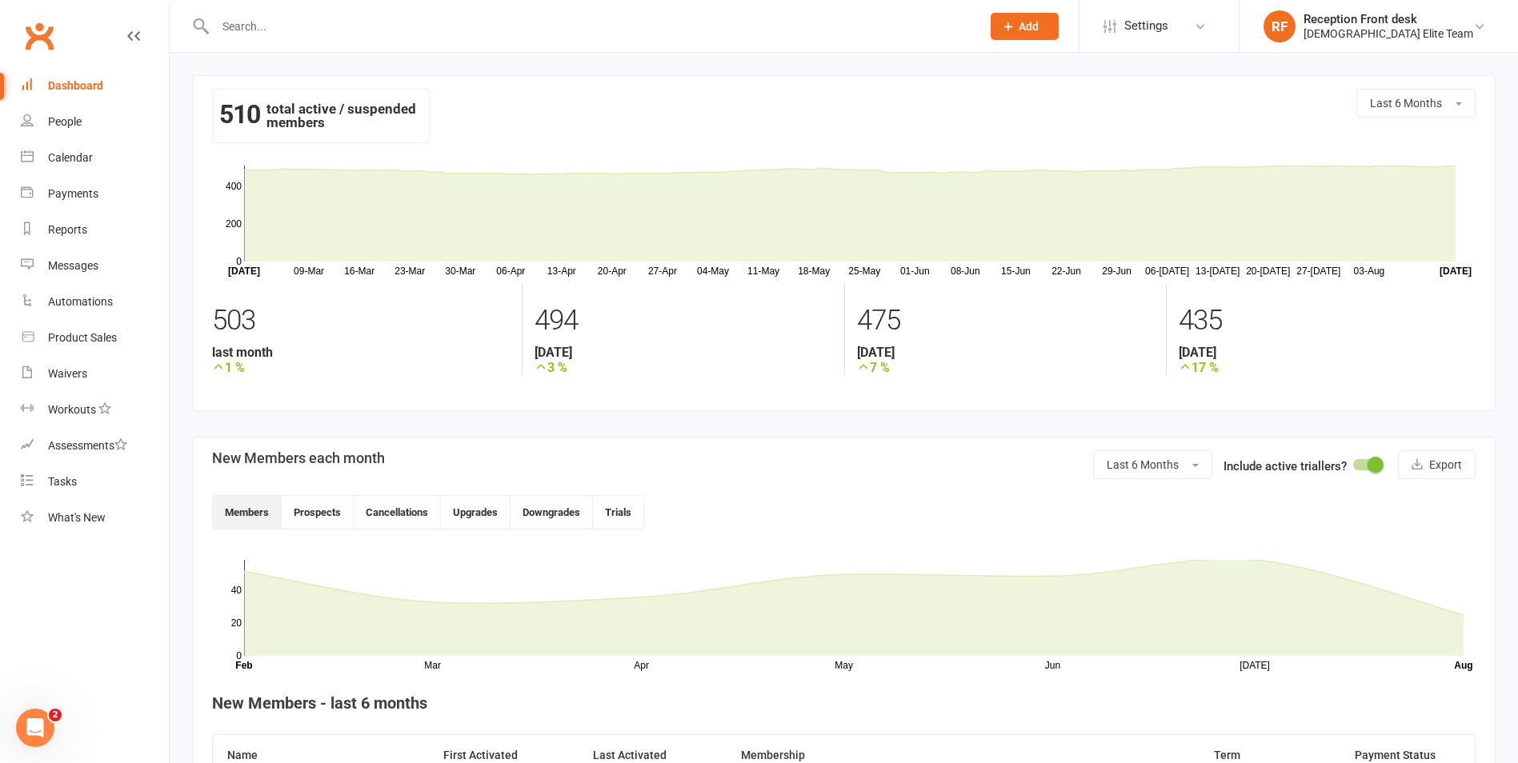
drag, startPoint x: 70, startPoint y: 84, endPoint x: 524, endPoint y: 47, distance: 455.1
click at [70, 83] on div "Dashboard" at bounding box center [75, 85] width 55 height 13
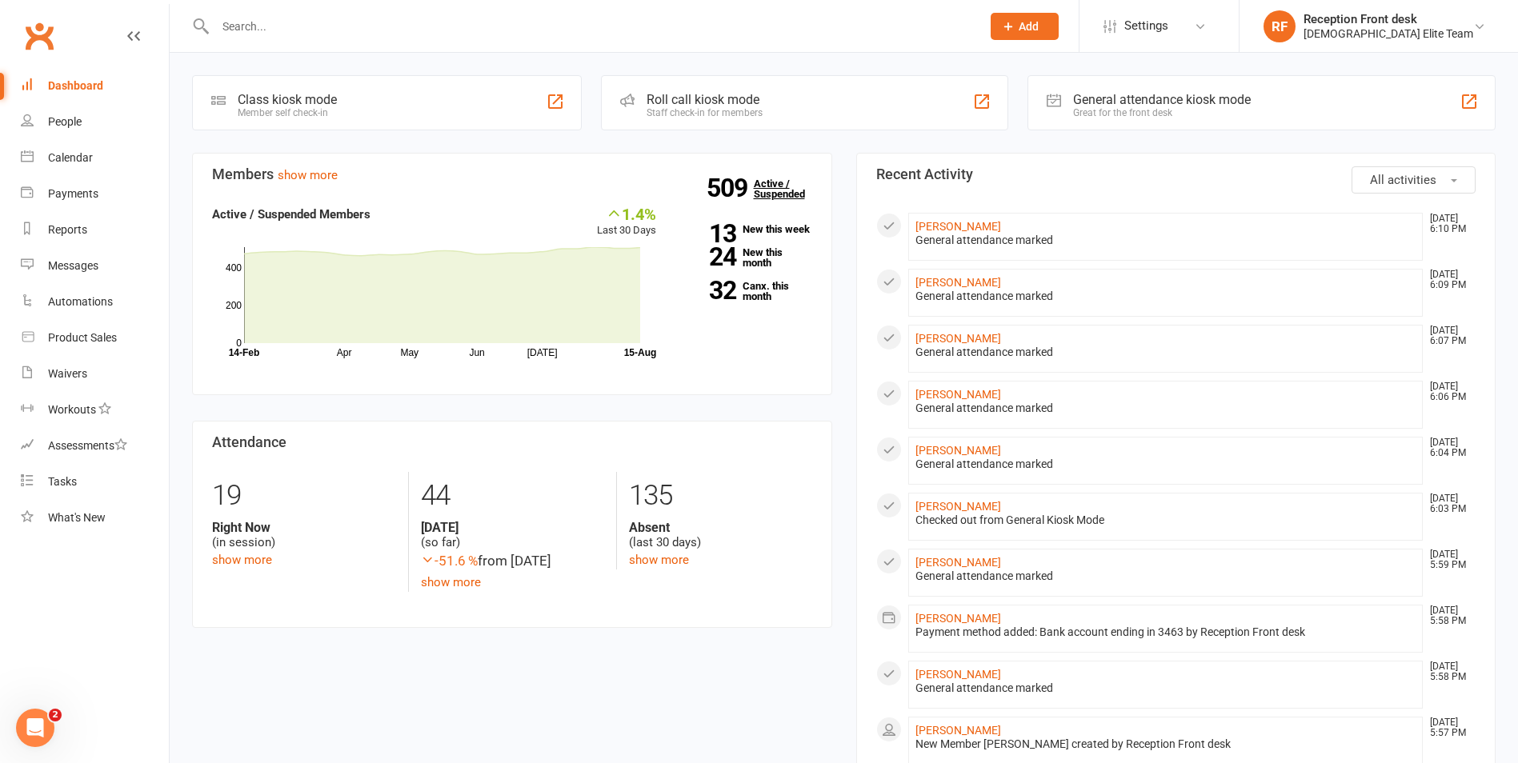
click at [786, 186] on link "509 Active / Suspended" at bounding box center [789, 188] width 70 height 45
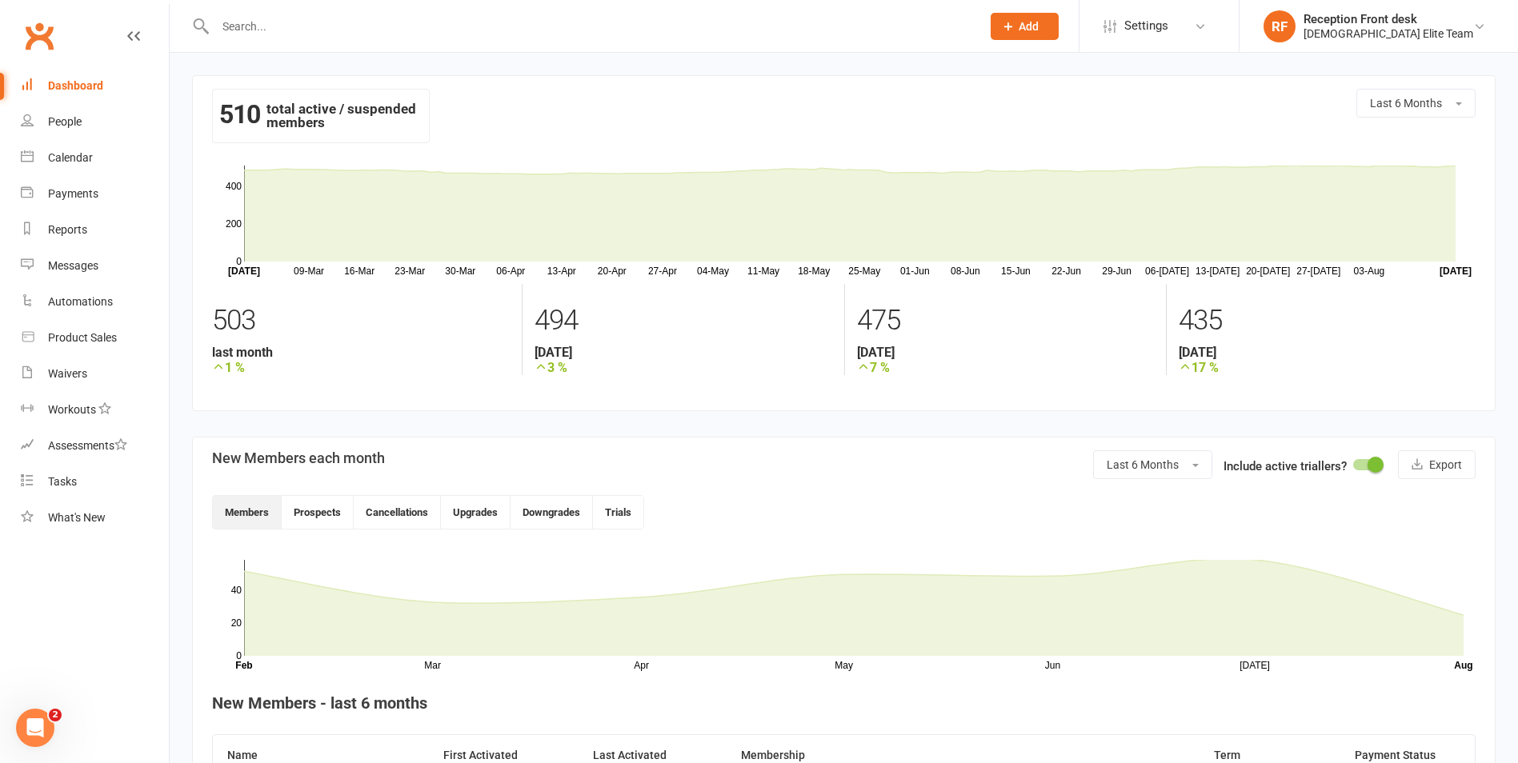
click at [341, 18] on input "text" at bounding box center [589, 26] width 759 height 22
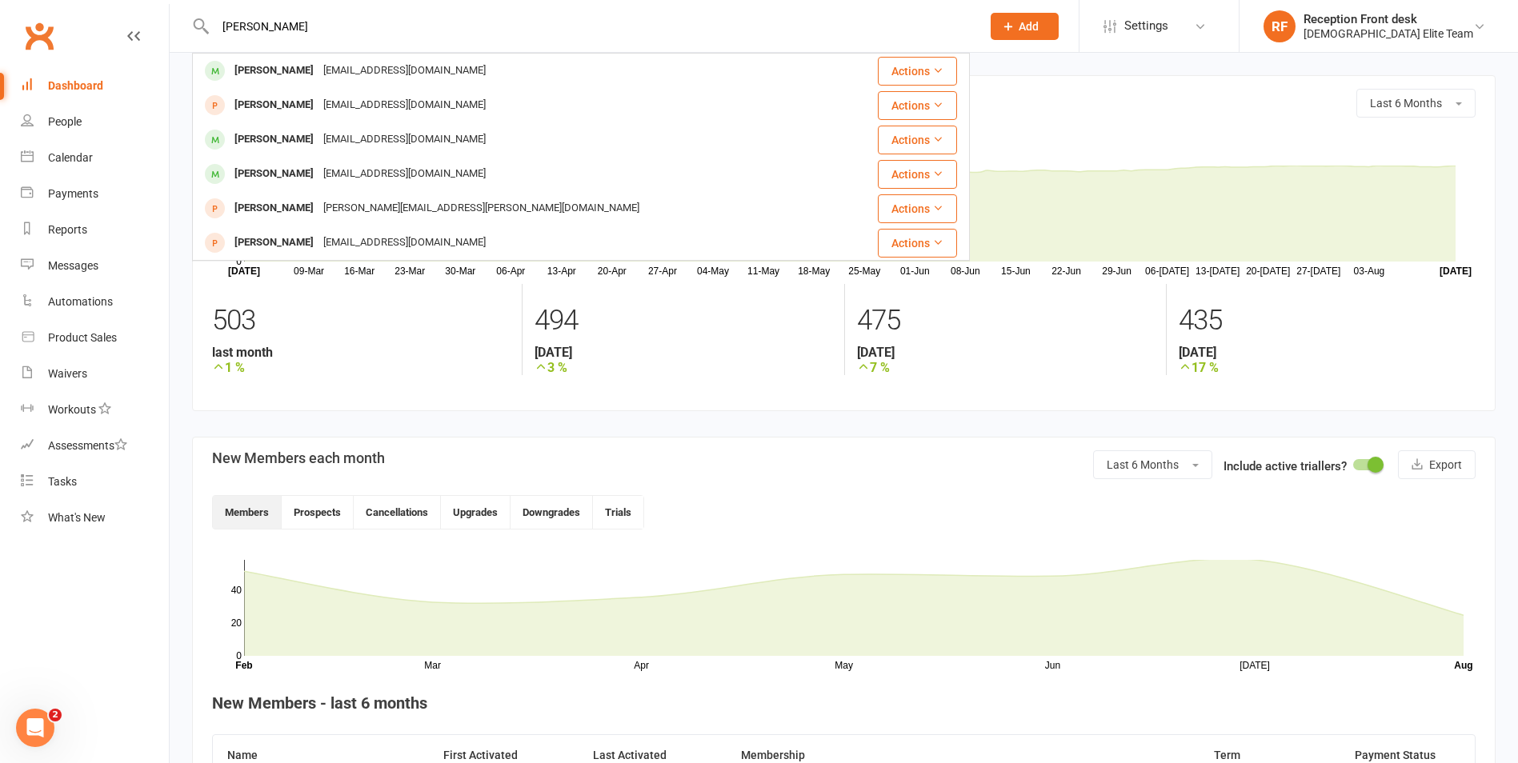
type input "[PERSON_NAME]"
click at [1205, 143] on div "510 total active / suspended members Last 6 Months" at bounding box center [843, 123] width 1263 height 69
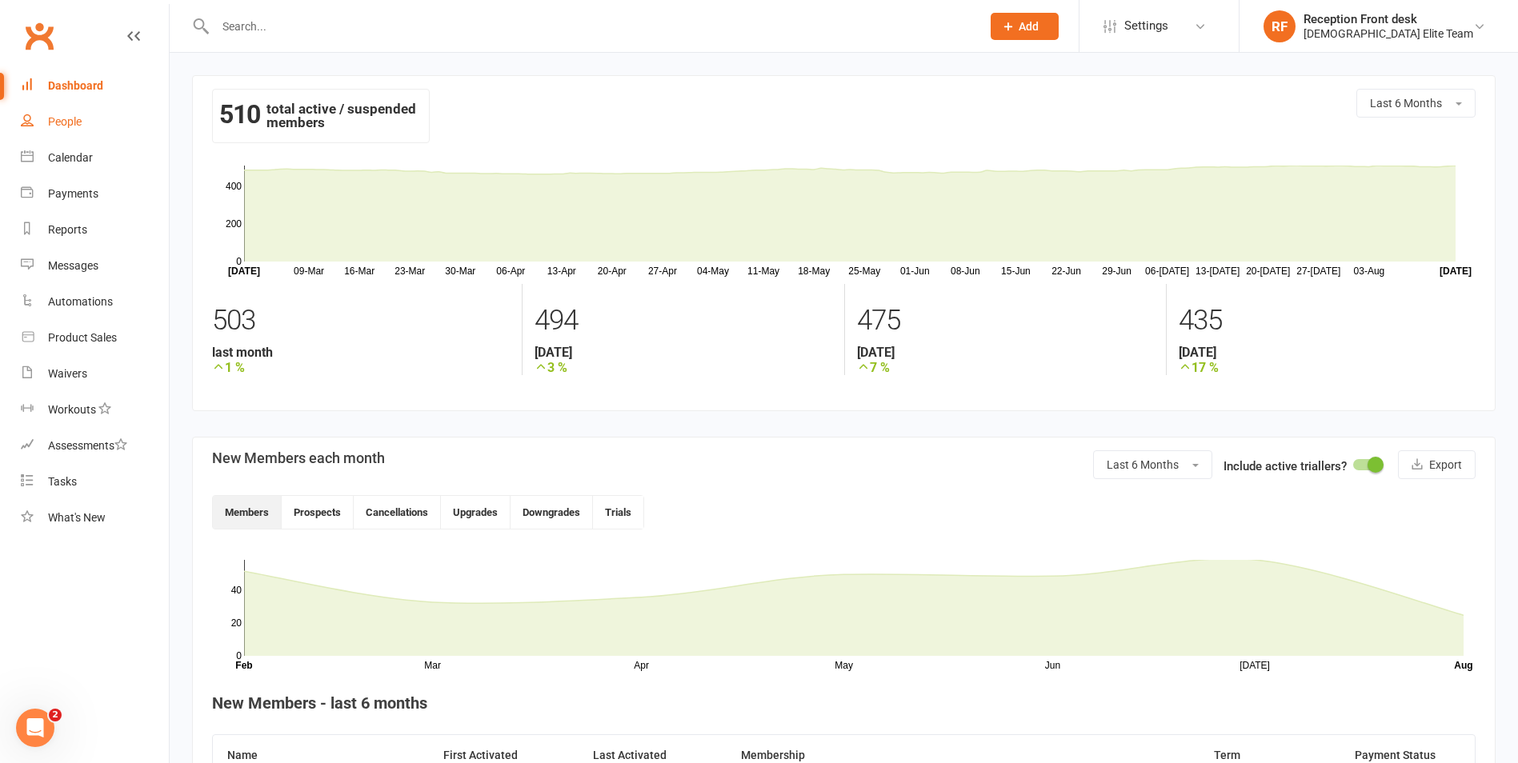
click at [57, 126] on div "People" at bounding box center [65, 121] width 34 height 13
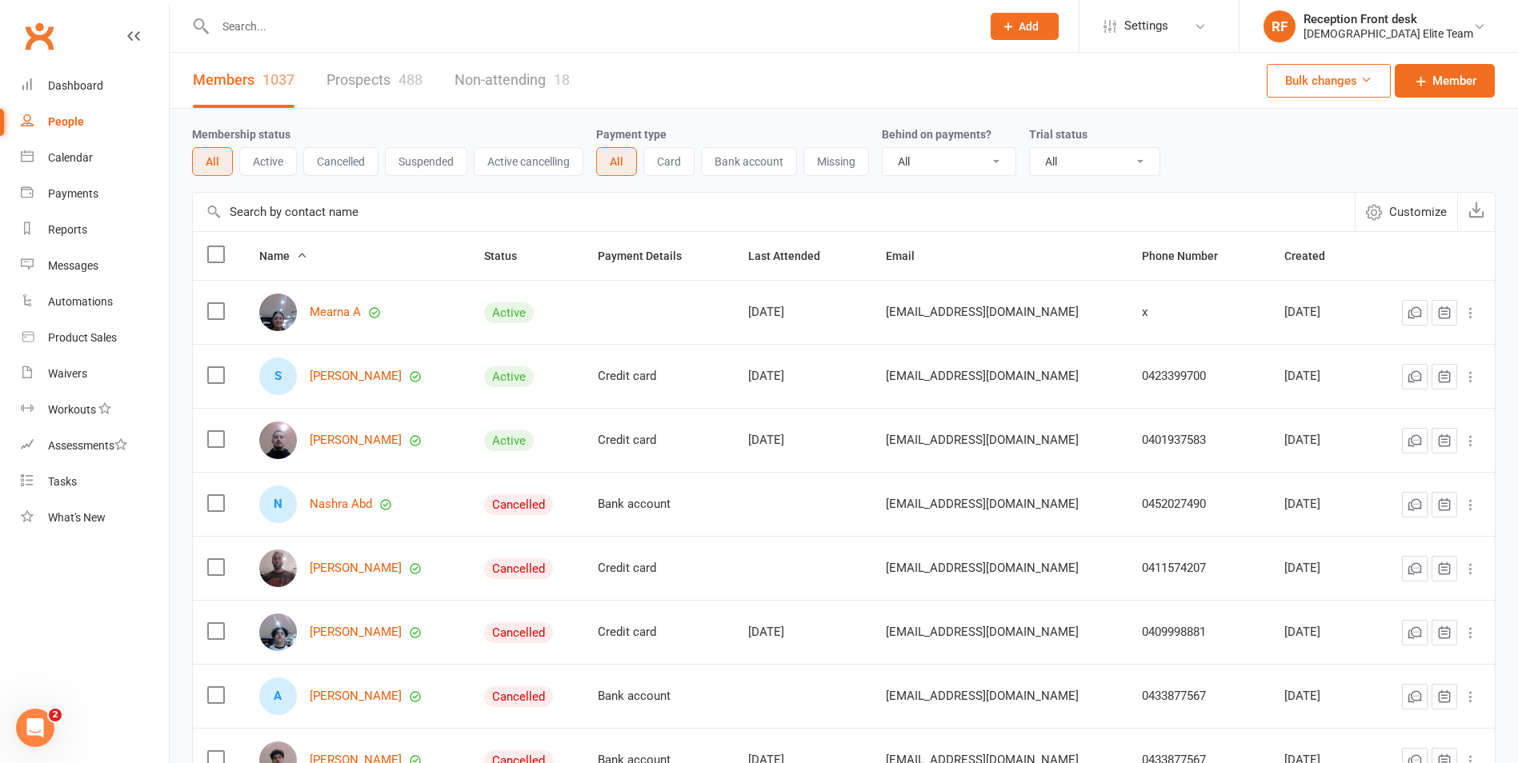
click at [255, 166] on button "Active" at bounding box center [268, 161] width 58 height 29
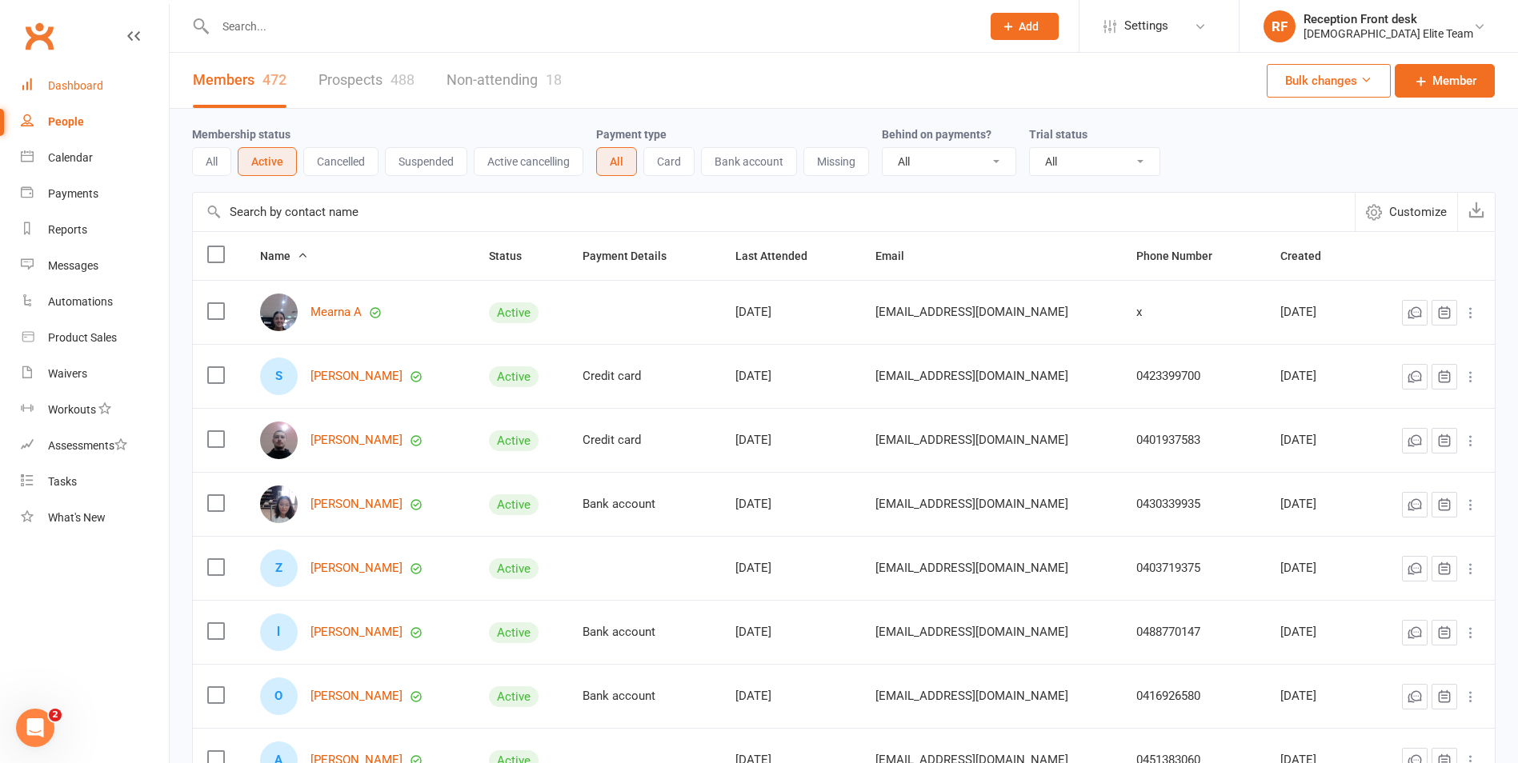
click at [48, 82] on div "Dashboard" at bounding box center [75, 85] width 55 height 13
